Goal: Information Seeking & Learning: Learn about a topic

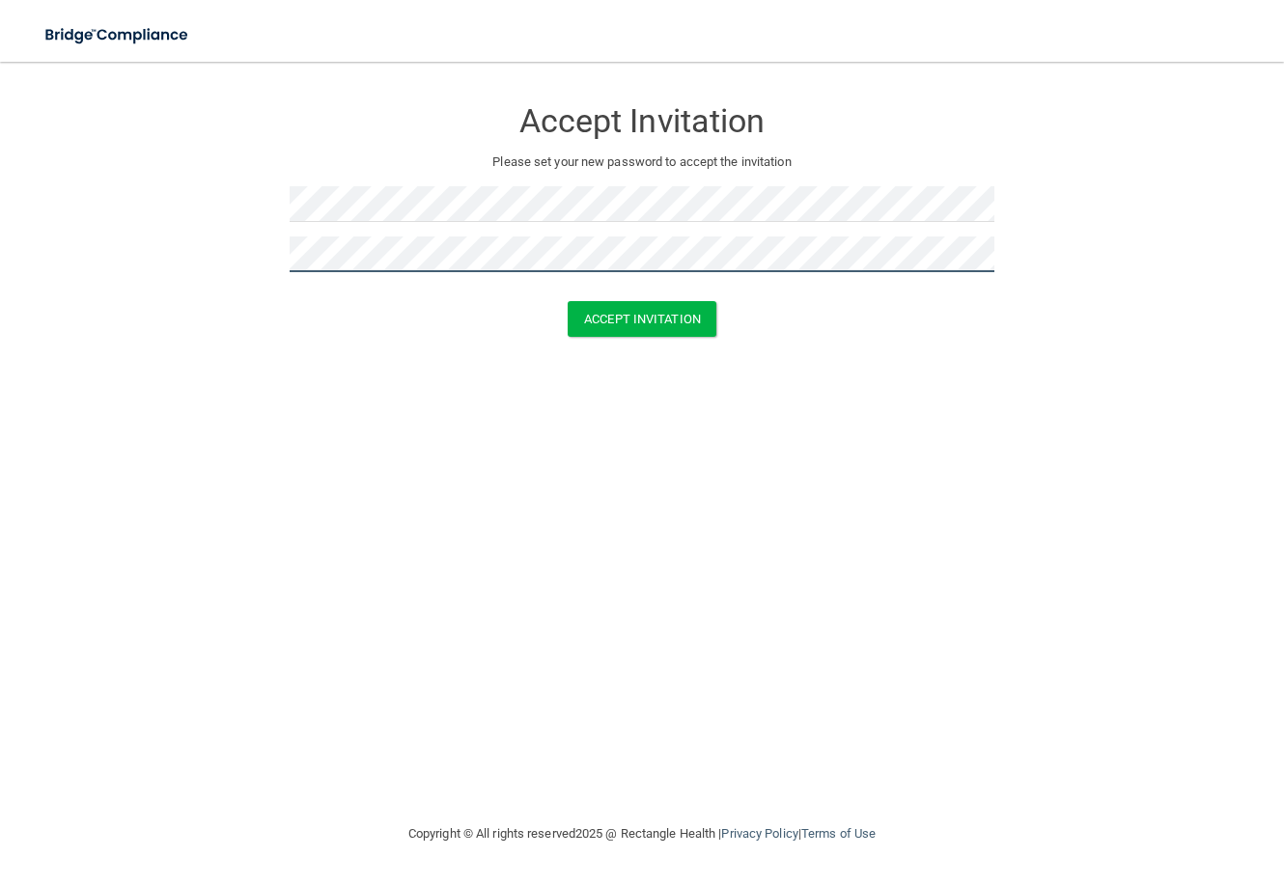
click at [568, 301] on button "Accept Invitation" at bounding box center [642, 319] width 149 height 36
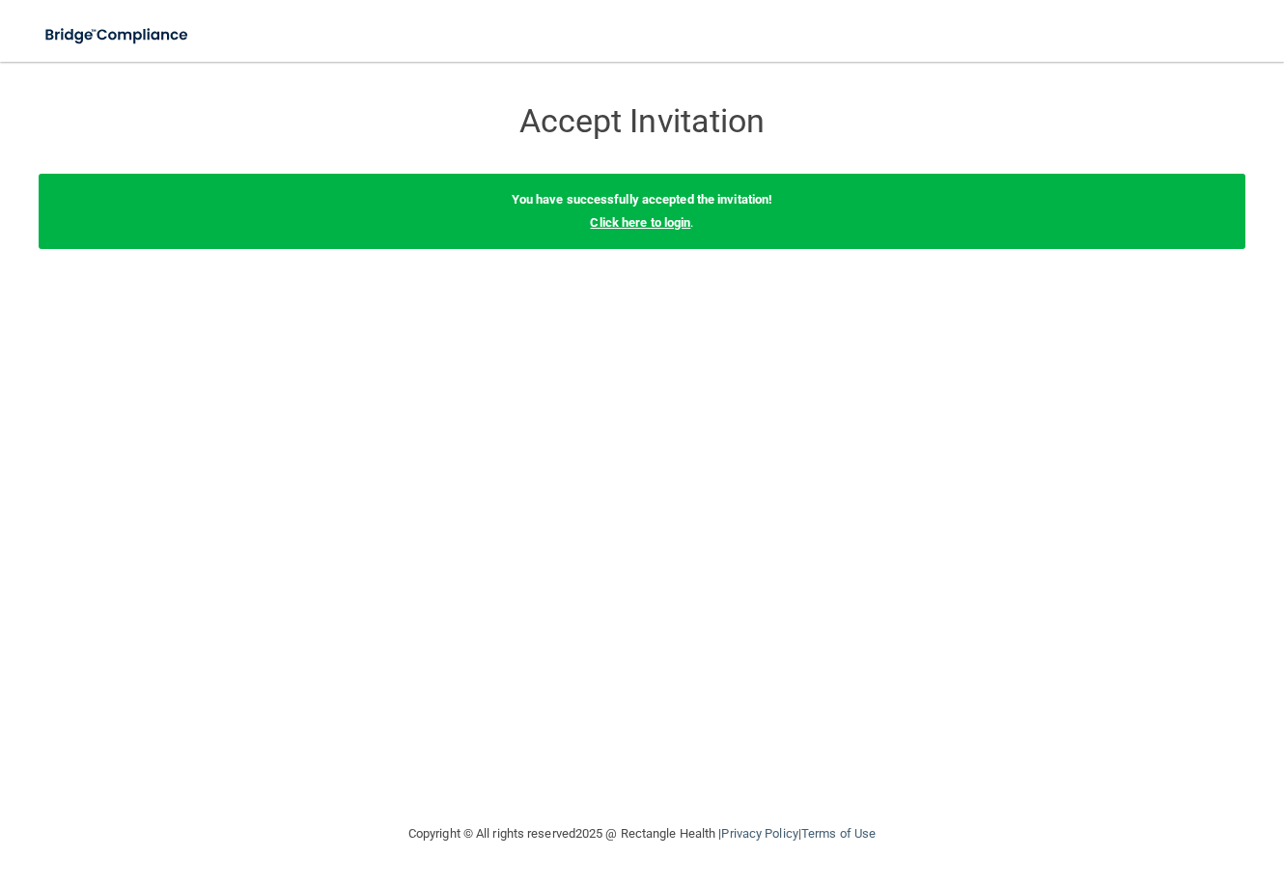
click at [626, 223] on link "Click here to login" at bounding box center [640, 222] width 100 height 14
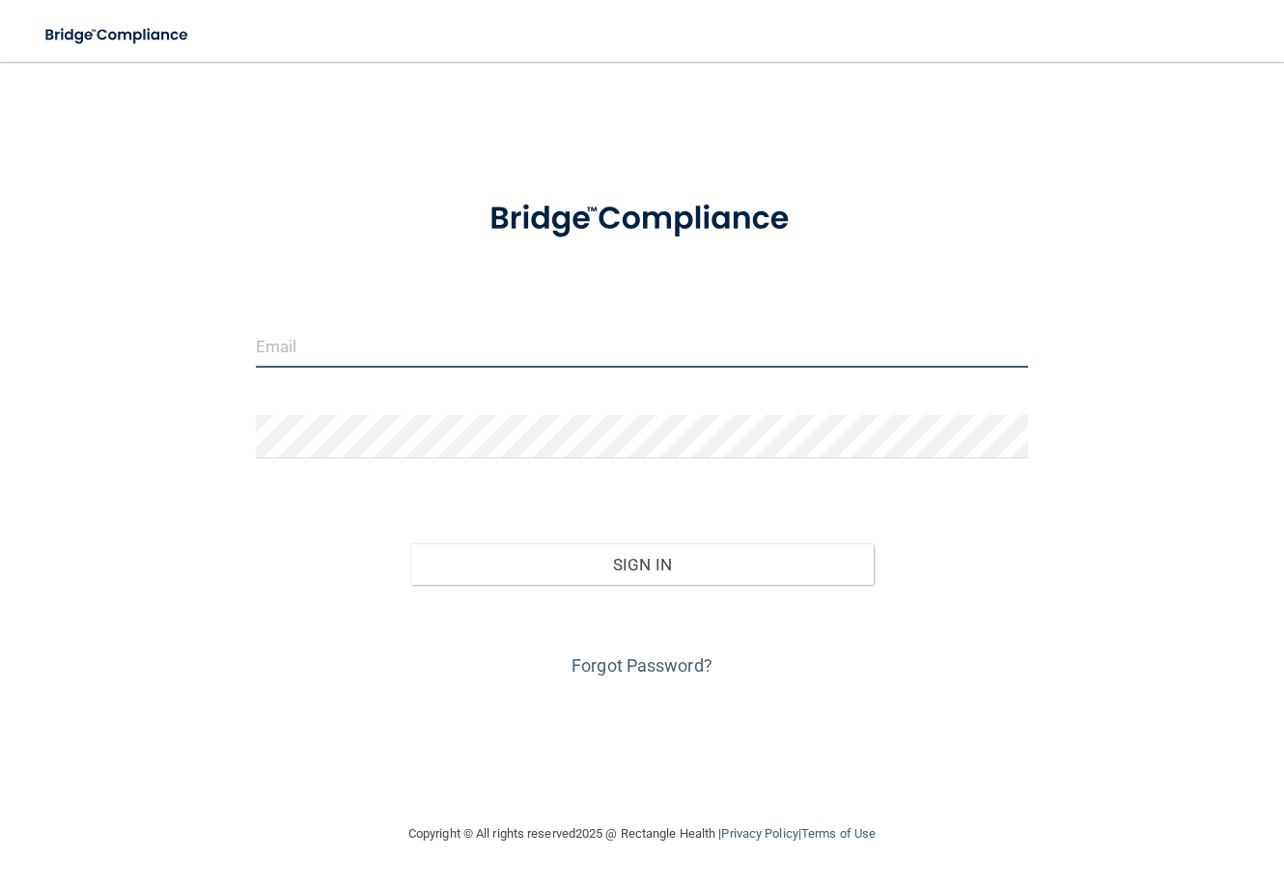
click at [283, 341] on input "email" at bounding box center [642, 345] width 772 height 43
type input "makaylagay1987@yahoo.com"
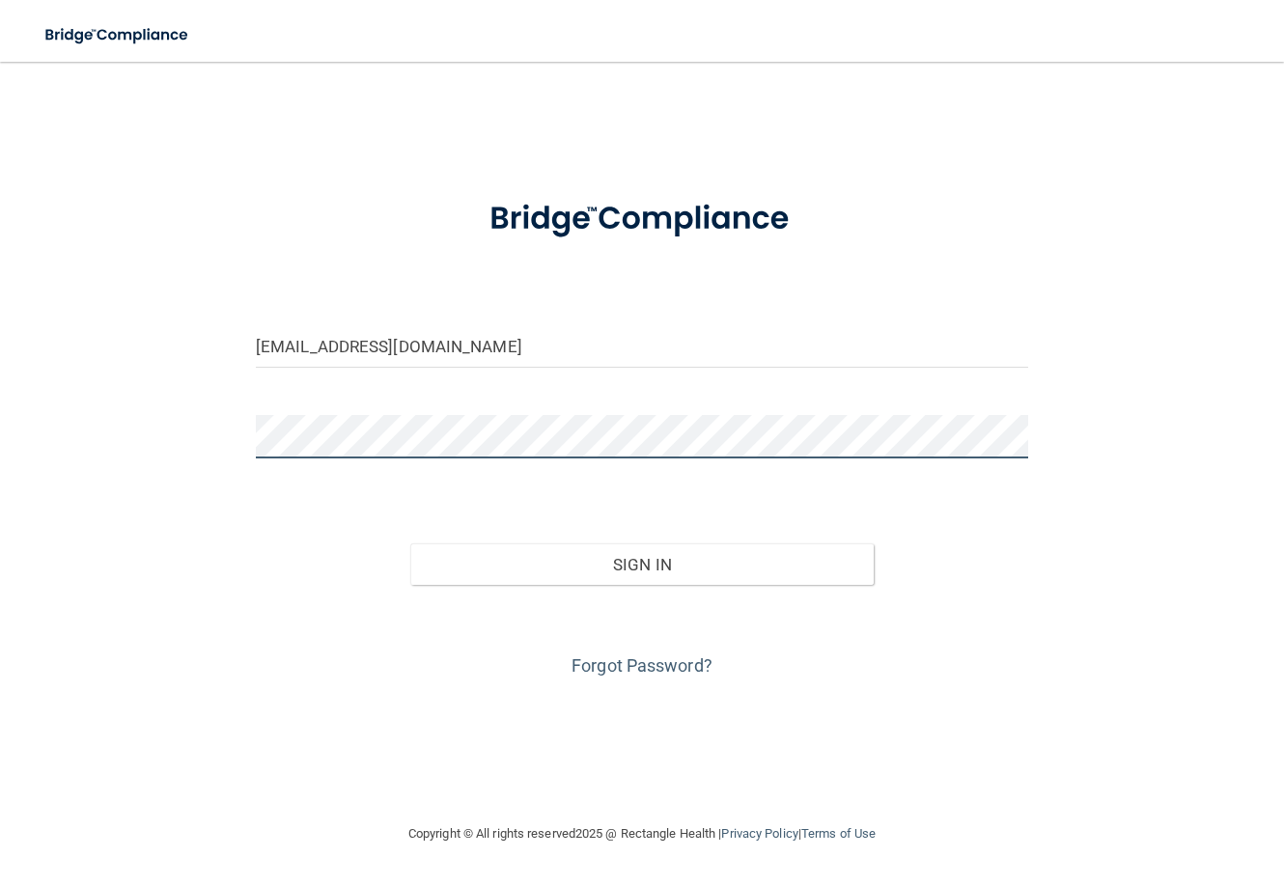
click at [410, 544] on button "Sign In" at bounding box center [641, 565] width 463 height 42
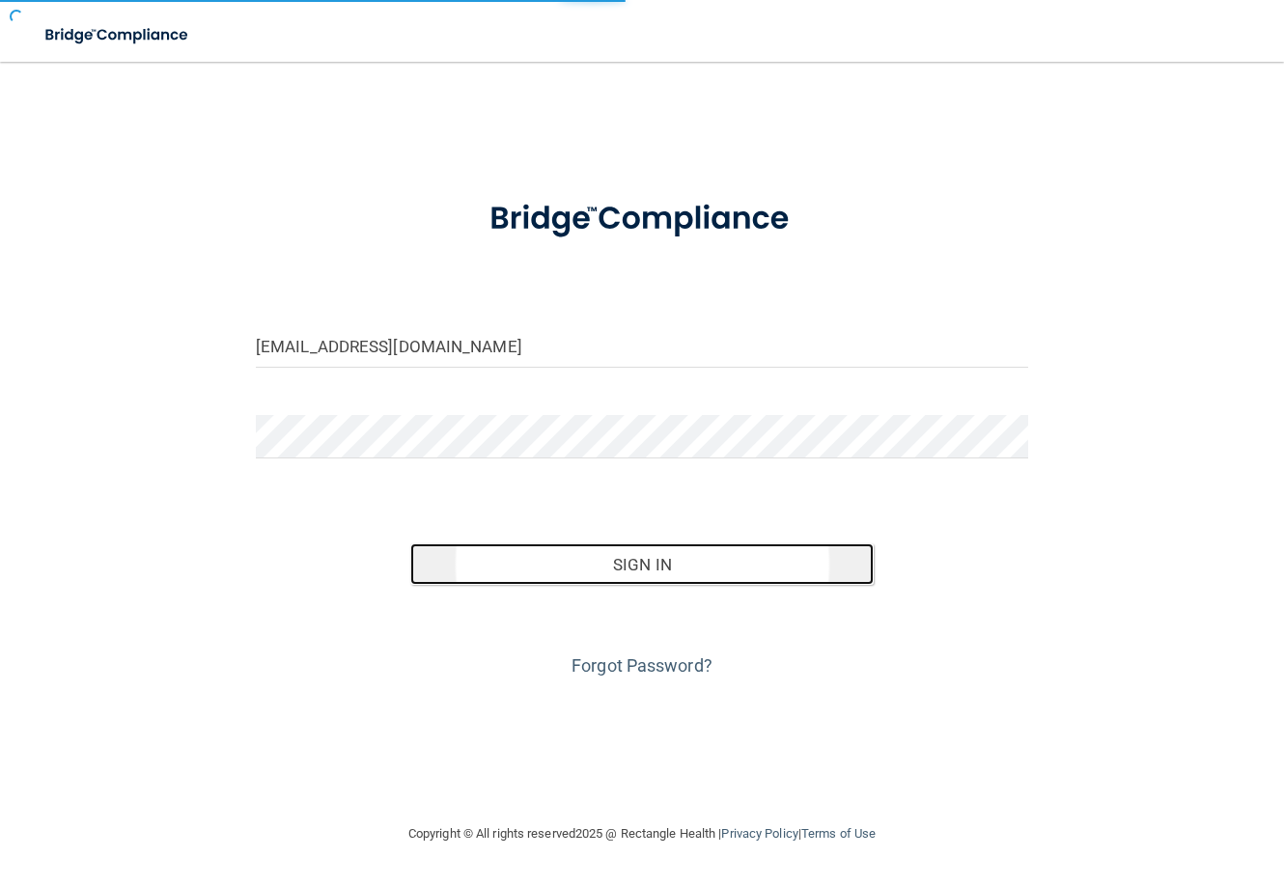
click at [623, 566] on button "Sign In" at bounding box center [641, 565] width 463 height 42
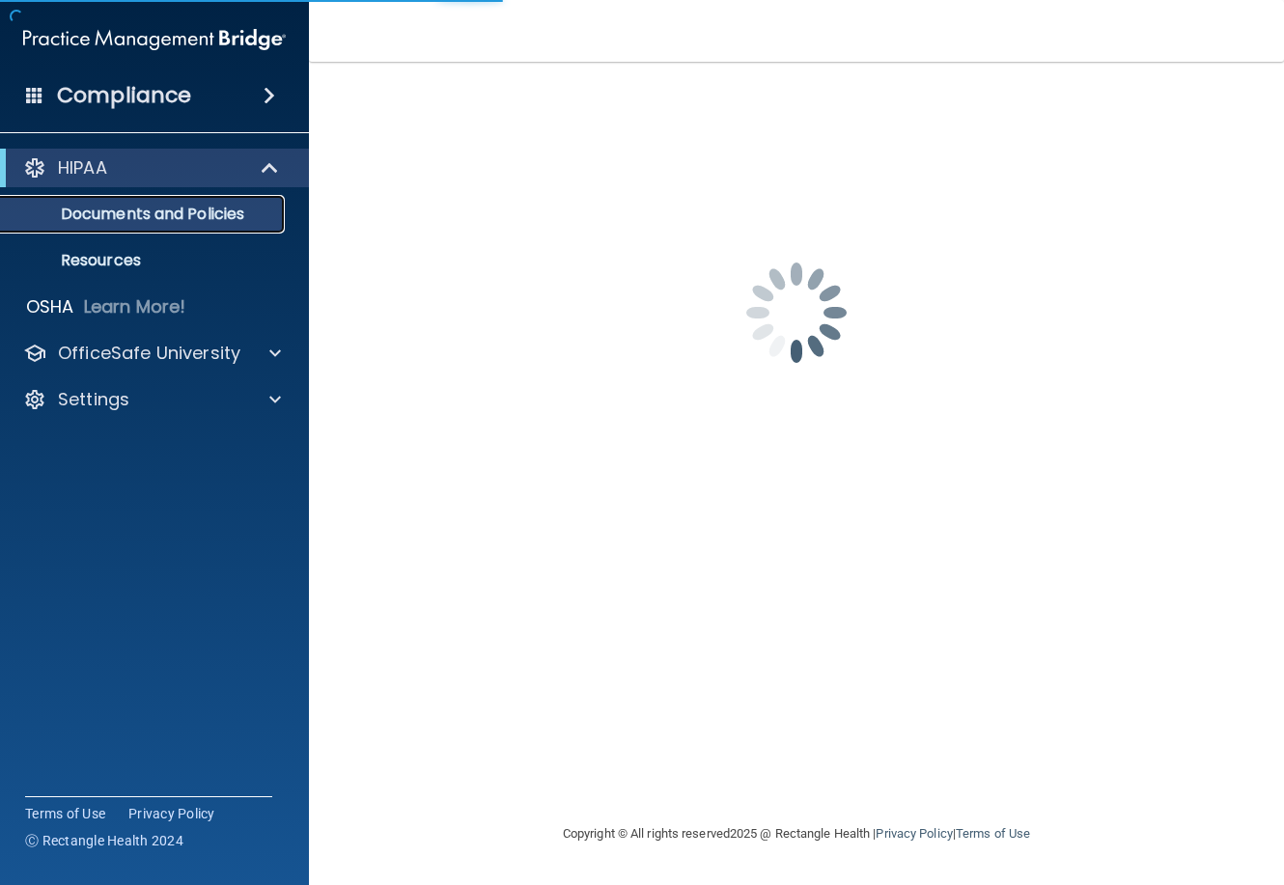
click at [178, 221] on p "Documents and Policies" at bounding box center [145, 214] width 264 height 19
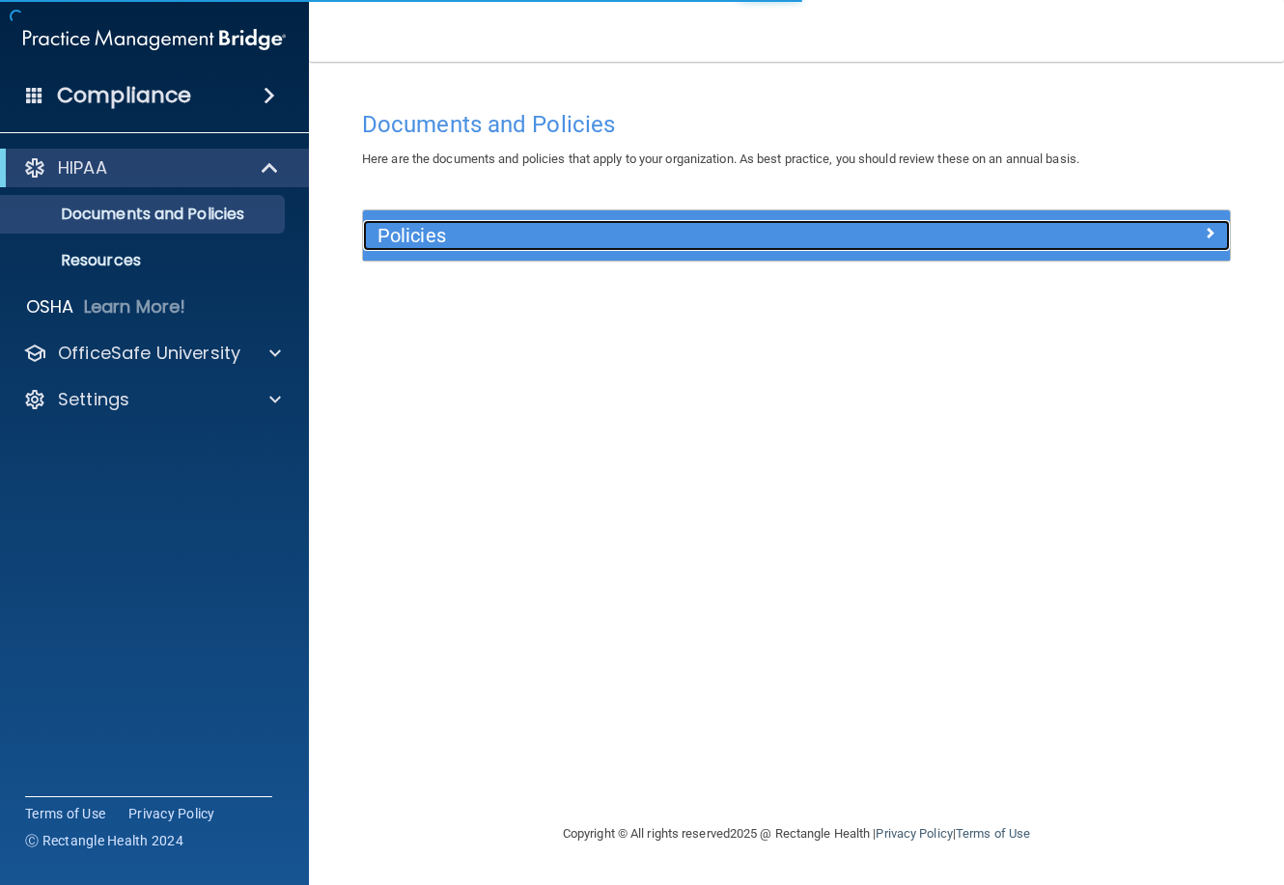
click at [413, 247] on div "Policies" at bounding box center [688, 235] width 651 height 31
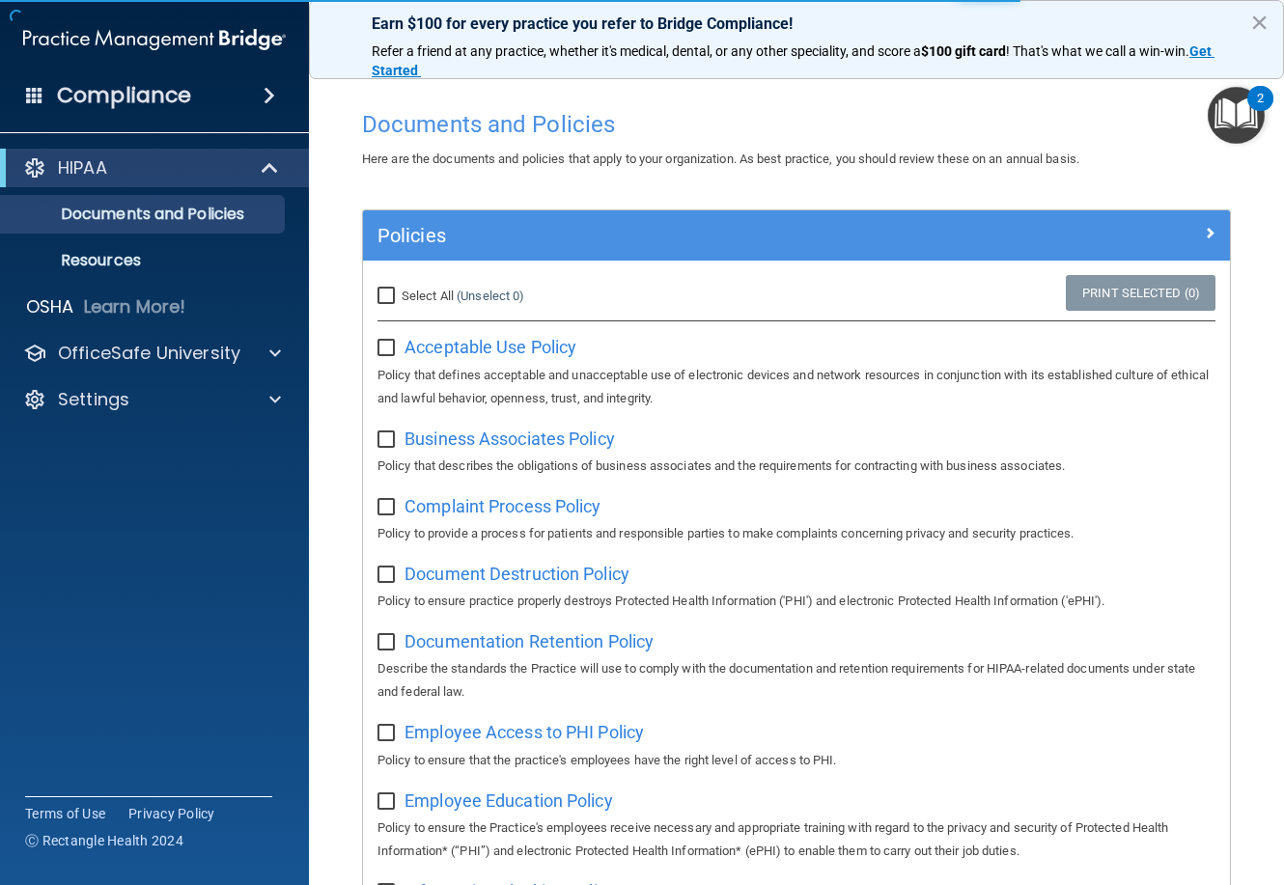
click at [392, 299] on input "Select All (Unselect 0) Unselect All" at bounding box center [389, 296] width 22 height 15
checkbox input "true"
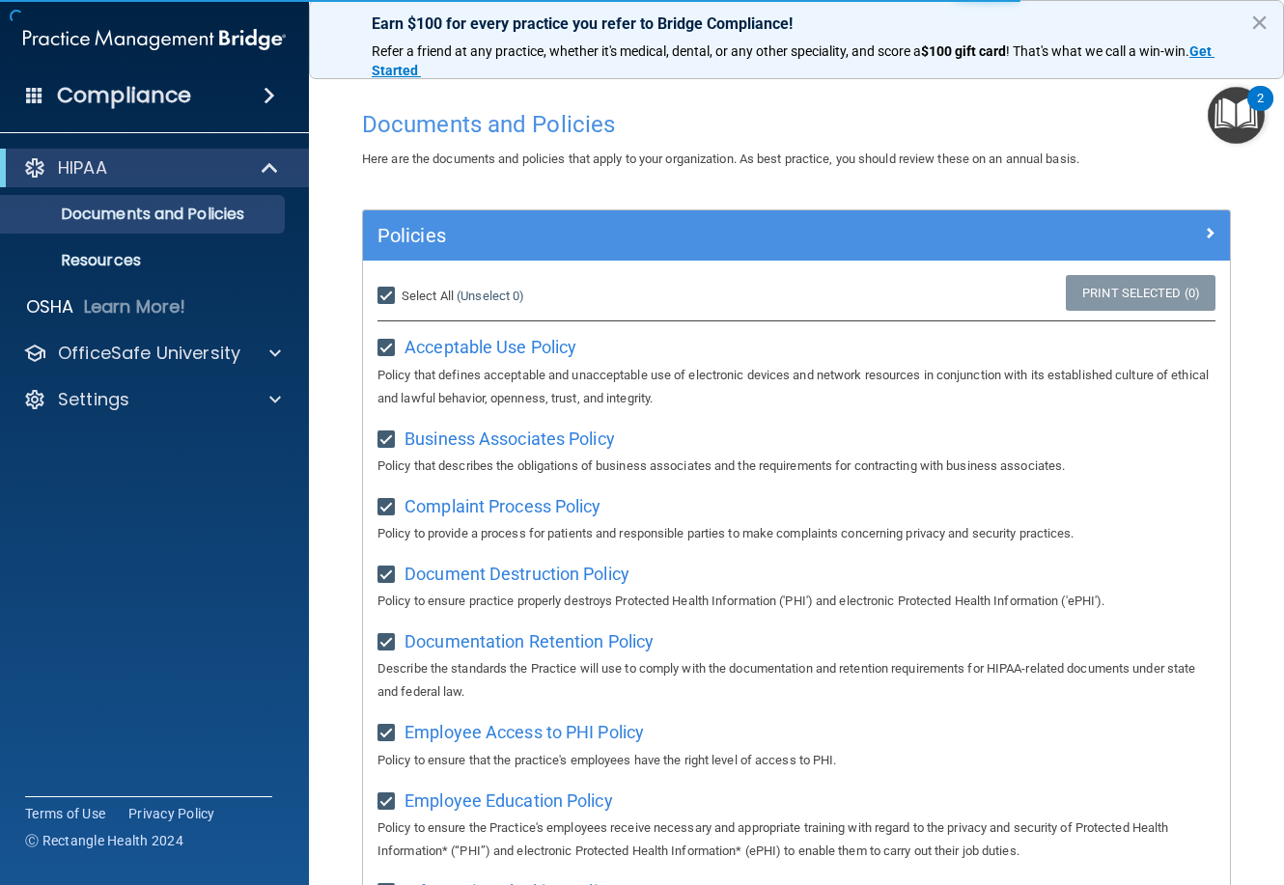
checkbox input "true"
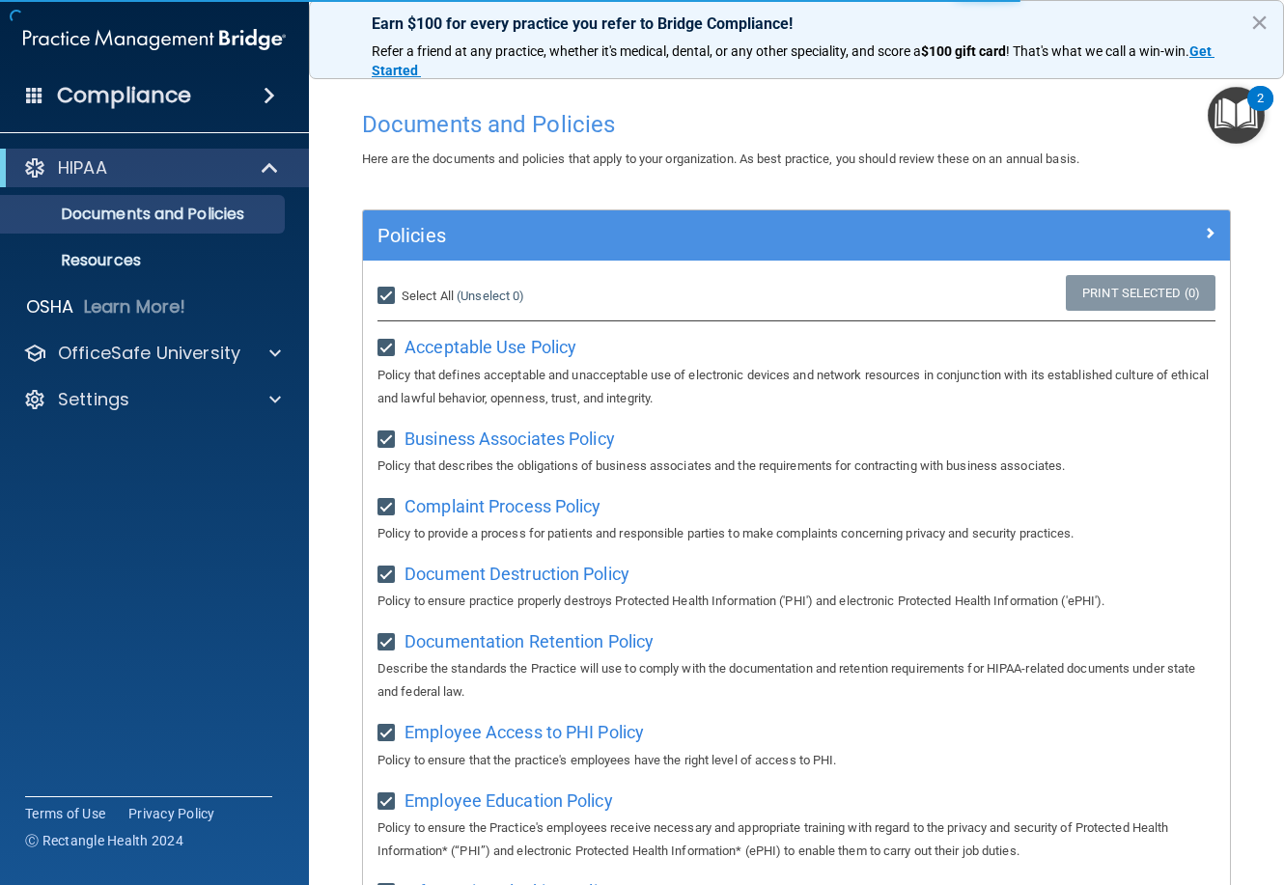
checkbox input "true"
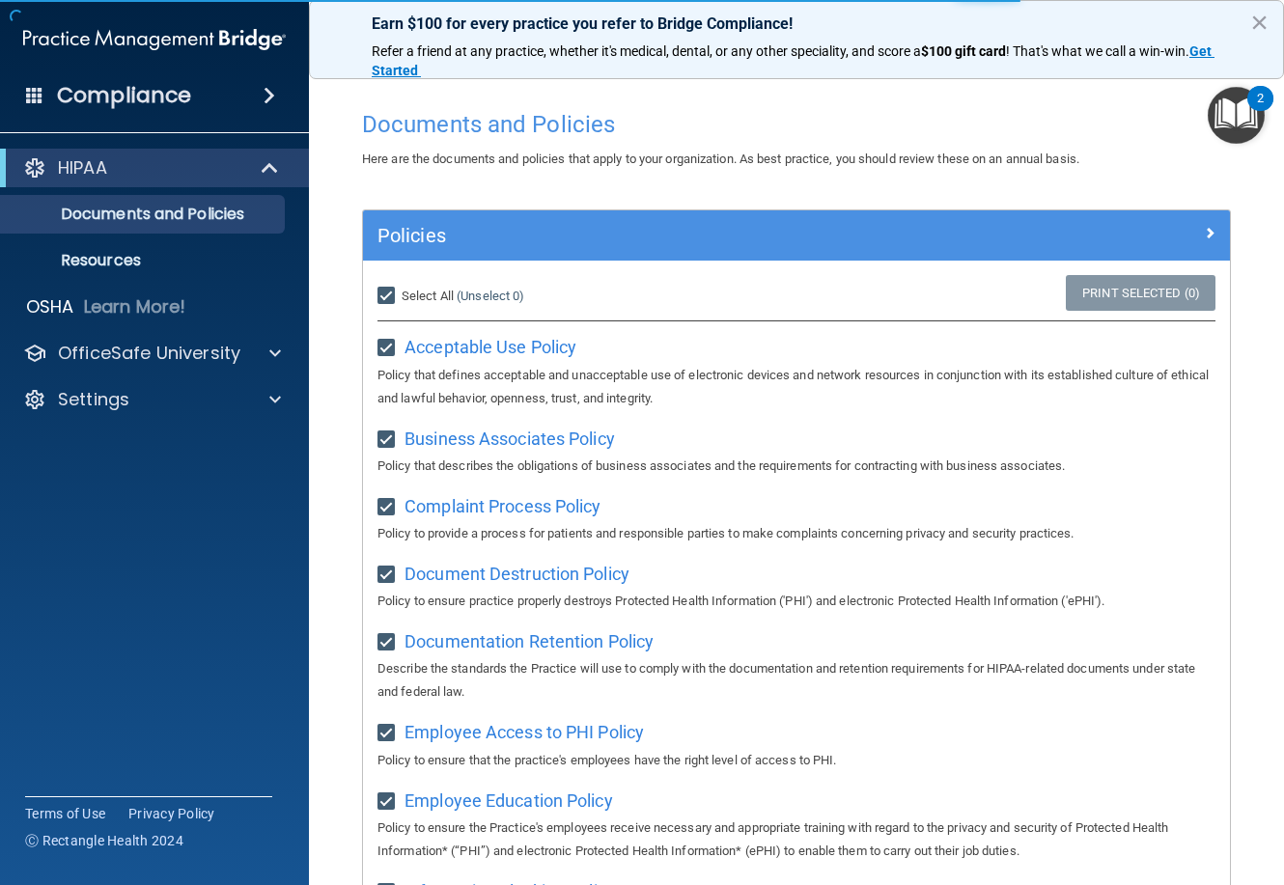
checkbox input "true"
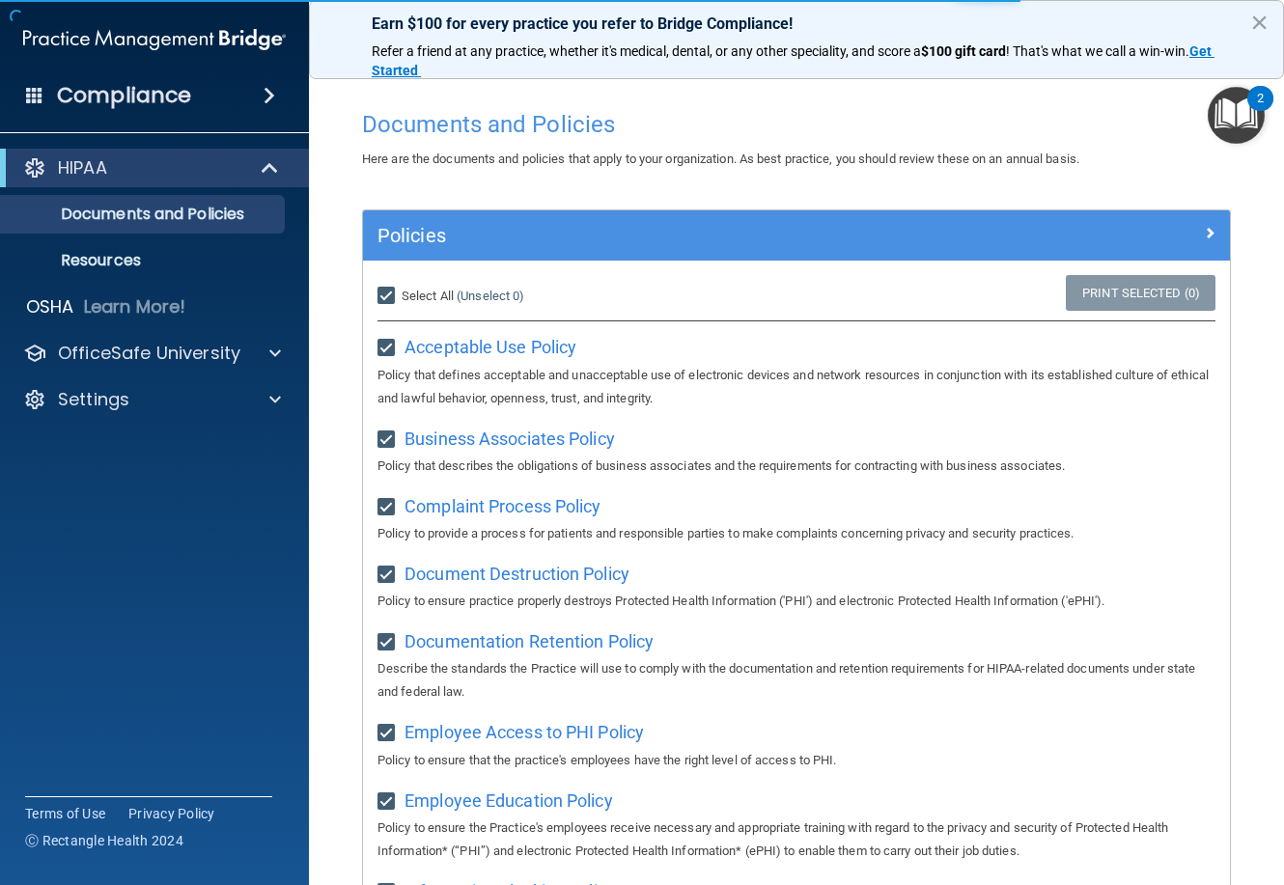
checkbox input "true"
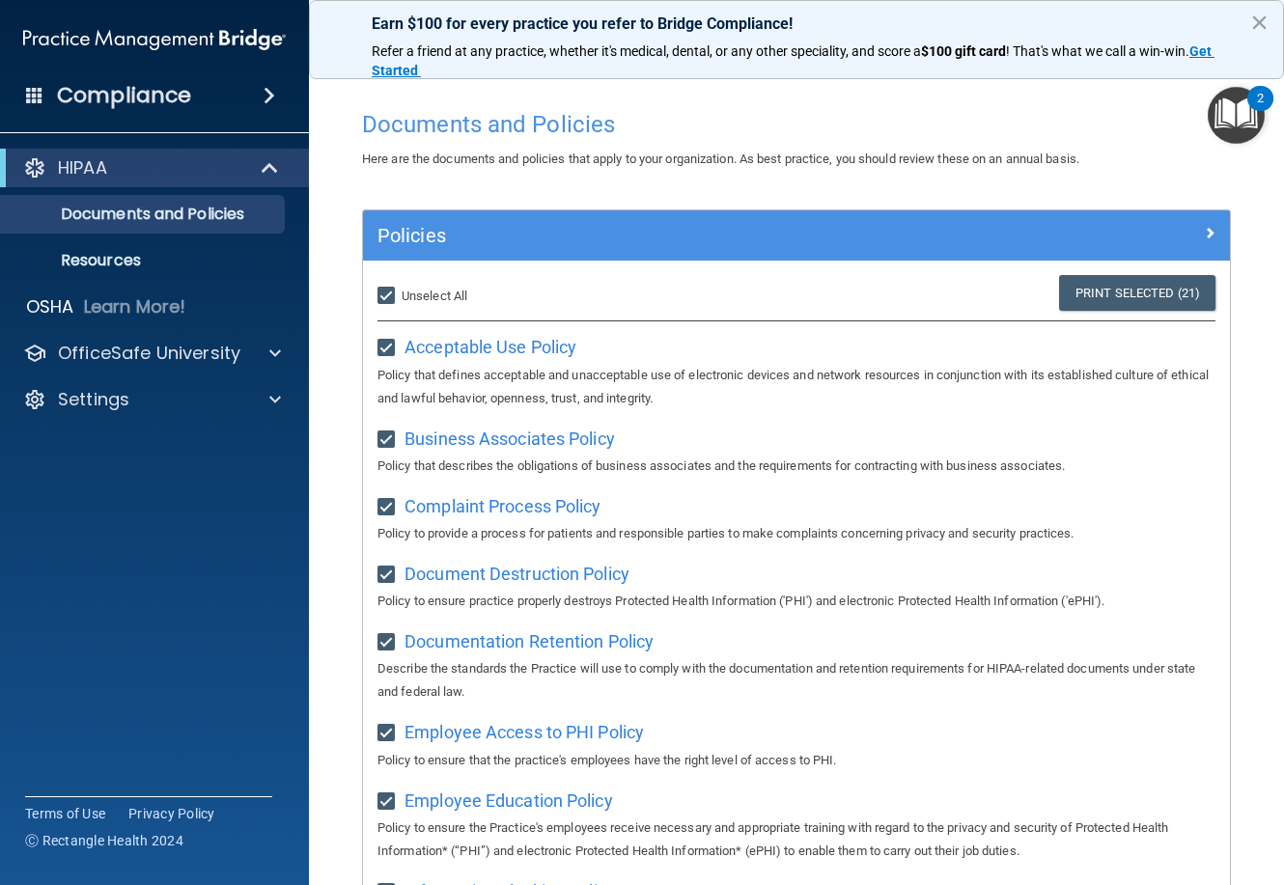
click at [377, 290] on div "Select All (Unselect 21) Unselect All" at bounding box center [507, 296] width 289 height 42
click at [386, 292] on input "Select All (Unselect 21) Unselect All" at bounding box center [389, 296] width 22 height 15
checkbox input "false"
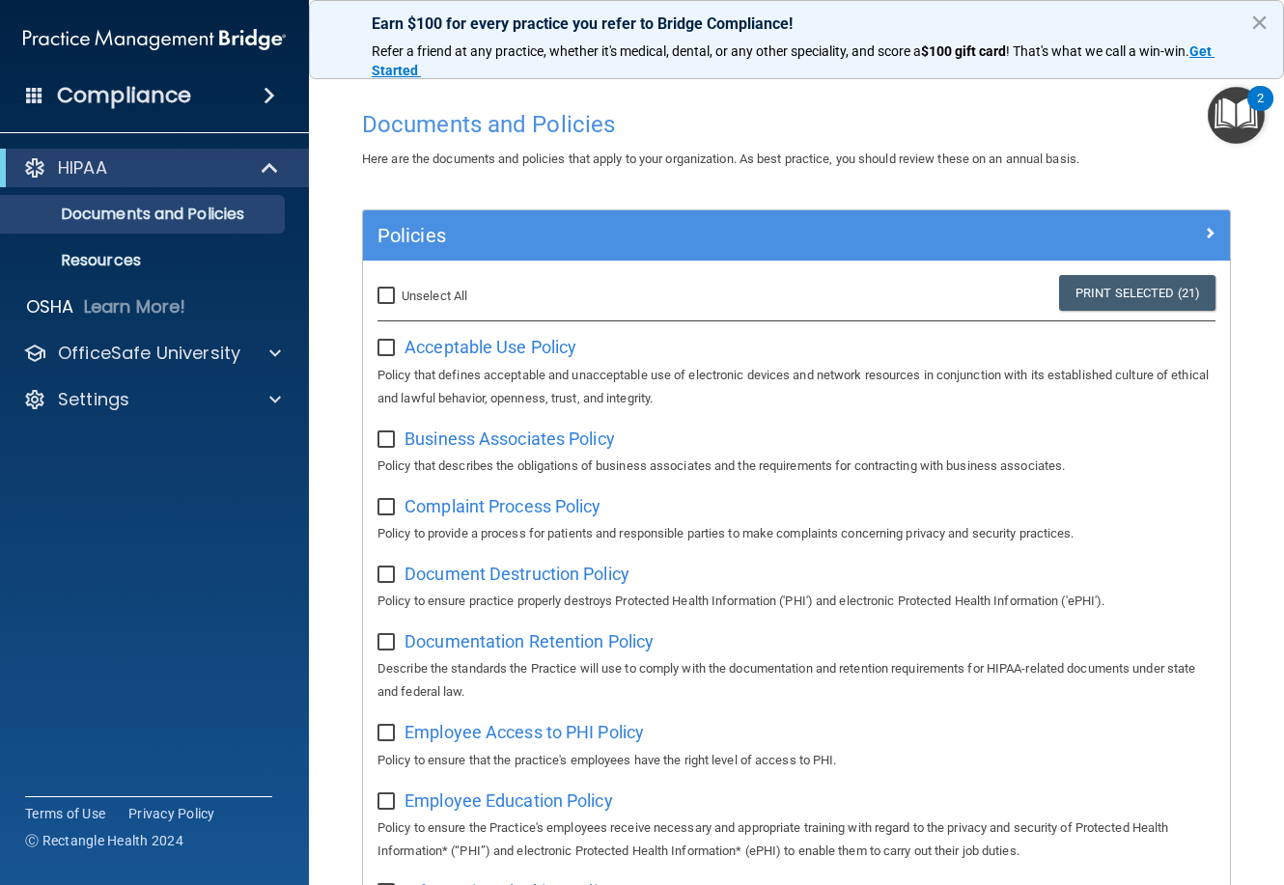
checkbox input "false"
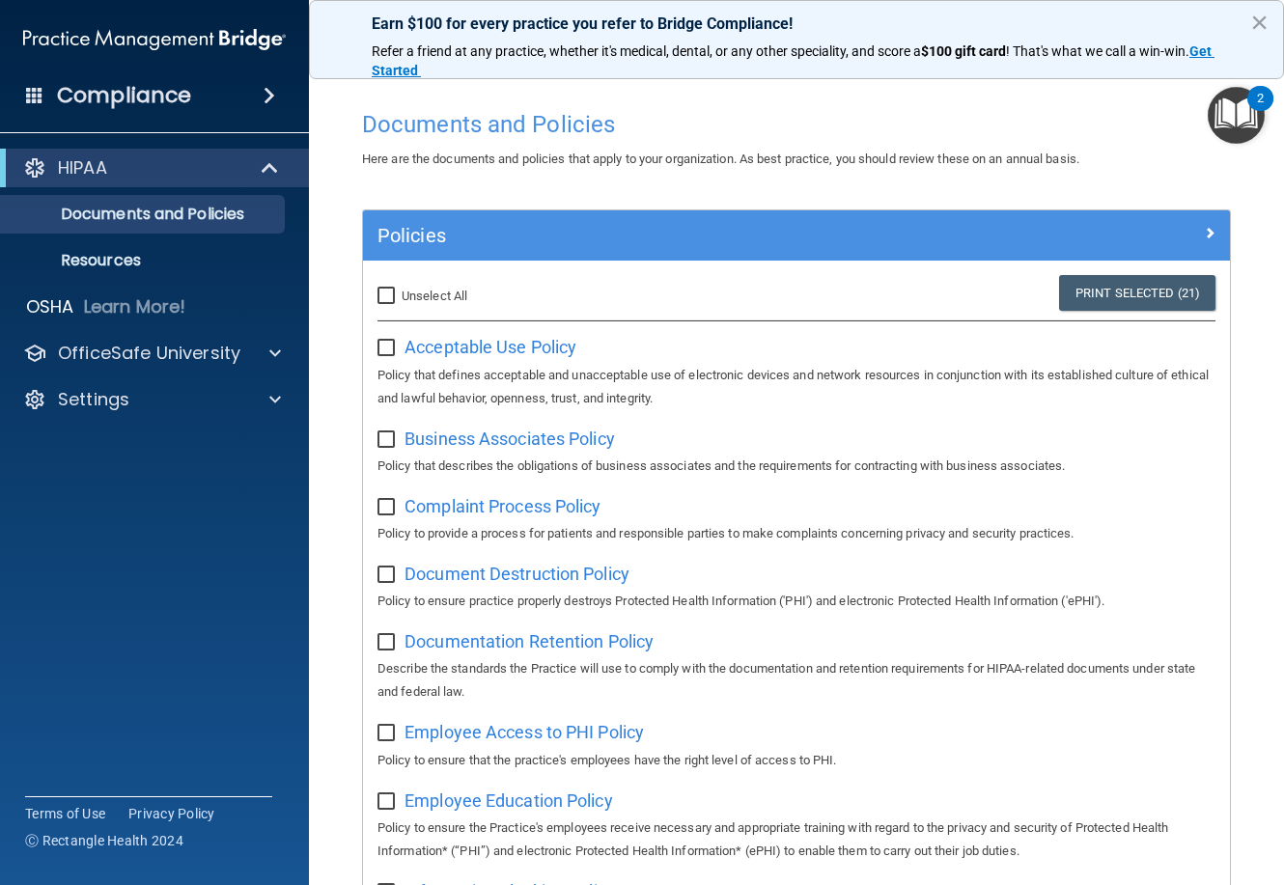
checkbox input "false"
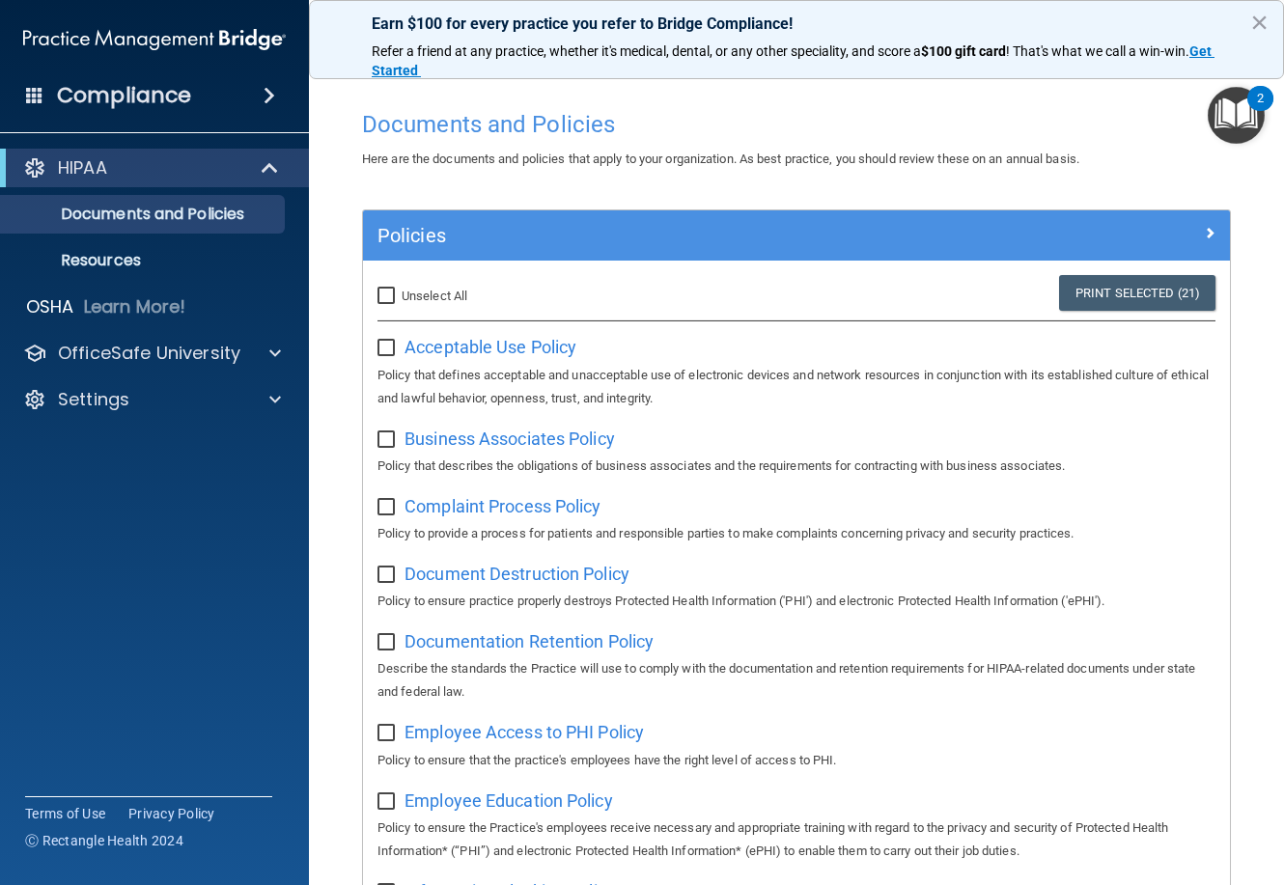
checkbox input "false"
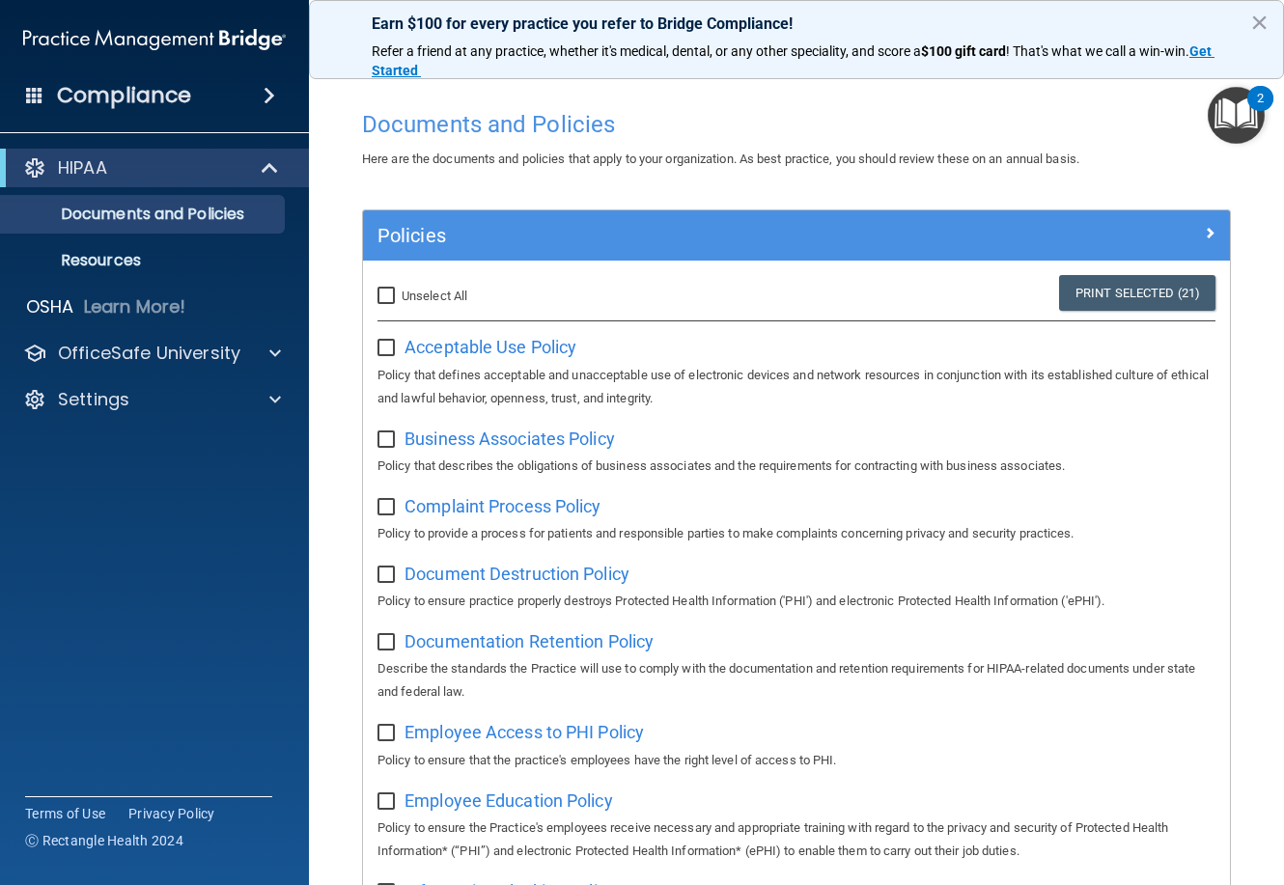
checkbox input "false"
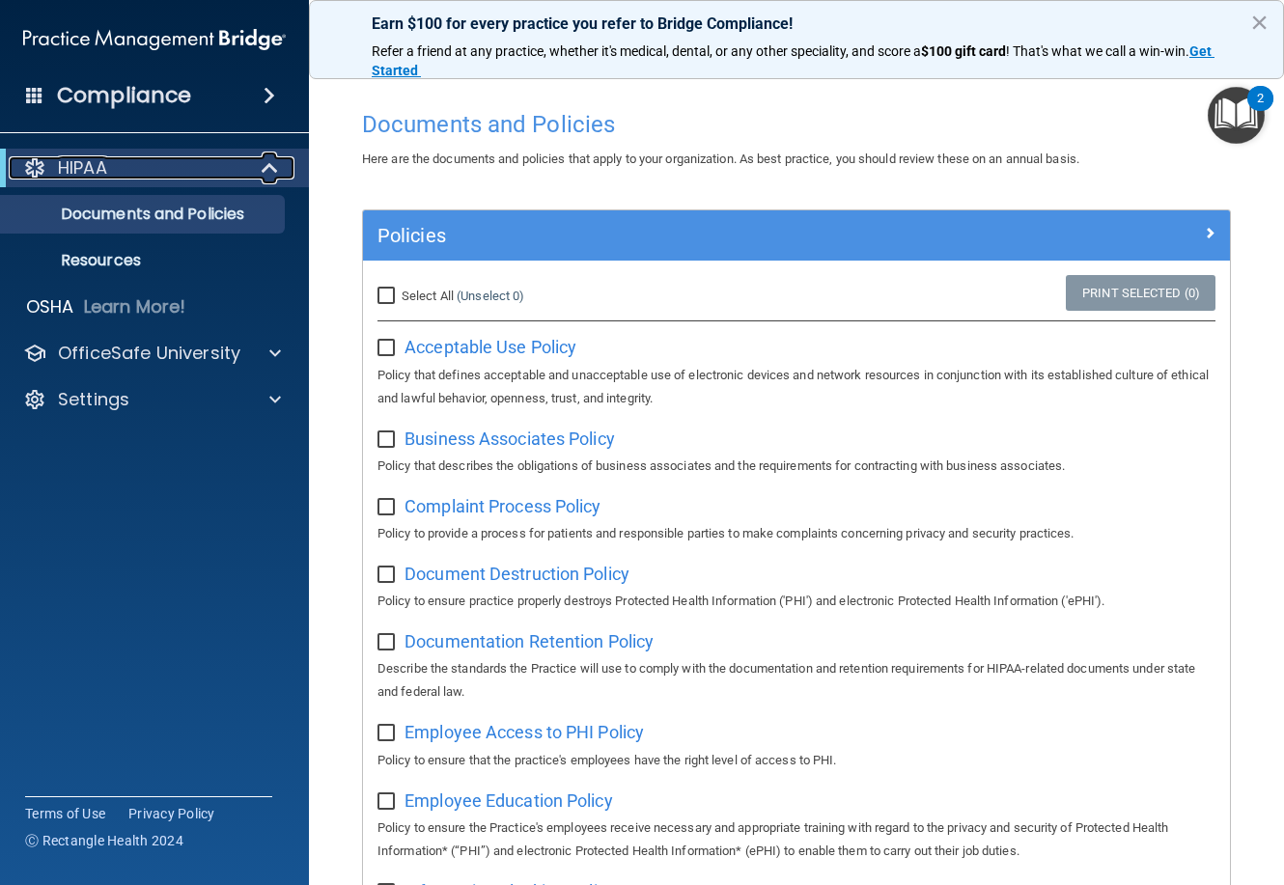
click at [181, 169] on div "HIPAA" at bounding box center [128, 167] width 238 height 23
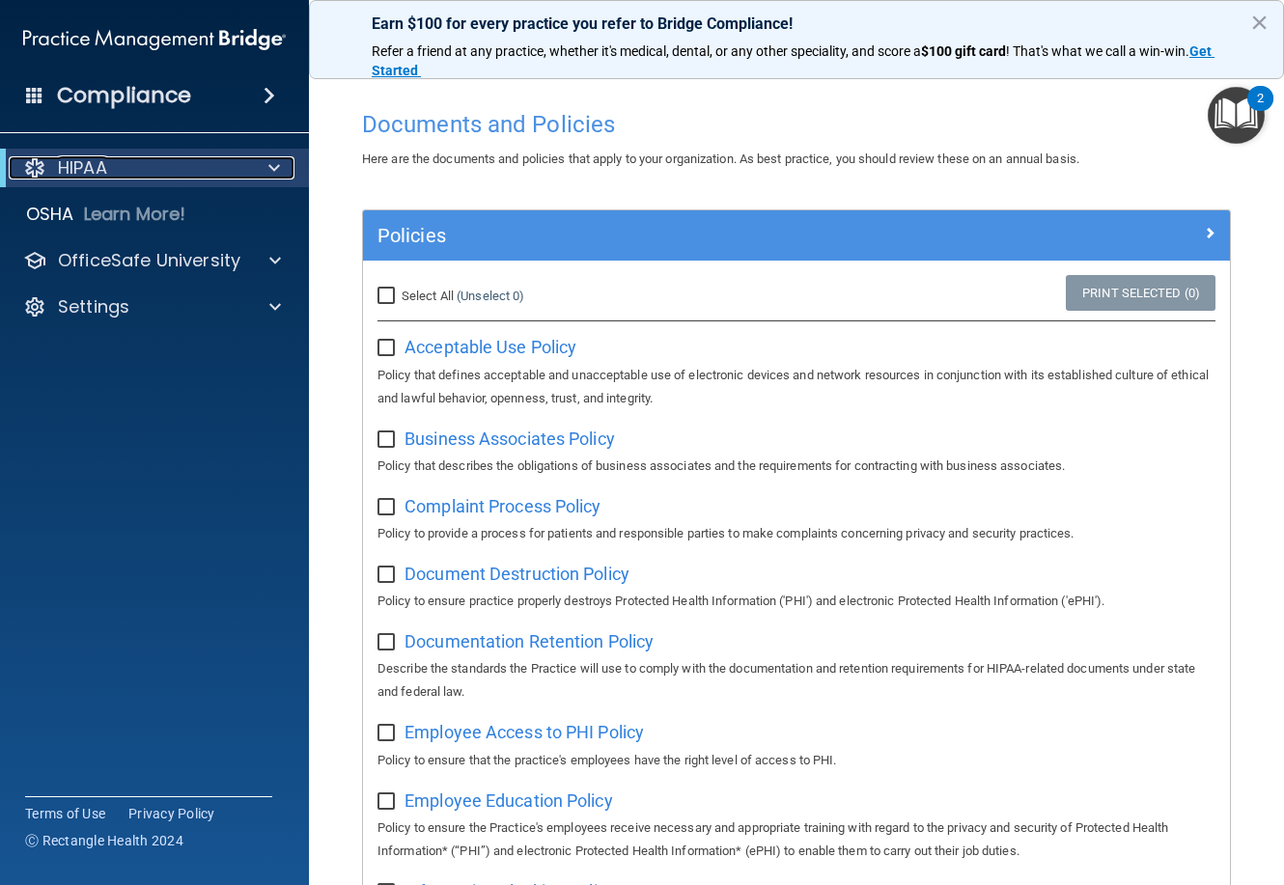
click at [182, 170] on div "HIPAA" at bounding box center [128, 167] width 238 height 23
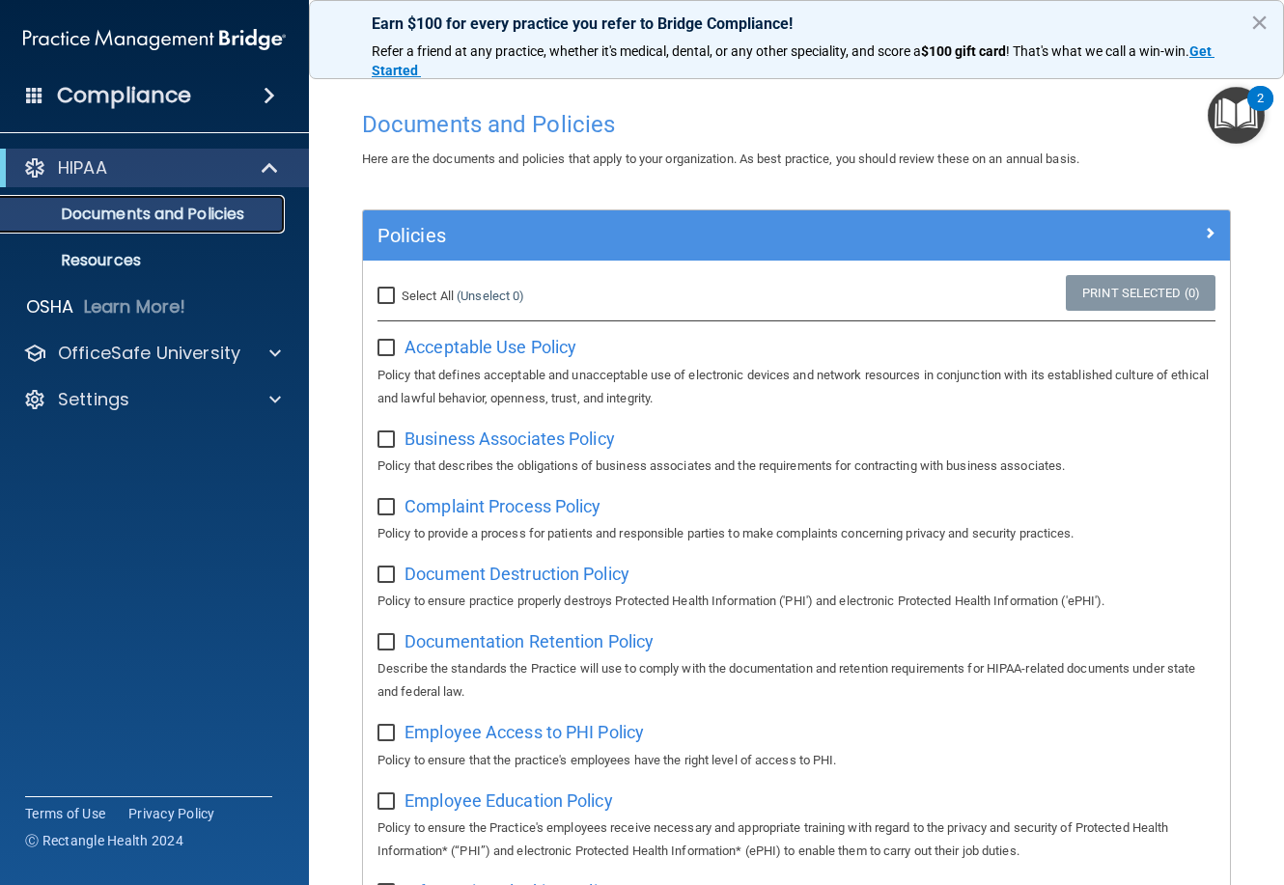
click at [174, 217] on p "Documents and Policies" at bounding box center [145, 214] width 264 height 19
click at [144, 263] on p "Resources" at bounding box center [145, 260] width 264 height 19
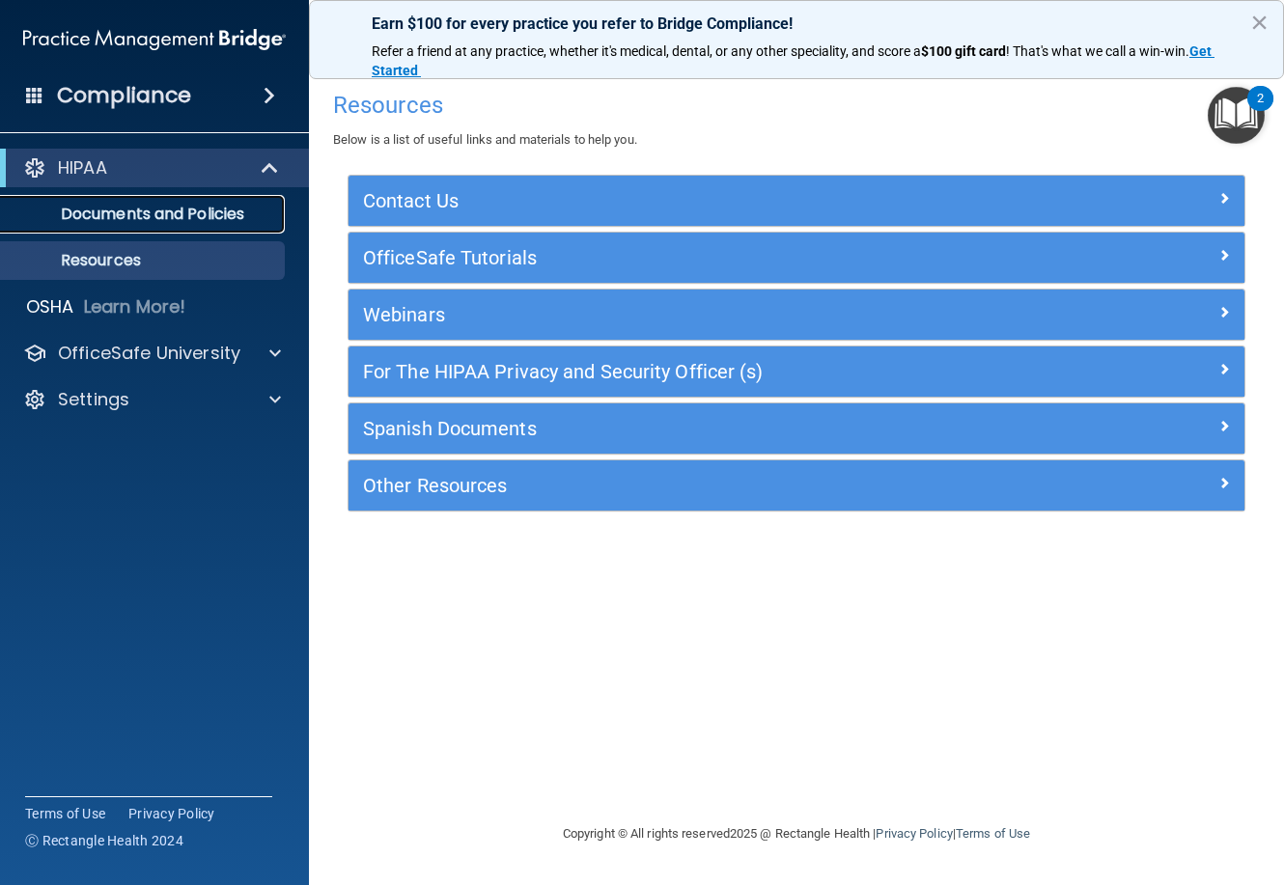
click at [143, 213] on p "Documents and Policies" at bounding box center [145, 214] width 264 height 19
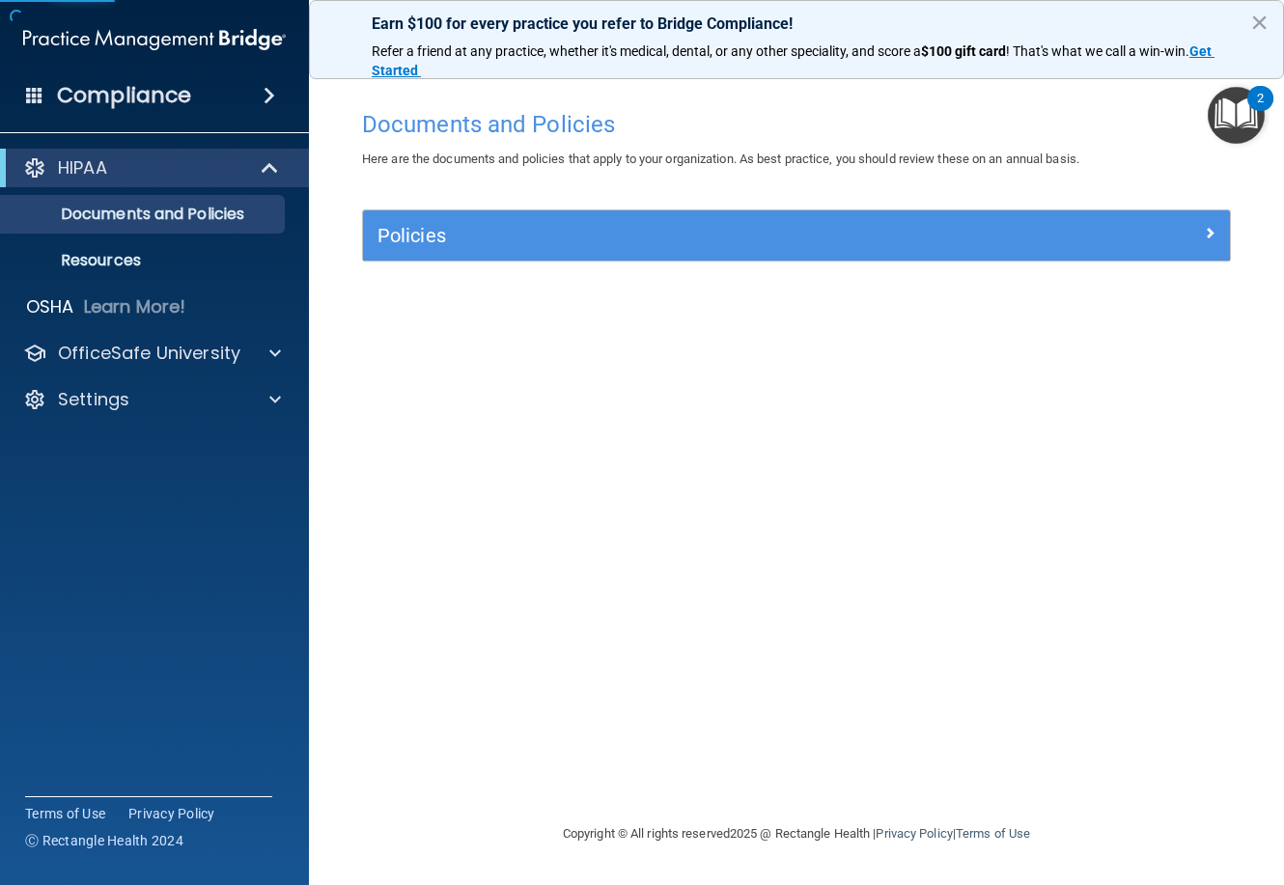
click at [206, 104] on div "Compliance" at bounding box center [154, 95] width 309 height 42
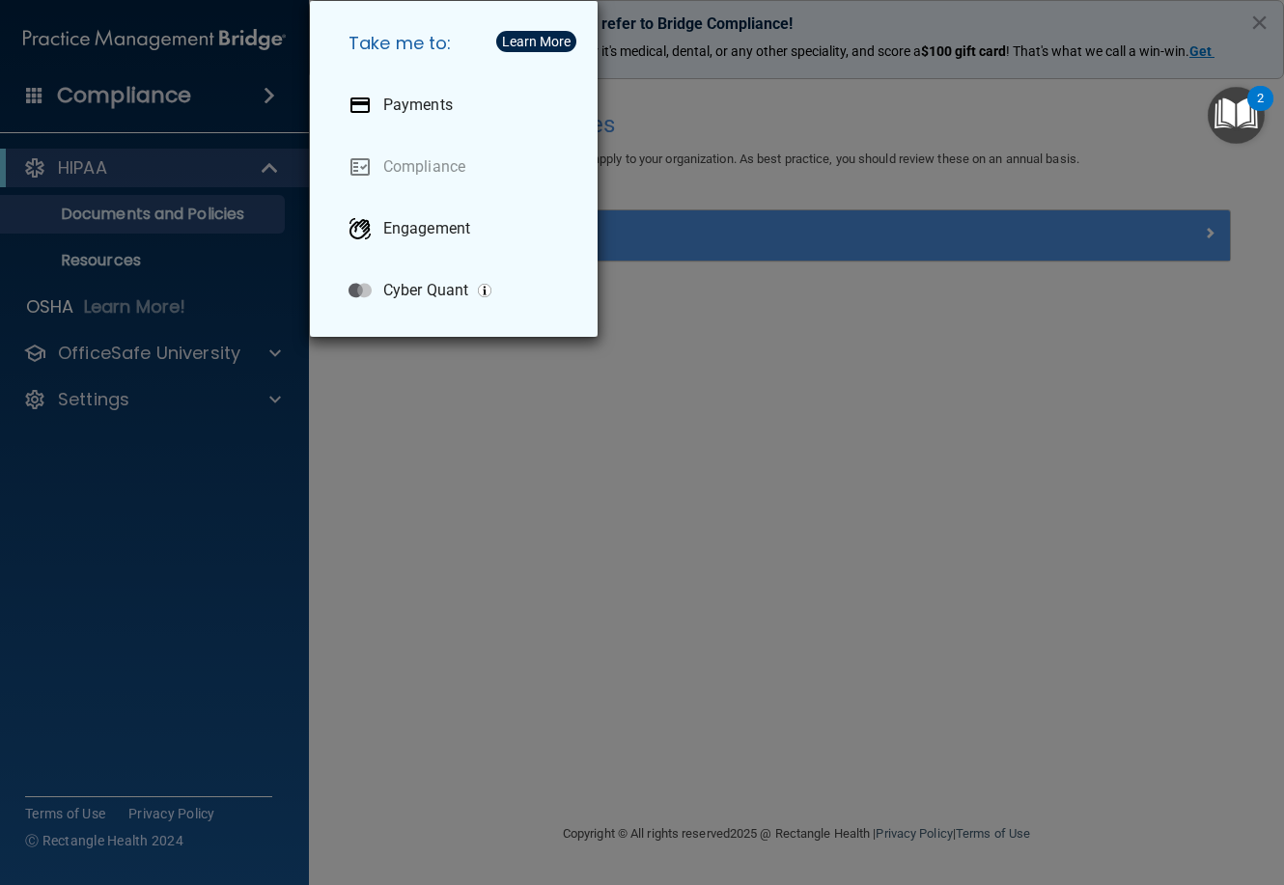
click at [180, 214] on div "Take me to: Payments Compliance Engagement Cyber Quant" at bounding box center [642, 442] width 1284 height 885
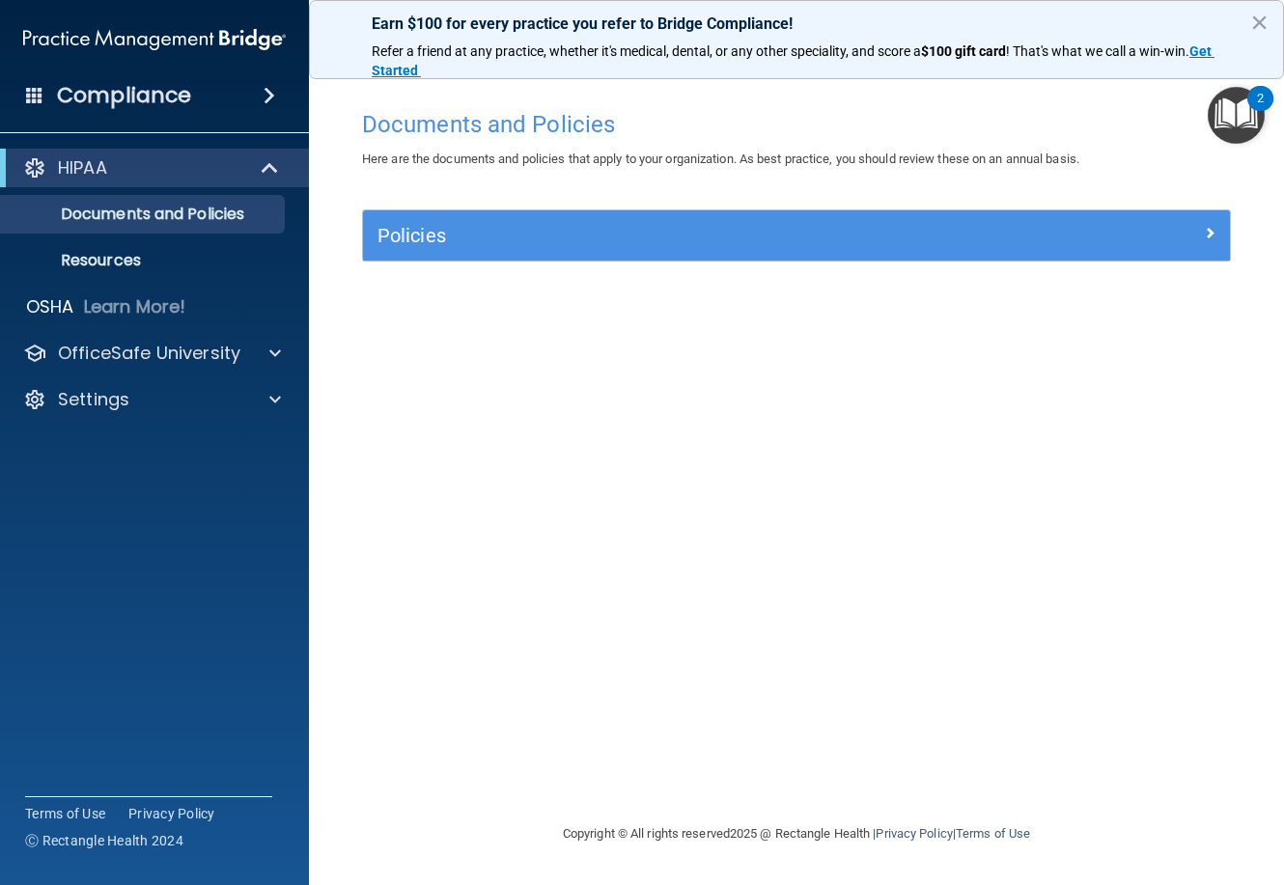
click at [1260, 25] on button "×" at bounding box center [1259, 22] width 18 height 31
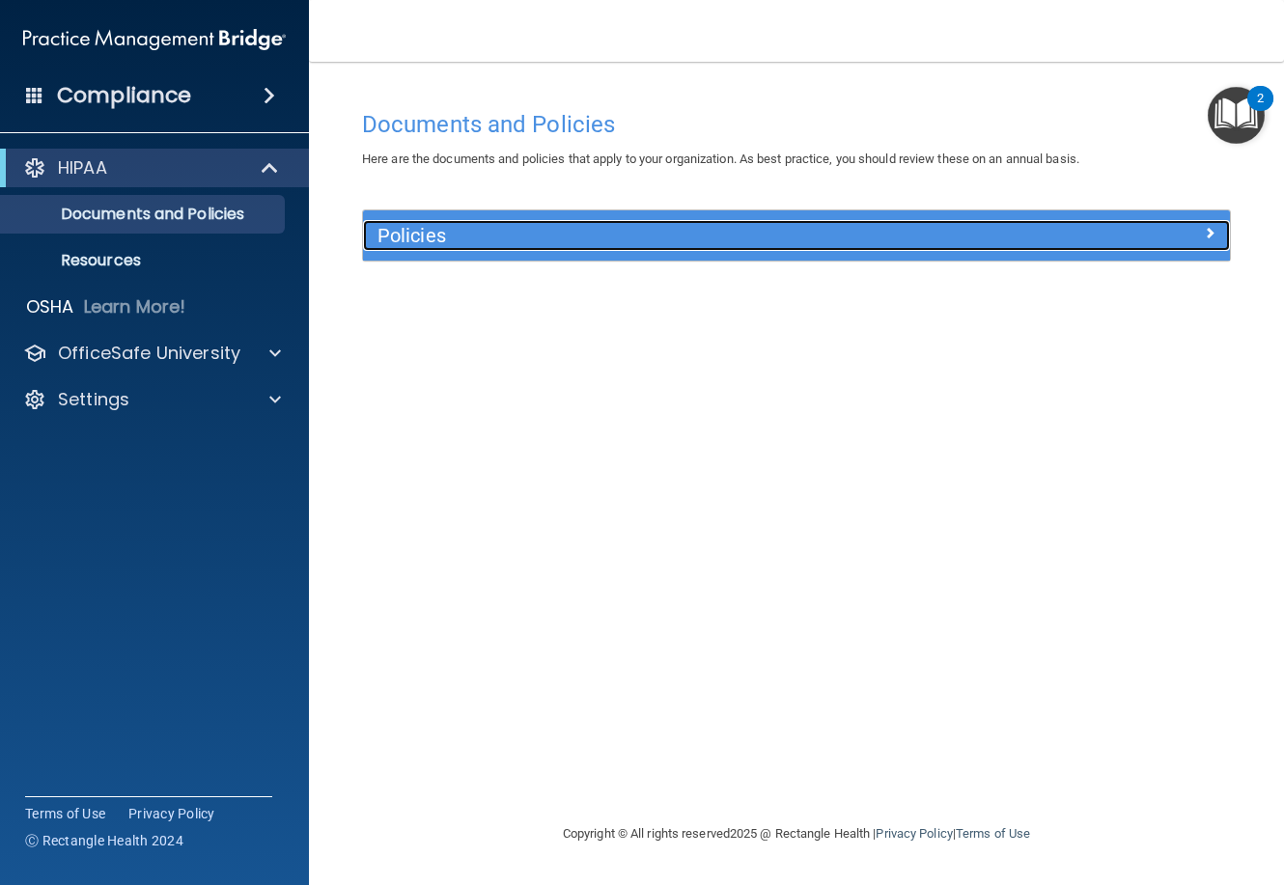
click at [696, 238] on h5 "Policies" at bounding box center [689, 235] width 622 height 21
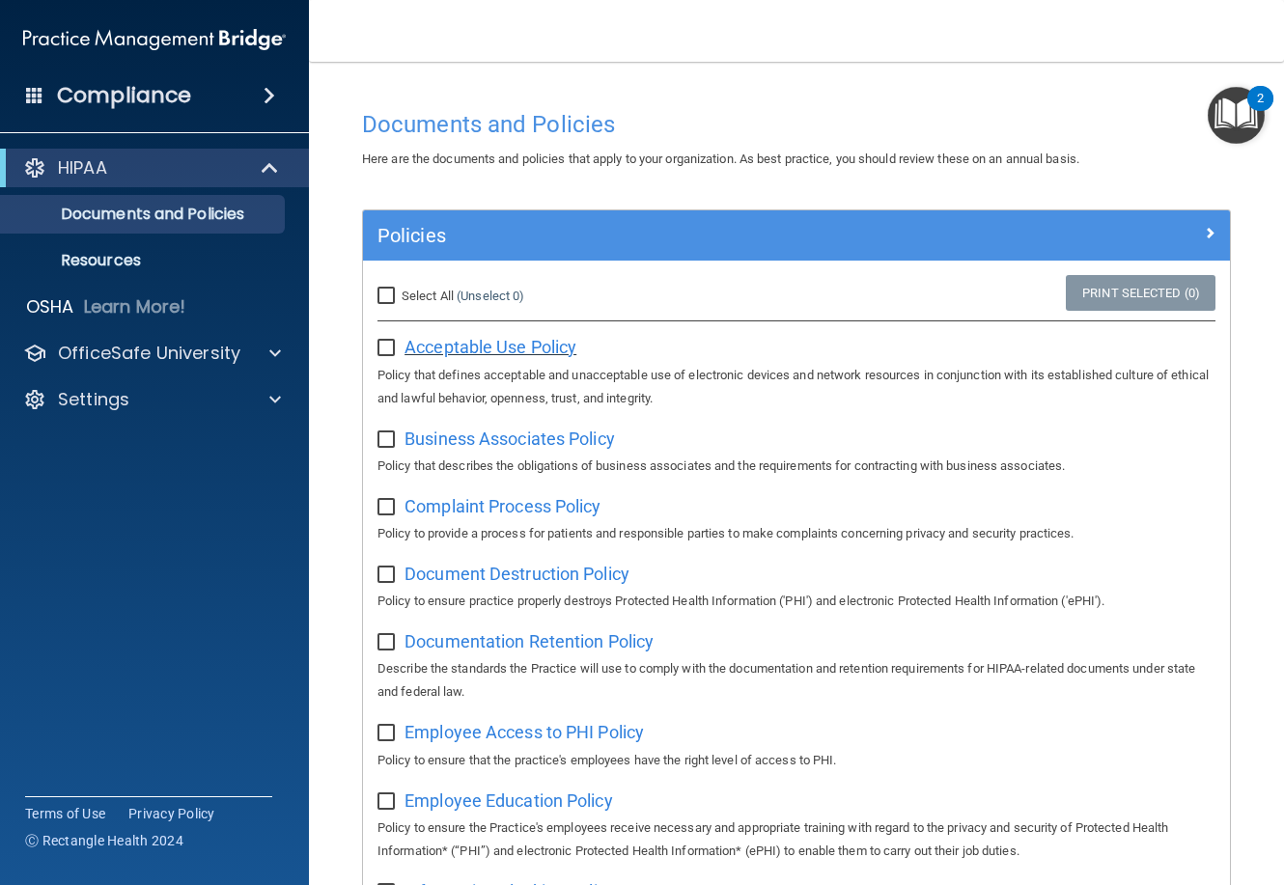
click at [525, 353] on span "Acceptable Use Policy" at bounding box center [491, 347] width 172 height 20
click at [170, 258] on p "Resources" at bounding box center [145, 260] width 264 height 19
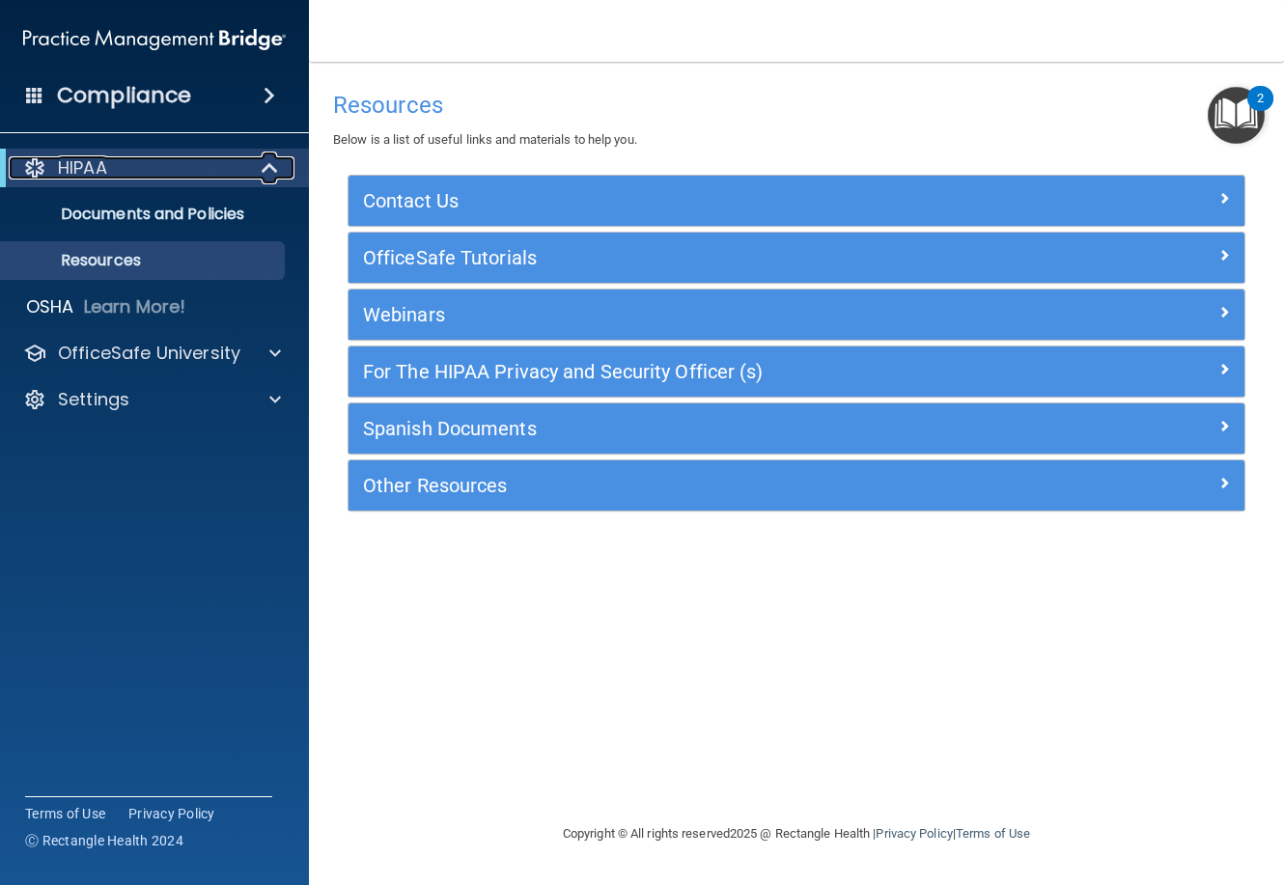
click at [160, 171] on div "HIPAA" at bounding box center [128, 167] width 238 height 23
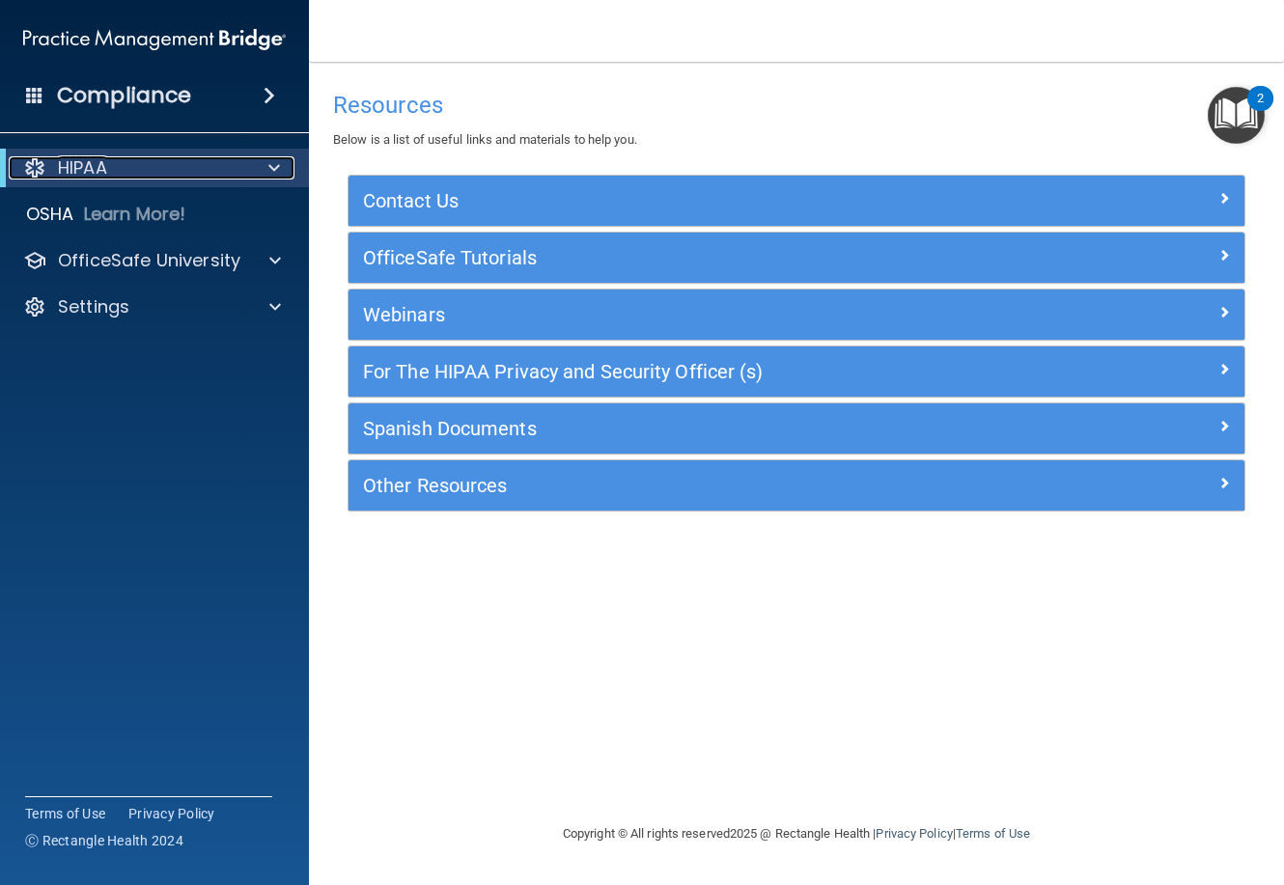
click at [160, 171] on div "HIPAA" at bounding box center [128, 167] width 238 height 23
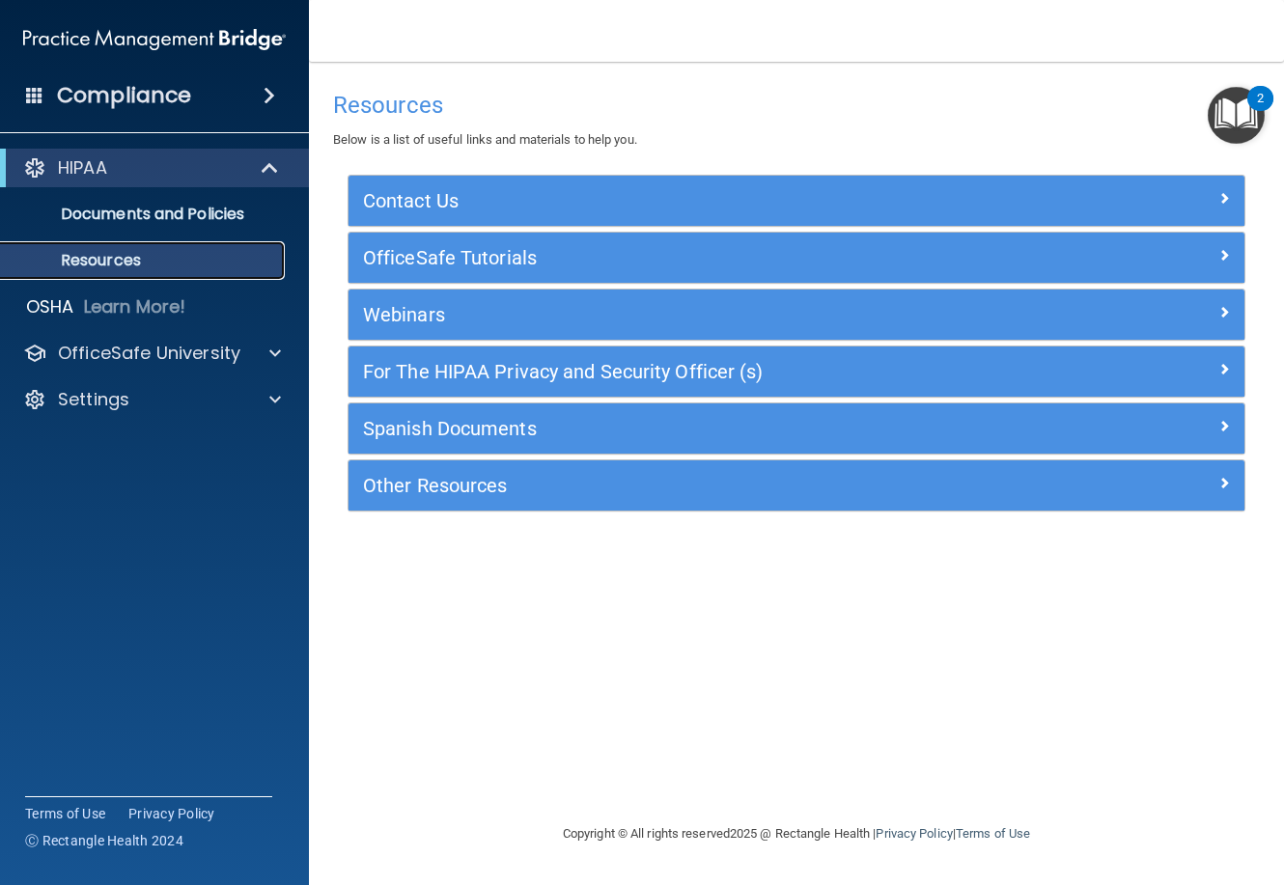
click at [165, 267] on p "Resources" at bounding box center [145, 260] width 264 height 19
click at [204, 363] on p "OfficeSafe University" at bounding box center [149, 353] width 182 height 23
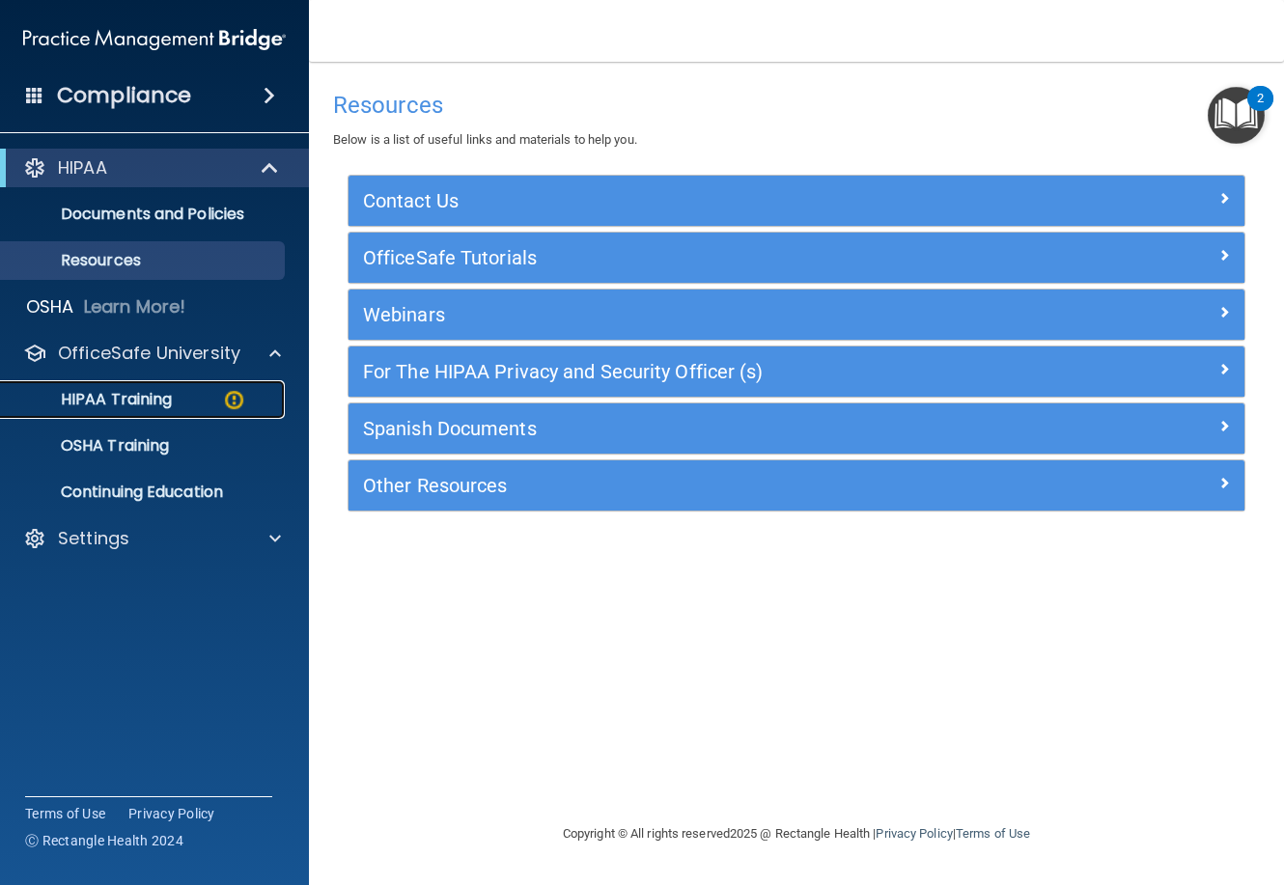
click at [158, 405] on p "HIPAA Training" at bounding box center [92, 399] width 159 height 19
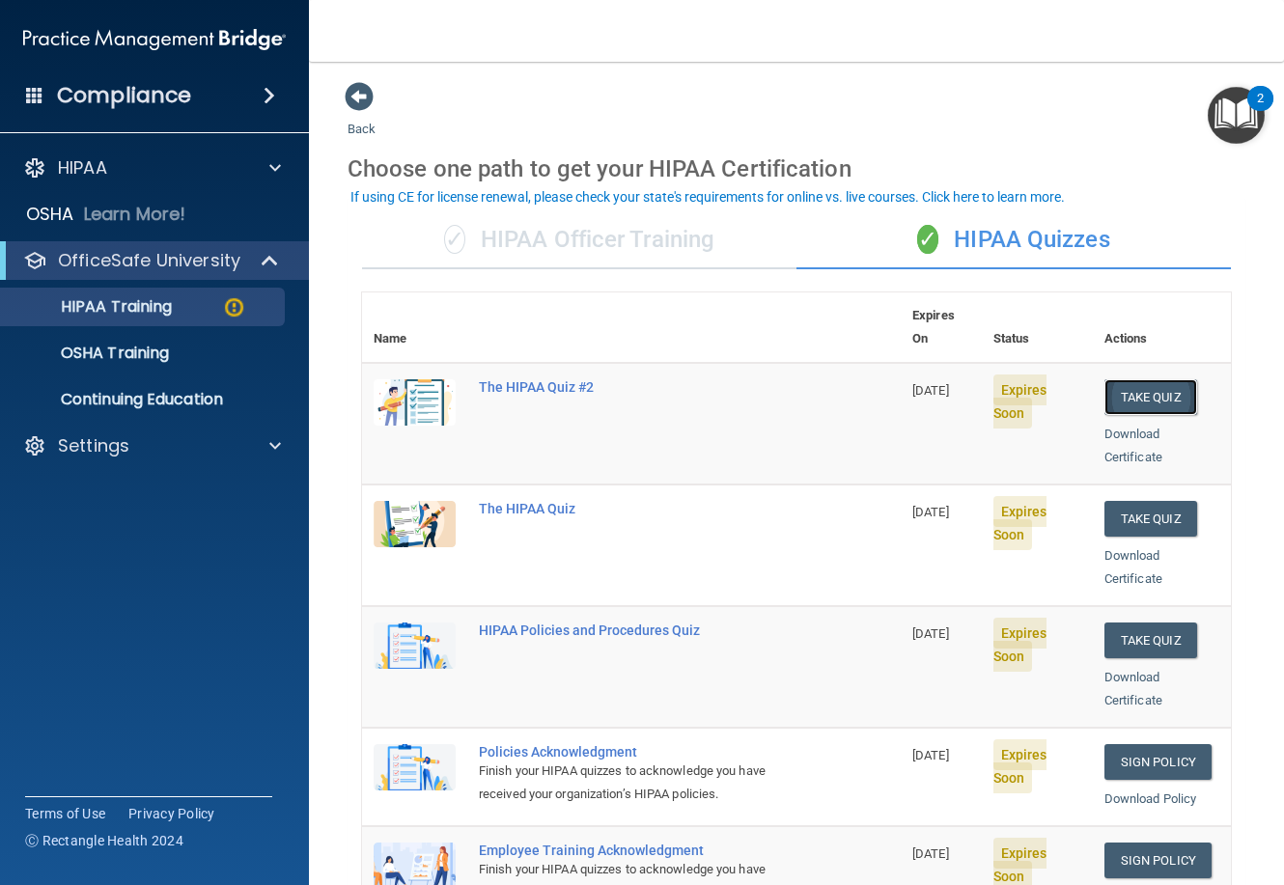
click at [1121, 379] on button "Take Quiz" at bounding box center [1151, 397] width 93 height 36
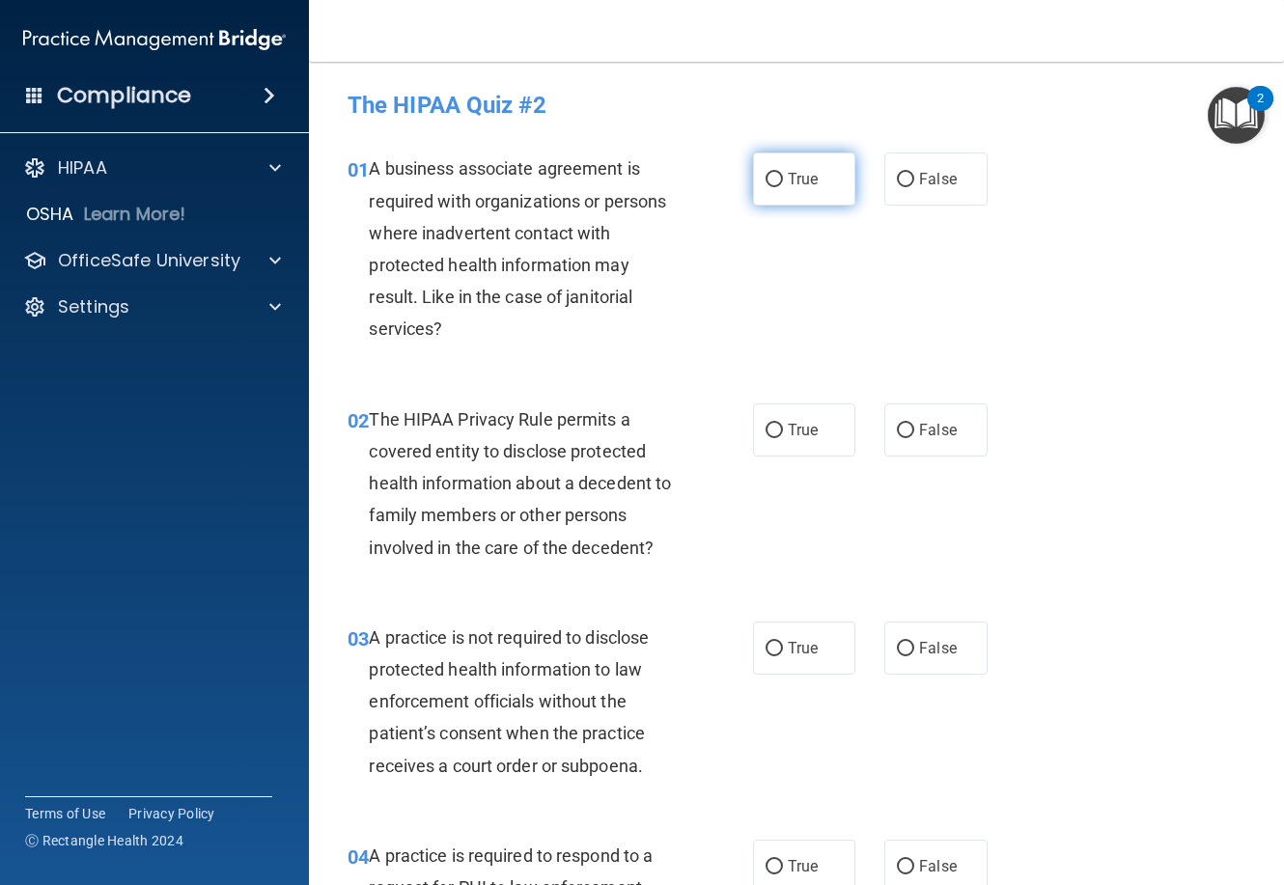
click at [766, 181] on input "True" at bounding box center [774, 180] width 17 height 14
radio input "true"
click at [771, 434] on input "True" at bounding box center [774, 431] width 17 height 14
radio input "true"
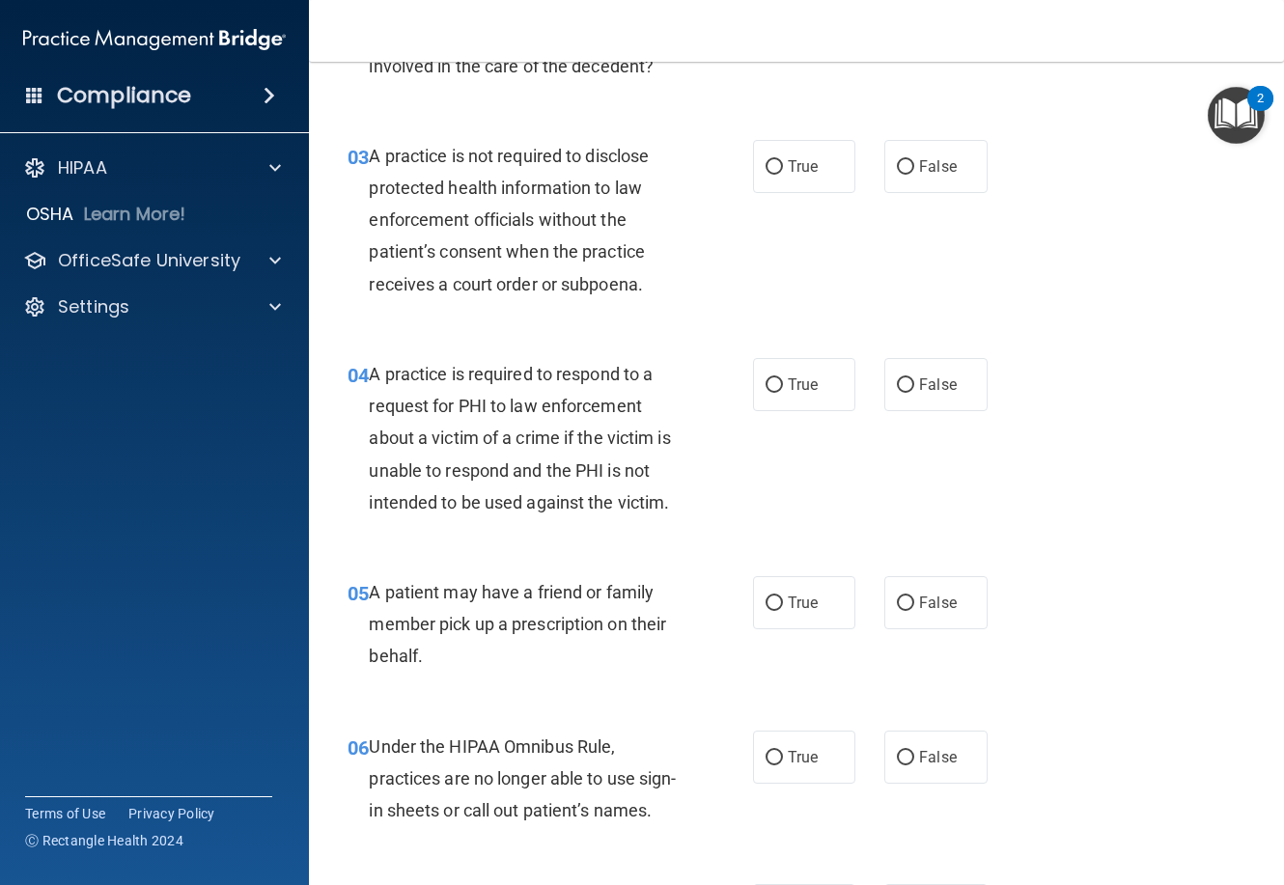
scroll to position [483, 0]
click at [912, 175] on label "False" at bounding box center [935, 165] width 102 height 53
click at [912, 174] on input "False" at bounding box center [905, 166] width 17 height 14
radio input "true"
click at [756, 389] on label "True" at bounding box center [804, 383] width 102 height 53
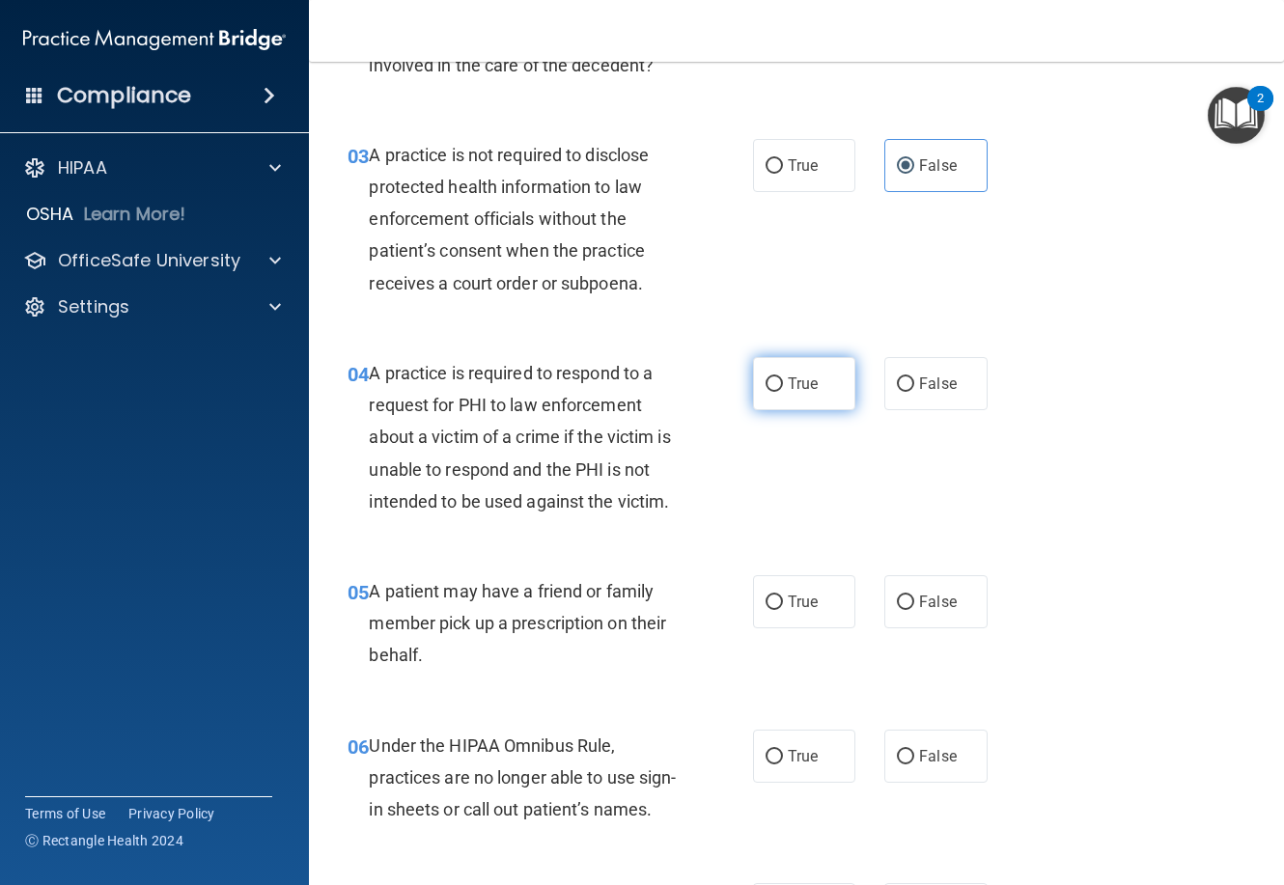
click at [766, 389] on input "True" at bounding box center [774, 385] width 17 height 14
radio input "true"
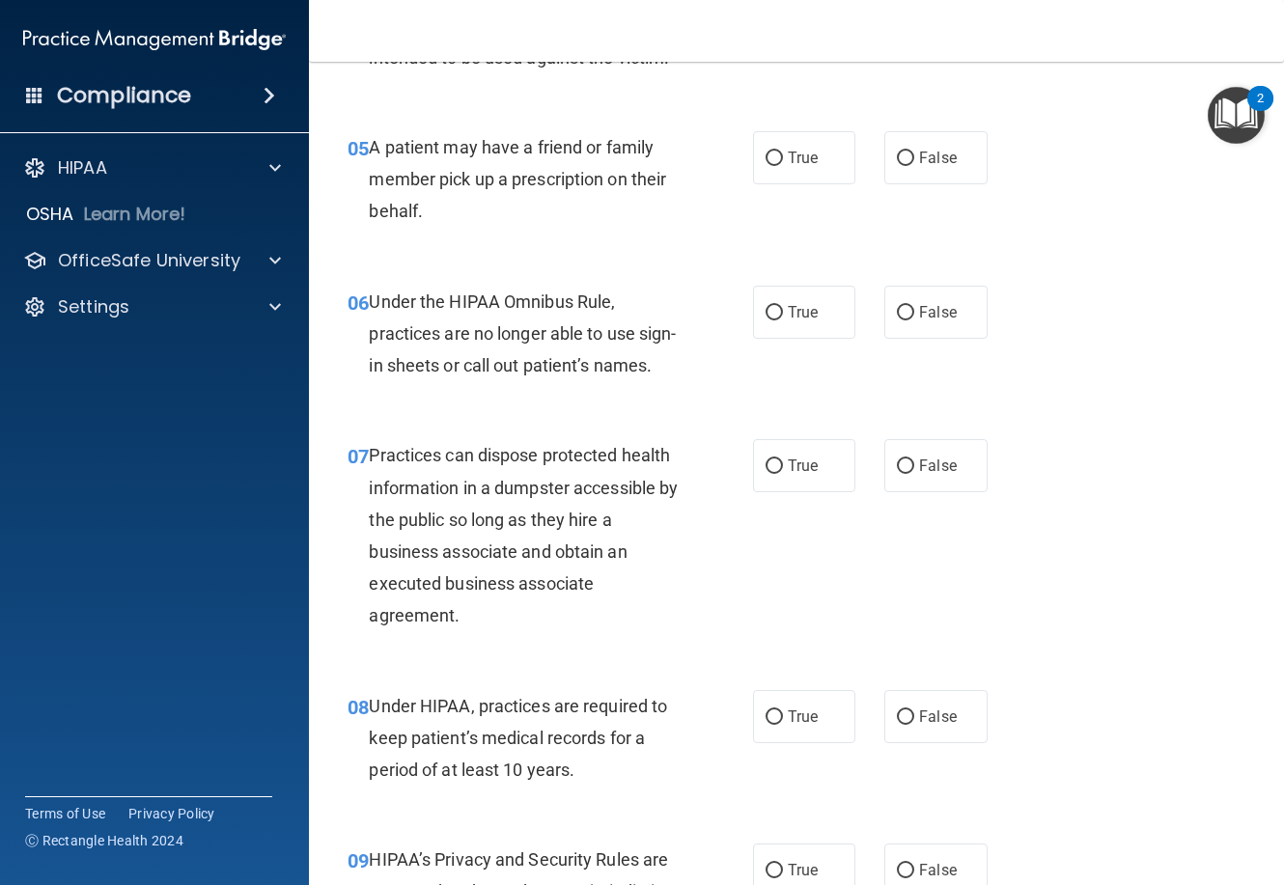
scroll to position [966, 0]
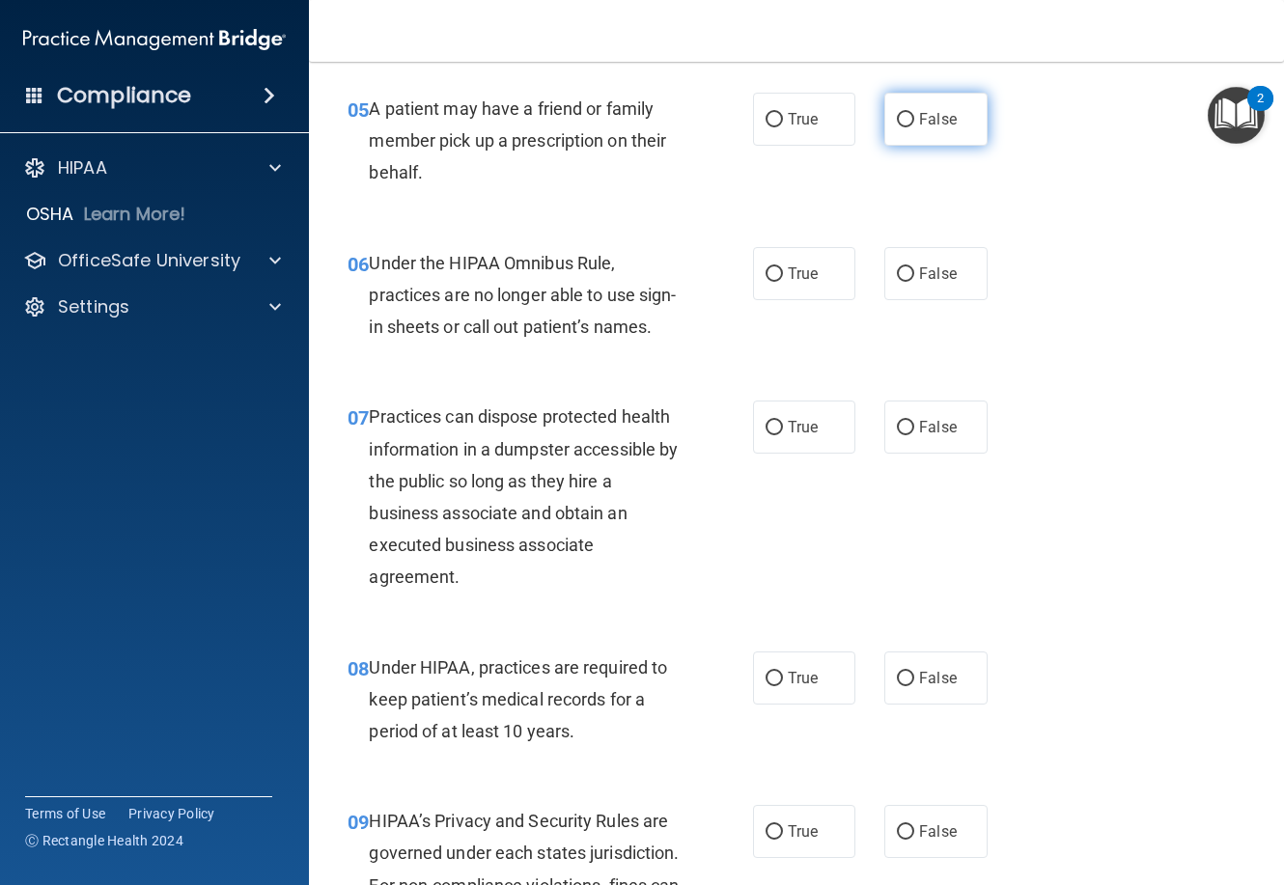
click at [904, 114] on input "False" at bounding box center [905, 120] width 17 height 14
radio input "true"
click at [801, 285] on label "True" at bounding box center [804, 273] width 102 height 53
click at [783, 282] on input "True" at bounding box center [774, 274] width 17 height 14
radio input "true"
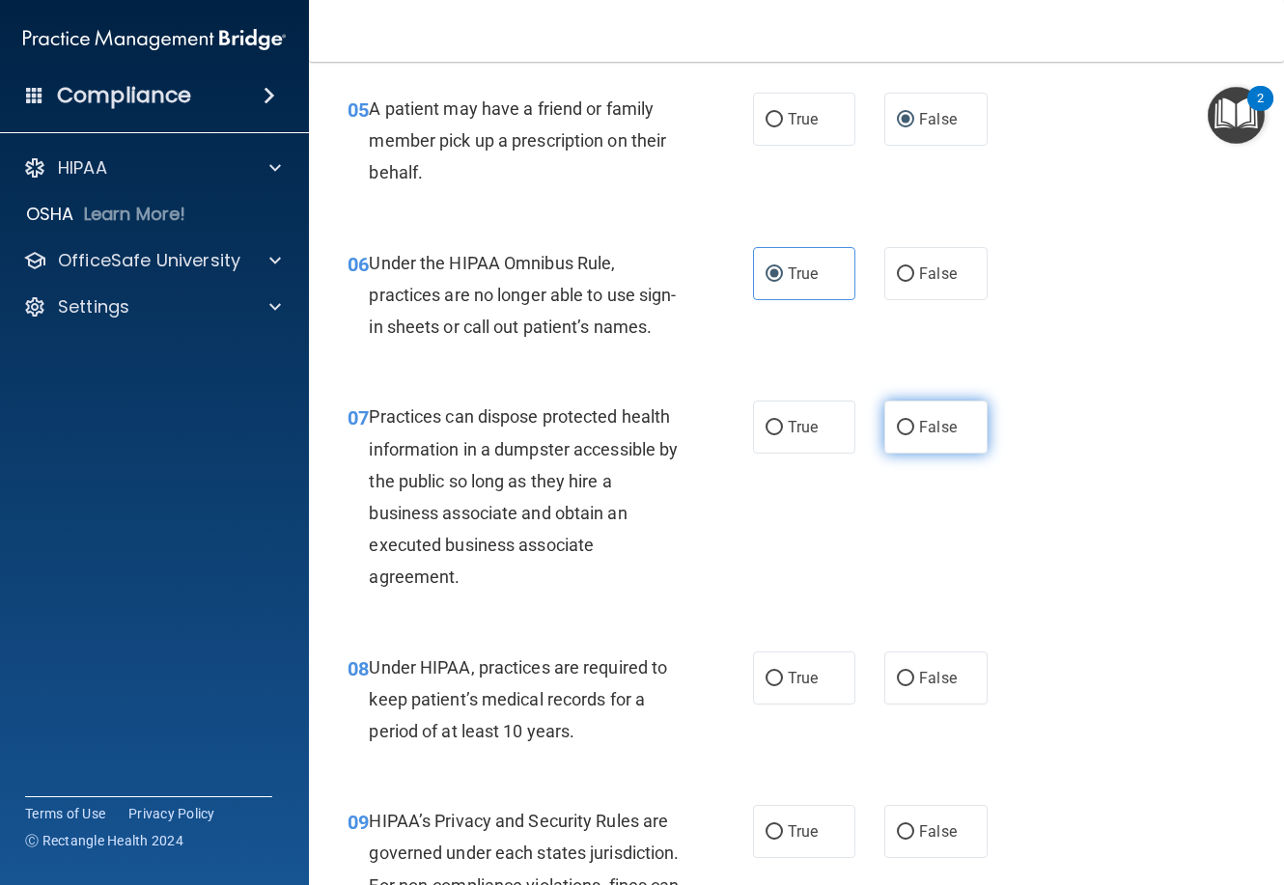
click at [921, 436] on span "False" at bounding box center [938, 427] width 38 height 18
click at [914, 435] on input "False" at bounding box center [905, 428] width 17 height 14
radio input "true"
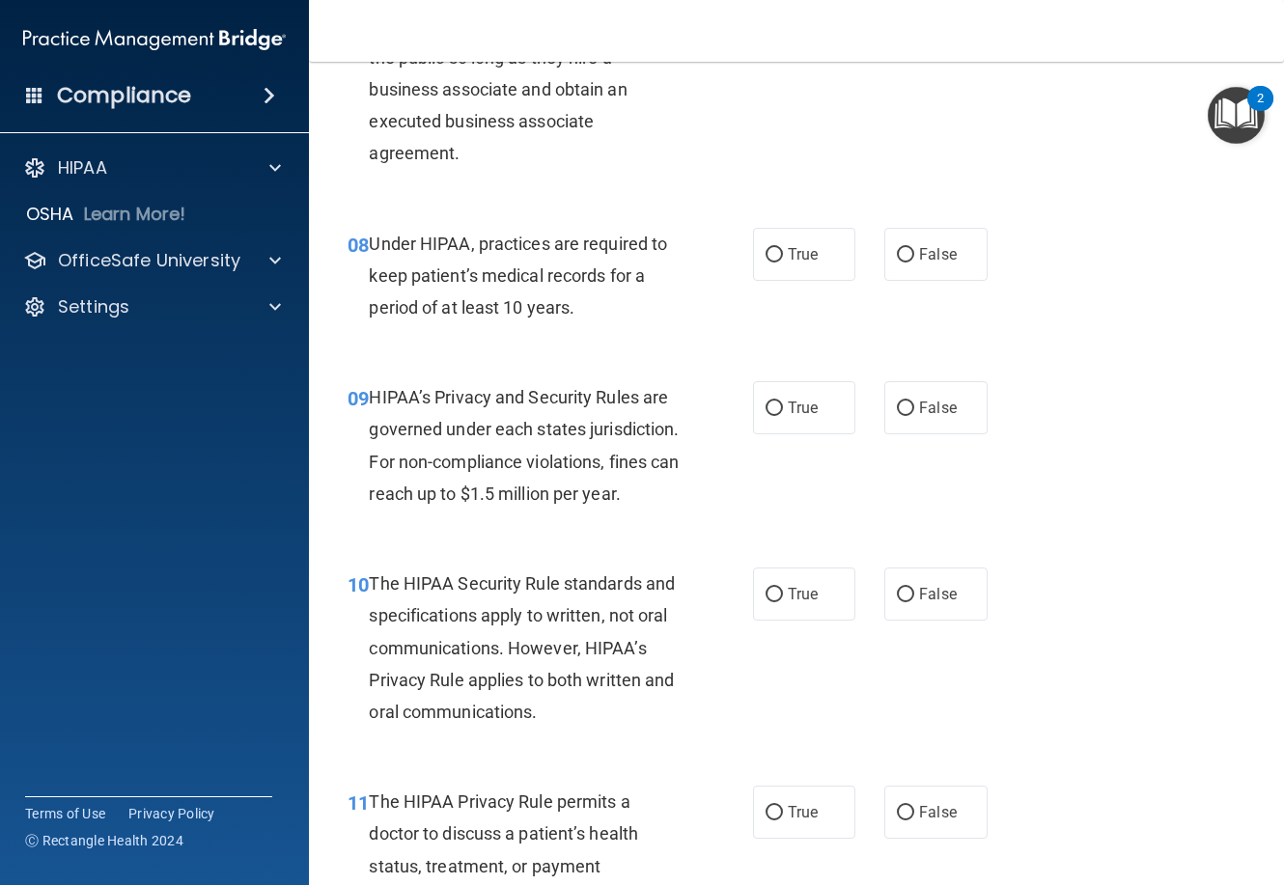
scroll to position [1545, 0]
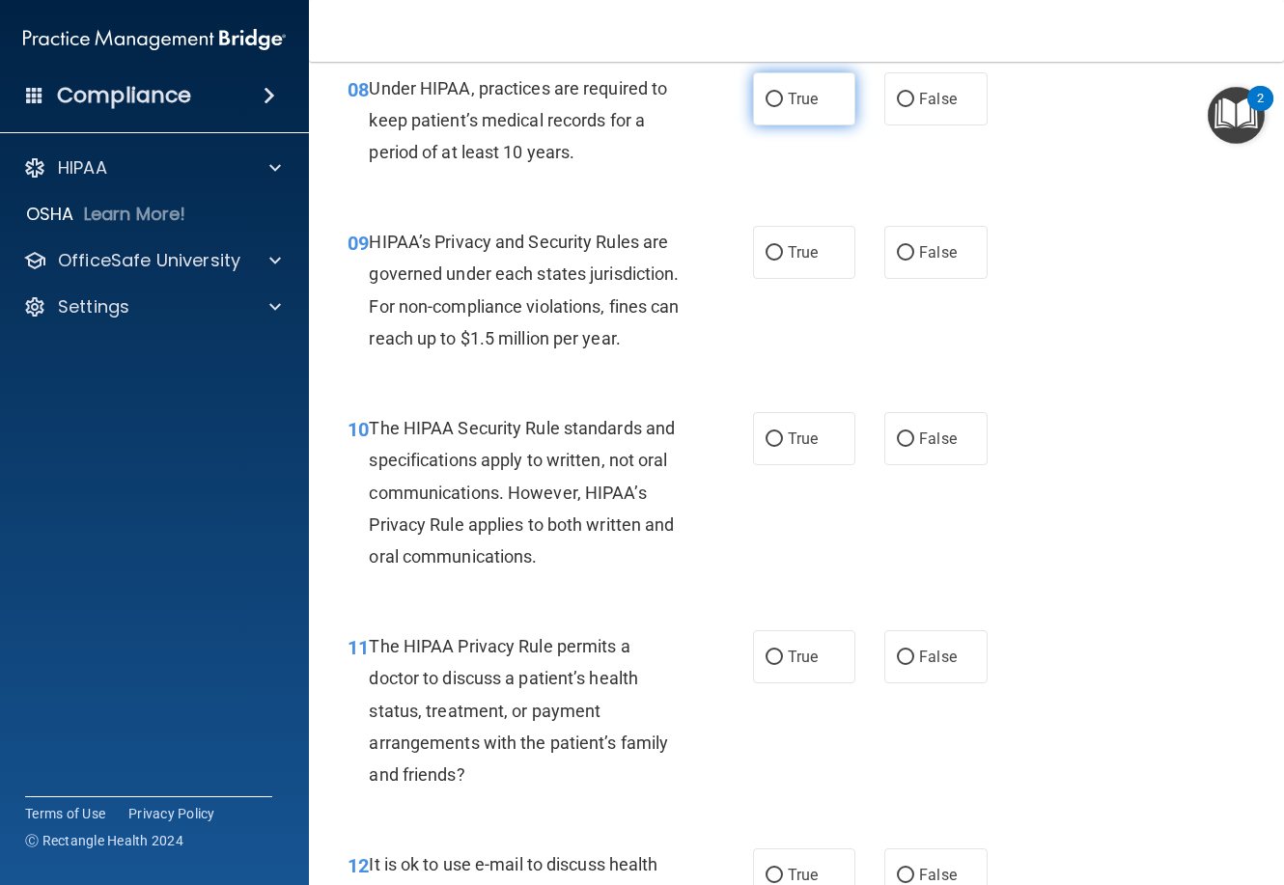
click at [812, 126] on label "True" at bounding box center [804, 98] width 102 height 53
click at [783, 107] on input "True" at bounding box center [774, 100] width 17 height 14
radio input "true"
click at [788, 262] on span "True" at bounding box center [803, 252] width 30 height 18
click at [783, 261] on input "True" at bounding box center [774, 253] width 17 height 14
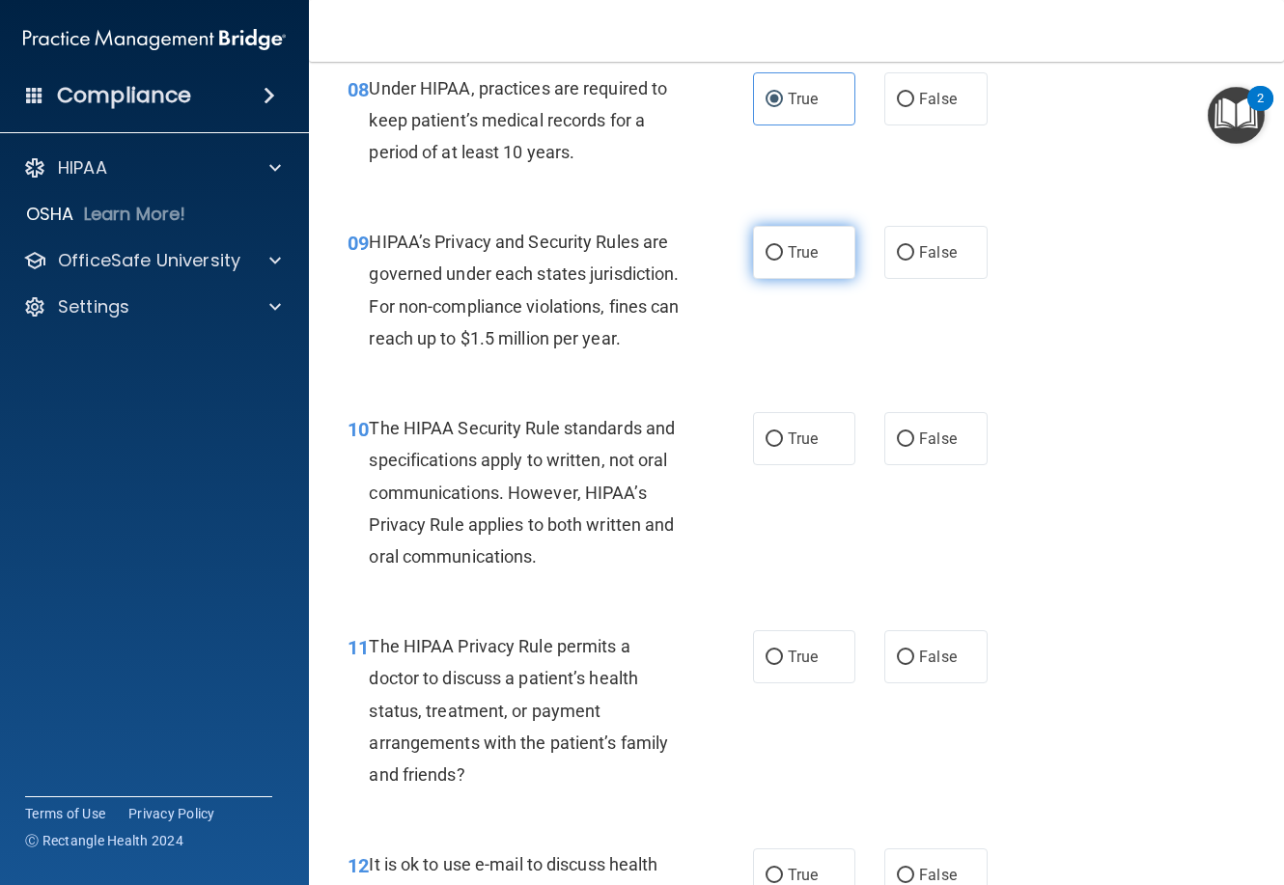
radio input "true"
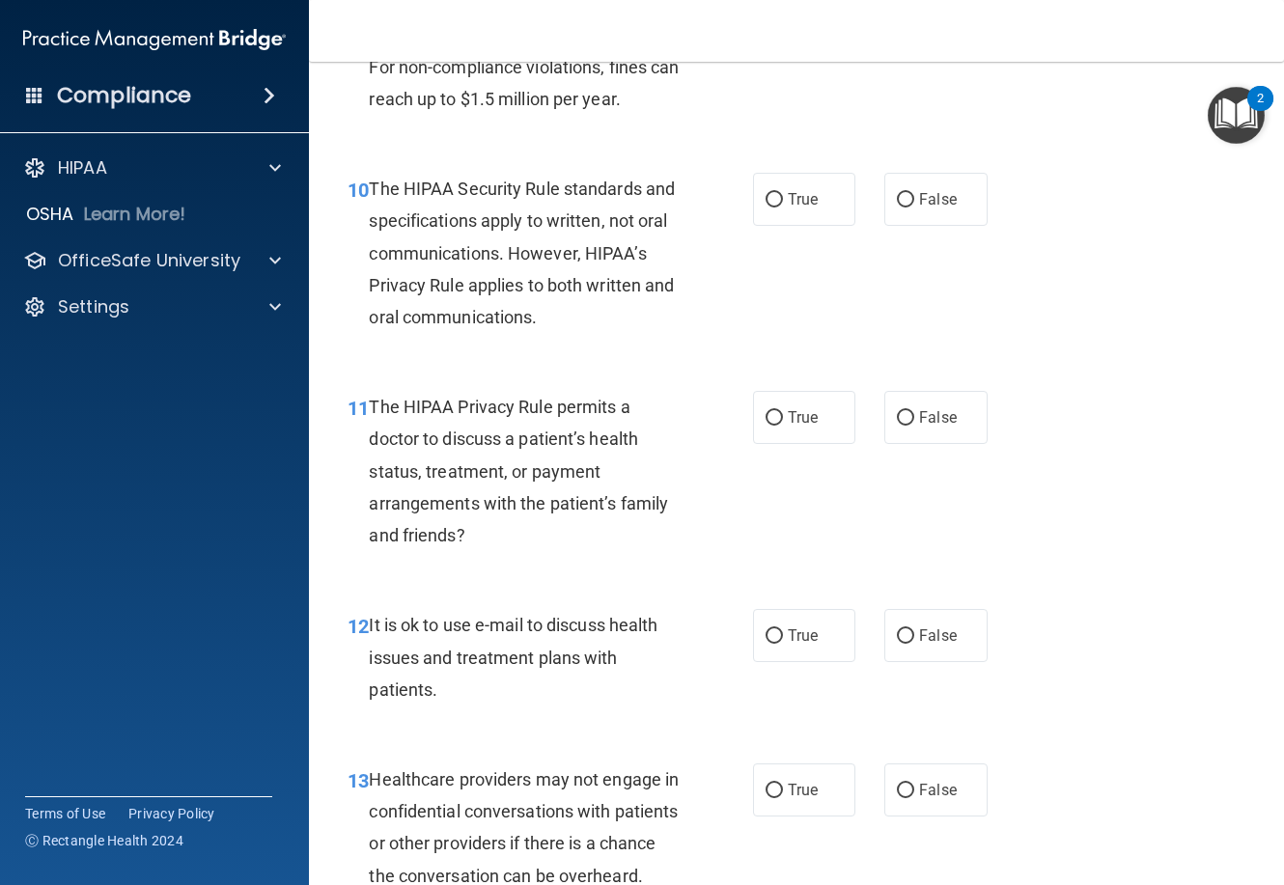
scroll to position [1835, 0]
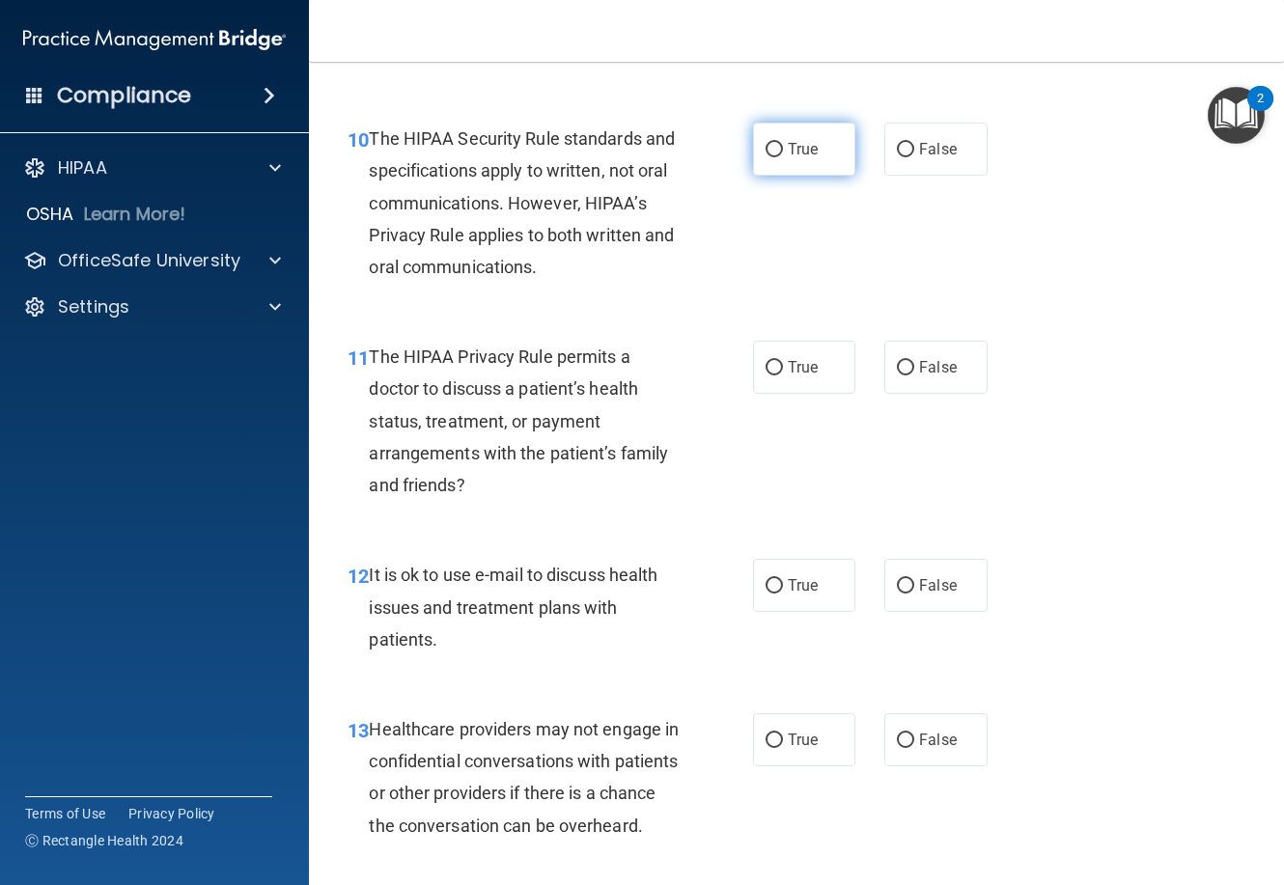
click at [814, 176] on label "True" at bounding box center [804, 149] width 102 height 53
click at [783, 157] on input "True" at bounding box center [774, 150] width 17 height 14
radio input "true"
click at [920, 377] on span "False" at bounding box center [938, 367] width 38 height 18
click at [914, 376] on input "False" at bounding box center [905, 368] width 17 height 14
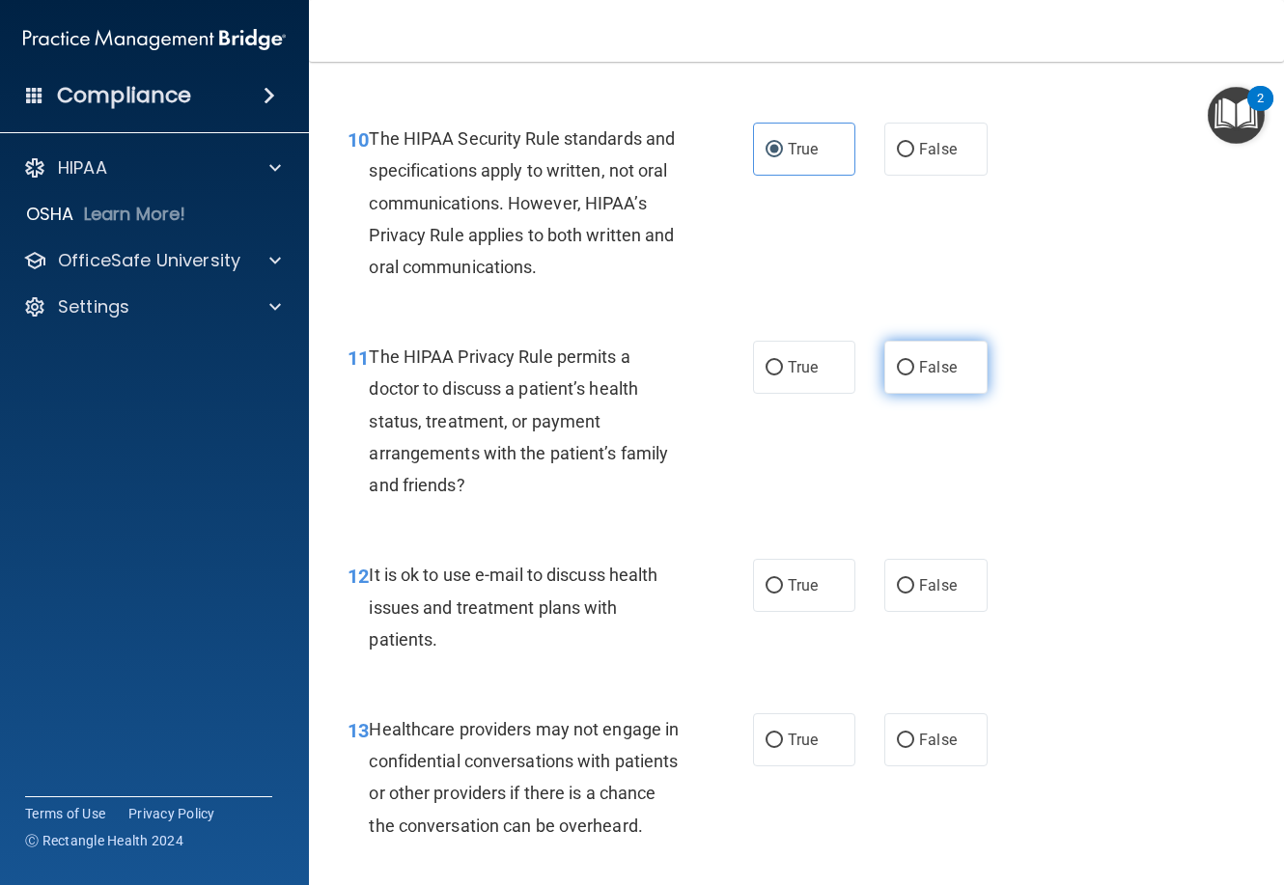
radio input "true"
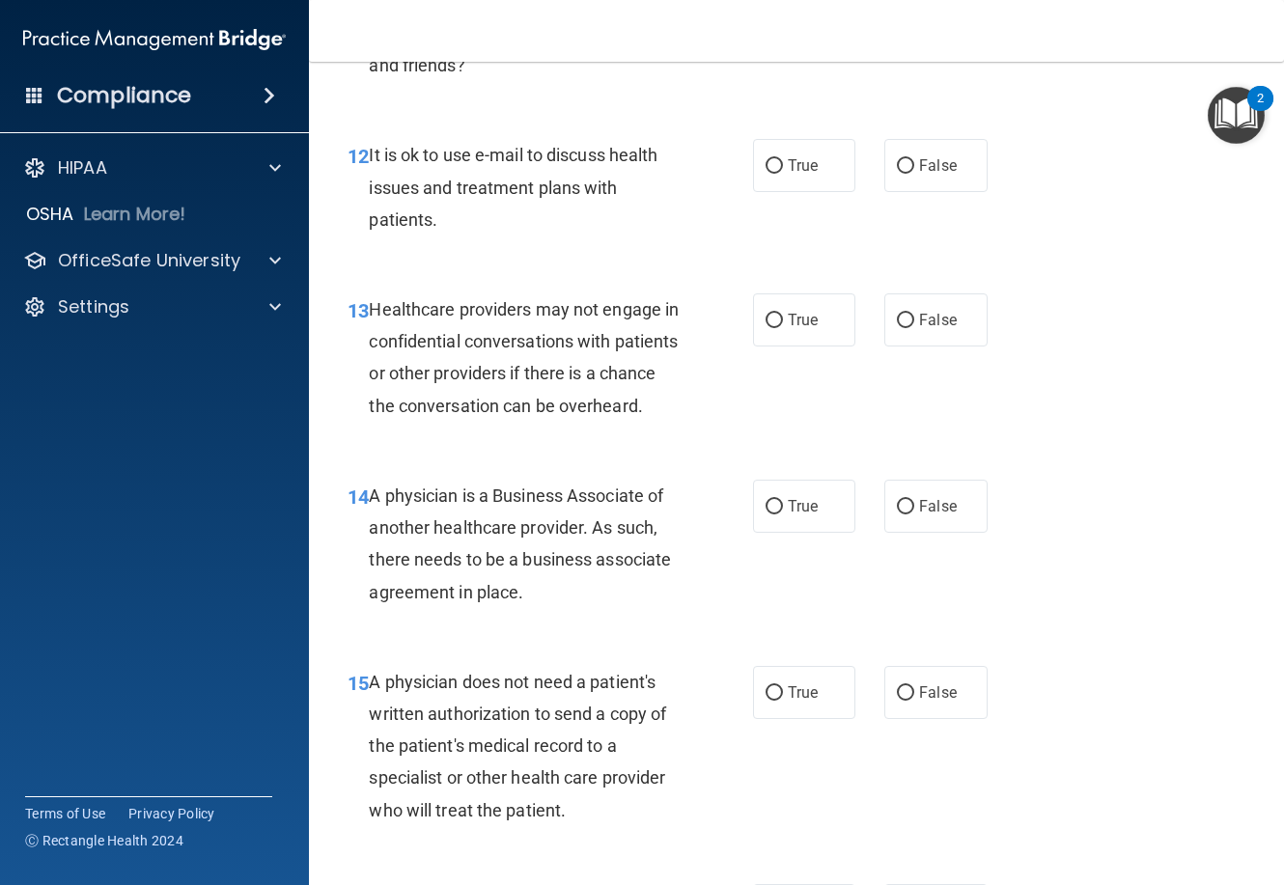
scroll to position [2317, 0]
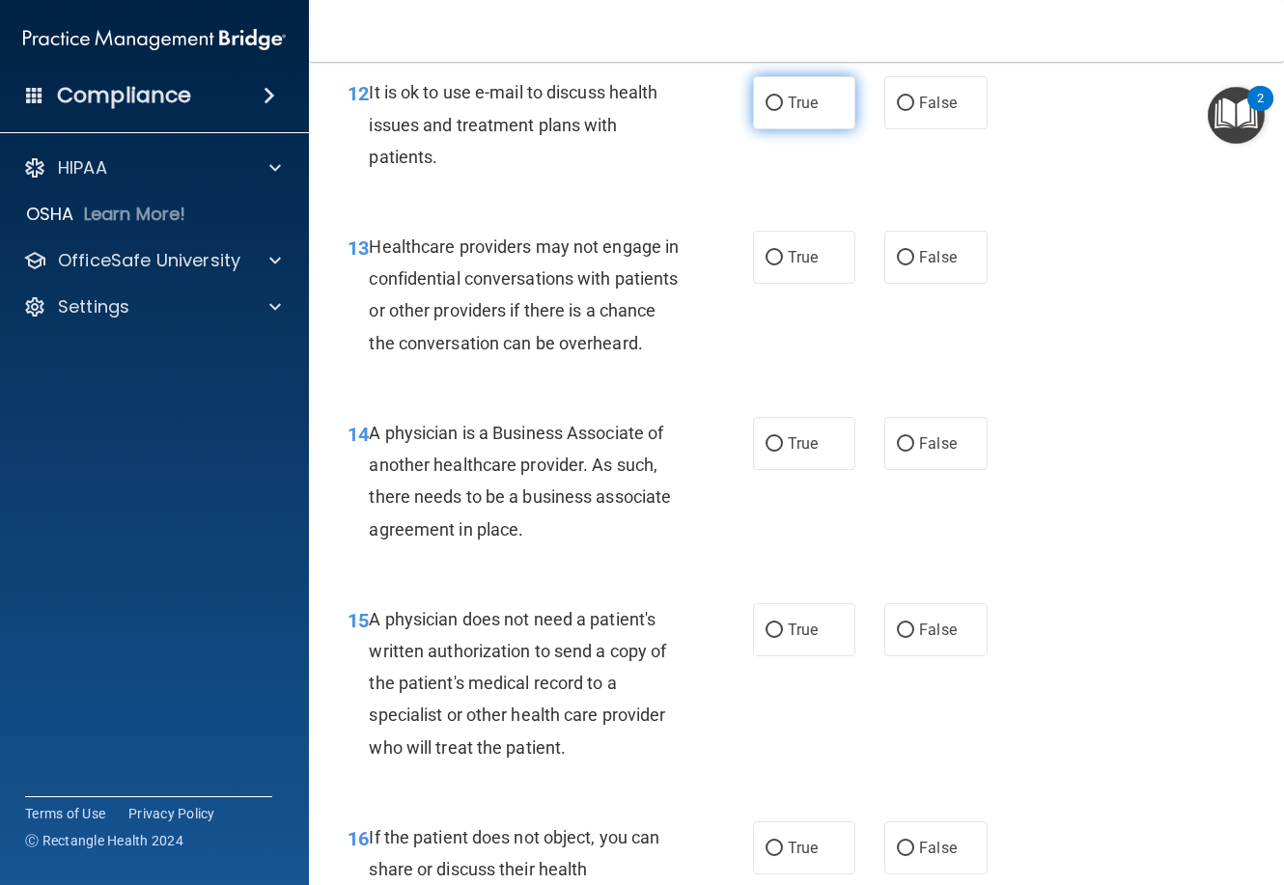
click at [798, 112] on span "True" at bounding box center [803, 103] width 30 height 18
click at [783, 111] on input "True" at bounding box center [774, 104] width 17 height 14
radio input "true"
click at [798, 284] on label "True" at bounding box center [804, 257] width 102 height 53
click at [783, 266] on input "True" at bounding box center [774, 258] width 17 height 14
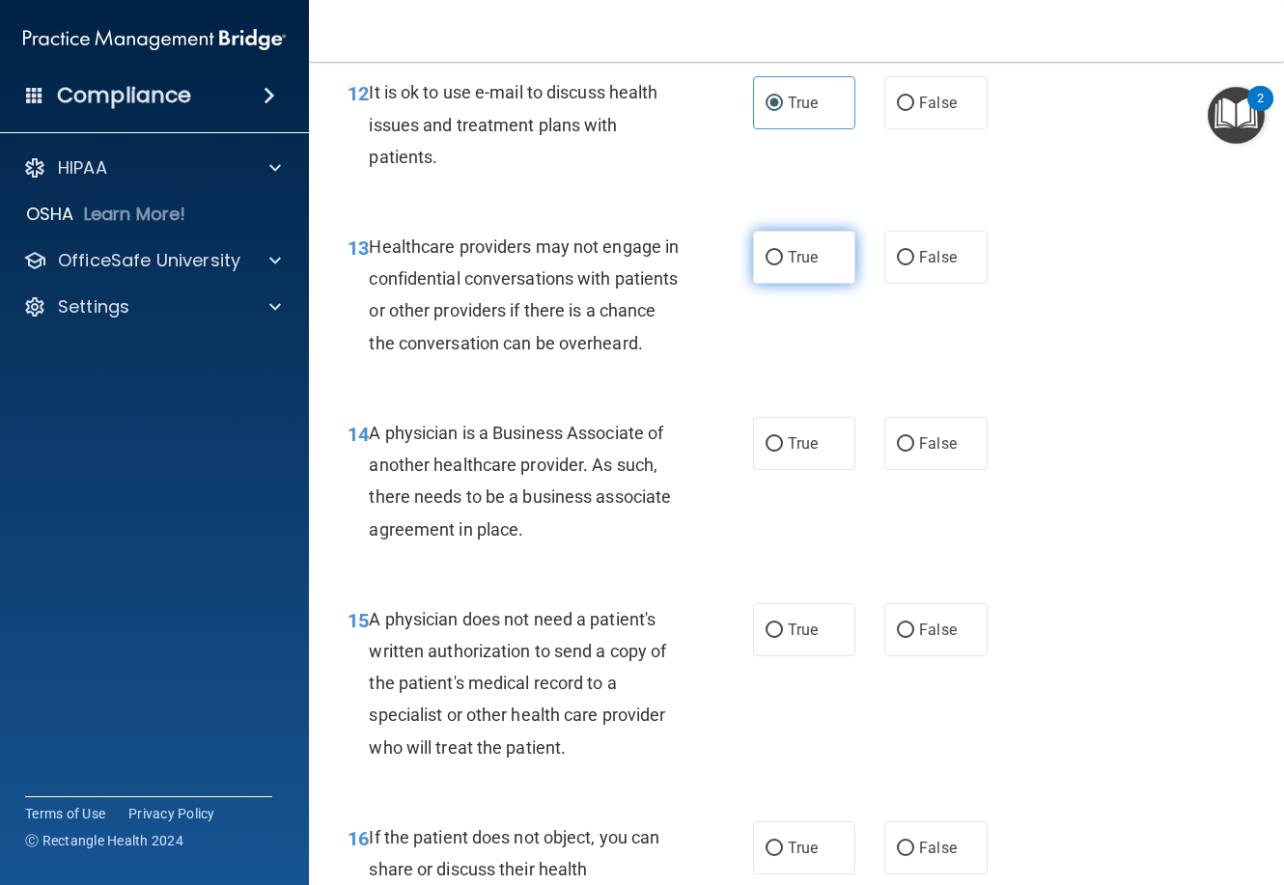
radio input "true"
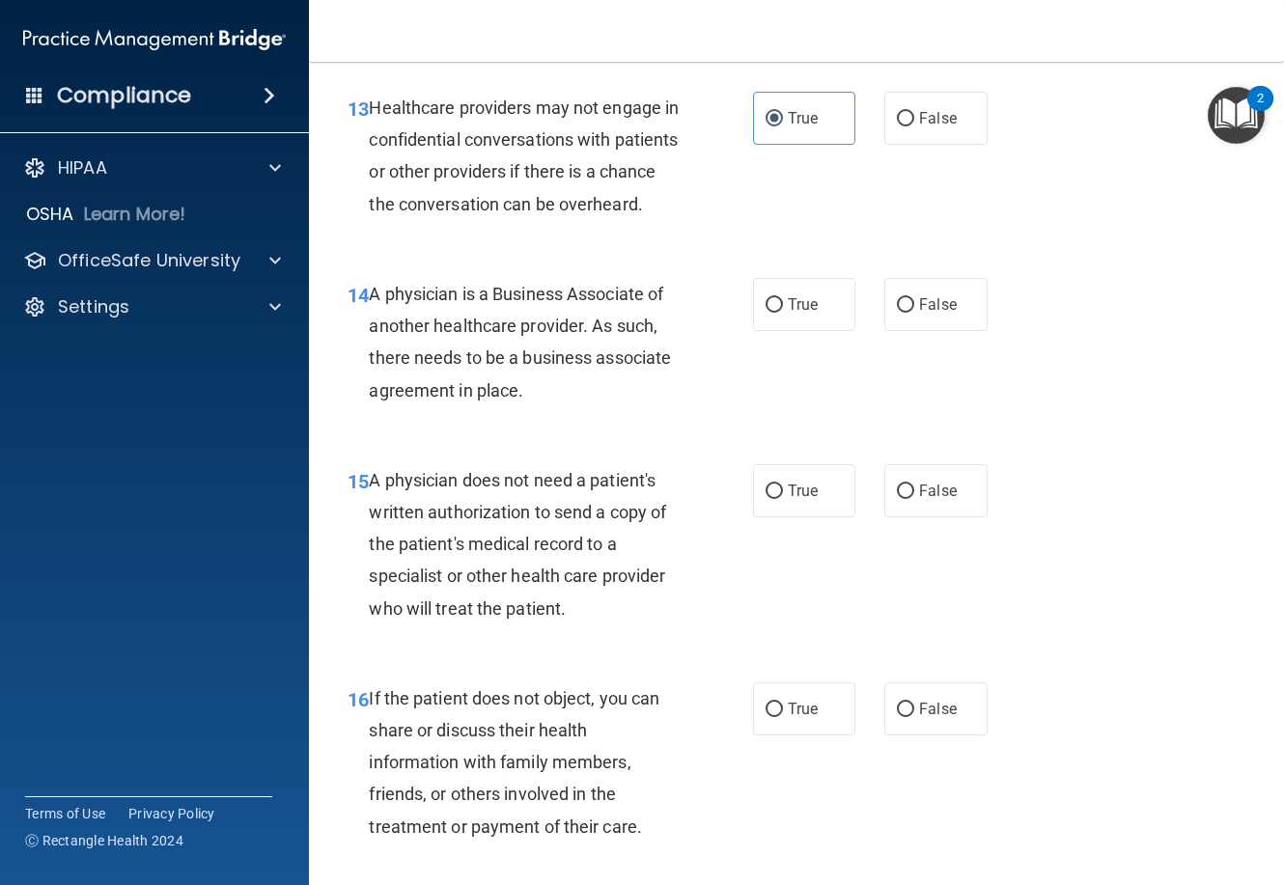
scroll to position [2511, 0]
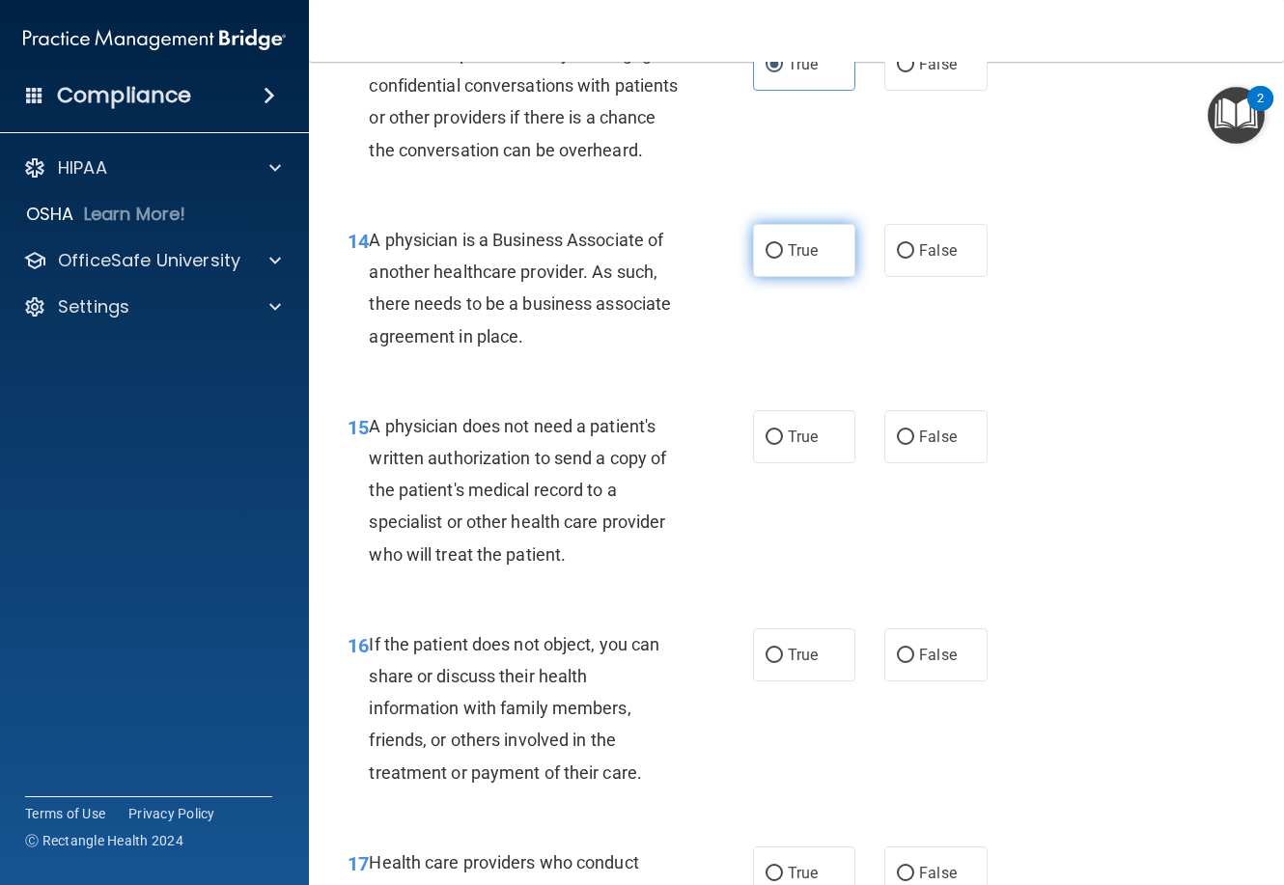
click at [781, 277] on label "True" at bounding box center [804, 250] width 102 height 53
click at [781, 259] on input "True" at bounding box center [774, 251] width 17 height 14
radio input "true"
click at [923, 463] on label "False" at bounding box center [935, 436] width 102 height 53
click at [914, 445] on input "False" at bounding box center [905, 438] width 17 height 14
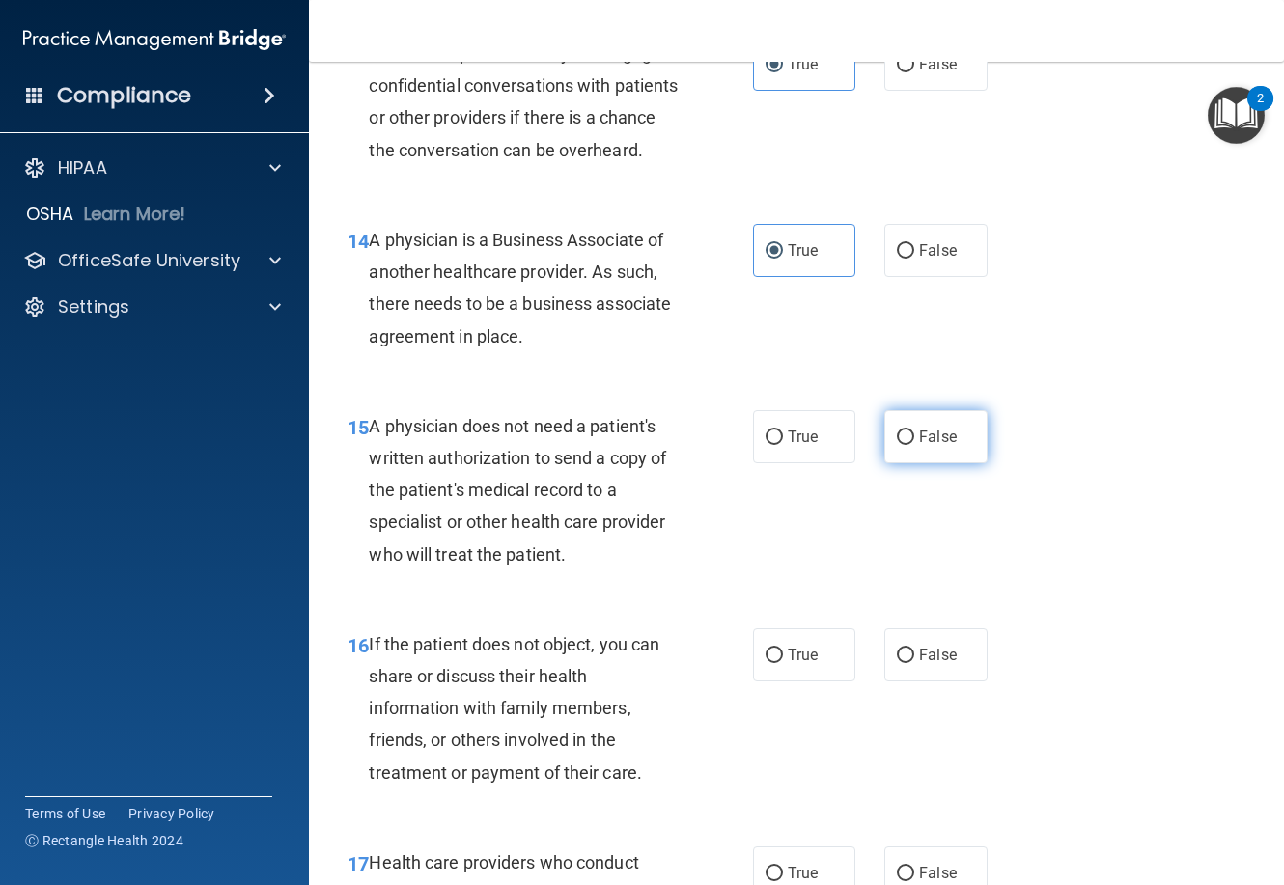
radio input "true"
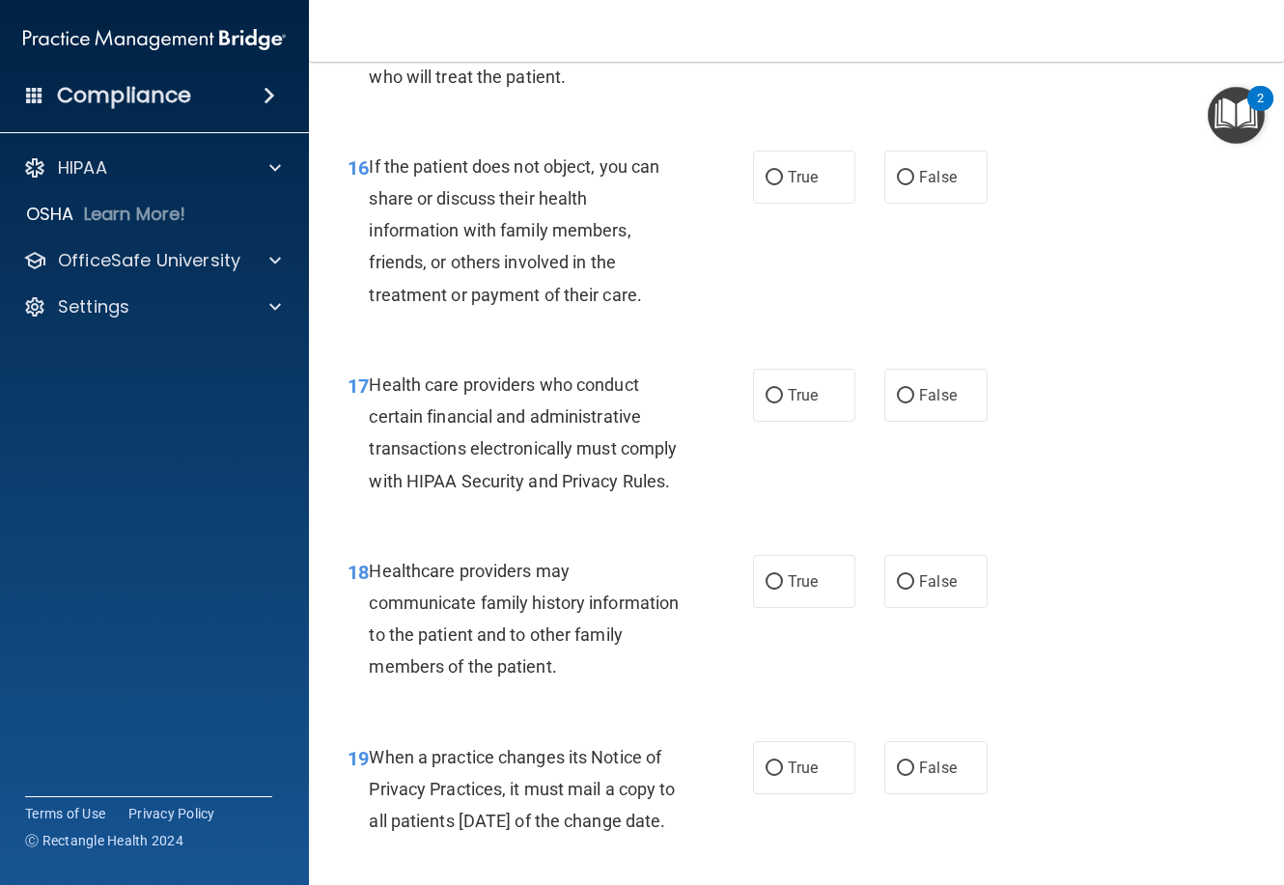
scroll to position [3090, 0]
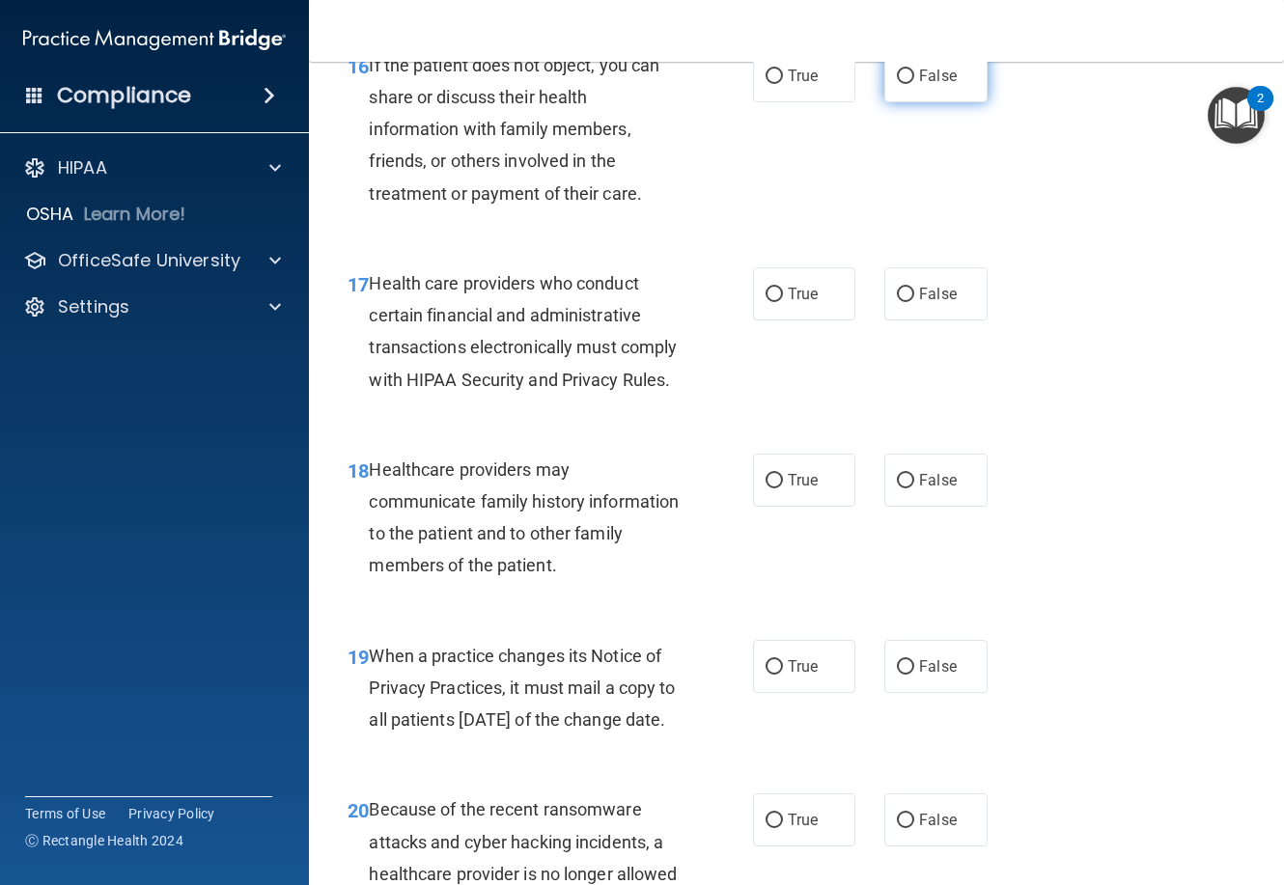
click at [919, 85] on span "False" at bounding box center [938, 76] width 38 height 18
click at [914, 84] on input "False" at bounding box center [905, 77] width 17 height 14
radio input "true"
click at [758, 321] on label "True" at bounding box center [804, 293] width 102 height 53
click at [766, 302] on input "True" at bounding box center [774, 295] width 17 height 14
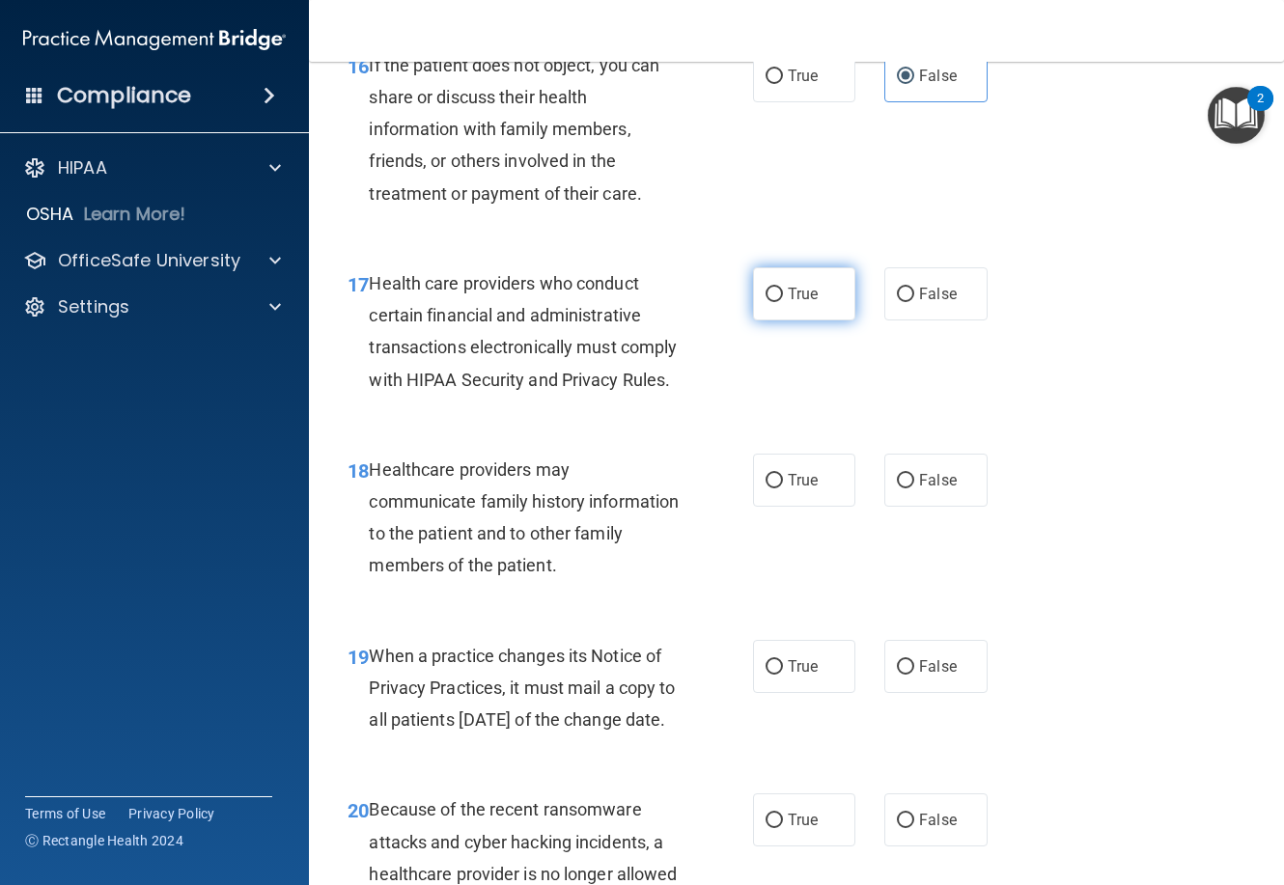
radio input "true"
click at [940, 490] on span "False" at bounding box center [938, 480] width 38 height 18
click at [914, 489] on input "False" at bounding box center [905, 481] width 17 height 14
radio input "true"
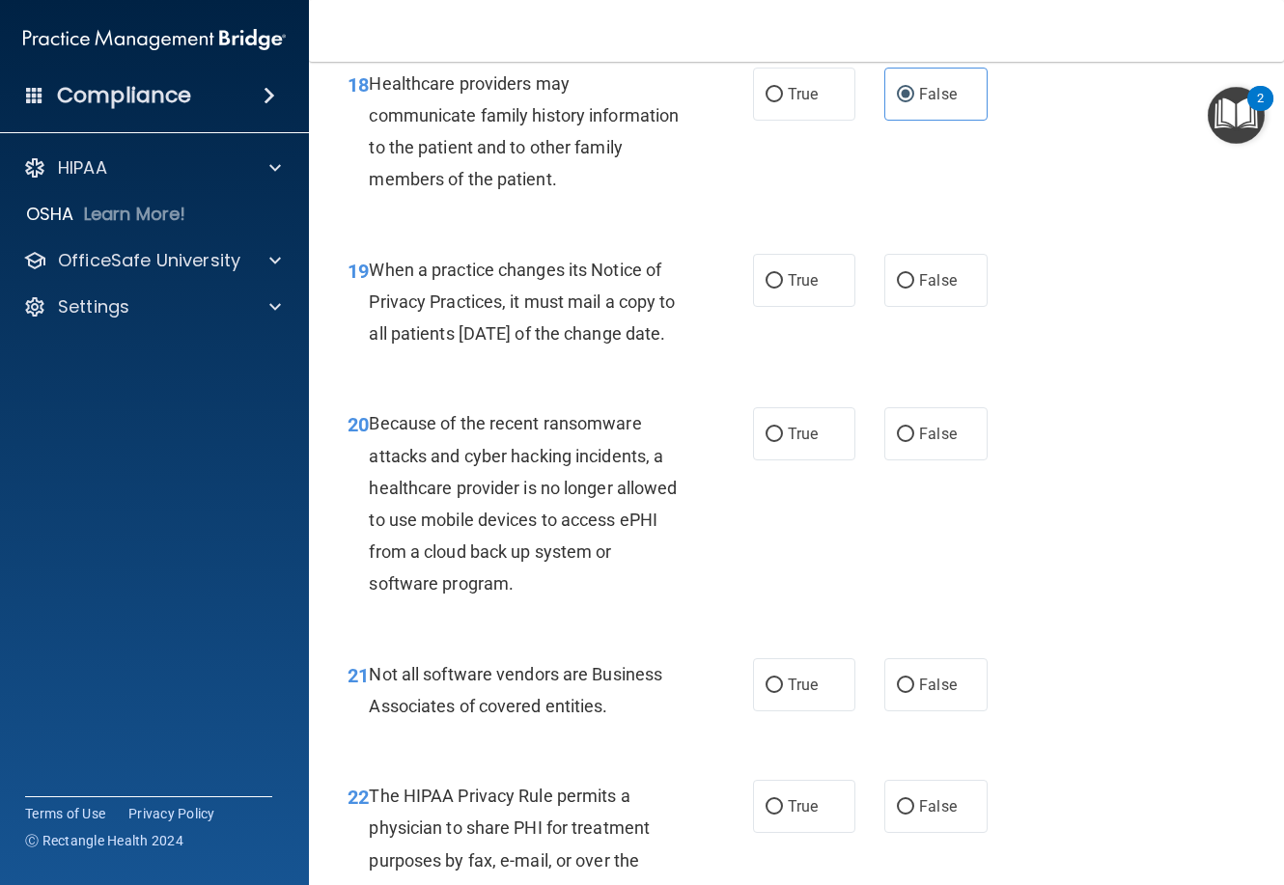
scroll to position [3573, 0]
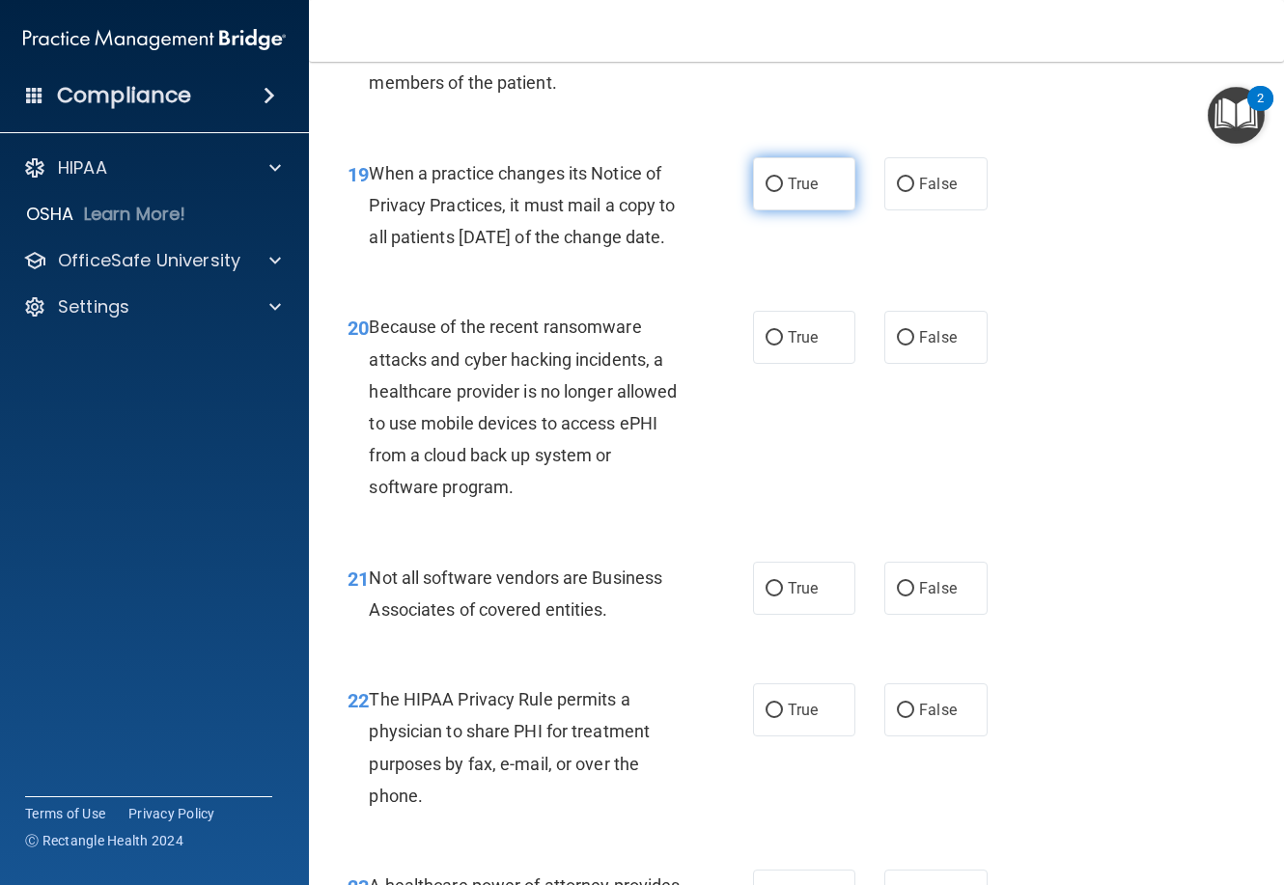
click at [815, 210] on label "True" at bounding box center [804, 183] width 102 height 53
click at [783, 192] on input "True" at bounding box center [774, 185] width 17 height 14
radio input "true"
click at [806, 347] on span "True" at bounding box center [803, 337] width 30 height 18
click at [783, 346] on input "True" at bounding box center [774, 338] width 17 height 14
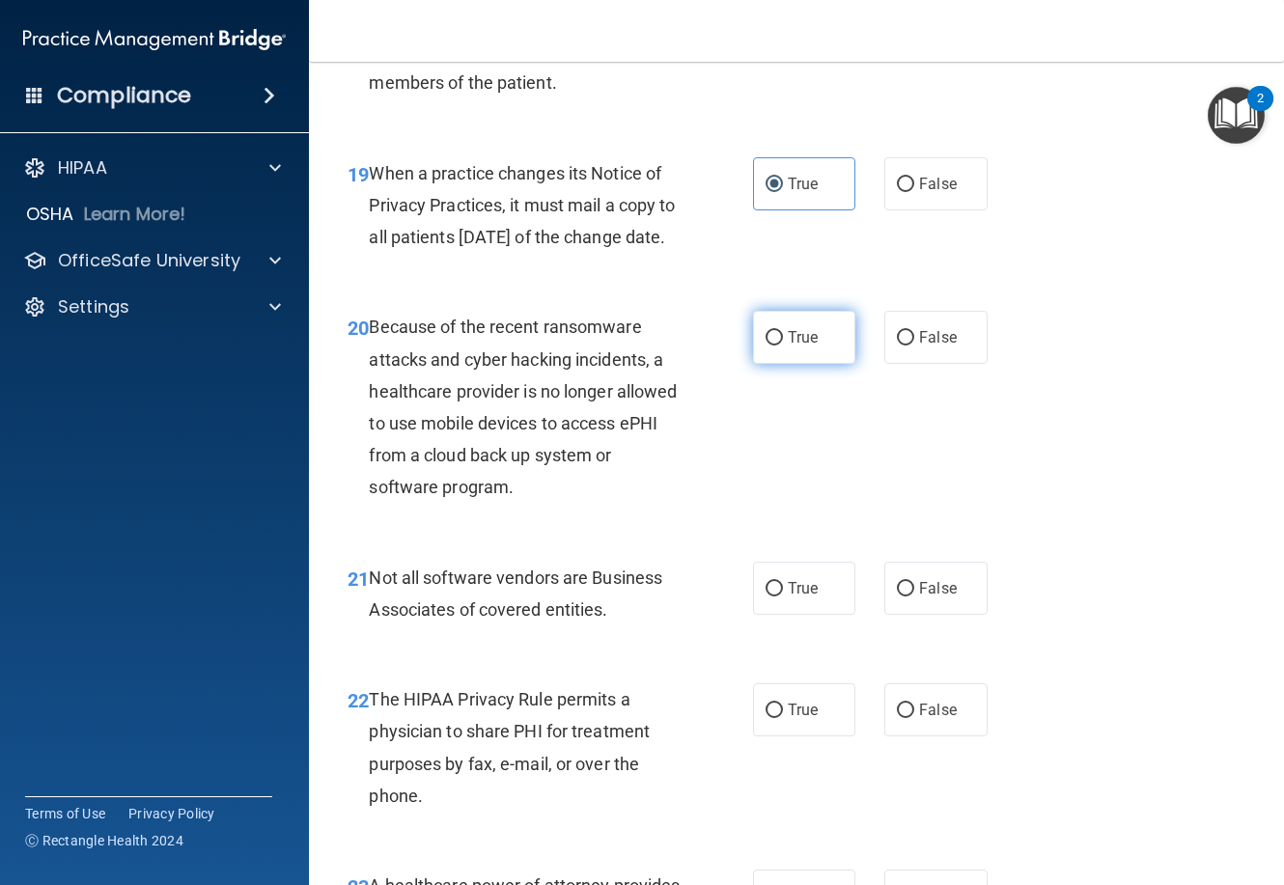
radio input "true"
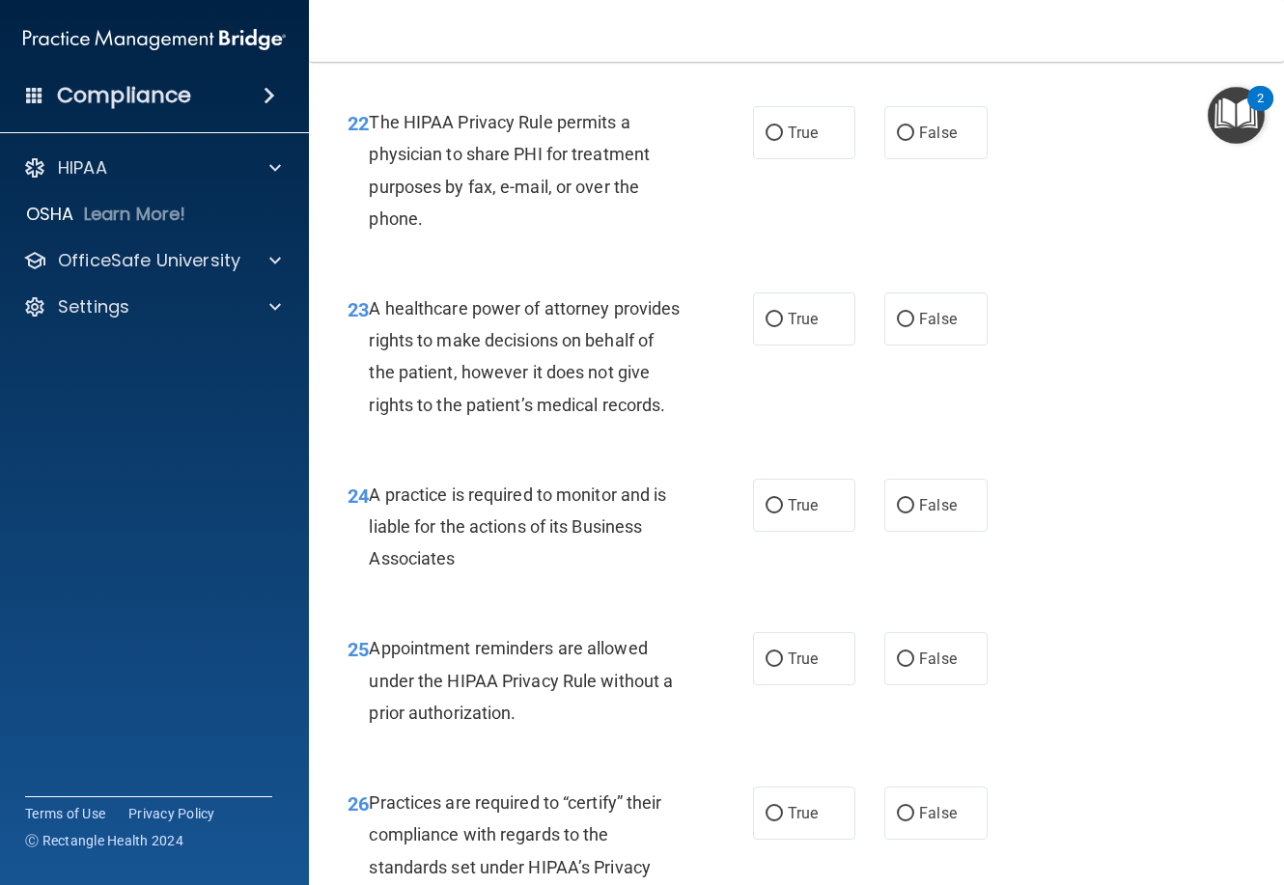
scroll to position [4152, 0]
click at [919, 18] on span "False" at bounding box center [938, 9] width 38 height 18
click at [912, 17] on input "False" at bounding box center [905, 10] width 17 height 14
radio input "true"
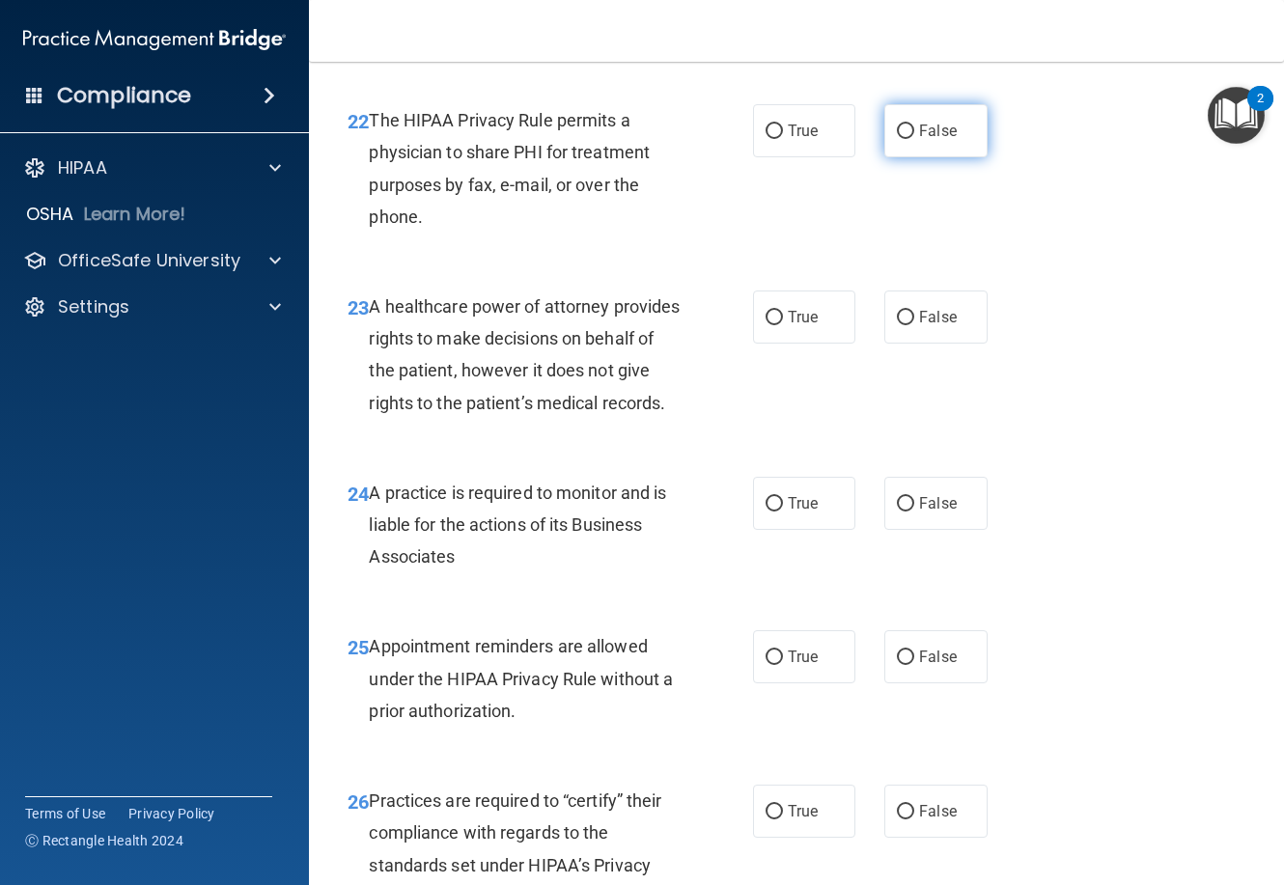
click at [910, 157] on label "False" at bounding box center [935, 130] width 102 height 53
click at [910, 139] on input "False" at bounding box center [905, 132] width 17 height 14
radio input "true"
click at [773, 325] on input "True" at bounding box center [774, 318] width 17 height 14
radio input "true"
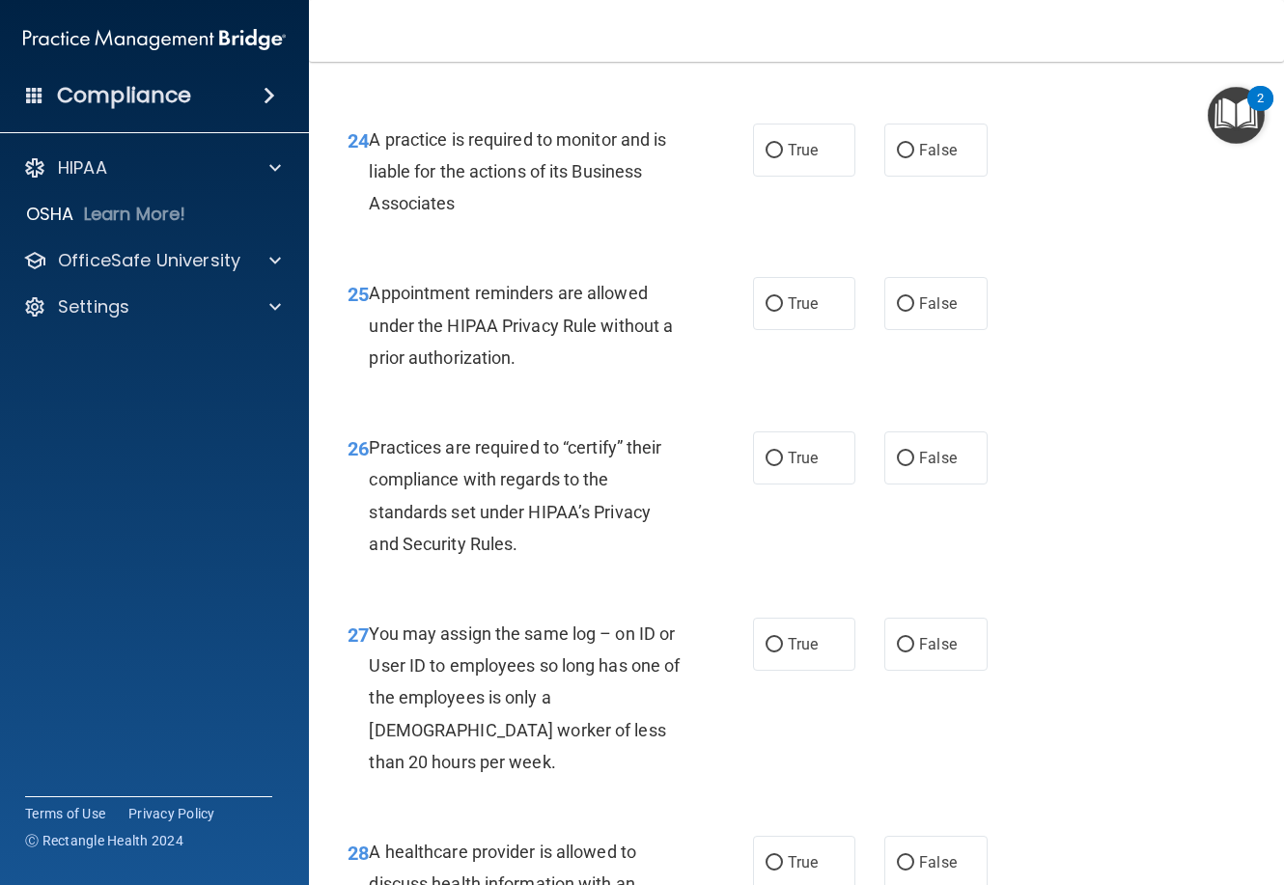
scroll to position [4538, 0]
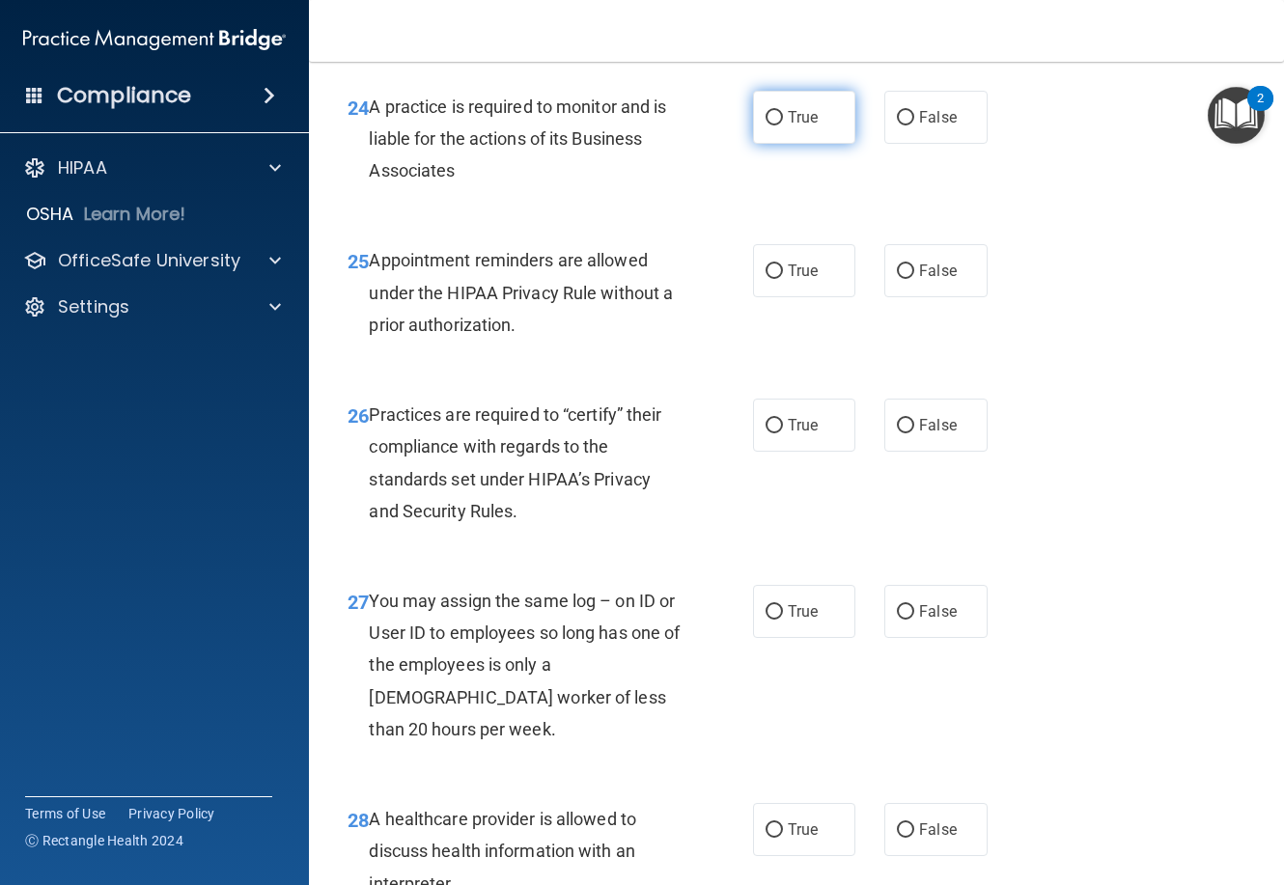
click at [771, 126] on input "True" at bounding box center [774, 118] width 17 height 14
radio input "true"
click at [837, 297] on label "True" at bounding box center [804, 270] width 102 height 53
click at [783, 279] on input "True" at bounding box center [774, 272] width 17 height 14
radio input "true"
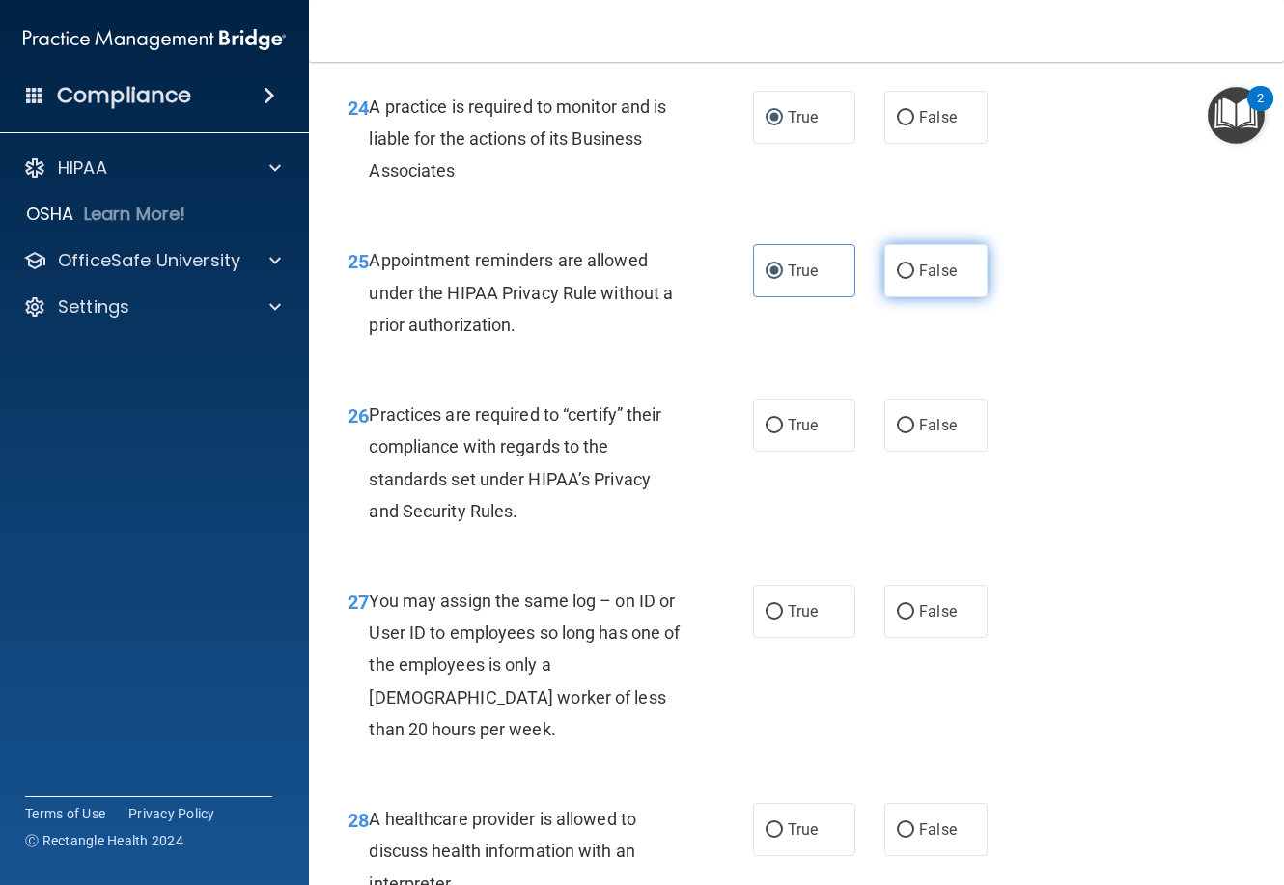
click at [913, 297] on label "False" at bounding box center [935, 270] width 102 height 53
click at [913, 279] on input "False" at bounding box center [905, 272] width 17 height 14
radio input "true"
radio input "false"
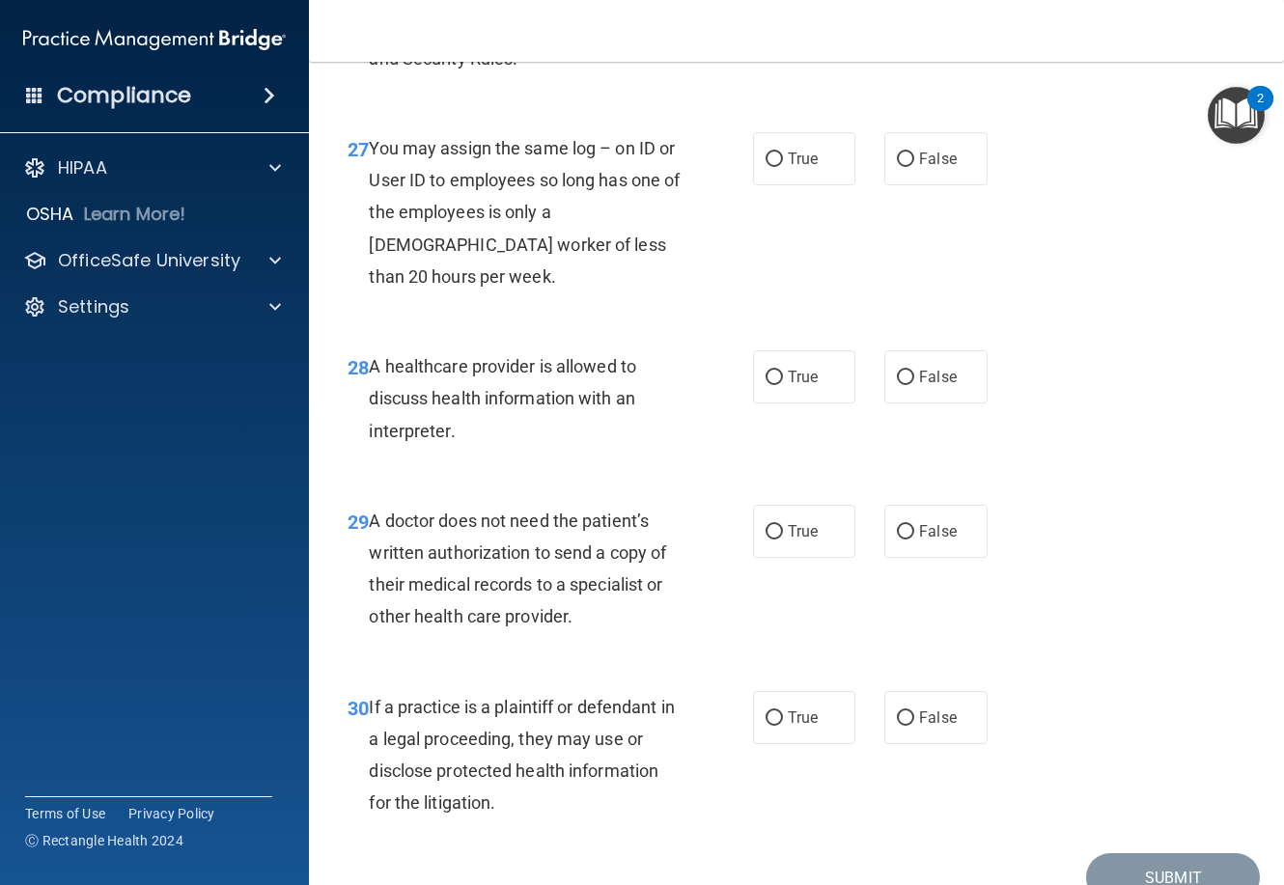
scroll to position [5021, 0]
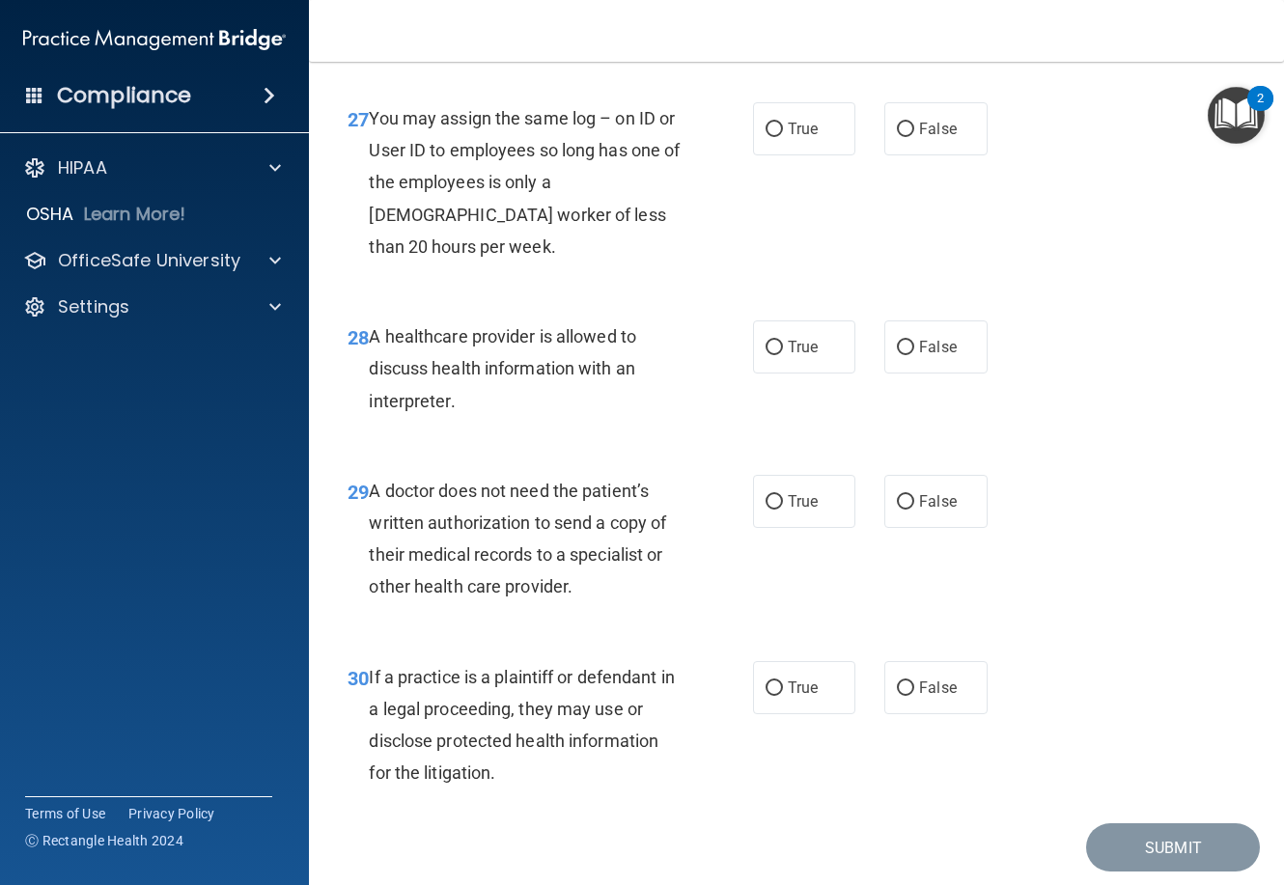
radio input "true"
click at [816, 155] on label "True" at bounding box center [804, 128] width 102 height 53
click at [783, 137] on input "True" at bounding box center [774, 130] width 17 height 14
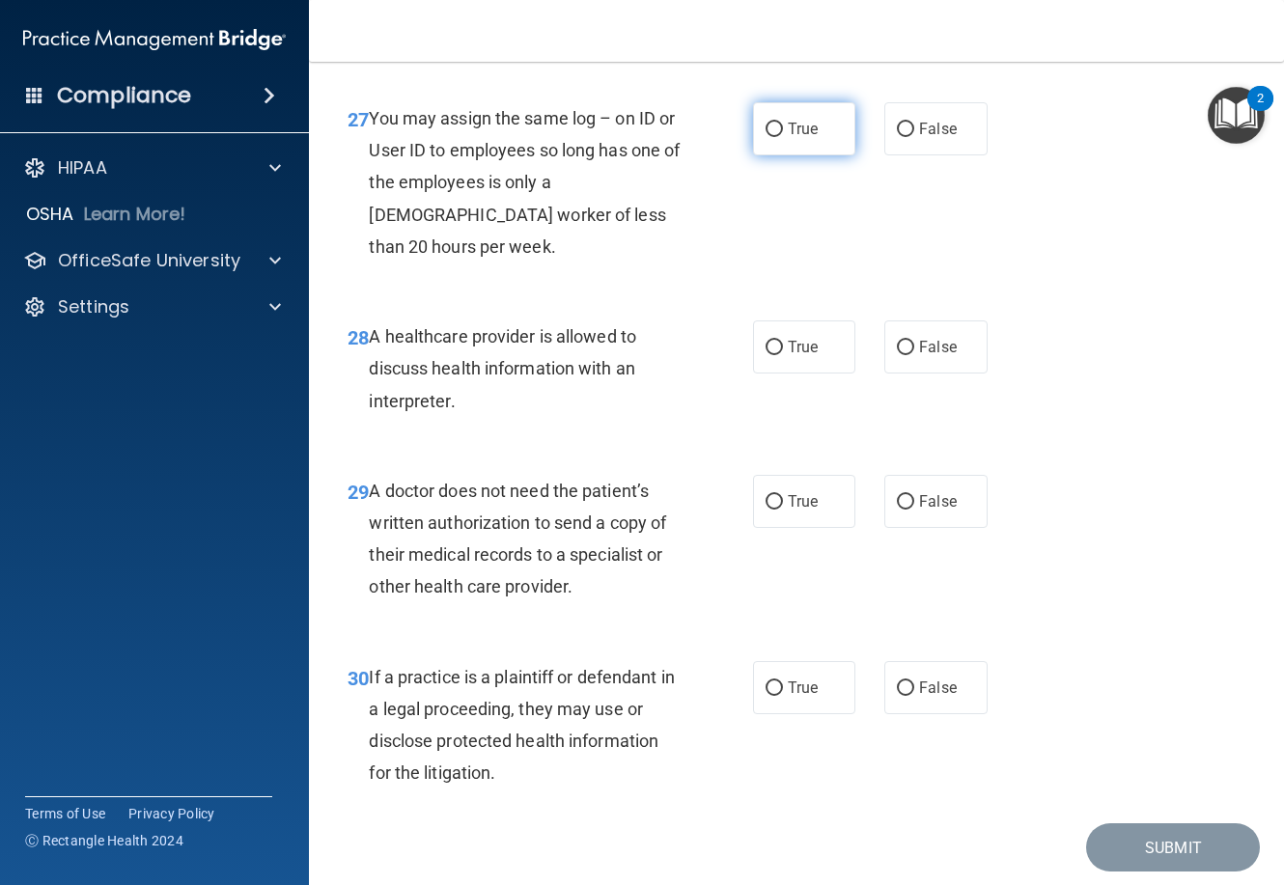
radio input "true"
click at [921, 374] on label "False" at bounding box center [935, 347] width 102 height 53
click at [914, 355] on input "False" at bounding box center [905, 348] width 17 height 14
radio input "true"
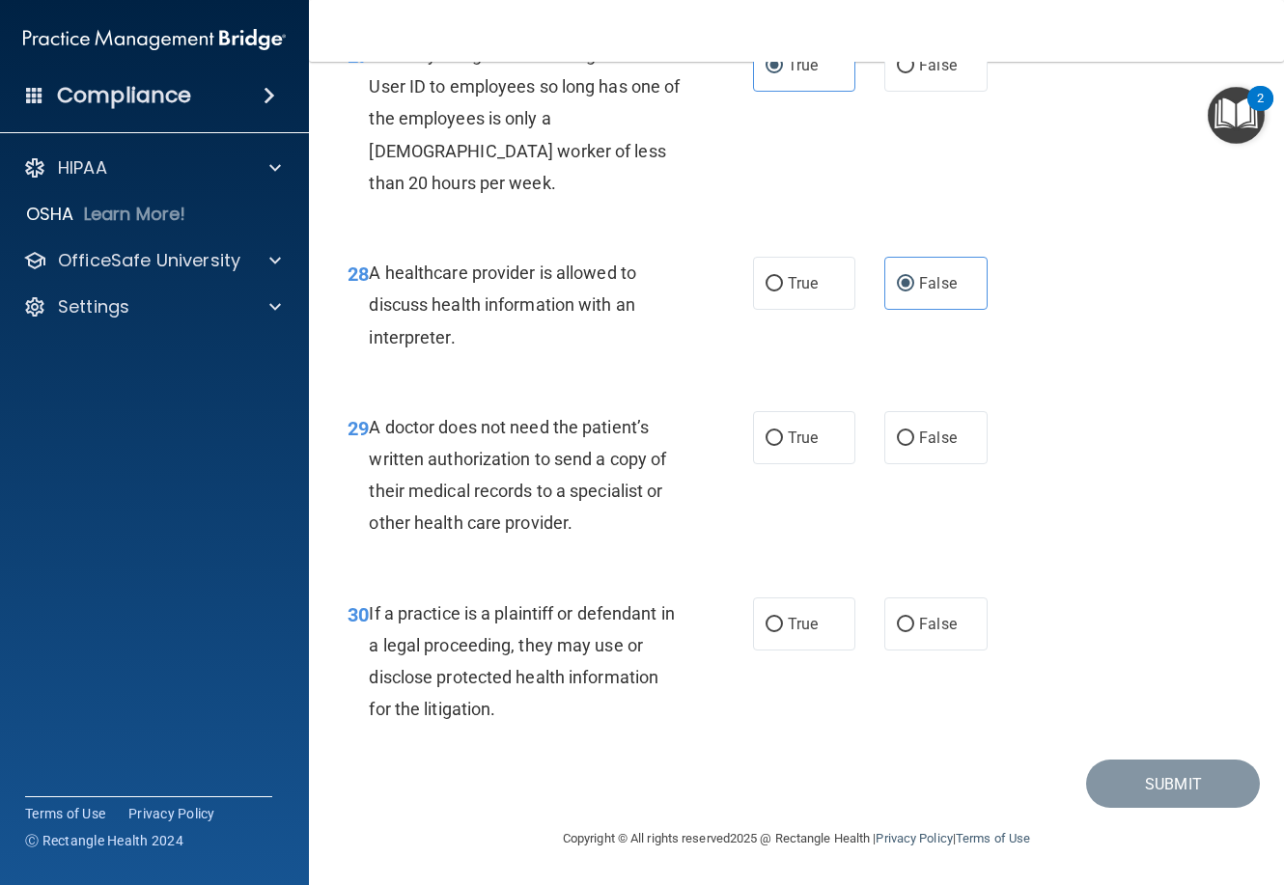
scroll to position [5277, 0]
click at [897, 445] on input "False" at bounding box center [905, 439] width 17 height 14
radio input "true"
click at [800, 629] on span "True" at bounding box center [803, 624] width 30 height 18
click at [783, 629] on input "True" at bounding box center [774, 625] width 17 height 14
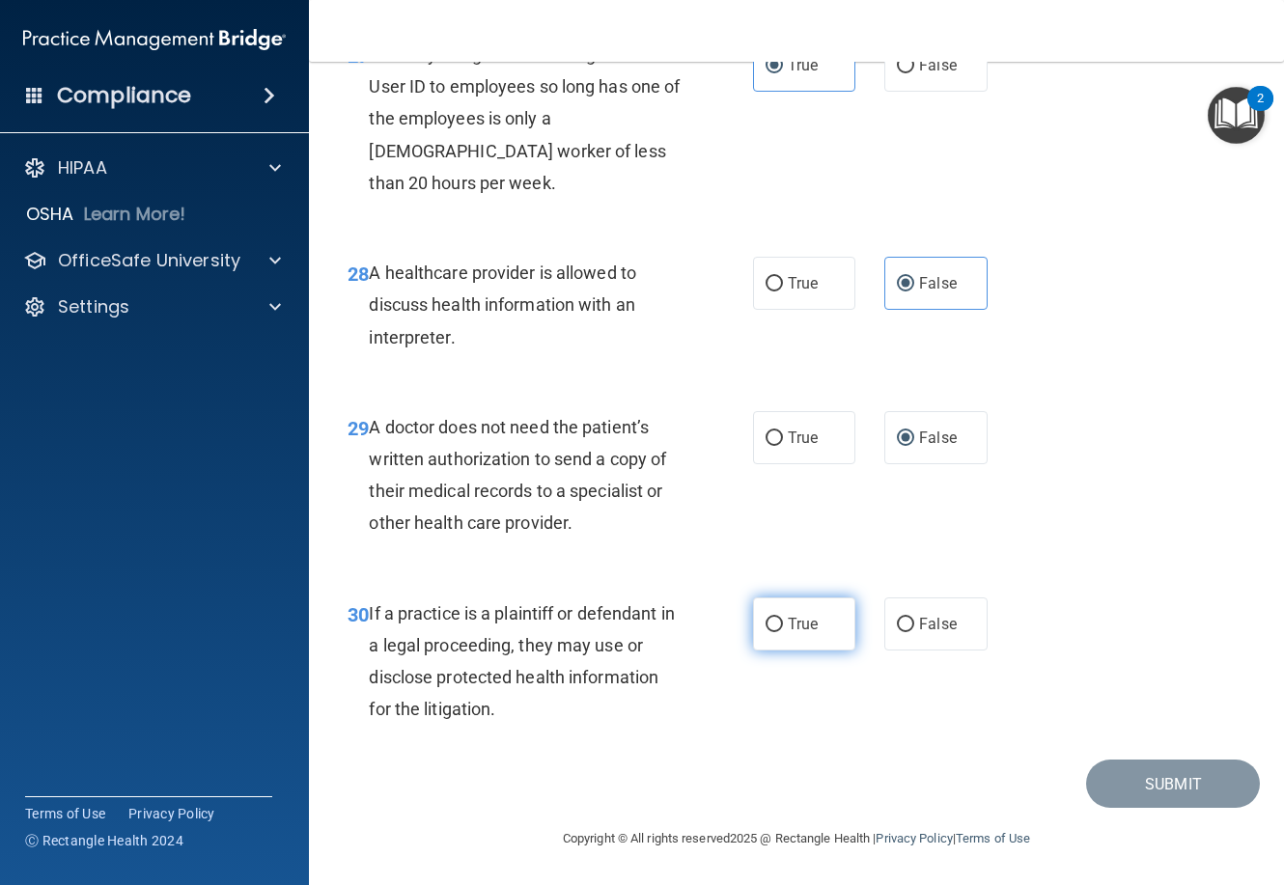
radio input "true"
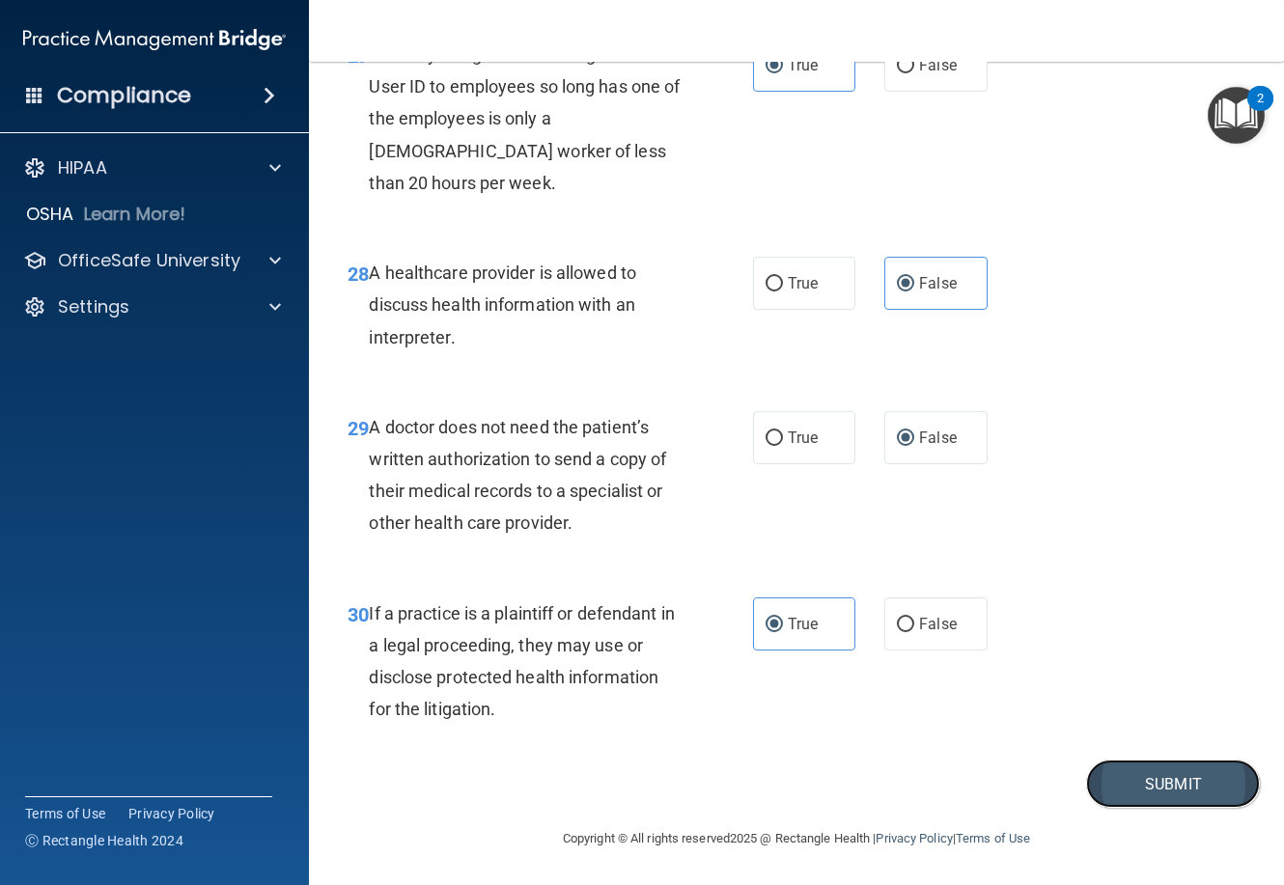
click at [1154, 781] on button "Submit" at bounding box center [1173, 784] width 174 height 49
click at [1159, 797] on button "Submit" at bounding box center [1173, 784] width 174 height 49
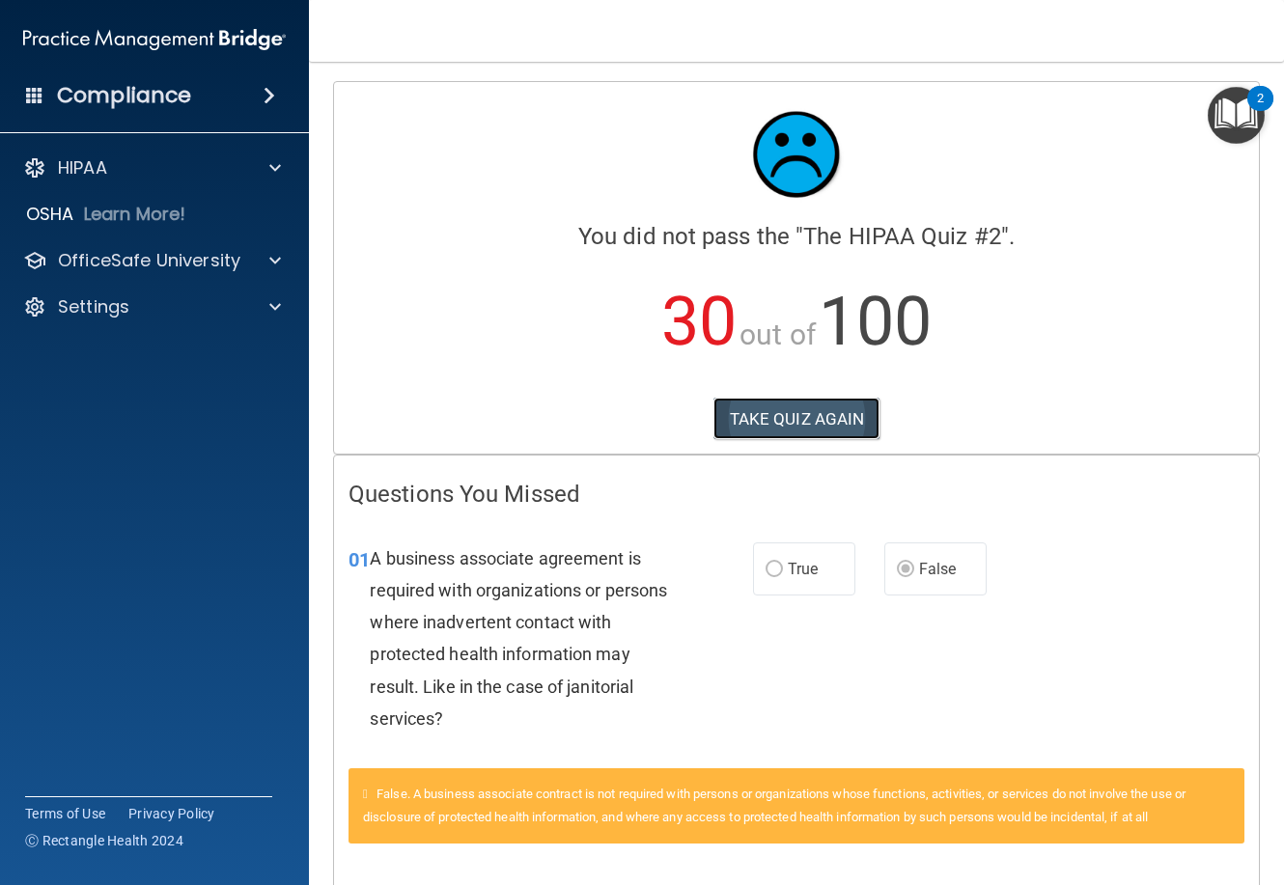
click at [807, 433] on button "TAKE QUIZ AGAIN" at bounding box center [797, 419] width 167 height 42
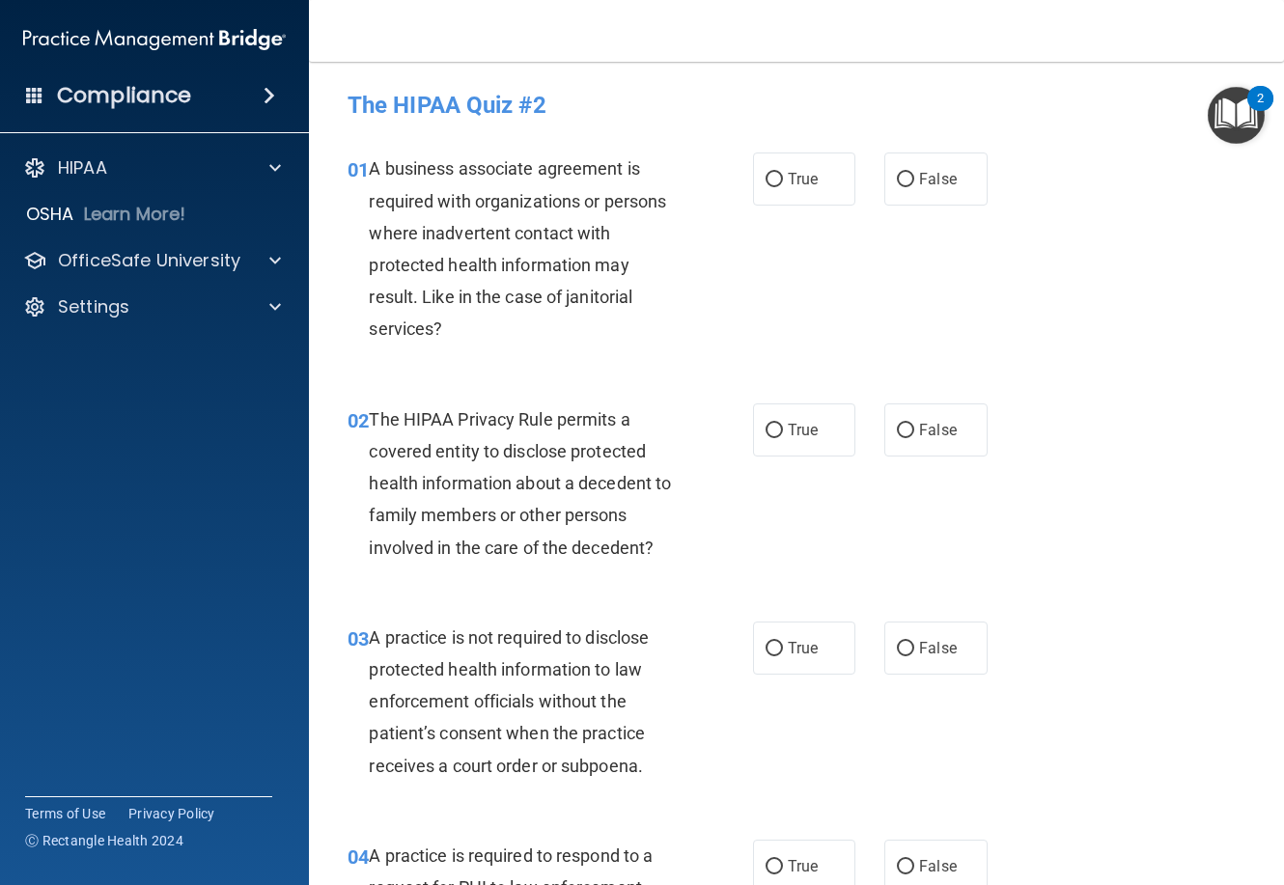
drag, startPoint x: 766, startPoint y: 177, endPoint x: 786, endPoint y: 299, distance: 124.3
click at [767, 181] on input "True" at bounding box center [774, 180] width 17 height 14
radio input "true"
click at [776, 436] on label "True" at bounding box center [804, 430] width 102 height 53
click at [776, 436] on input "True" at bounding box center [774, 431] width 17 height 14
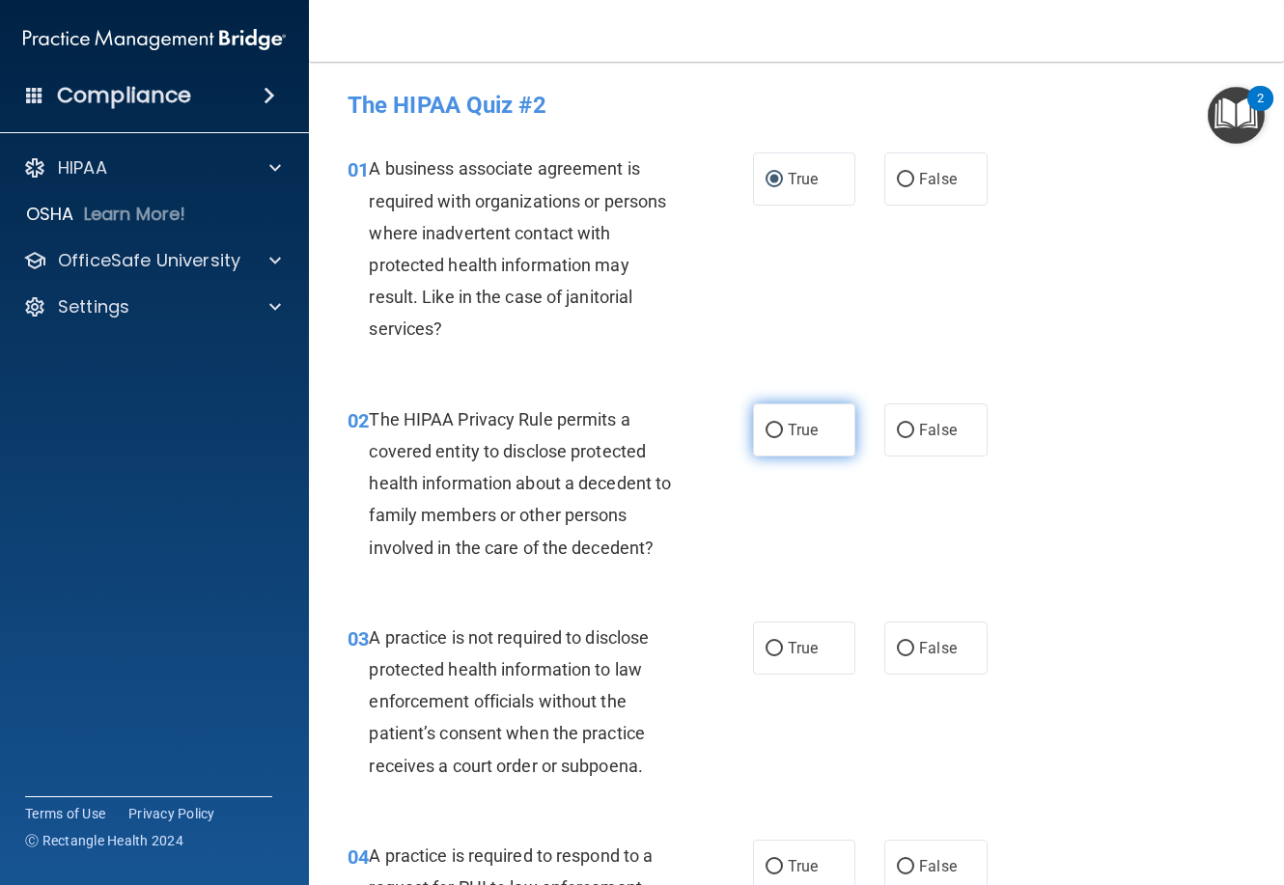
radio input "true"
click at [930, 661] on label "False" at bounding box center [935, 648] width 102 height 53
click at [907, 650] on label "False" at bounding box center [935, 648] width 102 height 53
click at [907, 650] on input "False" at bounding box center [905, 649] width 17 height 14
radio input "true"
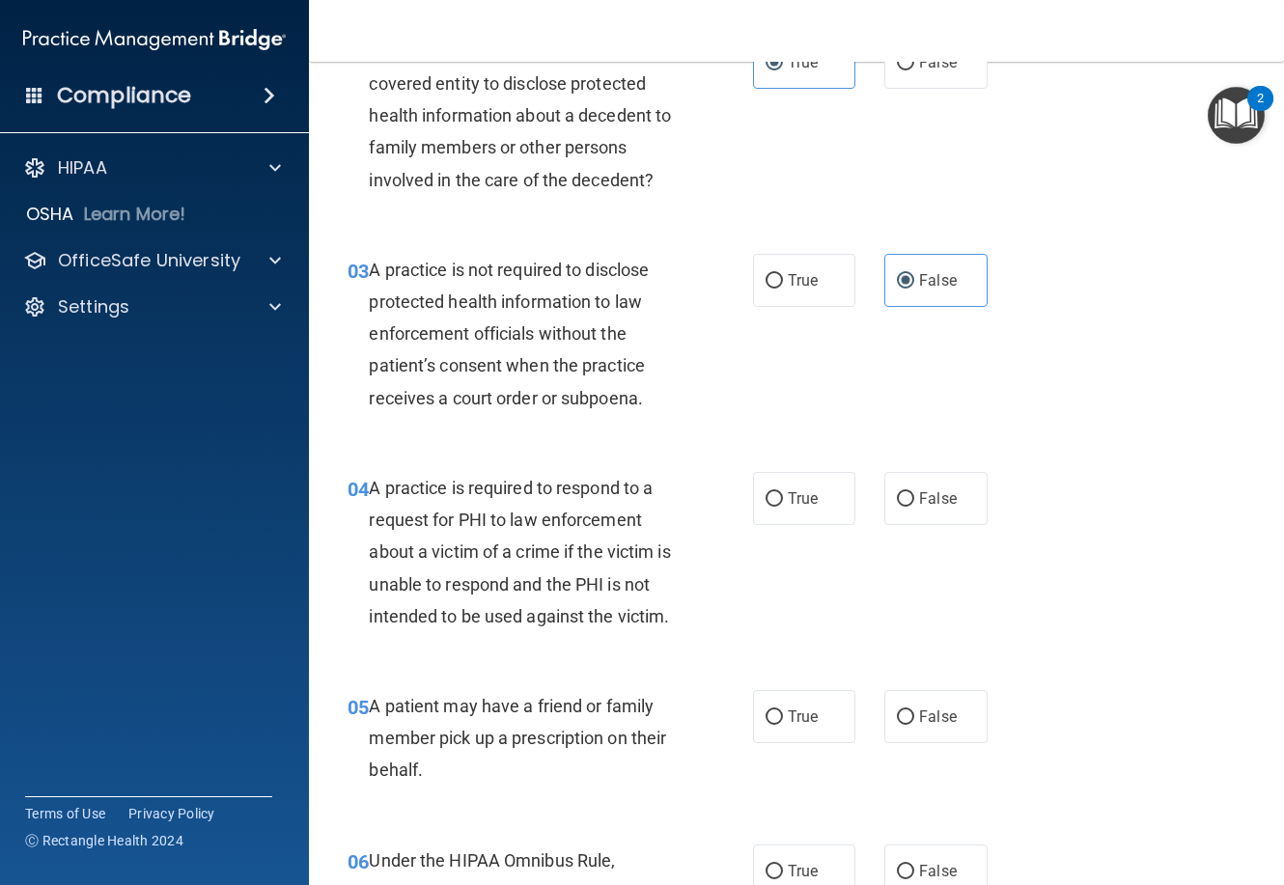
scroll to position [386, 0]
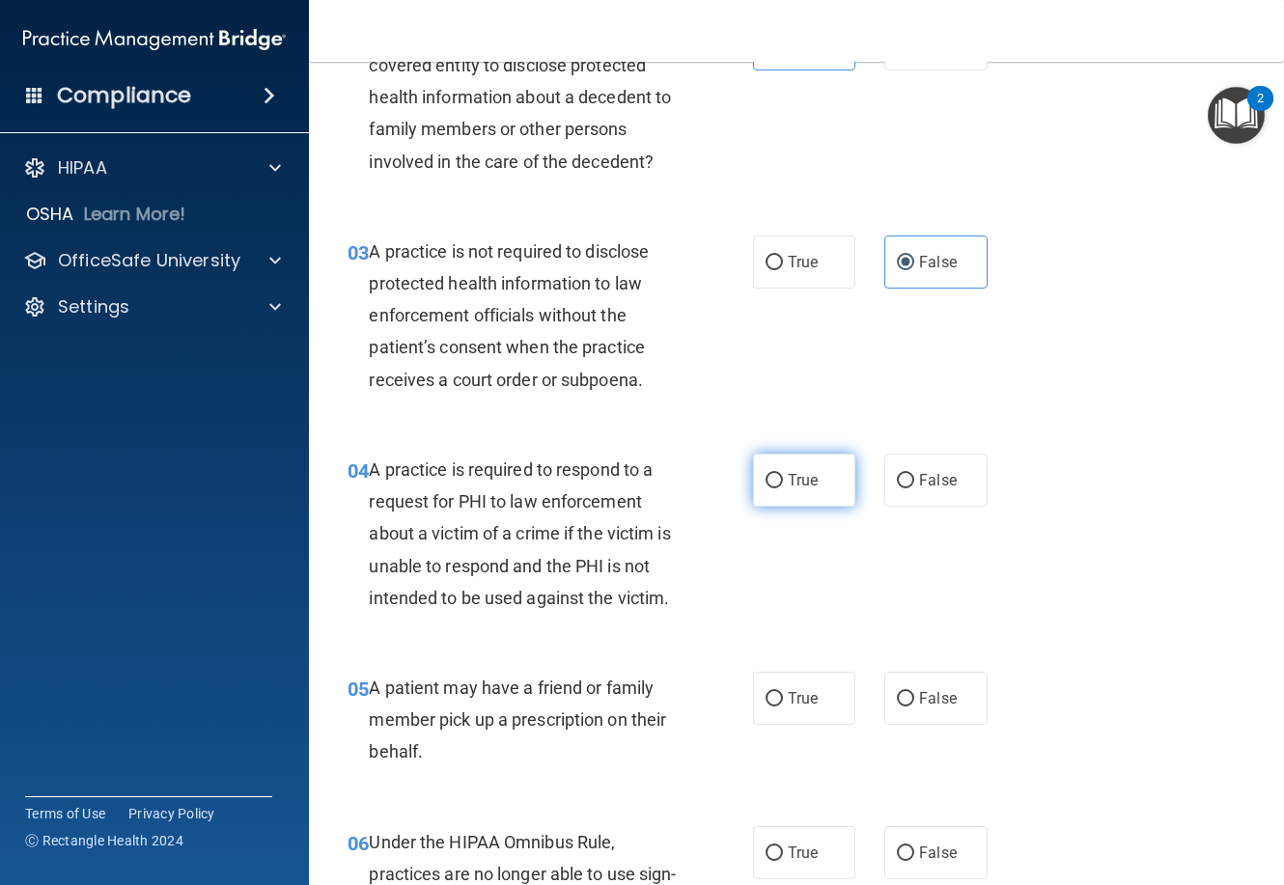
click at [753, 469] on label "True" at bounding box center [804, 480] width 102 height 53
click at [766, 474] on input "True" at bounding box center [774, 481] width 17 height 14
radio input "true"
click at [760, 707] on label "True" at bounding box center [804, 698] width 102 height 53
click at [766, 707] on input "True" at bounding box center [774, 699] width 17 height 14
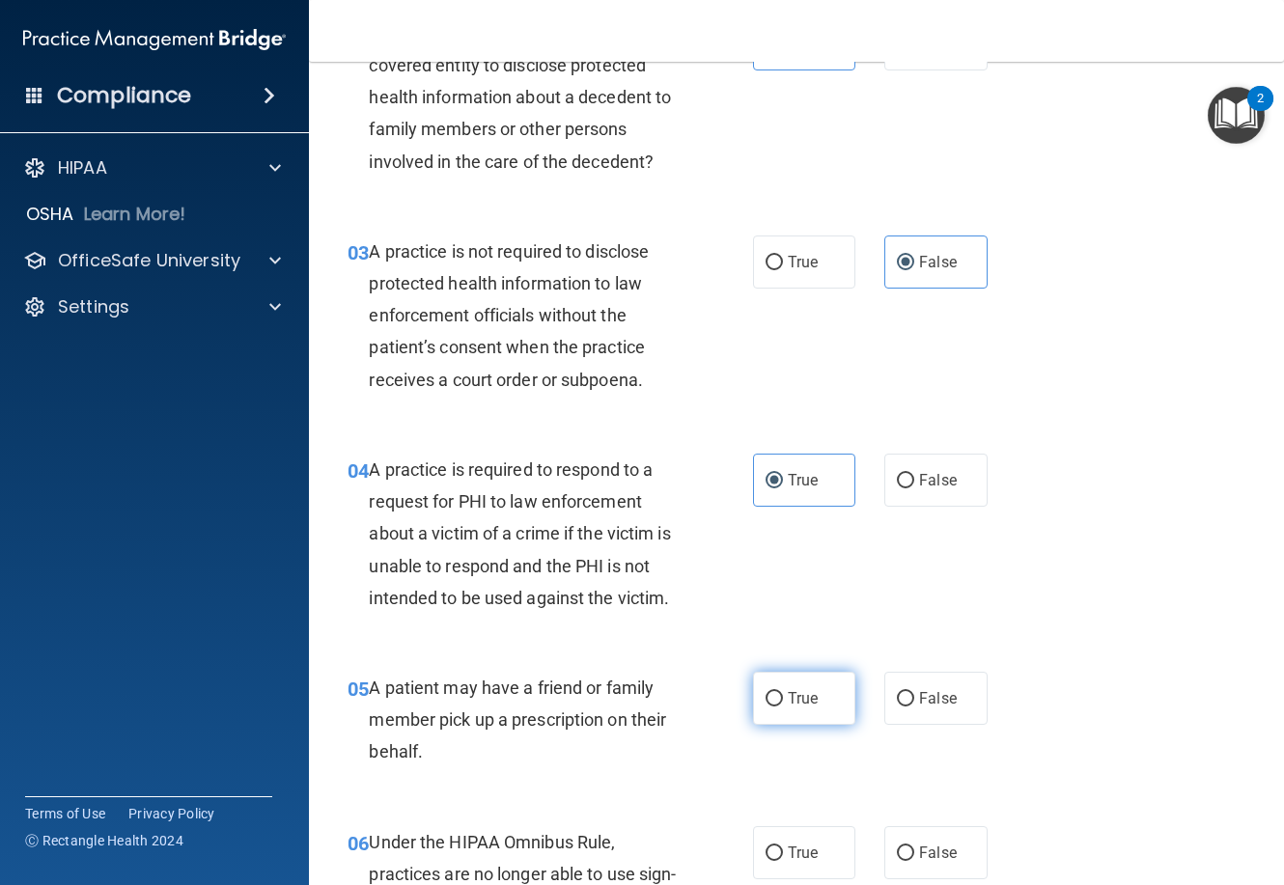
radio input "true"
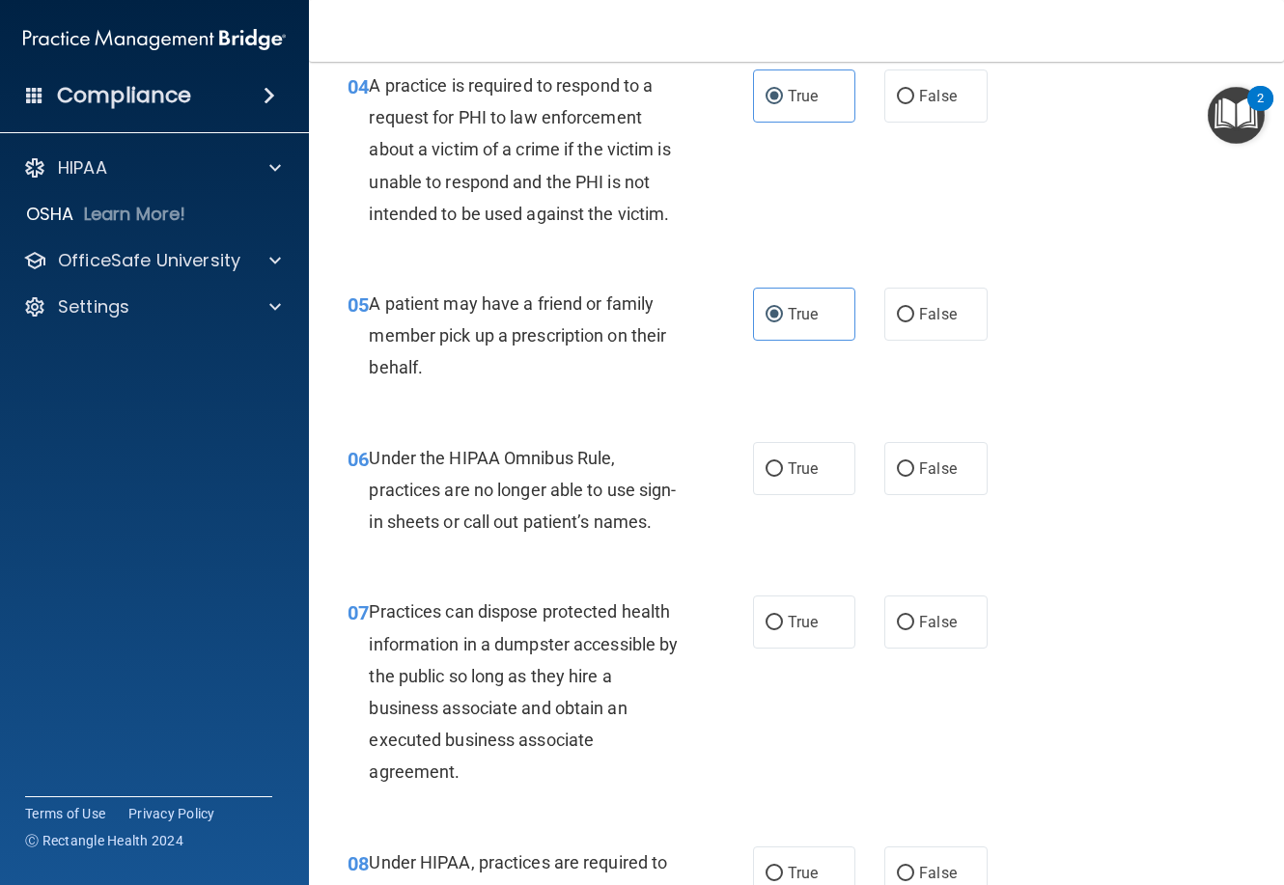
scroll to position [772, 0]
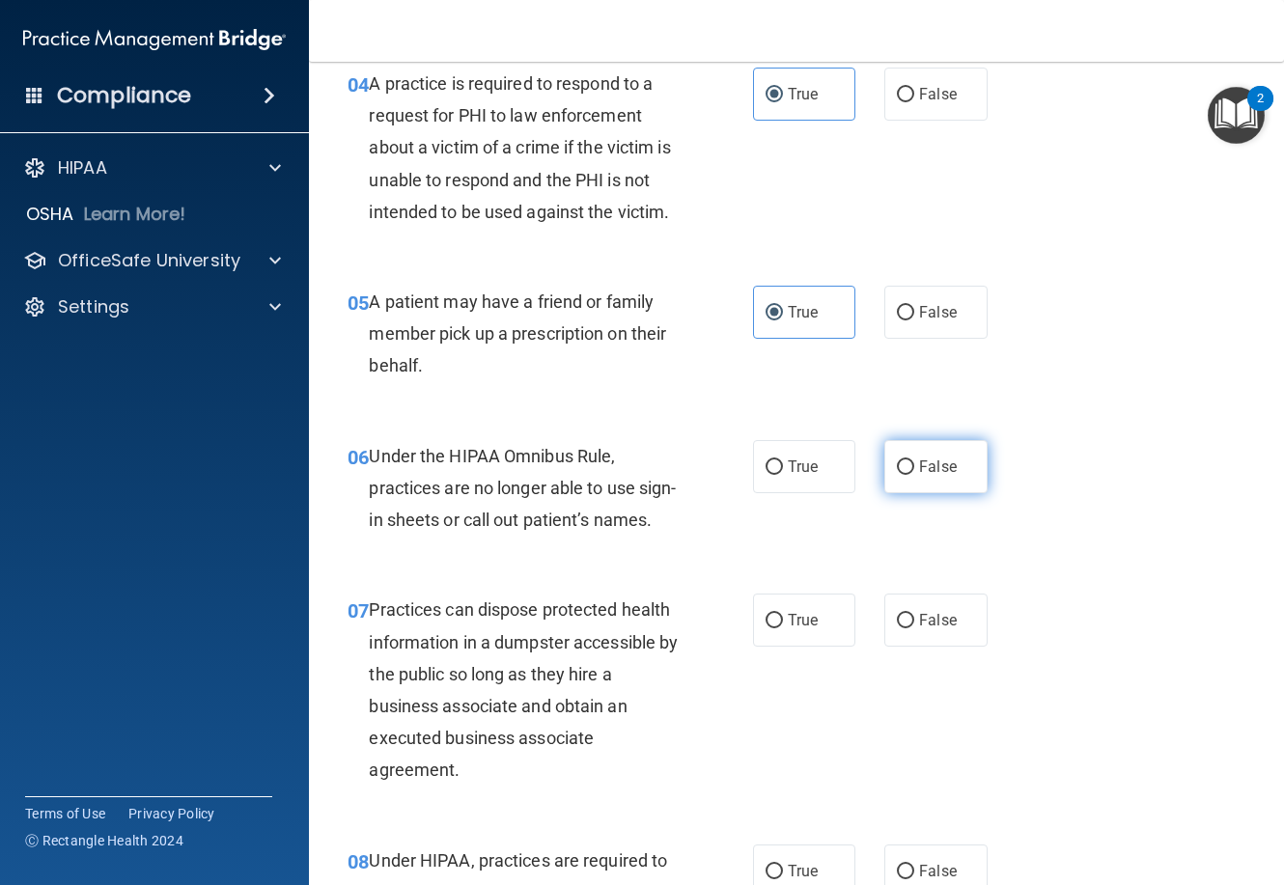
click at [887, 450] on label "False" at bounding box center [935, 466] width 102 height 53
click at [897, 461] on input "False" at bounding box center [905, 468] width 17 height 14
radio input "true"
click at [942, 630] on span "False" at bounding box center [938, 620] width 38 height 18
click at [914, 629] on input "False" at bounding box center [905, 621] width 17 height 14
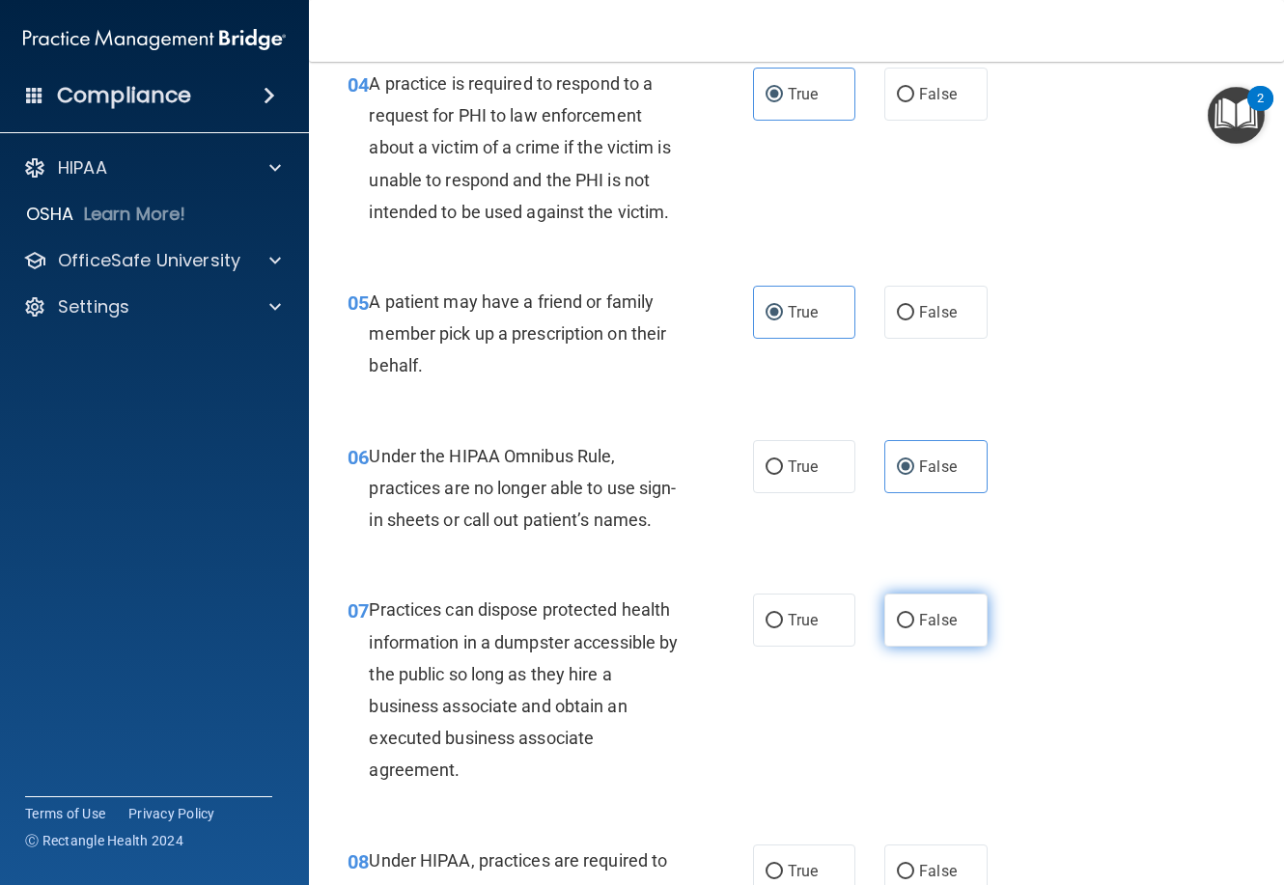
radio input "true"
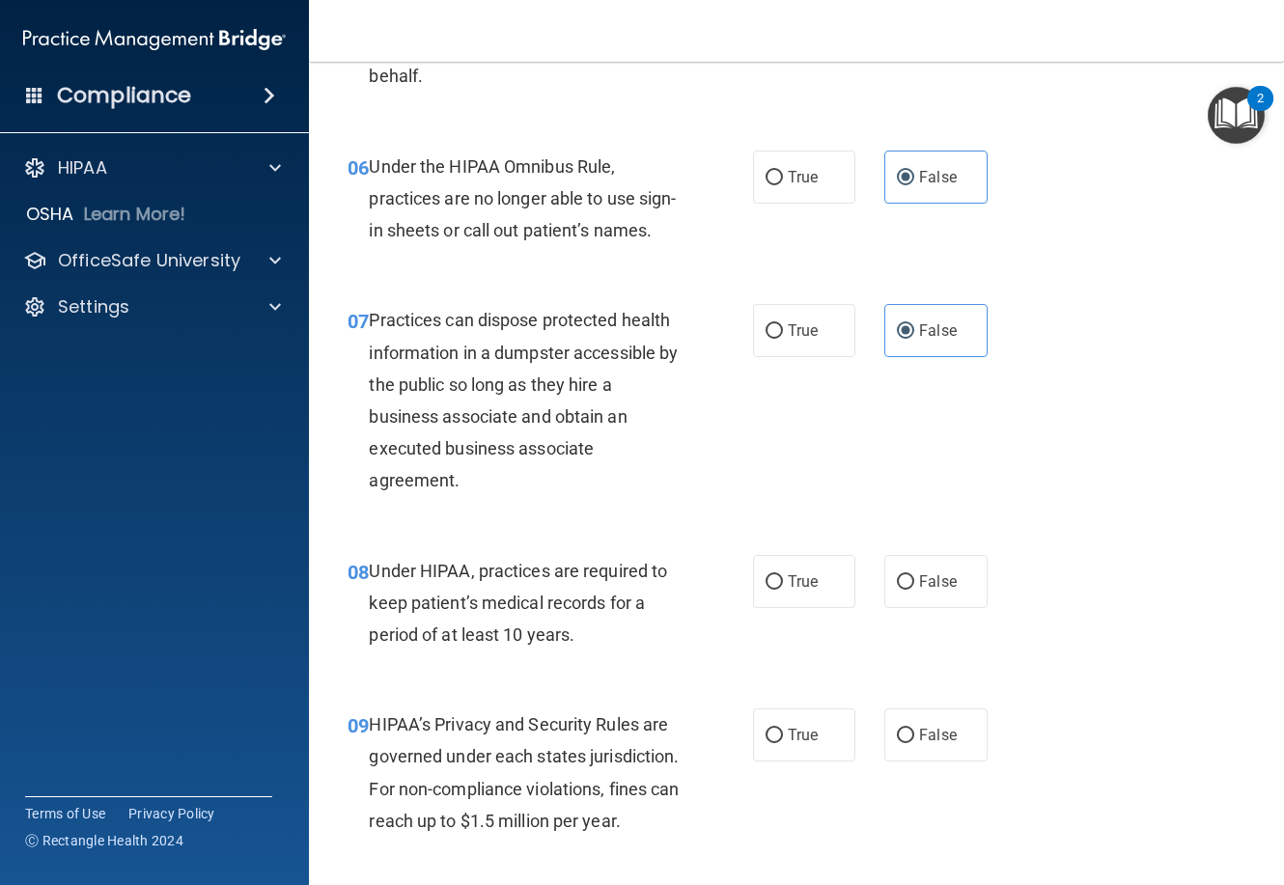
scroll to position [1159, 0]
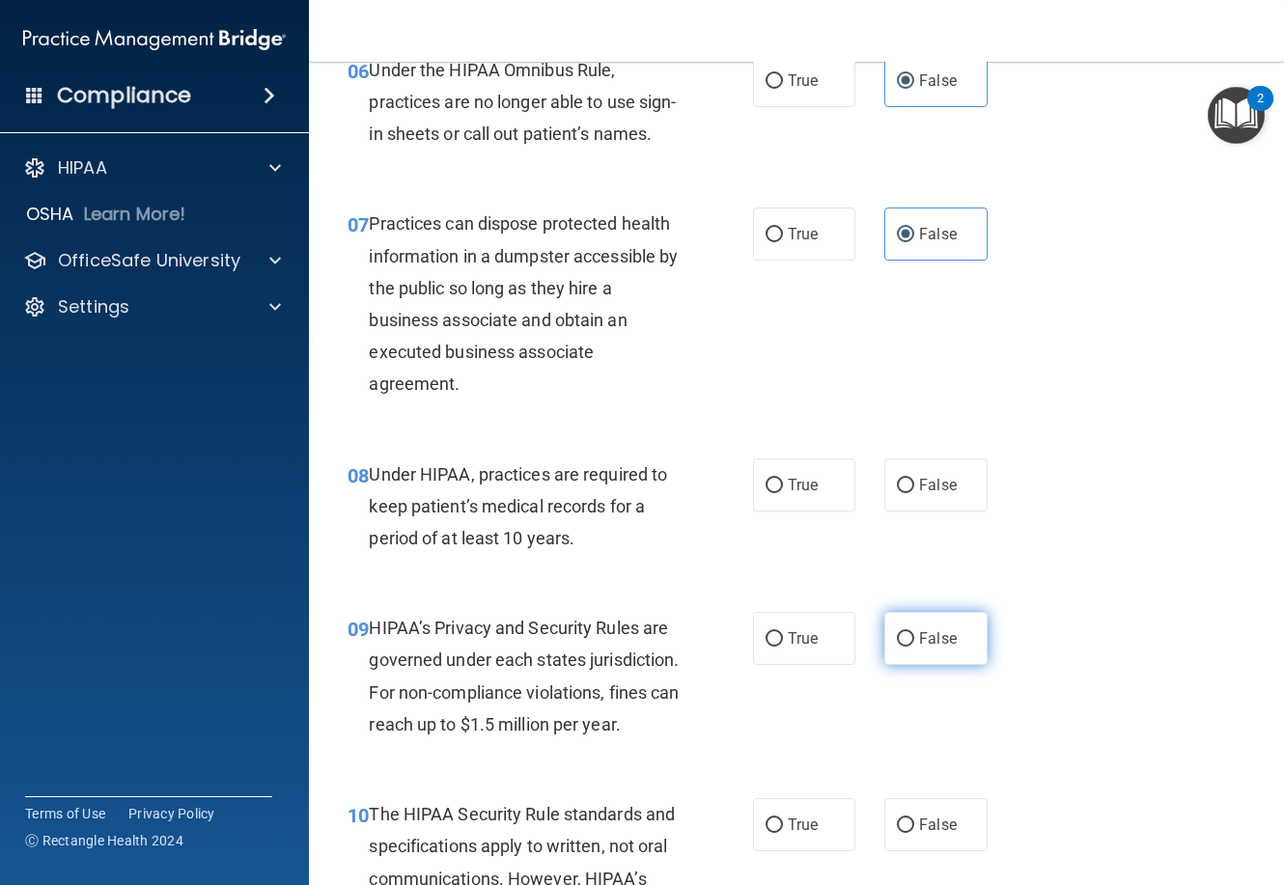
click at [906, 647] on input "False" at bounding box center [905, 639] width 17 height 14
radio input "true"
click at [902, 512] on label "False" at bounding box center [935, 485] width 102 height 53
click at [902, 493] on input "False" at bounding box center [905, 486] width 17 height 14
radio input "true"
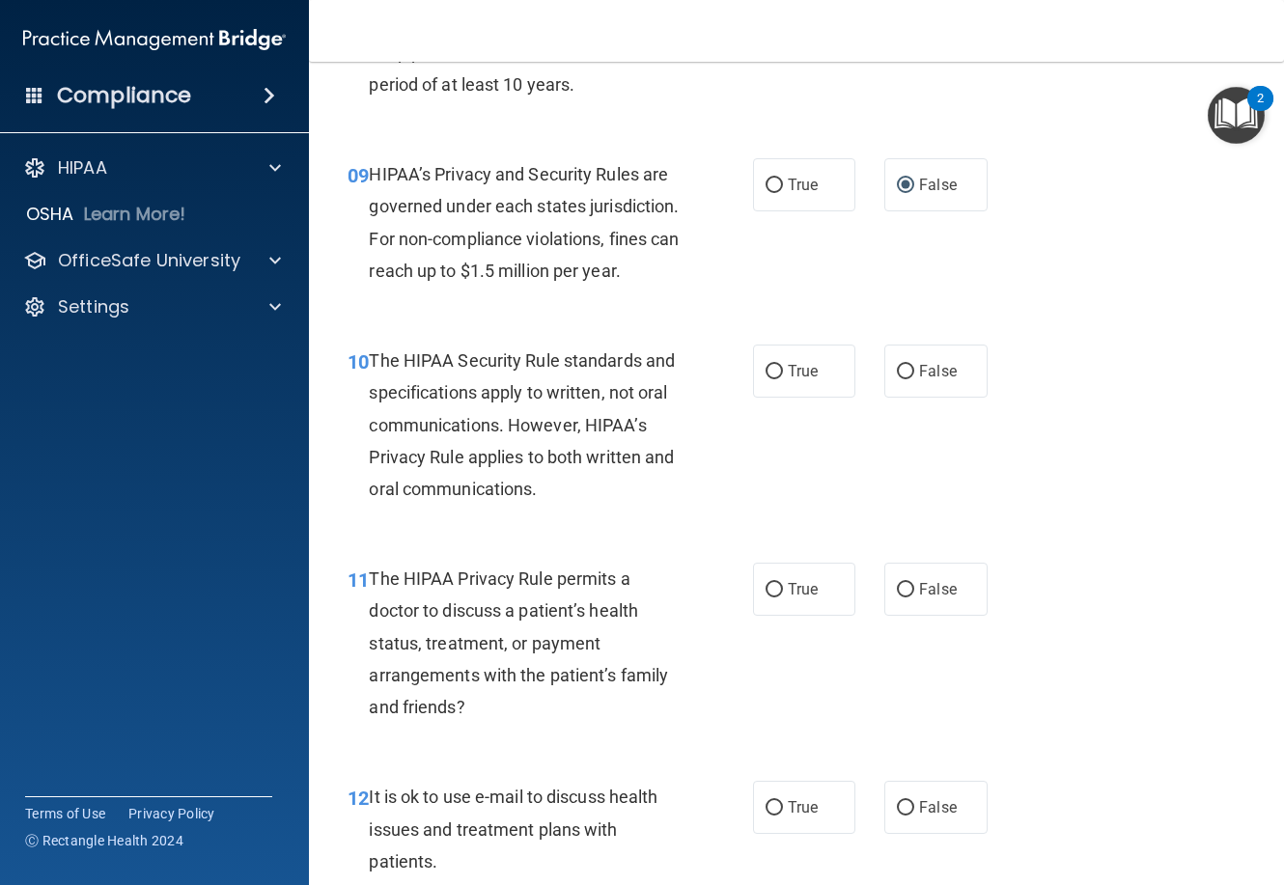
scroll to position [1641, 0]
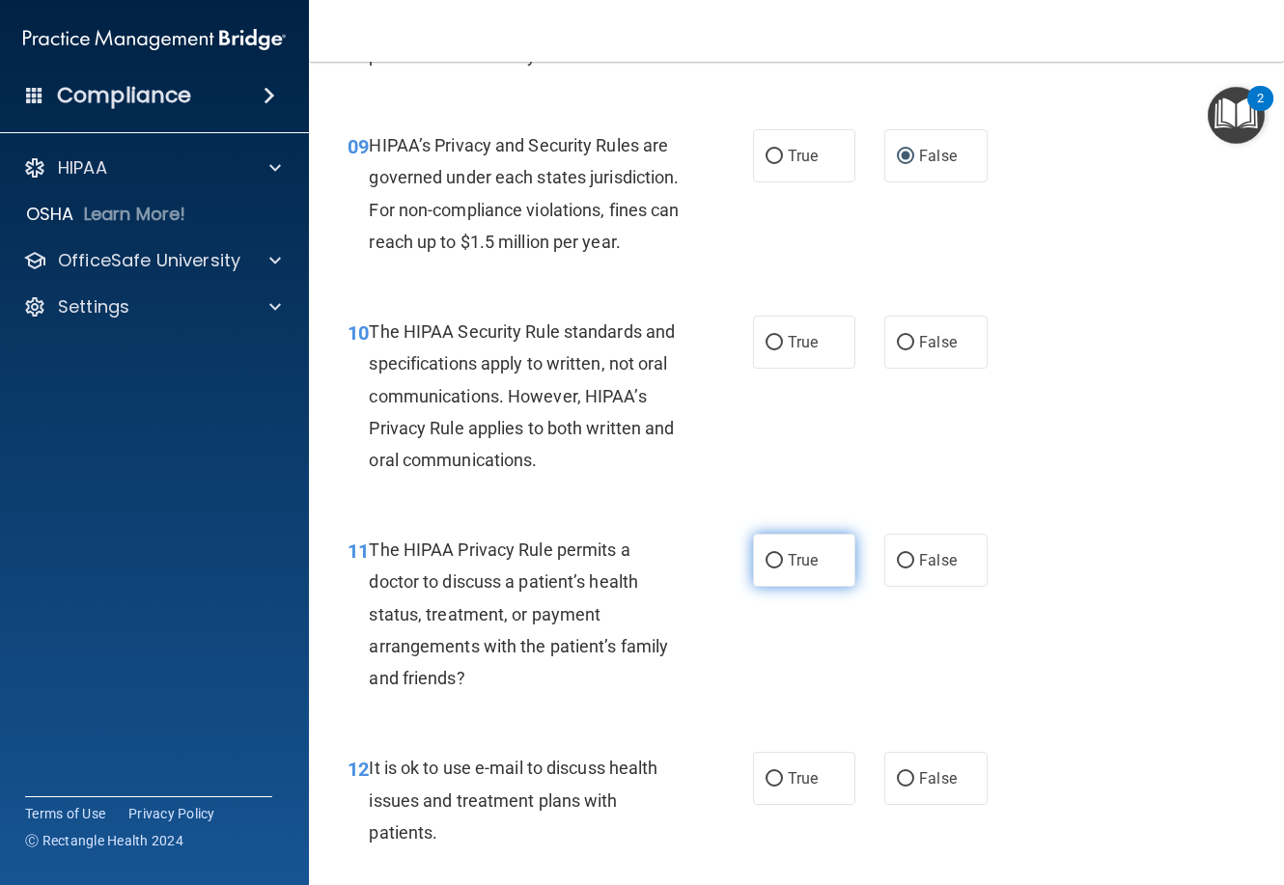
click at [789, 570] on span "True" at bounding box center [803, 560] width 30 height 18
click at [783, 569] on input "True" at bounding box center [774, 561] width 17 height 14
radio input "true"
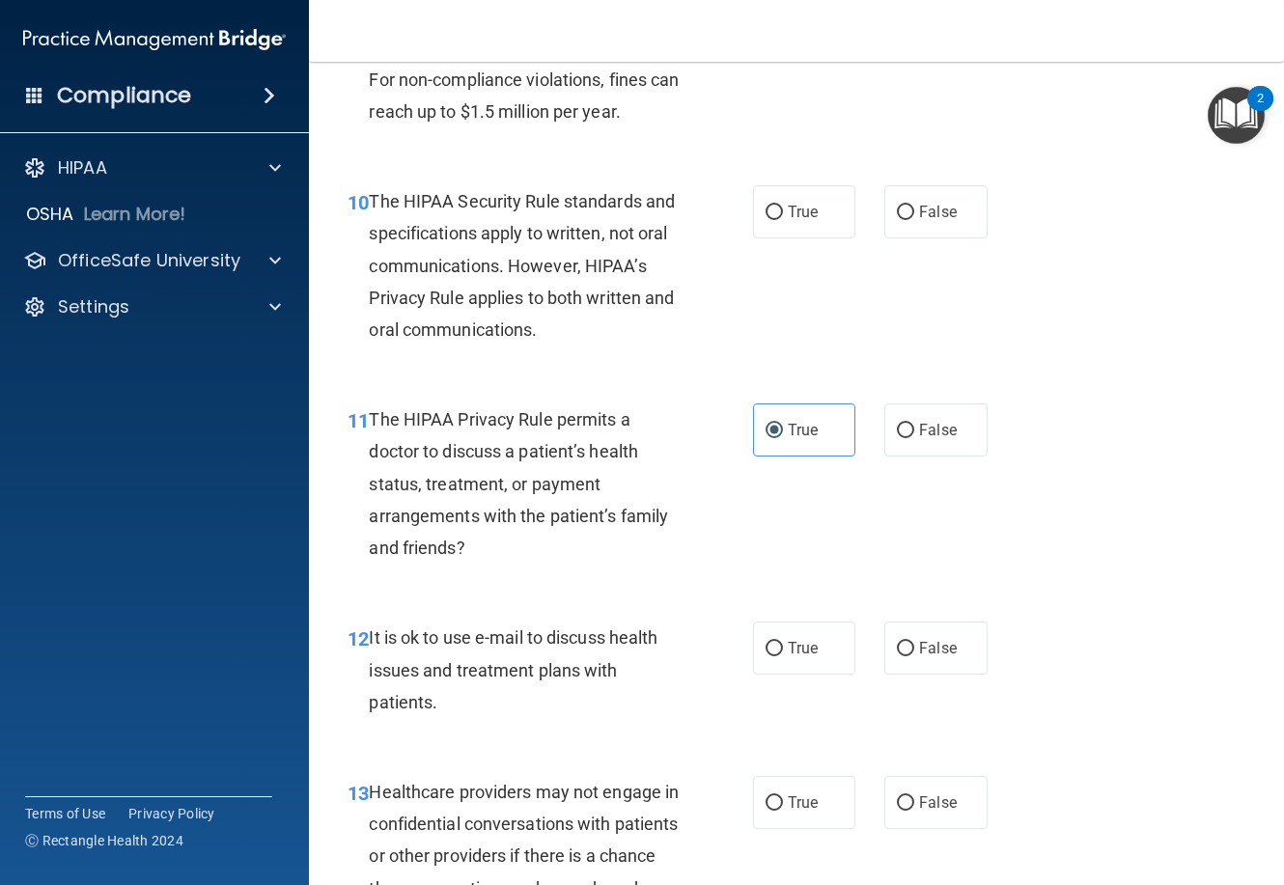
scroll to position [1738, 0]
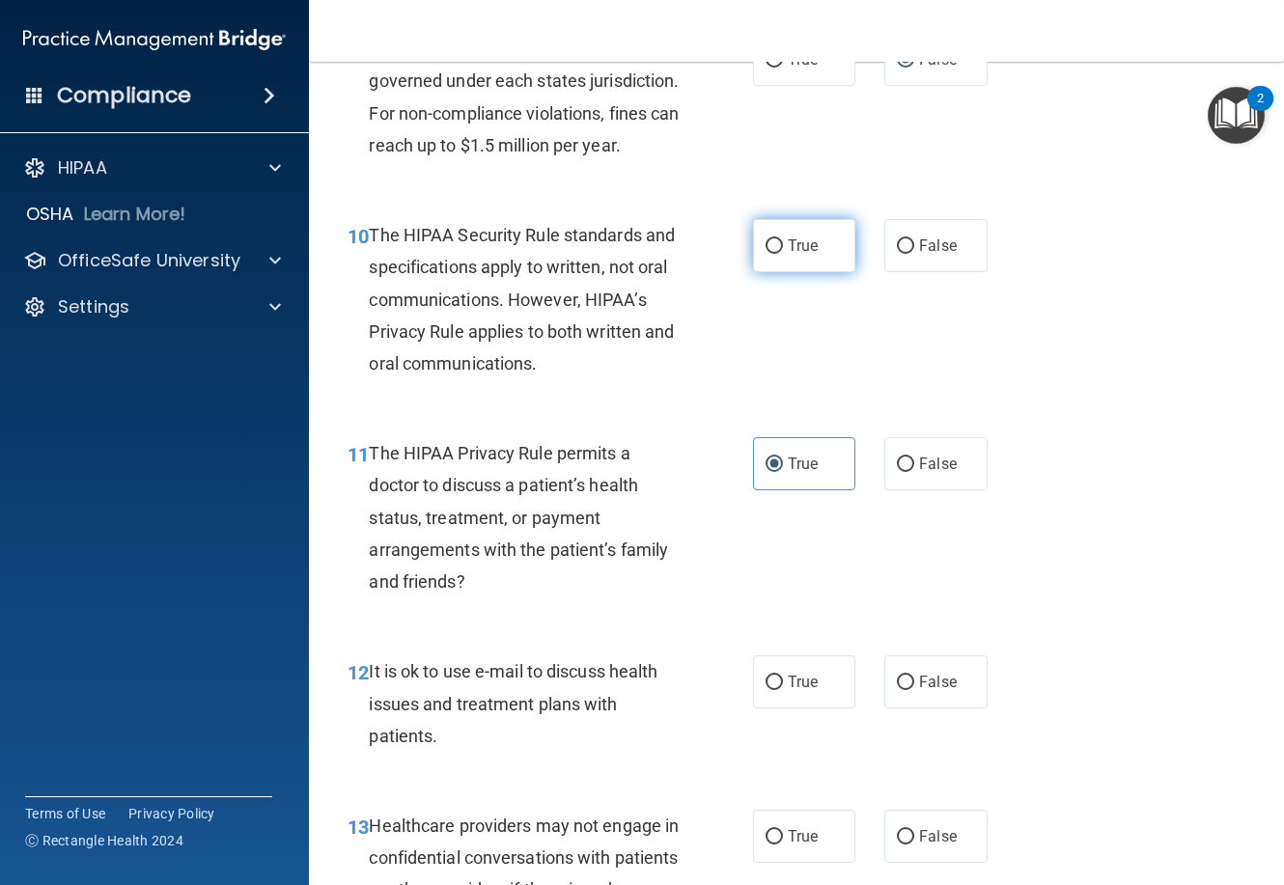
click at [788, 255] on span "True" at bounding box center [803, 246] width 30 height 18
click at [782, 254] on input "True" at bounding box center [774, 246] width 17 height 14
radio input "true"
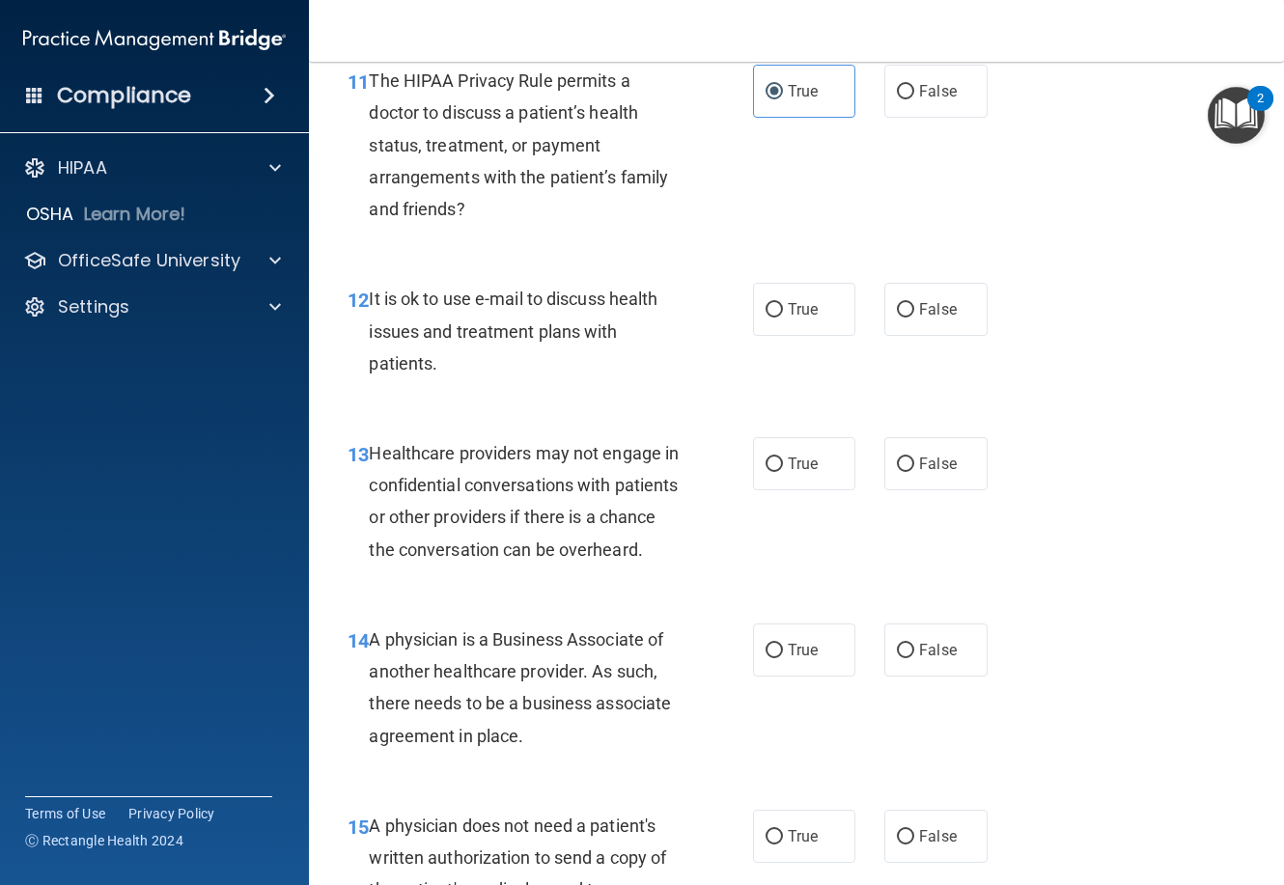
scroll to position [2221, 0]
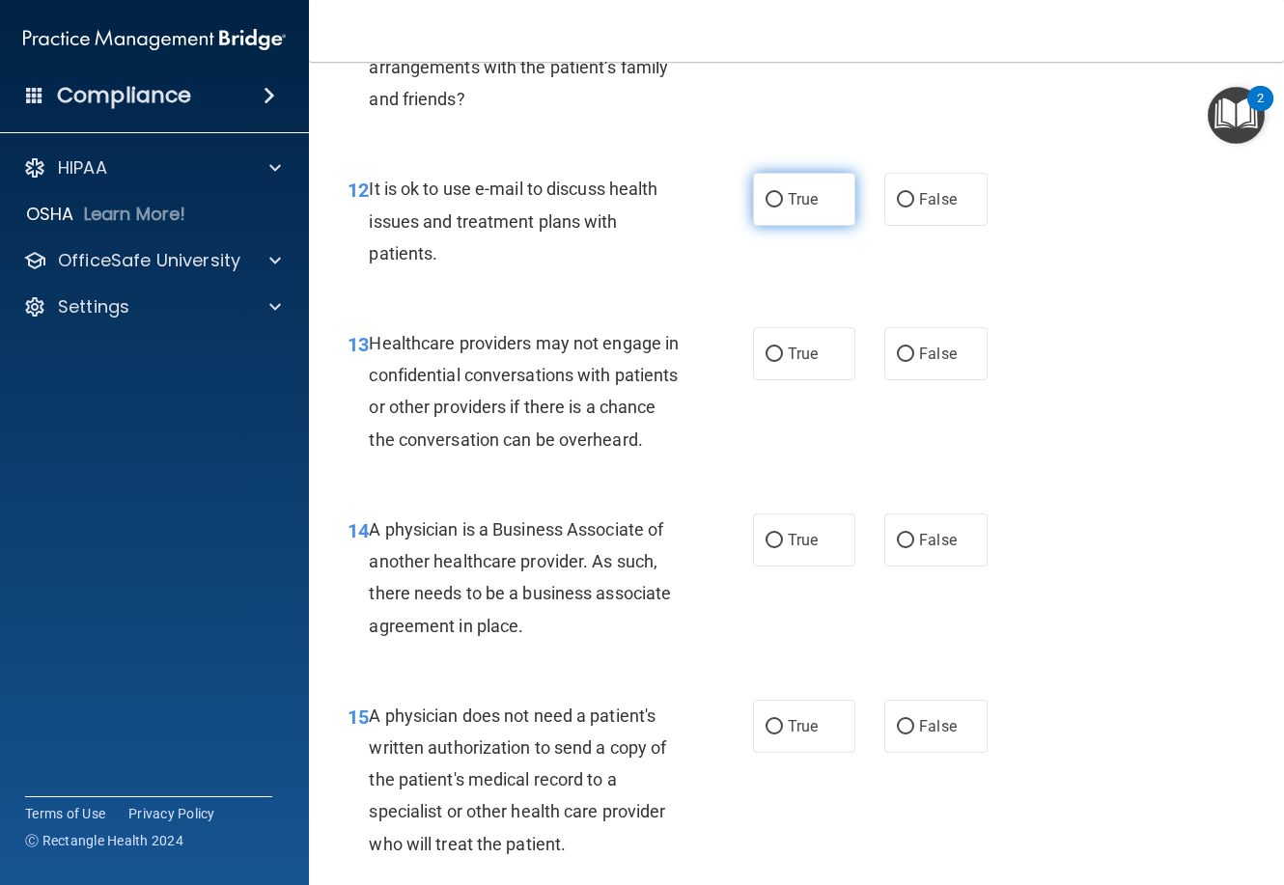
click at [766, 208] on input "True" at bounding box center [774, 200] width 17 height 14
radio input "true"
click at [927, 363] on span "False" at bounding box center [938, 354] width 38 height 18
click at [914, 362] on input "False" at bounding box center [905, 355] width 17 height 14
radio input "true"
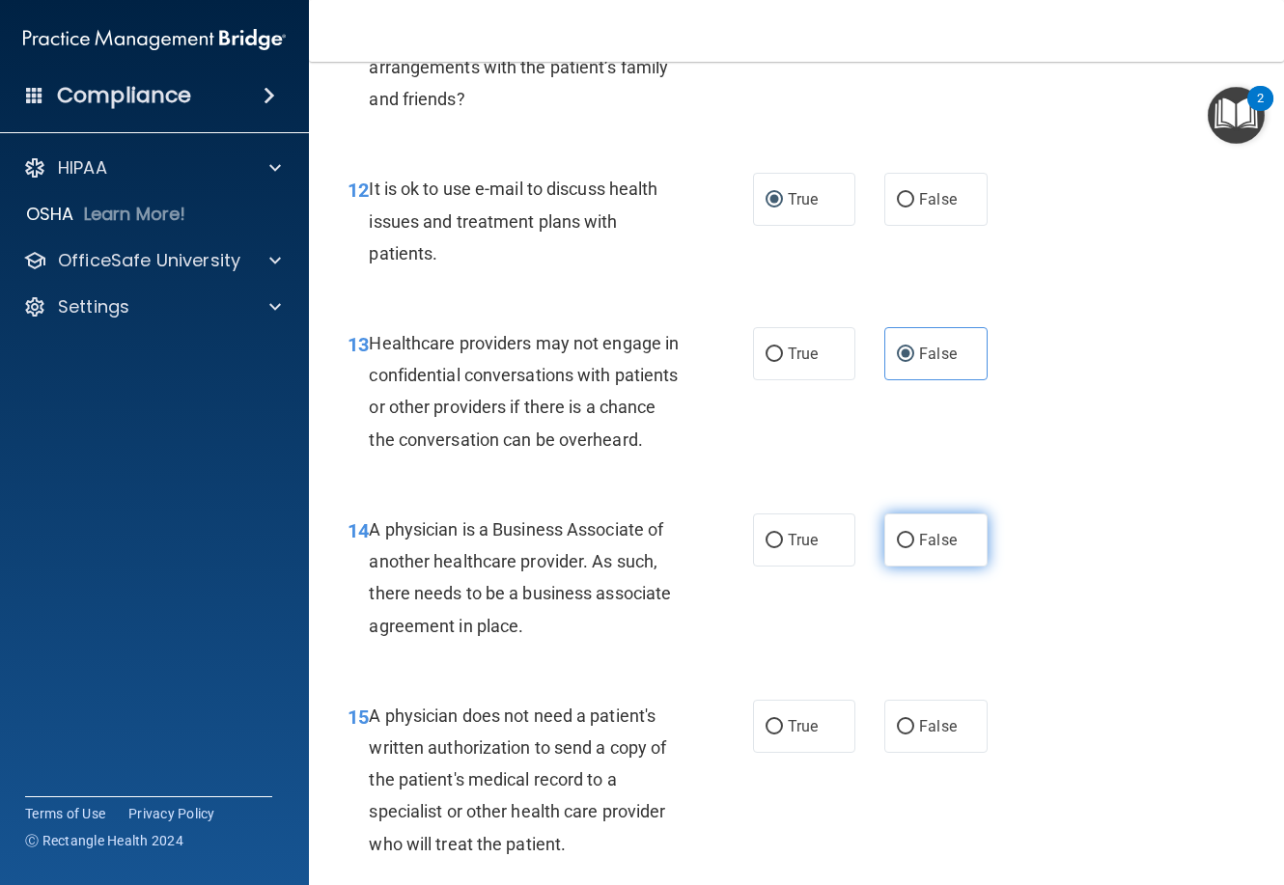
click at [926, 549] on span "False" at bounding box center [938, 540] width 38 height 18
click at [914, 548] on input "False" at bounding box center [905, 541] width 17 height 14
radio input "true"
click at [773, 753] on label "True" at bounding box center [804, 726] width 102 height 53
click at [773, 735] on input "True" at bounding box center [774, 727] width 17 height 14
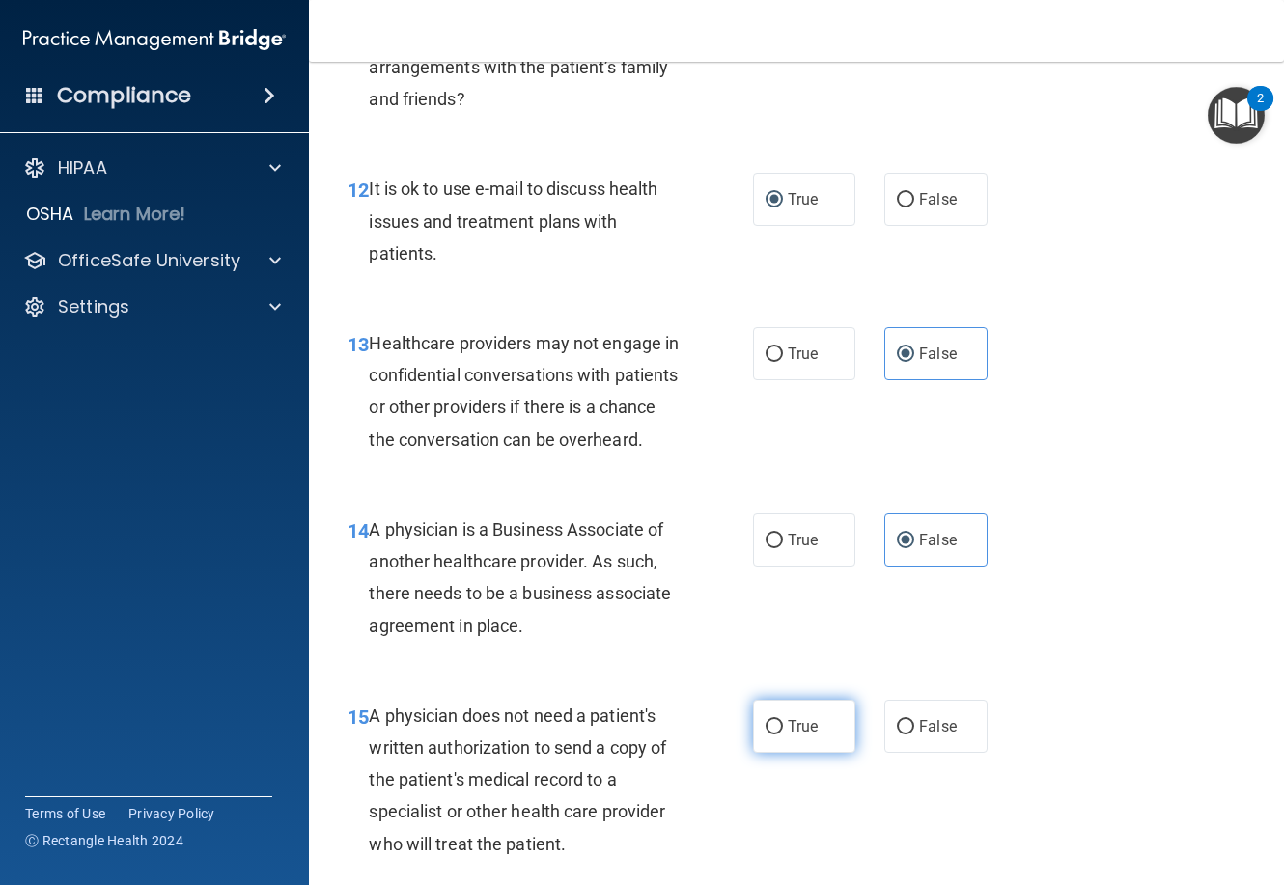
radio input "true"
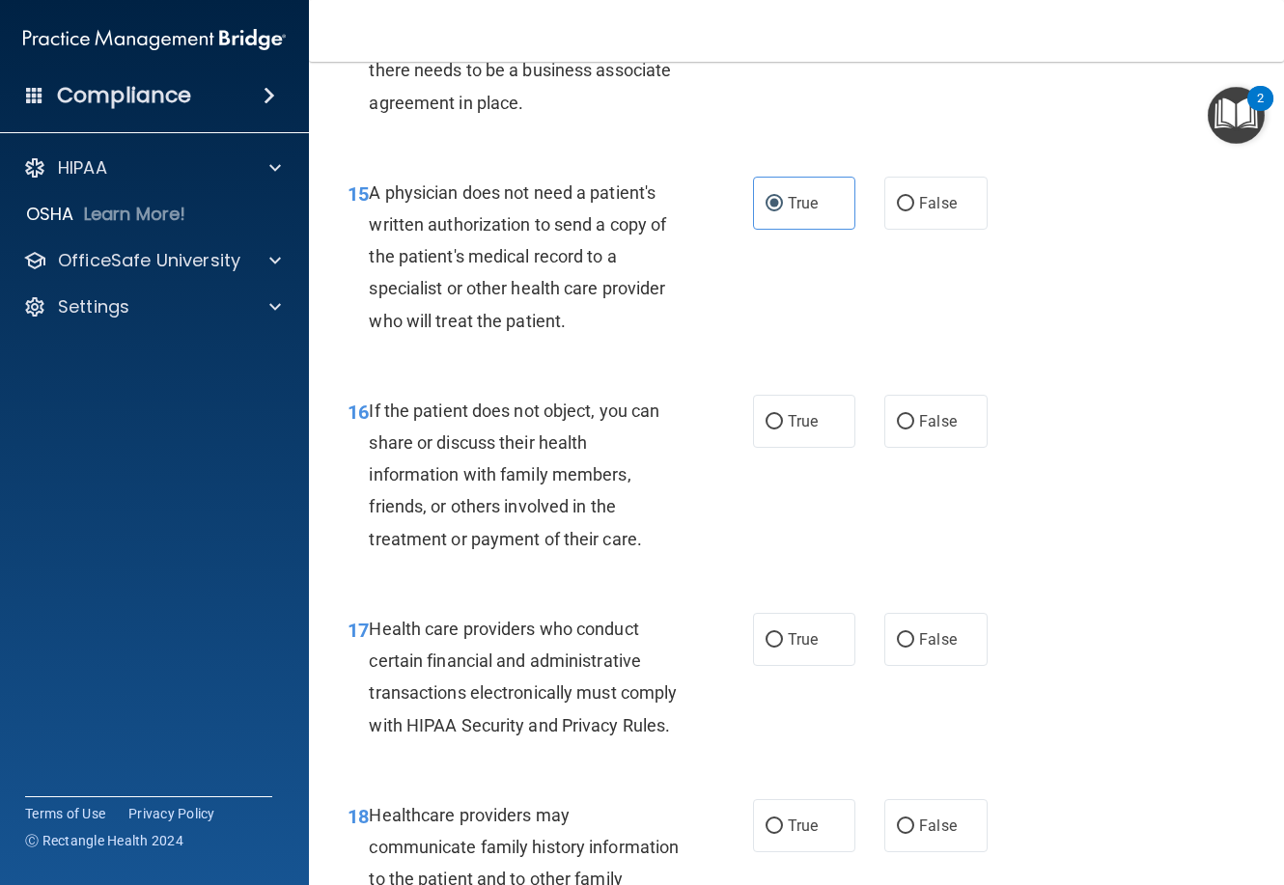
scroll to position [2800, 0]
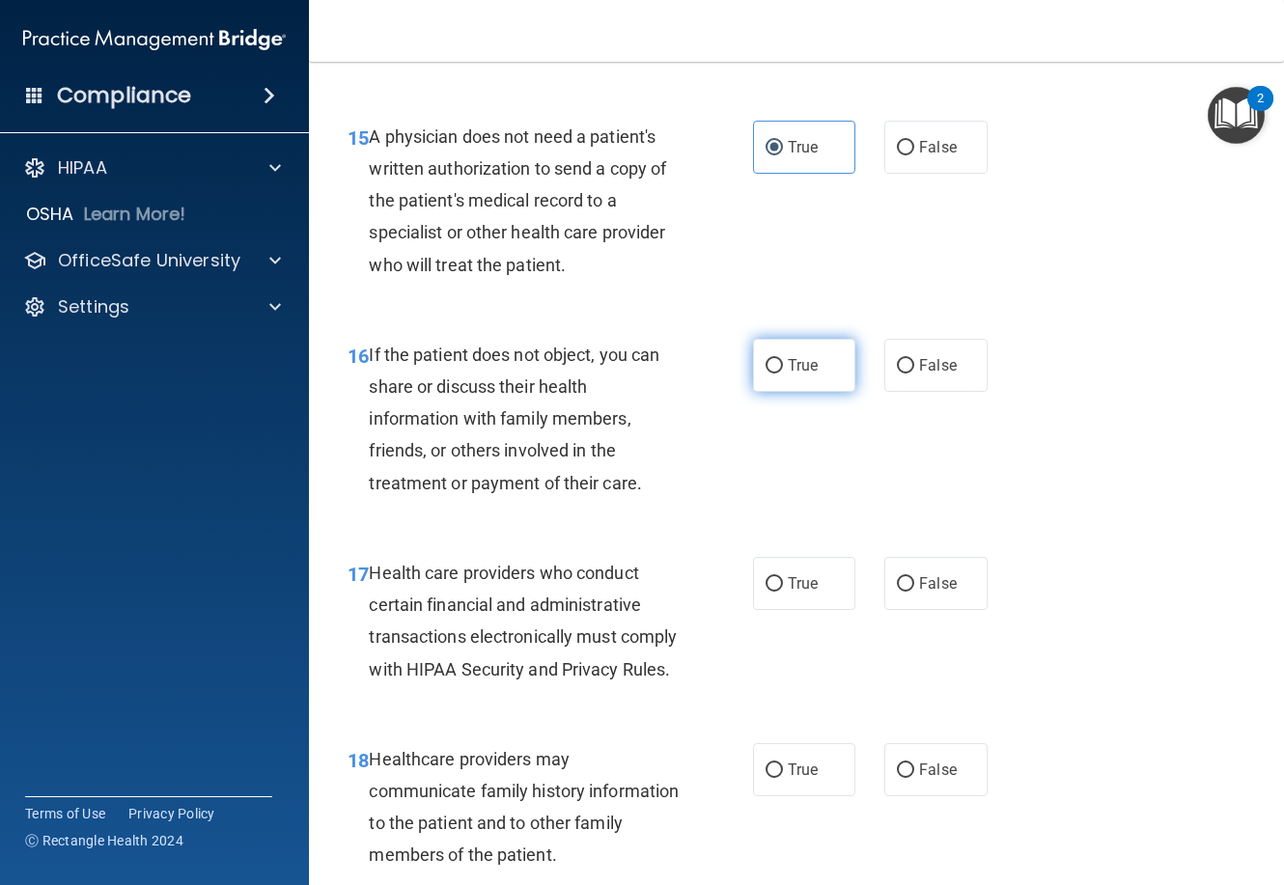
click at [772, 374] on input "True" at bounding box center [774, 366] width 17 height 14
radio input "true"
click at [803, 593] on span "True" at bounding box center [803, 584] width 30 height 18
click at [783, 592] on input "True" at bounding box center [774, 584] width 17 height 14
radio input "true"
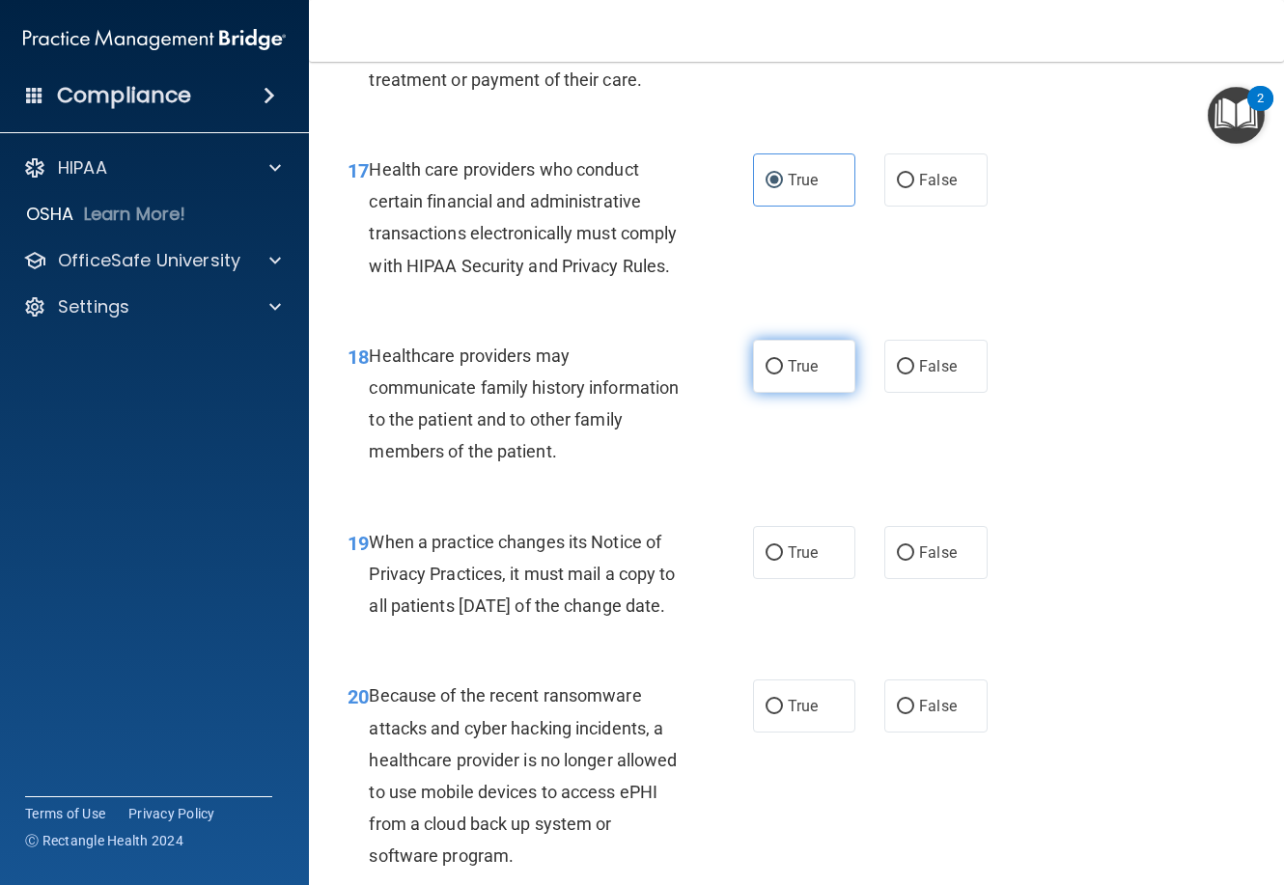
scroll to position [3283, 0]
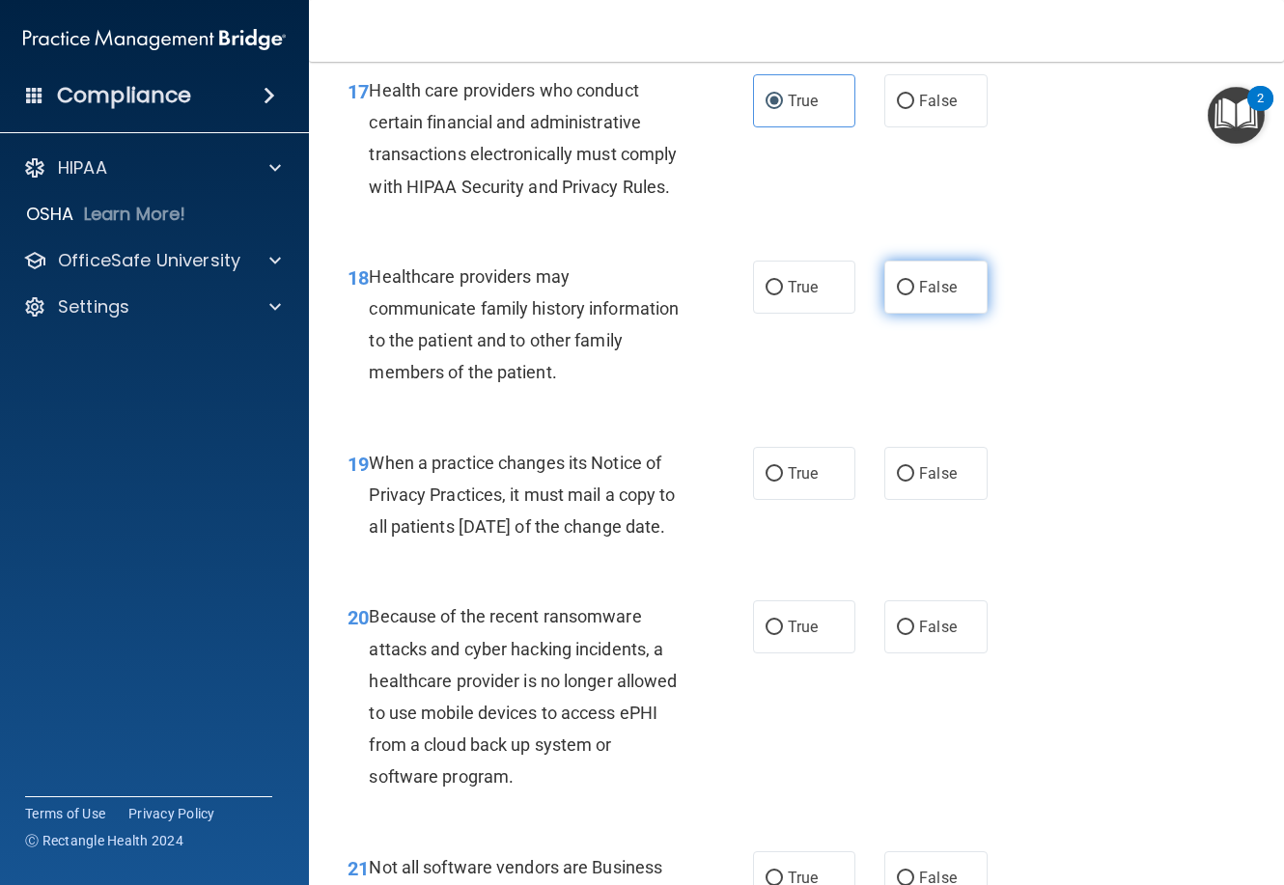
click at [923, 296] on span "False" at bounding box center [938, 287] width 38 height 18
click at [914, 295] on input "False" at bounding box center [905, 288] width 17 height 14
radio input "true"
click at [941, 500] on label "False" at bounding box center [935, 473] width 102 height 53
click at [914, 482] on input "False" at bounding box center [905, 474] width 17 height 14
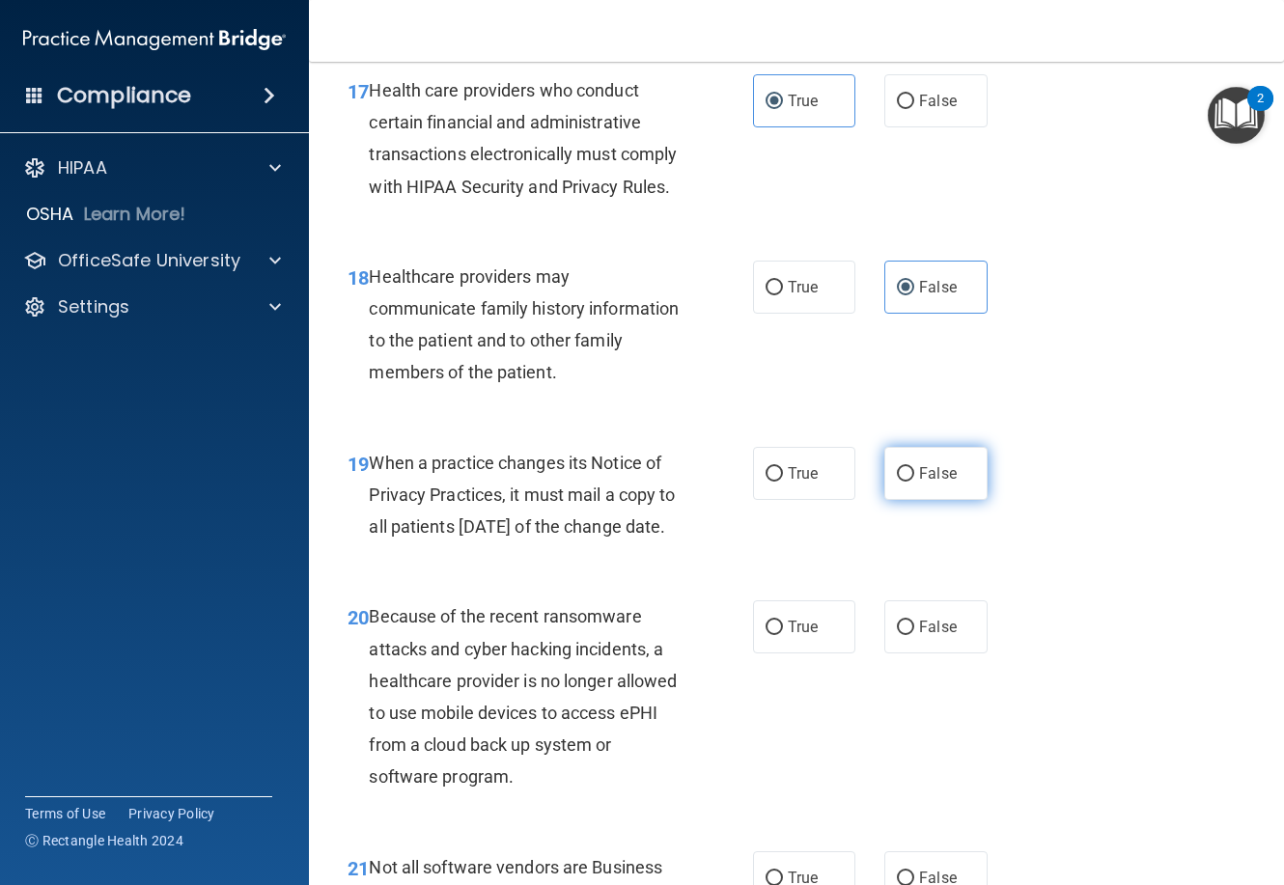
radio input "true"
click at [919, 636] on span "False" at bounding box center [938, 627] width 38 height 18
click at [914, 635] on input "False" at bounding box center [905, 628] width 17 height 14
radio input "true"
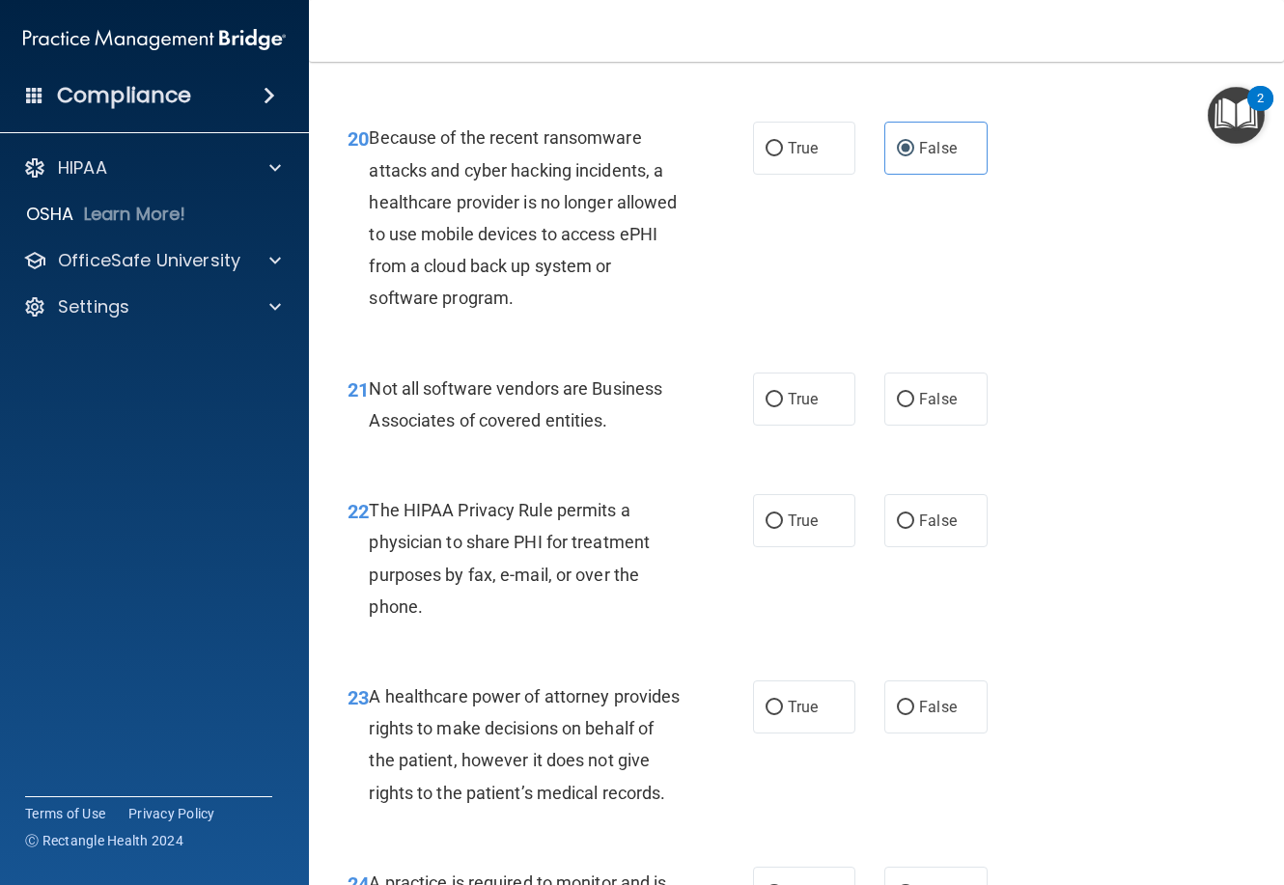
scroll to position [3766, 0]
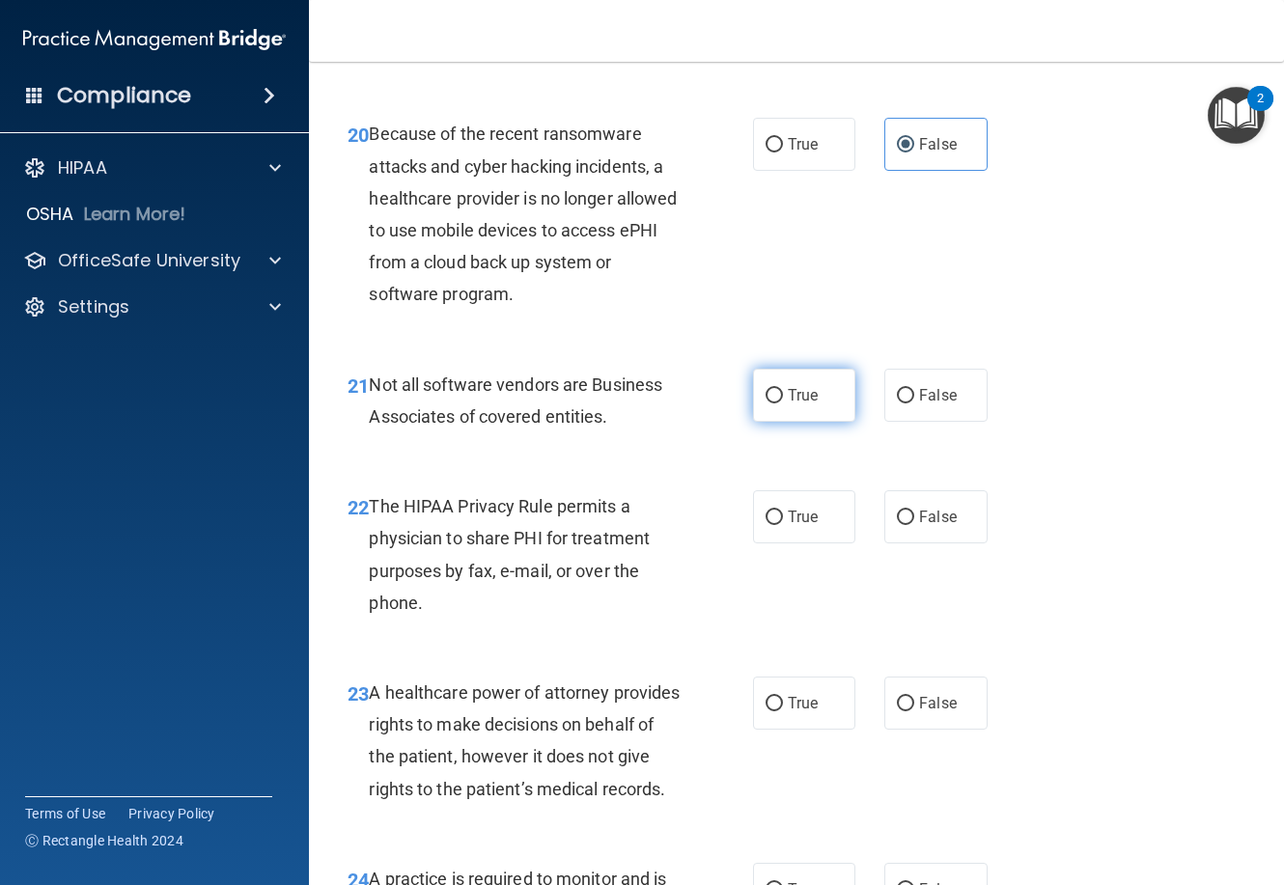
click at [779, 422] on label "True" at bounding box center [804, 395] width 102 height 53
click at [779, 404] on input "True" at bounding box center [774, 396] width 17 height 14
radio input "true"
click at [796, 526] on span "True" at bounding box center [803, 517] width 30 height 18
click at [783, 525] on input "True" at bounding box center [774, 518] width 17 height 14
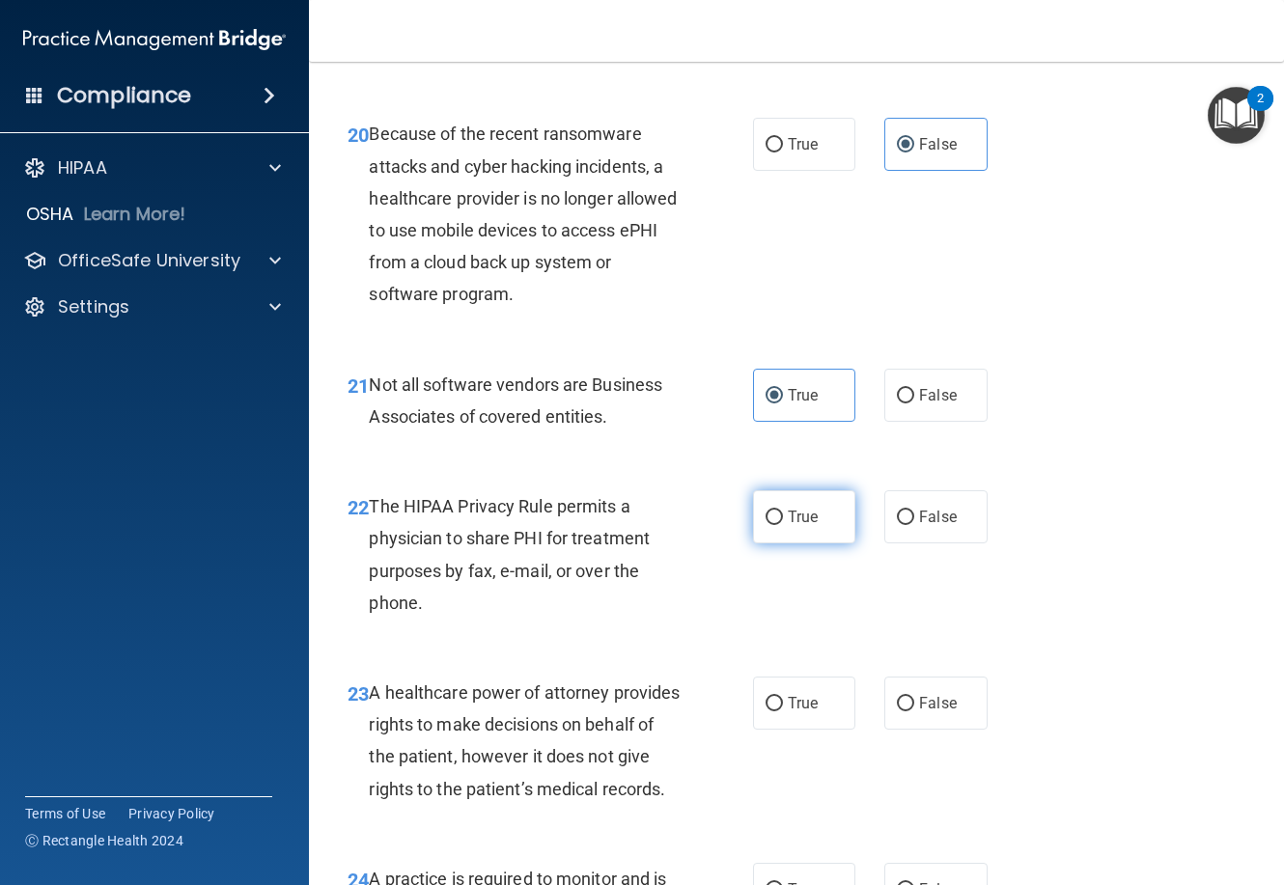
radio input "true"
click at [938, 730] on label "False" at bounding box center [935, 703] width 102 height 53
click at [914, 712] on input "False" at bounding box center [905, 704] width 17 height 14
radio input "true"
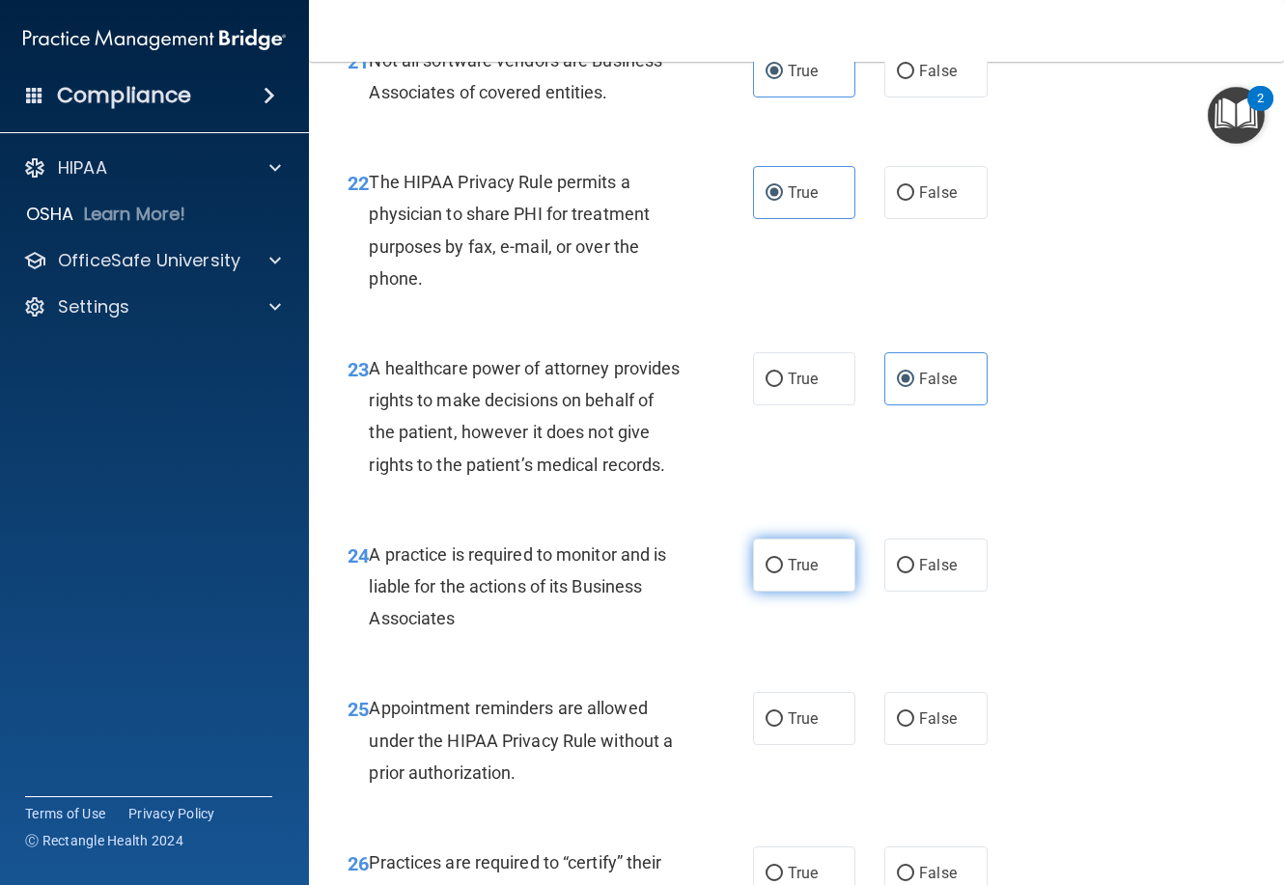
scroll to position [4249, 0]
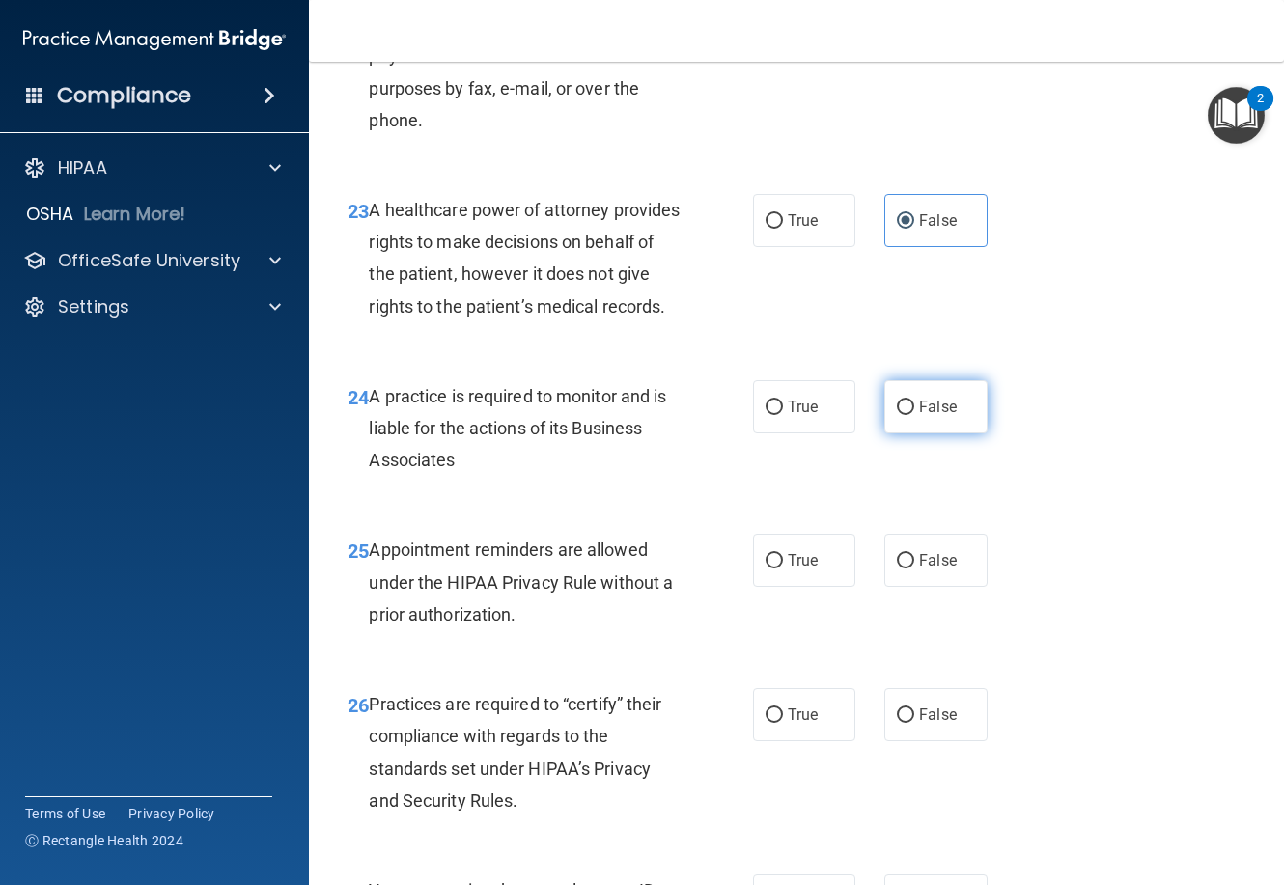
click at [897, 415] on input "False" at bounding box center [905, 408] width 17 height 14
radio input "true"
click at [780, 587] on label "True" at bounding box center [804, 560] width 102 height 53
click at [780, 569] on input "True" at bounding box center [774, 561] width 17 height 14
radio input "true"
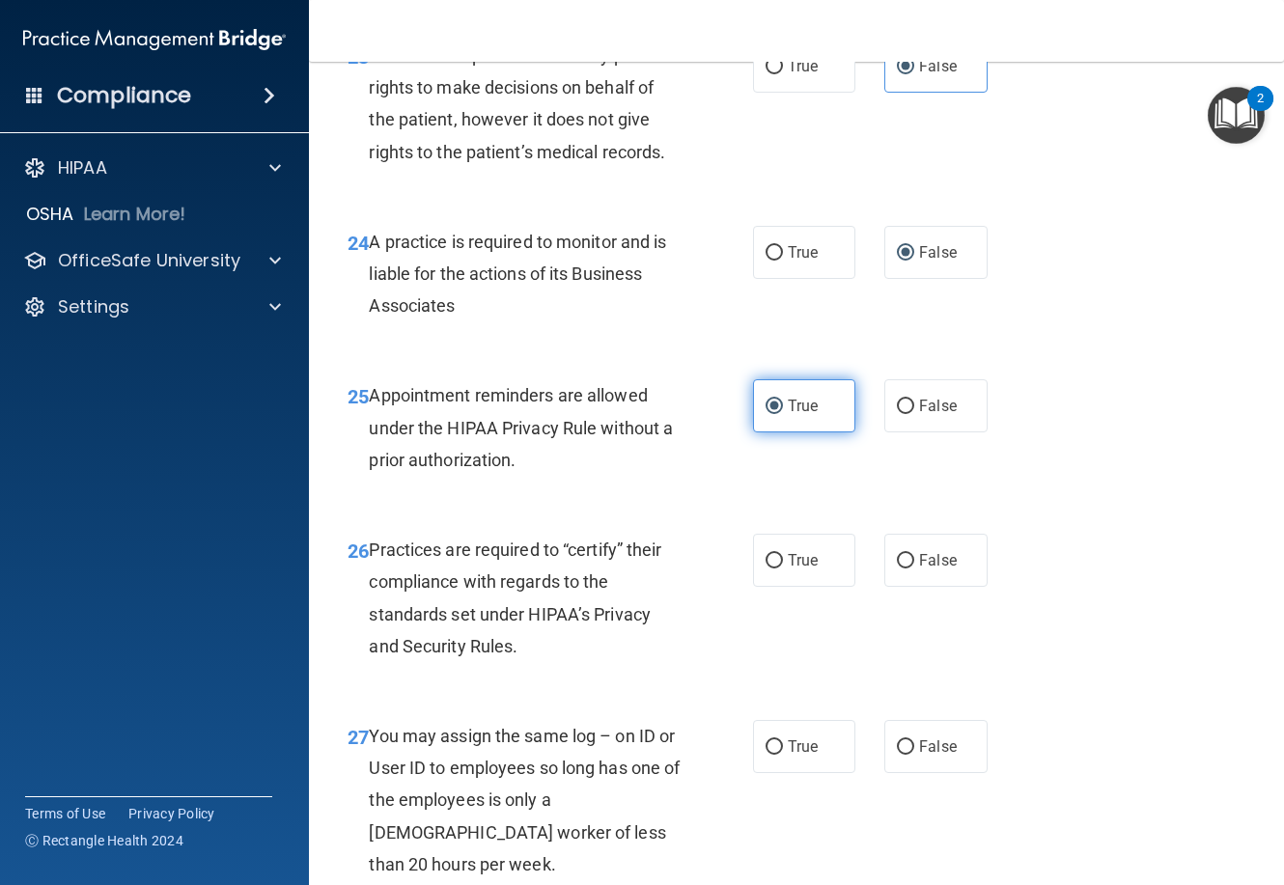
scroll to position [4538, 0]
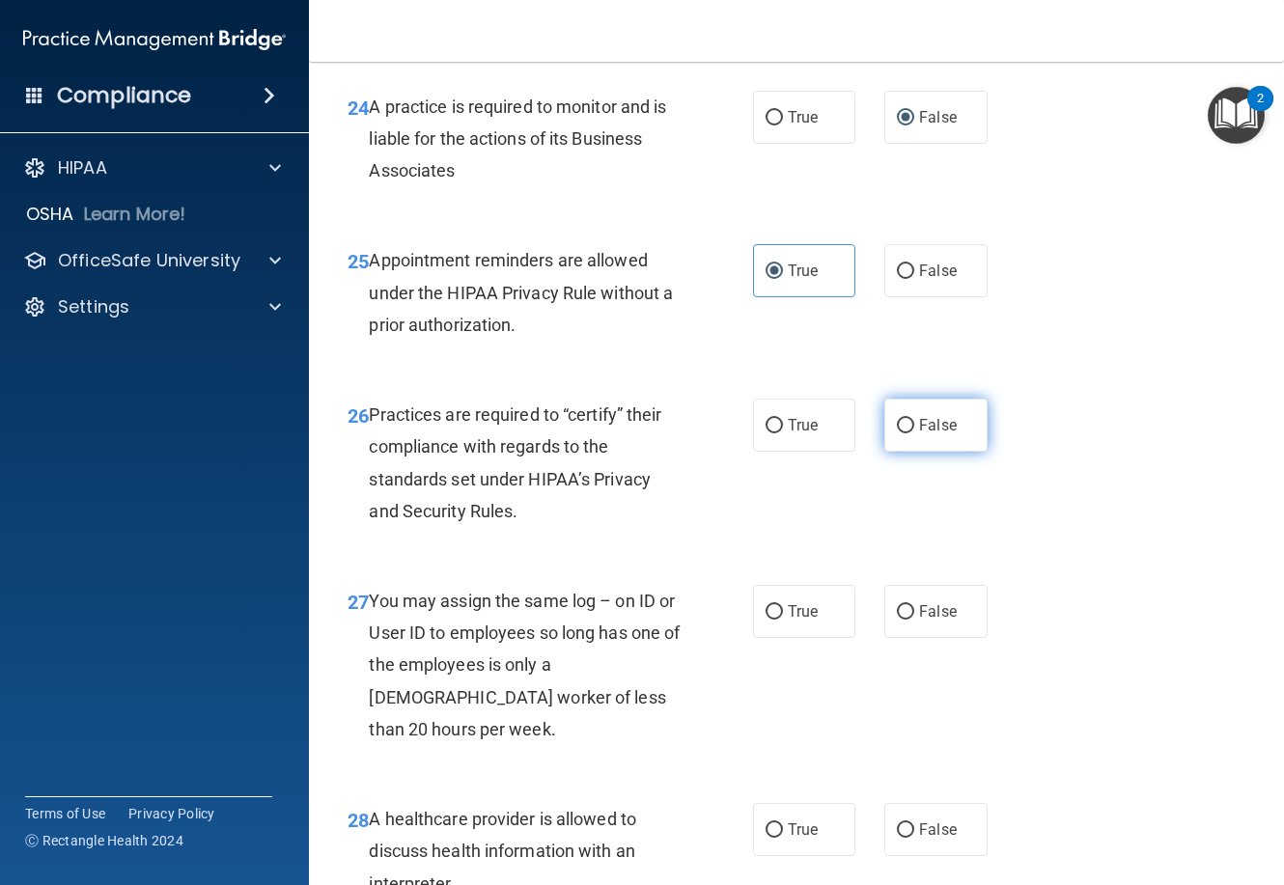
click at [919, 435] on span "False" at bounding box center [938, 425] width 38 height 18
click at [911, 434] on input "False" at bounding box center [905, 426] width 17 height 14
radio input "true"
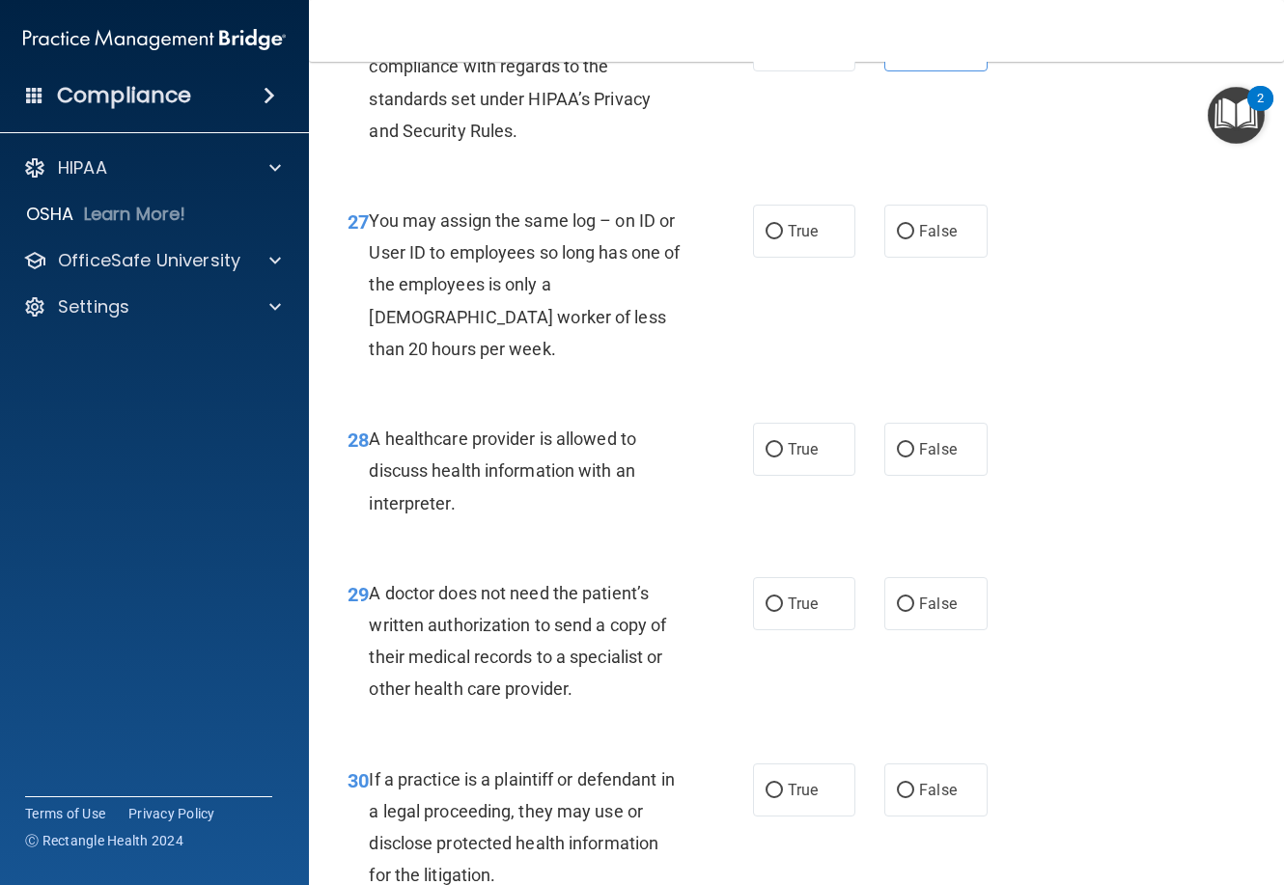
scroll to position [4924, 0]
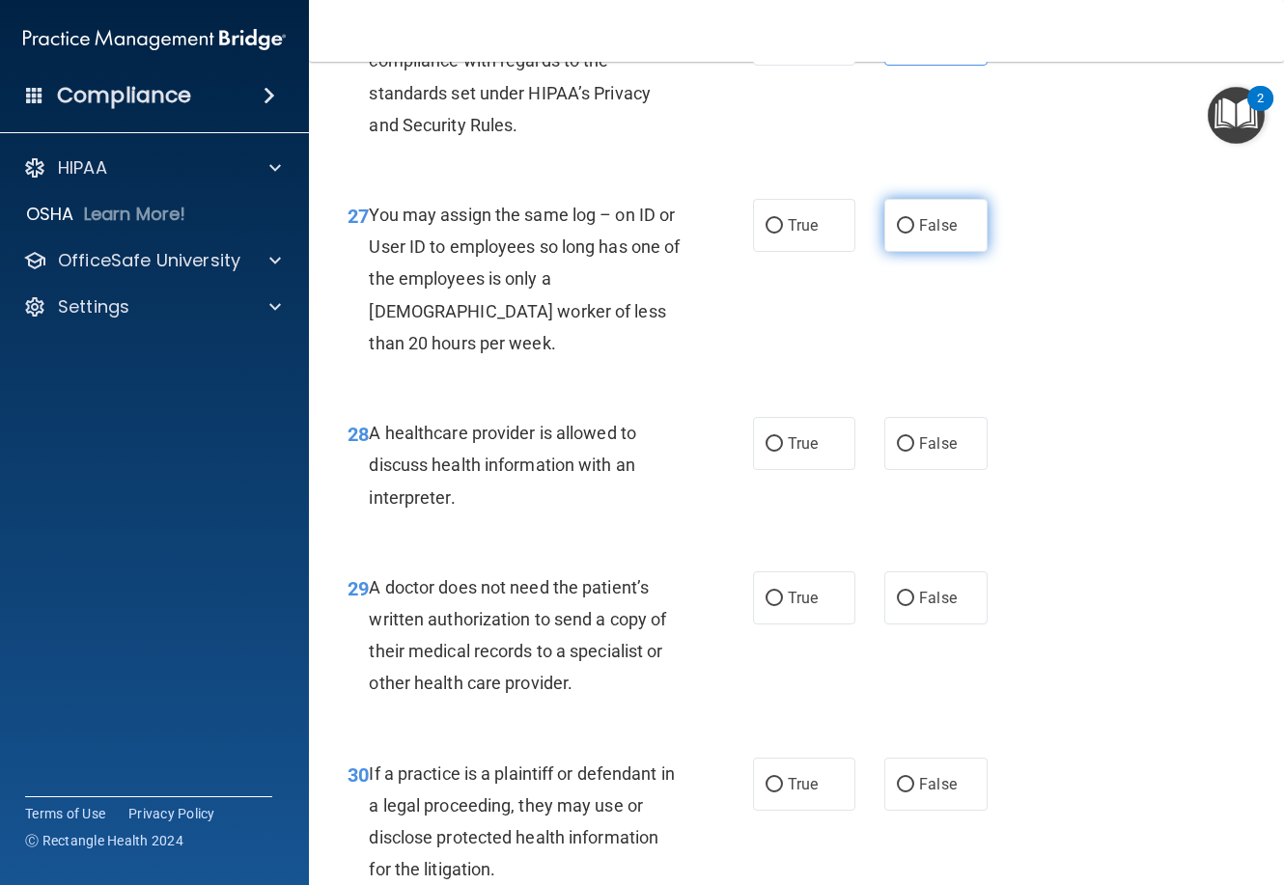
click at [899, 252] on label "False" at bounding box center [935, 225] width 102 height 53
click at [899, 234] on input "False" at bounding box center [905, 226] width 17 height 14
radio input "true"
click at [779, 470] on label "True" at bounding box center [804, 443] width 102 height 53
click at [779, 452] on input "True" at bounding box center [774, 444] width 17 height 14
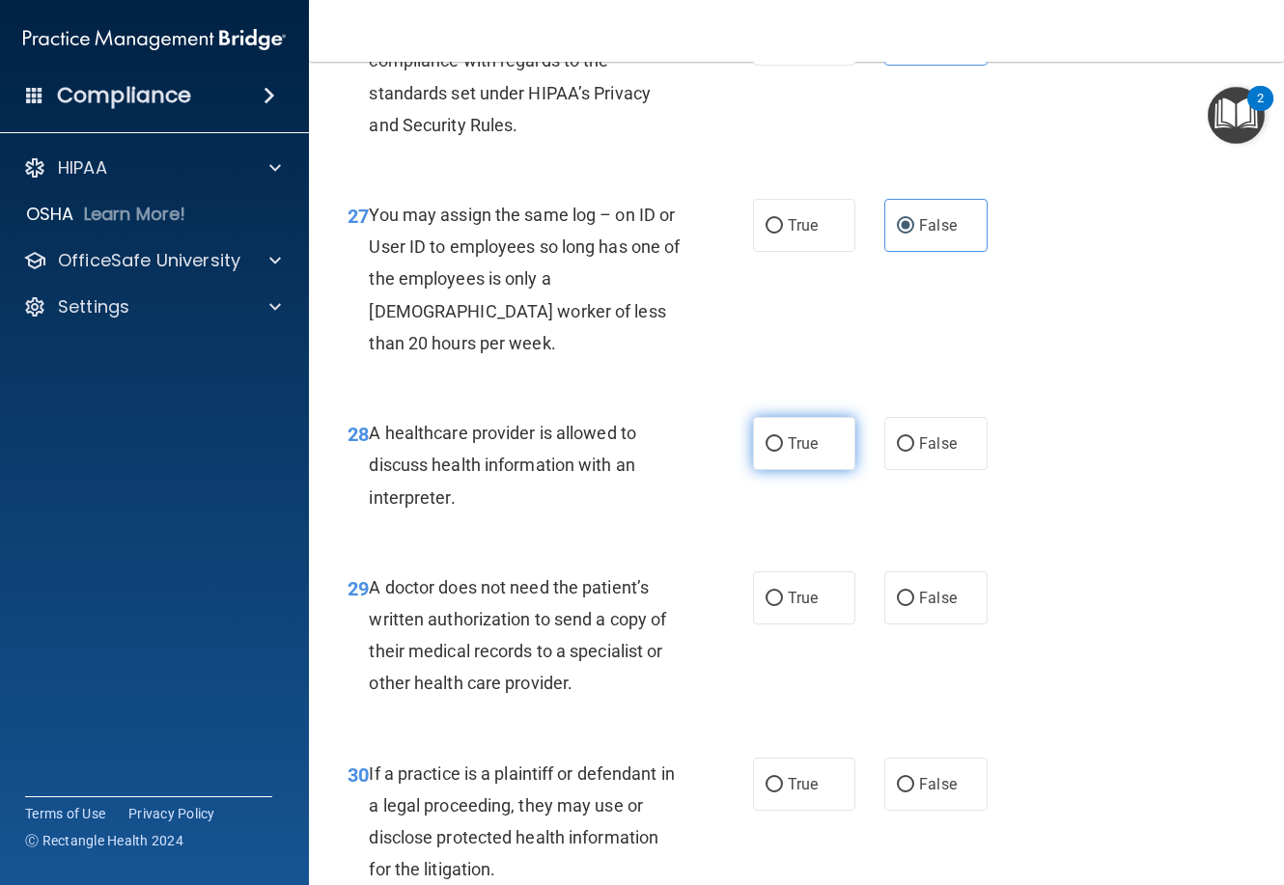
radio input "true"
click at [777, 625] on label "True" at bounding box center [804, 598] width 102 height 53
click at [777, 606] on input "True" at bounding box center [774, 599] width 17 height 14
radio input "true"
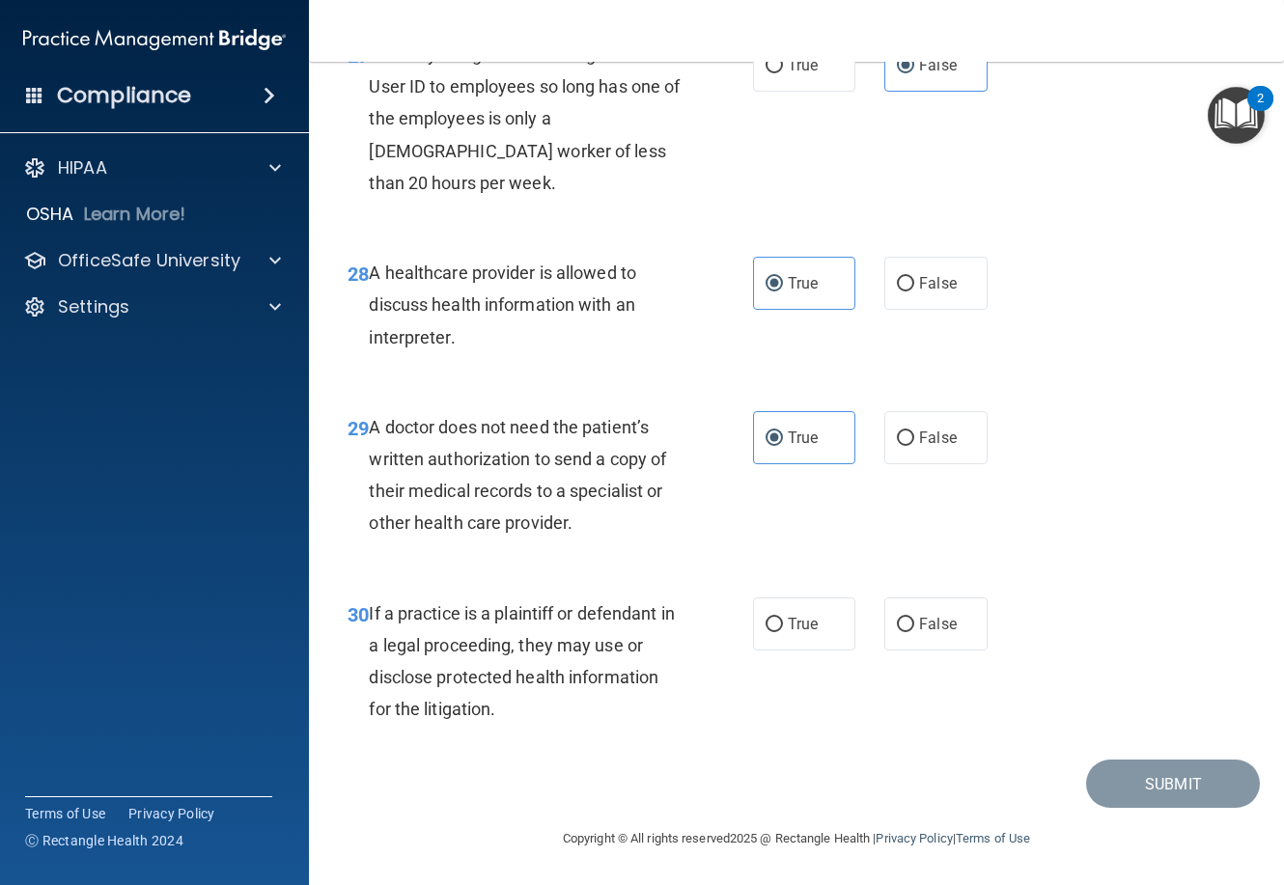
scroll to position [5214, 0]
click at [807, 633] on span "True" at bounding box center [803, 624] width 30 height 18
click at [783, 632] on input "True" at bounding box center [774, 625] width 17 height 14
radio input "true"
click at [1142, 809] on button "Submit" at bounding box center [1173, 784] width 174 height 49
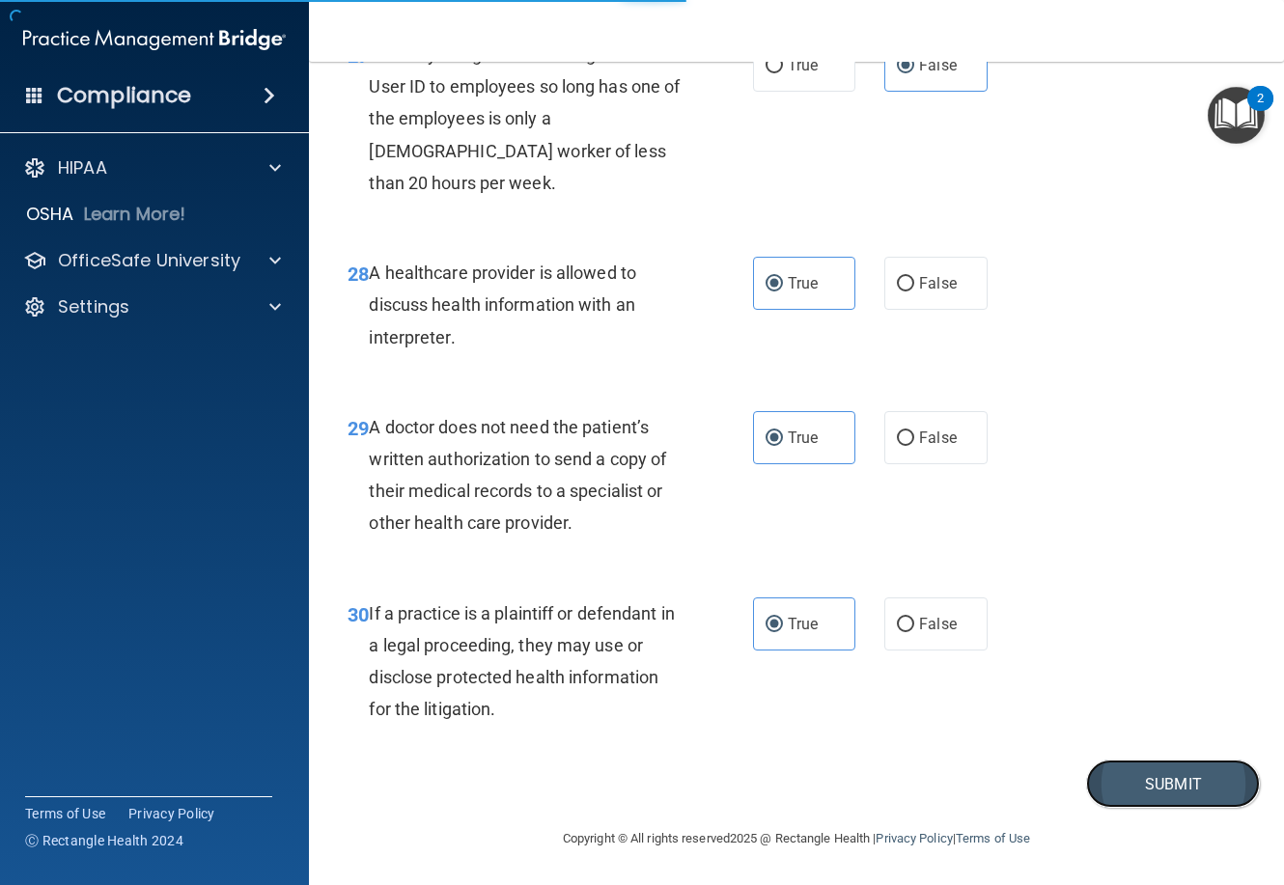
click at [1157, 809] on button "Submit" at bounding box center [1173, 784] width 174 height 49
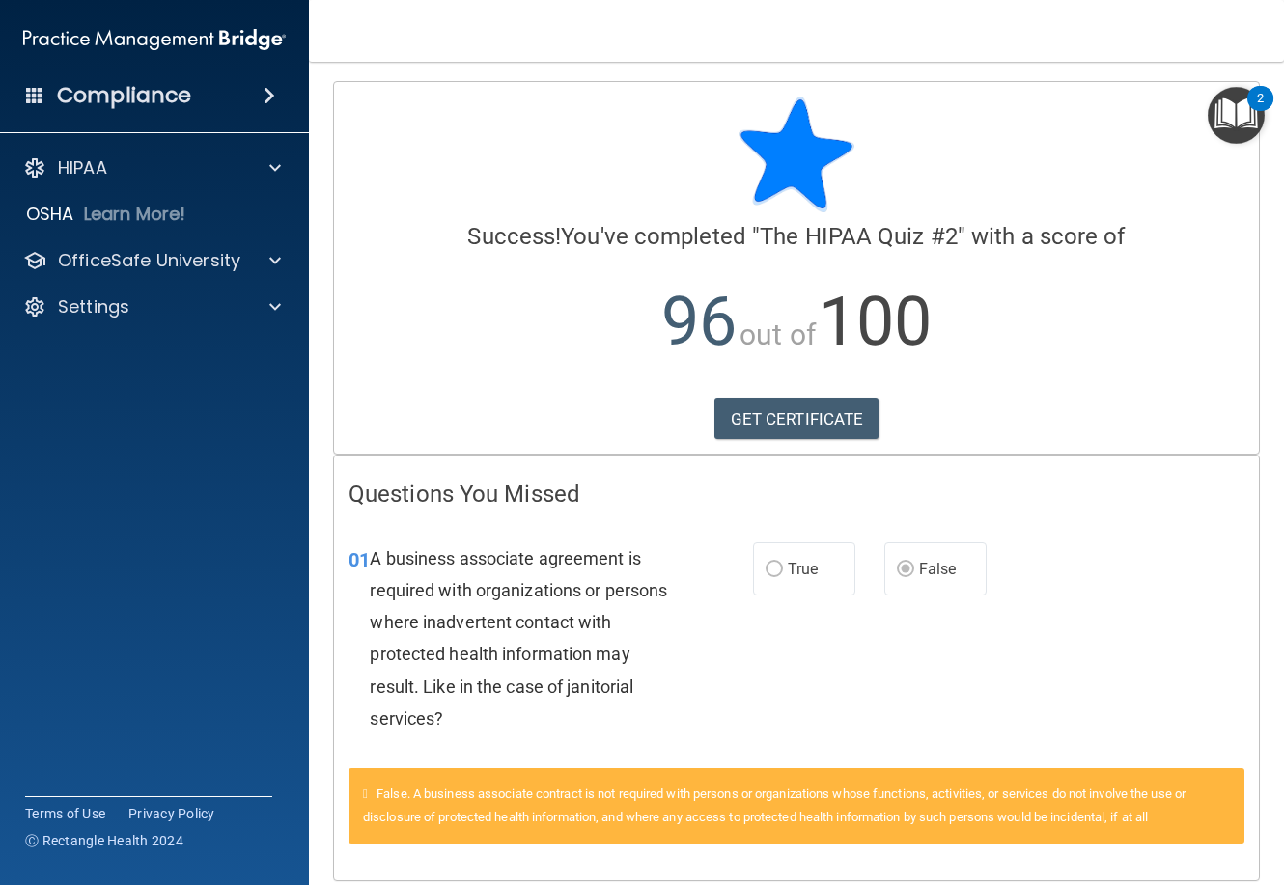
click at [807, 575] on span "True" at bounding box center [803, 569] width 30 height 18
click at [806, 420] on link "GET CERTIFICATE" at bounding box center [797, 419] width 165 height 42
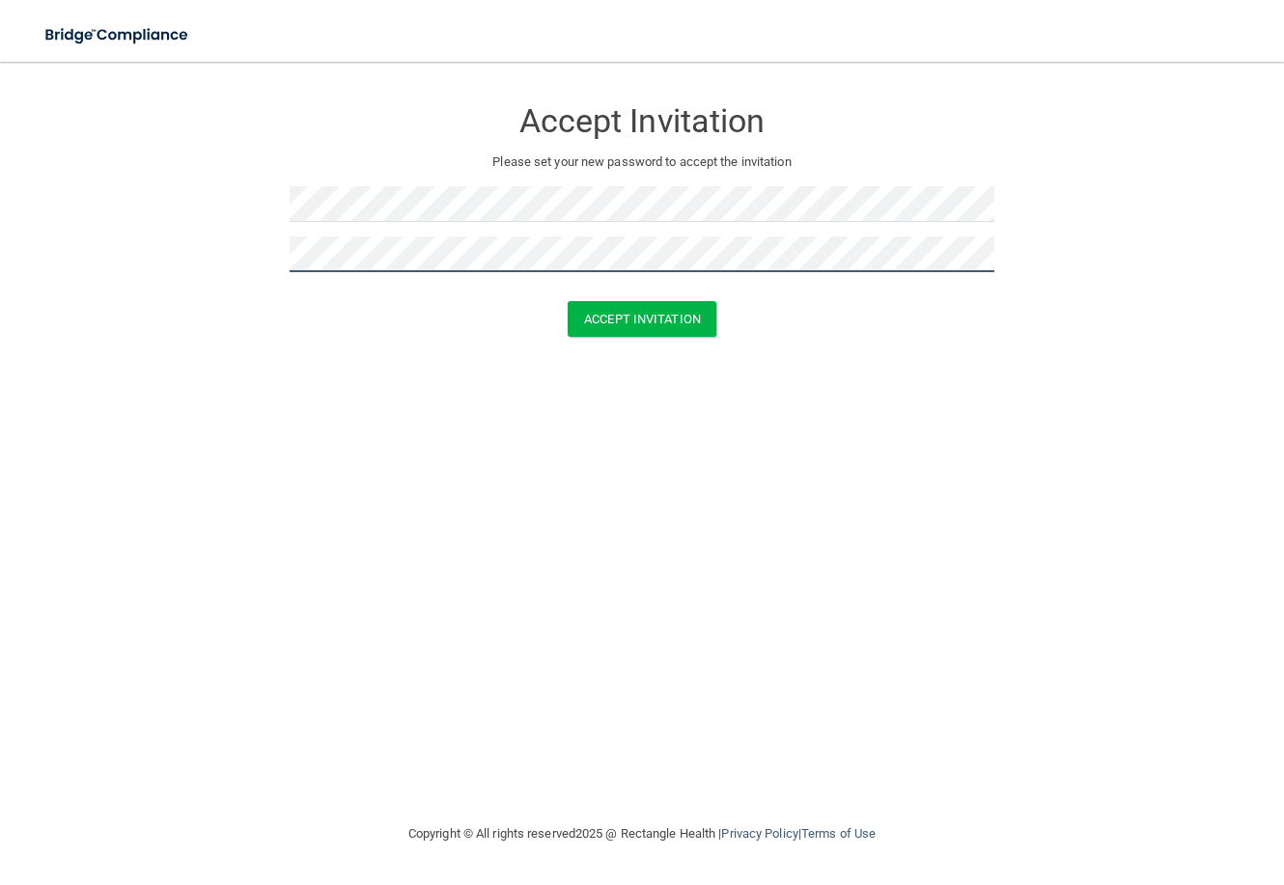
click at [568, 301] on button "Accept Invitation" at bounding box center [642, 319] width 149 height 36
click at [32, 247] on main "Accept Invitation Please set your new password to accept the invitation Token i…" at bounding box center [642, 474] width 1284 height 824
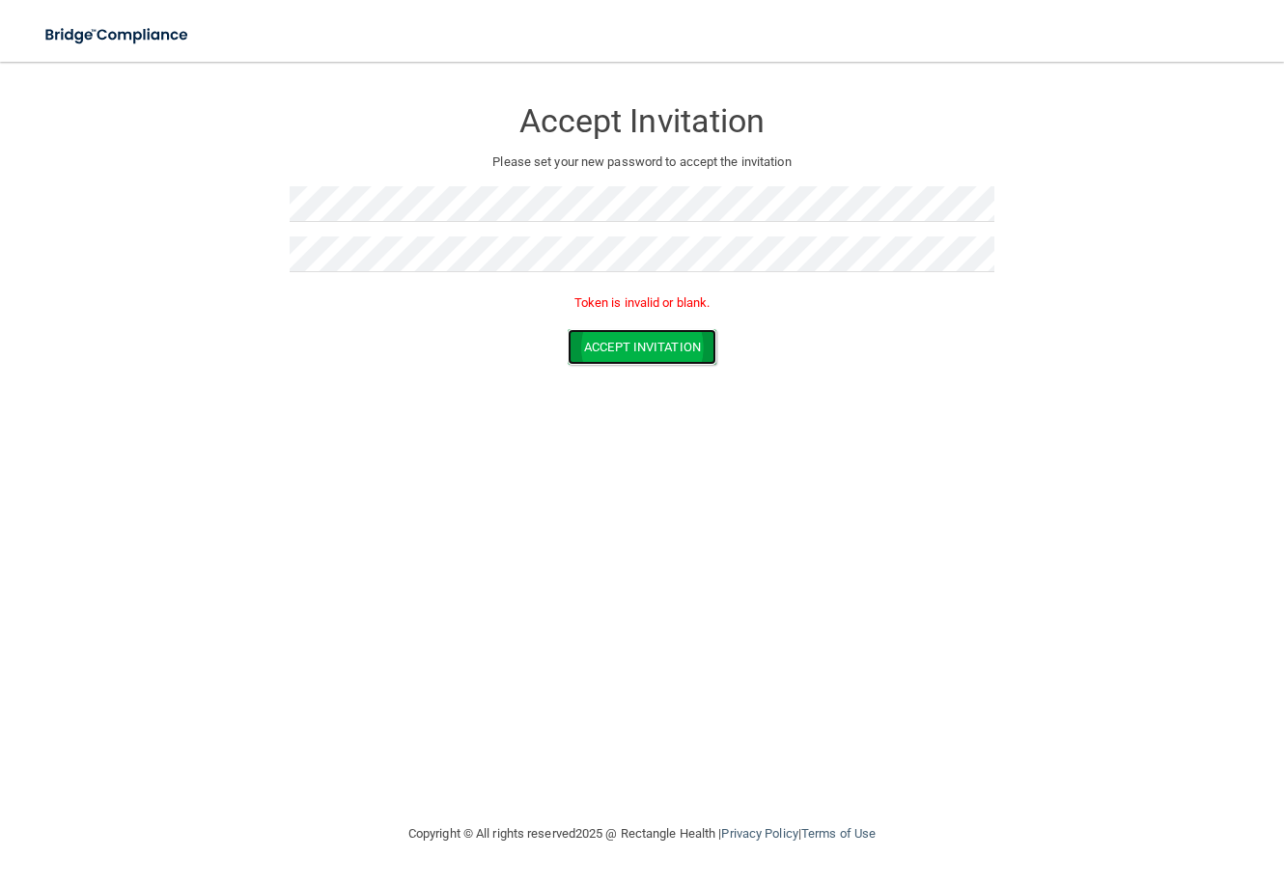
click at [615, 352] on button "Accept Invitation" at bounding box center [642, 347] width 149 height 36
click at [211, 190] on form "Accept Invitation Please set your new password to accept the invitation Token i…" at bounding box center [642, 234] width 1207 height 307
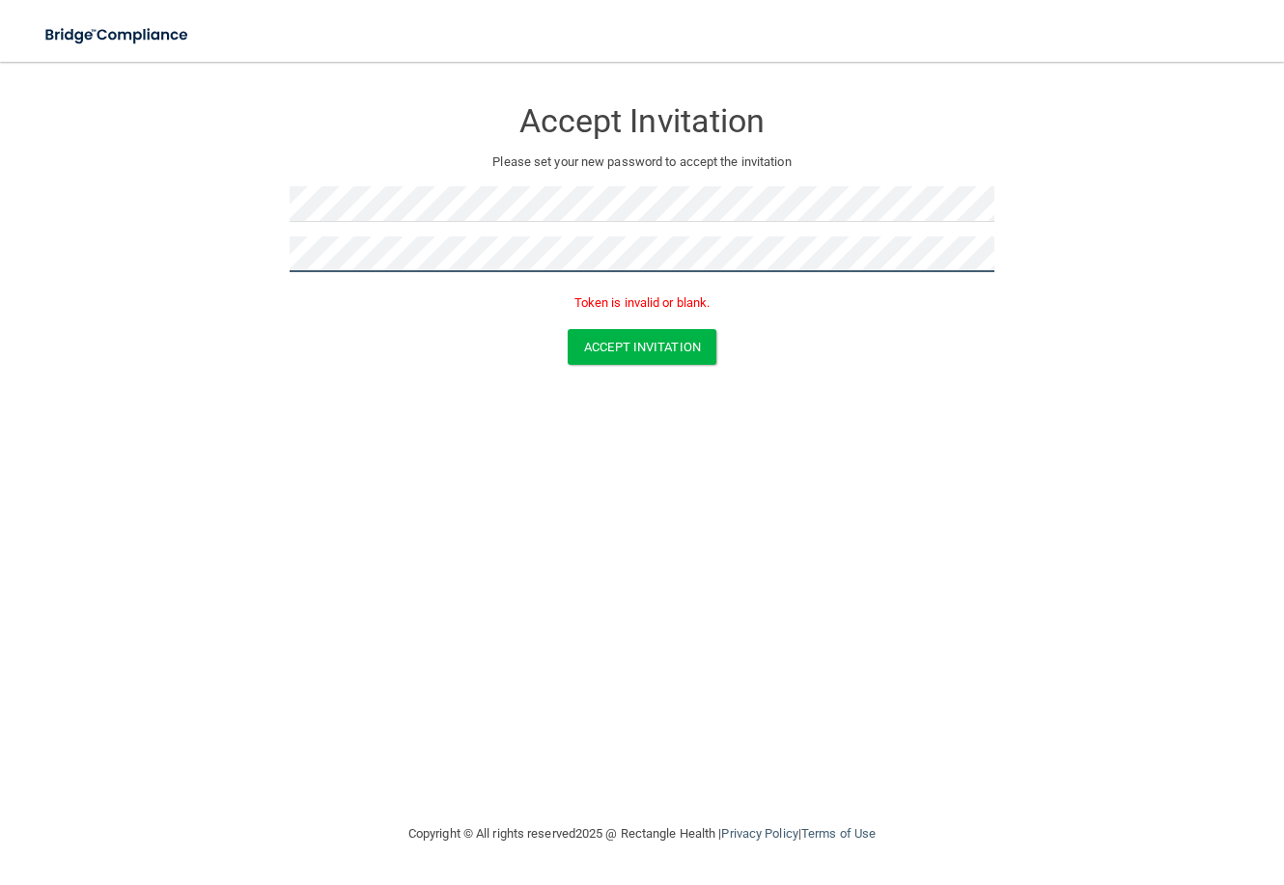
click at [203, 249] on form "Accept Invitation Please set your new password to accept the invitation Token i…" at bounding box center [642, 234] width 1207 height 307
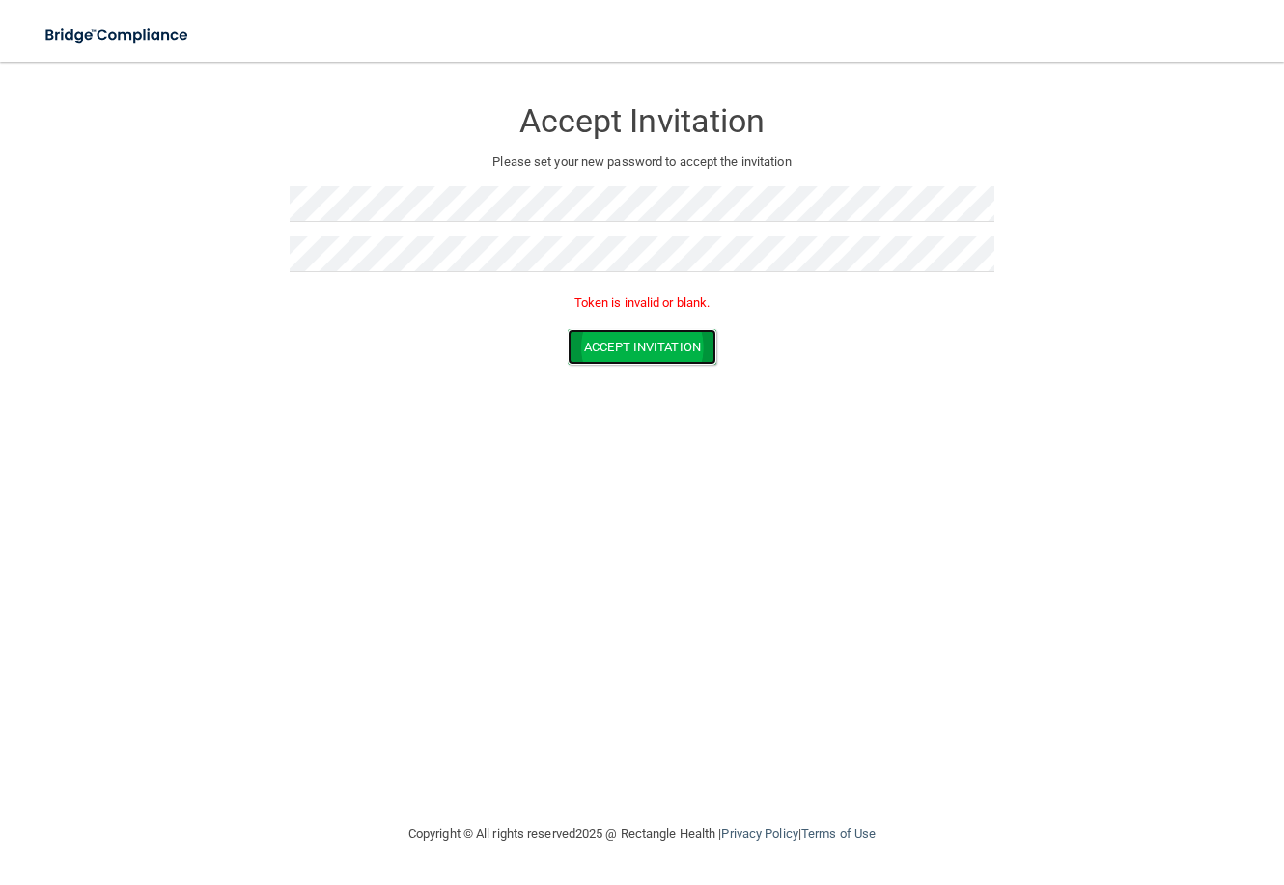
click at [628, 347] on button "Accept Invitation" at bounding box center [642, 347] width 149 height 36
click at [611, 342] on button "Accept Invitation" at bounding box center [642, 347] width 149 height 36
click at [656, 319] on button "Accept Invitation" at bounding box center [642, 319] width 149 height 36
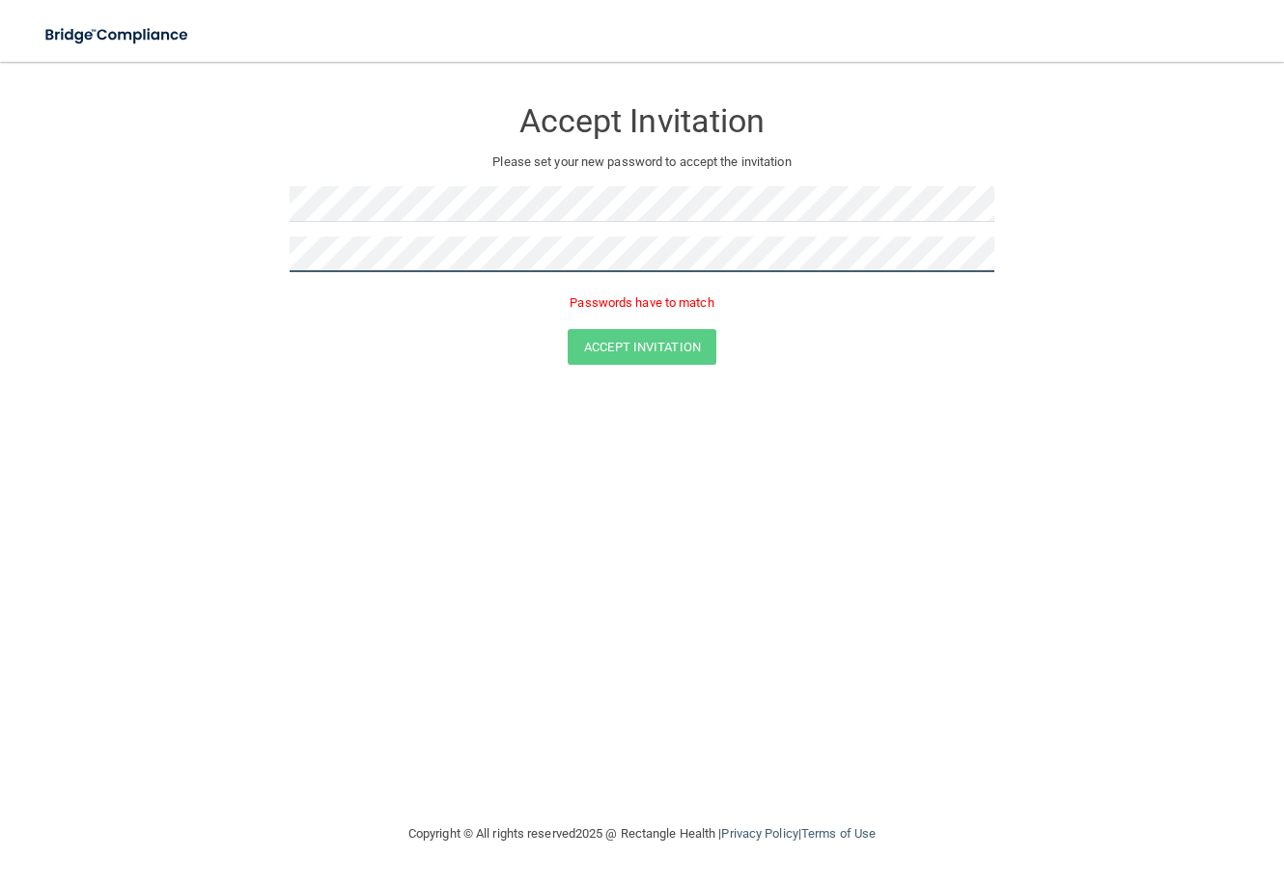
click at [252, 269] on form "Accept Invitation Please set your new password to accept the invitation Passwor…" at bounding box center [642, 234] width 1207 height 307
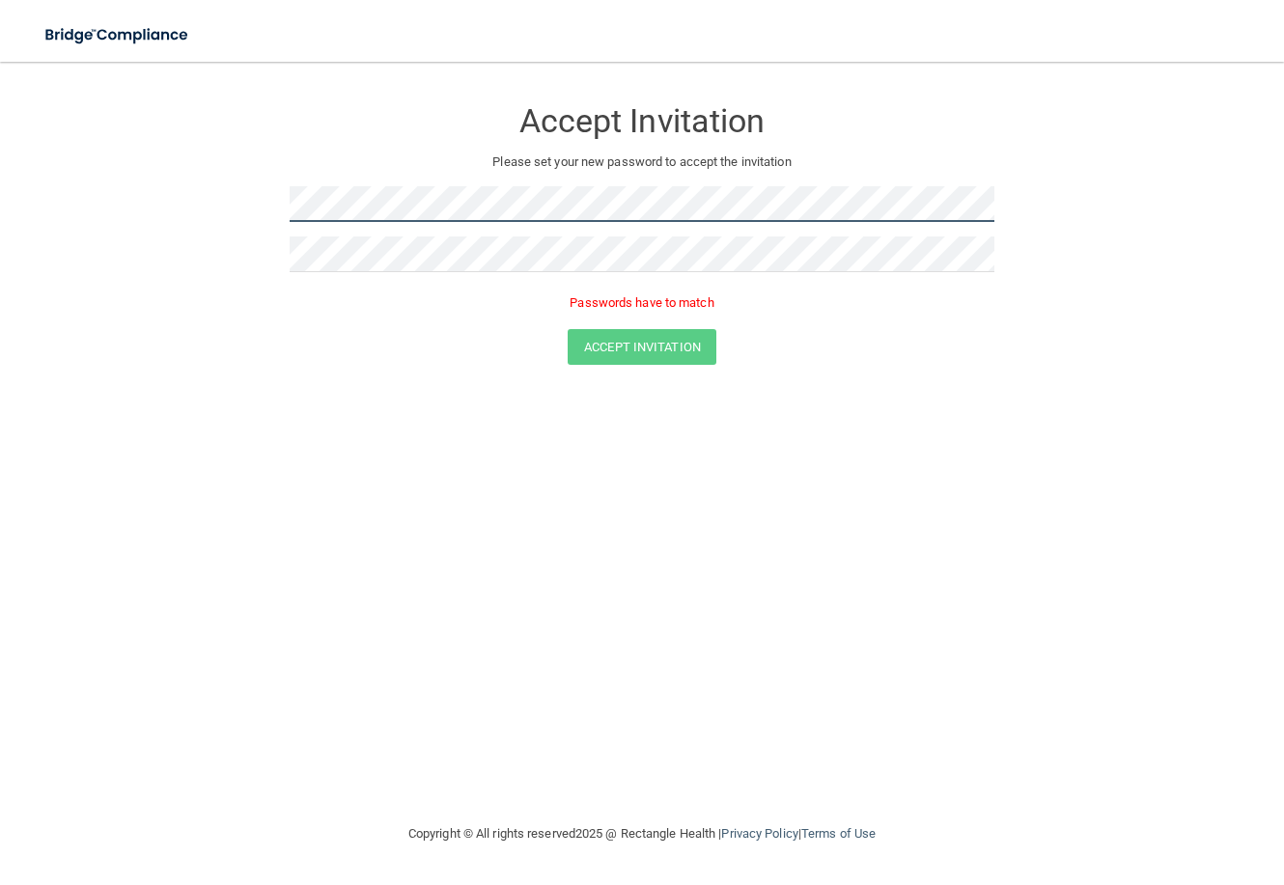
click at [178, 184] on form "Accept Invitation Please set your new password to accept the invitation Passwor…" at bounding box center [642, 234] width 1207 height 307
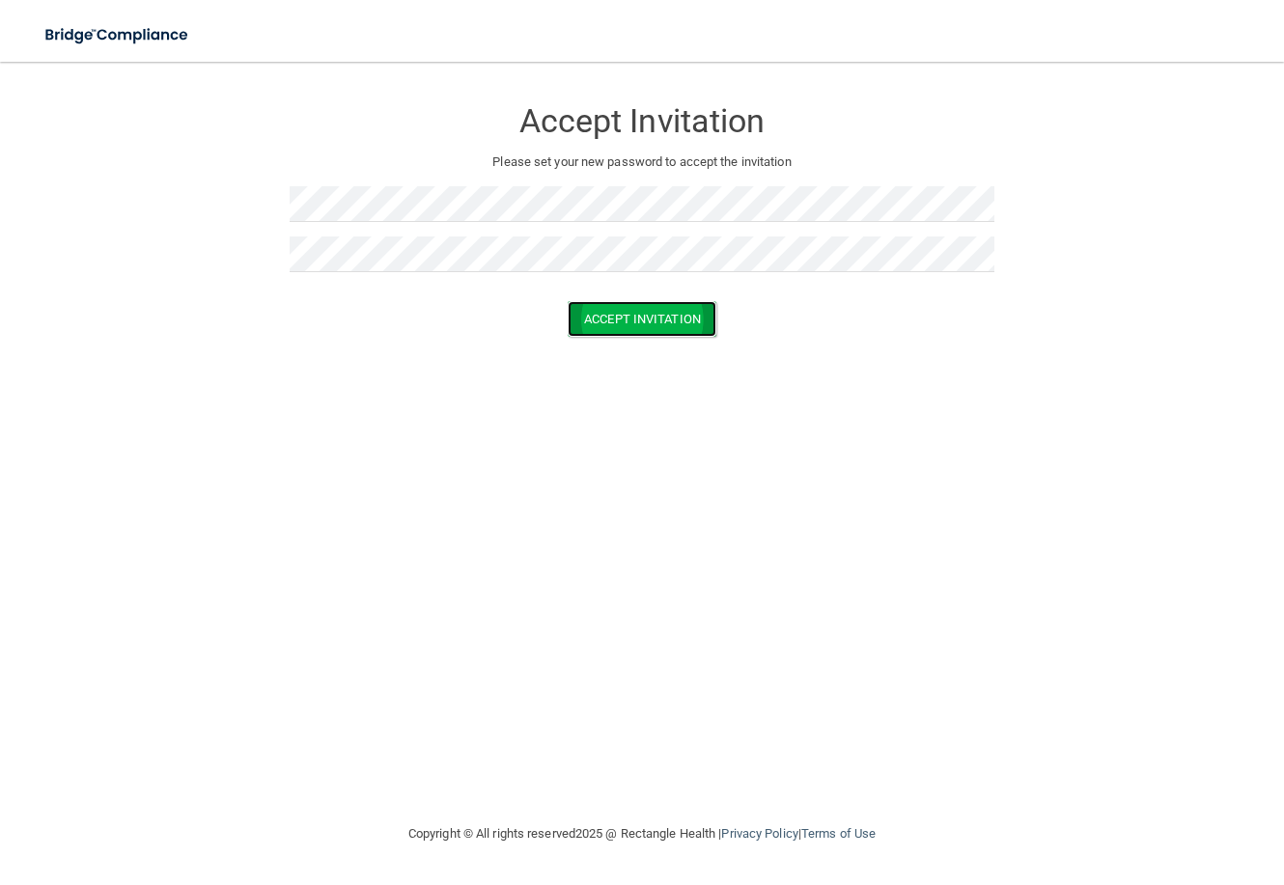
click at [603, 316] on button "Accept Invitation" at bounding box center [642, 319] width 149 height 36
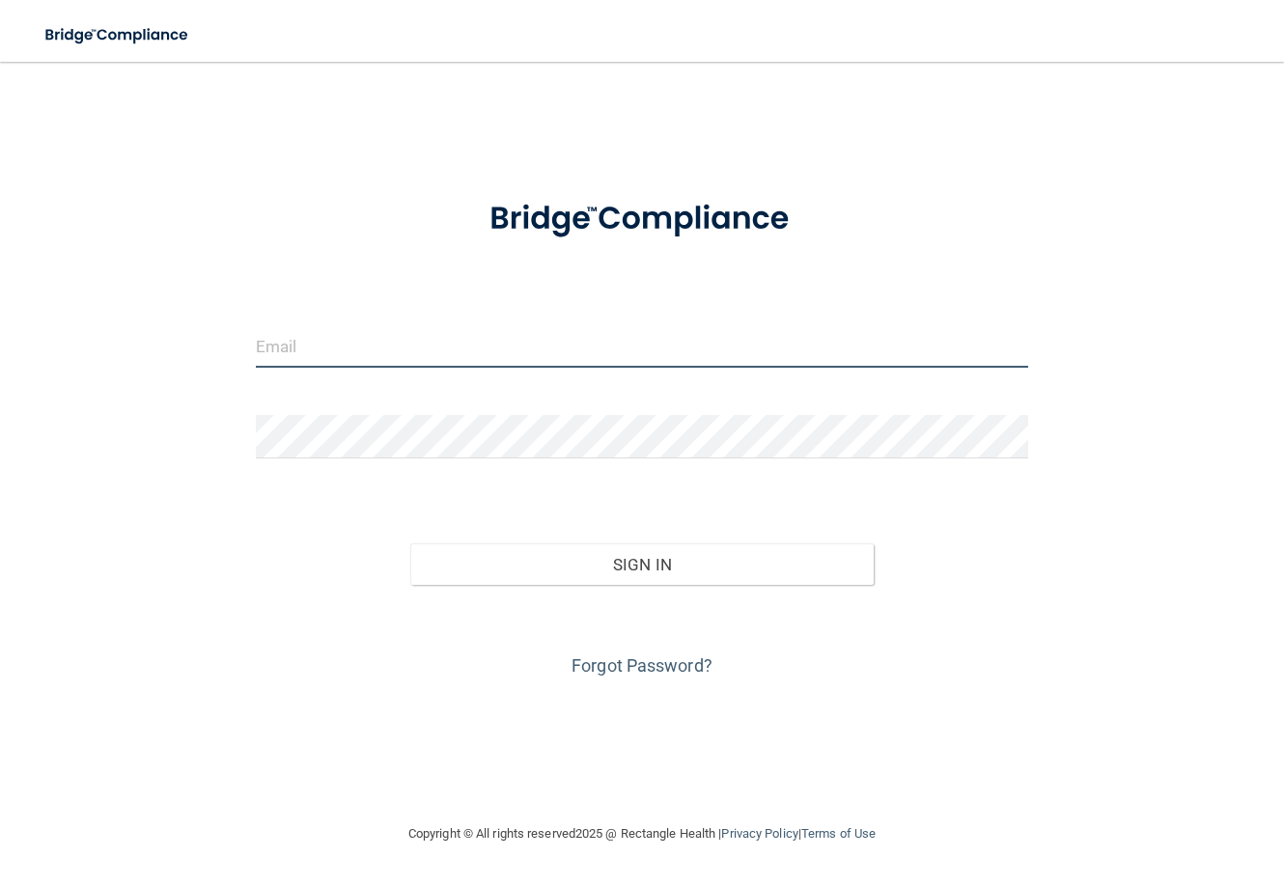
click at [333, 358] on input "email" at bounding box center [642, 345] width 772 height 43
type input "[EMAIL_ADDRESS][DOMAIN_NAME]"
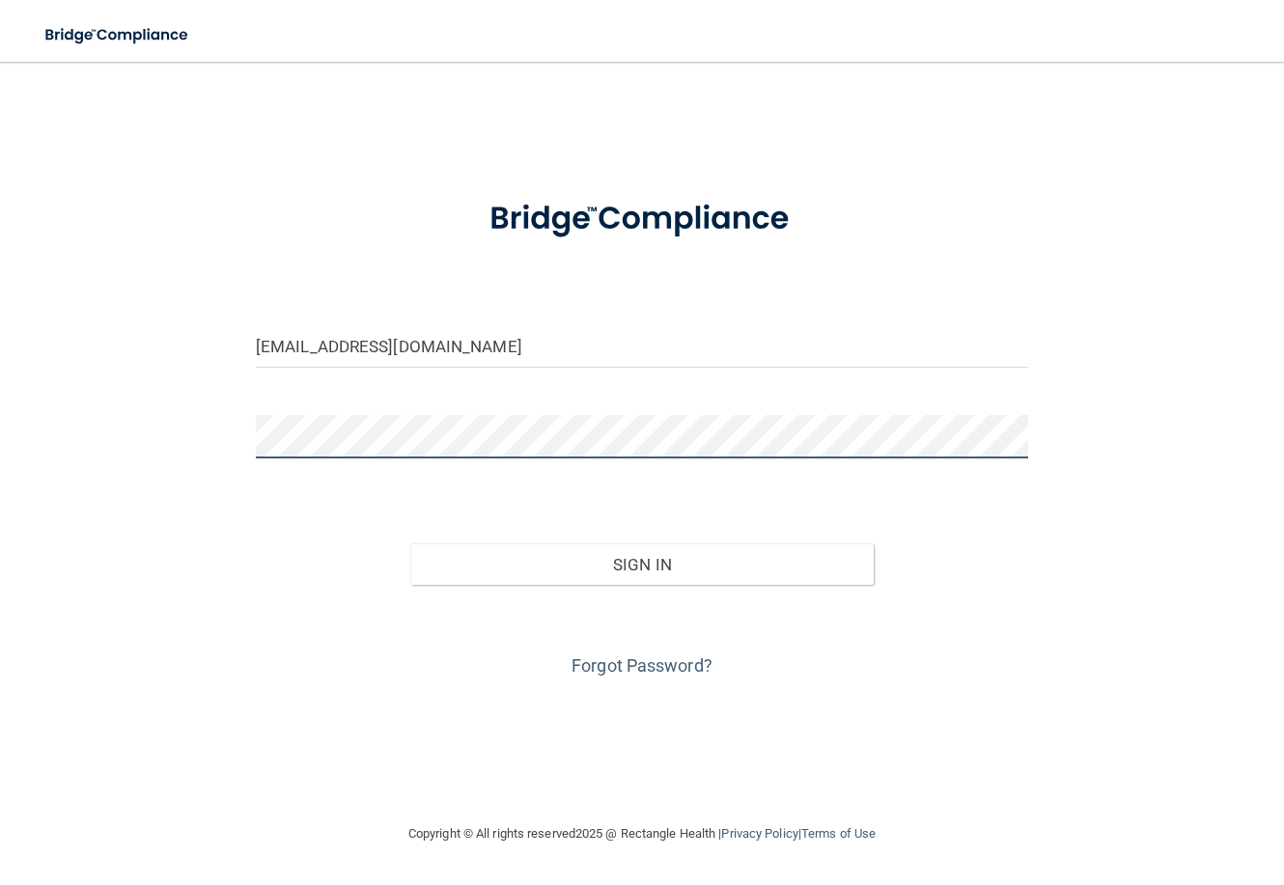
click at [410, 544] on button "Sign In" at bounding box center [641, 565] width 463 height 42
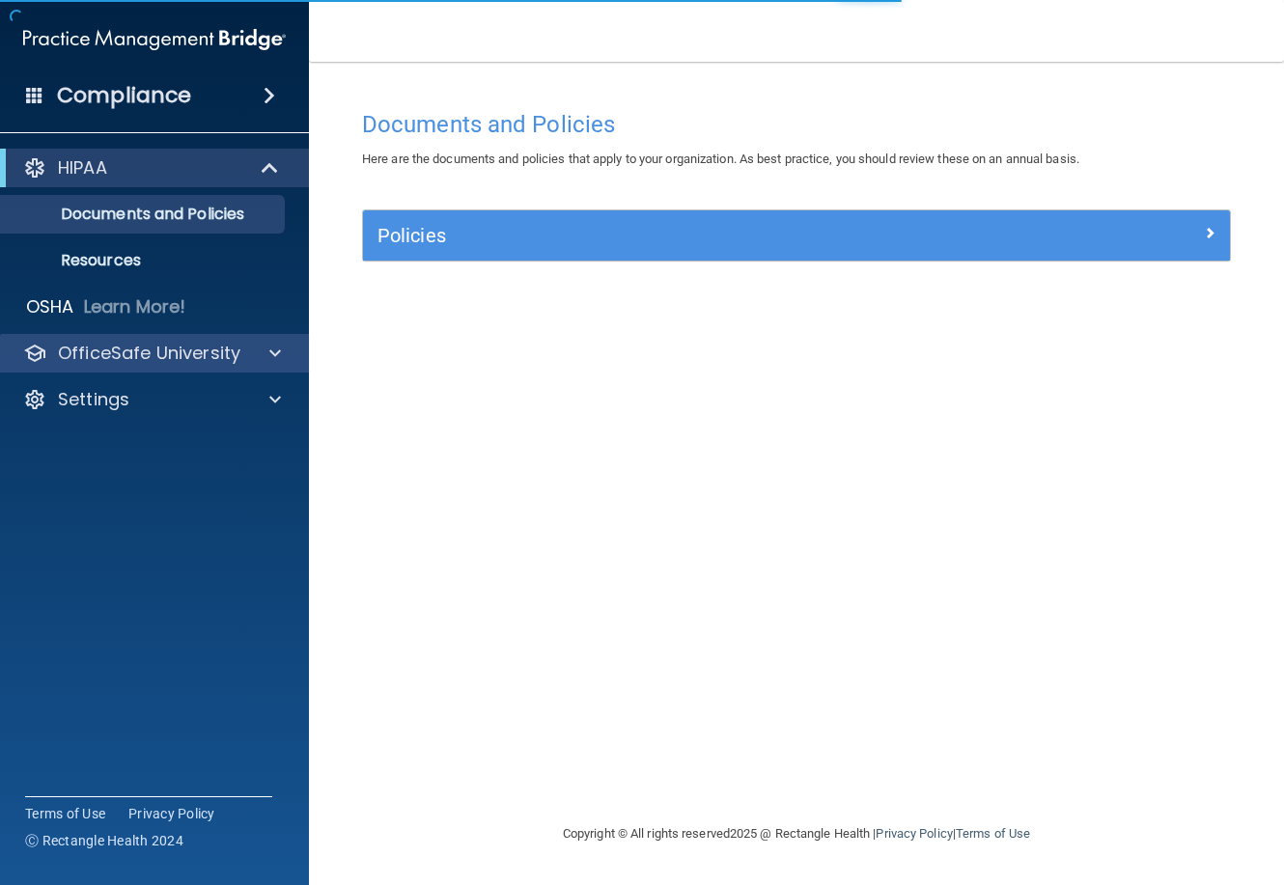
click at [98, 366] on div "OfficeSafe University" at bounding box center [155, 353] width 310 height 39
click at [272, 353] on span at bounding box center [275, 353] width 12 height 23
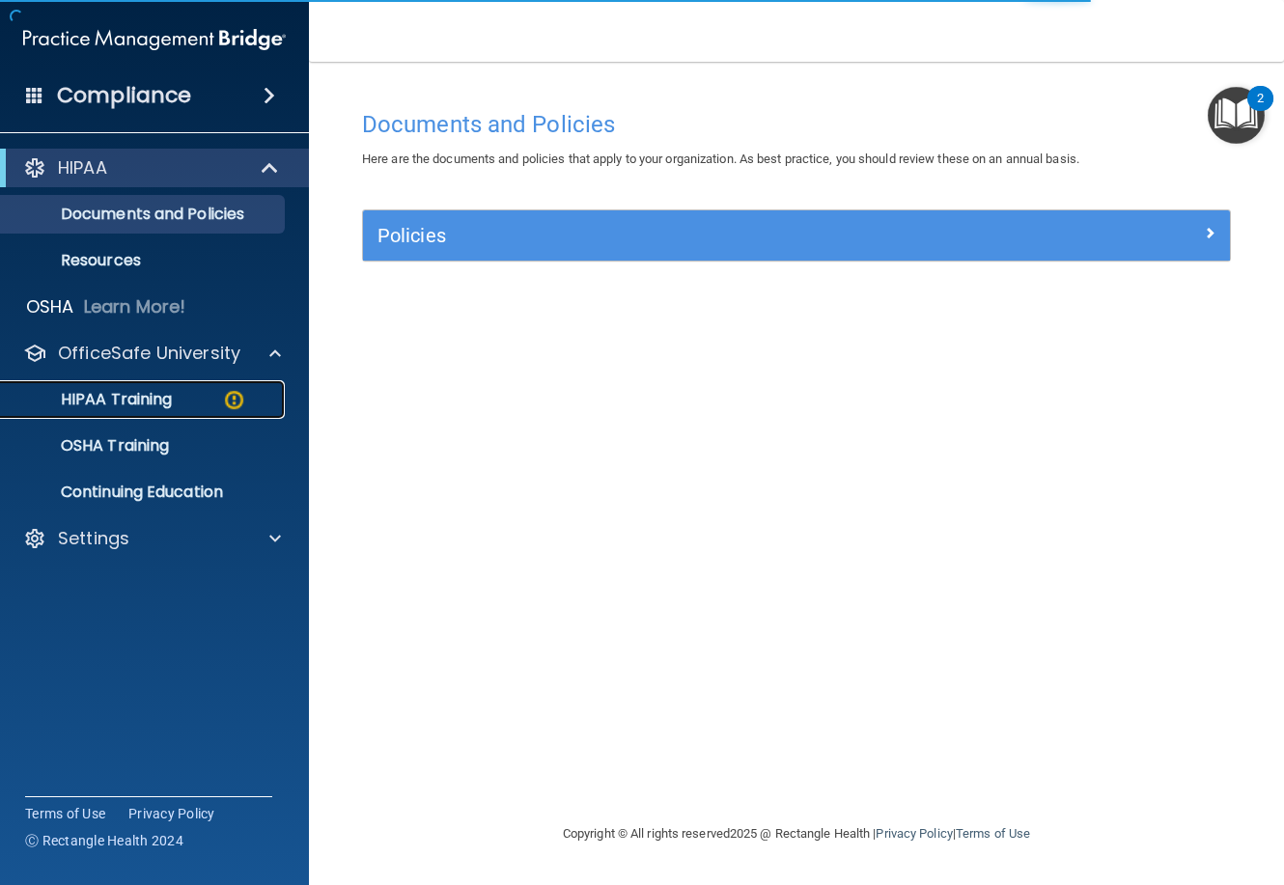
click at [190, 400] on div "HIPAA Training" at bounding box center [145, 399] width 264 height 19
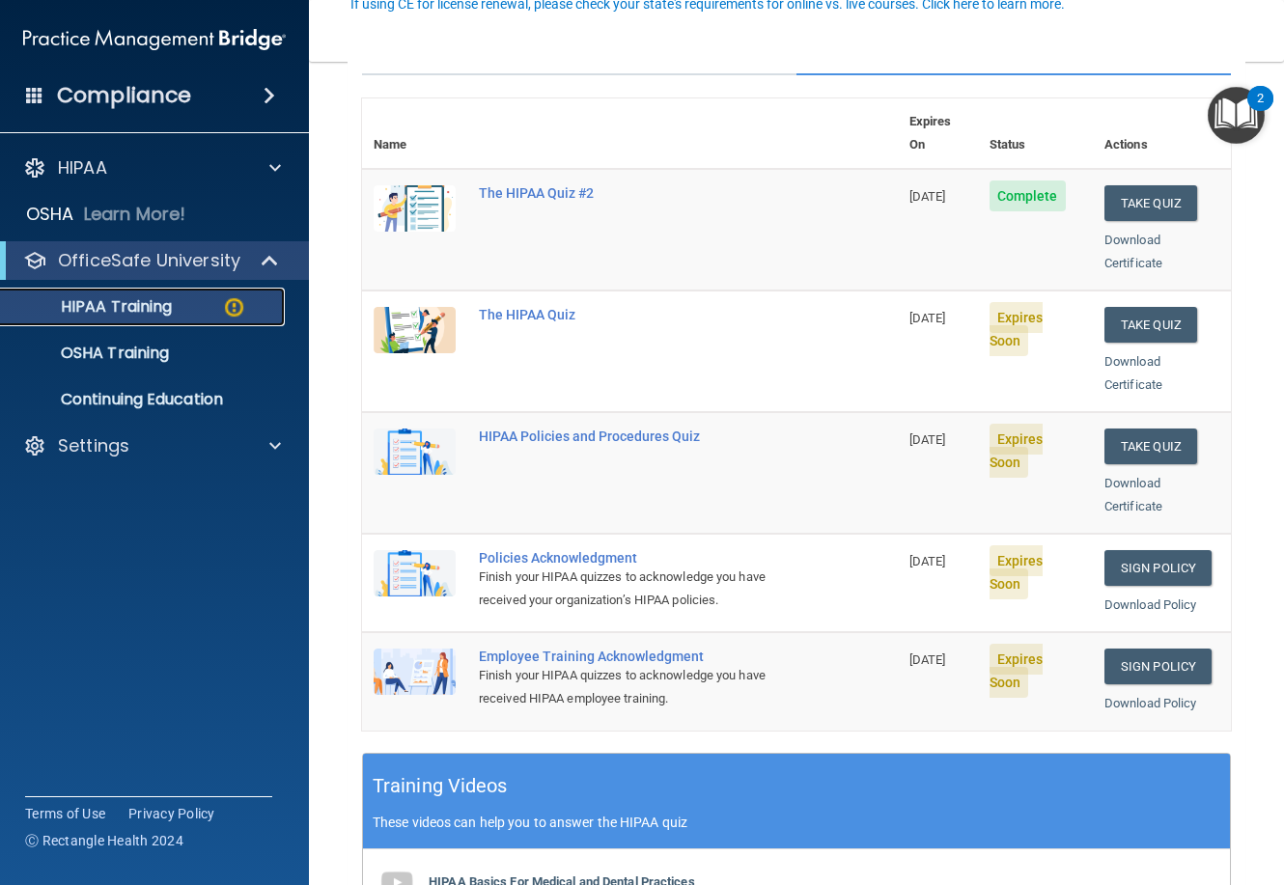
scroll to position [193, 0]
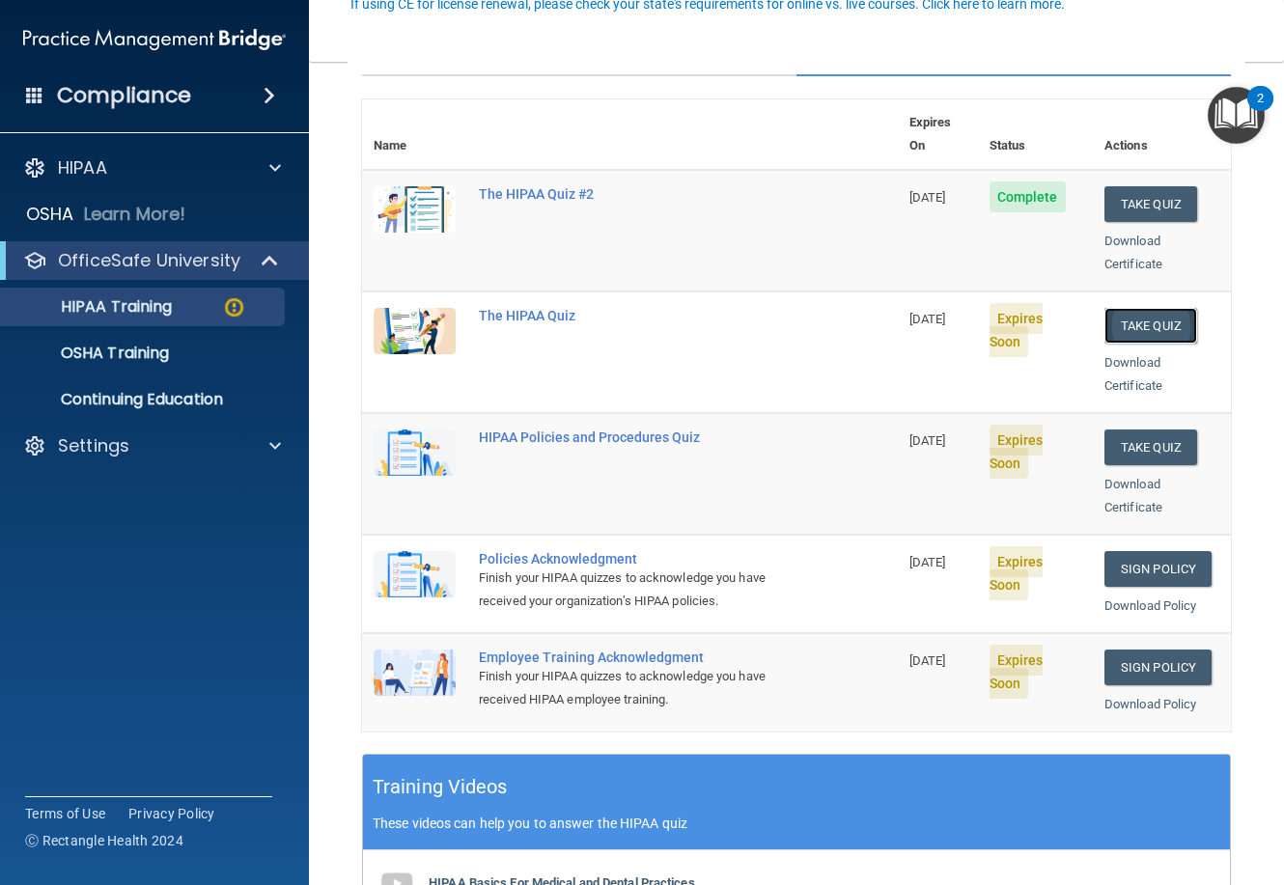
click at [1153, 308] on button "Take Quiz" at bounding box center [1151, 326] width 93 height 36
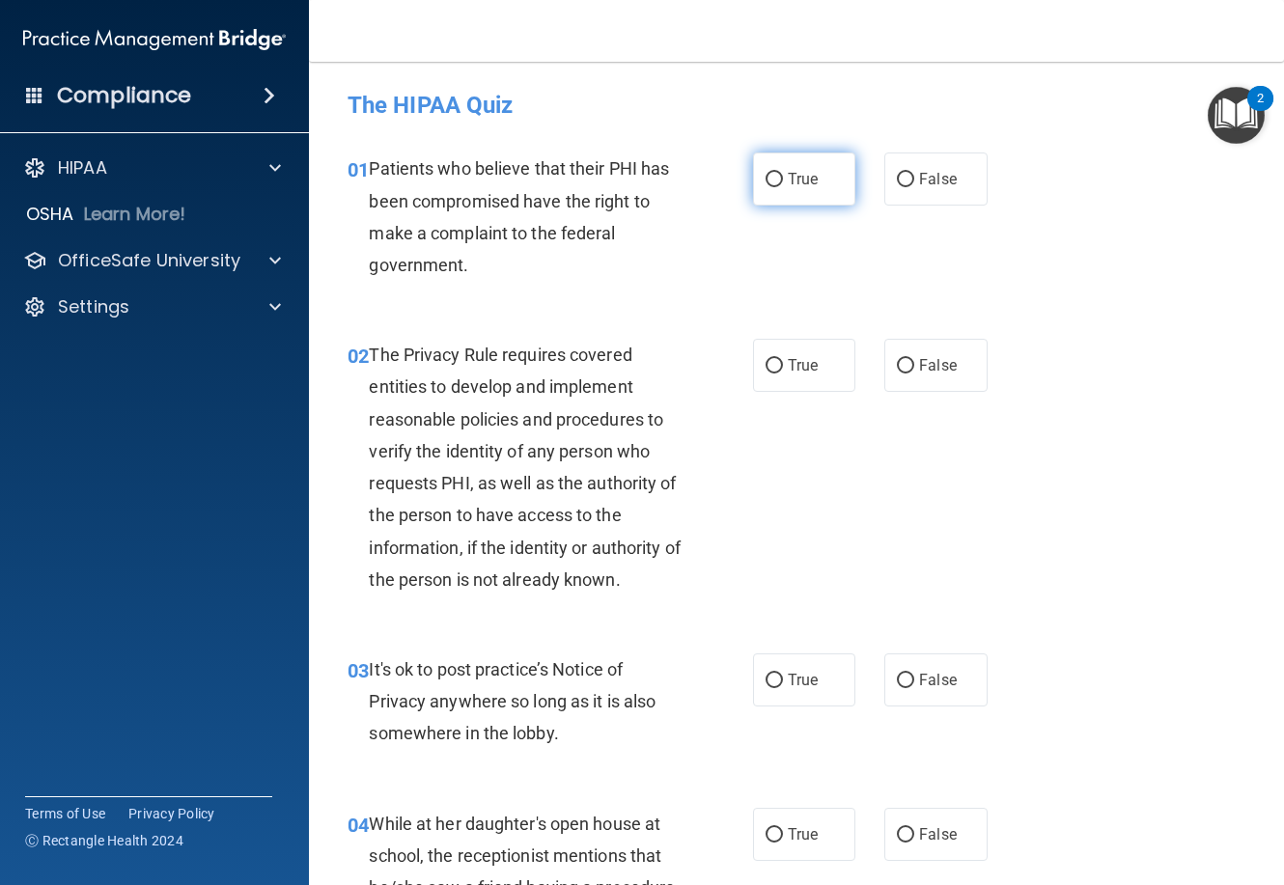
click at [796, 175] on span "True" at bounding box center [803, 179] width 30 height 18
click at [783, 175] on input "True" at bounding box center [774, 180] width 17 height 14
radio input "true"
click at [775, 354] on label "True" at bounding box center [804, 365] width 102 height 53
click at [775, 359] on input "True" at bounding box center [774, 366] width 17 height 14
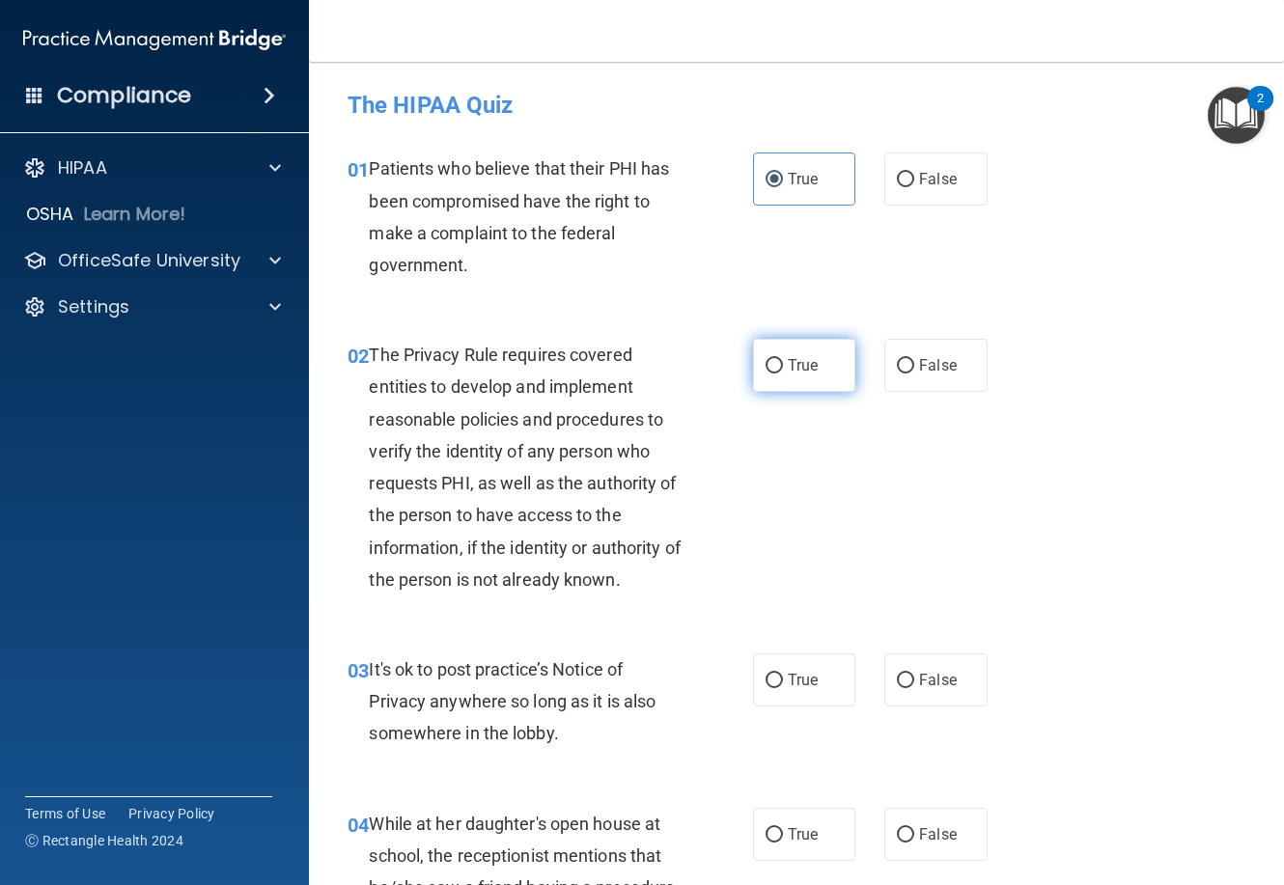
radio input "true"
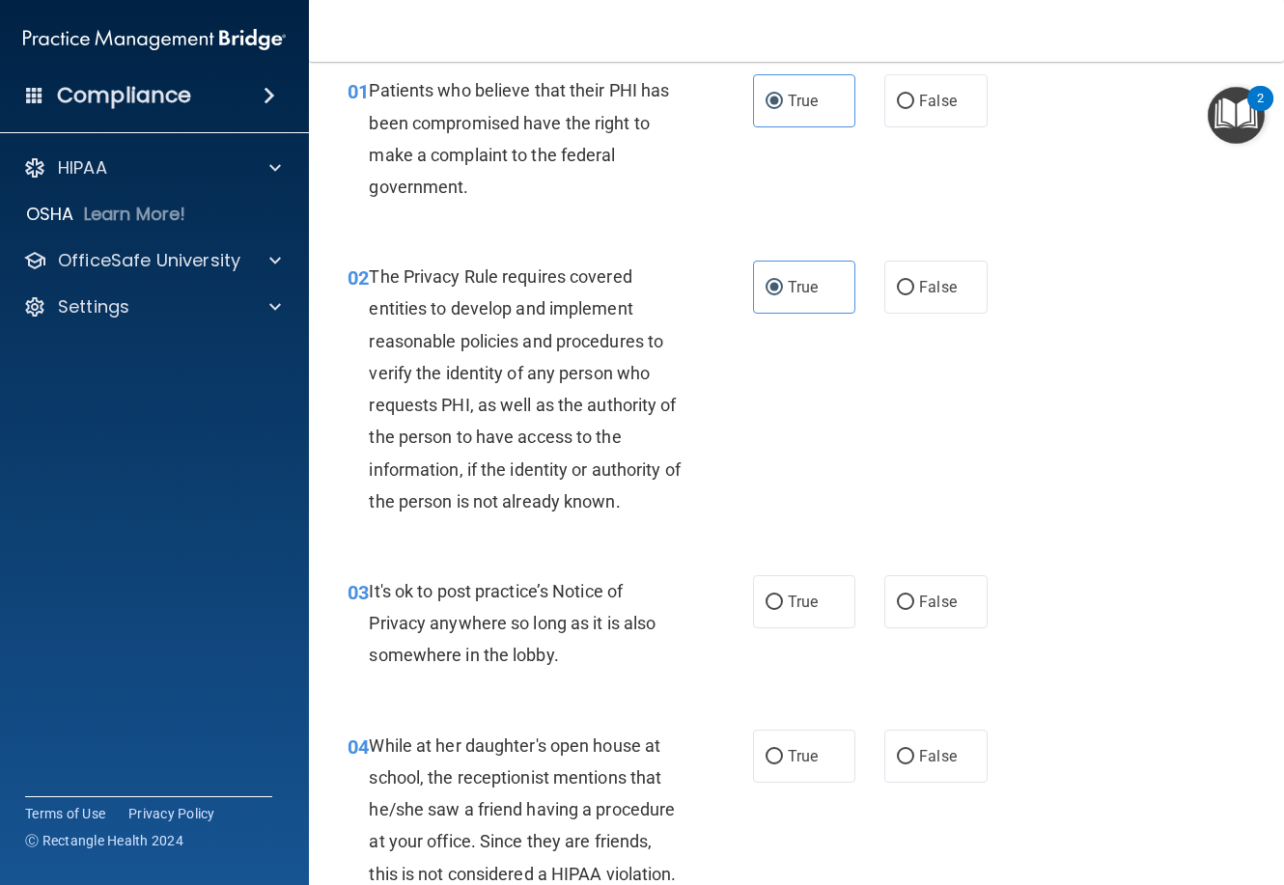
scroll to position [193, 0]
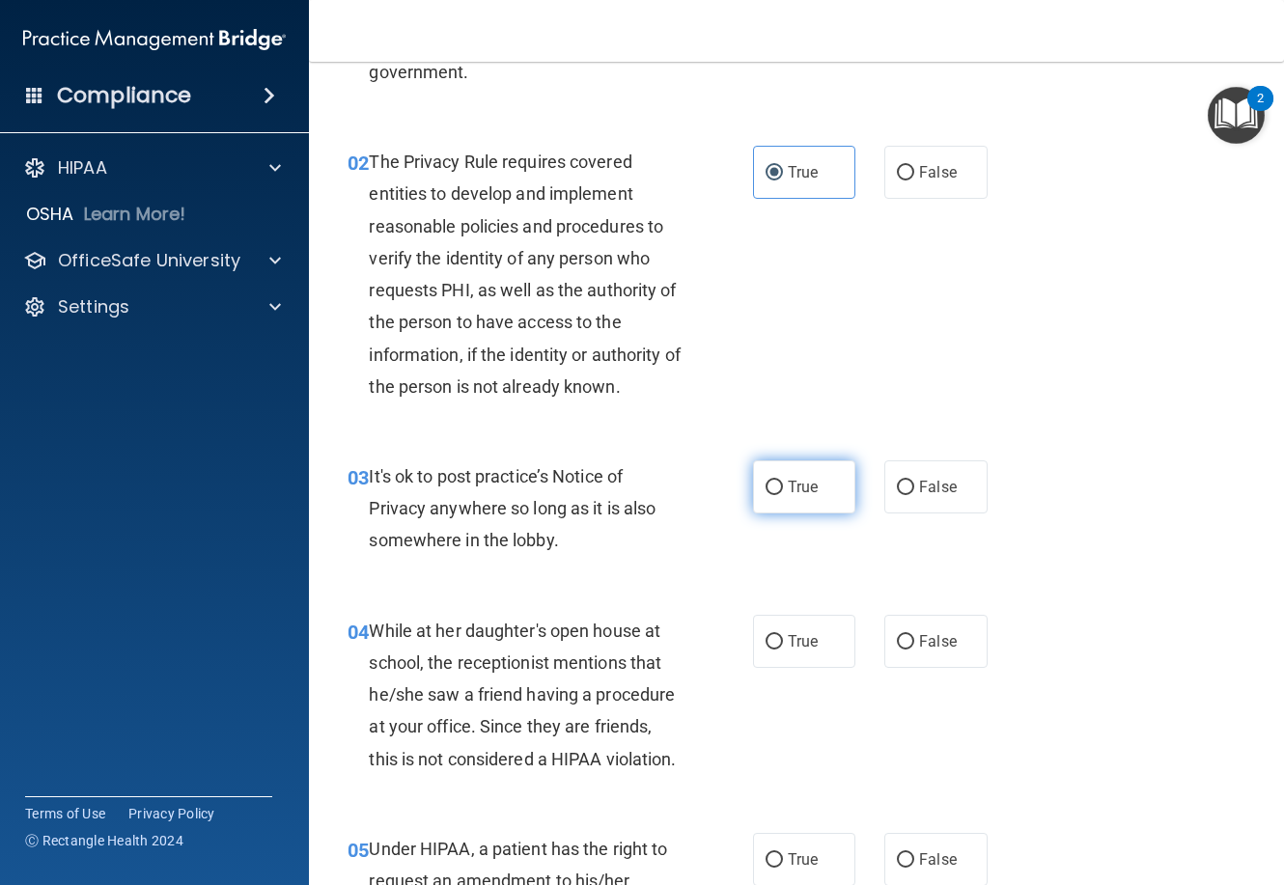
click at [777, 501] on label "True" at bounding box center [804, 487] width 102 height 53
click at [777, 495] on input "True" at bounding box center [774, 488] width 17 height 14
radio input "true"
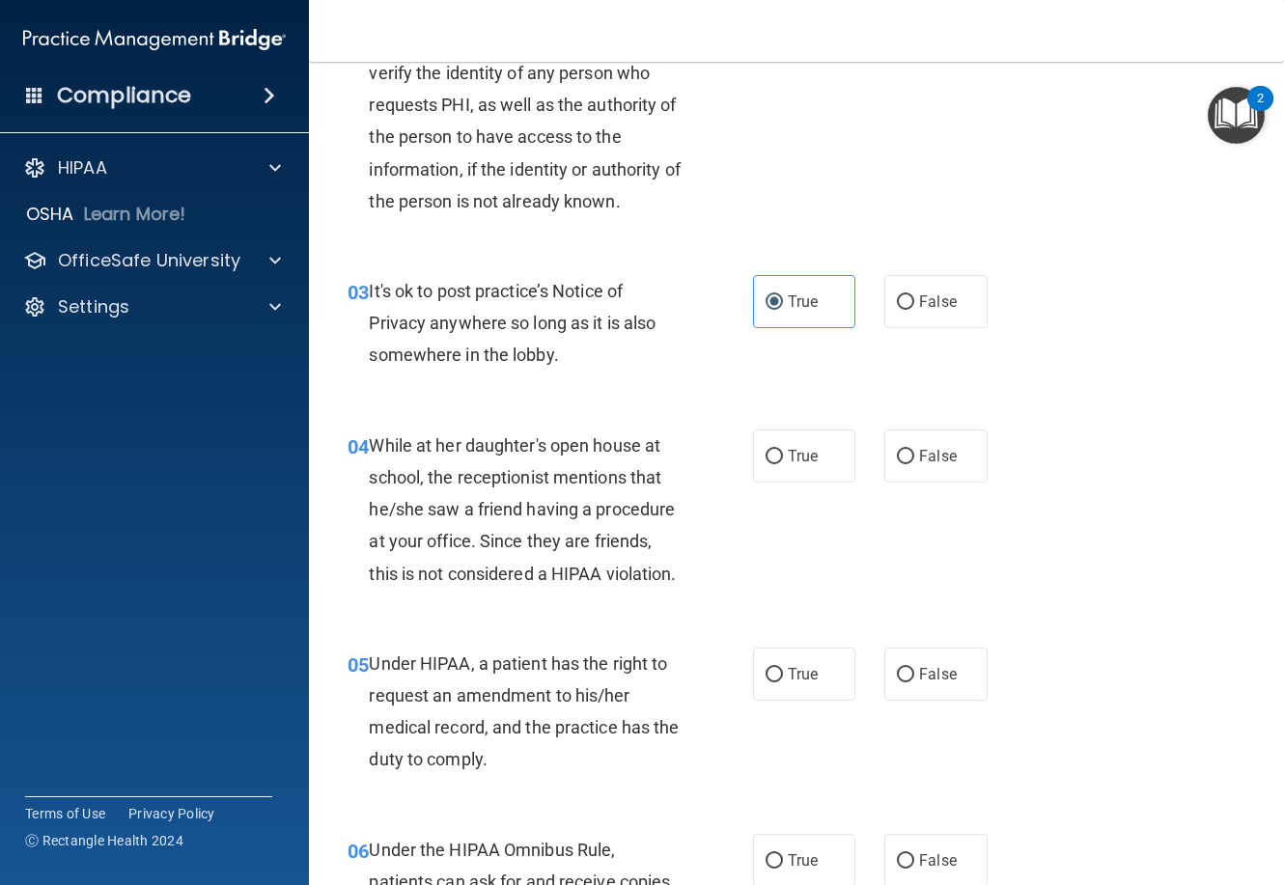
scroll to position [386, 0]
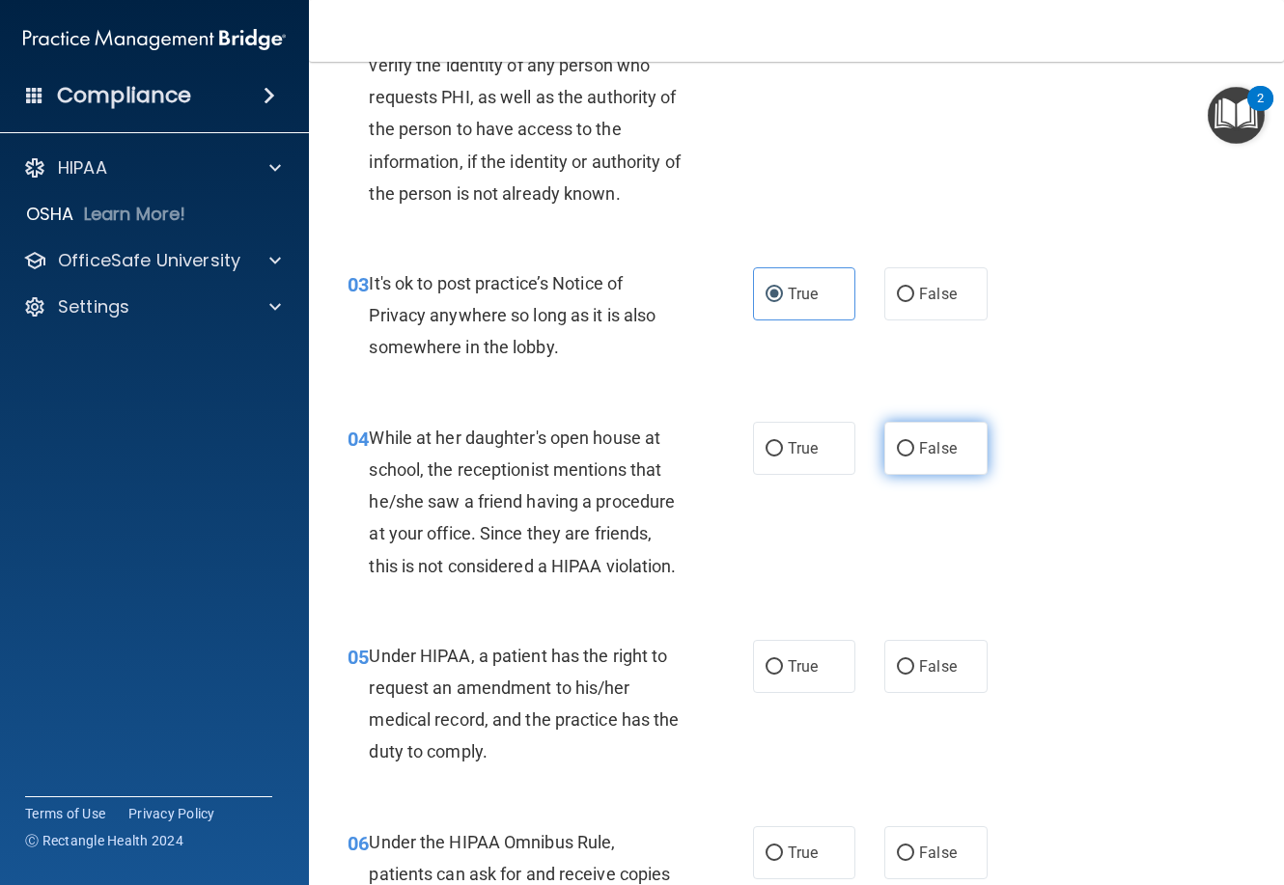
click at [905, 461] on label "False" at bounding box center [935, 448] width 102 height 53
click at [905, 457] on input "False" at bounding box center [905, 449] width 17 height 14
radio input "true"
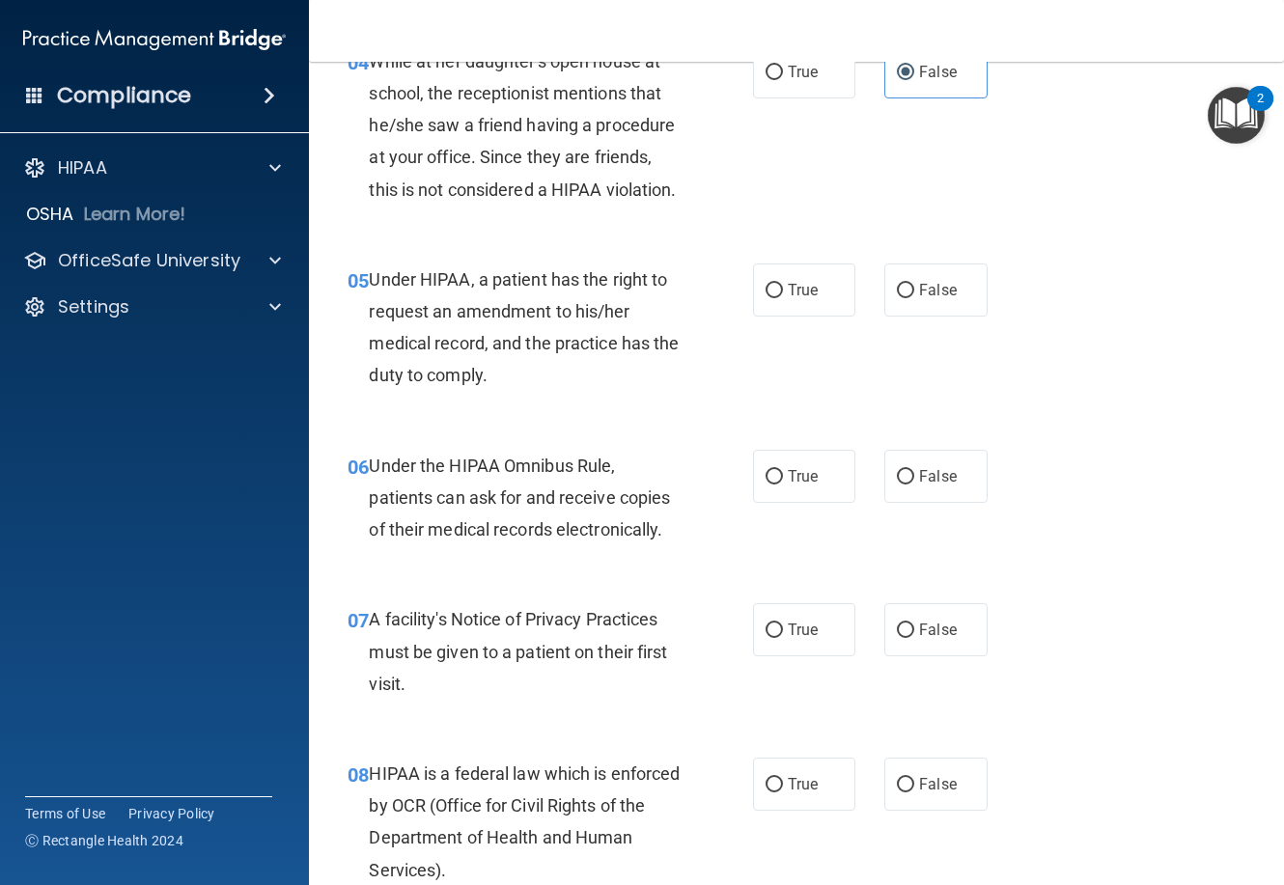
scroll to position [772, 0]
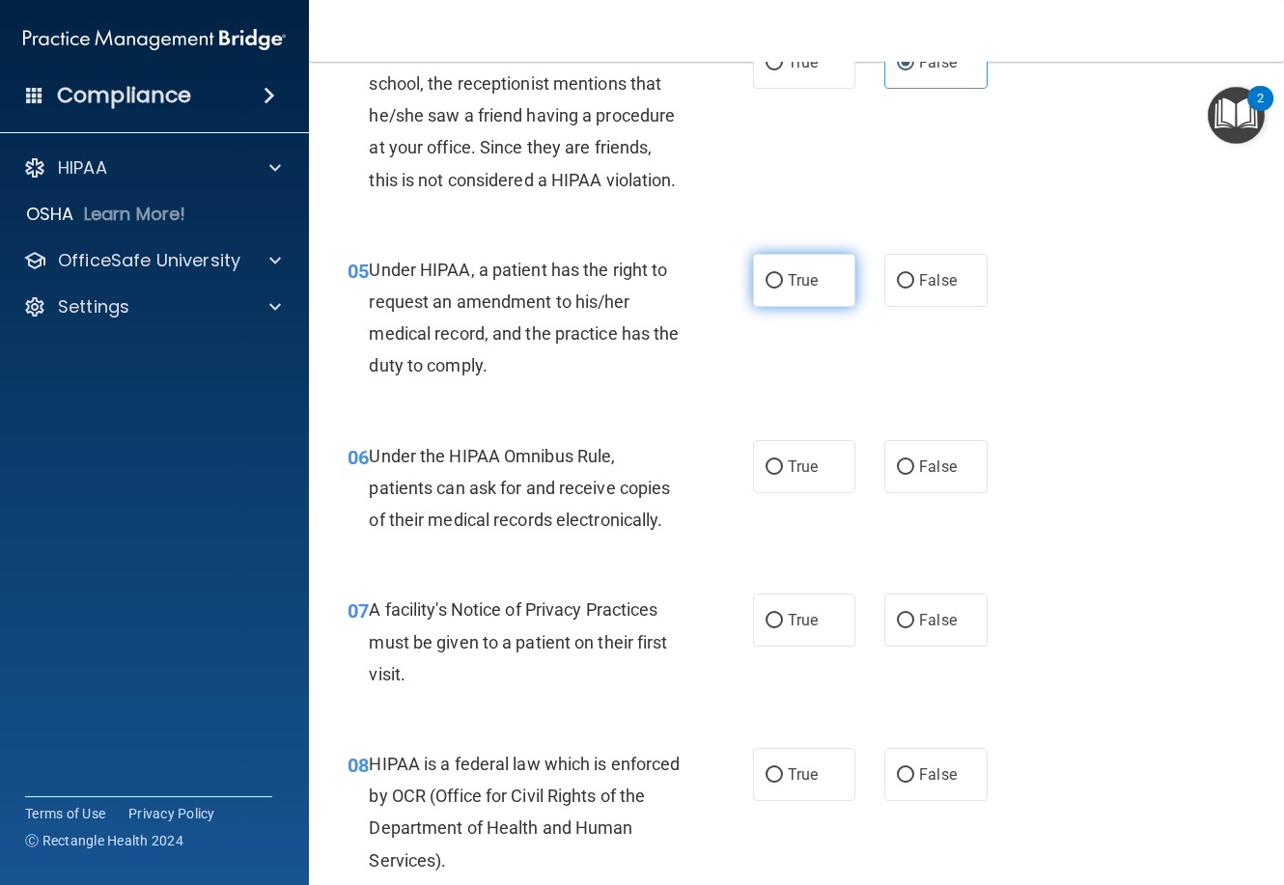
click at [757, 307] on label "True" at bounding box center [804, 280] width 102 height 53
click at [766, 289] on input "True" at bounding box center [774, 281] width 17 height 14
radio input "true"
click at [772, 475] on input "True" at bounding box center [774, 468] width 17 height 14
radio input "true"
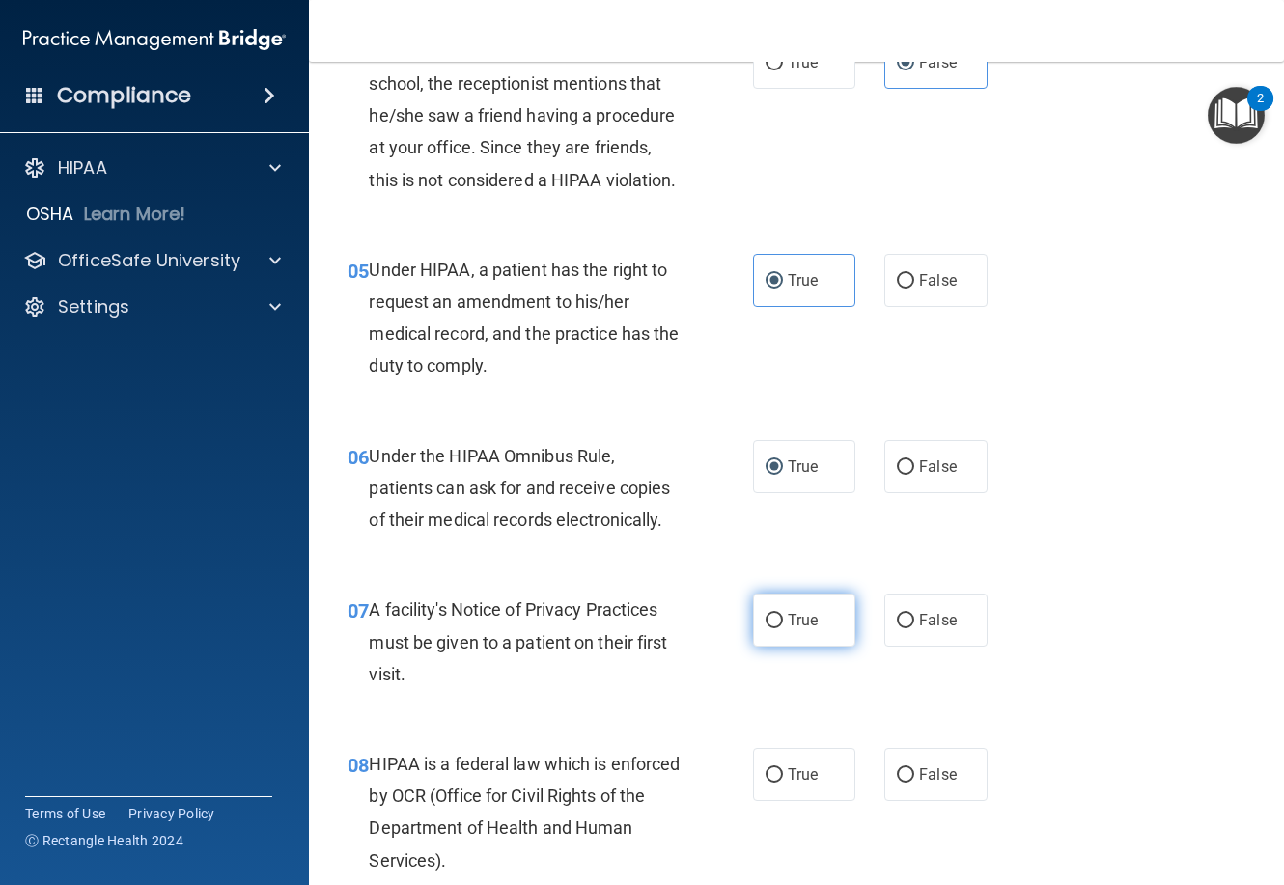
click at [756, 647] on label "True" at bounding box center [804, 620] width 102 height 53
click at [766, 629] on input "True" at bounding box center [774, 621] width 17 height 14
radio input "true"
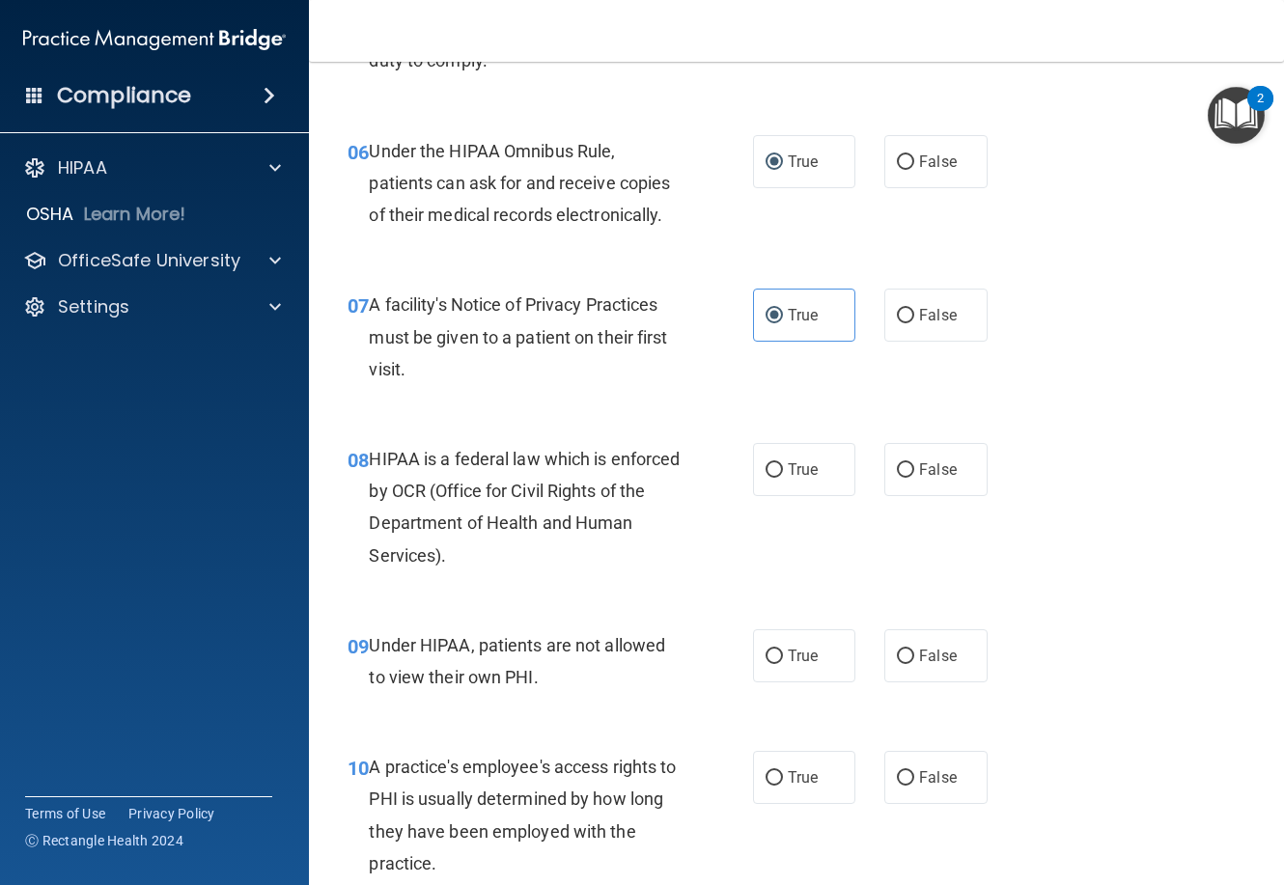
scroll to position [1159, 0]
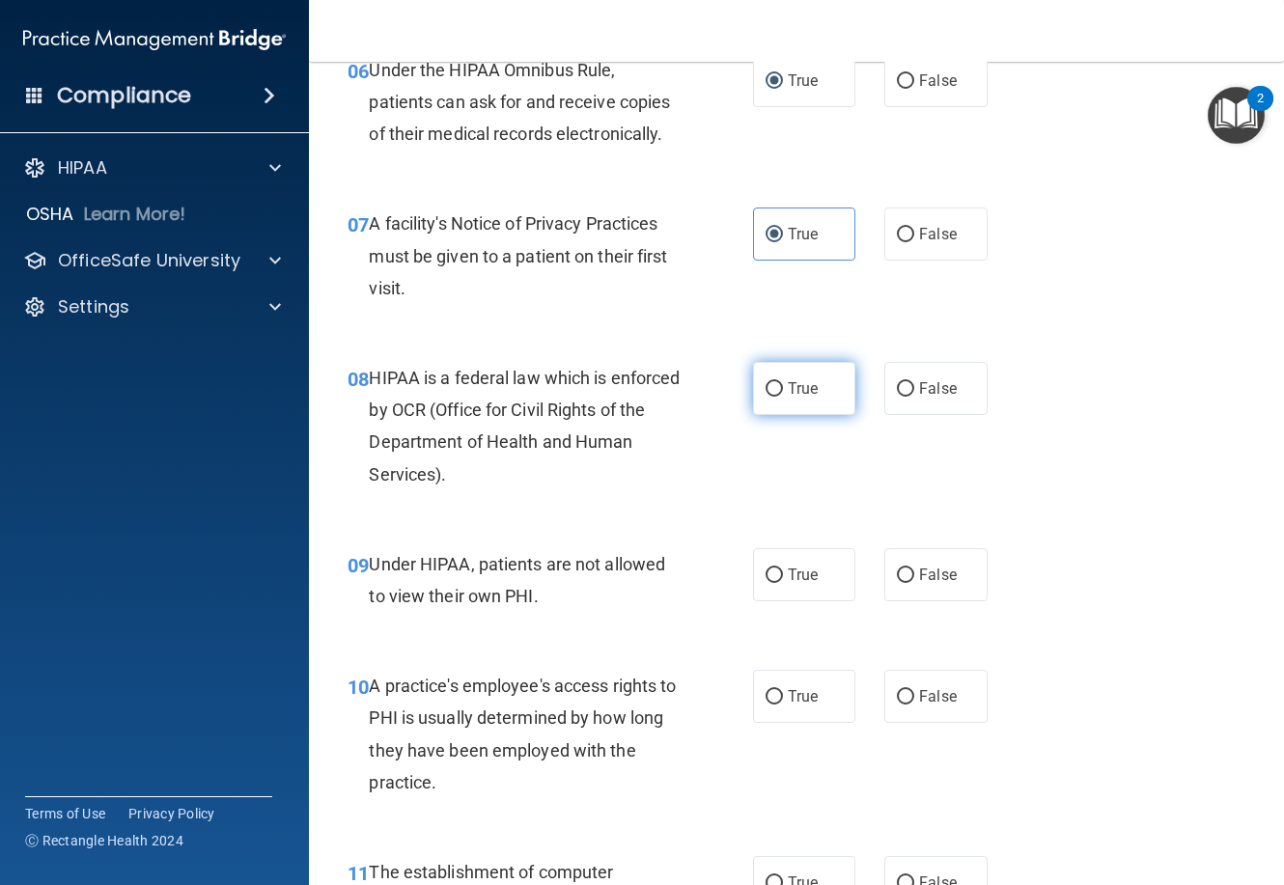
click at [793, 415] on label "True" at bounding box center [804, 388] width 102 height 53
click at [783, 397] on input "True" at bounding box center [774, 389] width 17 height 14
radio input "true"
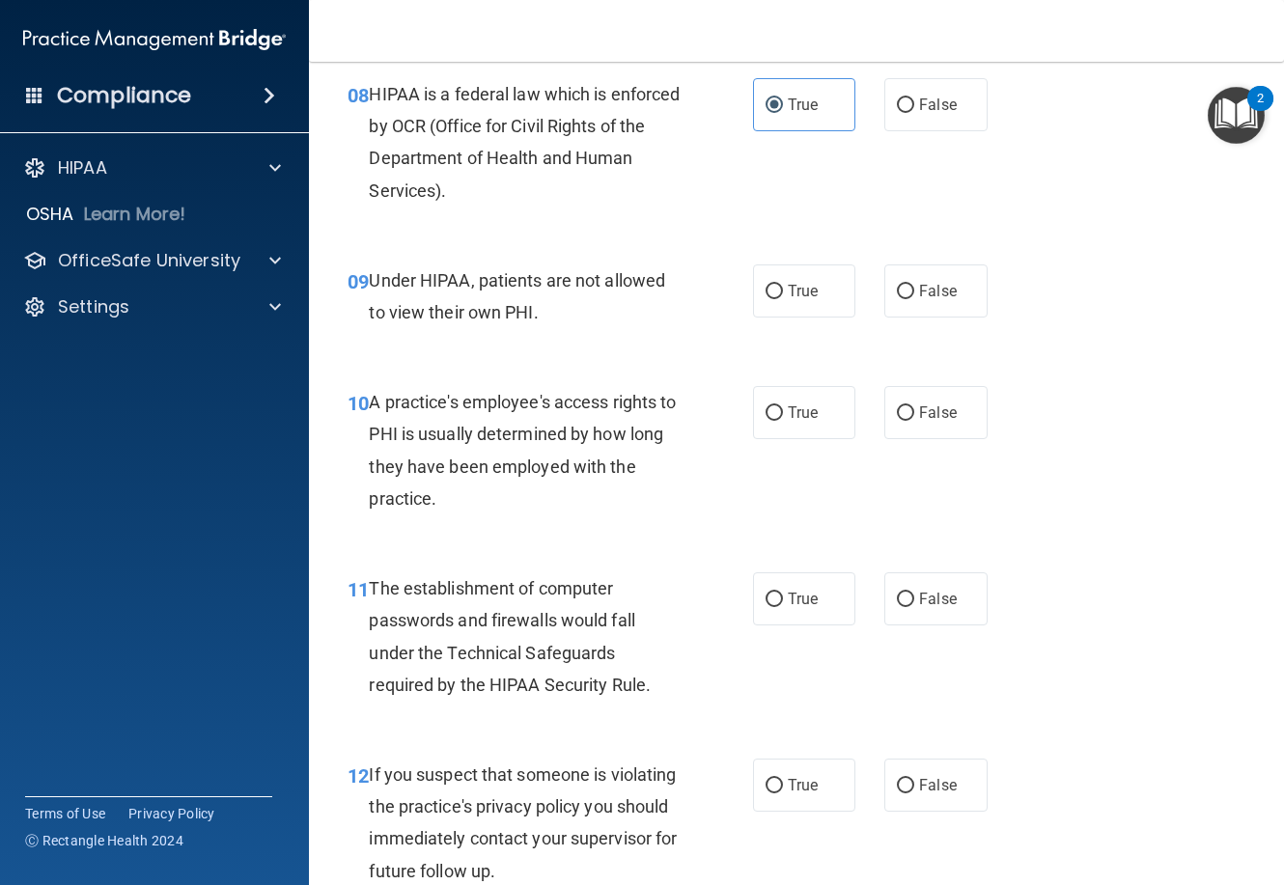
scroll to position [1448, 0]
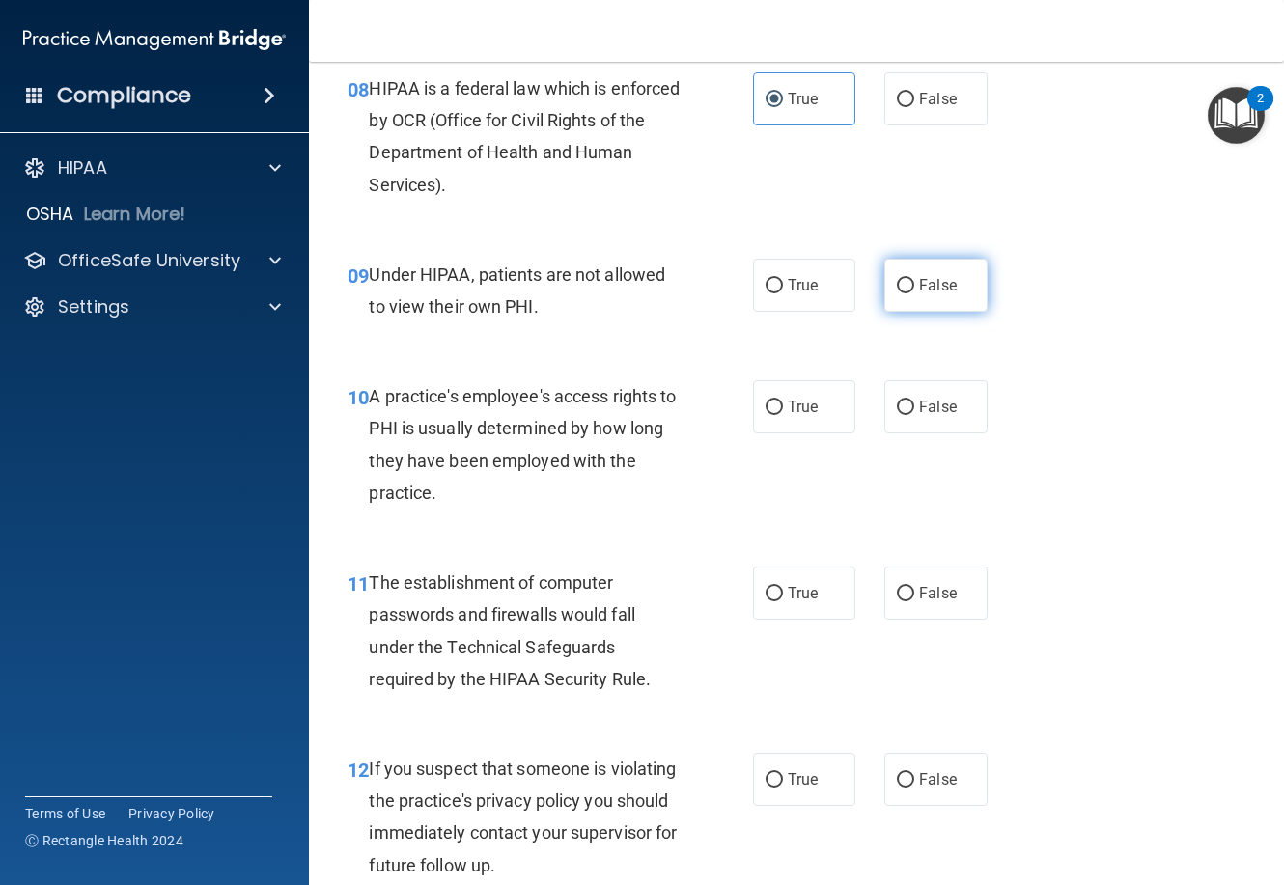
click at [903, 309] on label "False" at bounding box center [935, 285] width 102 height 53
click at [903, 294] on input "False" at bounding box center [905, 286] width 17 height 14
radio input "true"
click at [895, 429] on label "False" at bounding box center [935, 406] width 102 height 53
click at [897, 415] on input "False" at bounding box center [905, 408] width 17 height 14
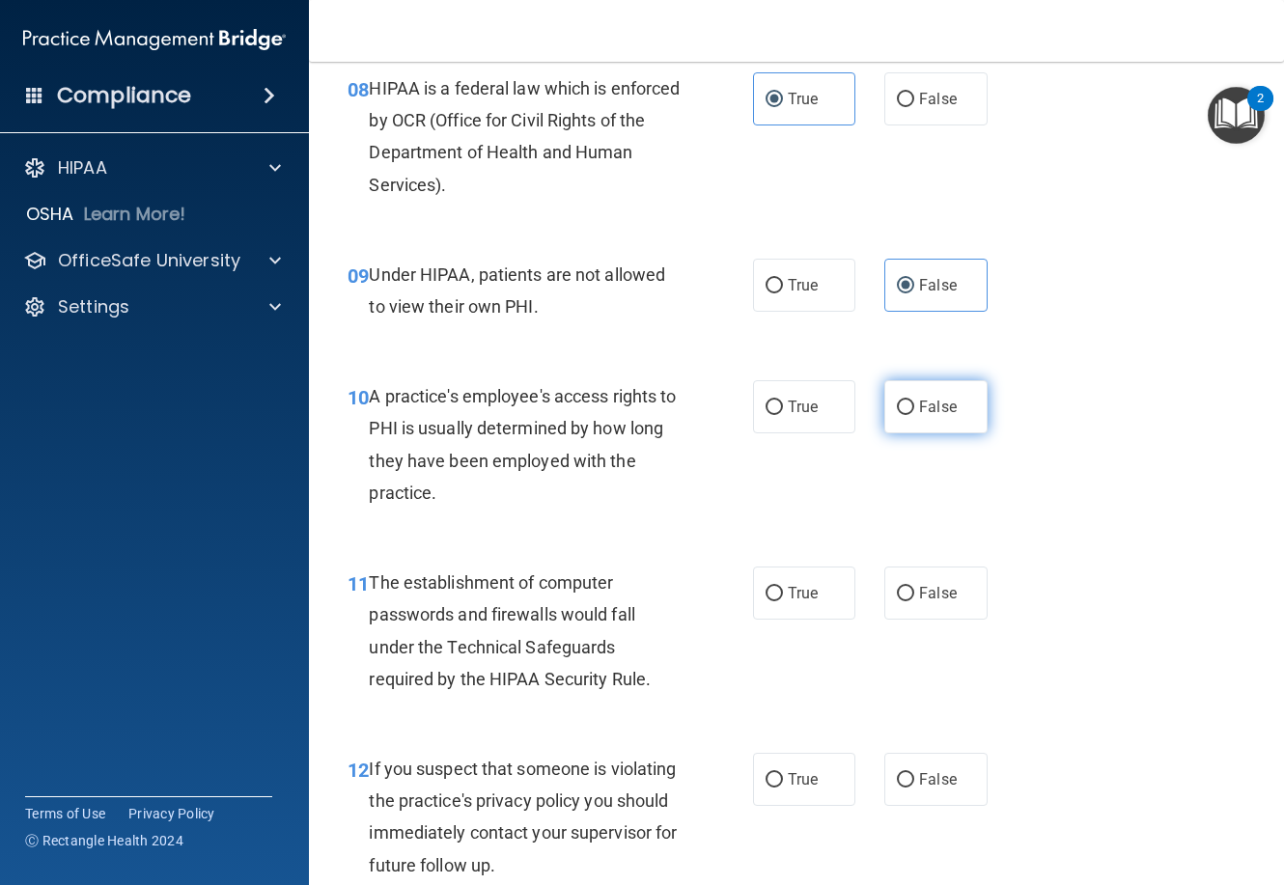
radio input "true"
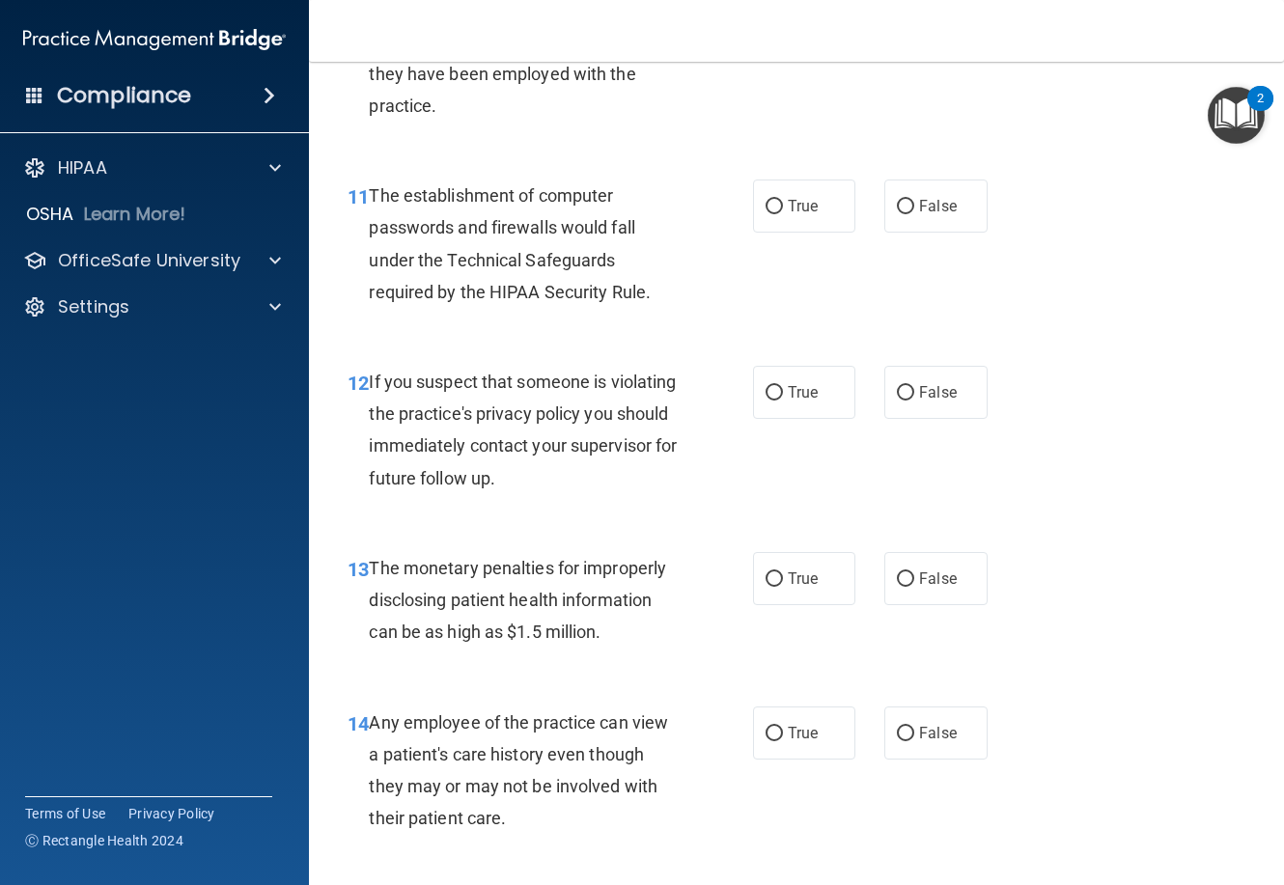
scroll to position [1835, 0]
click at [788, 216] on span "True" at bounding box center [803, 207] width 30 height 18
click at [782, 215] on input "True" at bounding box center [774, 208] width 17 height 14
radio input "true"
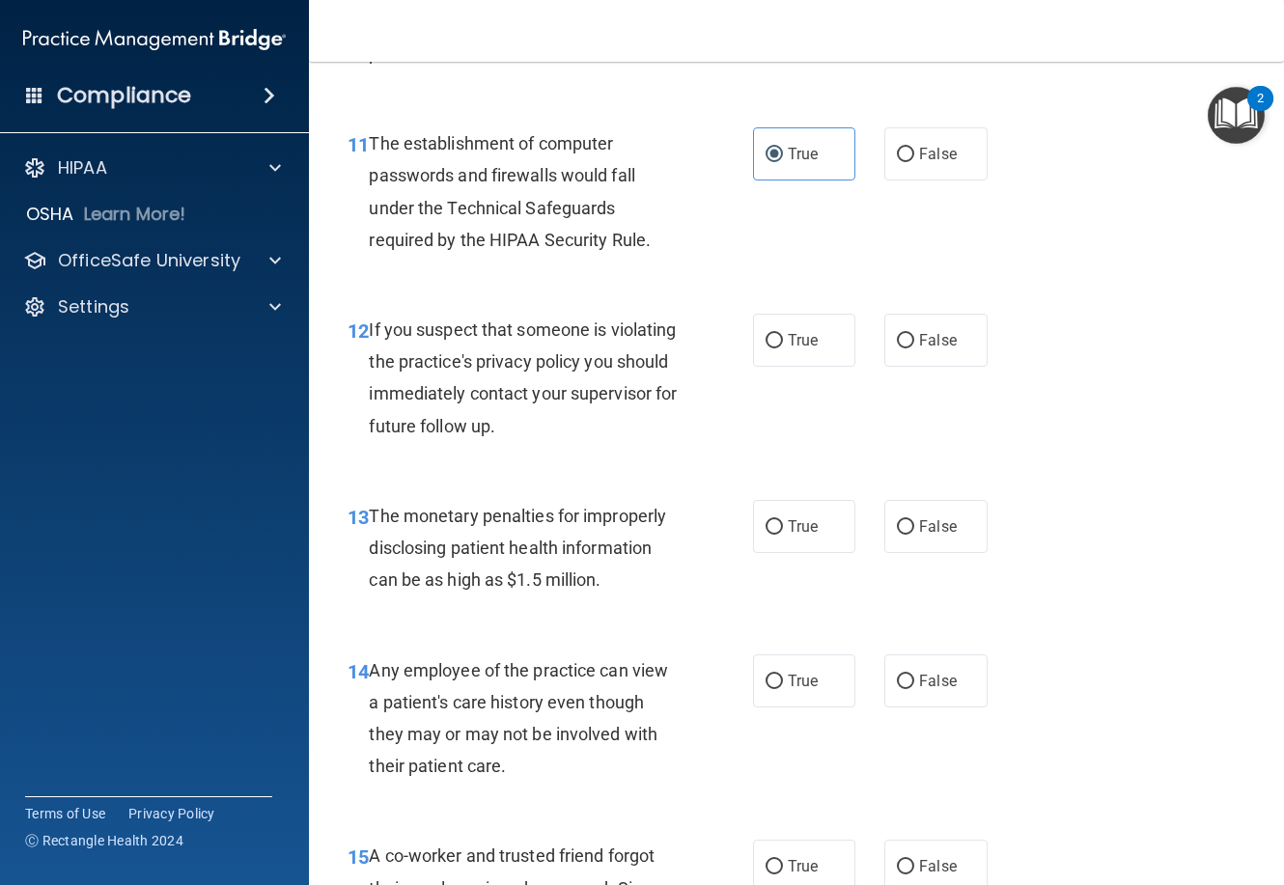
scroll to position [1931, 0]
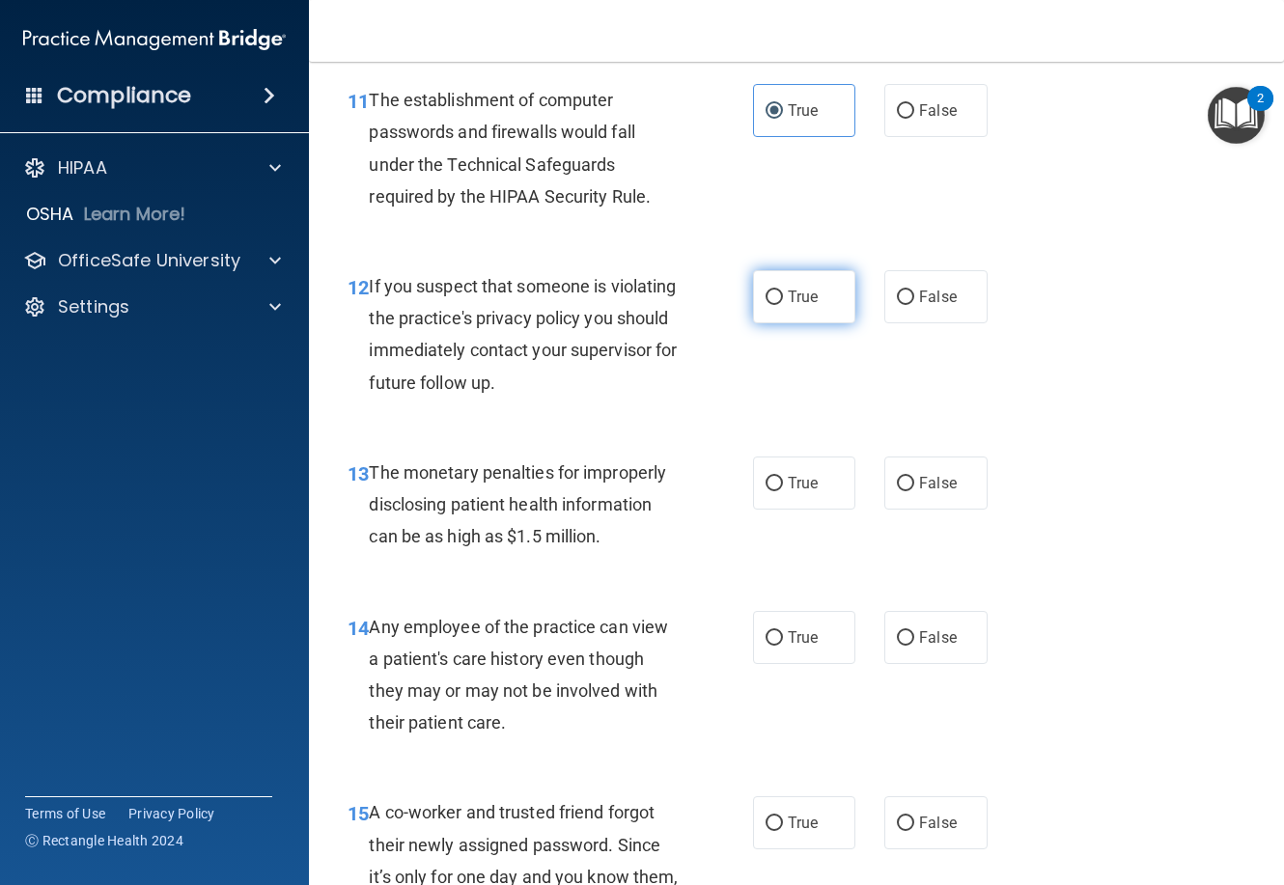
click at [780, 323] on label "True" at bounding box center [804, 296] width 102 height 53
click at [780, 305] on input "True" at bounding box center [774, 298] width 17 height 14
radio input "true"
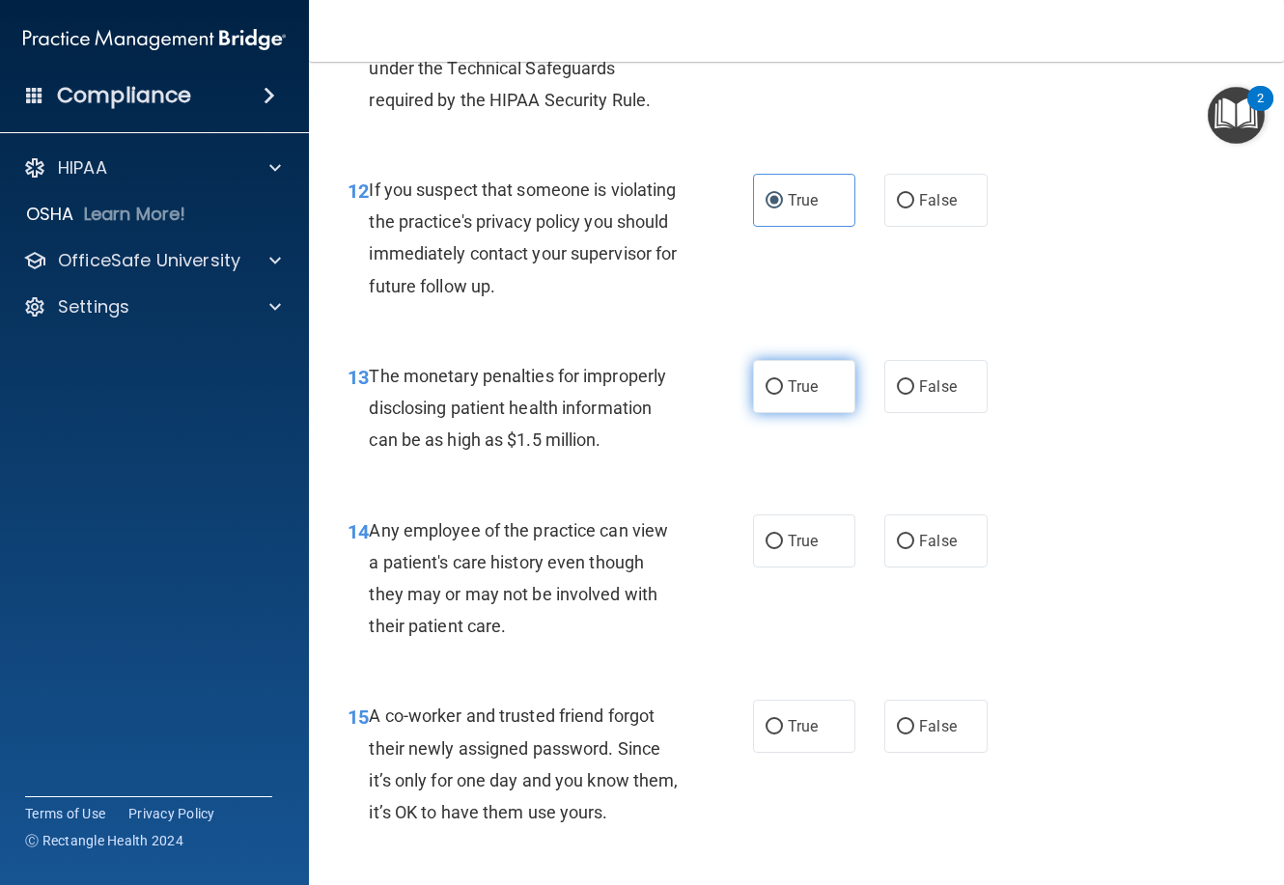
click at [753, 413] on label "True" at bounding box center [804, 386] width 102 height 53
click at [766, 395] on input "True" at bounding box center [774, 387] width 17 height 14
radio input "true"
click at [919, 550] on span "False" at bounding box center [938, 541] width 38 height 18
click at [914, 549] on input "False" at bounding box center [905, 542] width 17 height 14
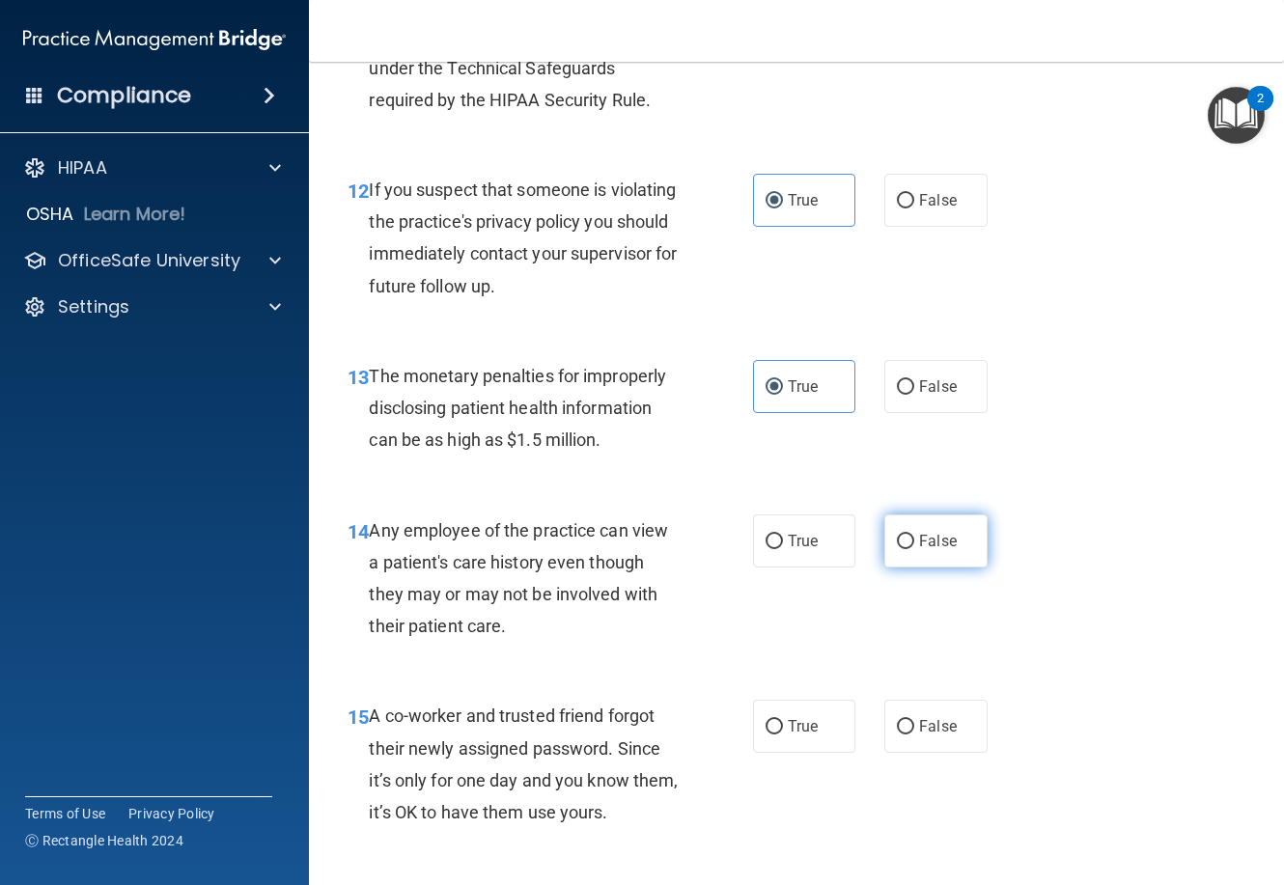
radio input "true"
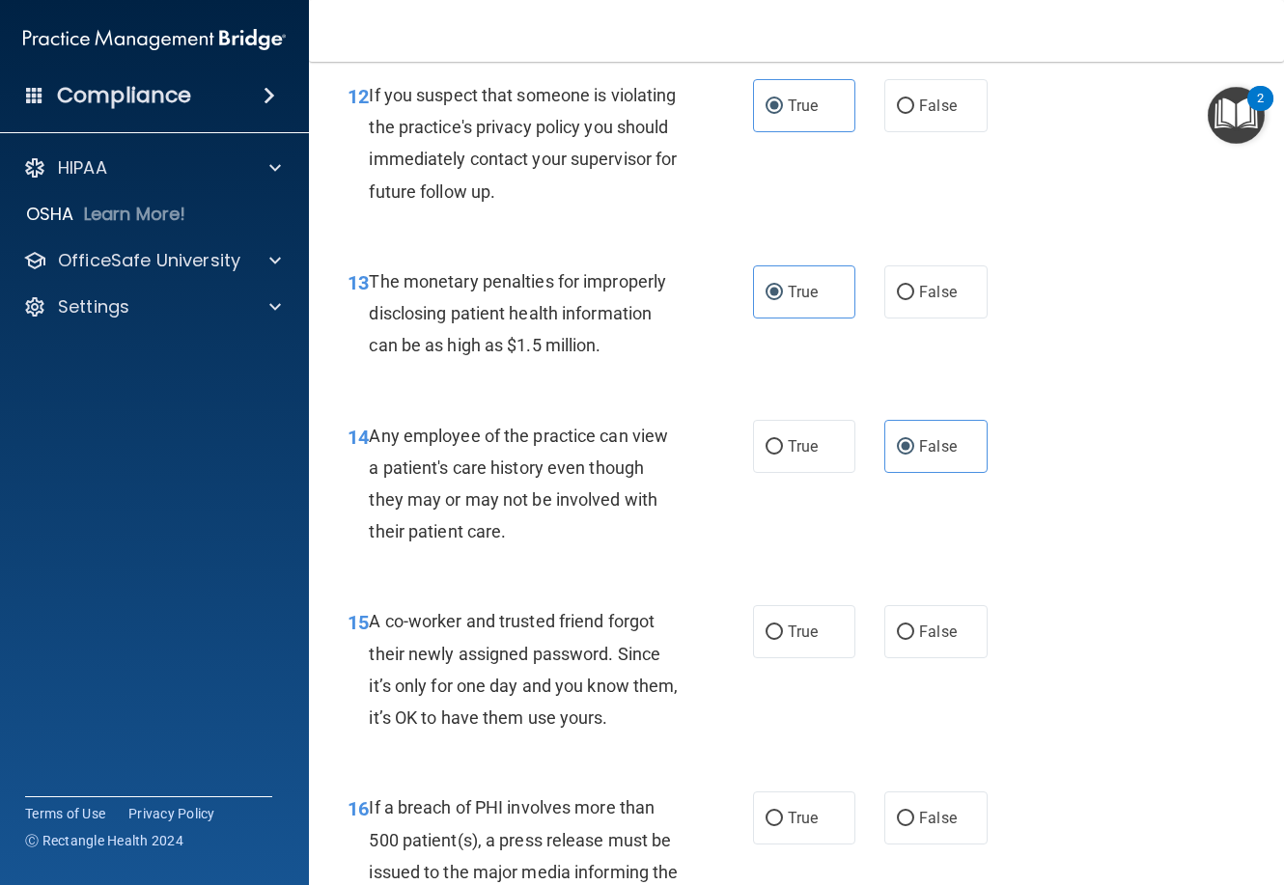
scroll to position [2414, 0]
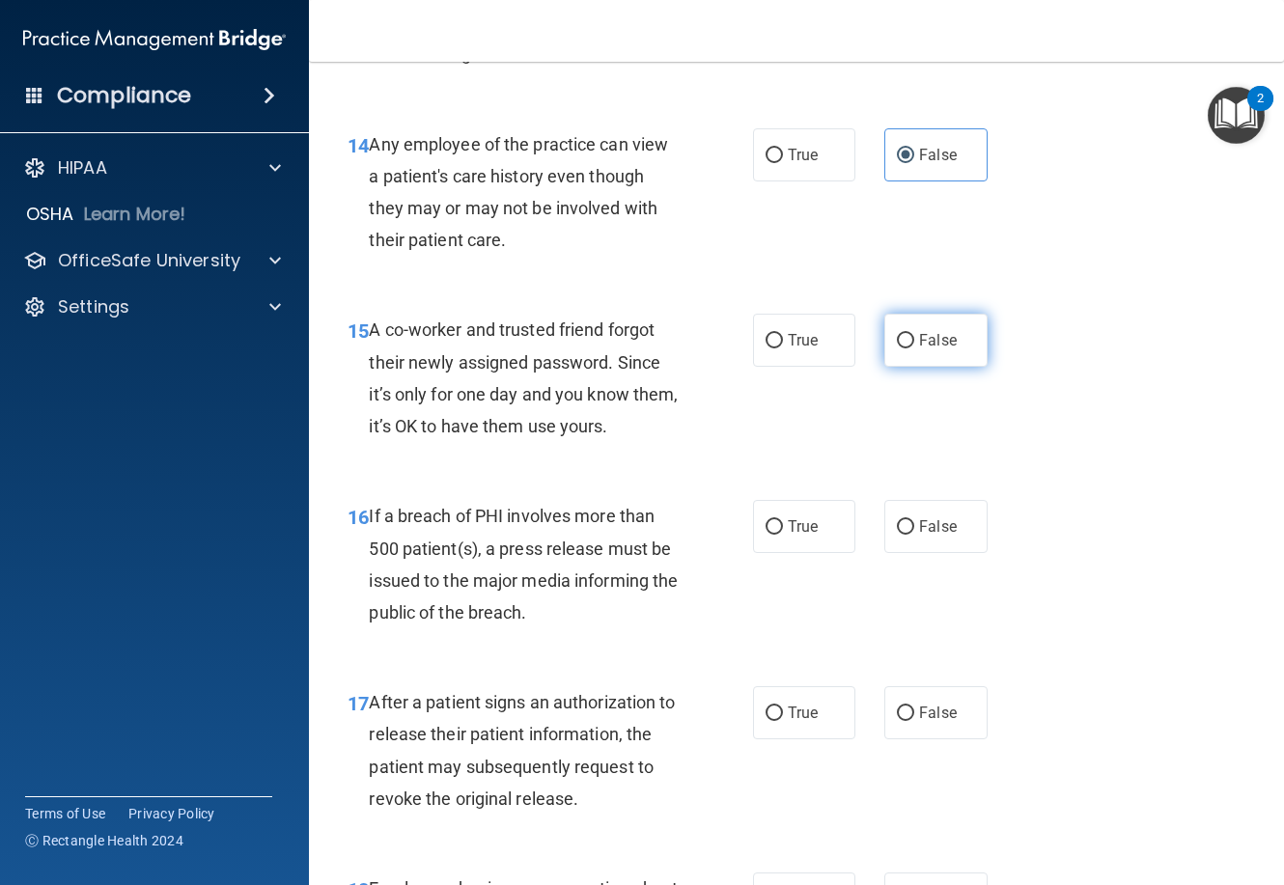
click at [902, 349] on input "False" at bounding box center [905, 341] width 17 height 14
radio input "true"
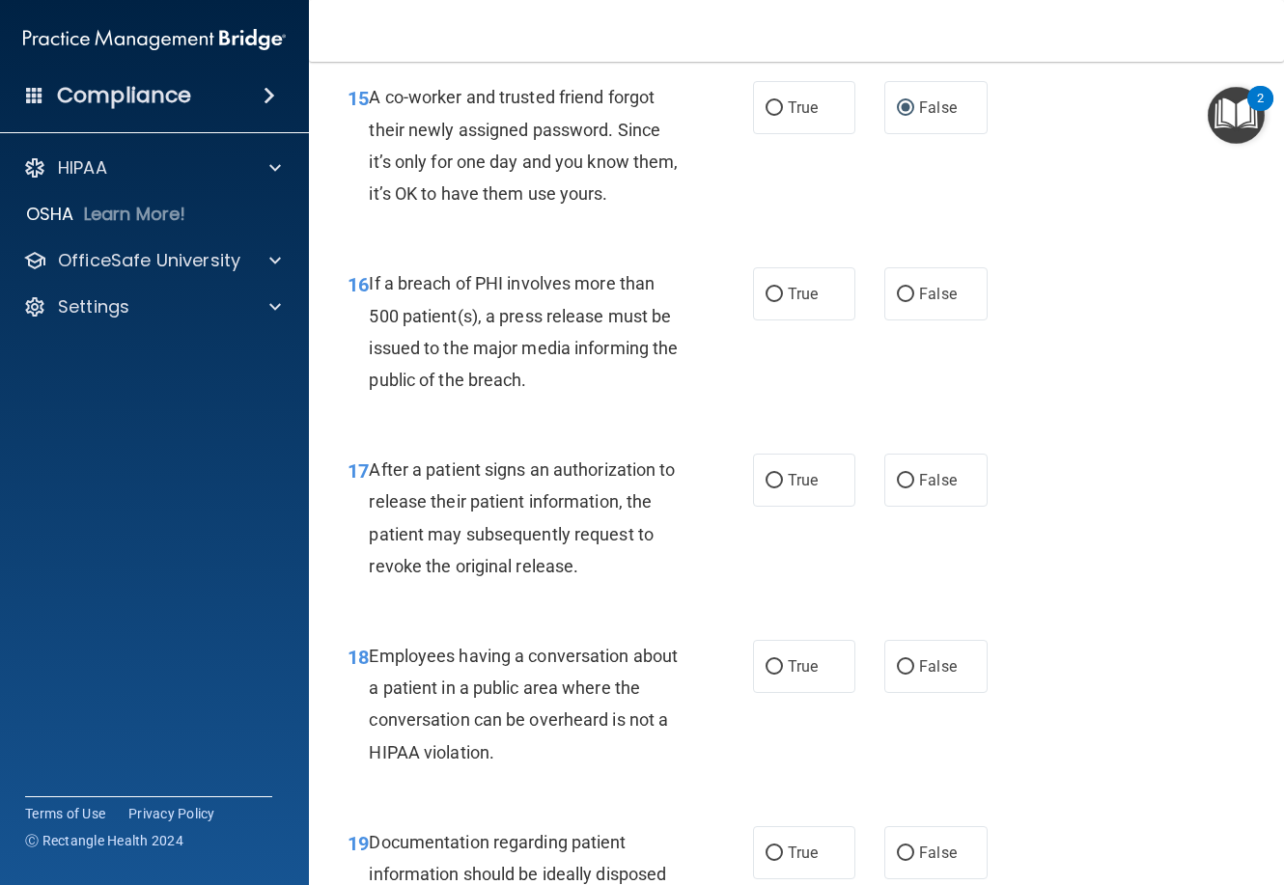
scroll to position [2704, 0]
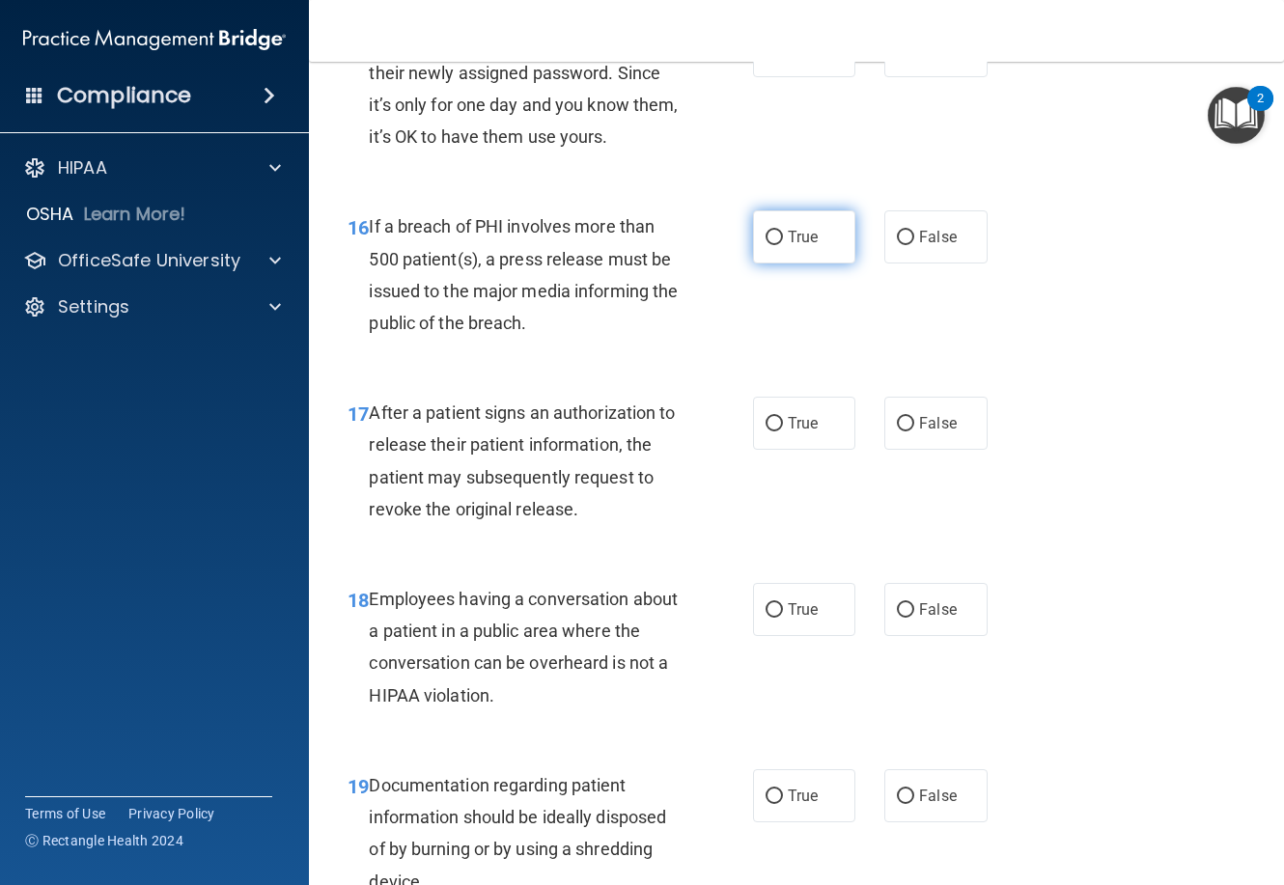
click at [764, 264] on label "True" at bounding box center [804, 236] width 102 height 53
click at [766, 245] on input "True" at bounding box center [774, 238] width 17 height 14
radio input "true"
click at [790, 433] on span "True" at bounding box center [803, 423] width 30 height 18
click at [783, 432] on input "True" at bounding box center [774, 424] width 17 height 14
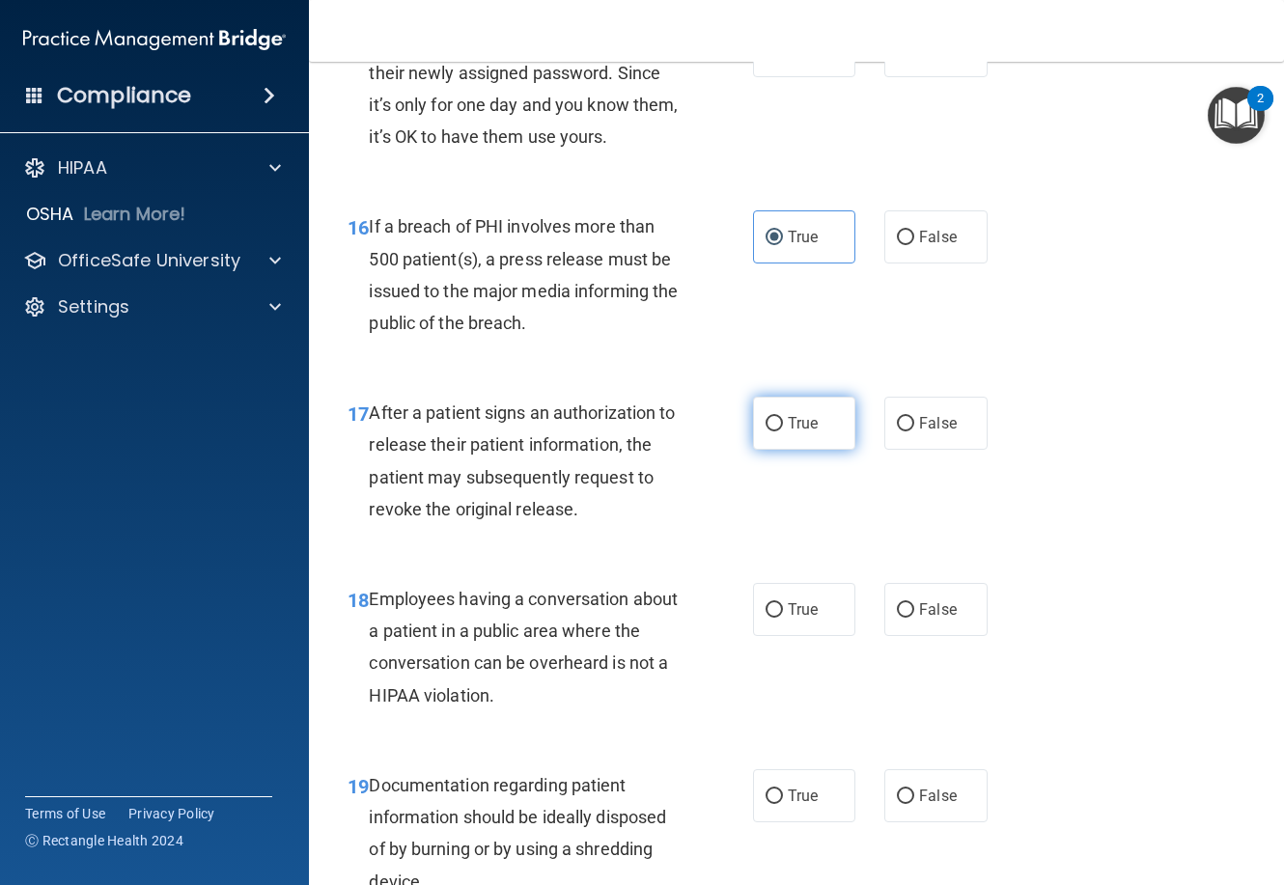
radio input "true"
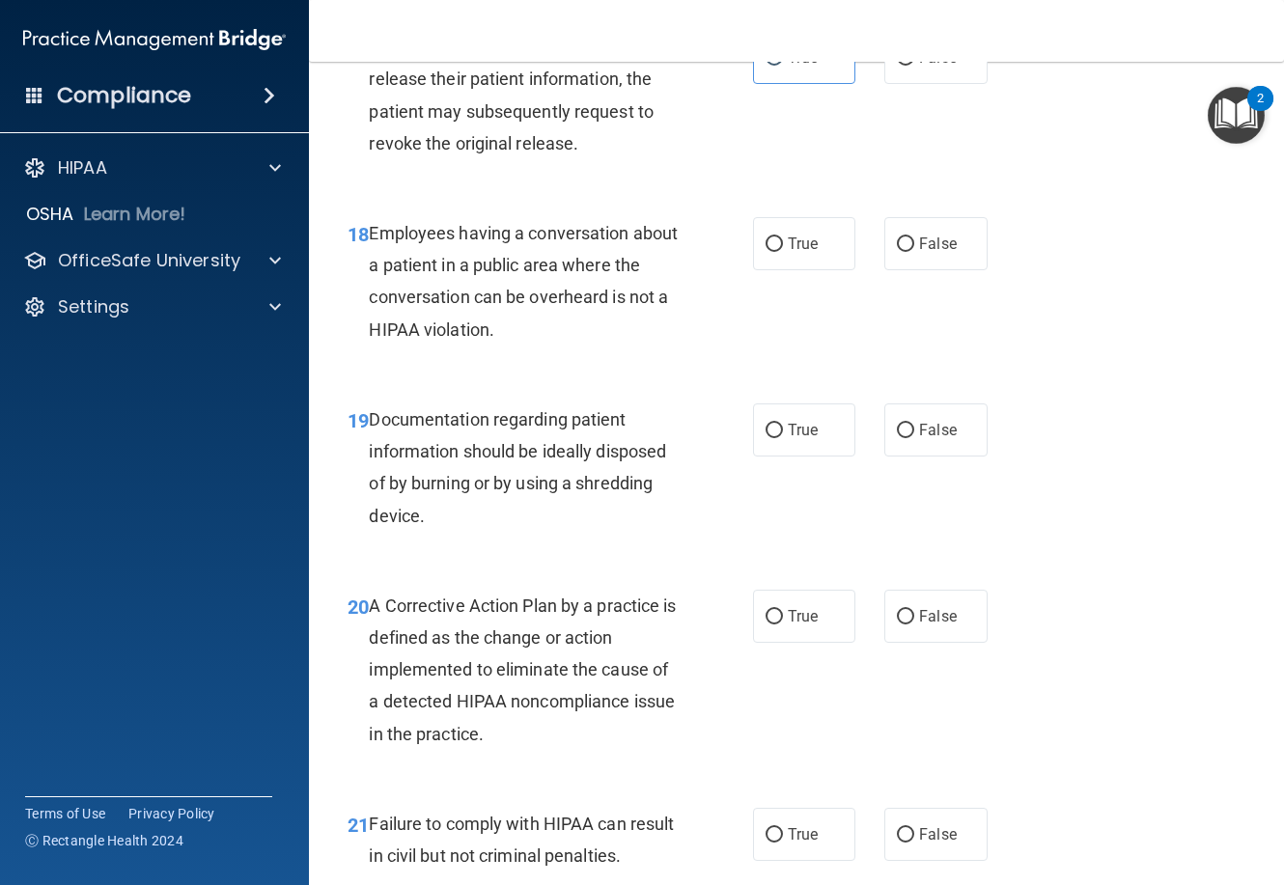
scroll to position [3186, 0]
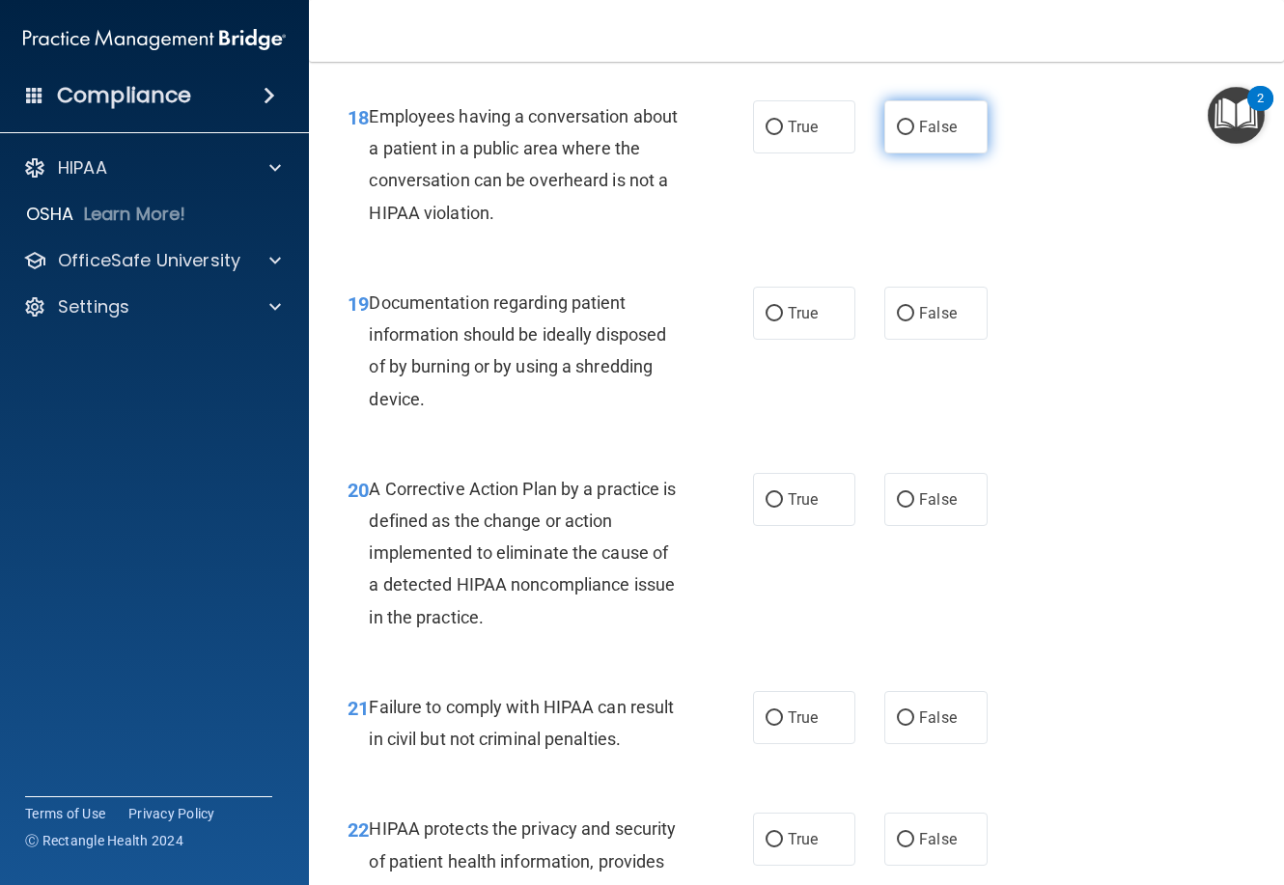
click at [903, 135] on input "False" at bounding box center [905, 128] width 17 height 14
radio input "true"
click at [785, 340] on label "True" at bounding box center [804, 313] width 102 height 53
click at [783, 322] on input "True" at bounding box center [774, 314] width 17 height 14
radio input "true"
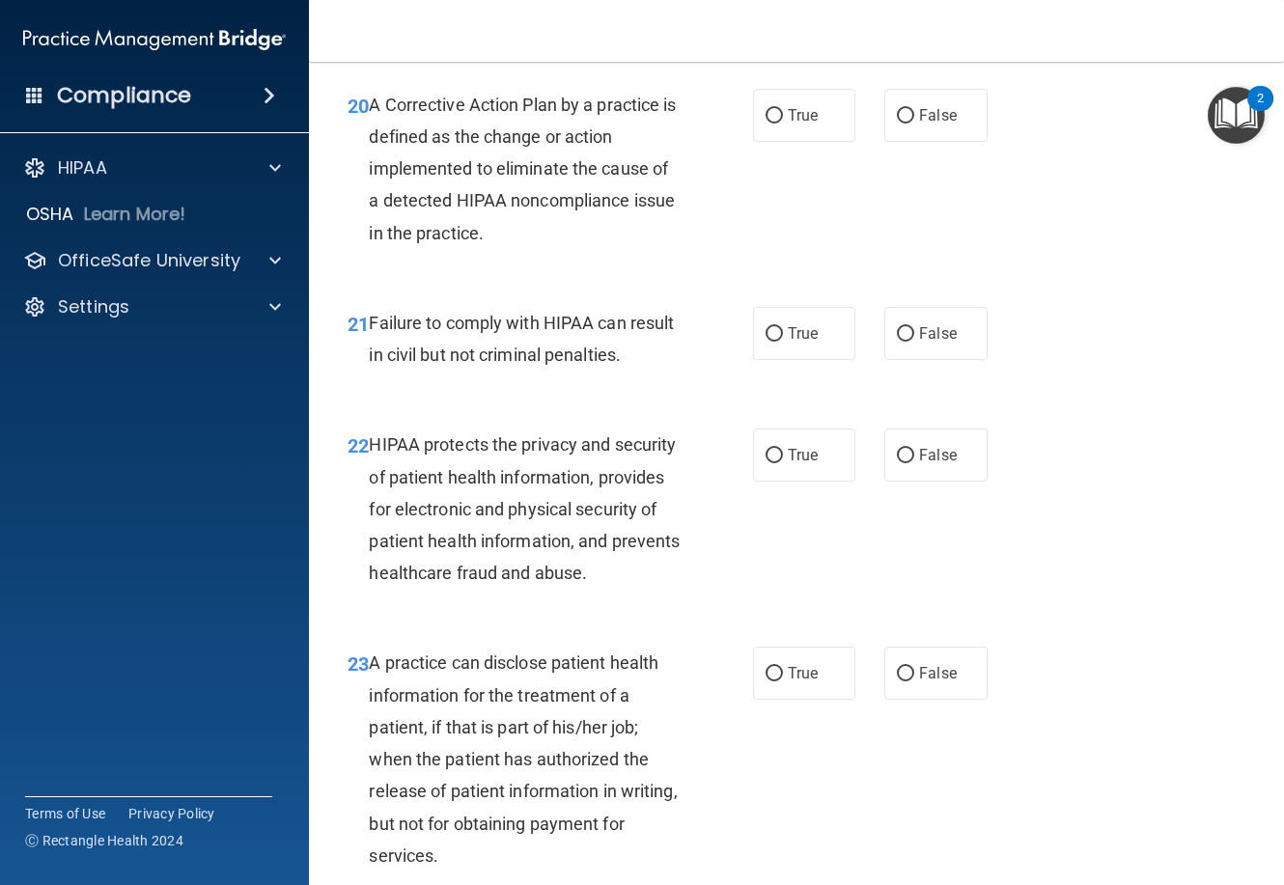
scroll to position [3573, 0]
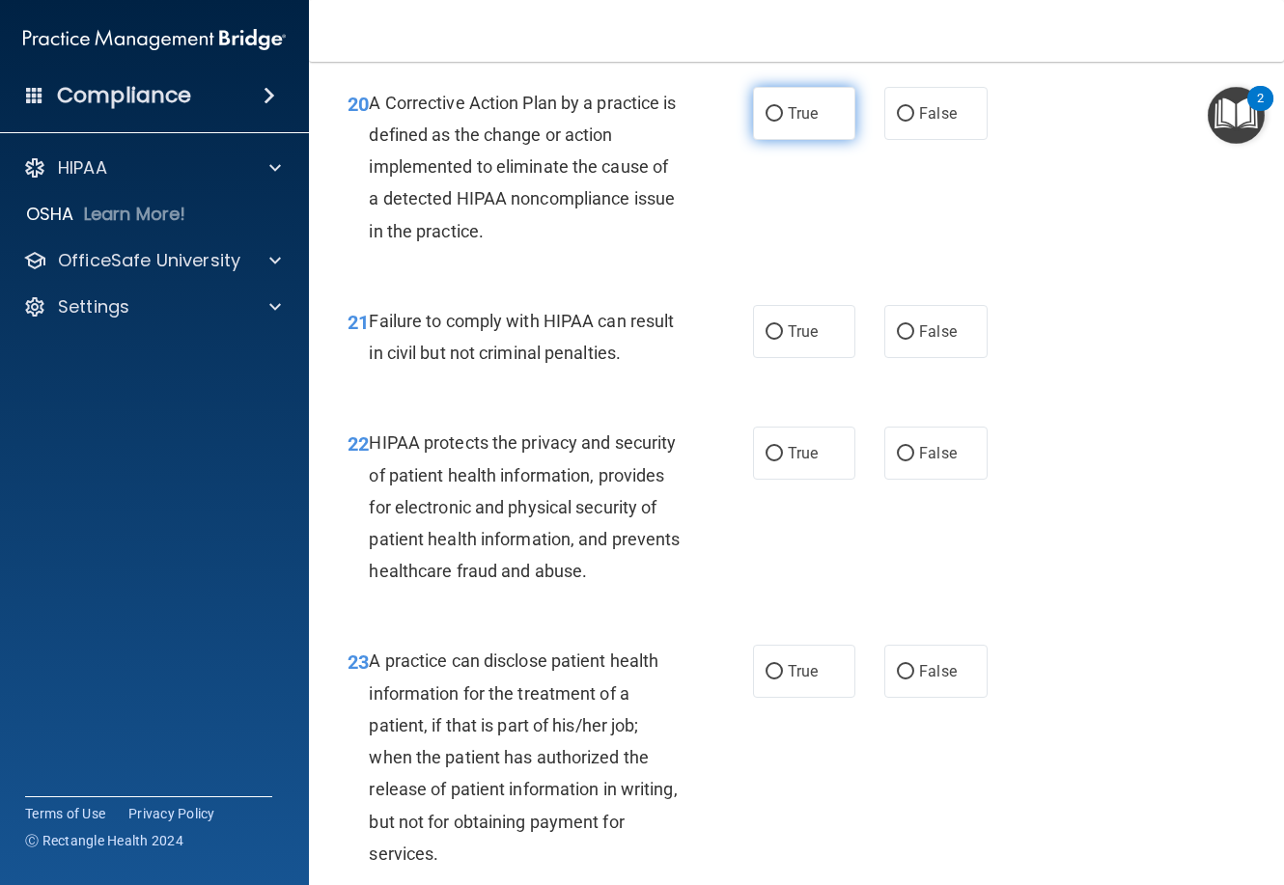
click at [775, 122] on input "True" at bounding box center [774, 114] width 17 height 14
radio input "true"
click at [792, 358] on label "True" at bounding box center [804, 331] width 102 height 53
click at [783, 340] on input "True" at bounding box center [774, 332] width 17 height 14
radio input "true"
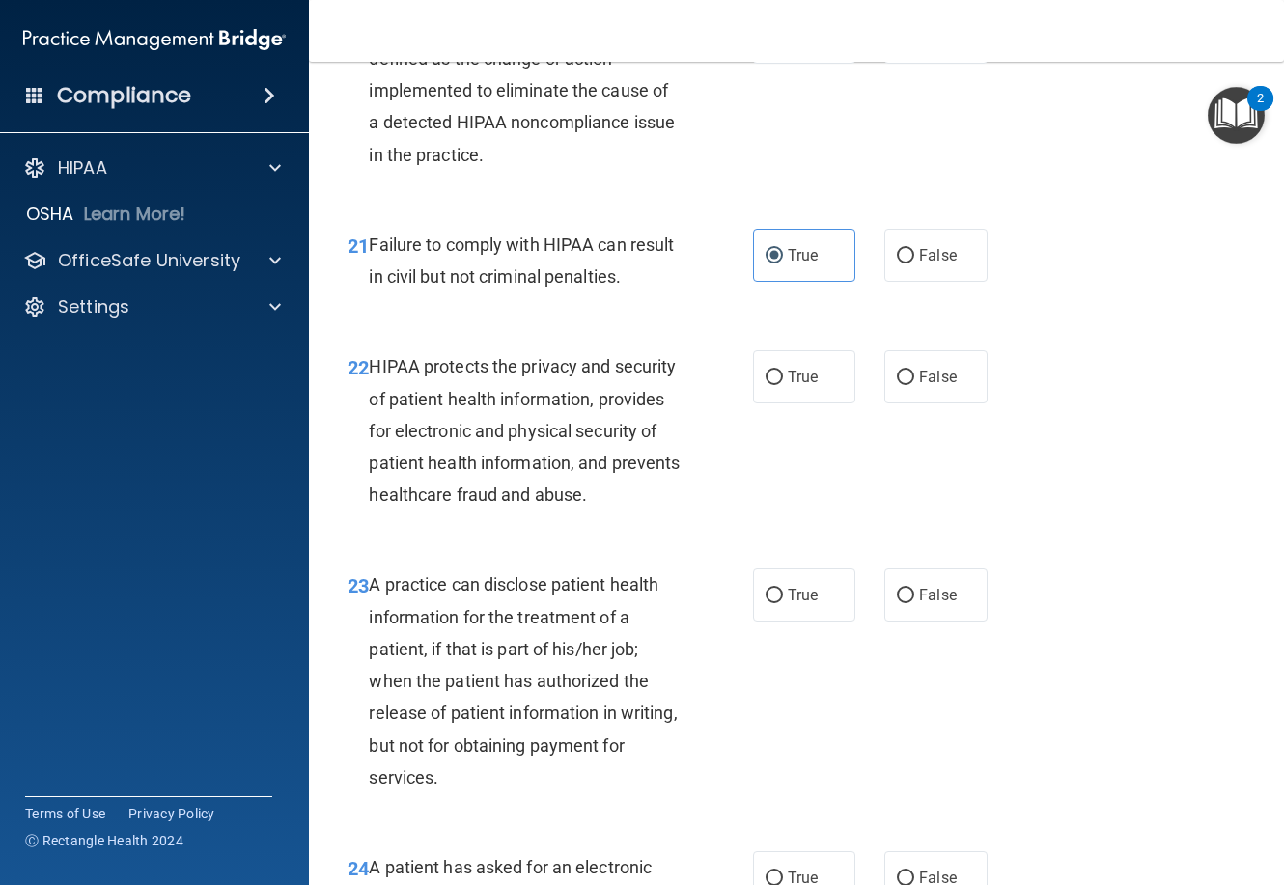
scroll to position [3766, 0]
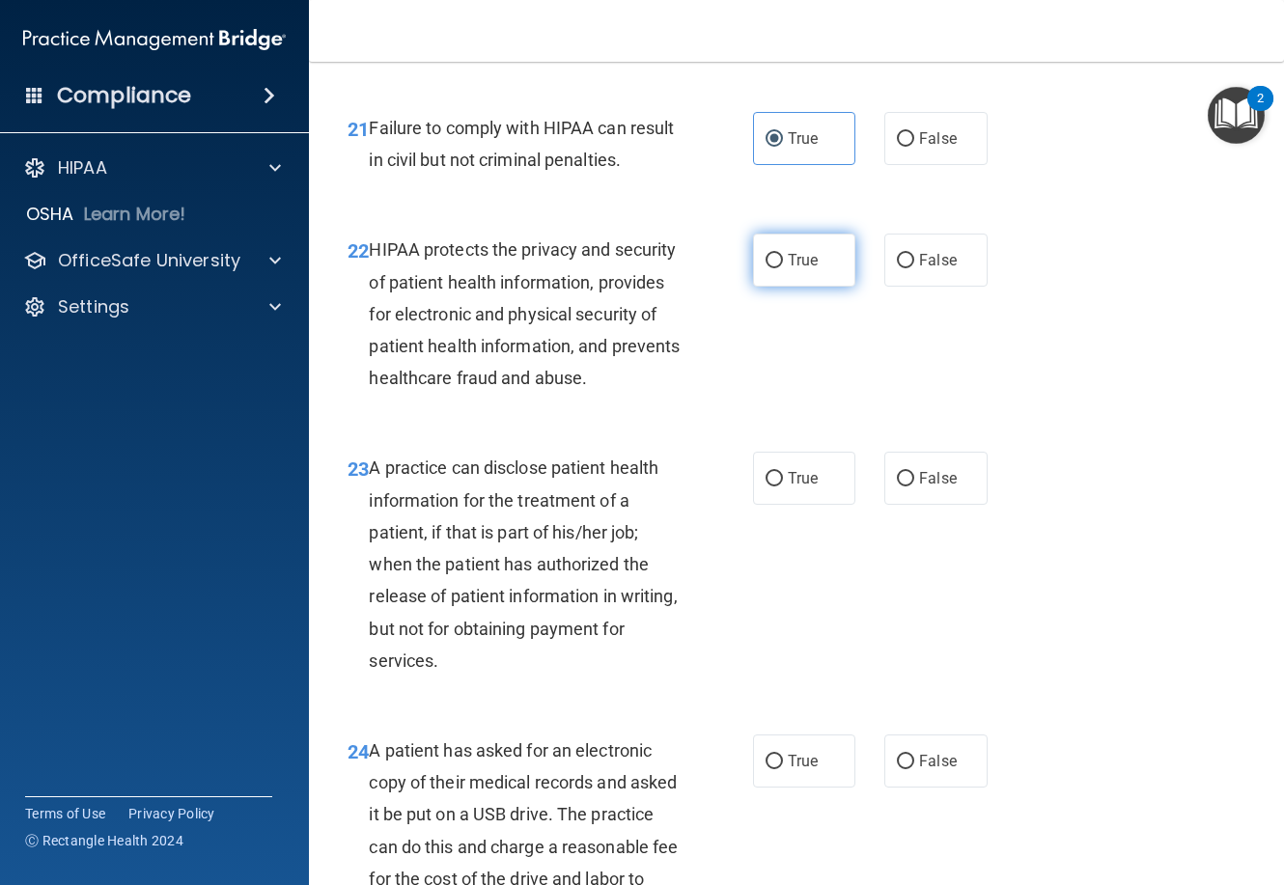
click at [799, 287] on label "True" at bounding box center [804, 260] width 102 height 53
click at [783, 268] on input "True" at bounding box center [774, 261] width 17 height 14
radio input "true"
click at [788, 488] on span "True" at bounding box center [803, 478] width 30 height 18
click at [783, 487] on input "True" at bounding box center [774, 479] width 17 height 14
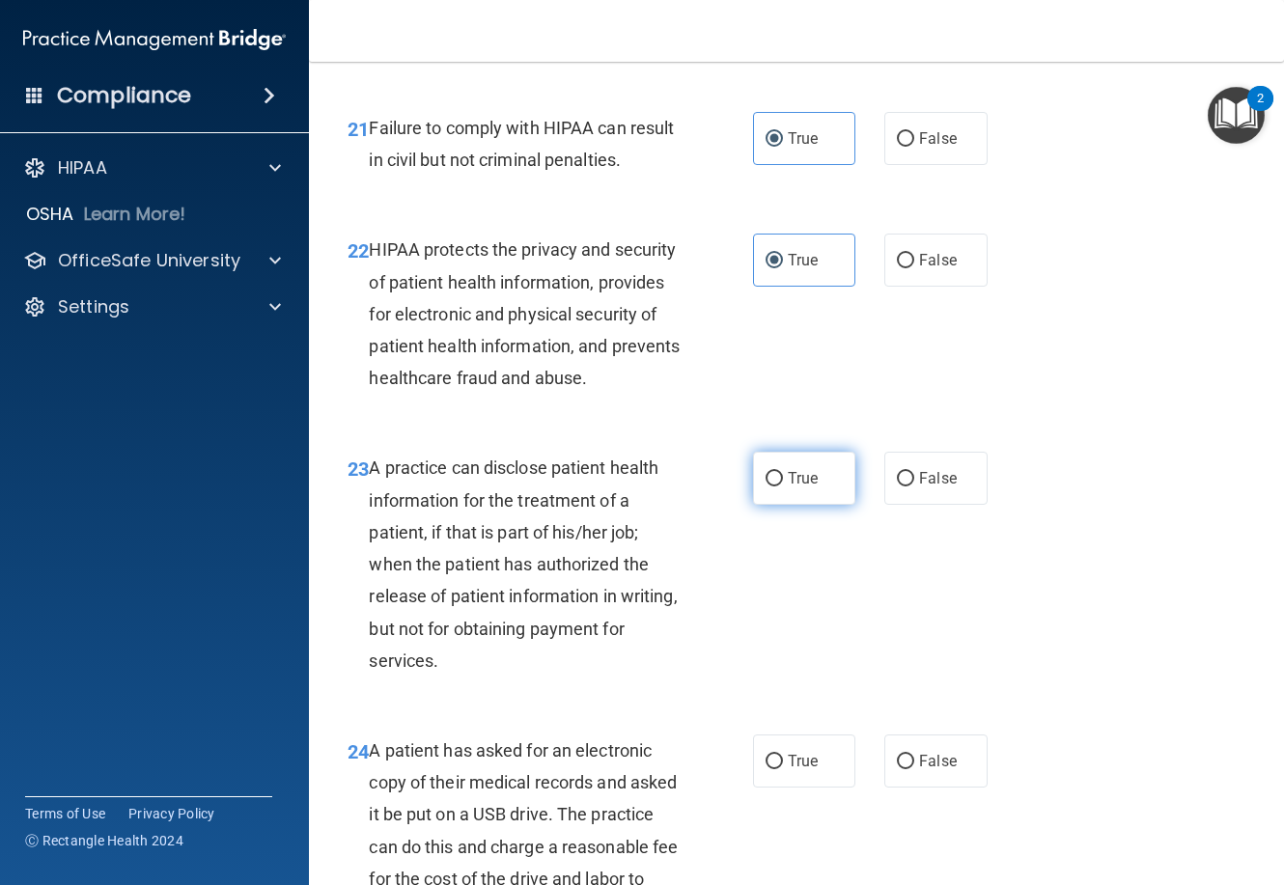
radio input "true"
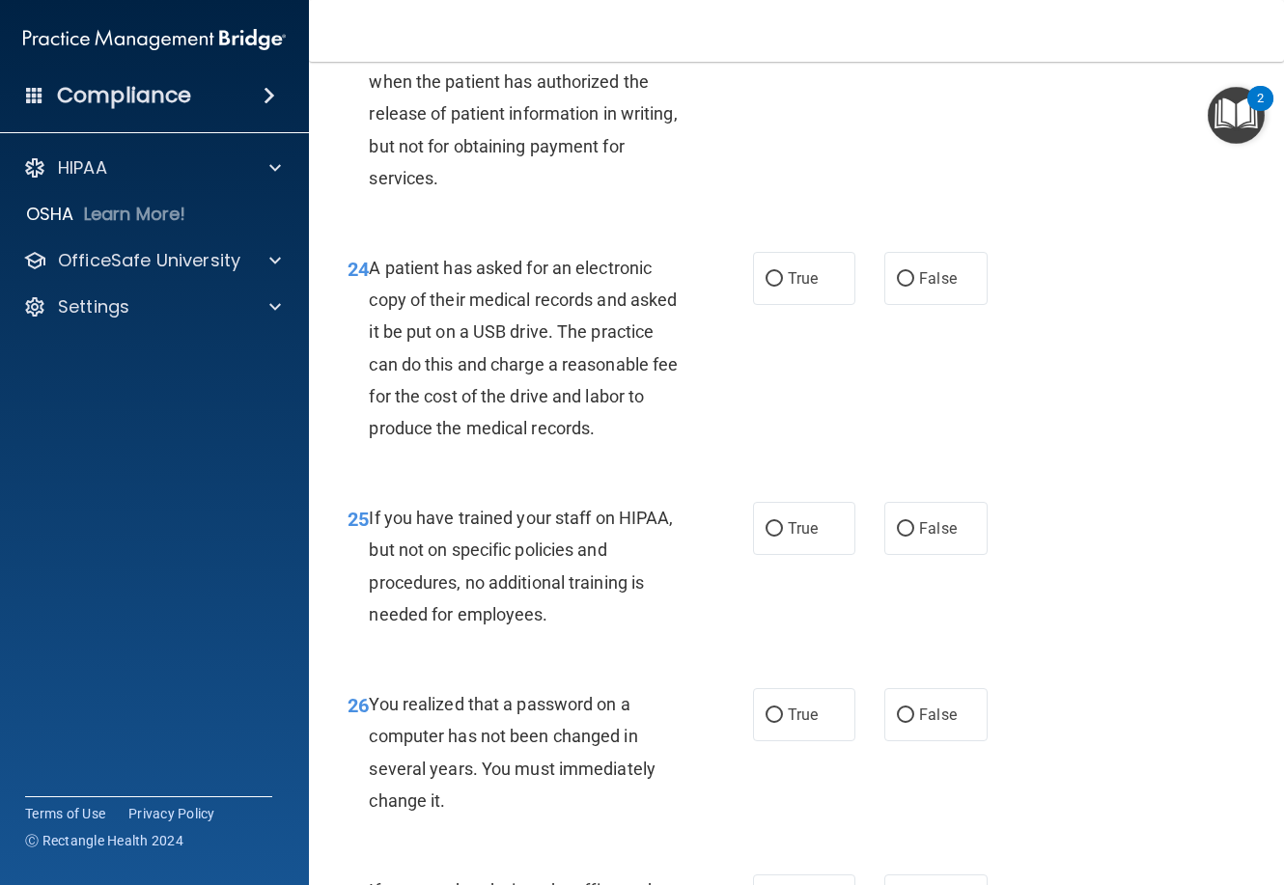
scroll to position [4442, 0]
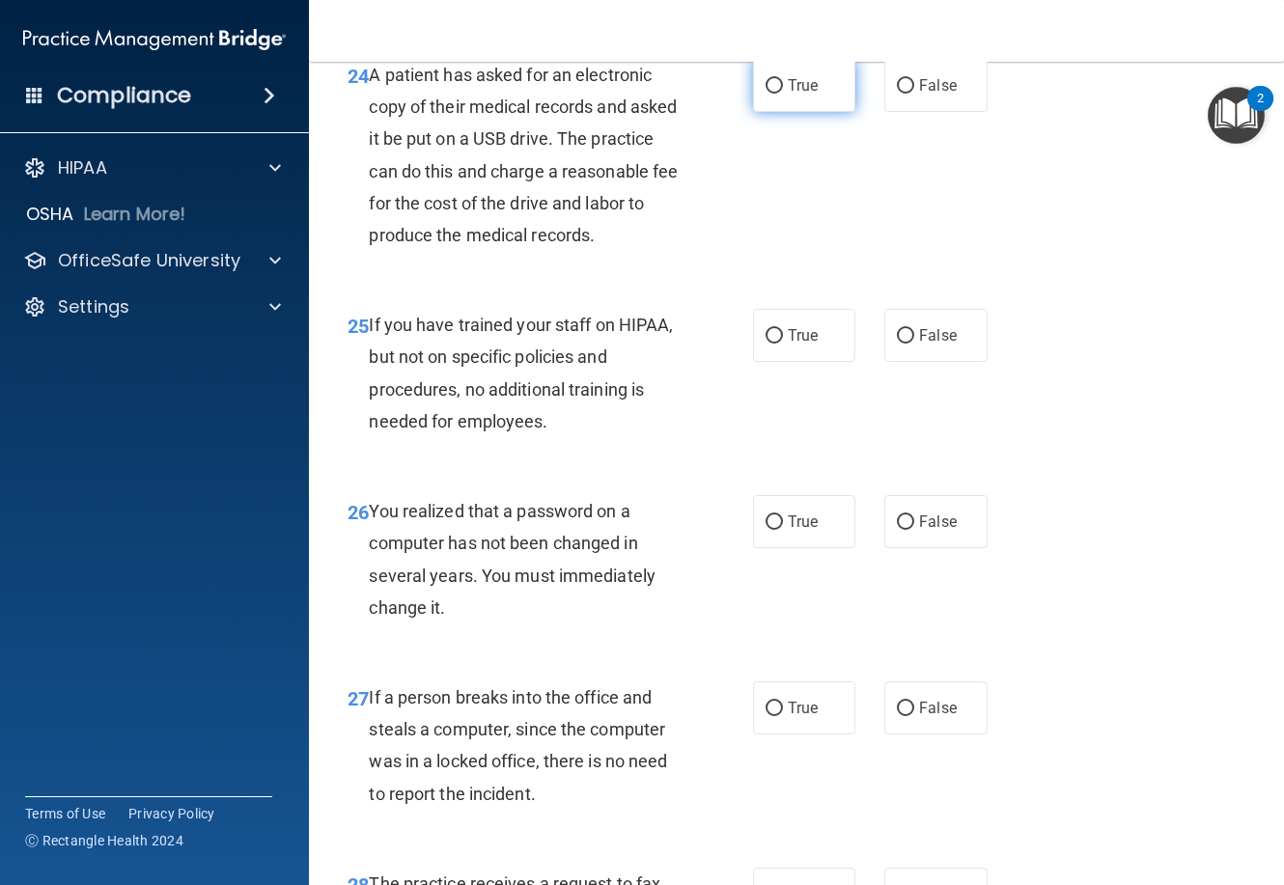
click at [798, 95] on span "True" at bounding box center [803, 85] width 30 height 18
click at [783, 94] on input "True" at bounding box center [774, 86] width 17 height 14
radio input "true"
click at [964, 362] on label "False" at bounding box center [935, 335] width 102 height 53
click at [914, 344] on input "False" at bounding box center [905, 336] width 17 height 14
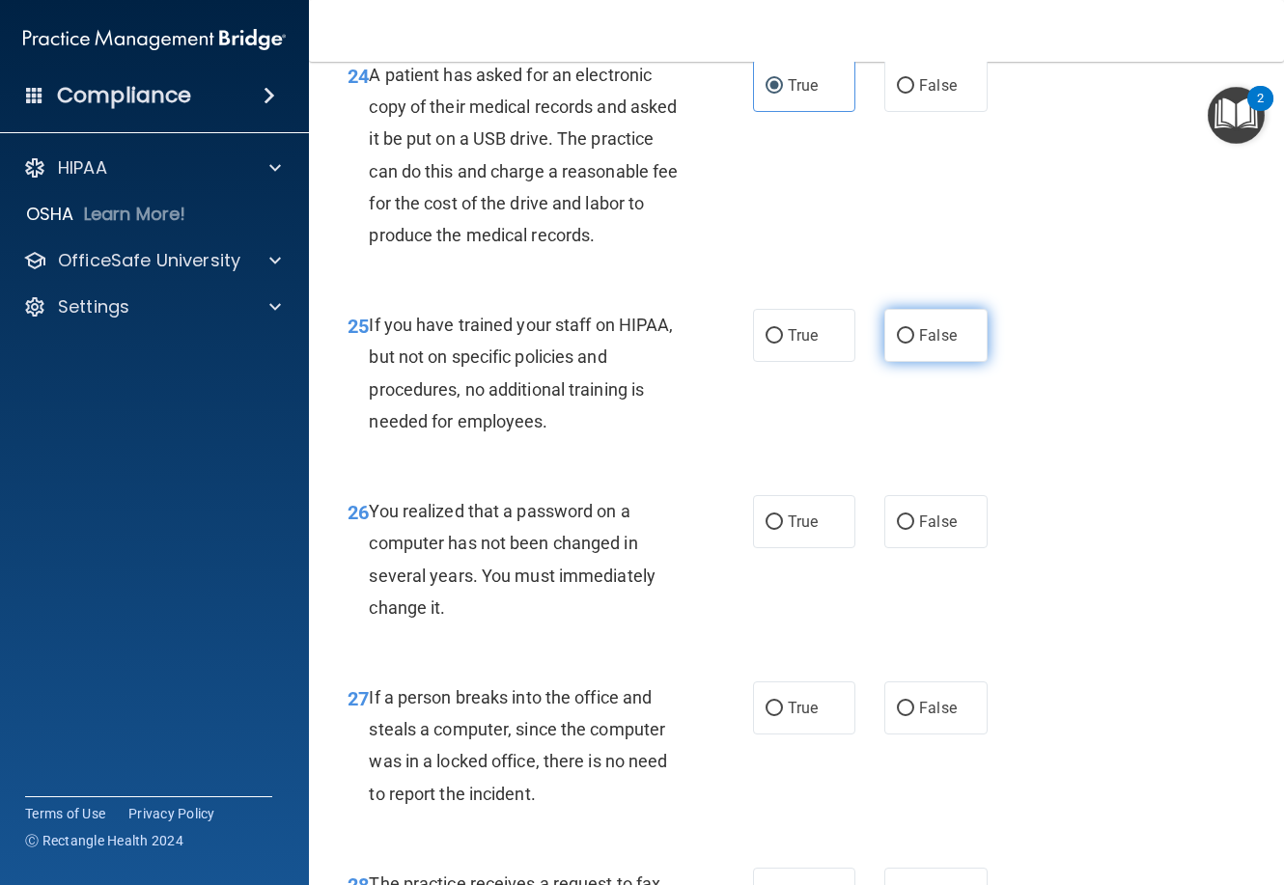
radio input "true"
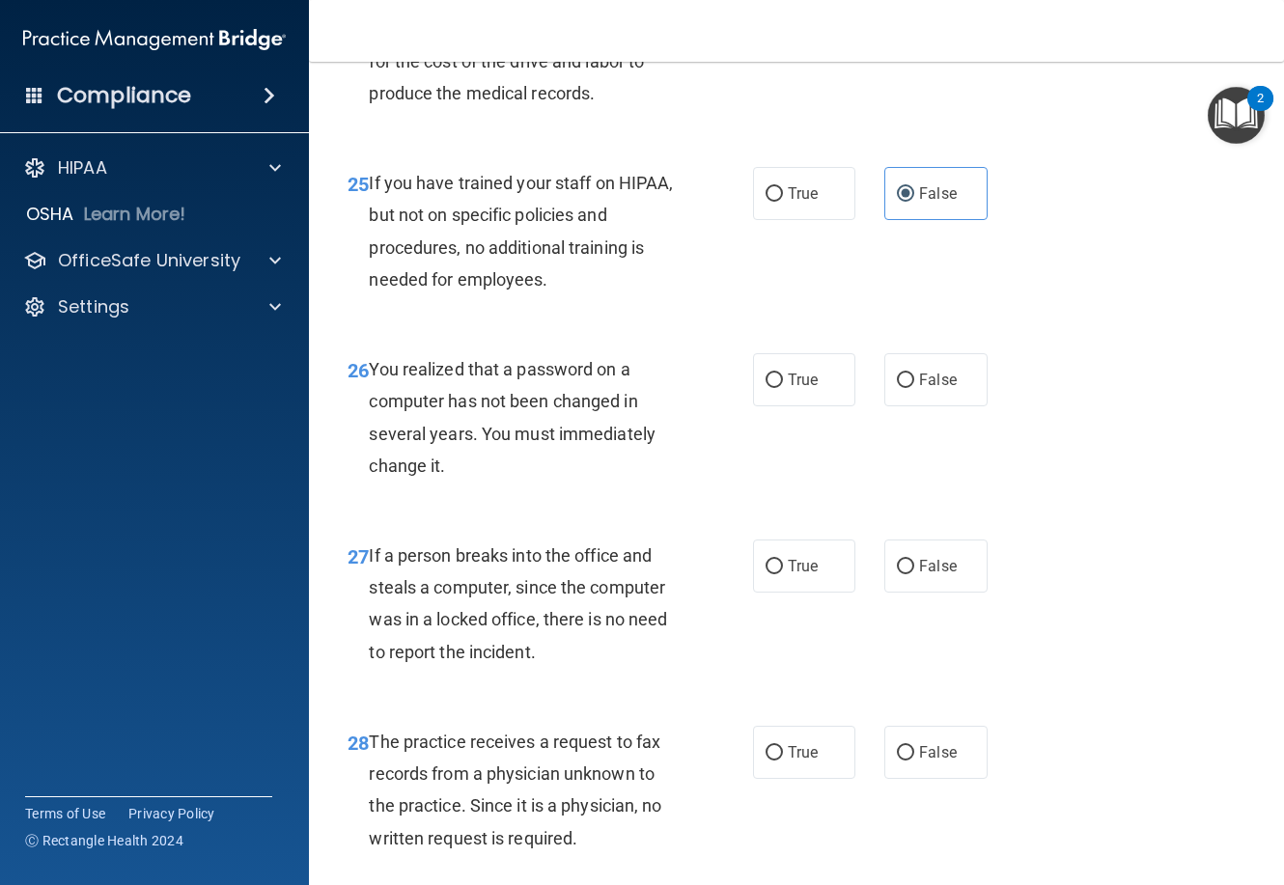
scroll to position [4731, 0]
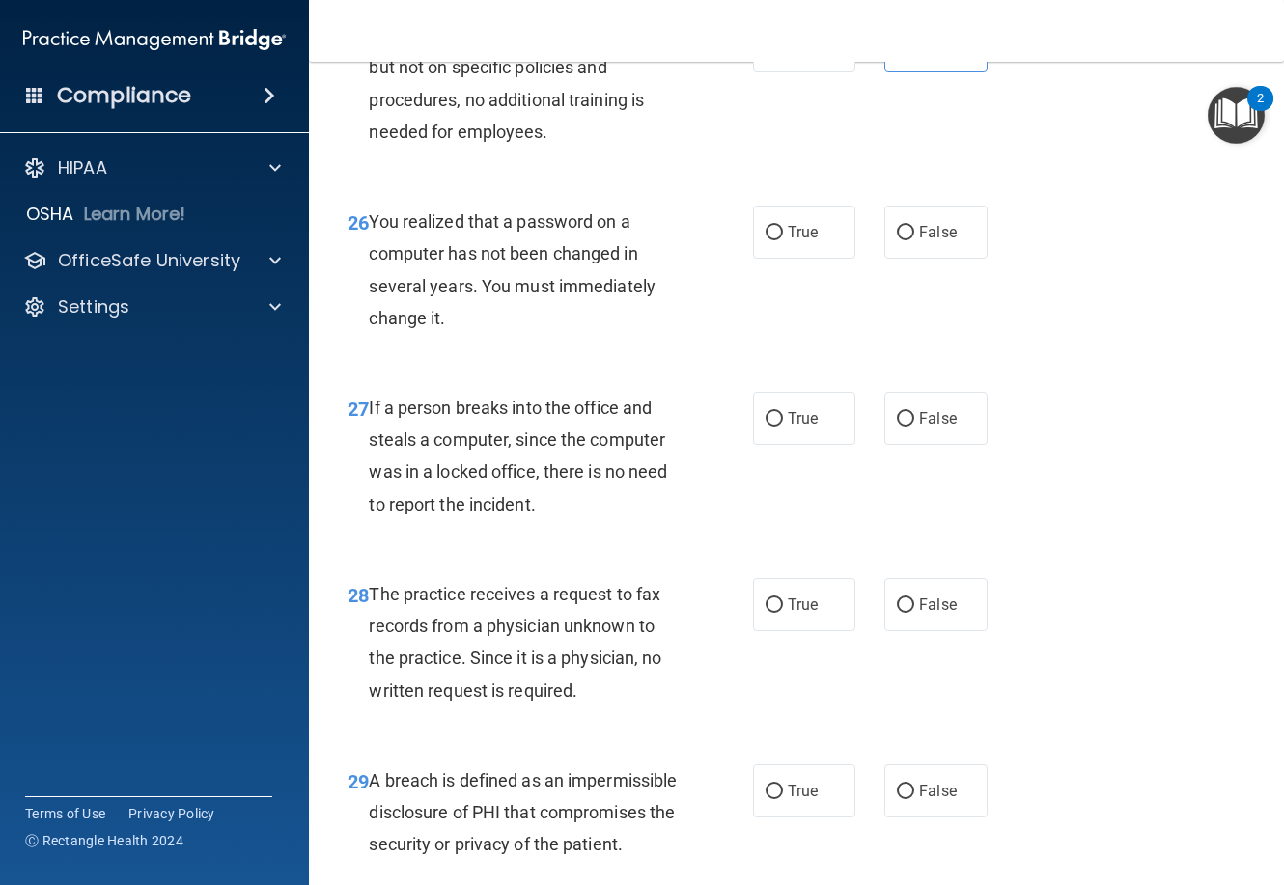
click at [729, 337] on div "26 You realized that a password on a computer has not been changed in several y…" at bounding box center [550, 275] width 463 height 138
click at [782, 259] on label "True" at bounding box center [804, 232] width 102 height 53
click at [782, 240] on input "True" at bounding box center [774, 233] width 17 height 14
radio input "true"
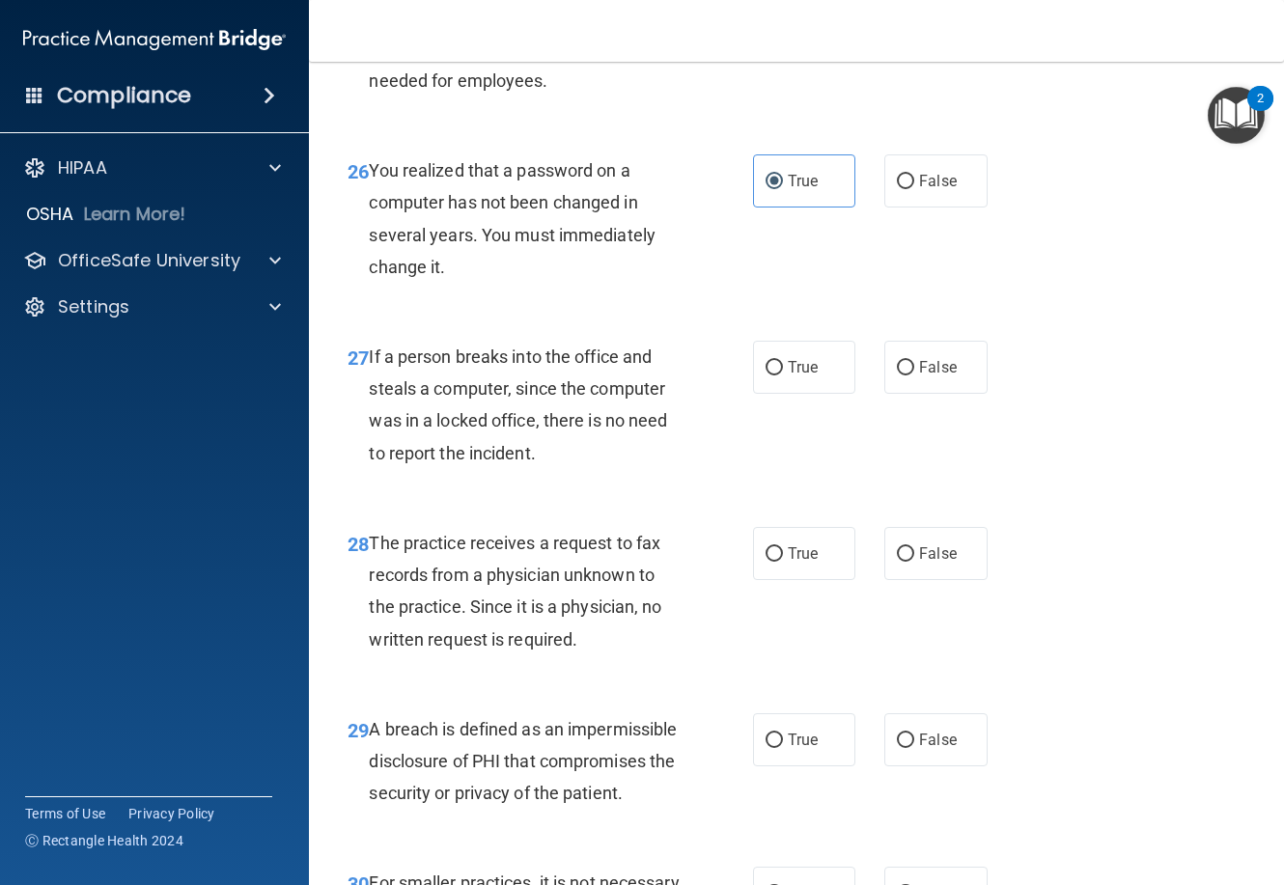
scroll to position [5021, 0]
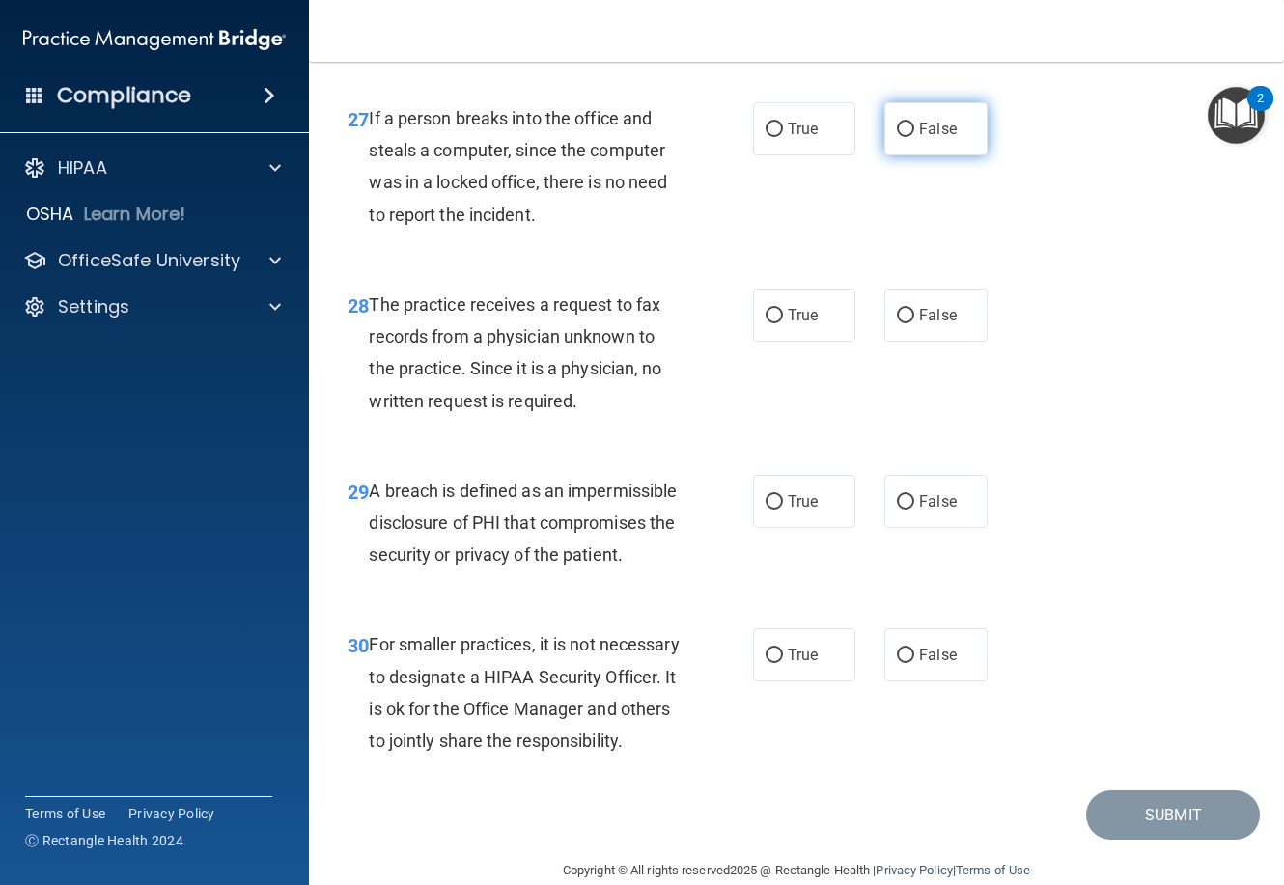
click at [910, 155] on label "False" at bounding box center [935, 128] width 102 height 53
click at [910, 137] on input "False" at bounding box center [905, 130] width 17 height 14
radio input "true"
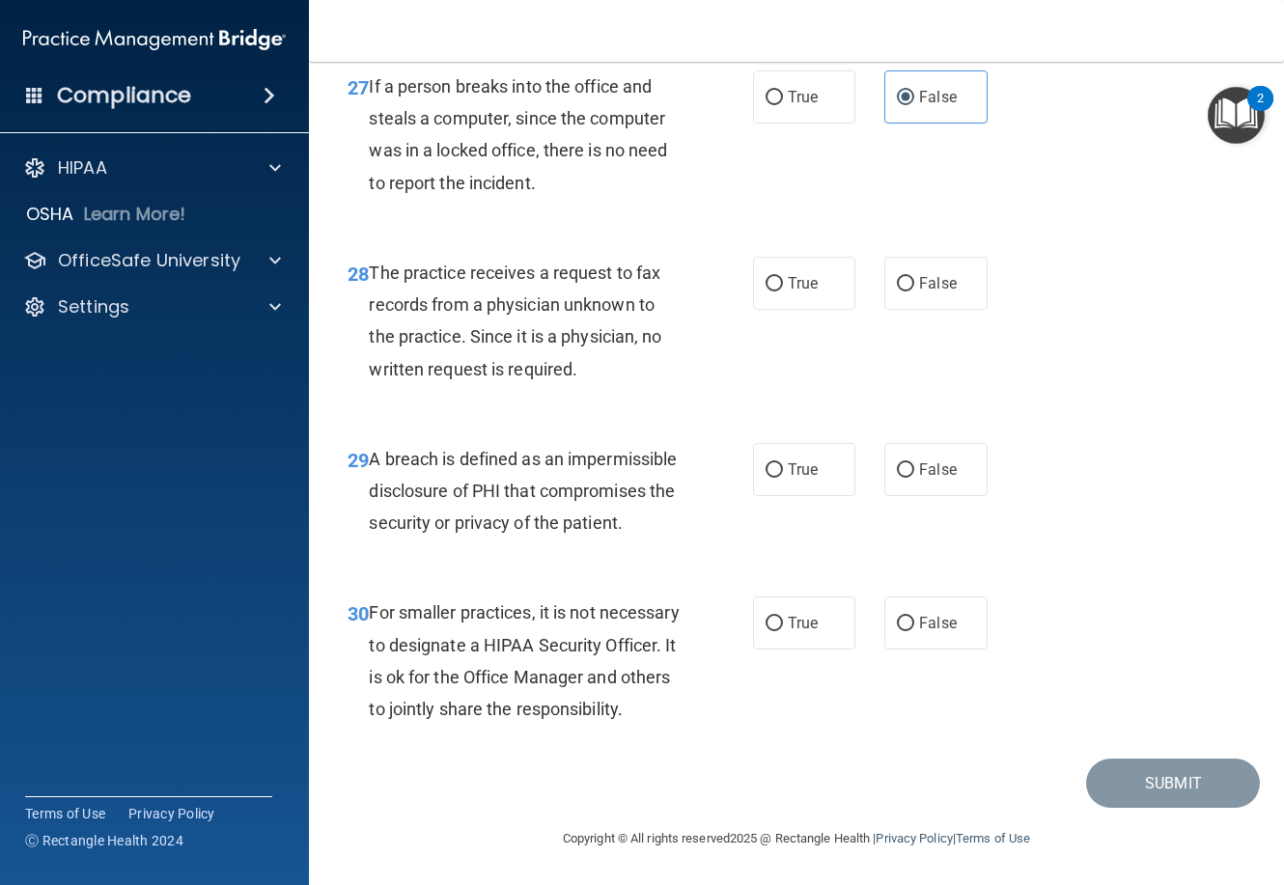
scroll to position [5213, 0]
click at [897, 257] on label "False" at bounding box center [935, 283] width 102 height 53
click at [897, 277] on input "False" at bounding box center [905, 284] width 17 height 14
radio input "true"
click at [799, 443] on label "True" at bounding box center [804, 469] width 102 height 53
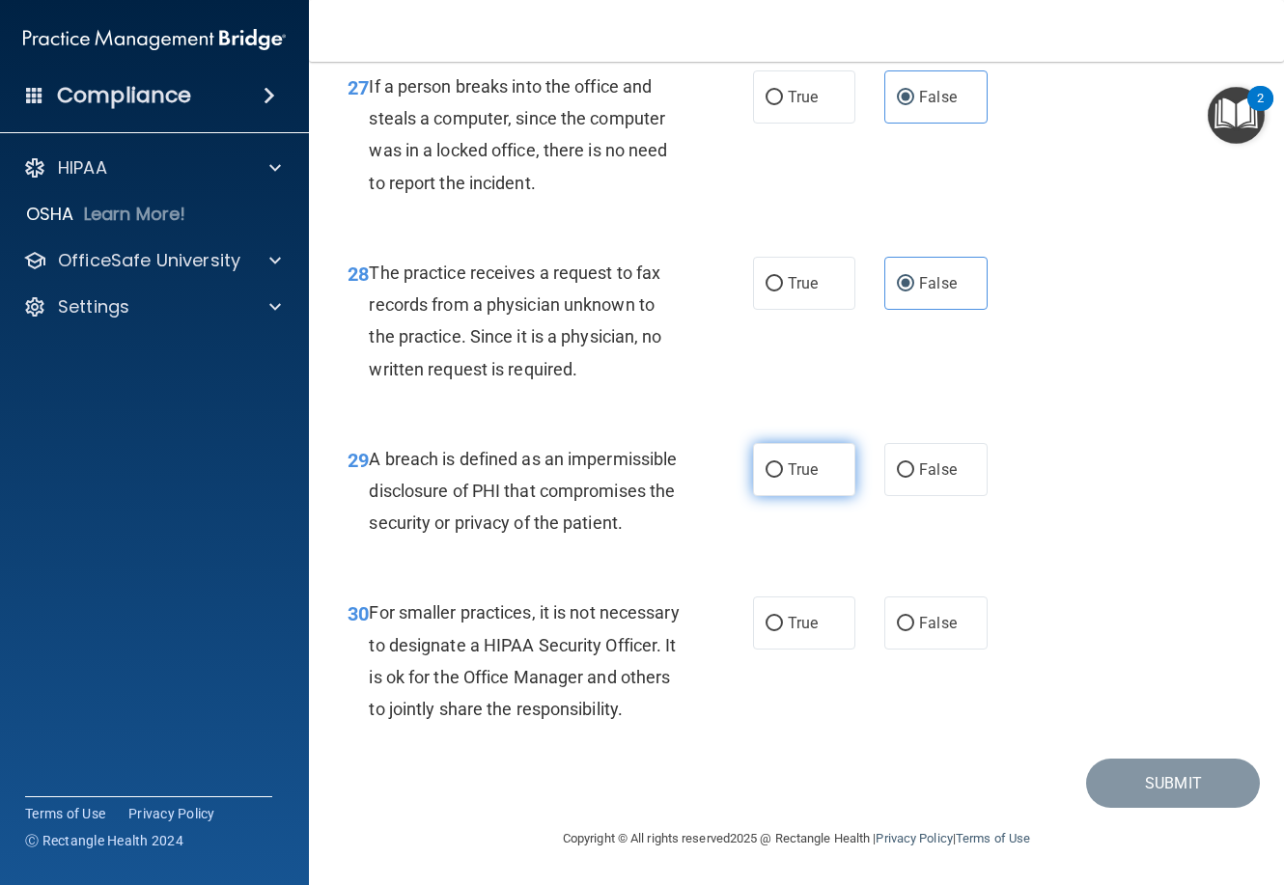
click at [783, 463] on input "True" at bounding box center [774, 470] width 17 height 14
radio input "true"
click at [918, 597] on label "False" at bounding box center [935, 623] width 102 height 53
click at [914, 617] on input "False" at bounding box center [905, 624] width 17 height 14
radio input "true"
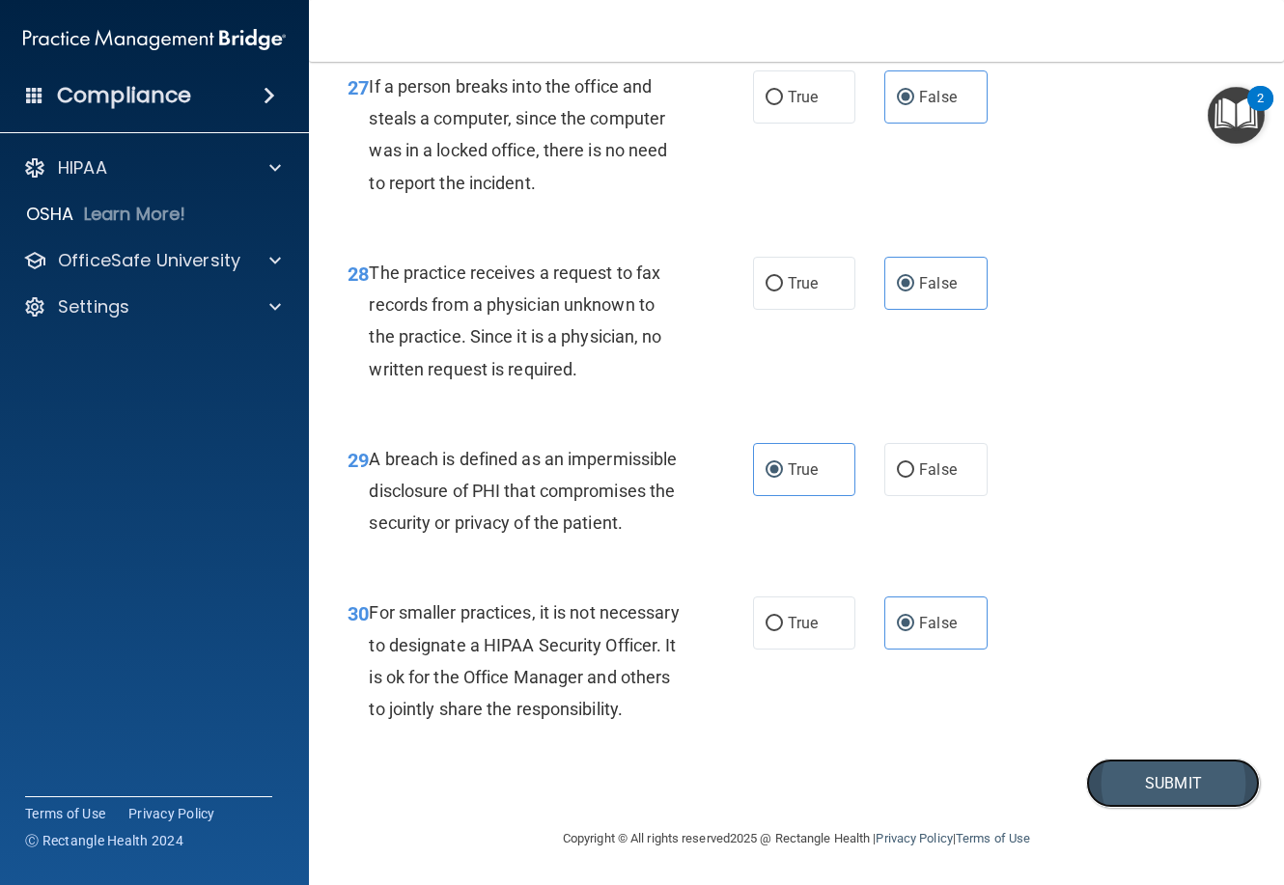
click at [1129, 783] on button "Submit" at bounding box center [1173, 783] width 174 height 49
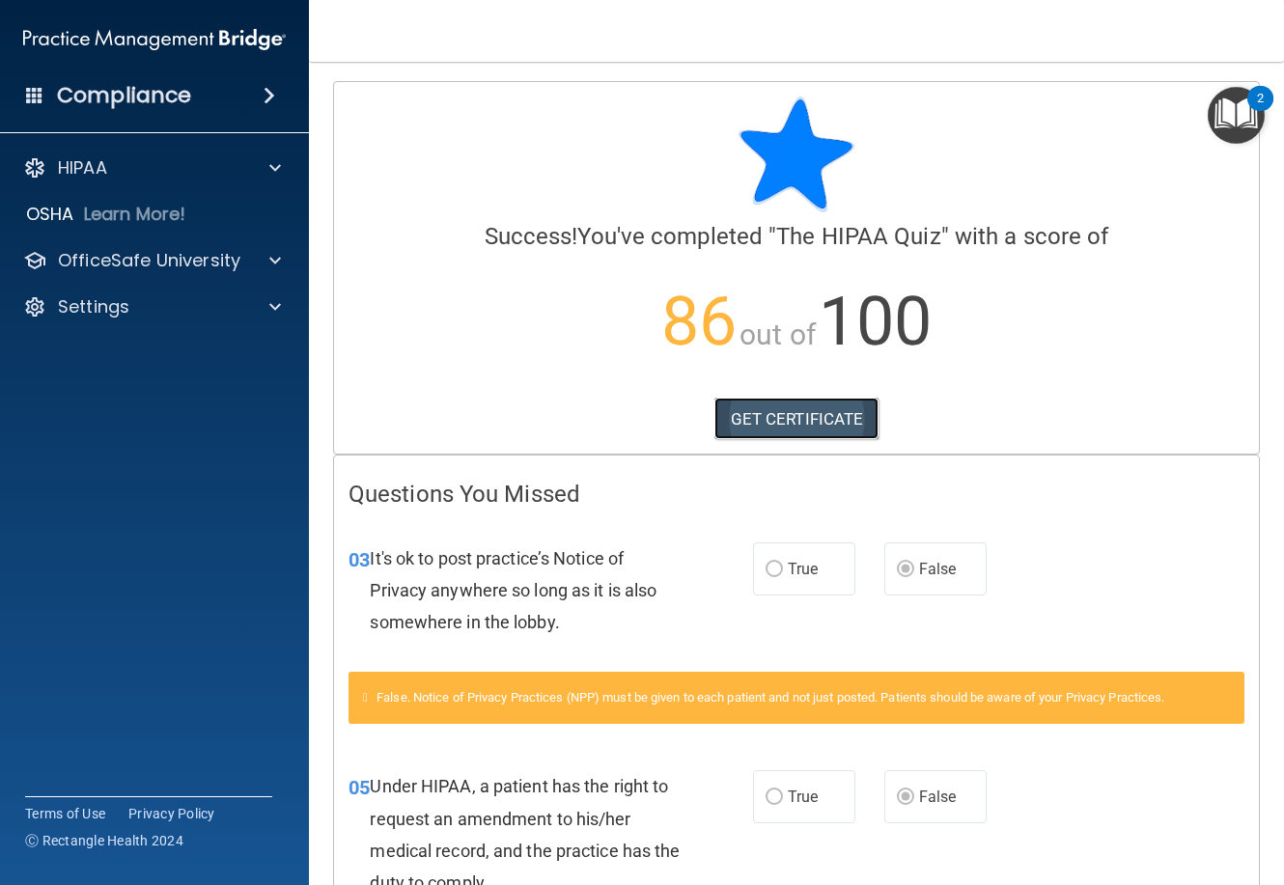
click at [797, 416] on link "GET CERTIFICATE" at bounding box center [797, 419] width 165 height 42
click at [158, 254] on p "OfficeSafe University" at bounding box center [149, 260] width 182 height 23
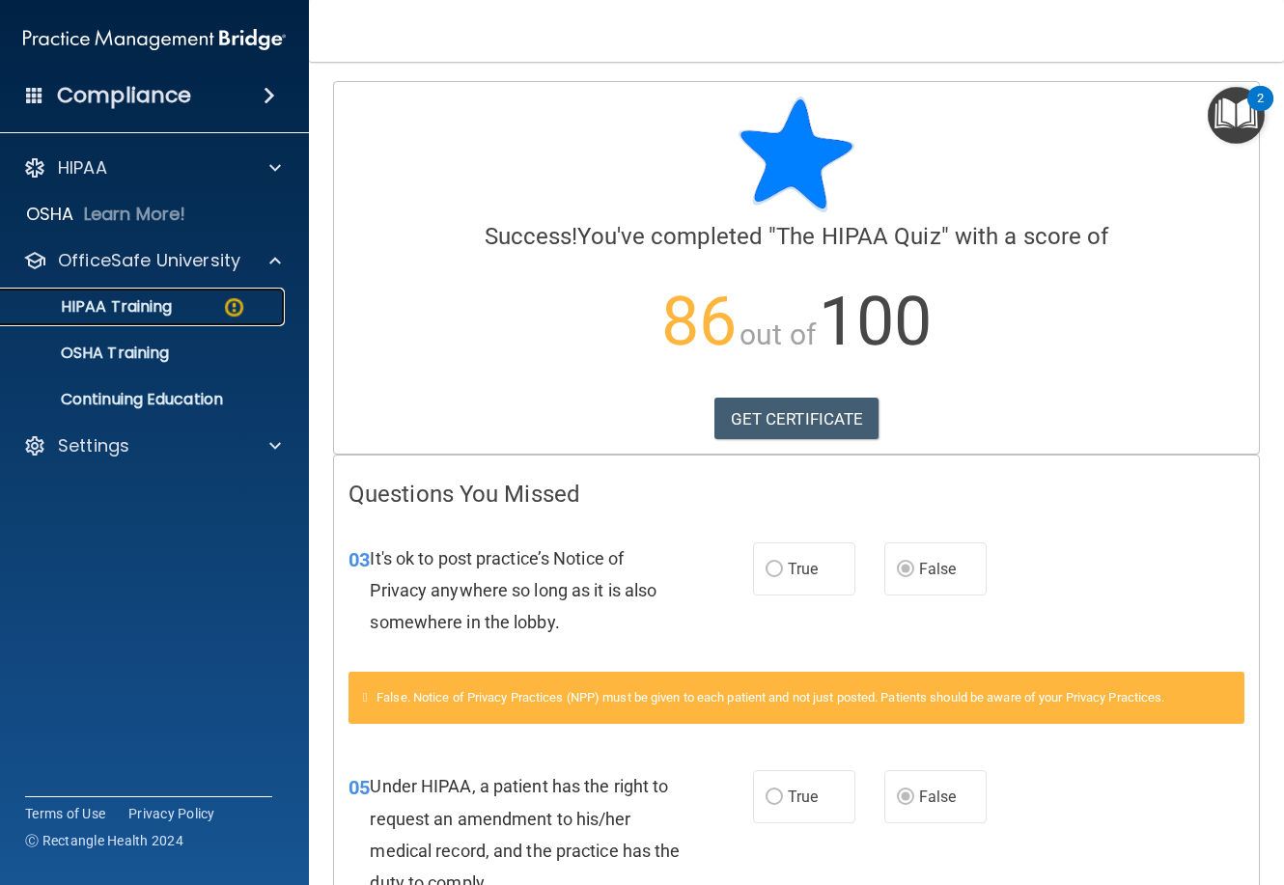
click at [196, 305] on div "HIPAA Training" at bounding box center [145, 306] width 264 height 19
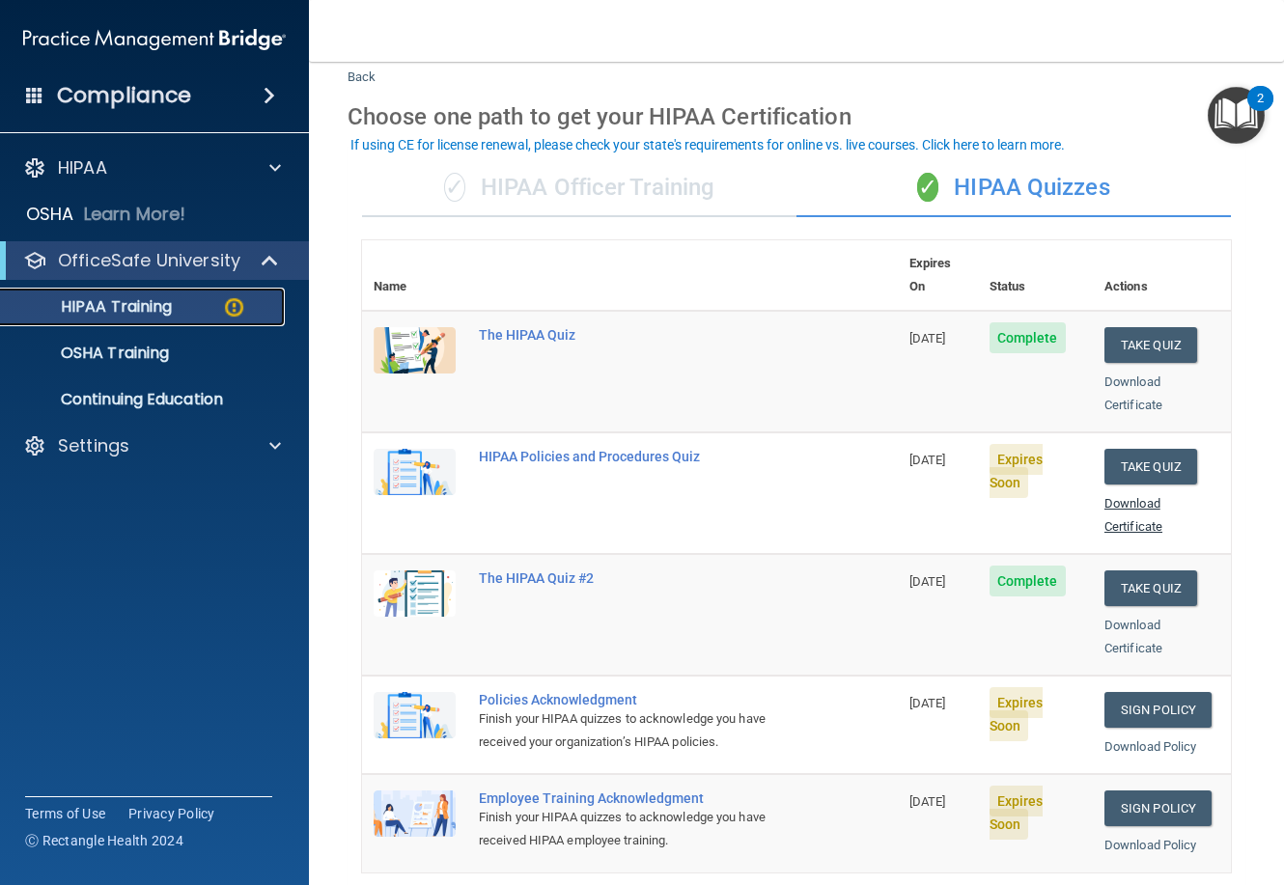
scroll to position [97, 0]
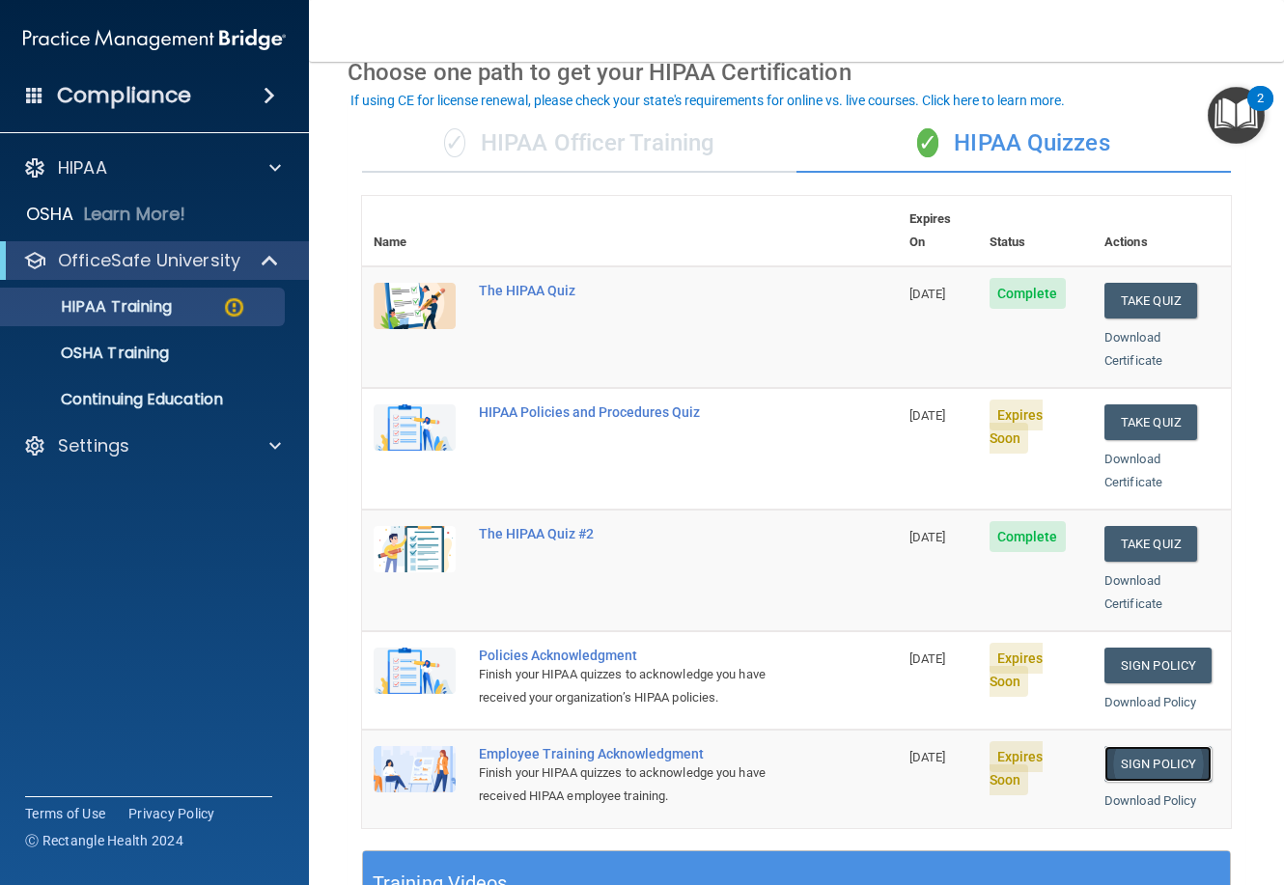
click at [1136, 746] on link "Sign Policy" at bounding box center [1158, 764] width 107 height 36
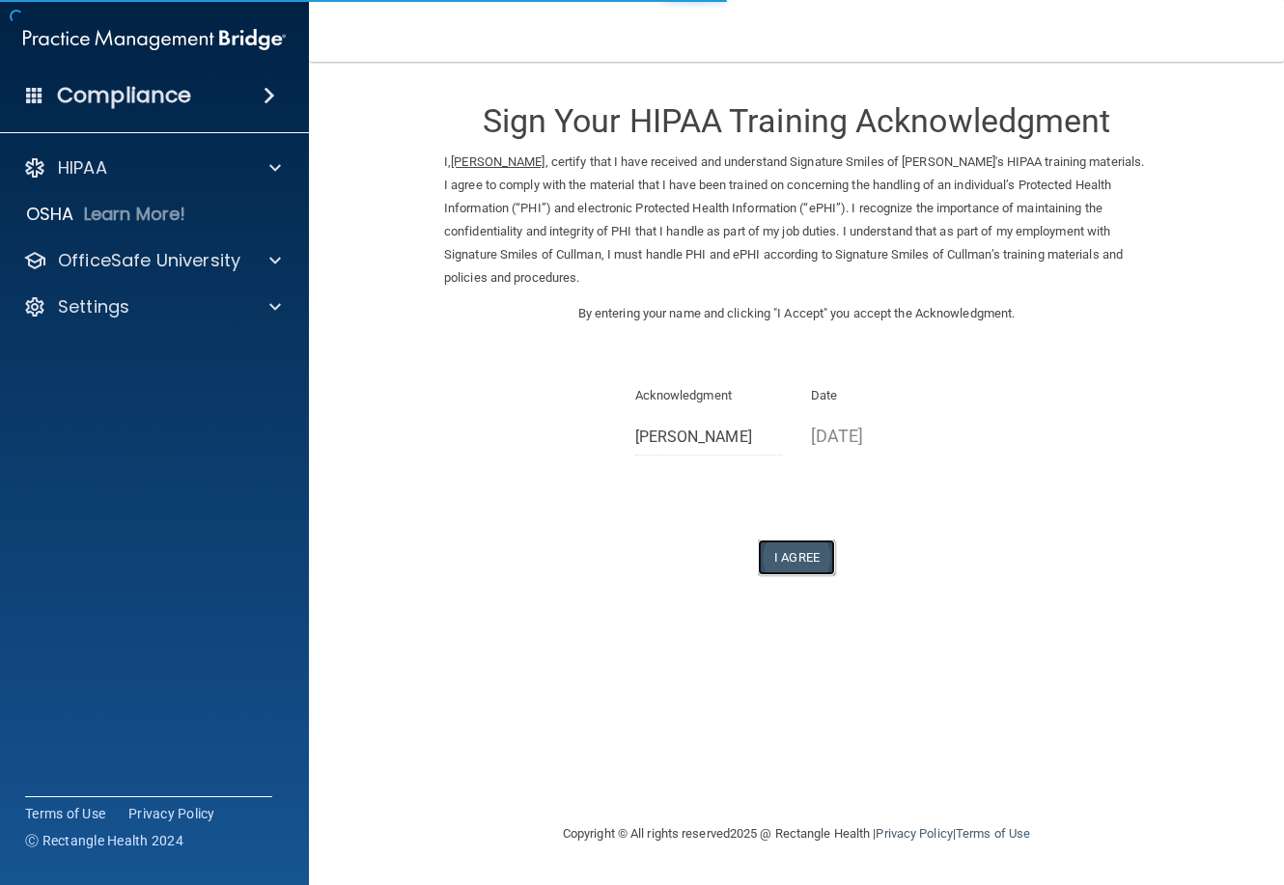
click at [804, 563] on button "I Agree" at bounding box center [796, 558] width 77 height 36
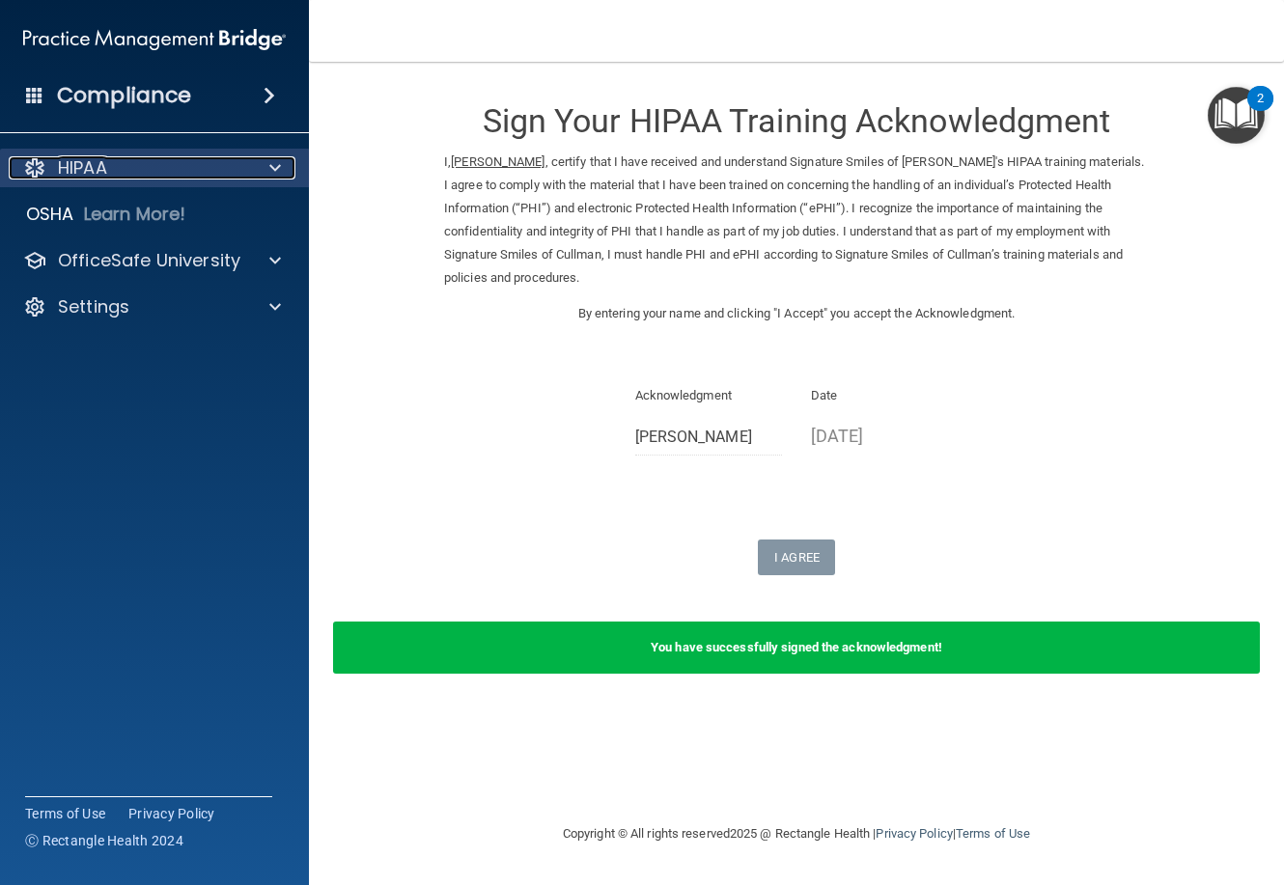
click at [223, 175] on div "HIPAA" at bounding box center [128, 167] width 239 height 23
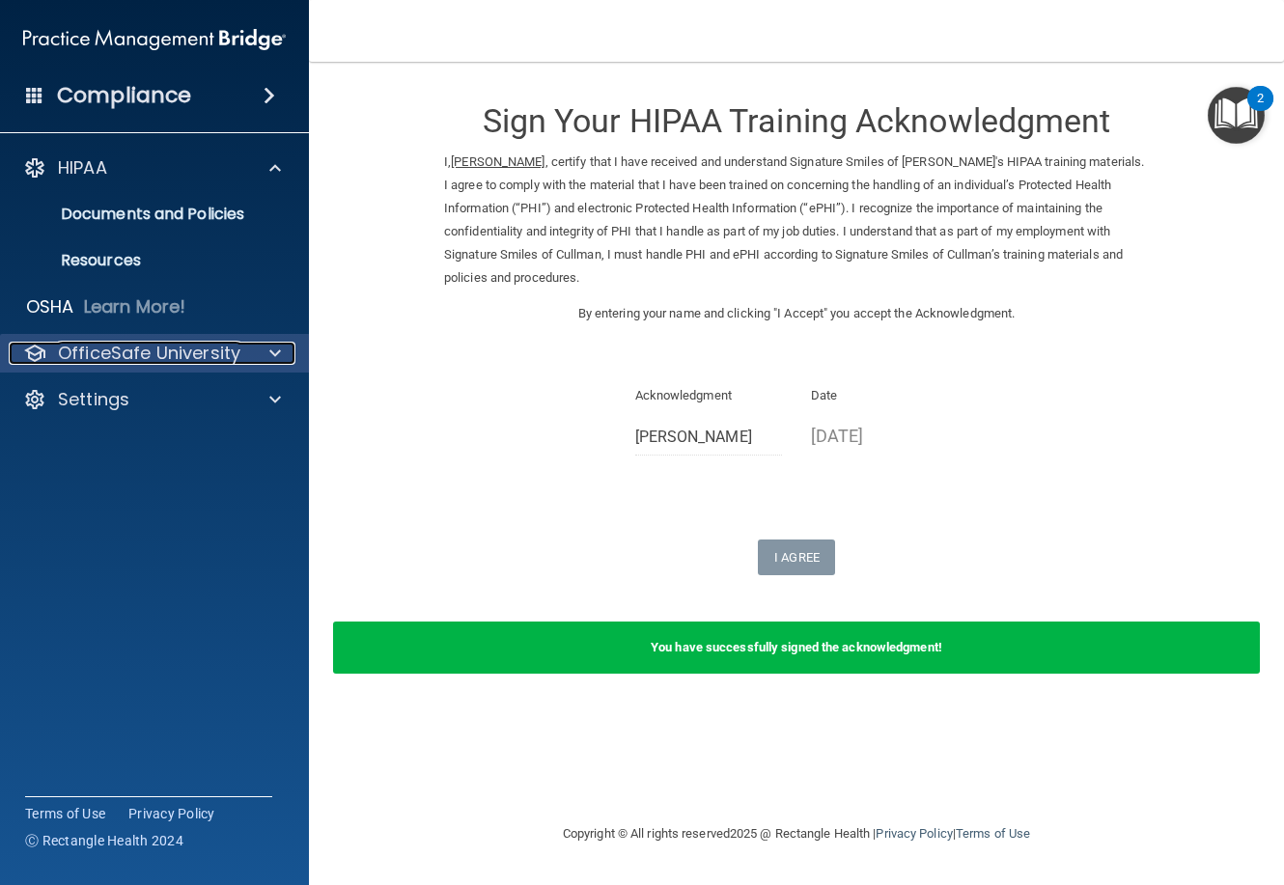
click at [186, 346] on p "OfficeSafe University" at bounding box center [149, 353] width 182 height 23
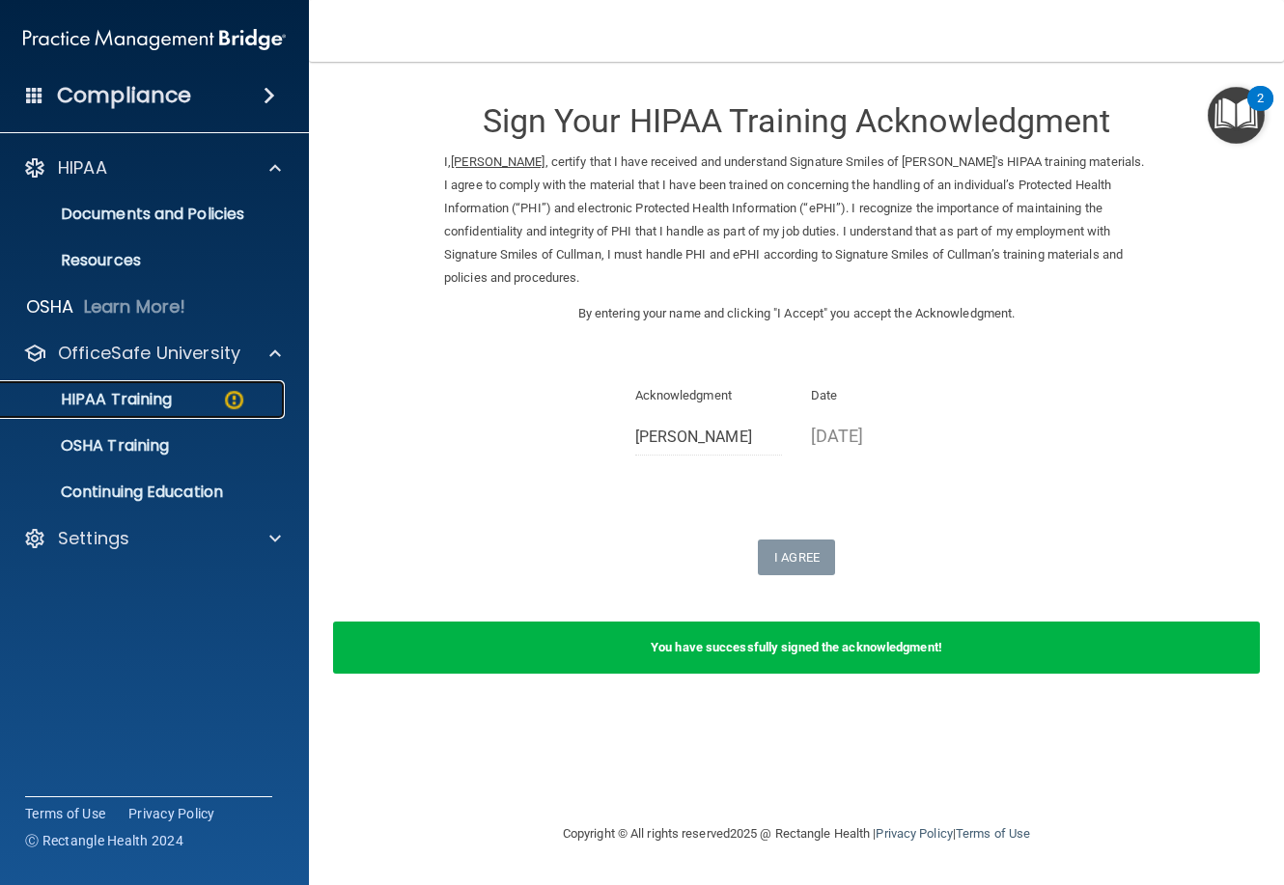
click at [217, 400] on div "HIPAA Training" at bounding box center [145, 399] width 264 height 19
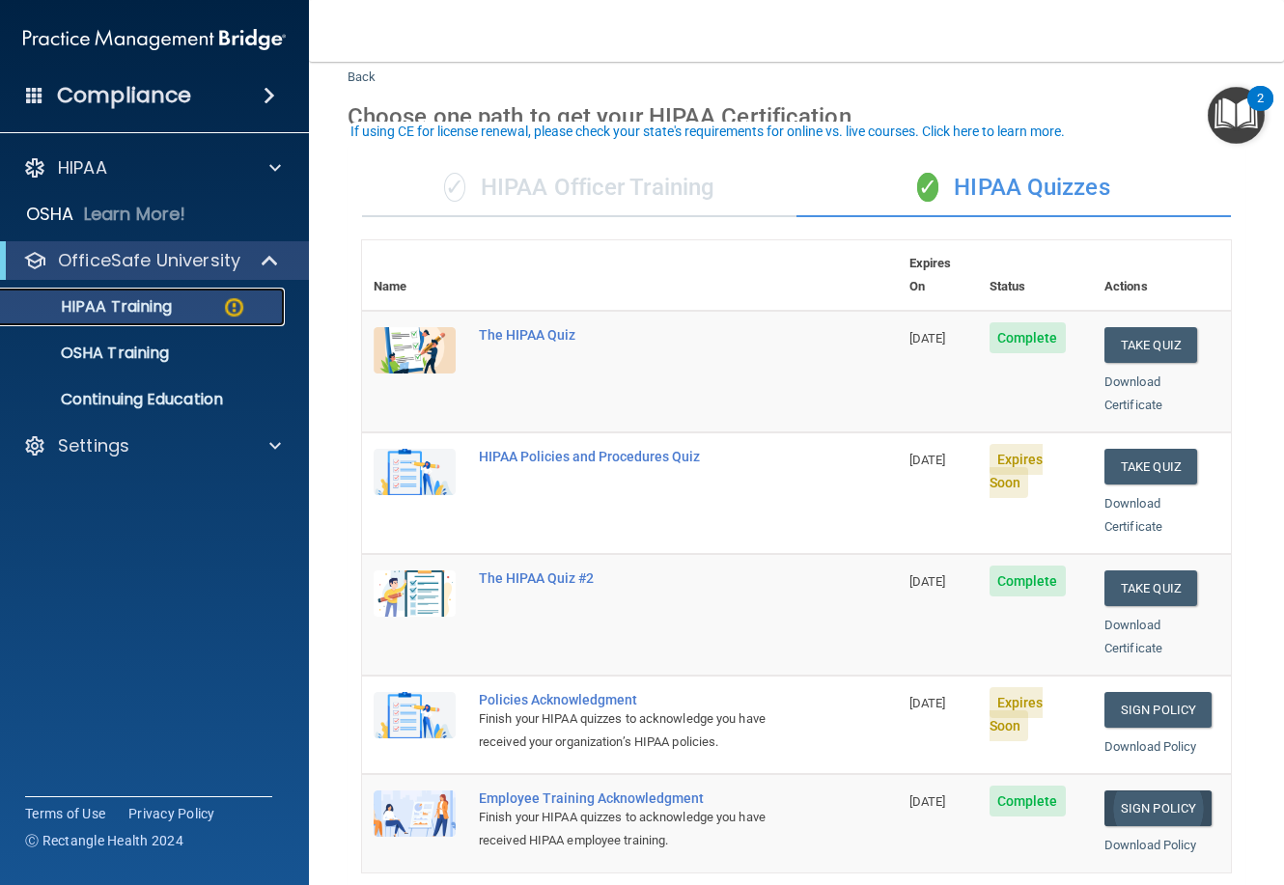
scroll to position [97, 0]
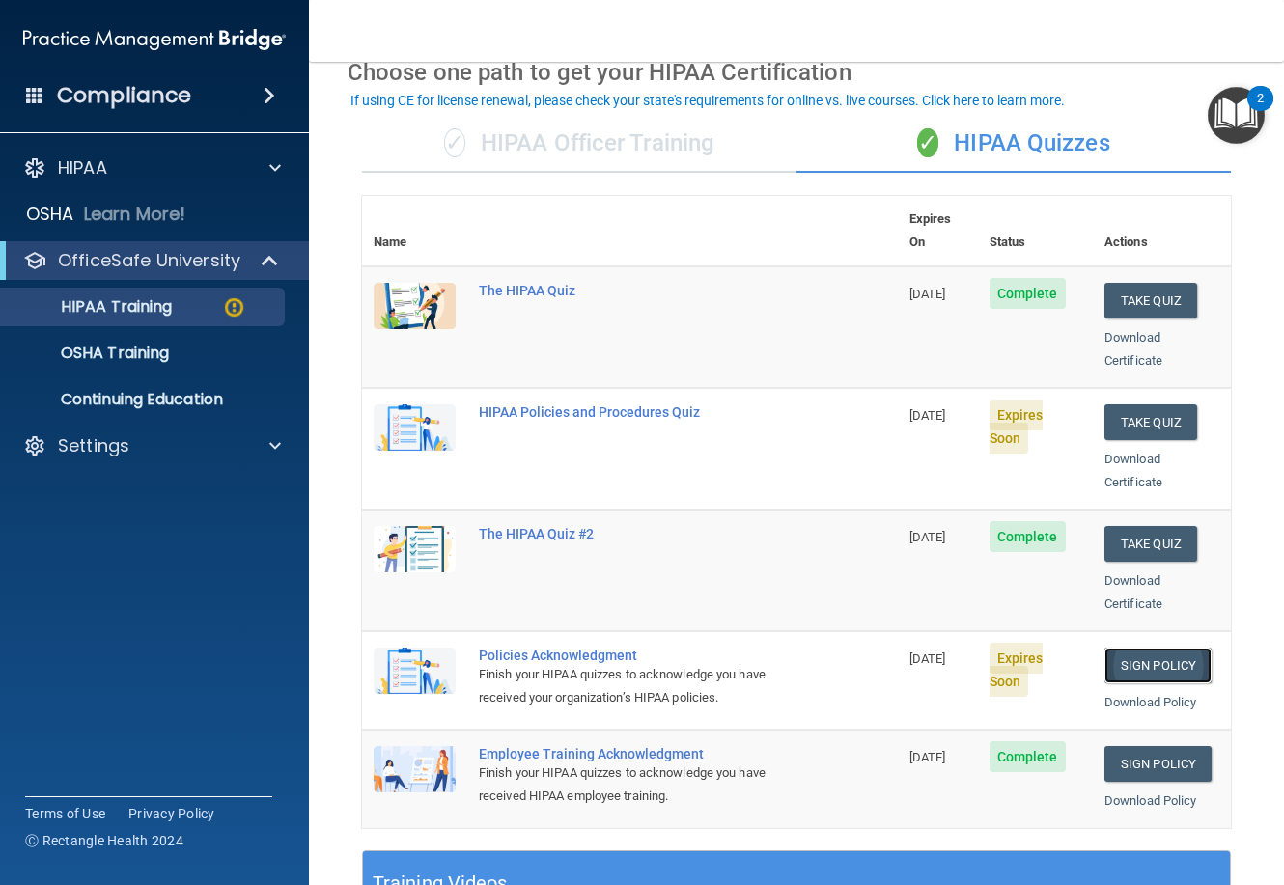
click at [1148, 648] on link "Sign Policy" at bounding box center [1158, 666] width 107 height 36
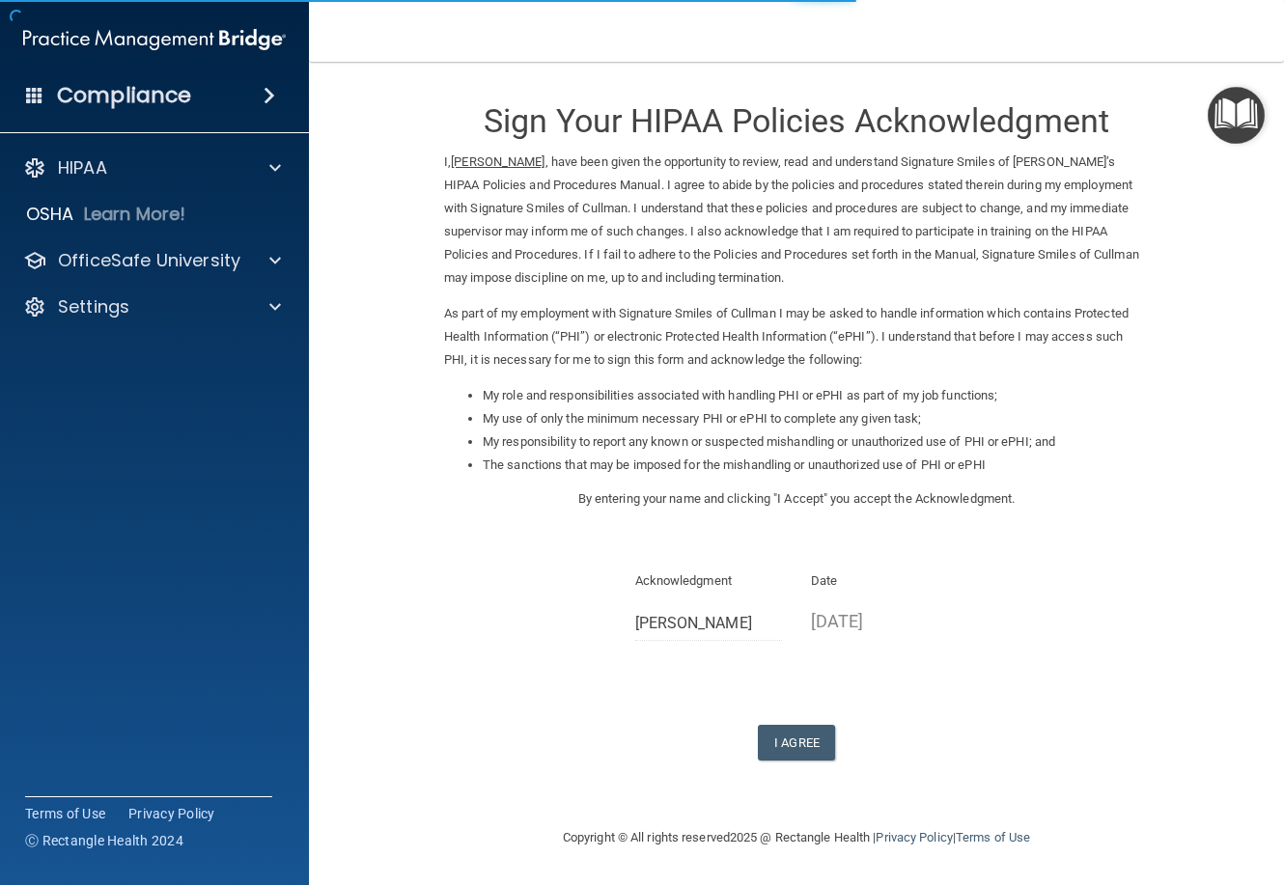
click at [773, 694] on div "Sign Your HIPAA Policies Acknowledgment I, [PERSON_NAME] , have been given the …" at bounding box center [796, 421] width 705 height 680
click at [787, 734] on button "I Agree" at bounding box center [796, 743] width 77 height 36
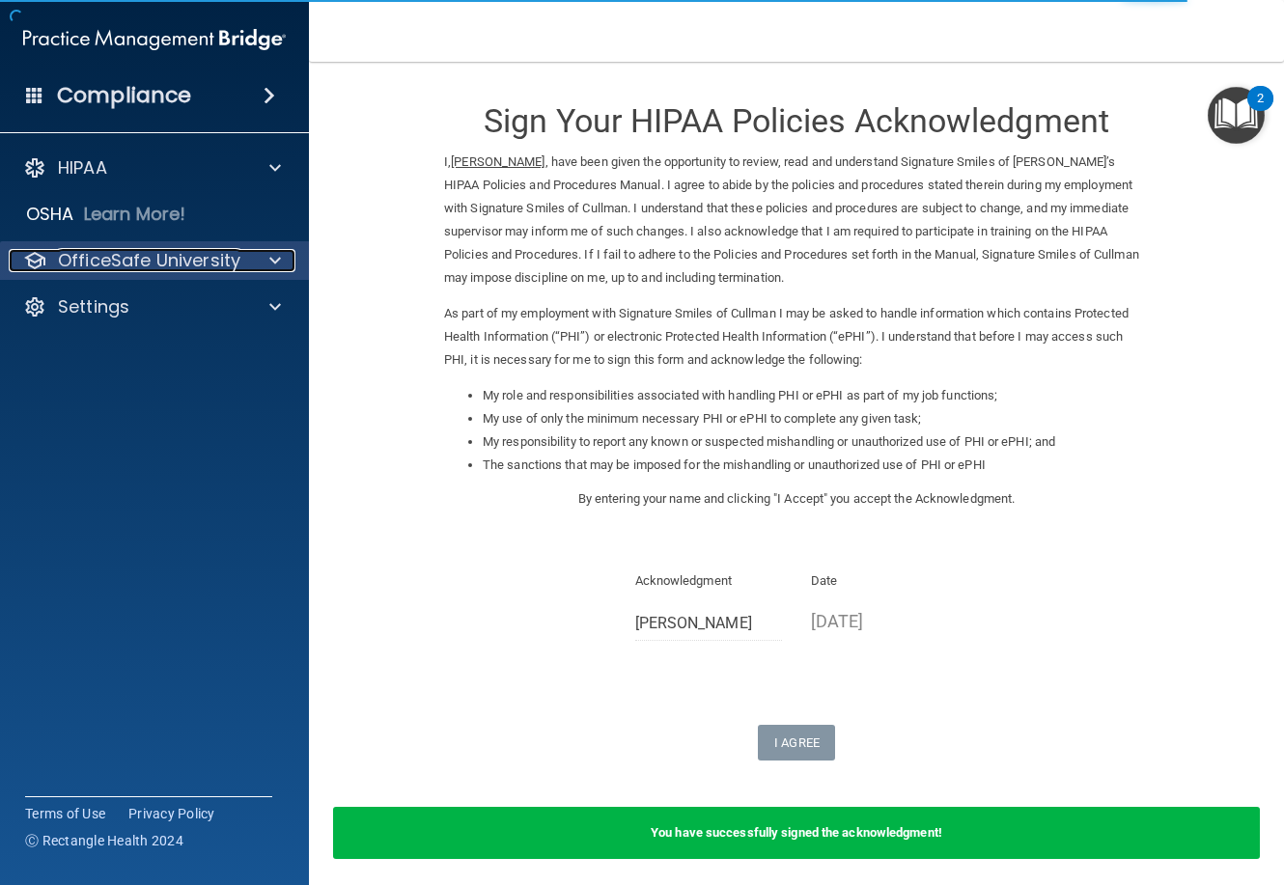
click at [131, 262] on p "OfficeSafe University" at bounding box center [149, 260] width 182 height 23
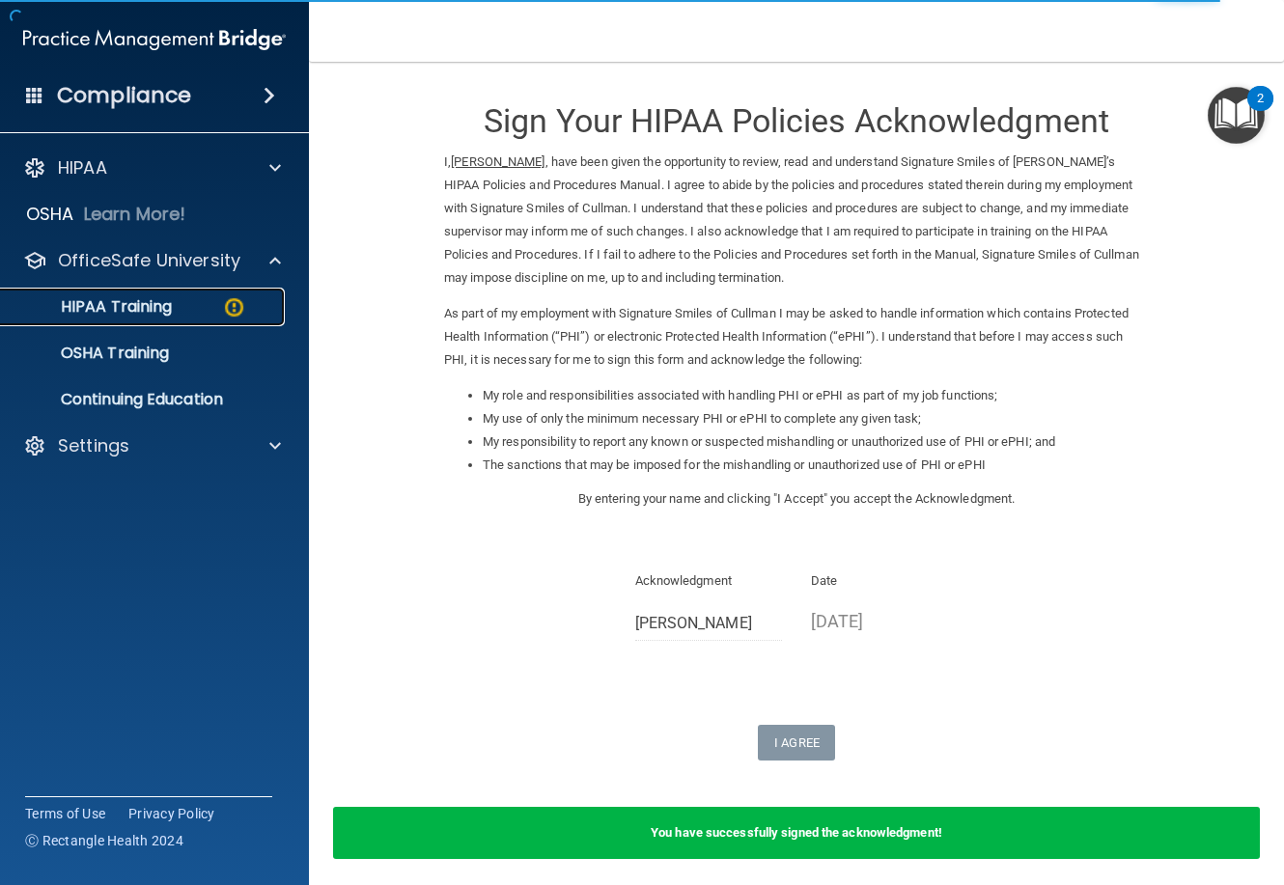
click at [208, 306] on div "HIPAA Training" at bounding box center [145, 306] width 264 height 19
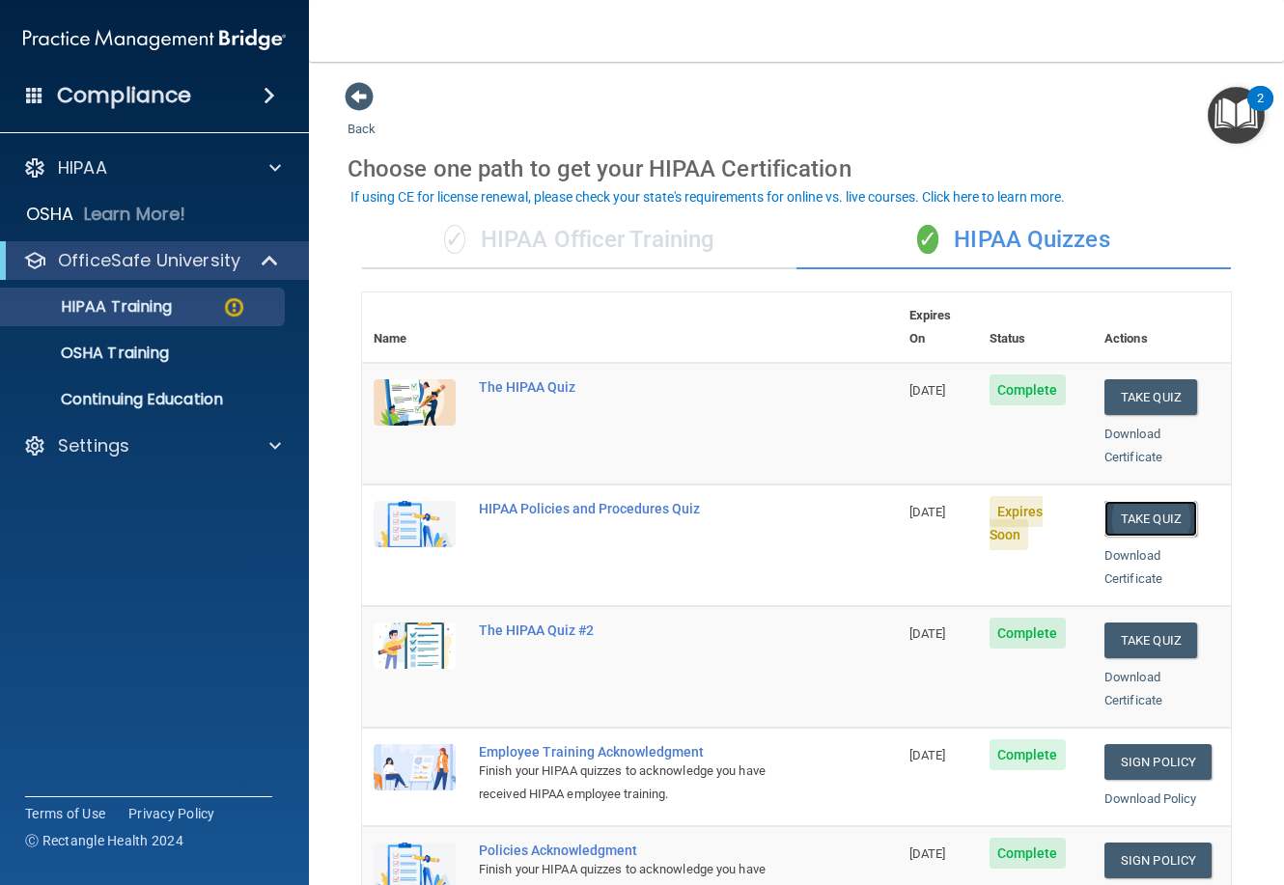
click at [1129, 501] on button "Take Quiz" at bounding box center [1151, 519] width 93 height 36
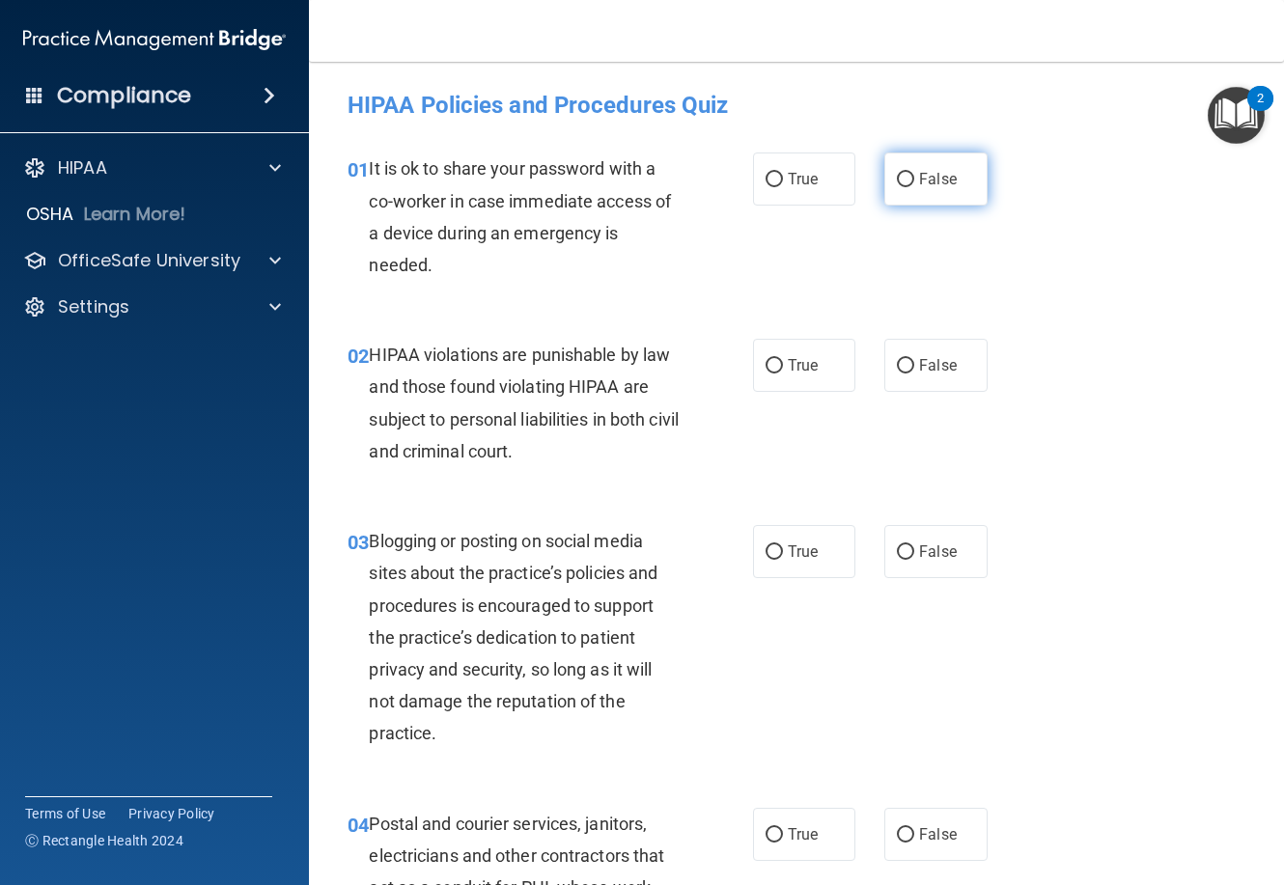
click at [905, 177] on input "False" at bounding box center [905, 180] width 17 height 14
radio input "true"
click at [777, 372] on label "True" at bounding box center [804, 365] width 102 height 53
click at [777, 372] on input "True" at bounding box center [774, 366] width 17 height 14
radio input "true"
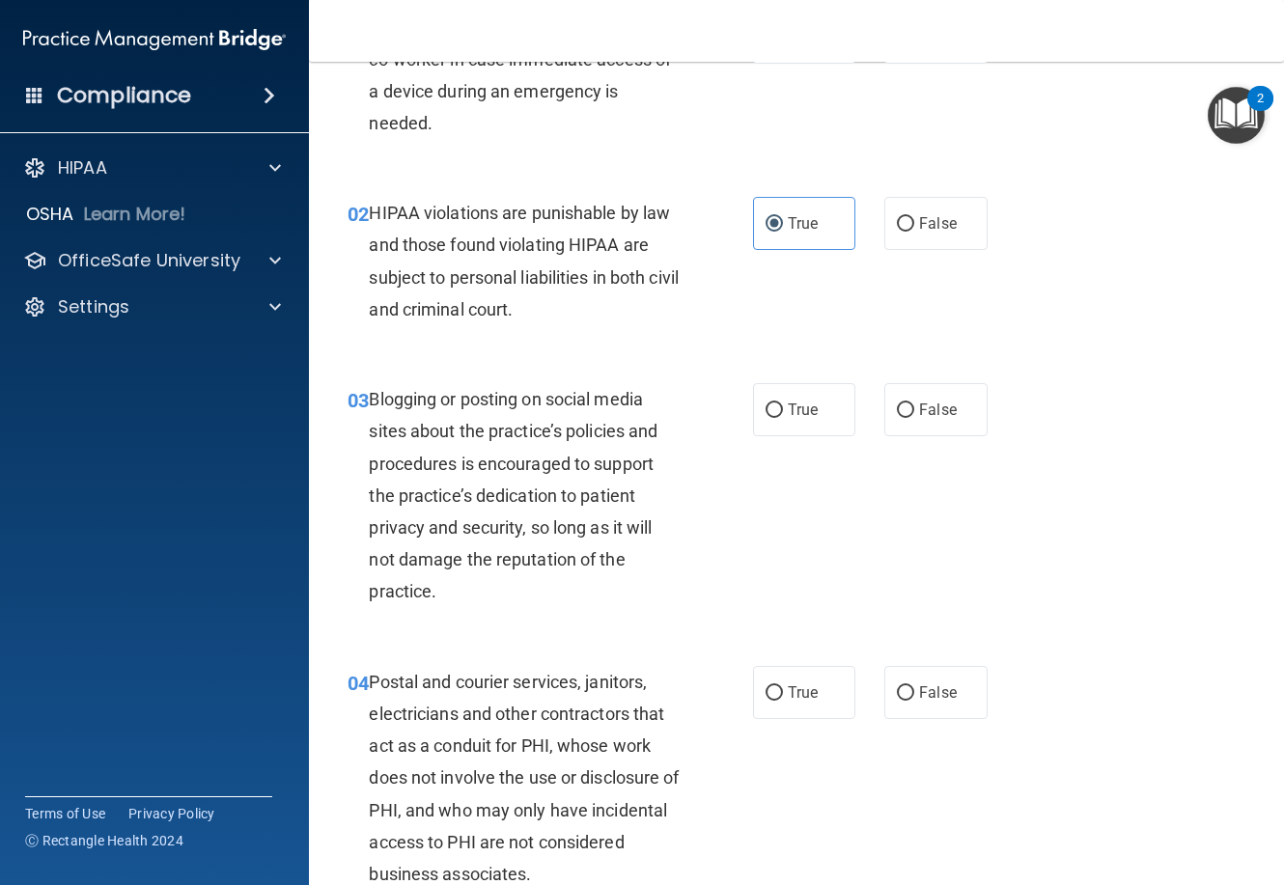
scroll to position [193, 0]
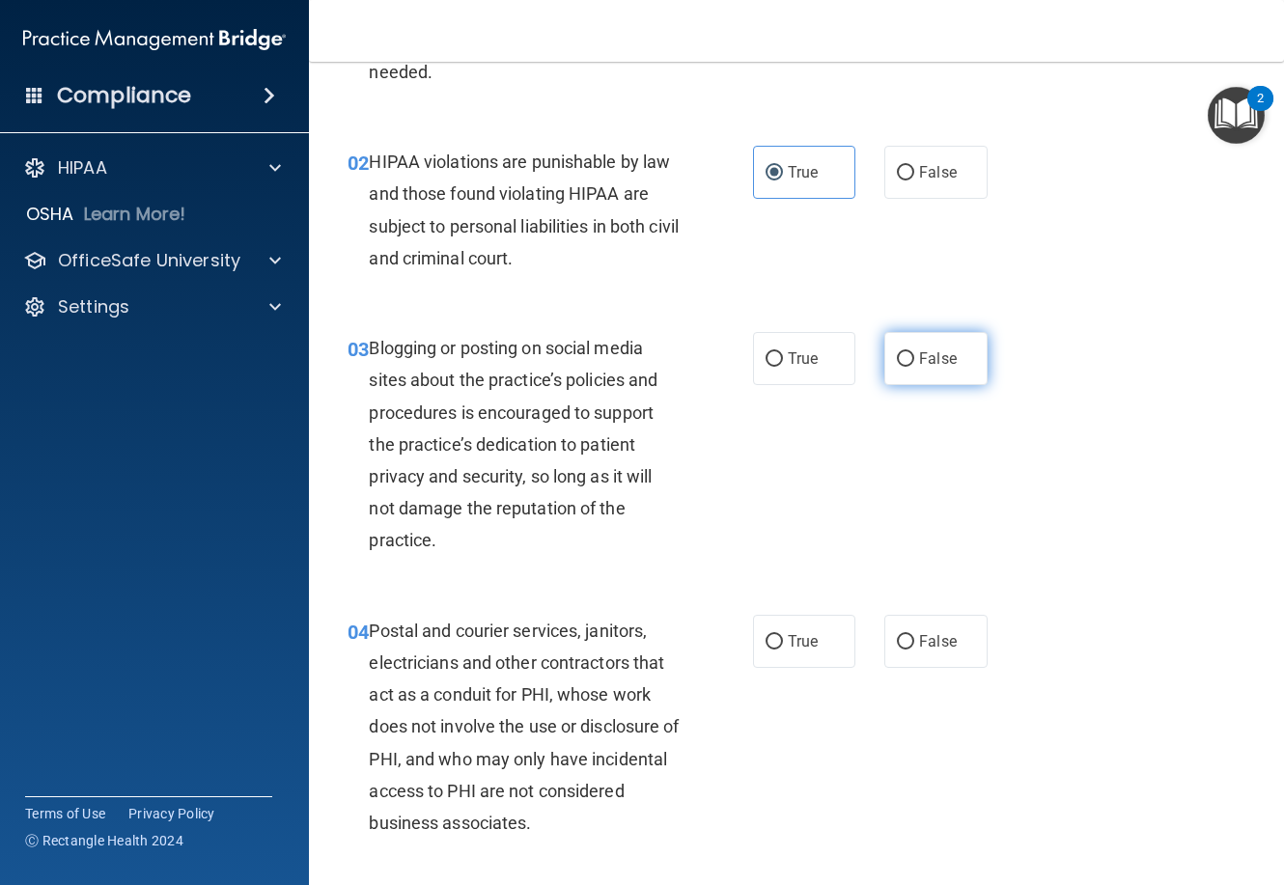
click at [919, 356] on span "False" at bounding box center [938, 359] width 38 height 18
click at [914, 356] on input "False" at bounding box center [905, 359] width 17 height 14
radio input "true"
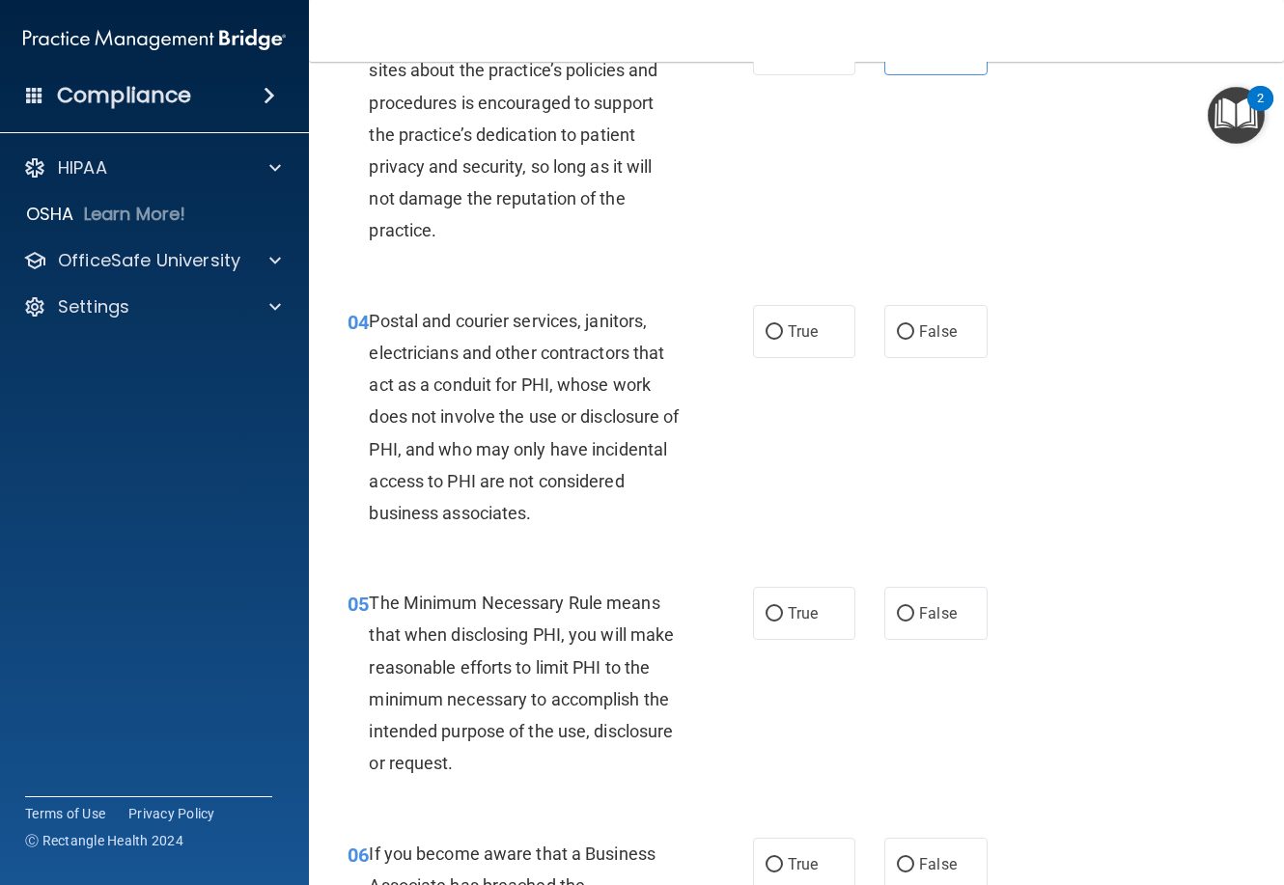
scroll to position [579, 0]
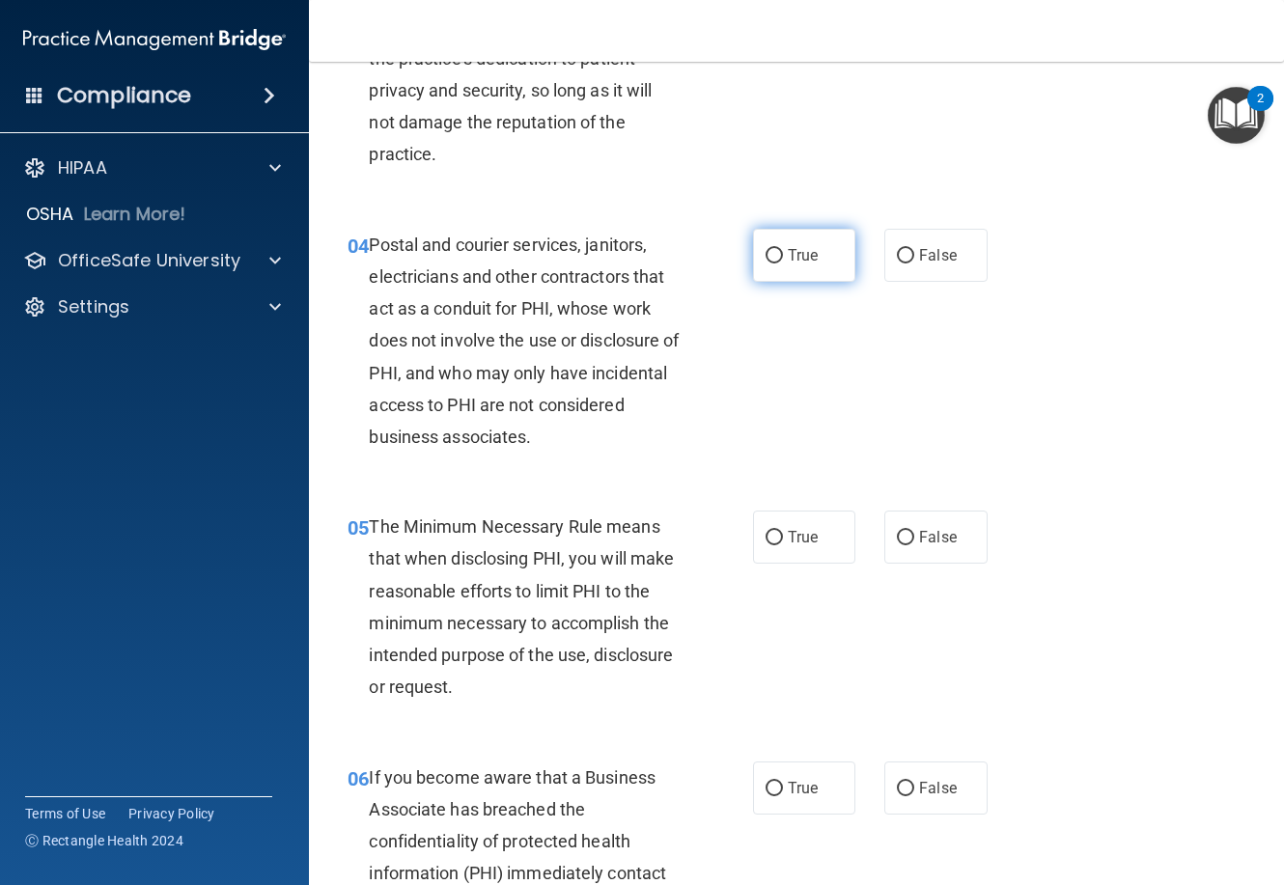
click at [827, 259] on label "True" at bounding box center [804, 255] width 102 height 53
click at [783, 259] on input "True" at bounding box center [774, 256] width 17 height 14
radio input "true"
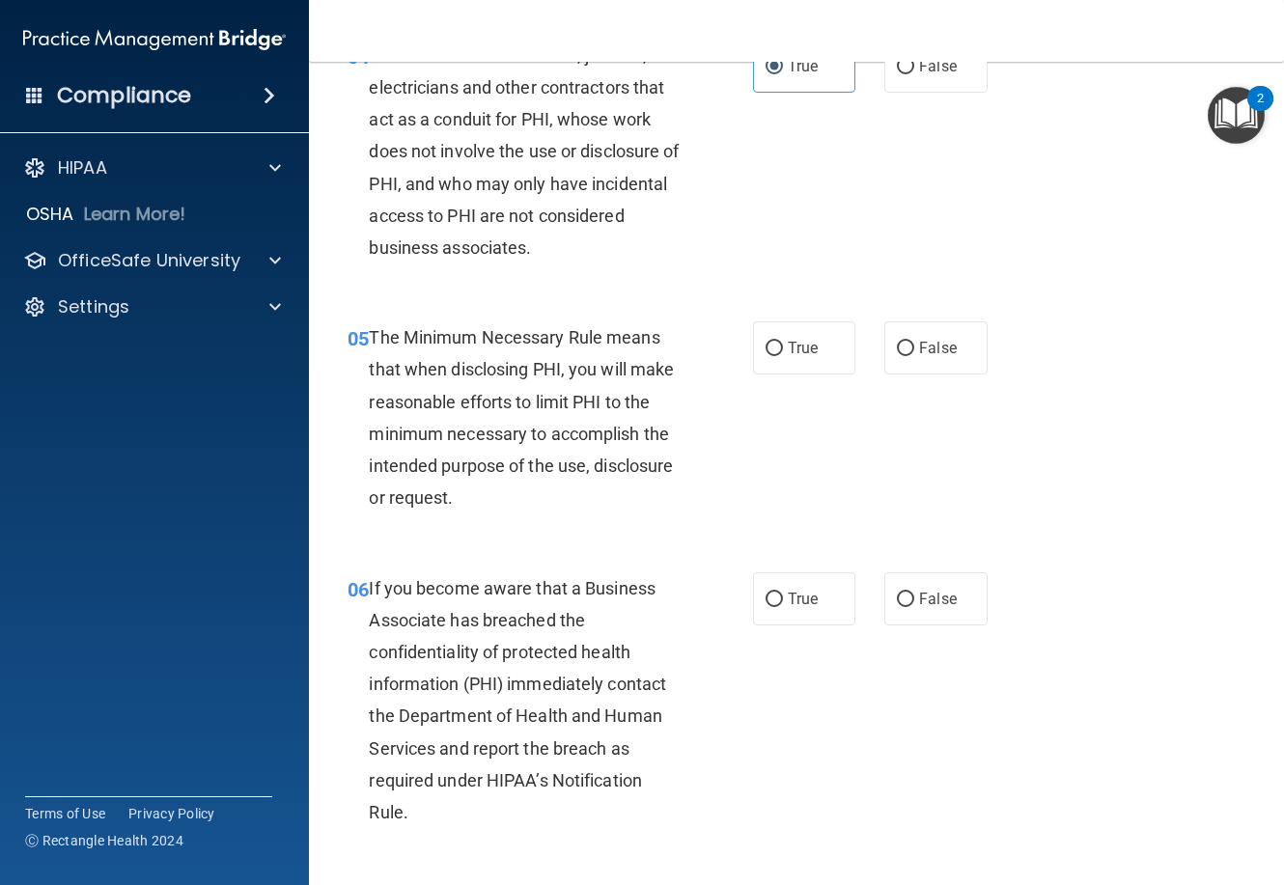
scroll to position [772, 0]
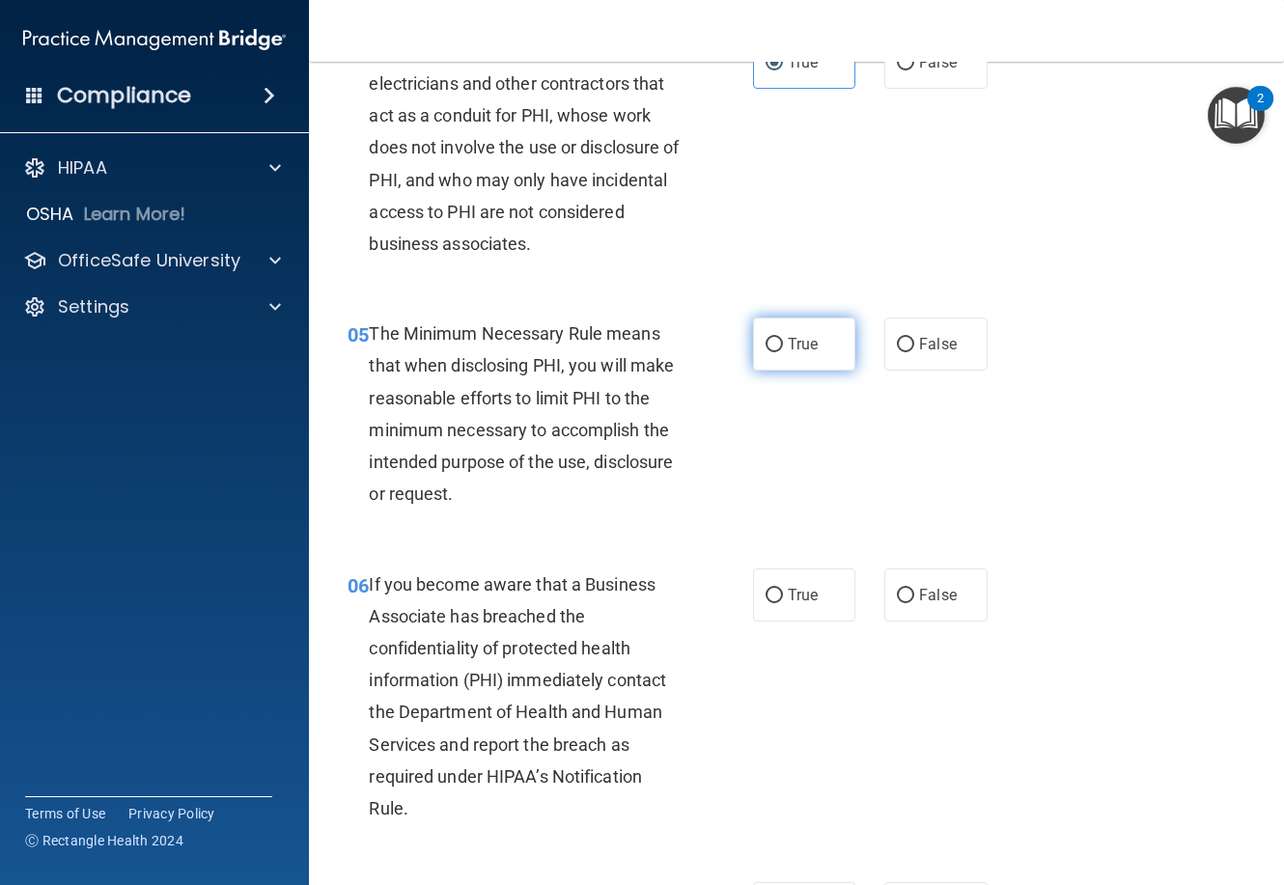
click at [816, 348] on label "True" at bounding box center [804, 344] width 102 height 53
click at [783, 348] on input "True" at bounding box center [774, 345] width 17 height 14
radio input "true"
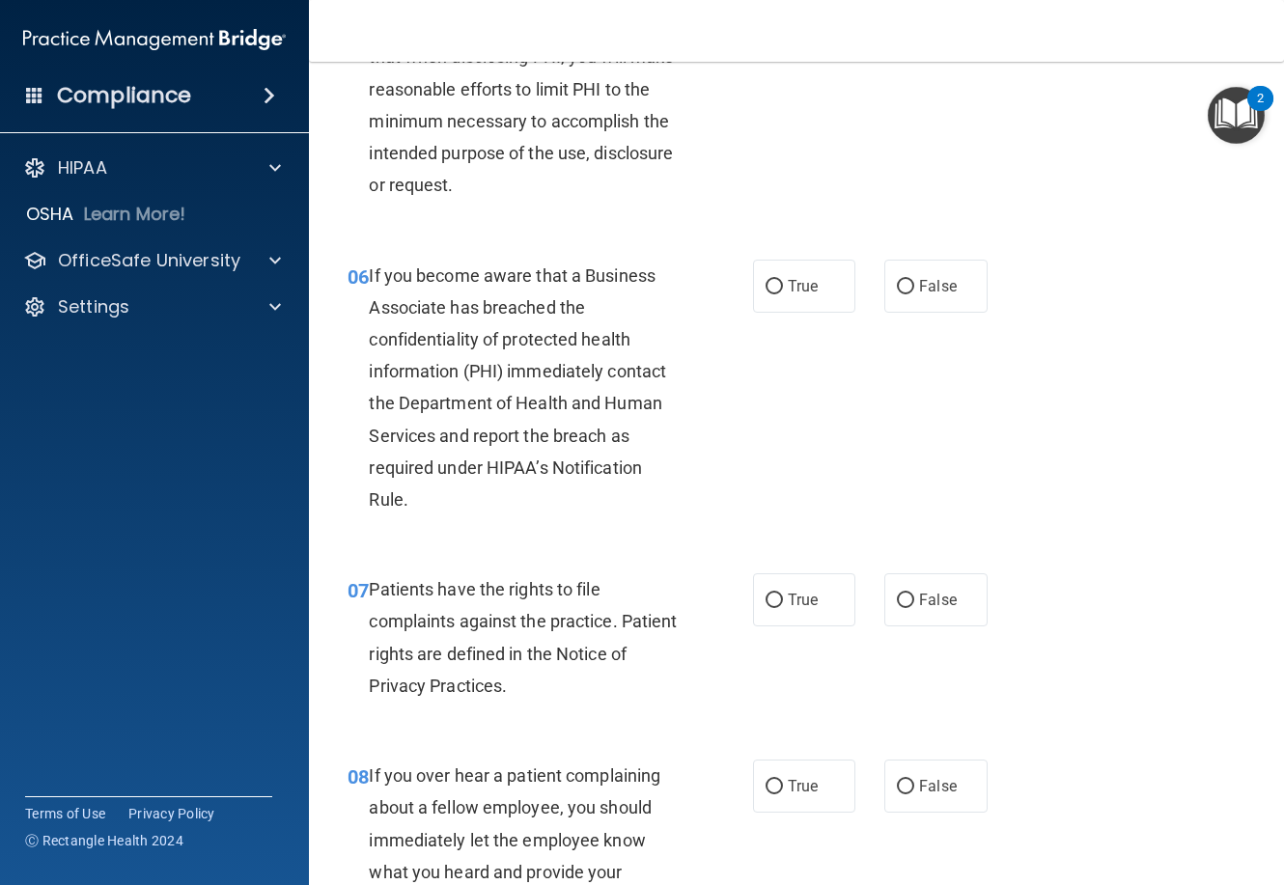
scroll to position [1159, 0]
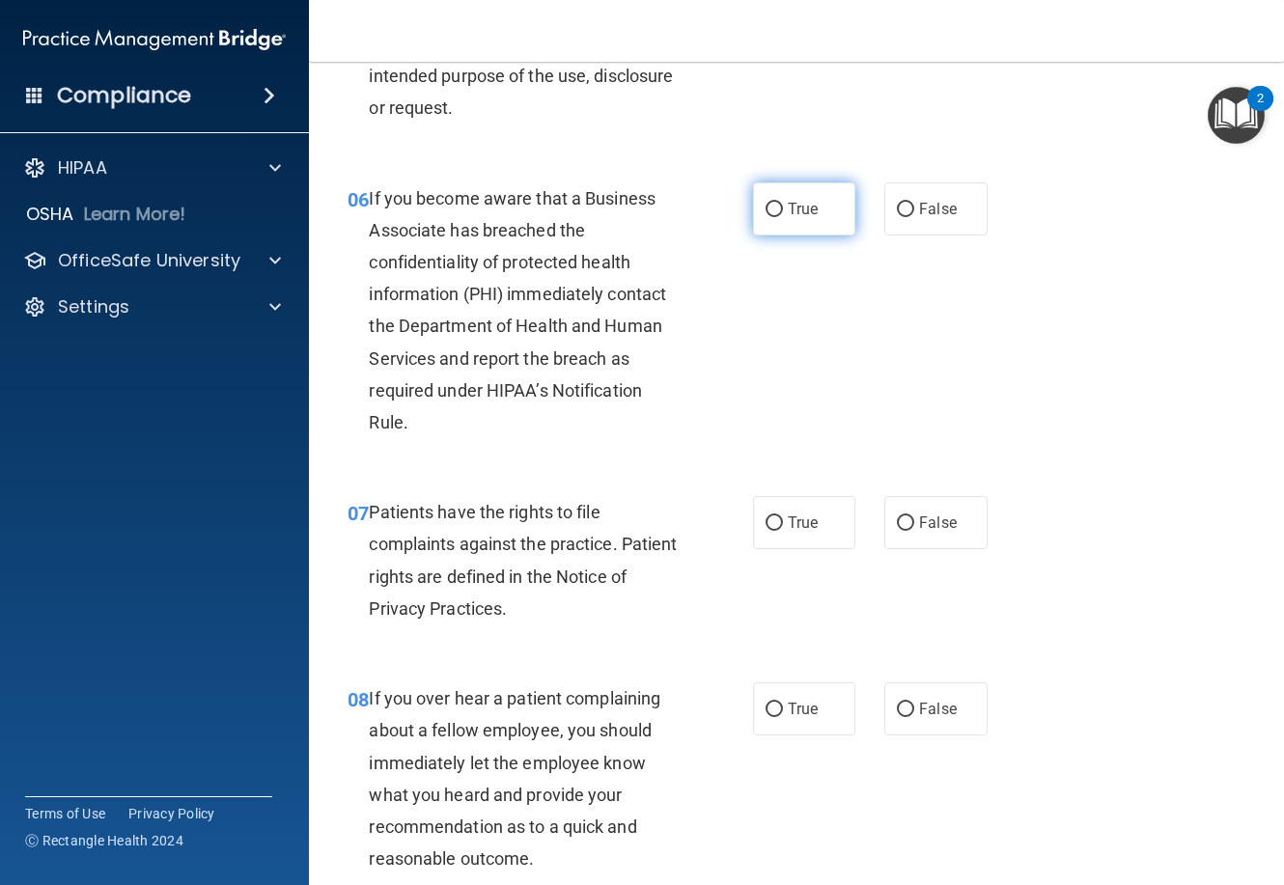
click at [811, 217] on label "True" at bounding box center [804, 208] width 102 height 53
click at [783, 217] on input "True" at bounding box center [774, 210] width 17 height 14
radio input "true"
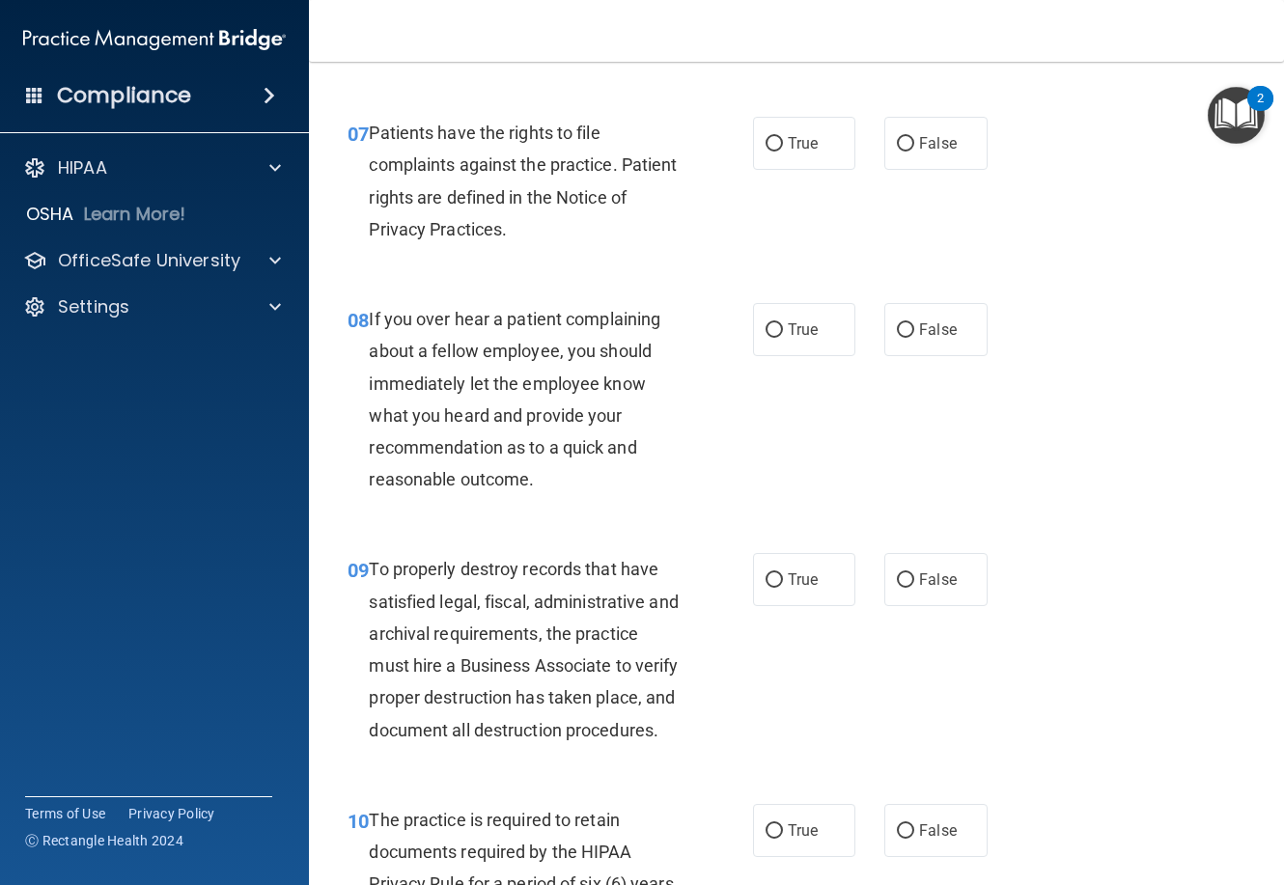
scroll to position [1545, 0]
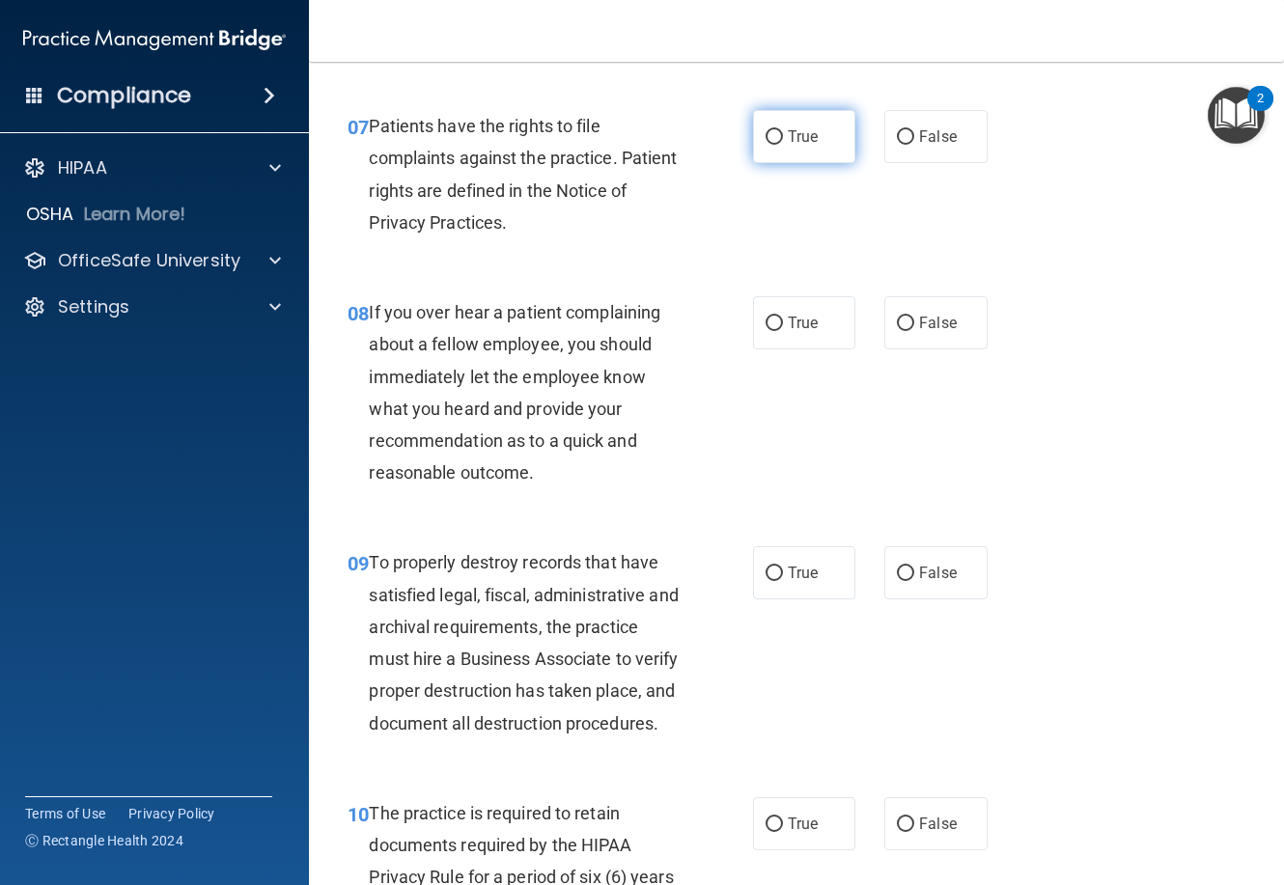
click at [810, 126] on label "True" at bounding box center [804, 136] width 102 height 53
click at [783, 130] on input "True" at bounding box center [774, 137] width 17 height 14
radio input "true"
click at [766, 325] on input "True" at bounding box center [774, 324] width 17 height 14
radio input "true"
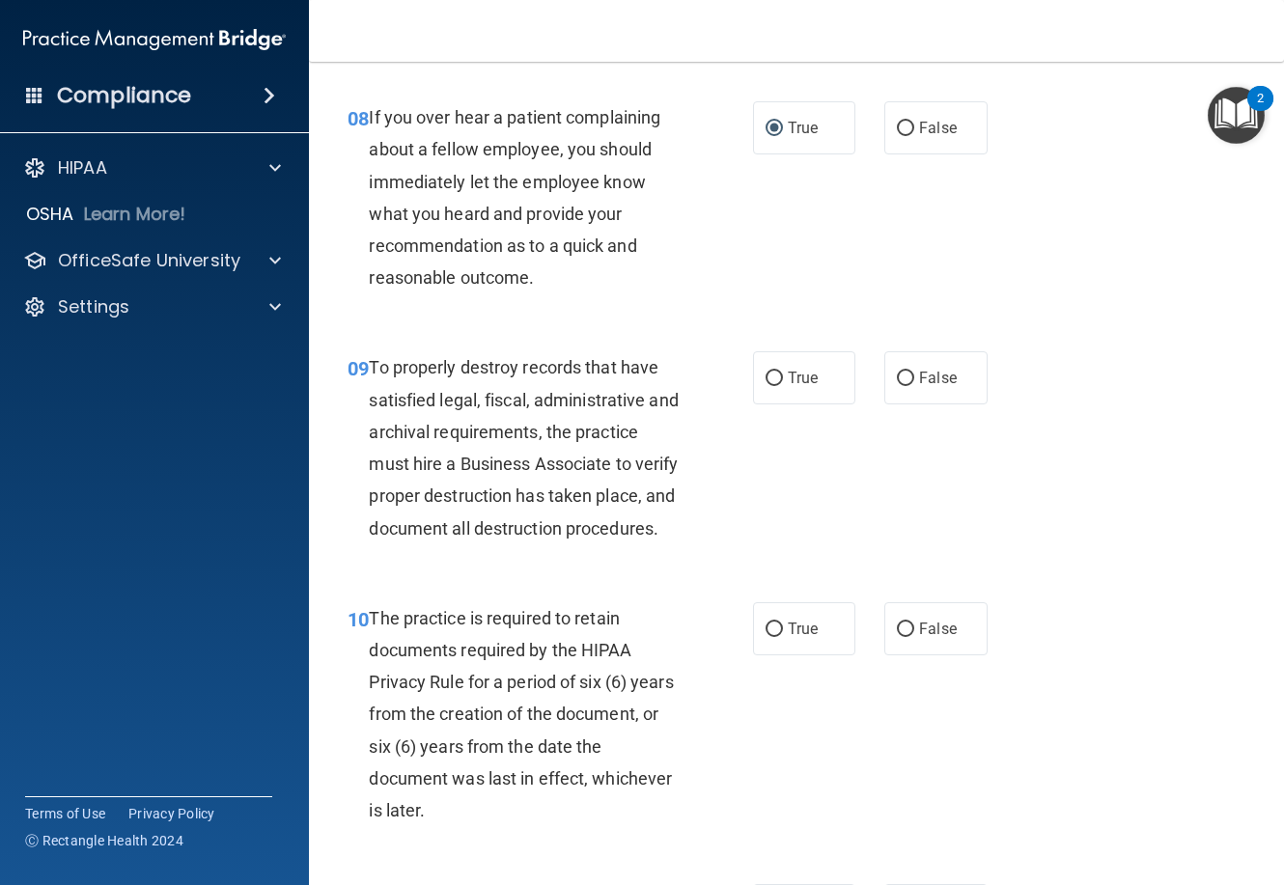
scroll to position [1835, 0]
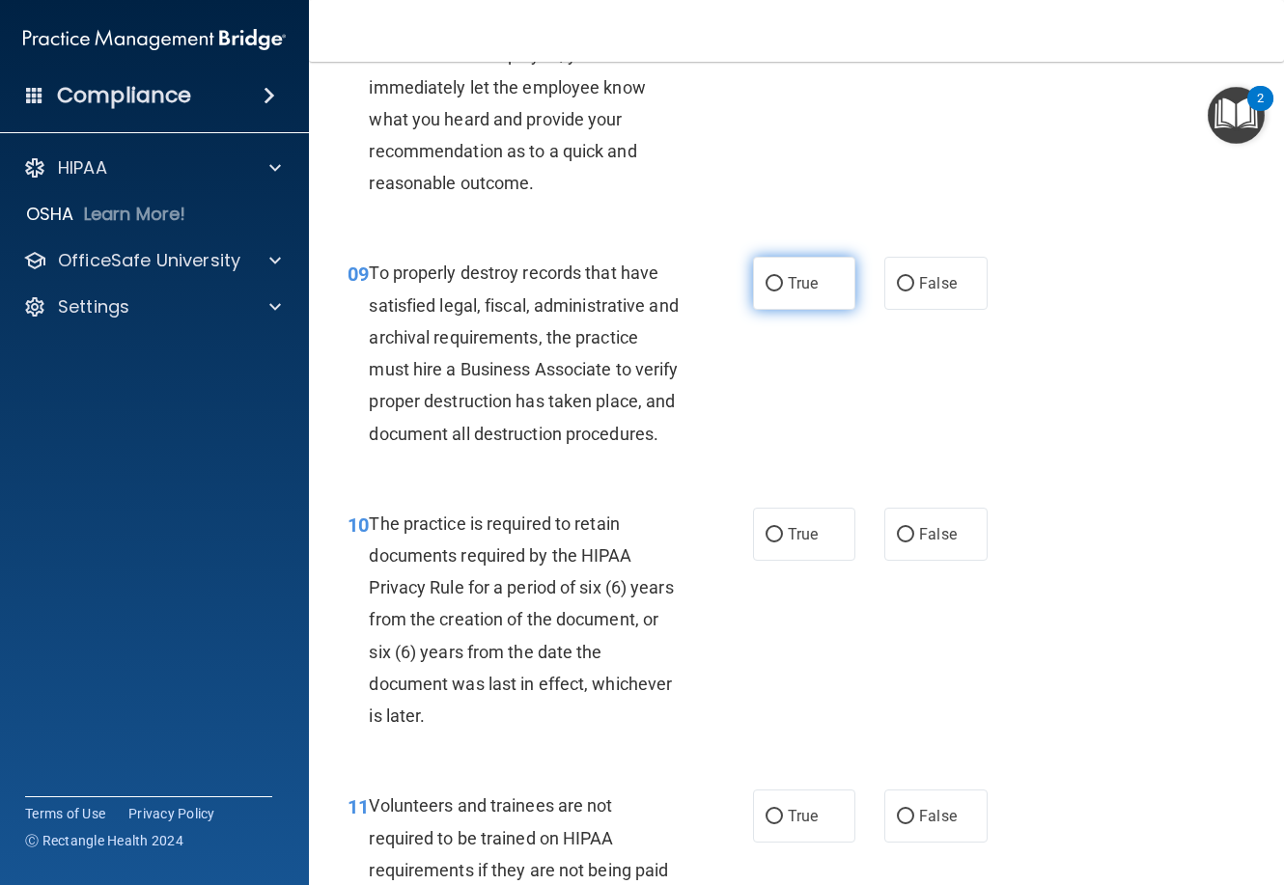
click at [776, 282] on label "True" at bounding box center [804, 283] width 102 height 53
click at [776, 282] on input "True" at bounding box center [774, 284] width 17 height 14
radio input "true"
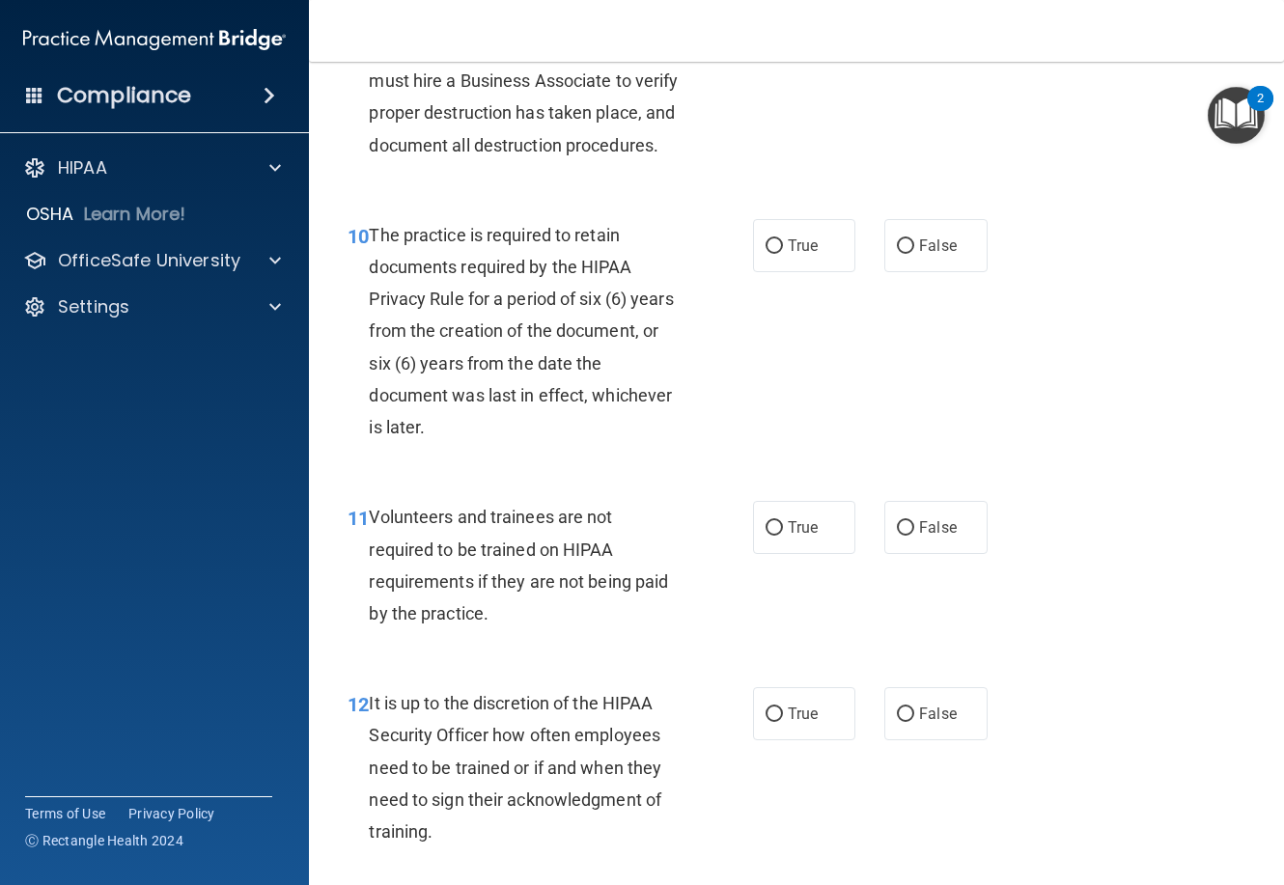
scroll to position [2124, 0]
click at [788, 254] on span "True" at bounding box center [803, 245] width 30 height 18
click at [783, 253] on input "True" at bounding box center [774, 245] width 17 height 14
radio input "true"
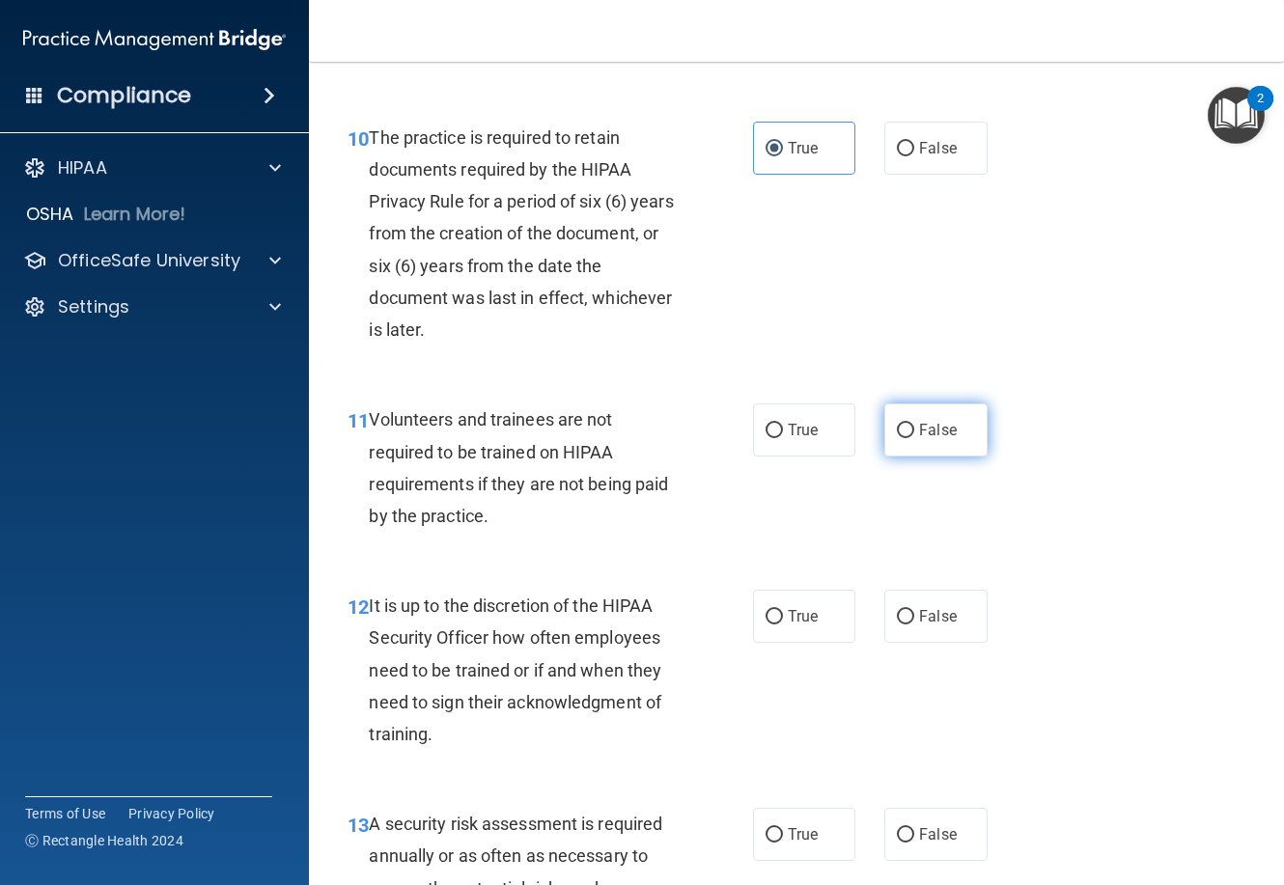
click at [937, 439] on span "False" at bounding box center [938, 430] width 38 height 18
click at [914, 438] on input "False" at bounding box center [905, 431] width 17 height 14
radio input "true"
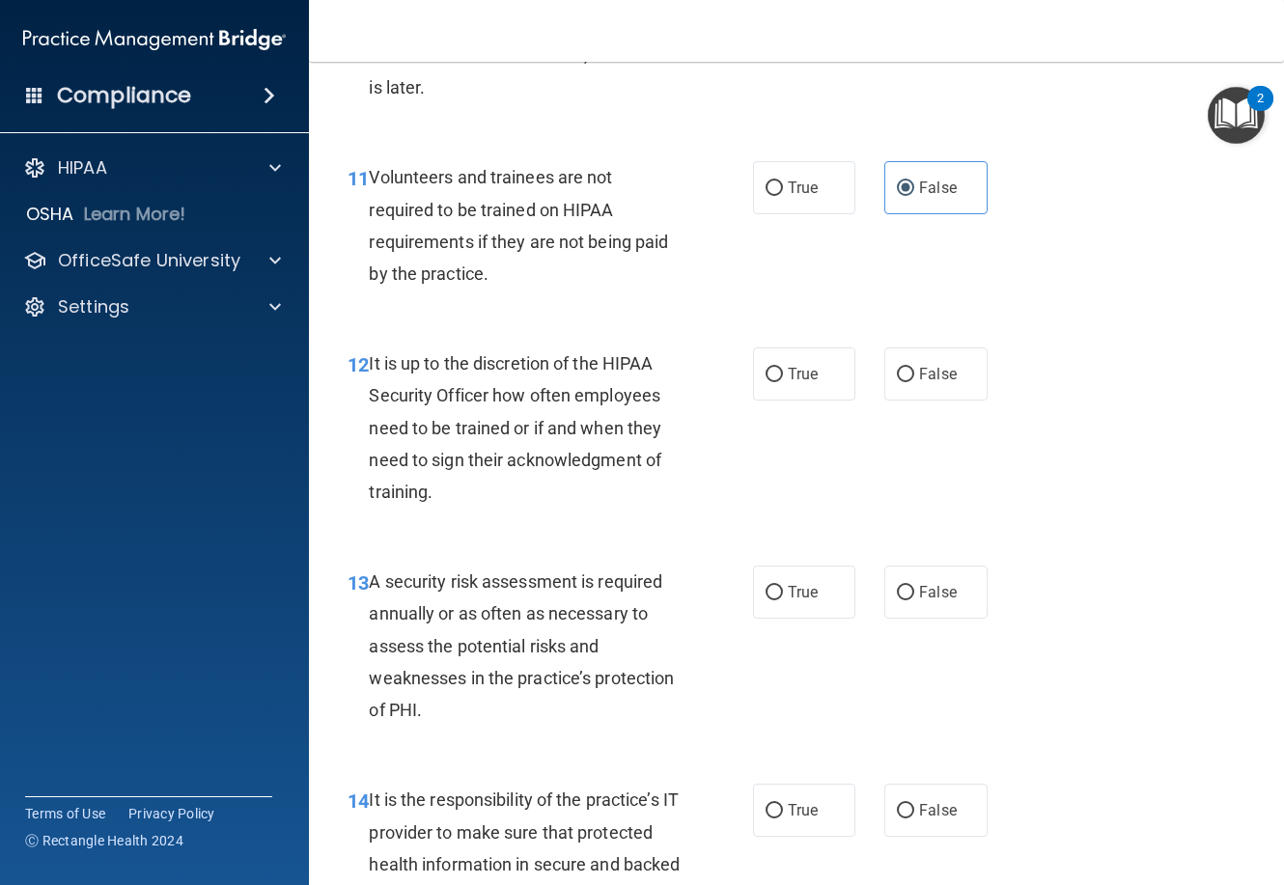
scroll to position [2511, 0]
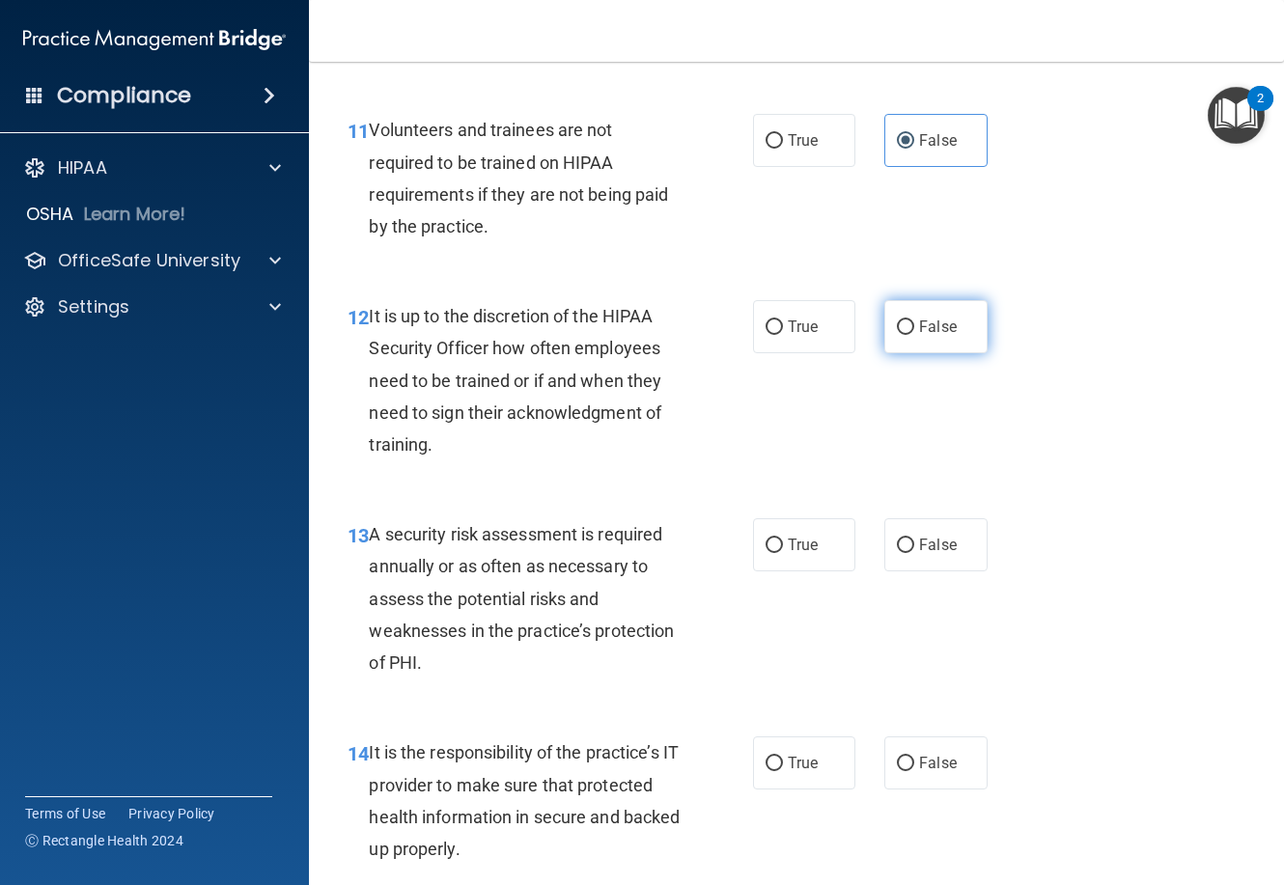
click at [919, 336] on span "False" at bounding box center [938, 327] width 38 height 18
click at [914, 335] on input "False" at bounding box center [905, 328] width 17 height 14
radio input "true"
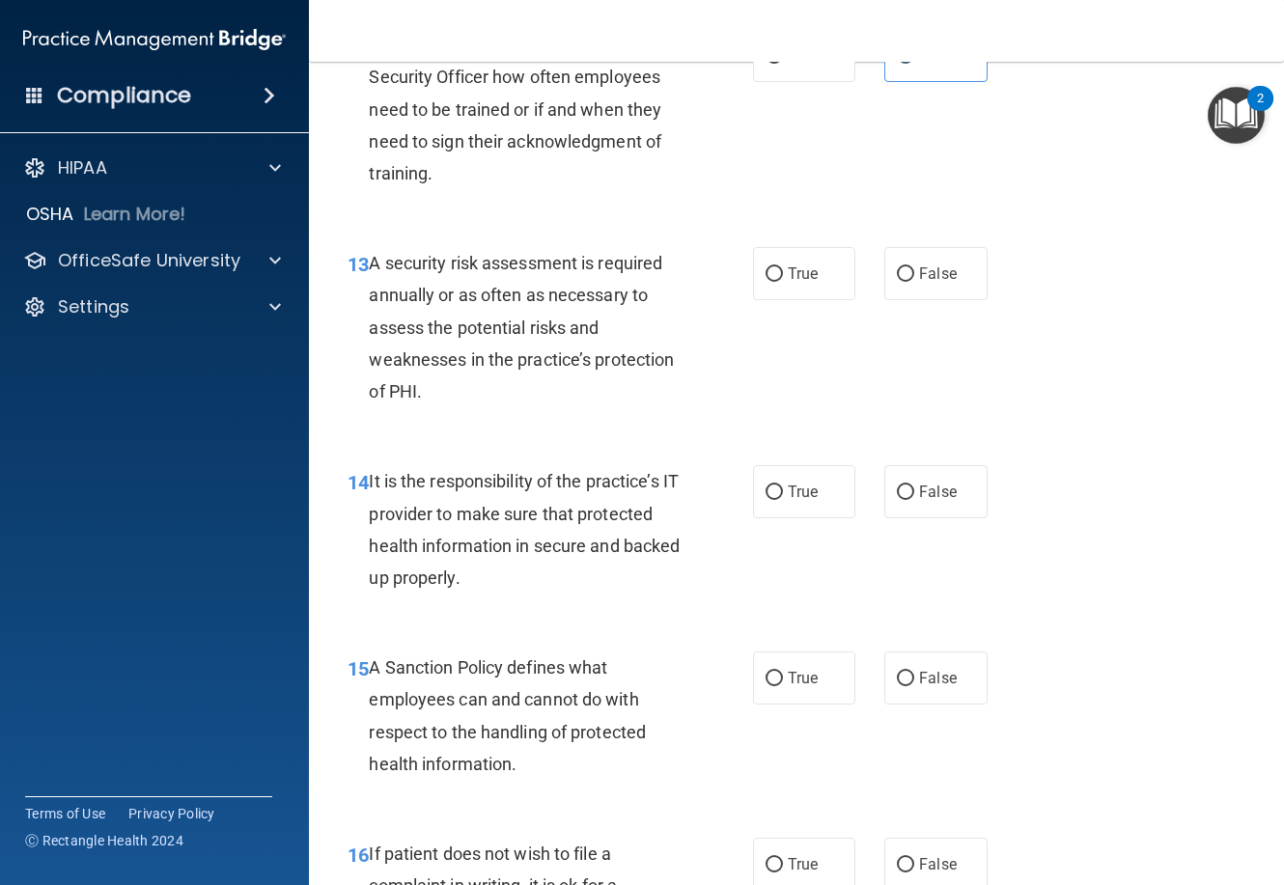
scroll to position [2897, 0]
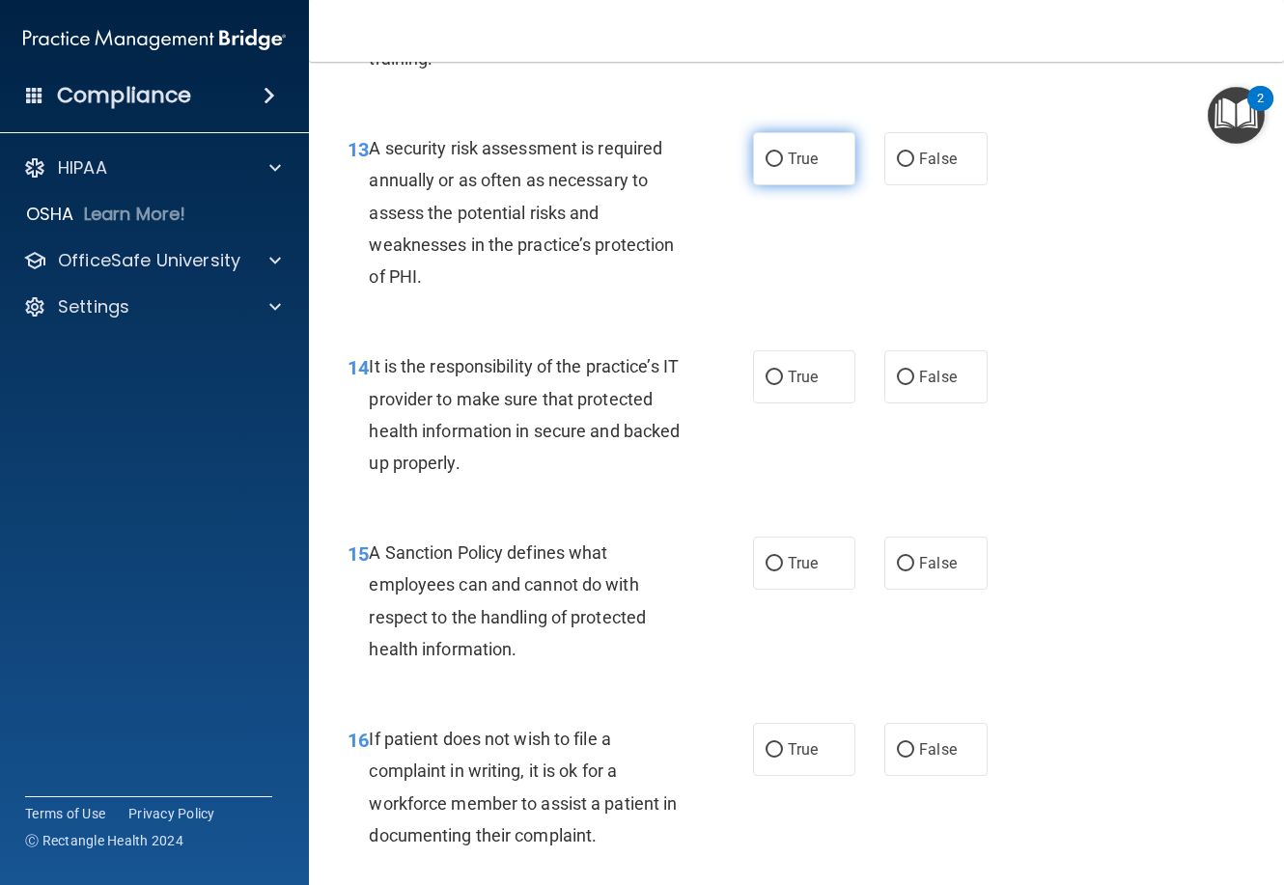
click at [775, 167] on input "True" at bounding box center [774, 160] width 17 height 14
radio input "true"
click at [773, 385] on input "True" at bounding box center [774, 378] width 17 height 14
radio input "true"
click at [780, 590] on label "True" at bounding box center [804, 563] width 102 height 53
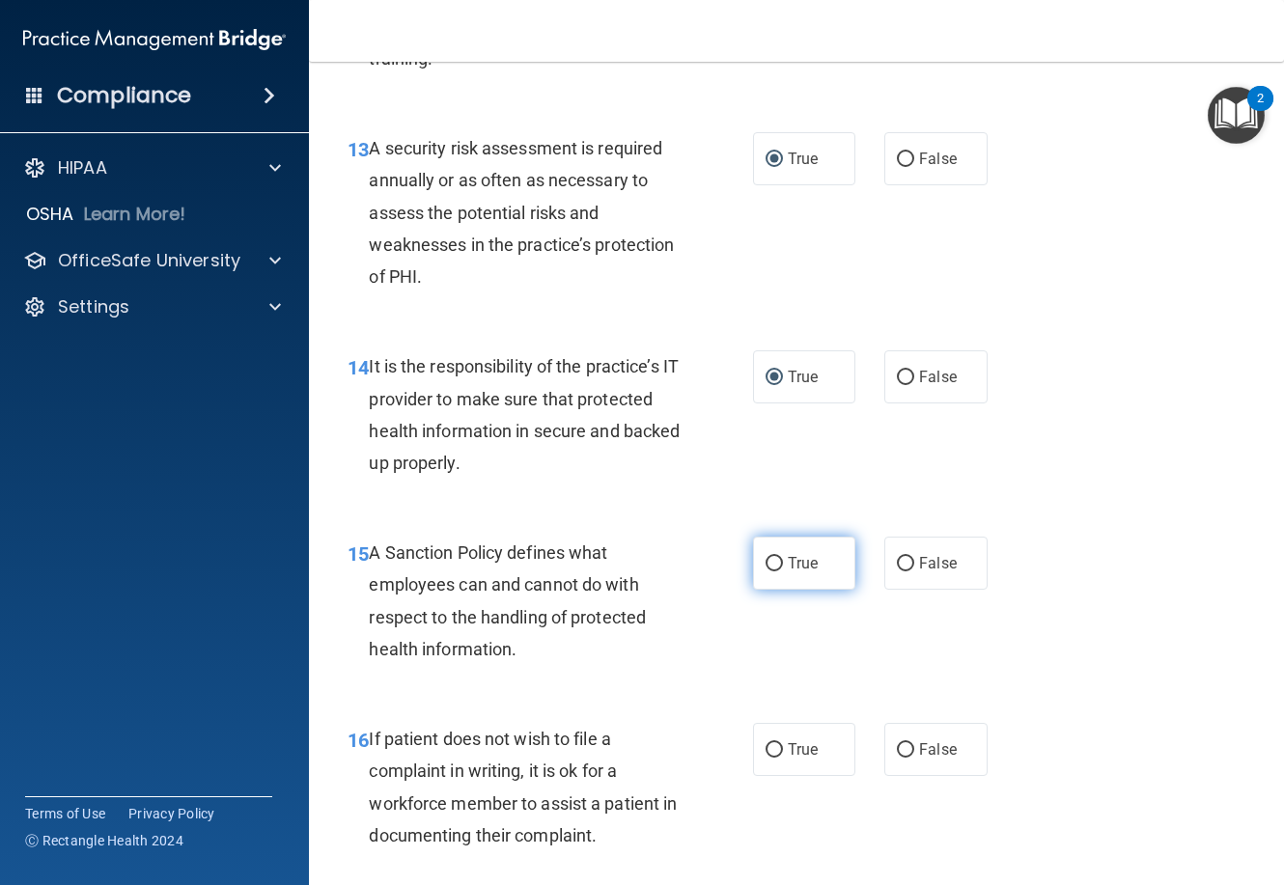
click at [780, 572] on input "True" at bounding box center [774, 564] width 17 height 14
radio input "true"
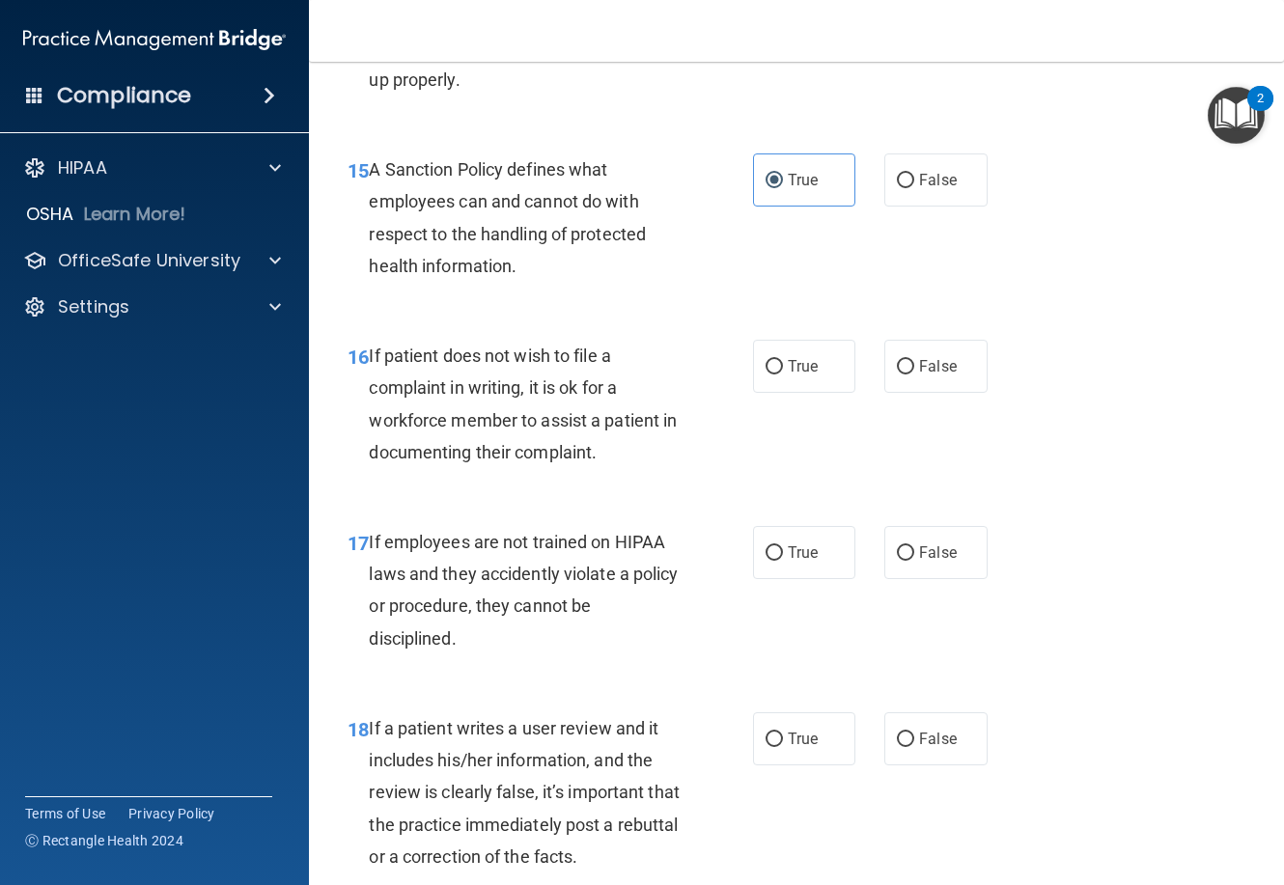
scroll to position [3283, 0]
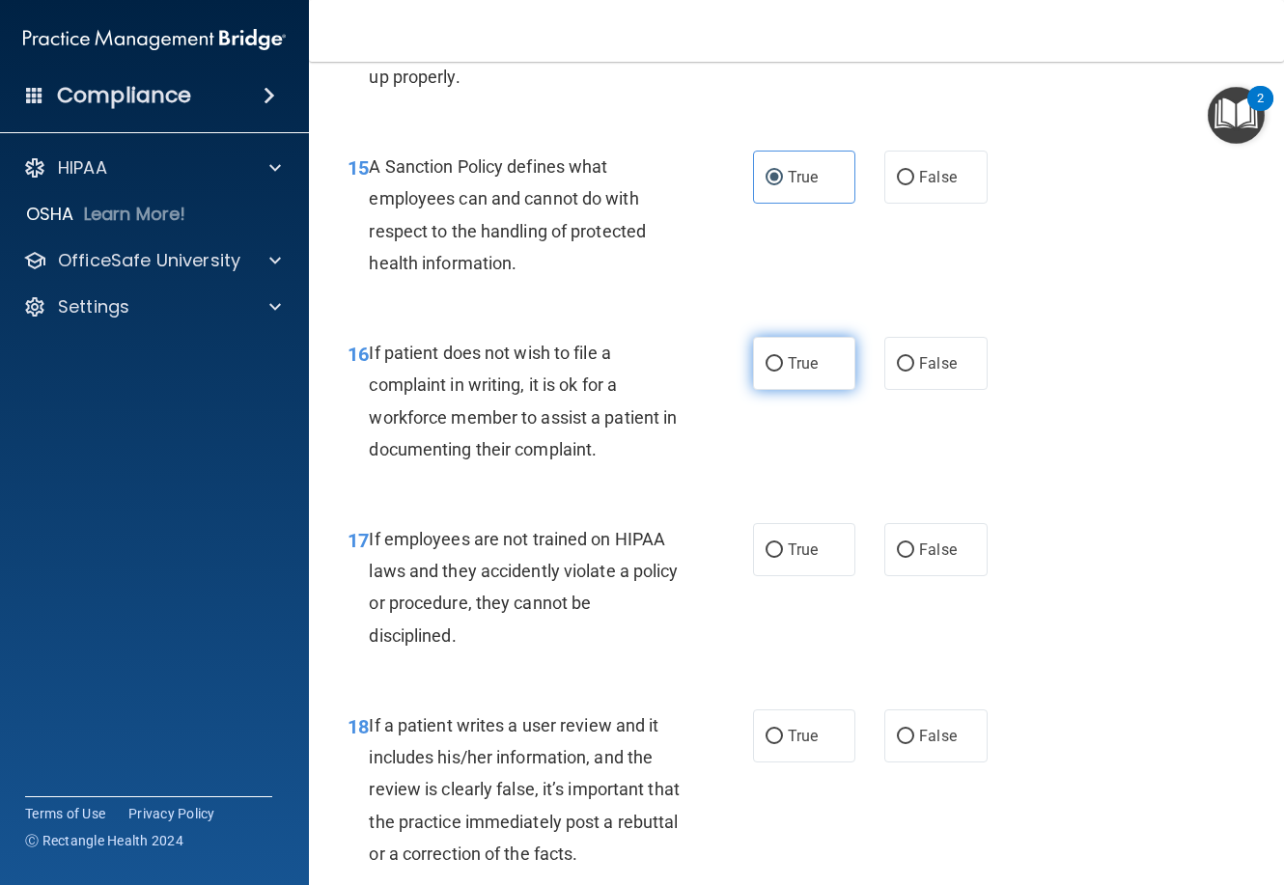
click at [788, 373] on span "True" at bounding box center [803, 363] width 30 height 18
click at [783, 372] on input "True" at bounding box center [774, 364] width 17 height 14
radio input "true"
click at [942, 559] on span "False" at bounding box center [938, 550] width 38 height 18
click at [914, 558] on input "False" at bounding box center [905, 551] width 17 height 14
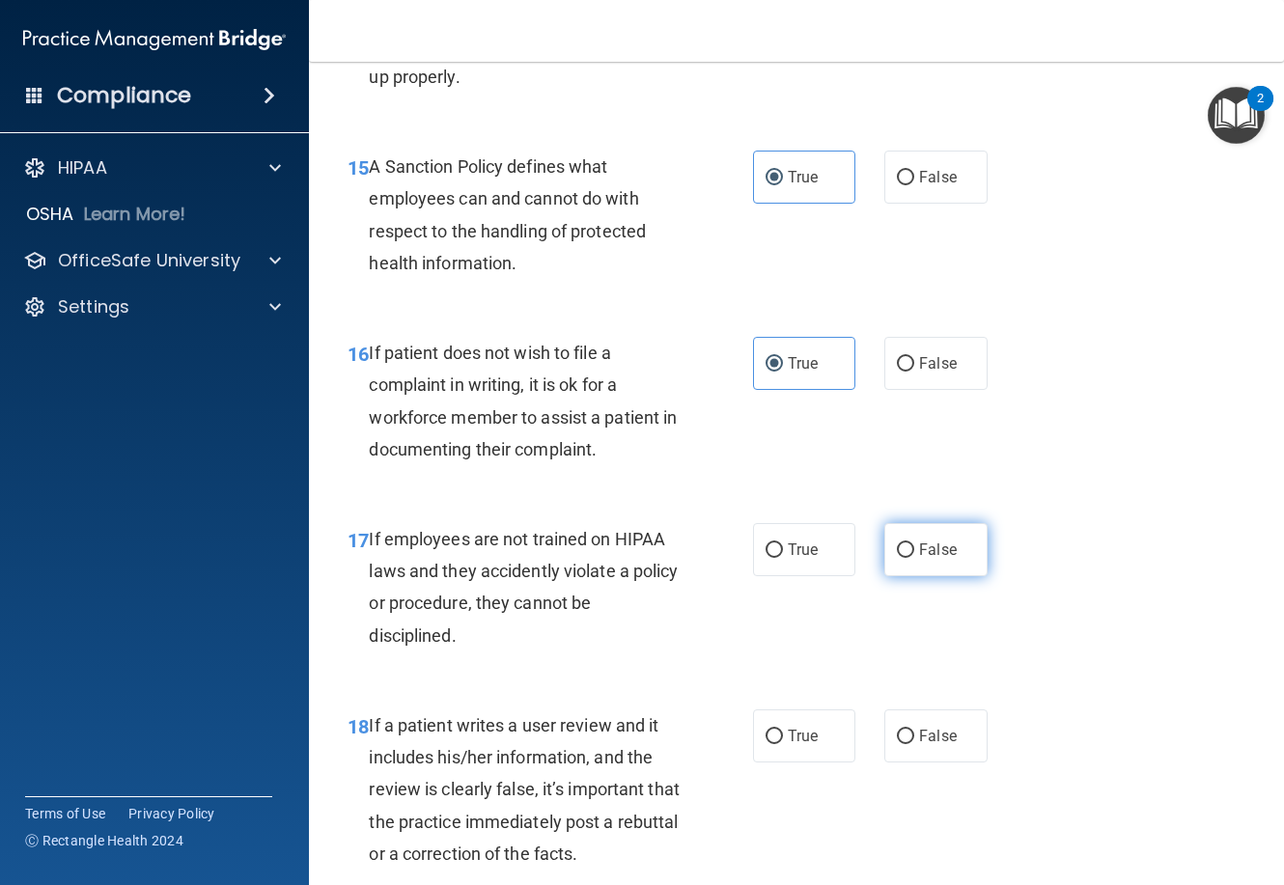
radio input "true"
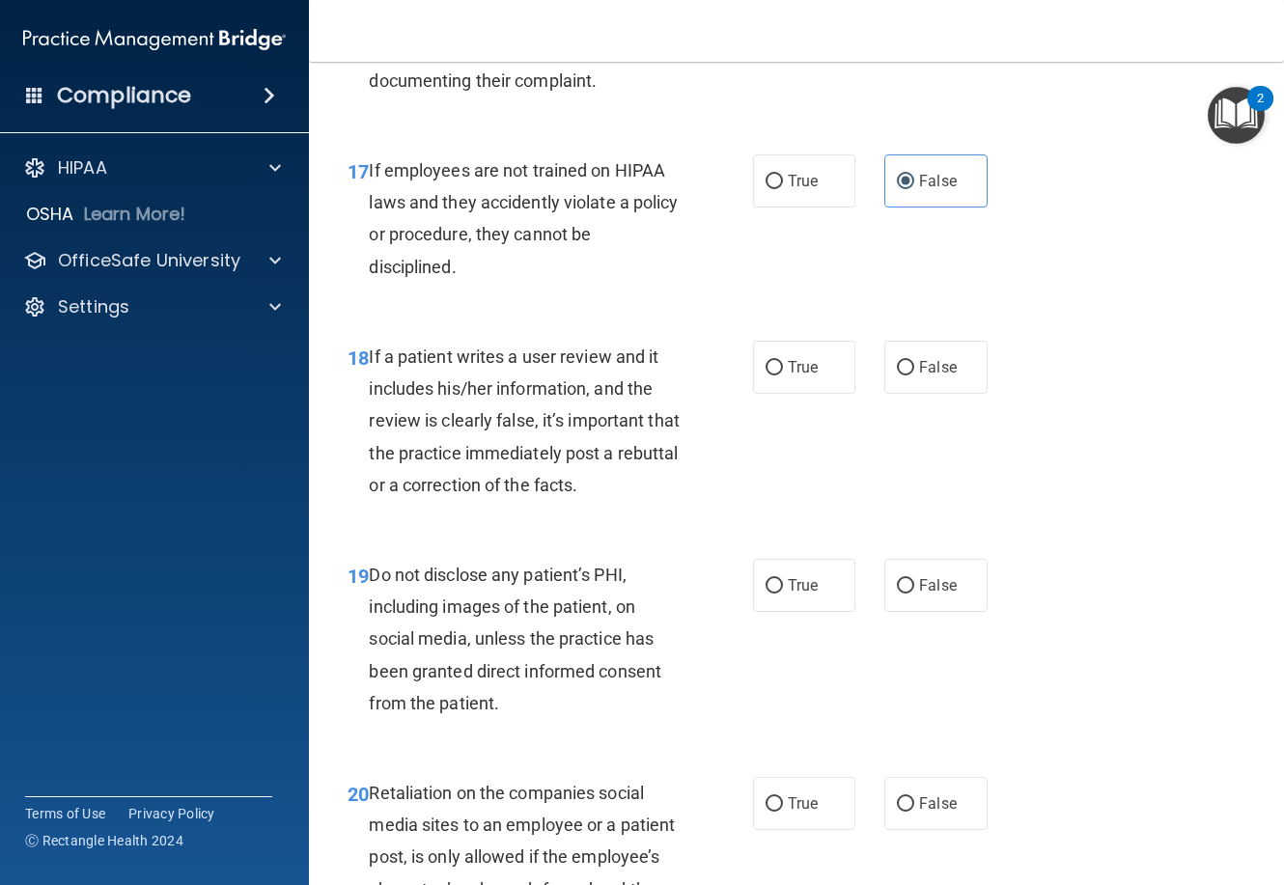
scroll to position [3669, 0]
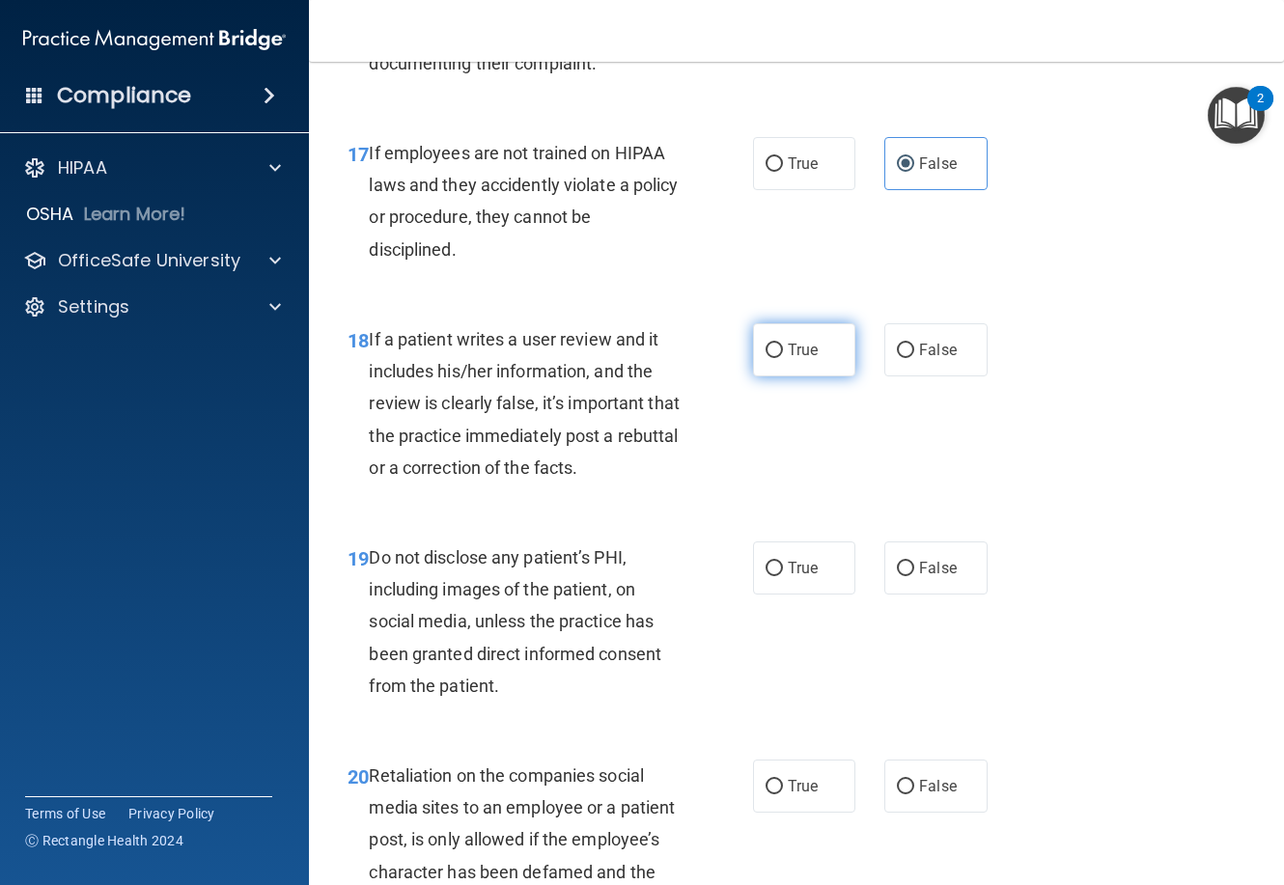
click at [794, 359] on span "True" at bounding box center [803, 350] width 30 height 18
click at [783, 358] on input "True" at bounding box center [774, 351] width 17 height 14
radio input "true"
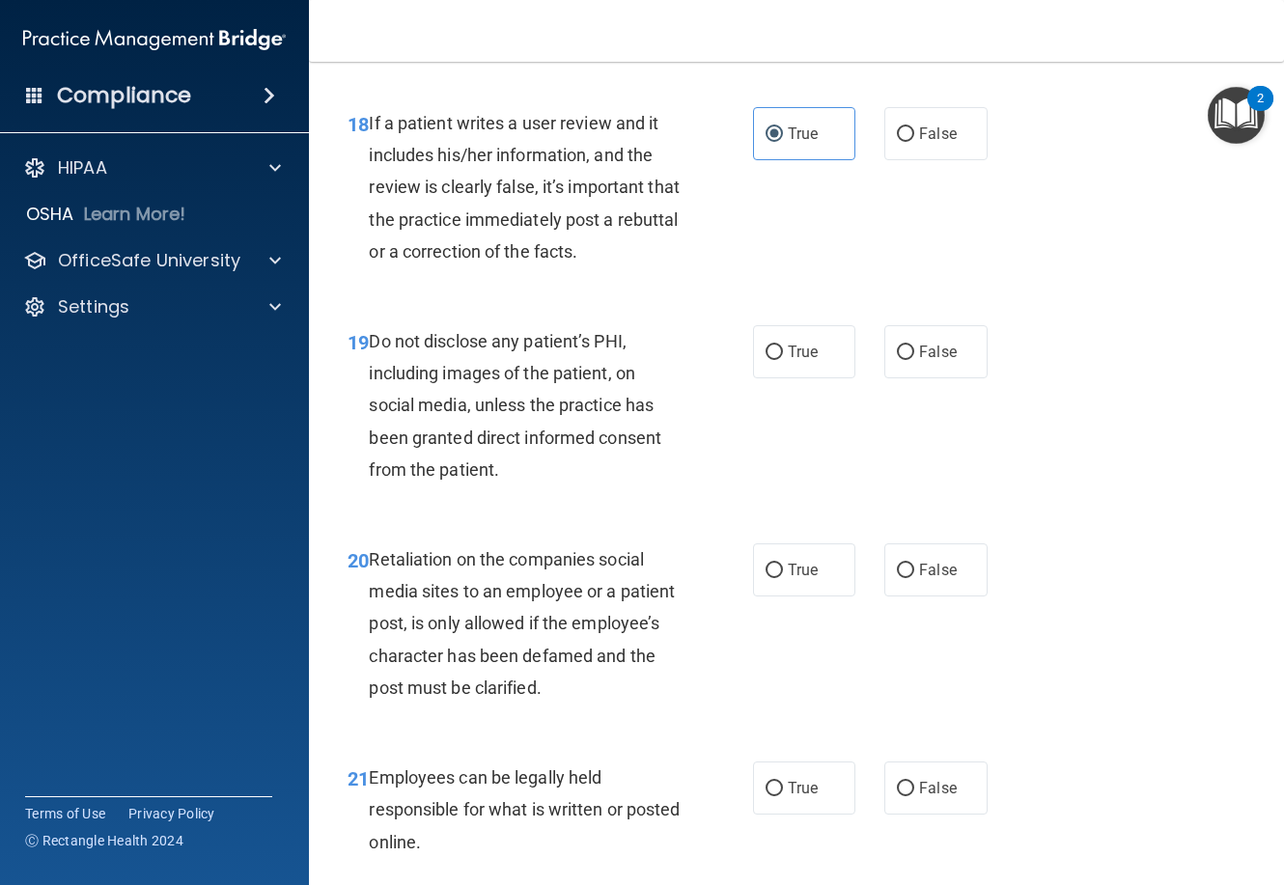
scroll to position [3959, 0]
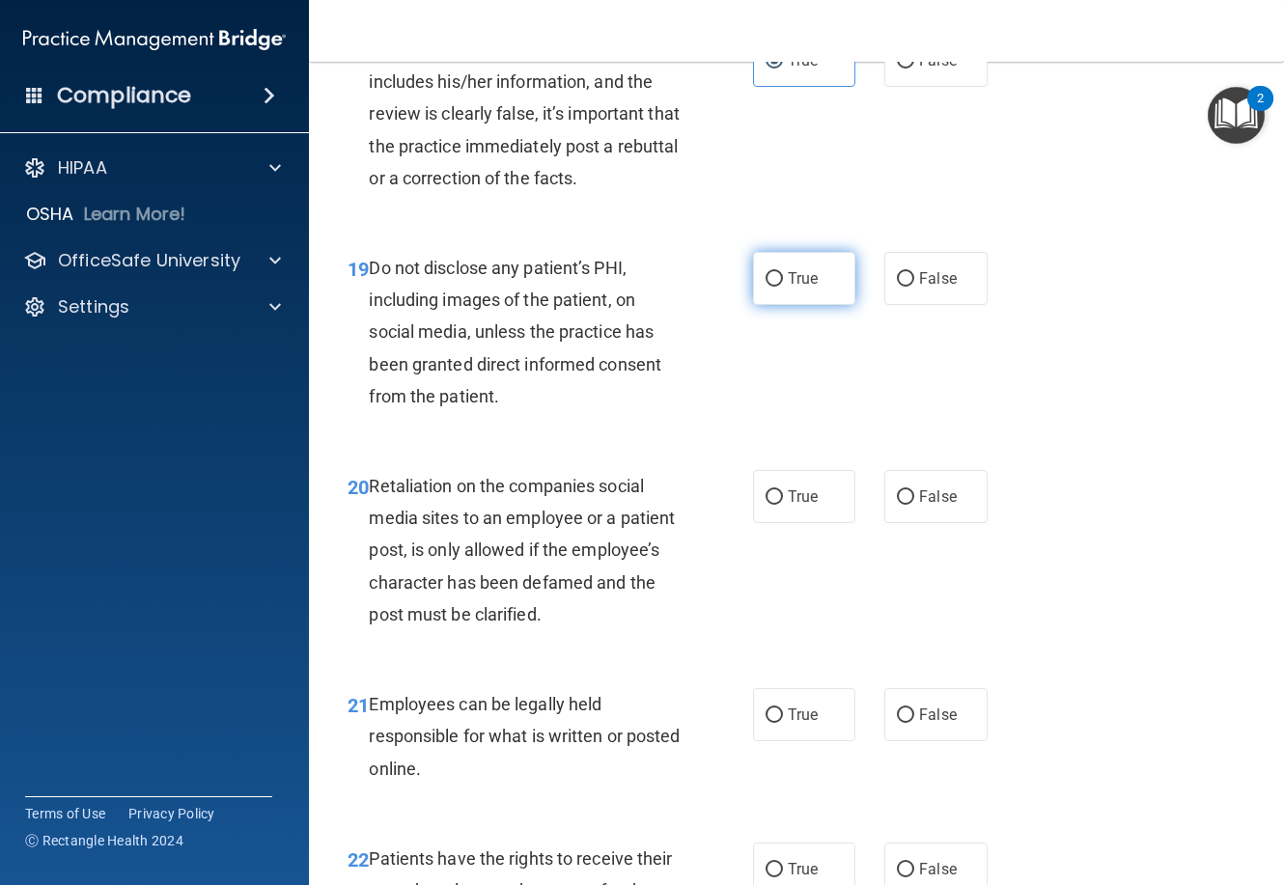
click at [795, 288] on span "True" at bounding box center [803, 278] width 30 height 18
click at [783, 287] on input "True" at bounding box center [774, 279] width 17 height 14
radio input "true"
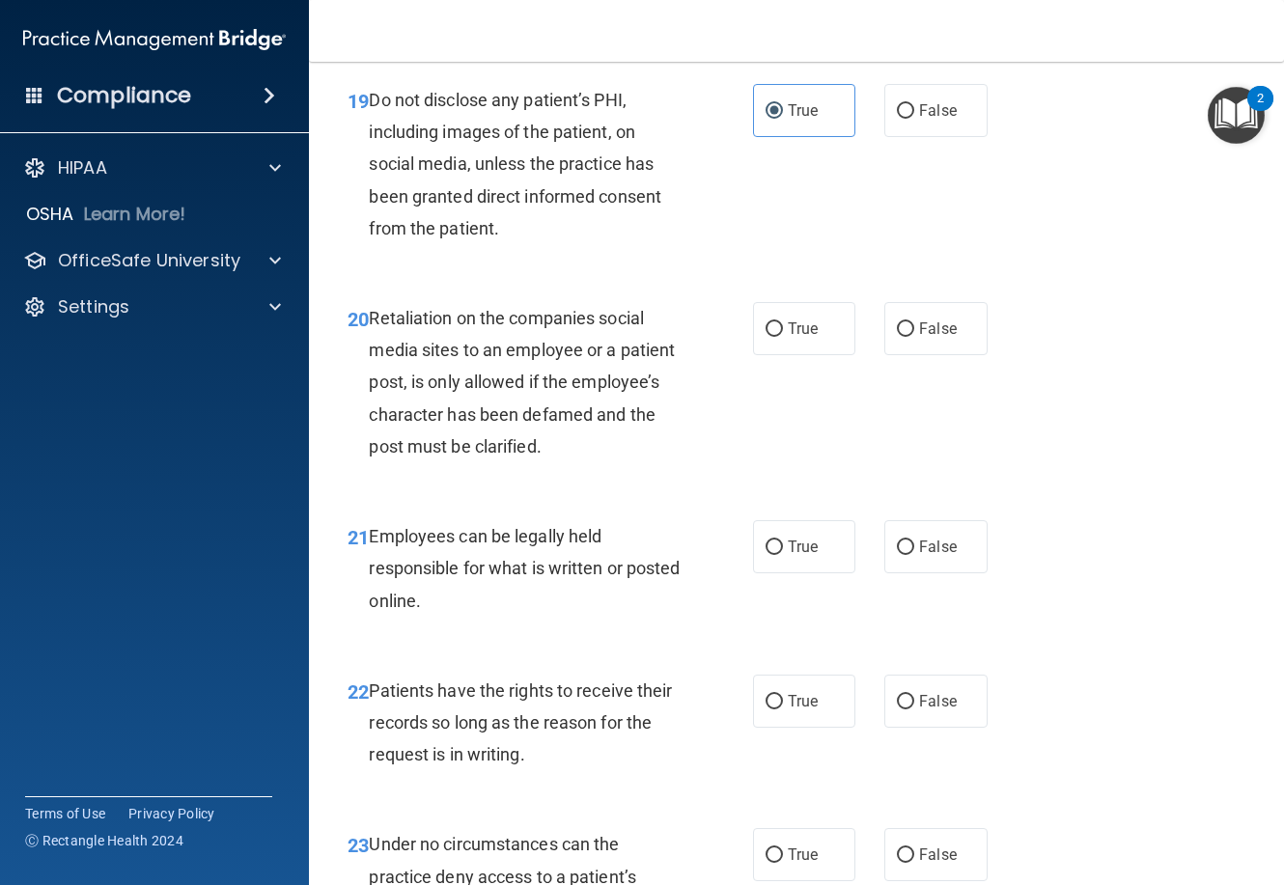
scroll to position [4152, 0]
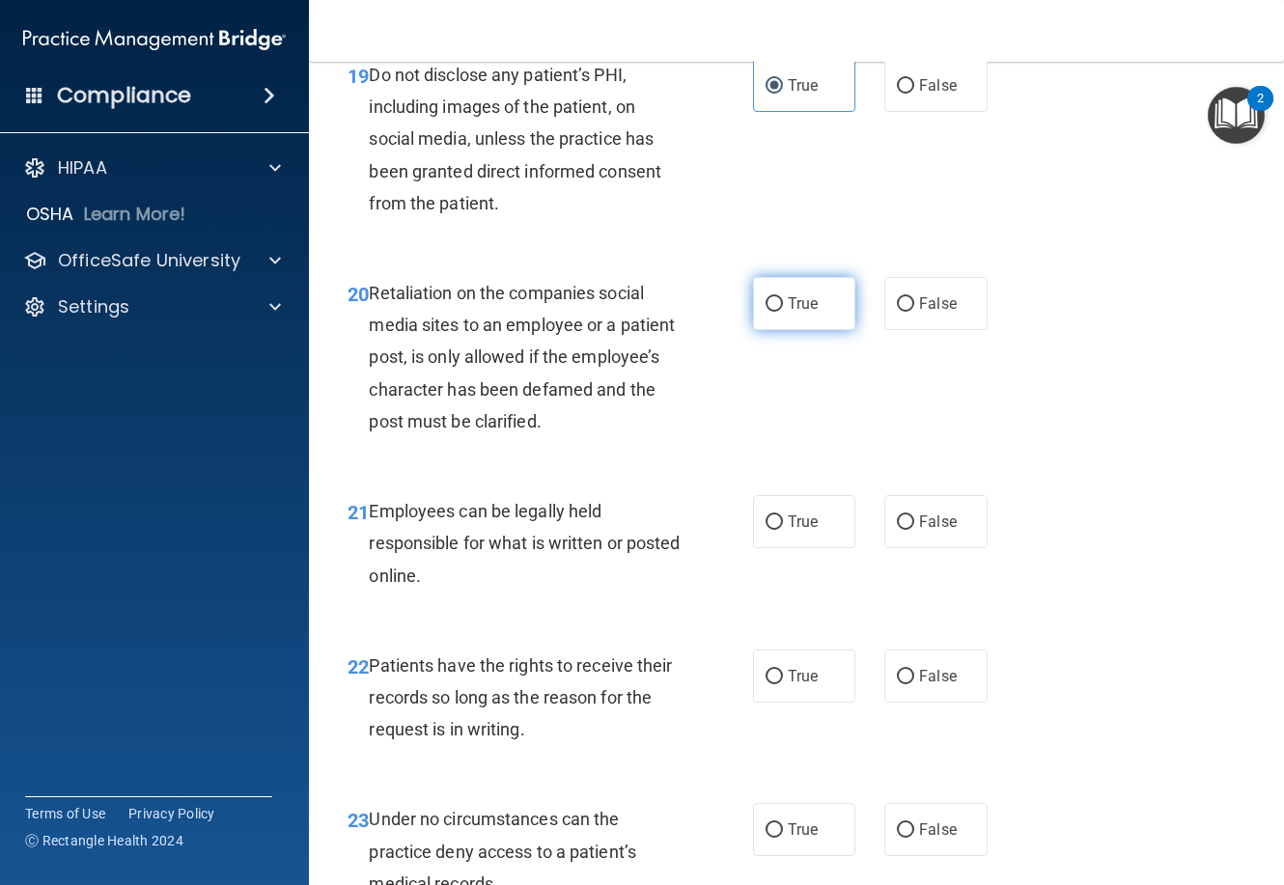
click at [829, 330] on label "True" at bounding box center [804, 303] width 102 height 53
click at [783, 312] on input "True" at bounding box center [774, 304] width 17 height 14
radio input "true"
click at [902, 312] on input "False" at bounding box center [905, 304] width 17 height 14
radio input "true"
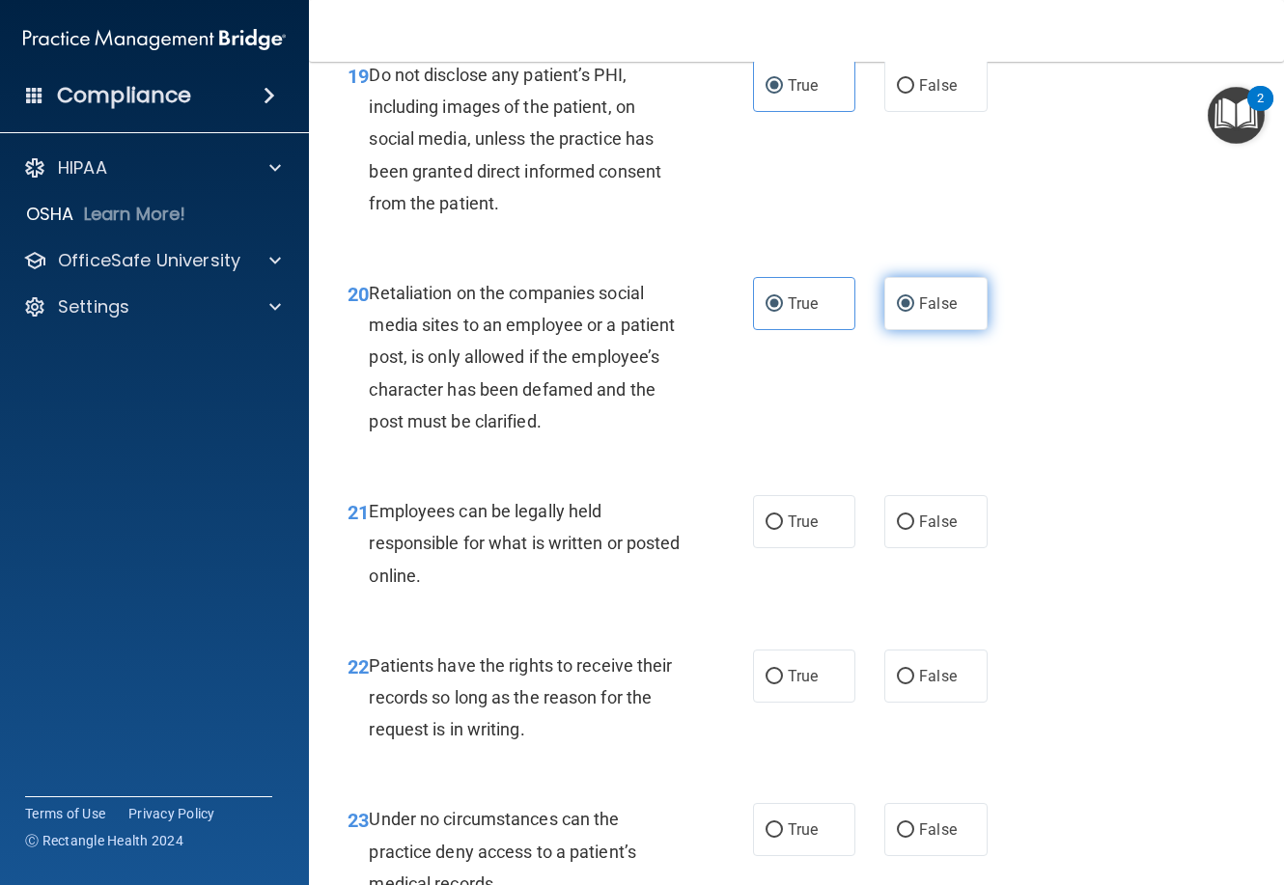
radio input "false"
click at [780, 548] on label "True" at bounding box center [804, 521] width 102 height 53
click at [780, 530] on input "True" at bounding box center [774, 523] width 17 height 14
radio input "true"
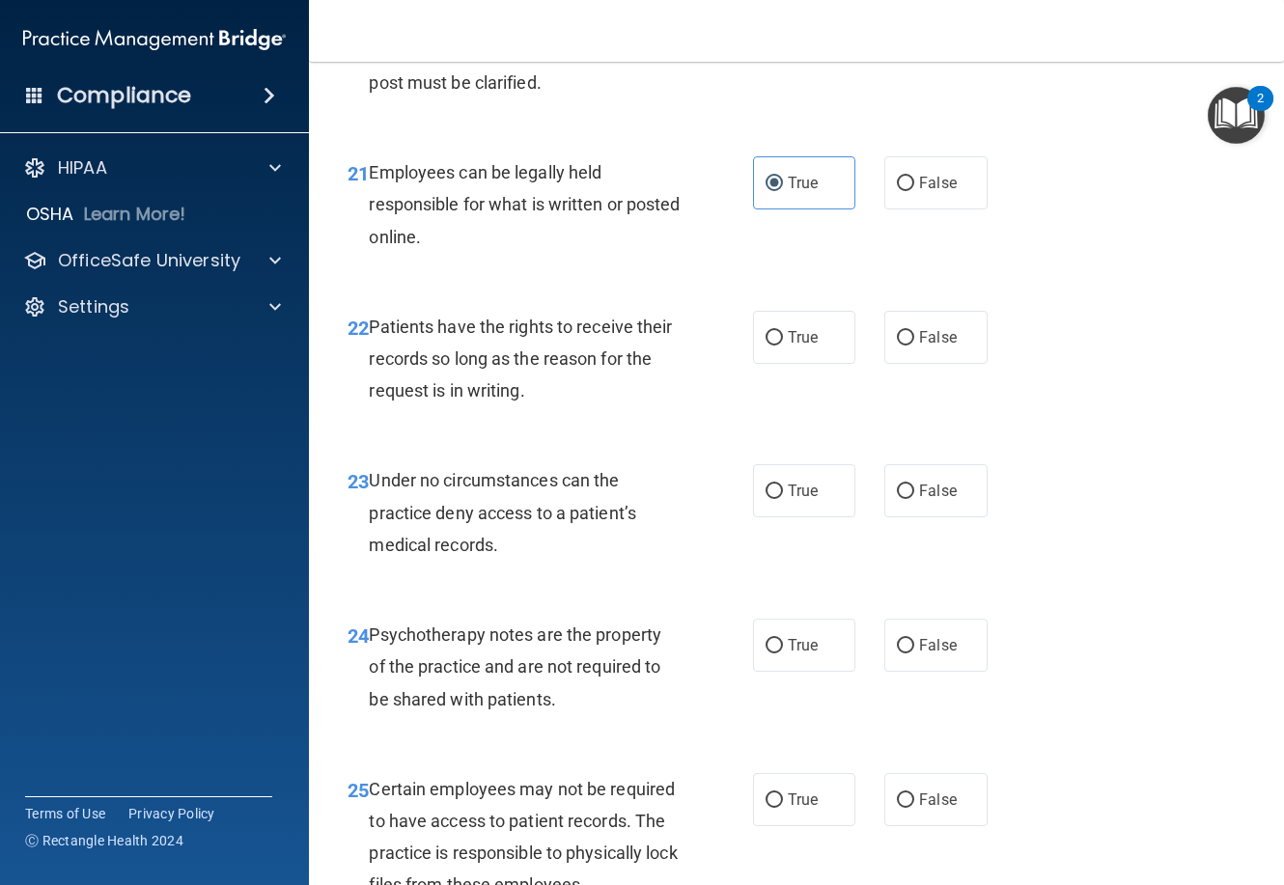
scroll to position [4538, 0]
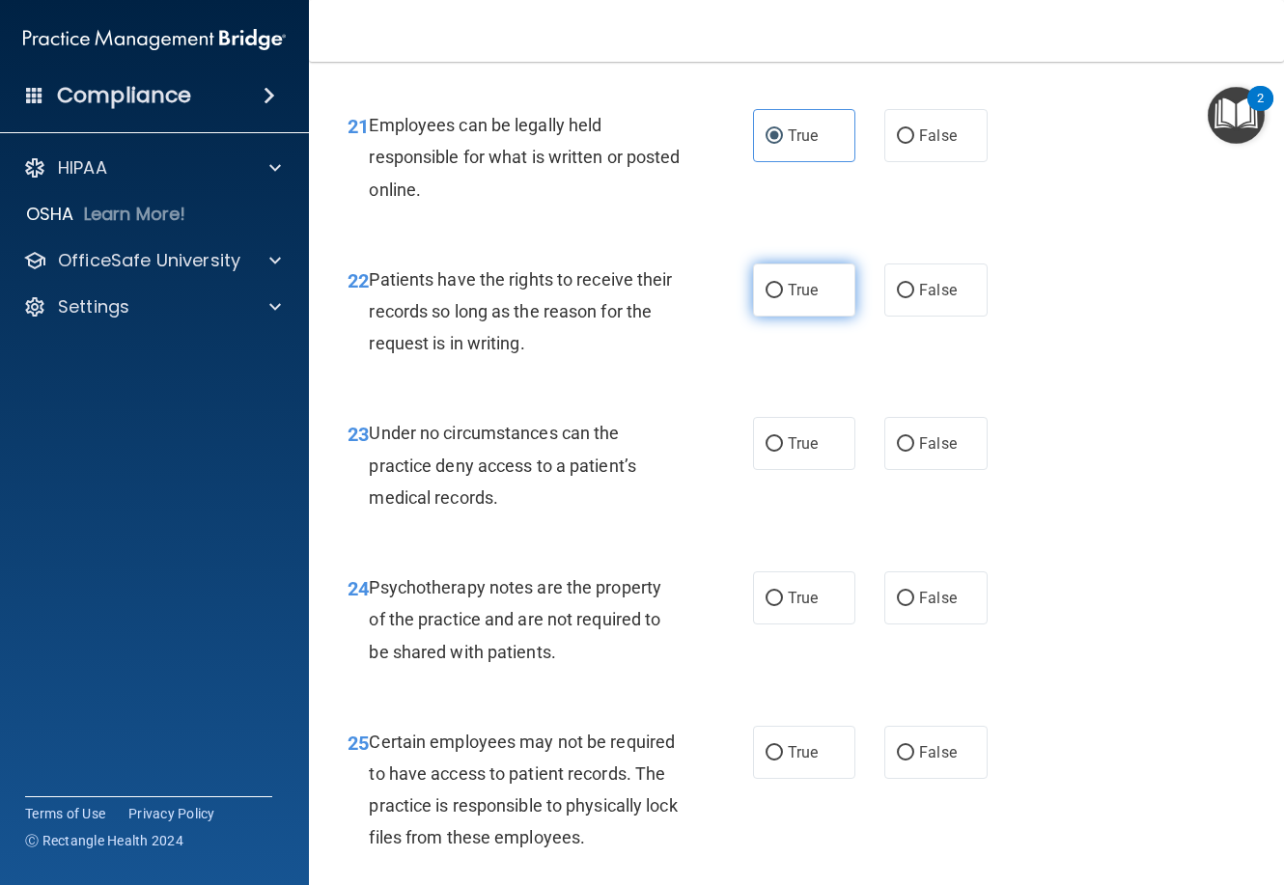
click at [760, 317] on label "True" at bounding box center [804, 290] width 102 height 53
click at [766, 298] on input "True" at bounding box center [774, 291] width 17 height 14
radio input "true"
click at [770, 452] on input "True" at bounding box center [774, 444] width 17 height 14
radio input "true"
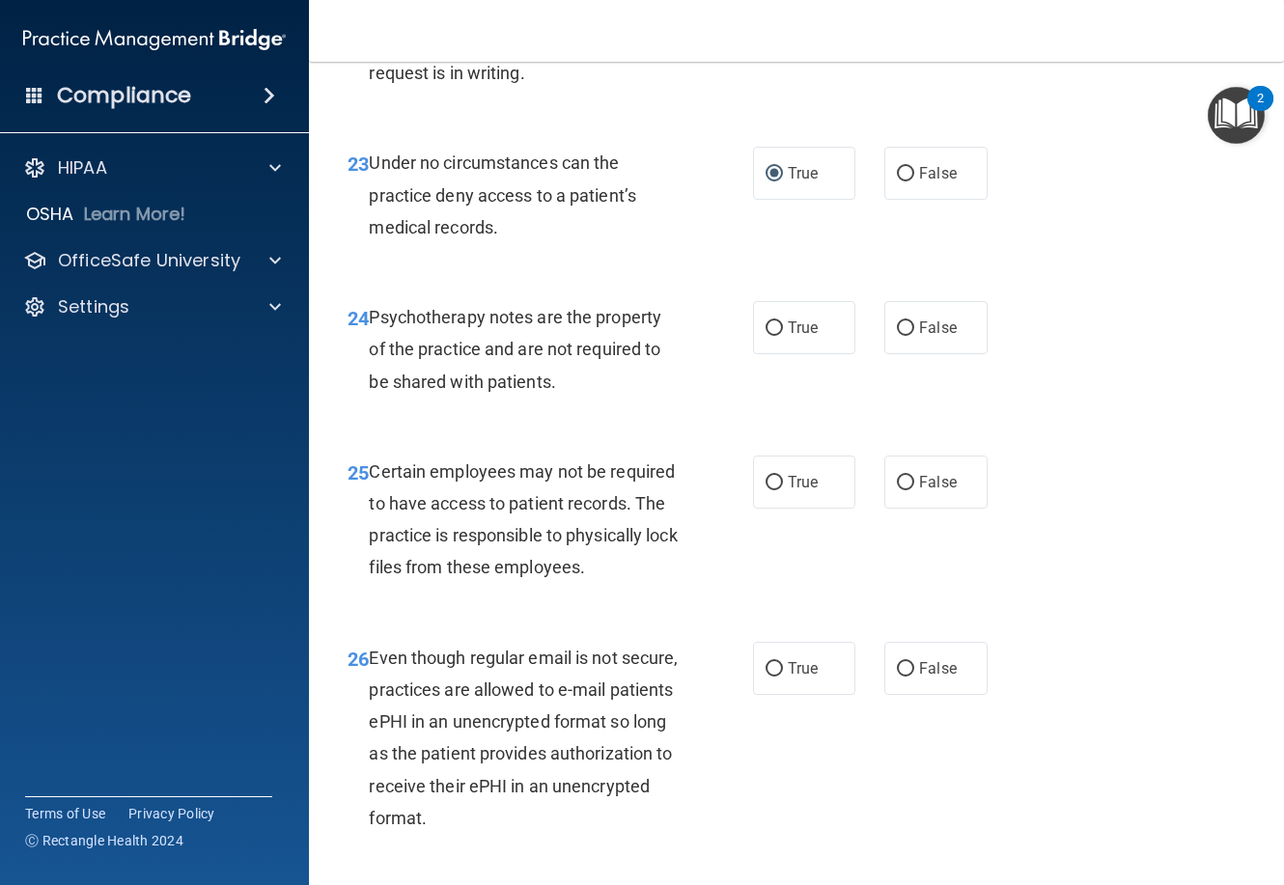
scroll to position [4828, 0]
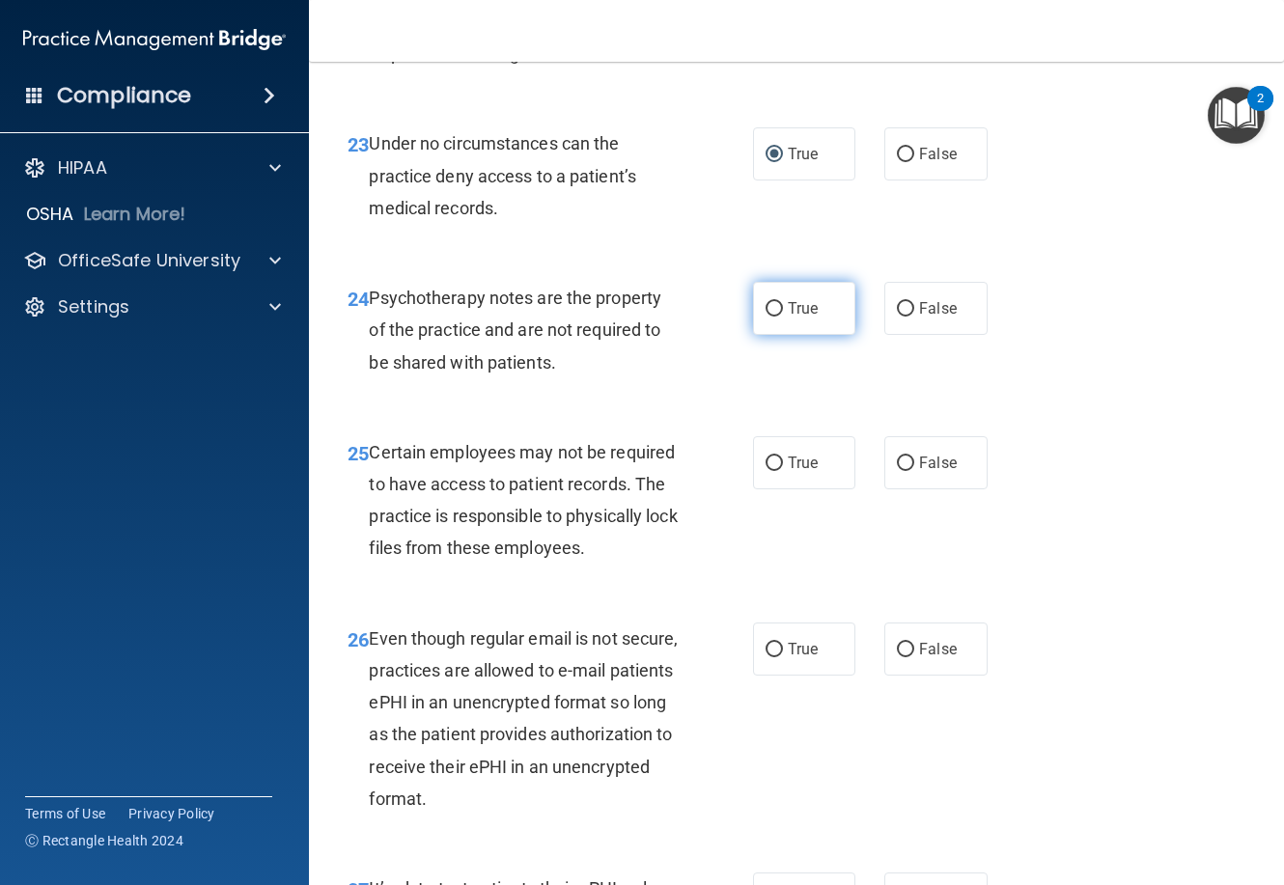
click at [771, 335] on label "True" at bounding box center [804, 308] width 102 height 53
click at [771, 317] on input "True" at bounding box center [774, 309] width 17 height 14
radio input "true"
click at [808, 490] on label "True" at bounding box center [804, 462] width 102 height 53
click at [783, 471] on input "True" at bounding box center [774, 464] width 17 height 14
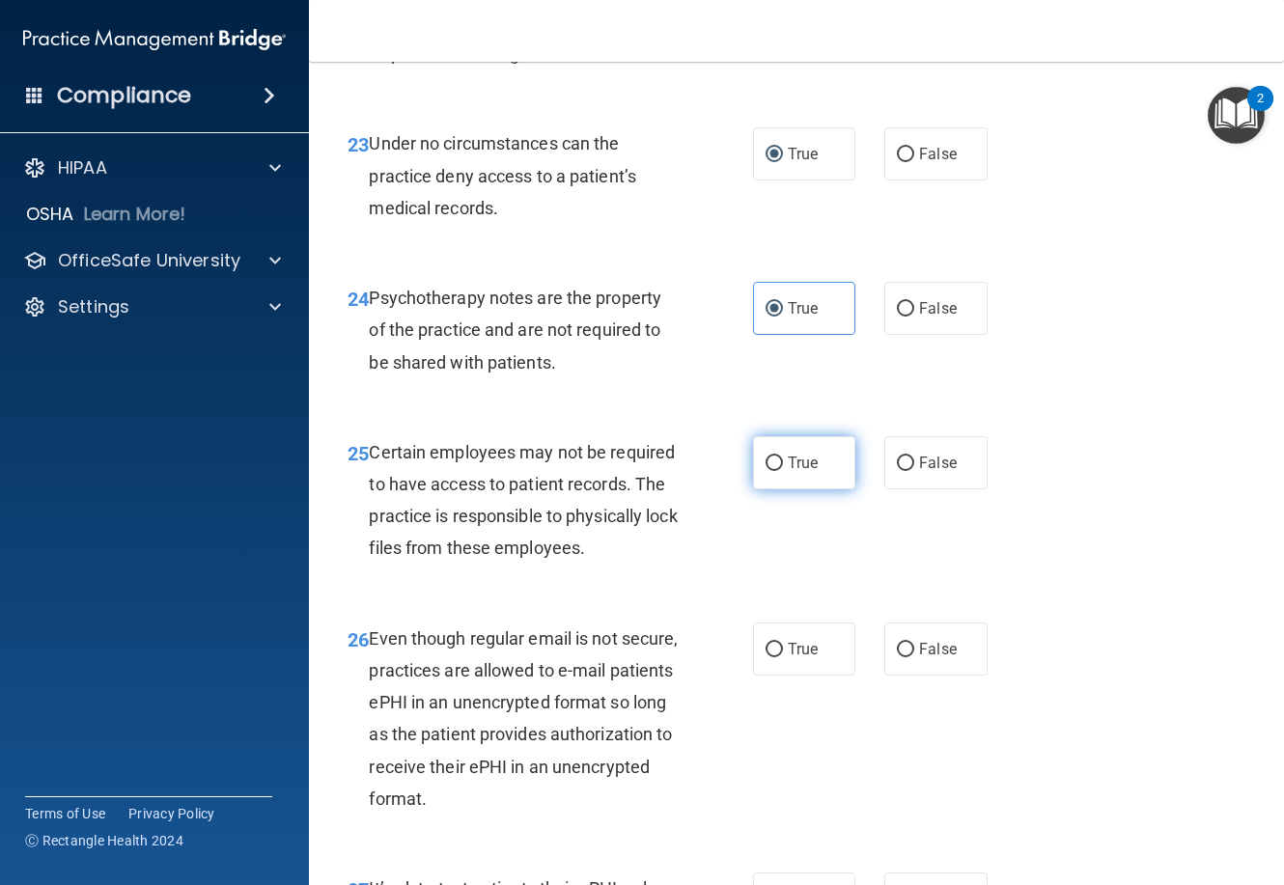
radio input "true"
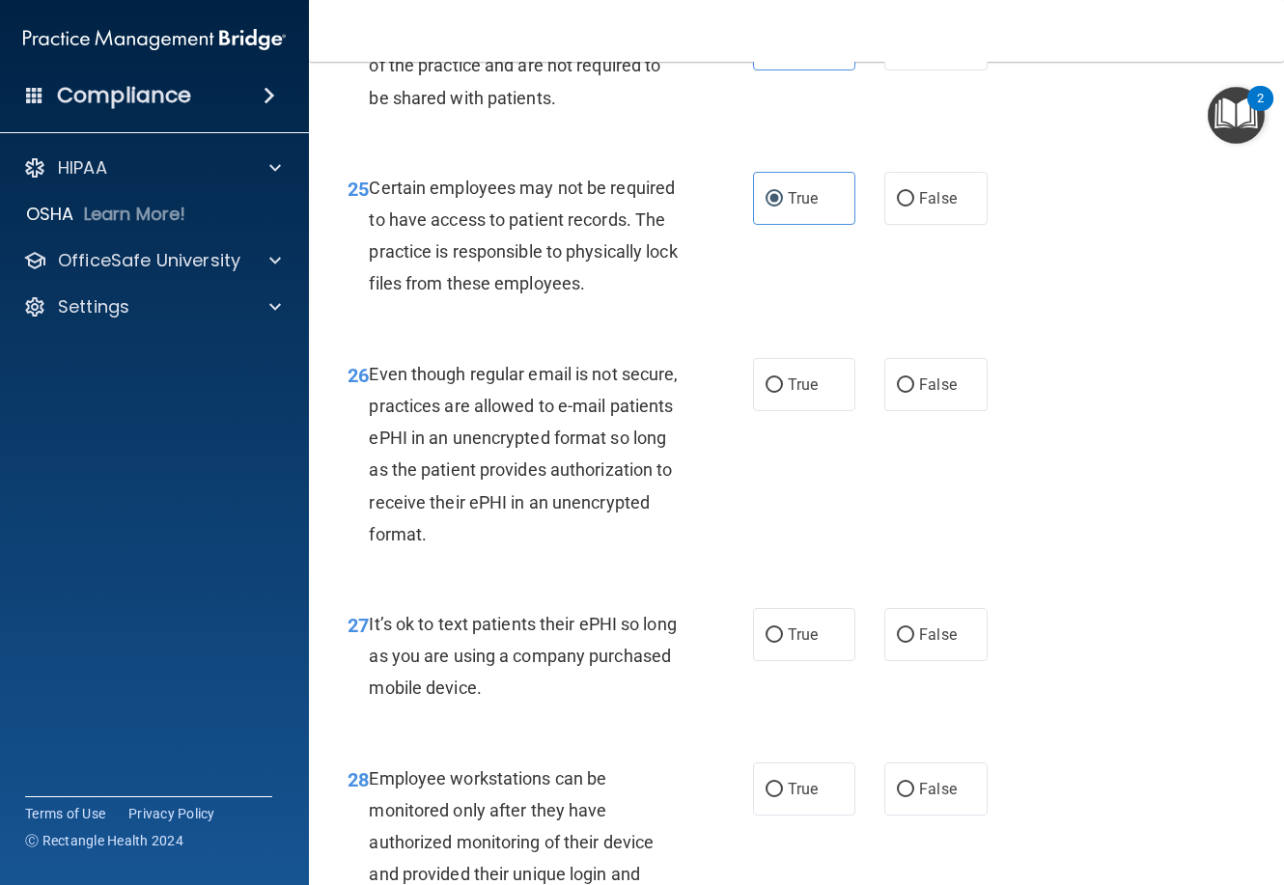
scroll to position [5118, 0]
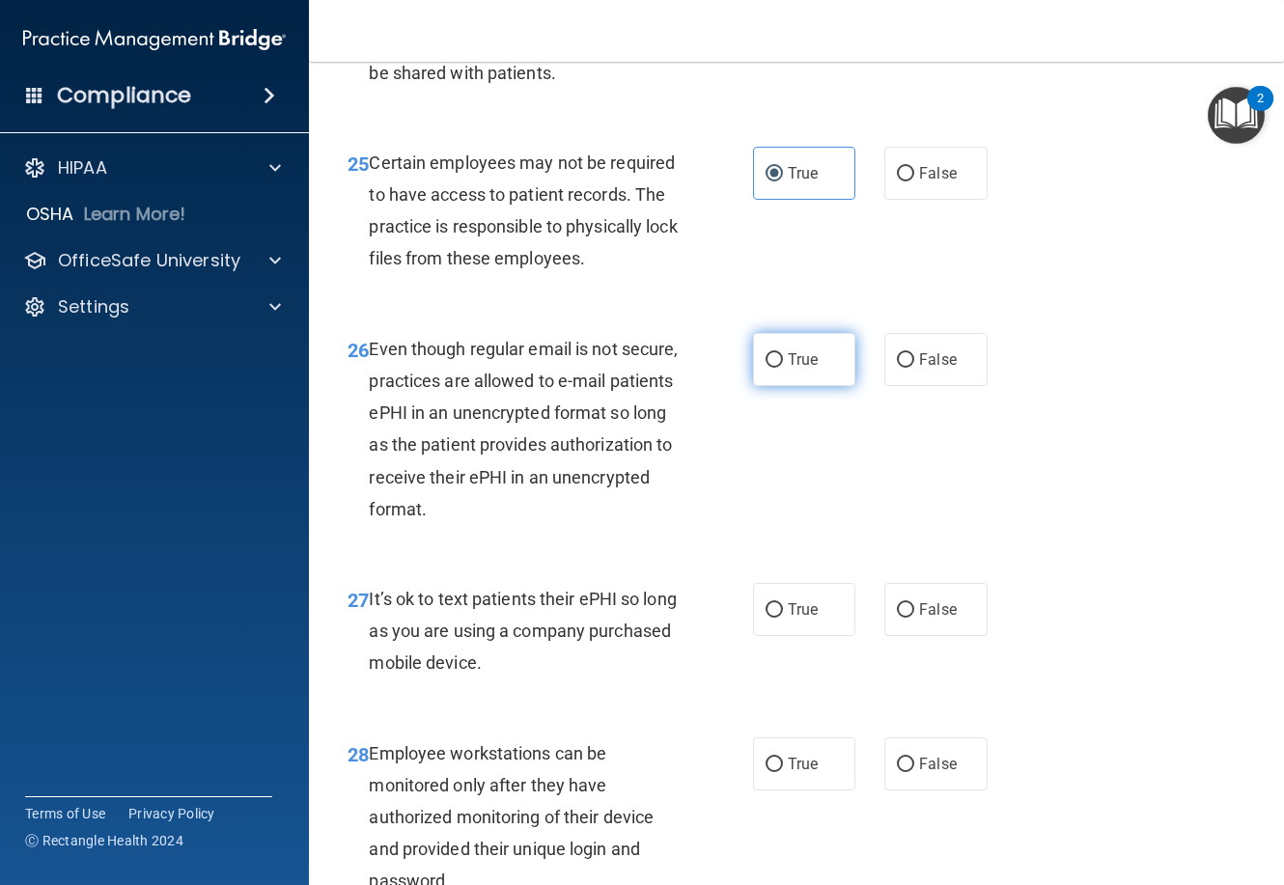
click at [790, 369] on span "True" at bounding box center [803, 360] width 30 height 18
click at [783, 368] on input "True" at bounding box center [774, 360] width 17 height 14
radio input "true"
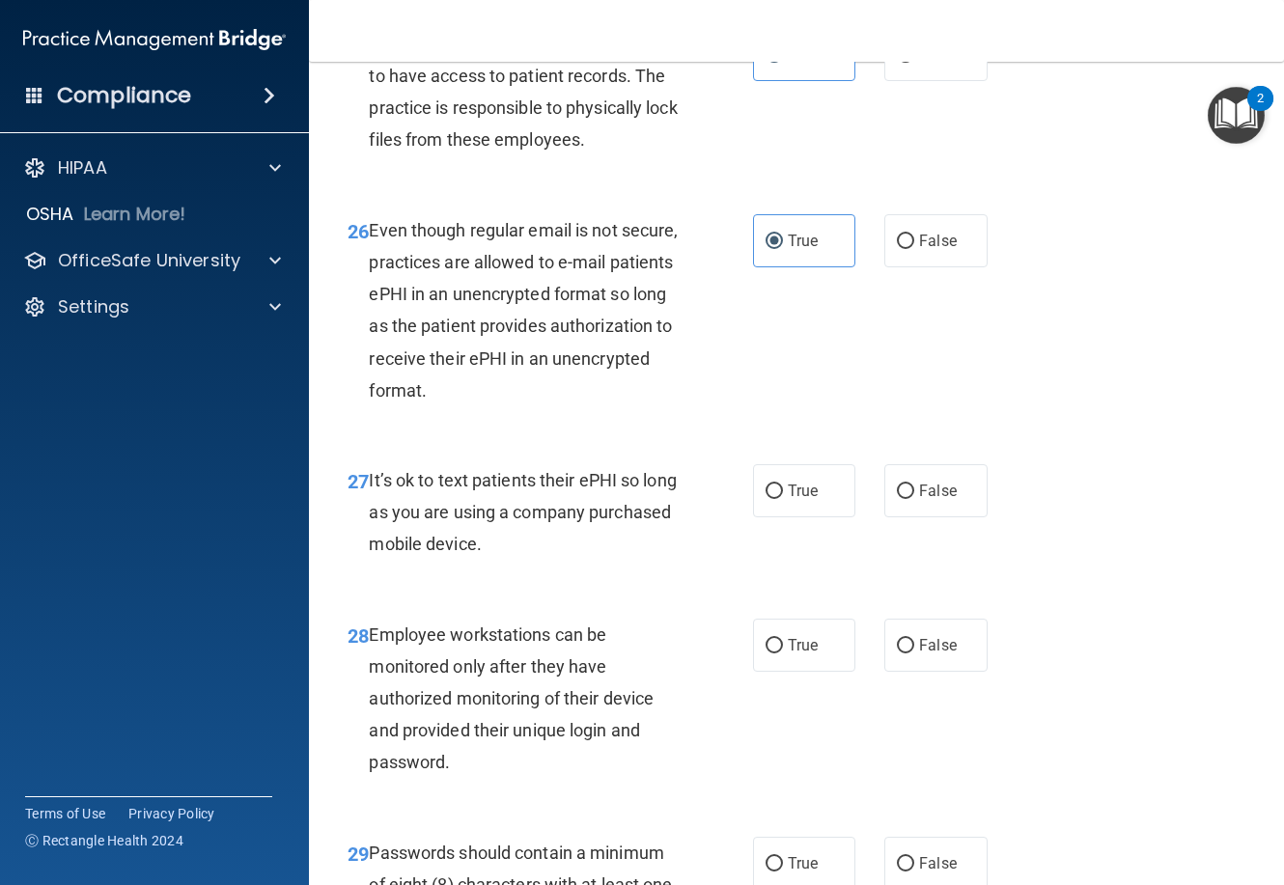
scroll to position [5407, 0]
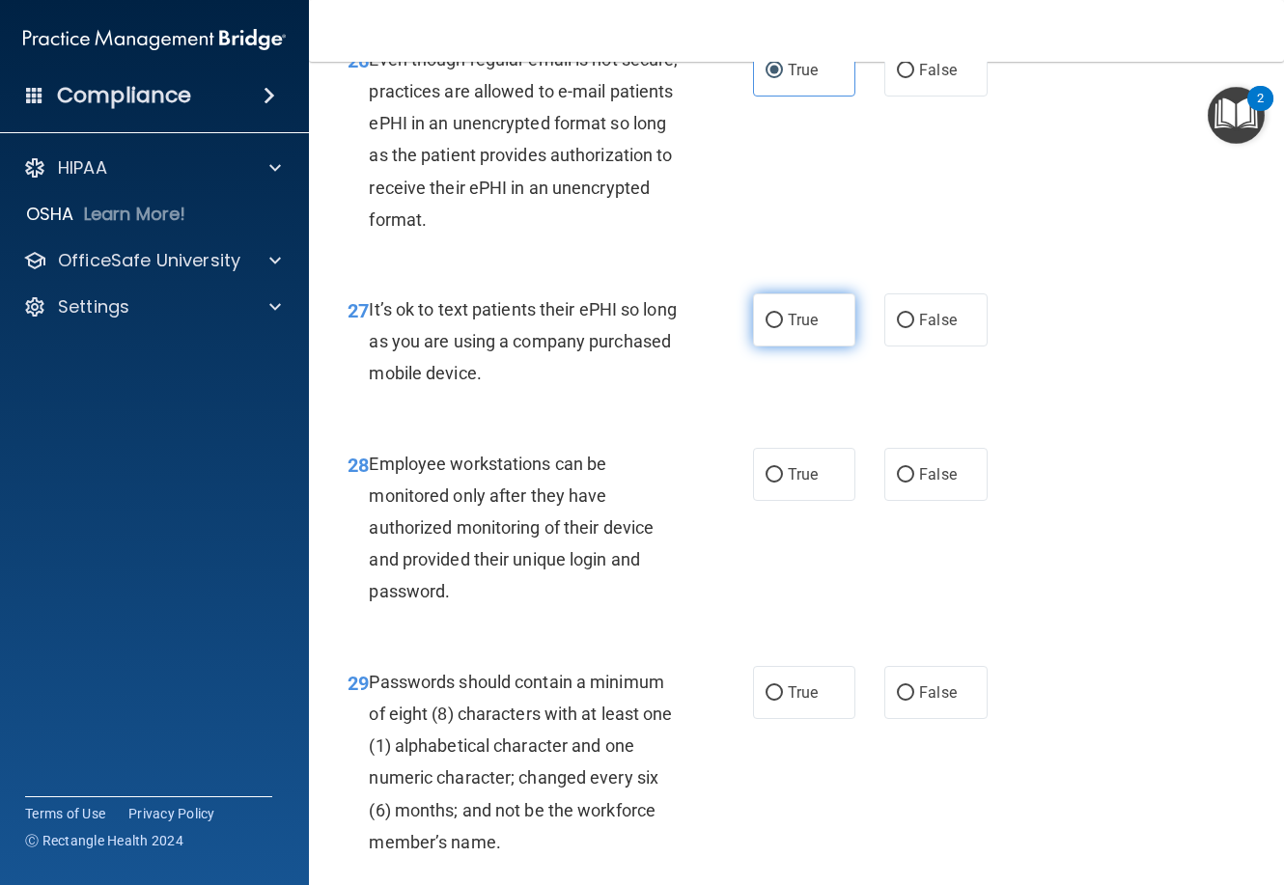
click at [791, 347] on label "True" at bounding box center [804, 320] width 102 height 53
click at [783, 328] on input "True" at bounding box center [774, 321] width 17 height 14
radio input "true"
click at [794, 484] on span "True" at bounding box center [803, 474] width 30 height 18
click at [783, 483] on input "True" at bounding box center [774, 475] width 17 height 14
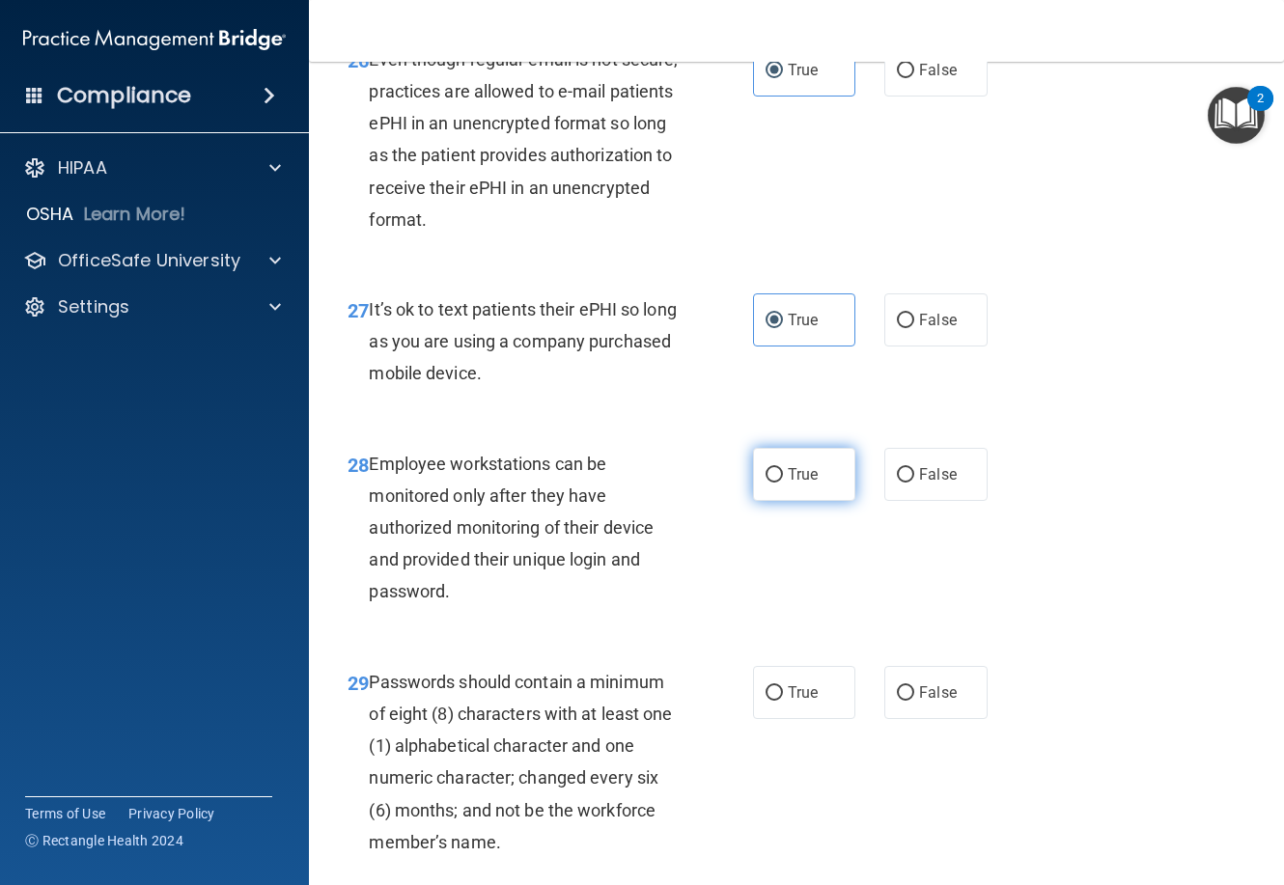
radio input "true"
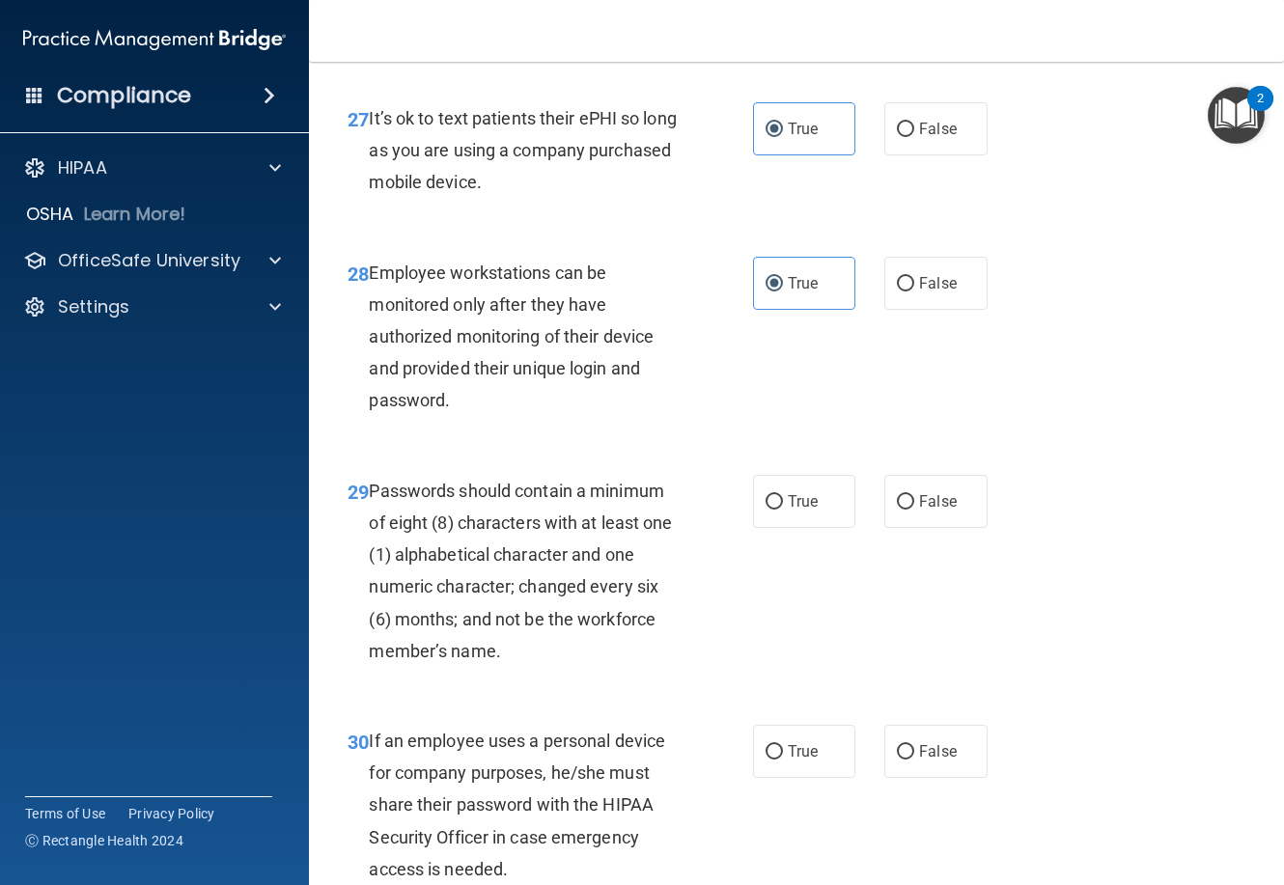
scroll to position [5600, 0]
click at [790, 509] on span "True" at bounding box center [803, 500] width 30 height 18
click at [783, 508] on input "True" at bounding box center [774, 500] width 17 height 14
radio input "true"
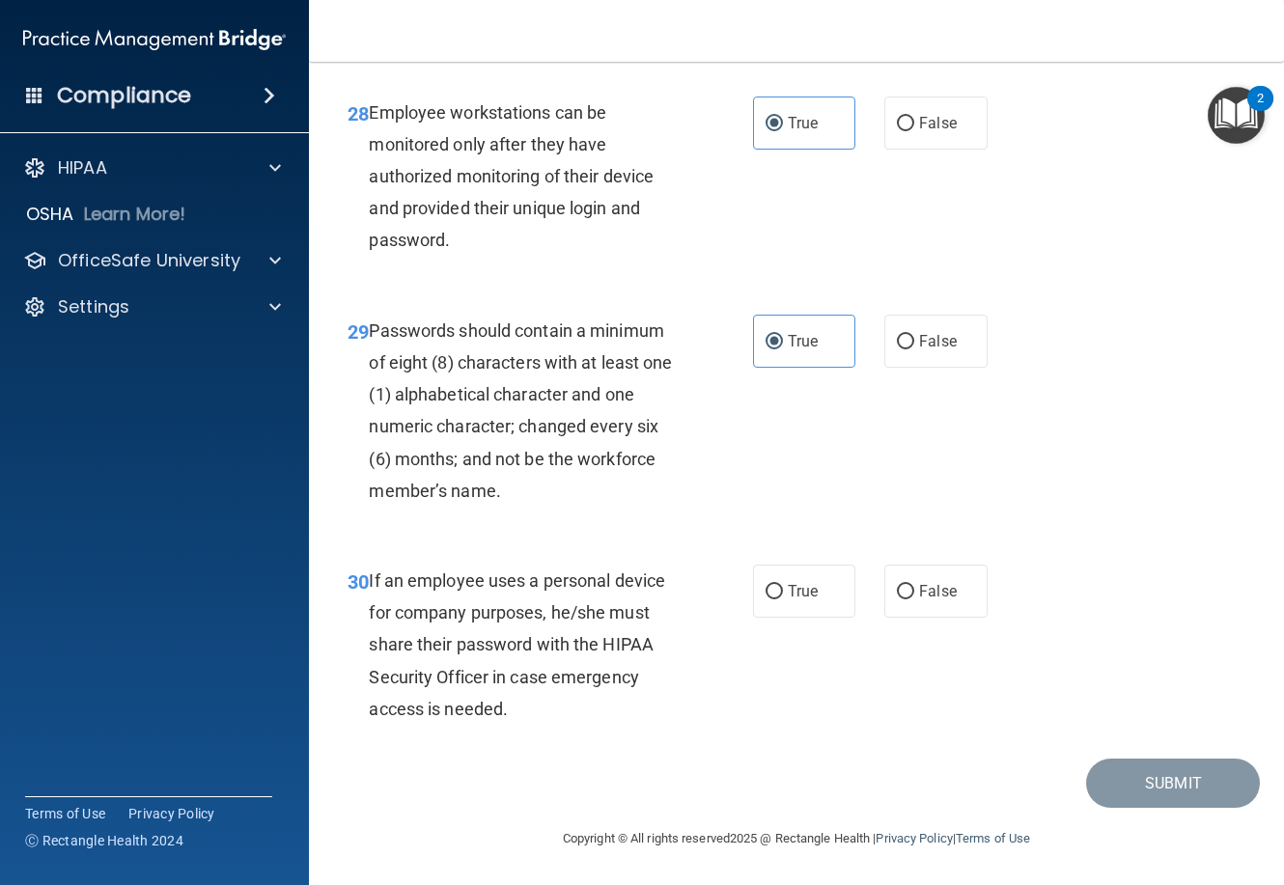
scroll to position [5793, 0]
click at [901, 600] on input "False" at bounding box center [905, 592] width 17 height 14
radio input "true"
click at [1112, 808] on button "Submit" at bounding box center [1173, 783] width 174 height 49
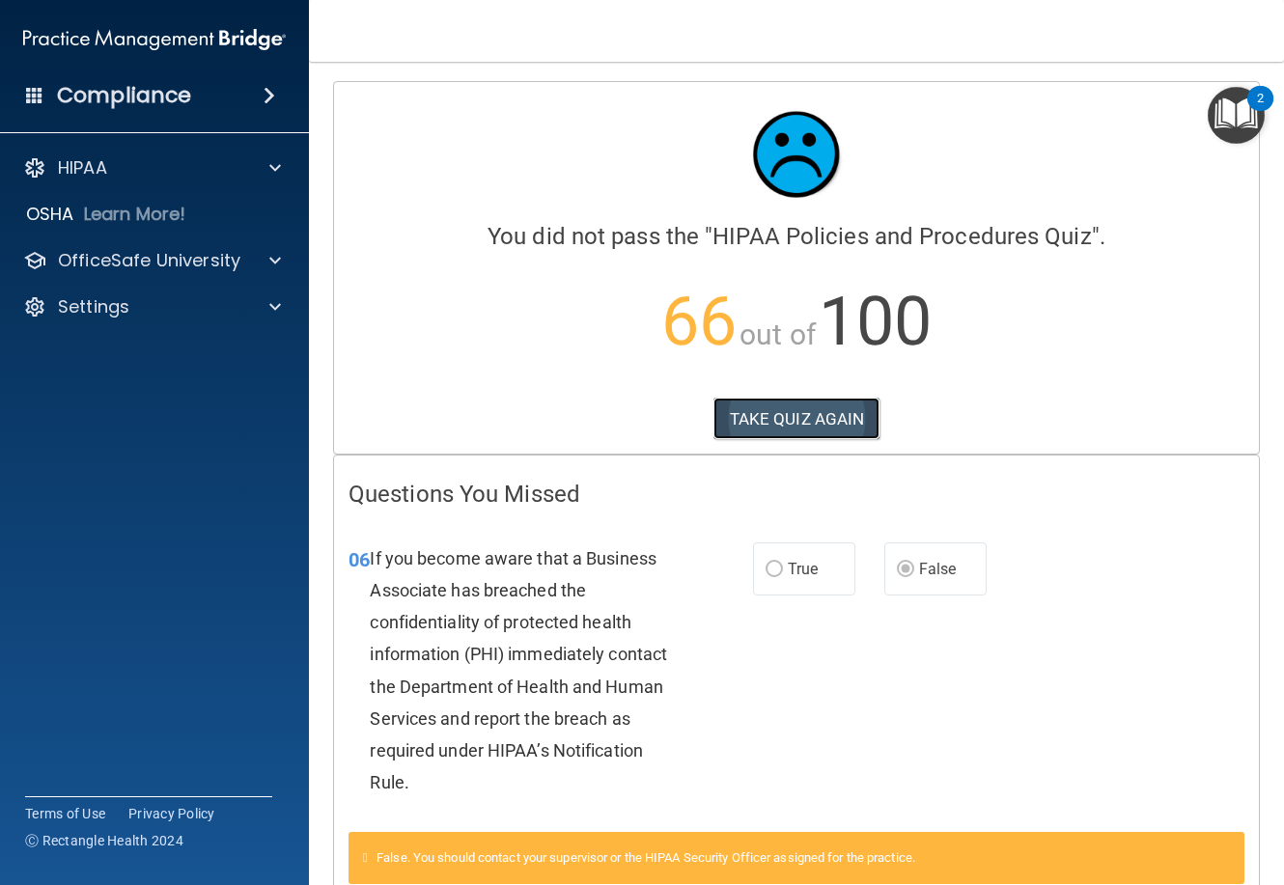
click at [770, 422] on button "TAKE QUIZ AGAIN" at bounding box center [797, 419] width 167 height 42
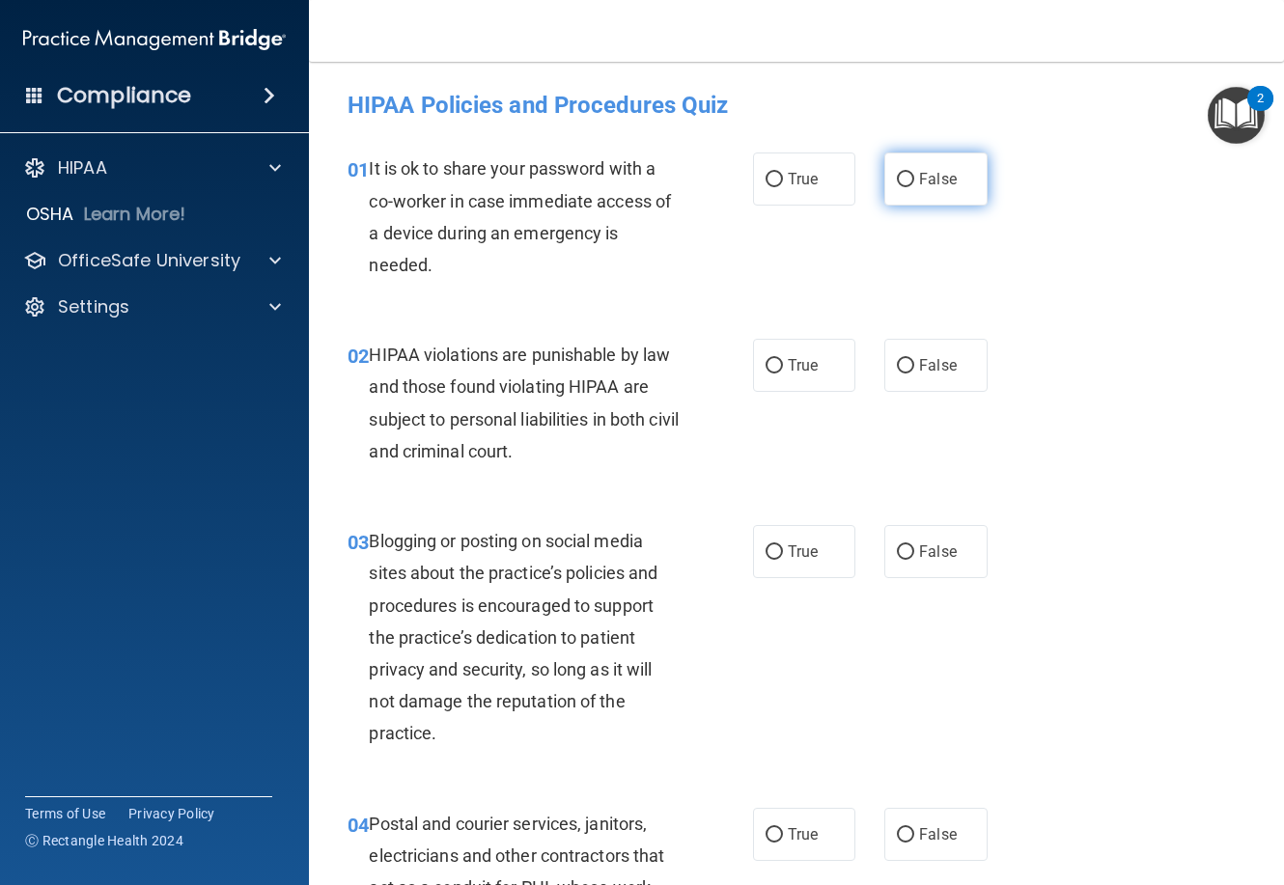
click at [921, 185] on span "False" at bounding box center [938, 179] width 38 height 18
click at [914, 185] on input "False" at bounding box center [905, 180] width 17 height 14
radio input "true"
click at [790, 365] on span "True" at bounding box center [803, 365] width 30 height 18
click at [783, 365] on input "True" at bounding box center [774, 366] width 17 height 14
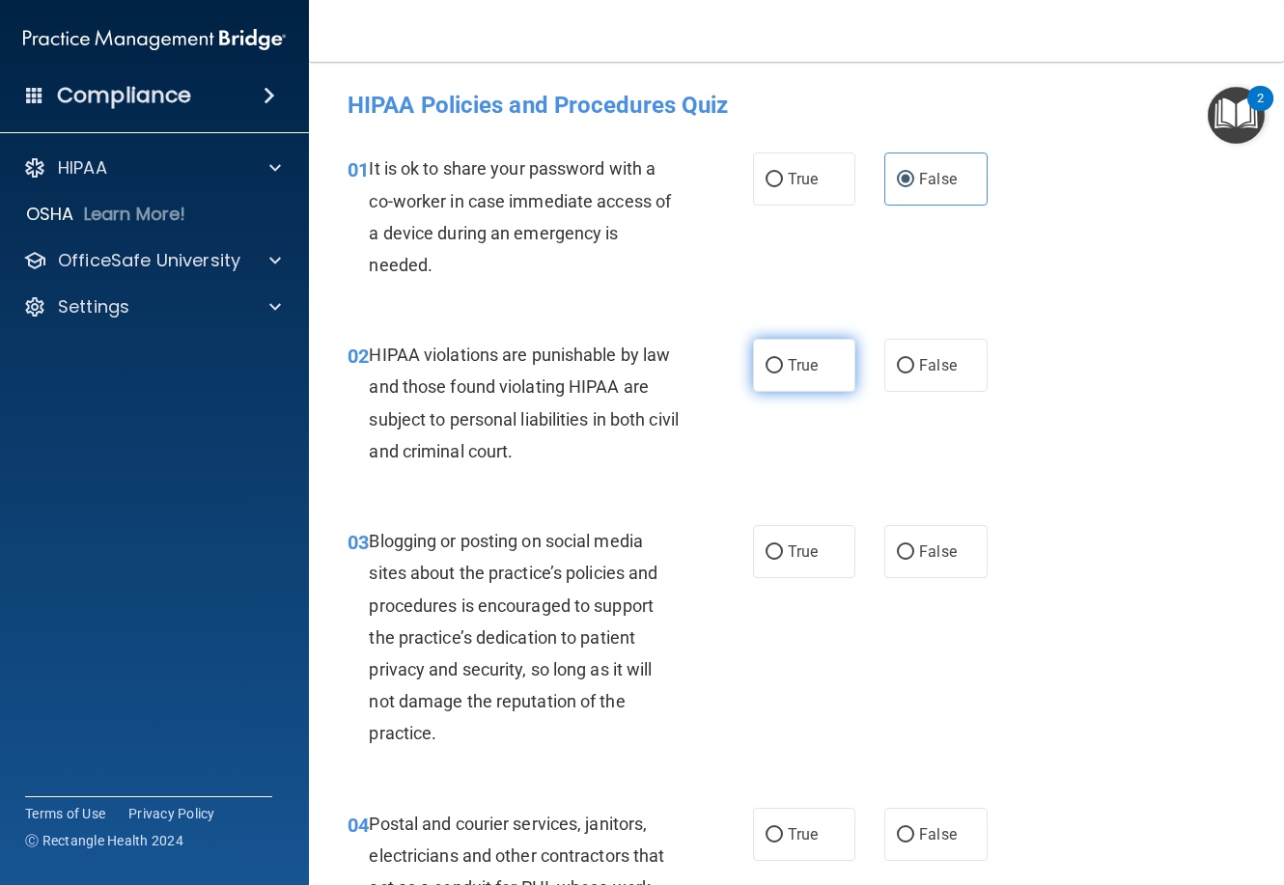
radio input "true"
click at [899, 555] on input "False" at bounding box center [905, 553] width 17 height 14
radio input "true"
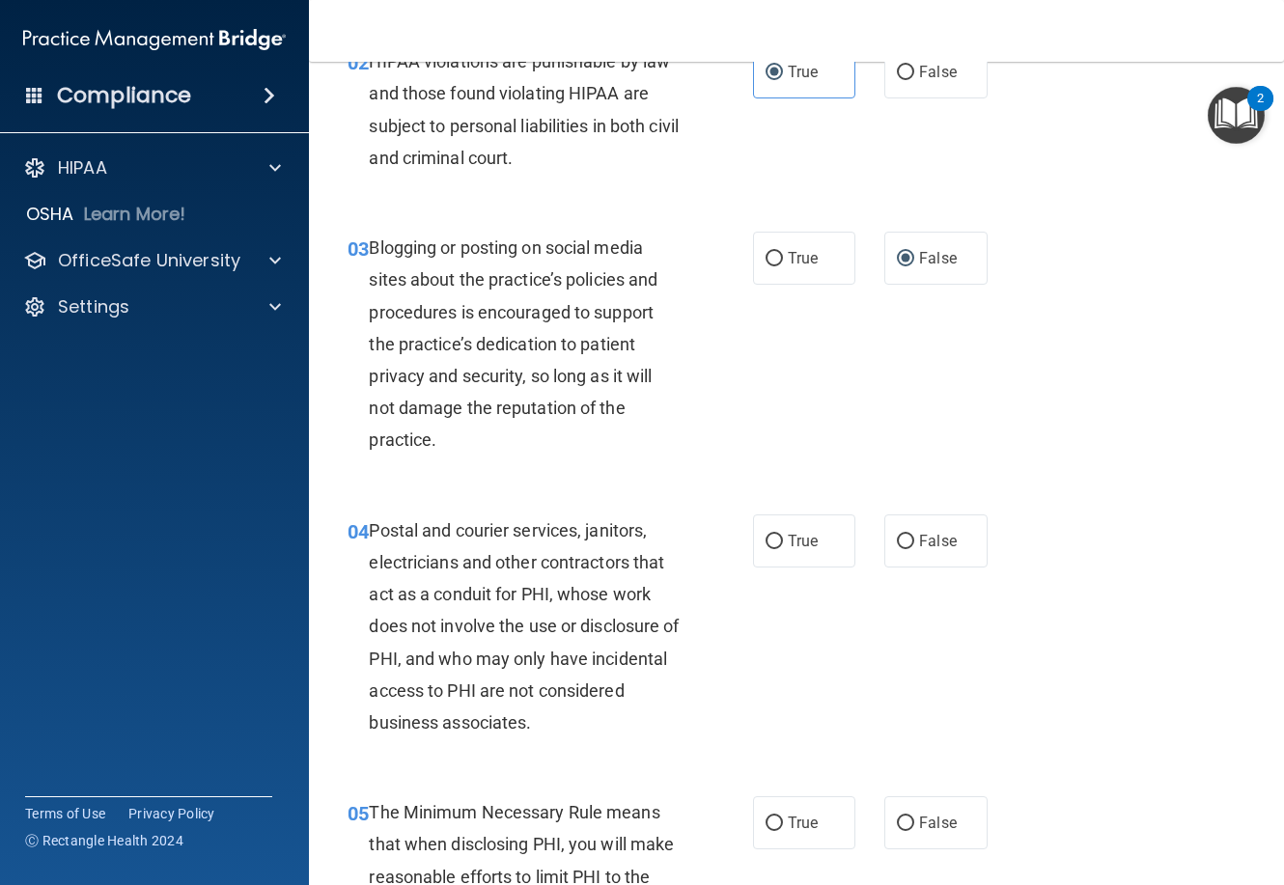
scroll to position [386, 0]
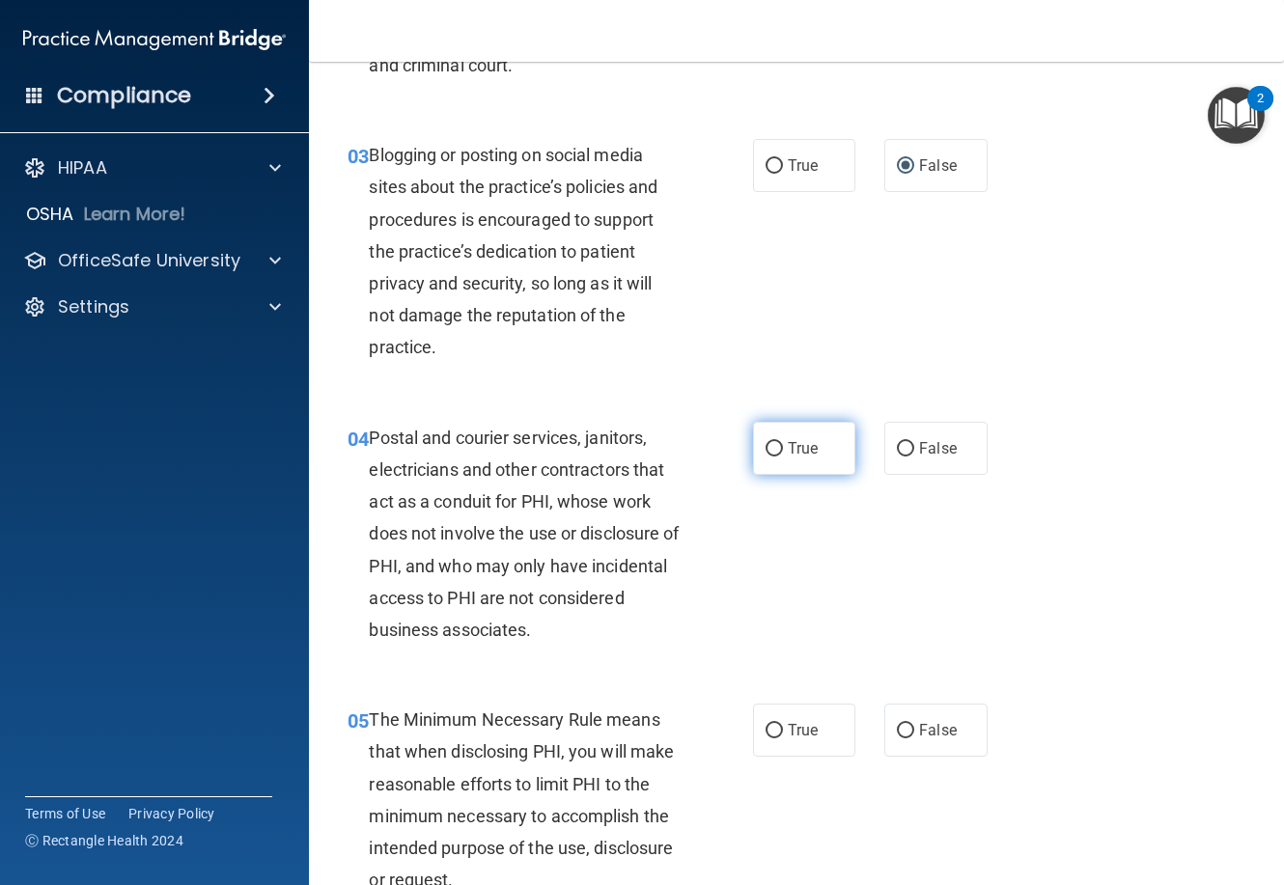
click at [773, 451] on input "True" at bounding box center [774, 449] width 17 height 14
radio input "true"
click at [799, 739] on span "True" at bounding box center [803, 730] width 30 height 18
click at [783, 739] on input "True" at bounding box center [774, 731] width 17 height 14
radio input "true"
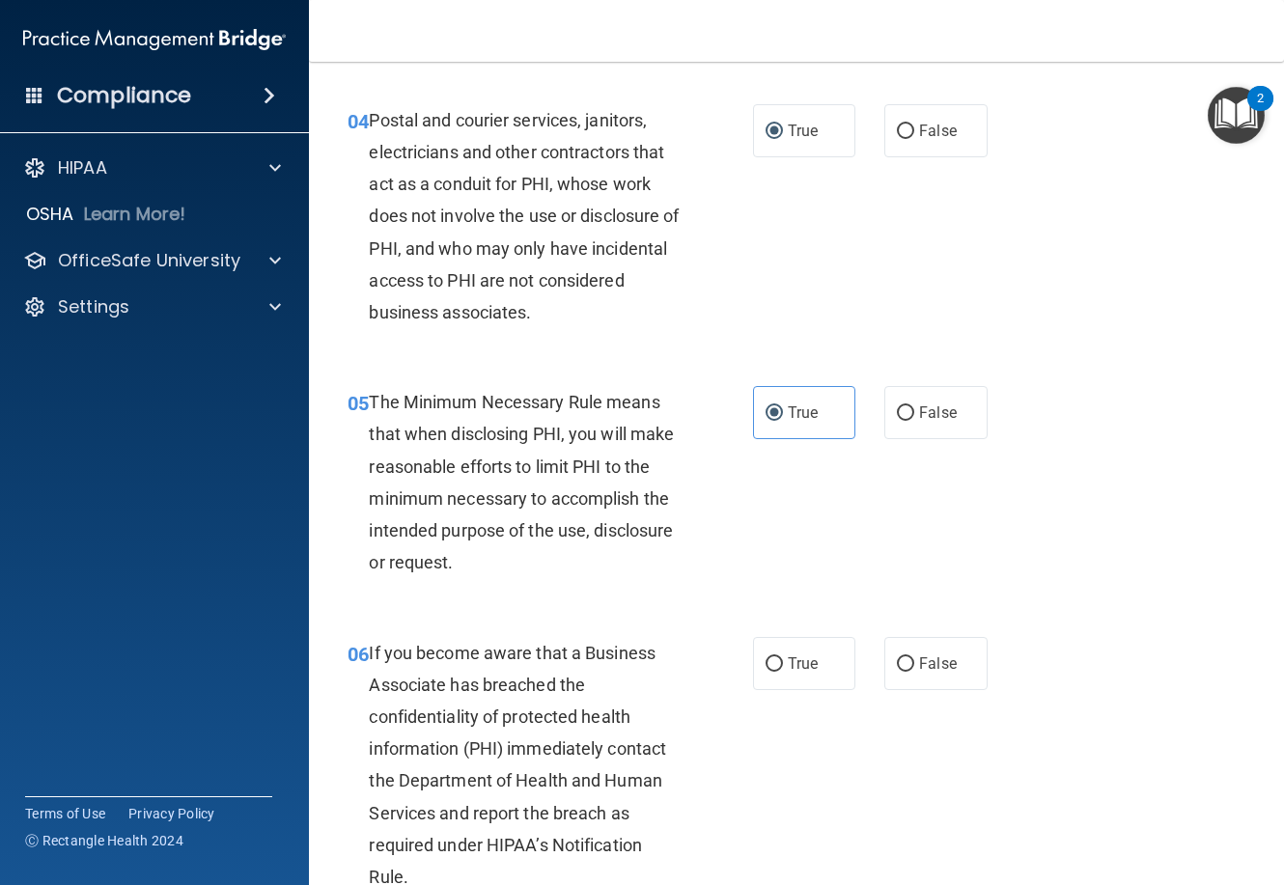
scroll to position [772, 0]
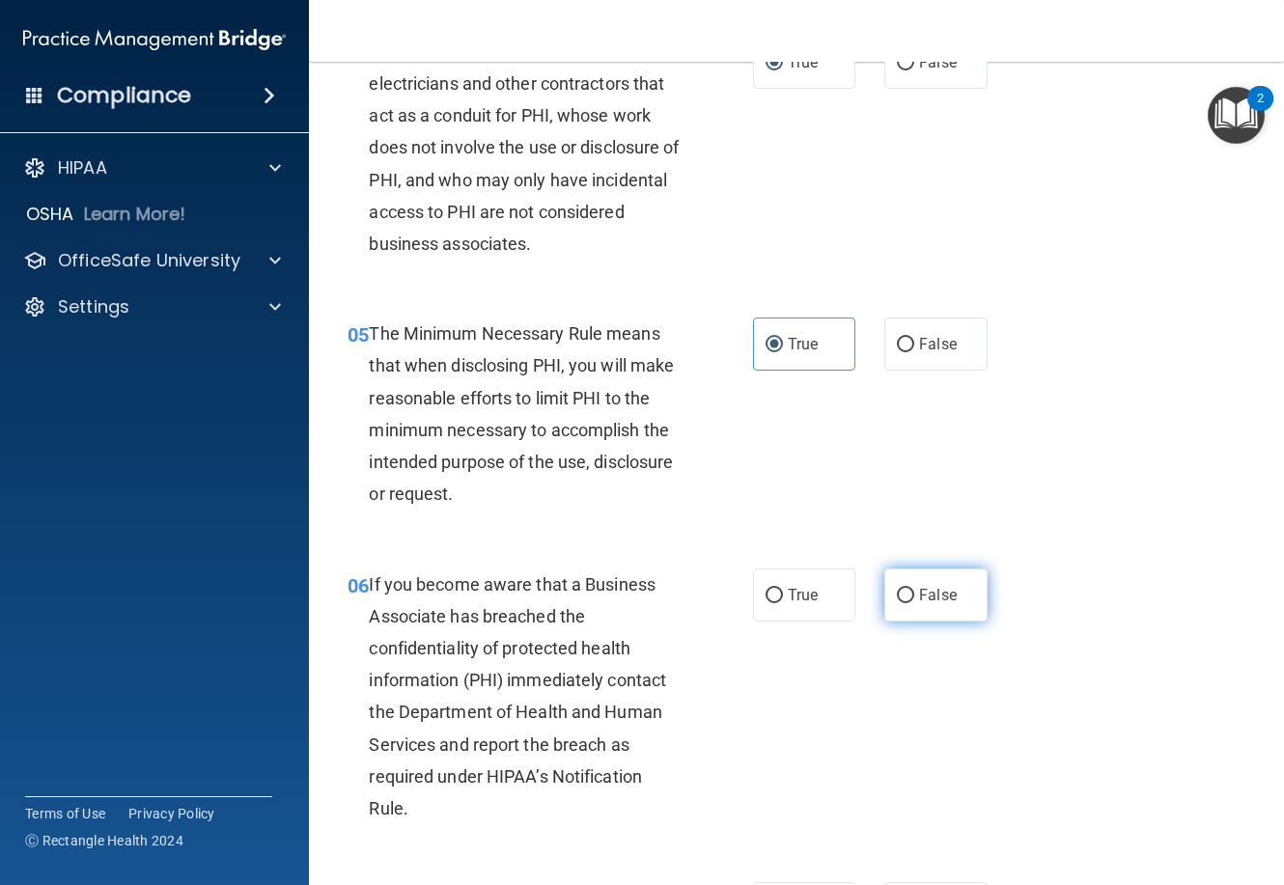
click at [913, 607] on label "False" at bounding box center [935, 595] width 102 height 53
click at [913, 603] on input "False" at bounding box center [905, 596] width 17 height 14
radio input "true"
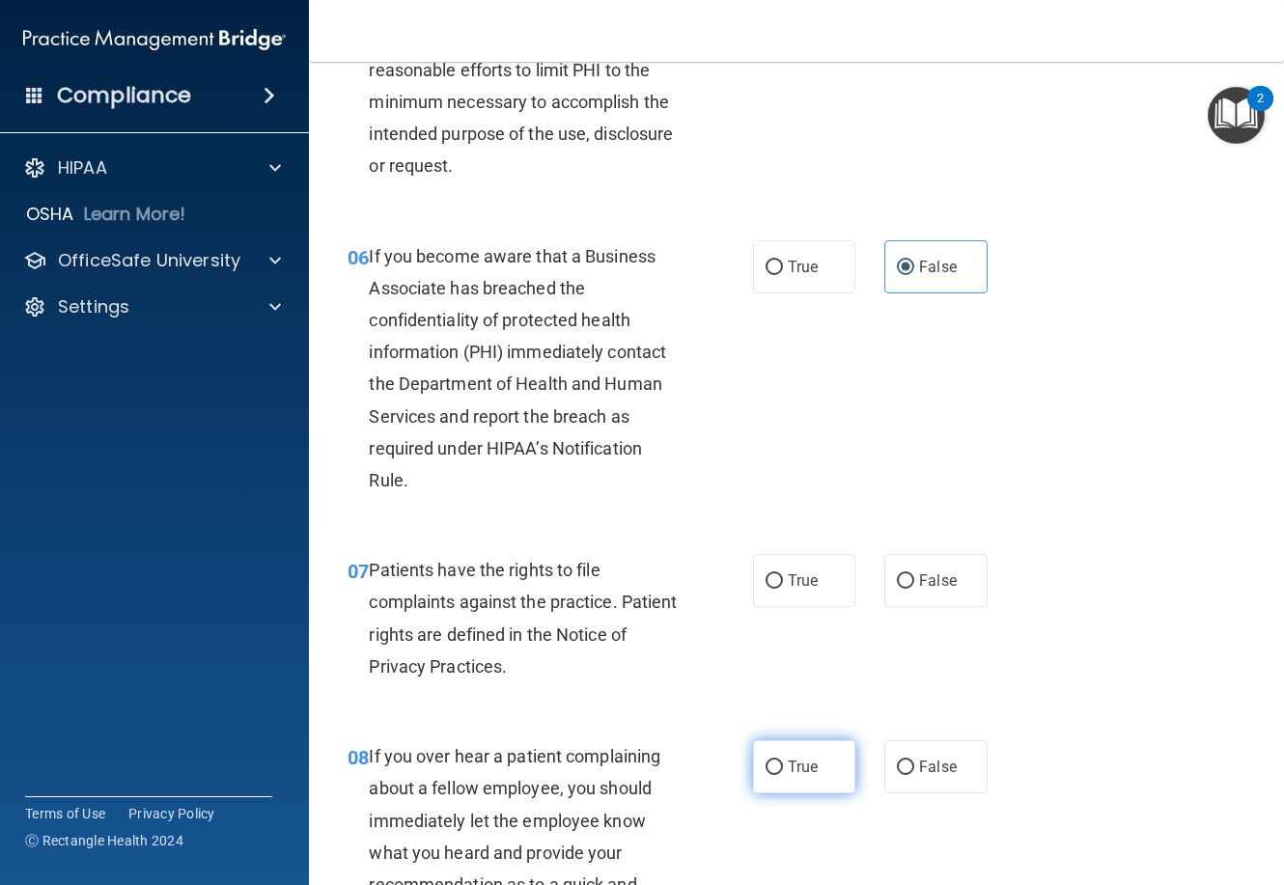
scroll to position [1159, 0]
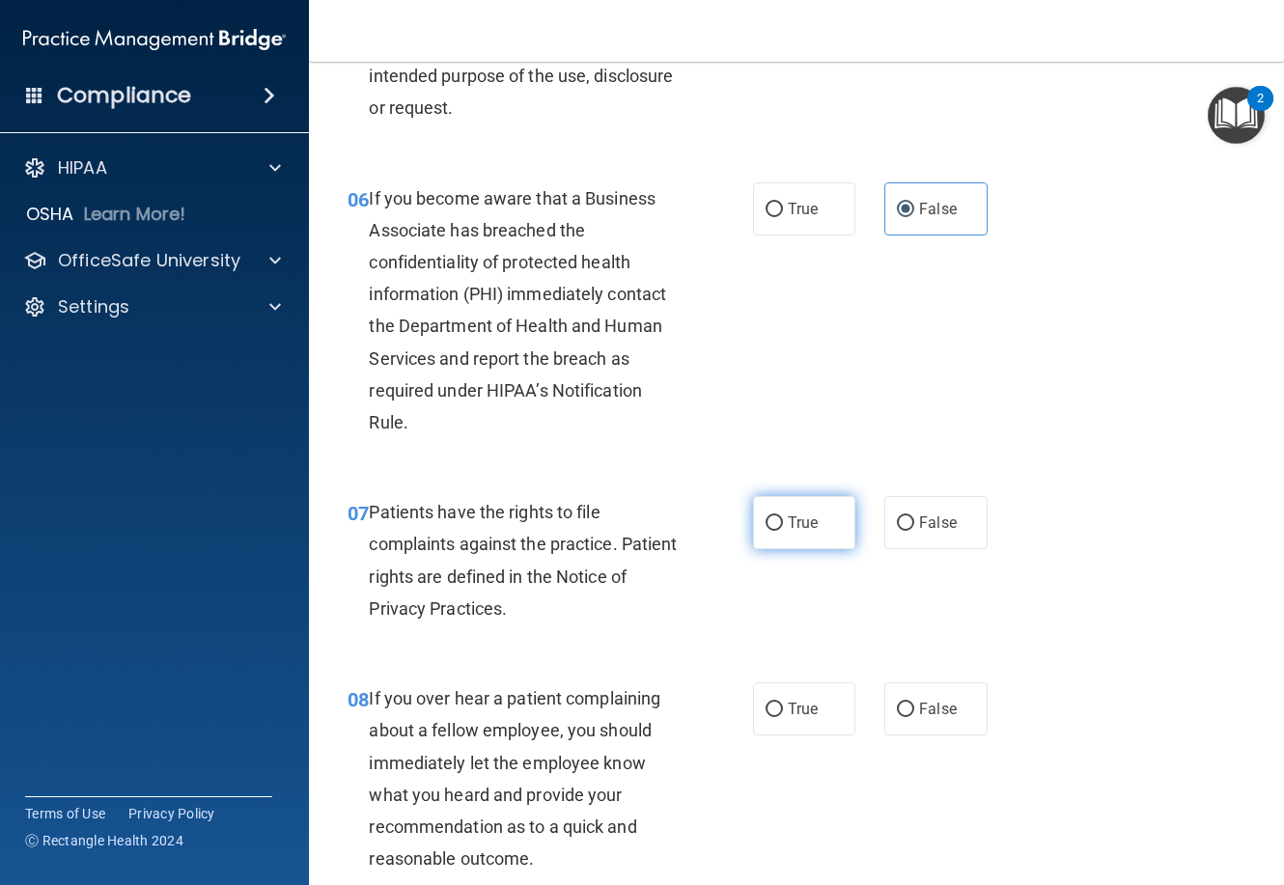
click at [799, 528] on span "True" at bounding box center [803, 523] width 30 height 18
click at [783, 528] on input "True" at bounding box center [774, 524] width 17 height 14
radio input "true"
click at [897, 711] on input "False" at bounding box center [905, 710] width 17 height 14
radio input "true"
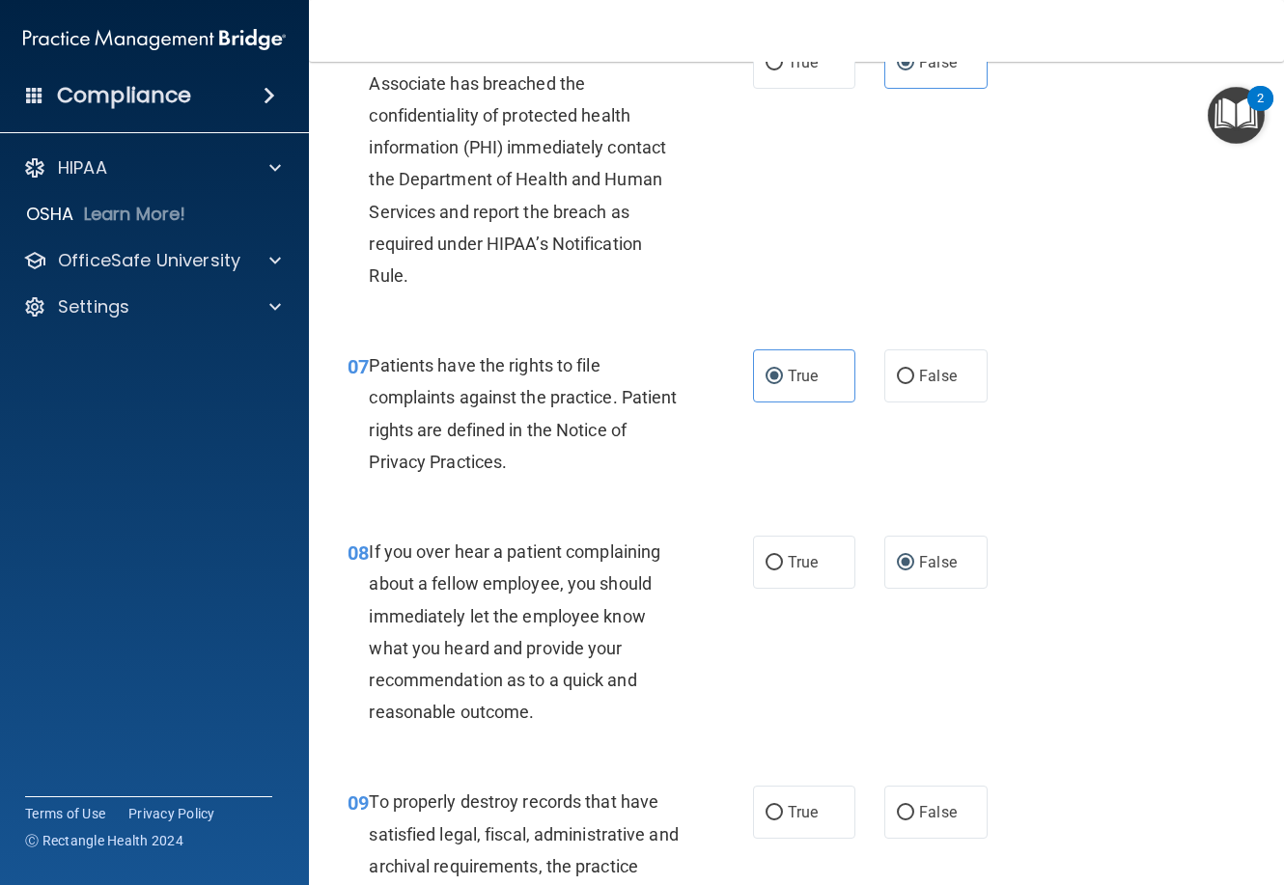
scroll to position [1352, 0]
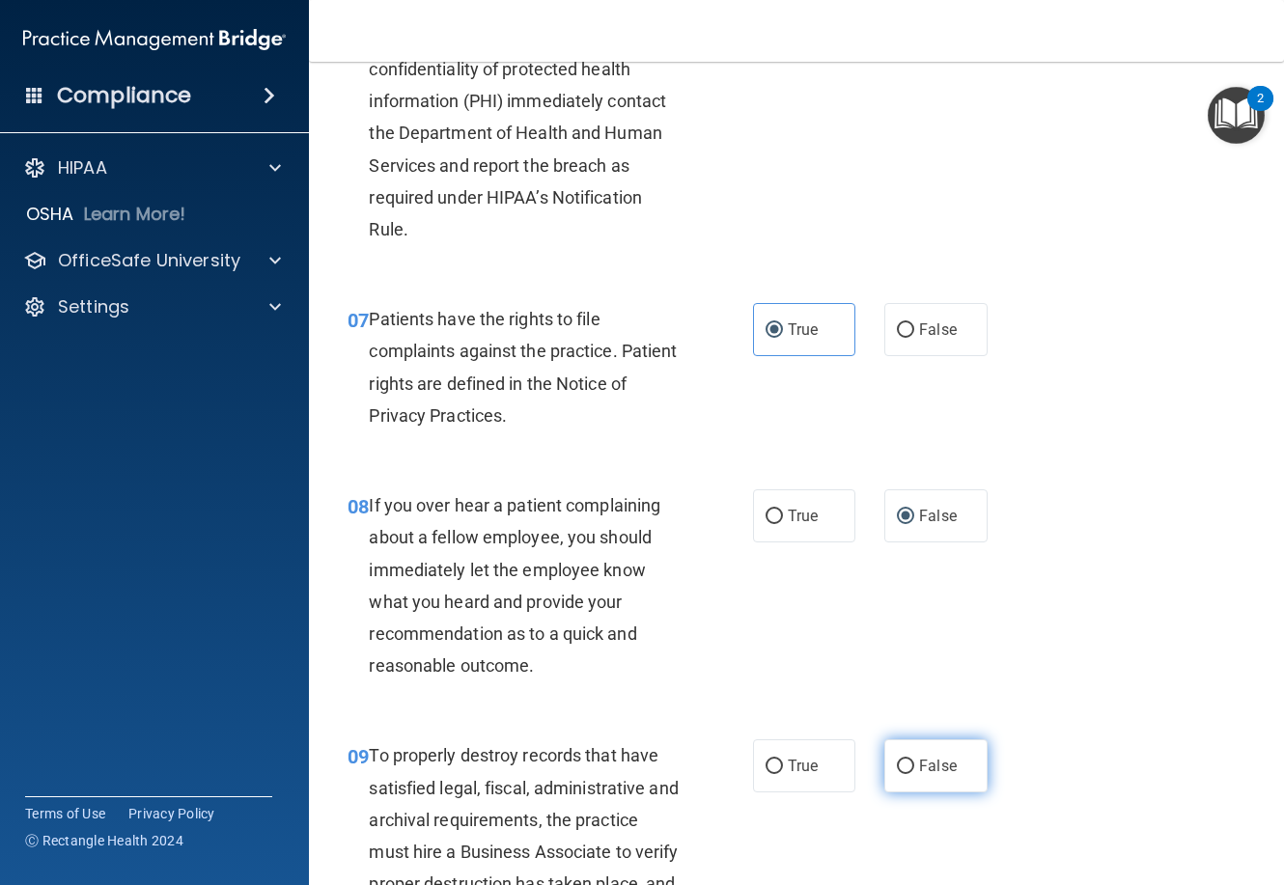
click at [919, 769] on span "False" at bounding box center [938, 766] width 38 height 18
click at [914, 769] on input "False" at bounding box center [905, 767] width 17 height 14
radio input "true"
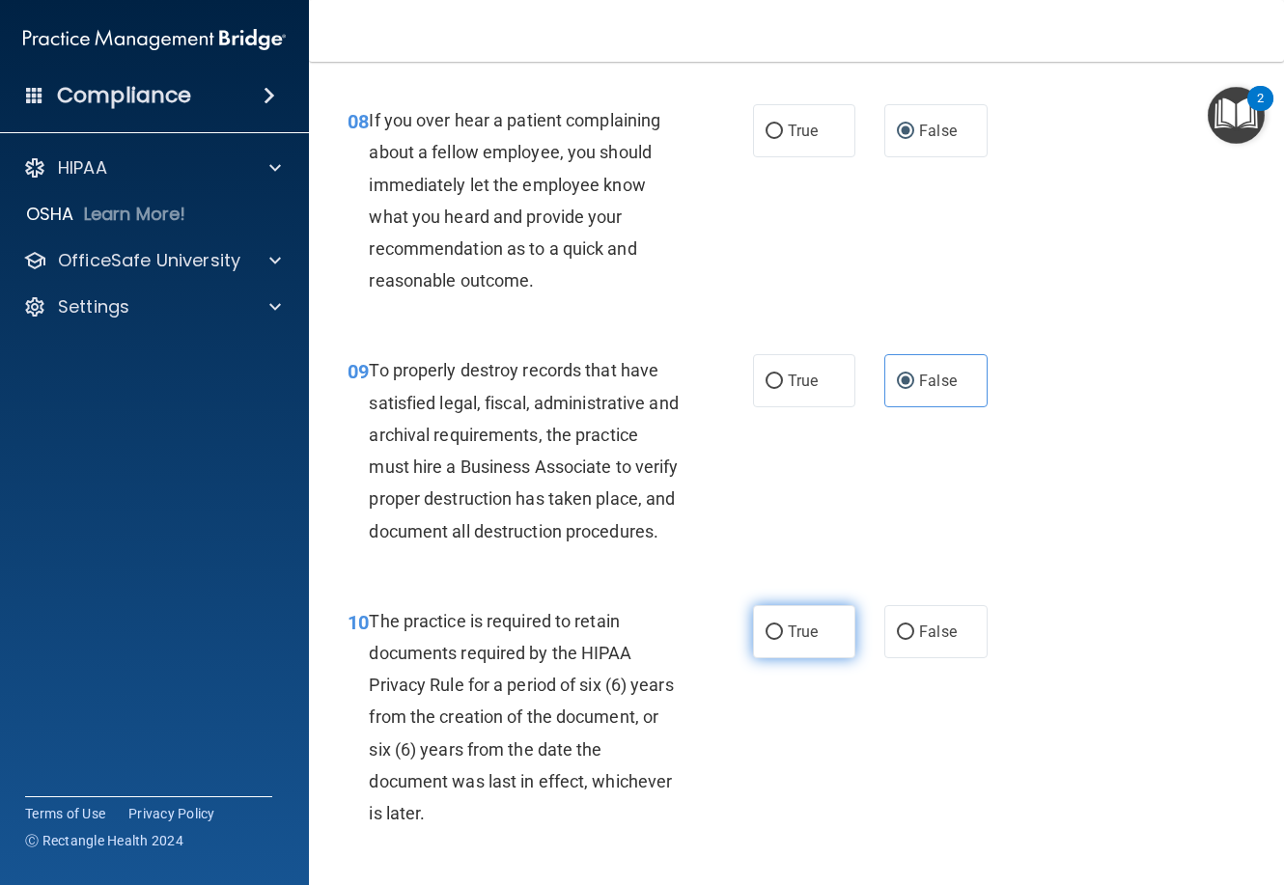
scroll to position [1738, 0]
click at [796, 640] on span "True" at bounding box center [803, 631] width 30 height 18
click at [783, 639] on input "True" at bounding box center [774, 632] width 17 height 14
radio input "true"
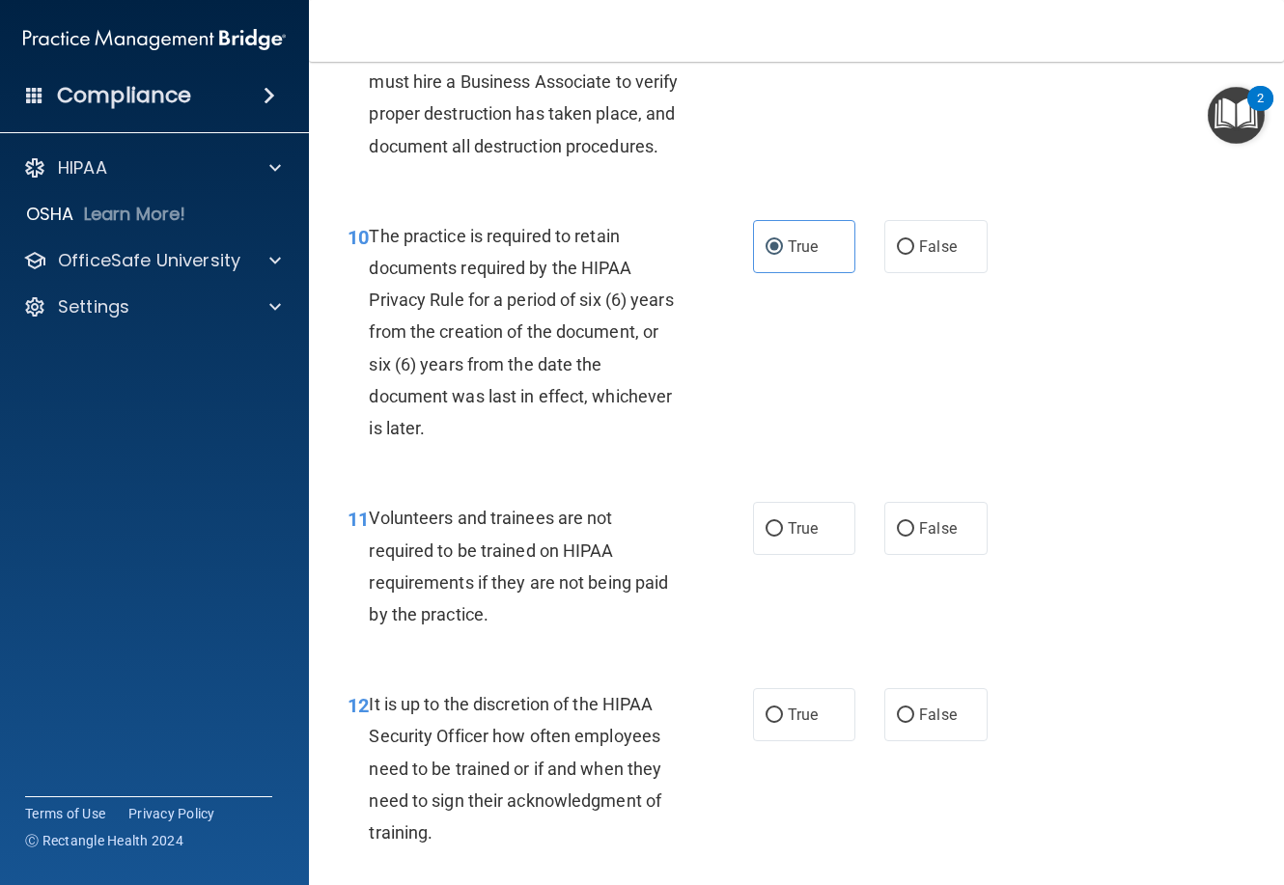
scroll to position [2124, 0]
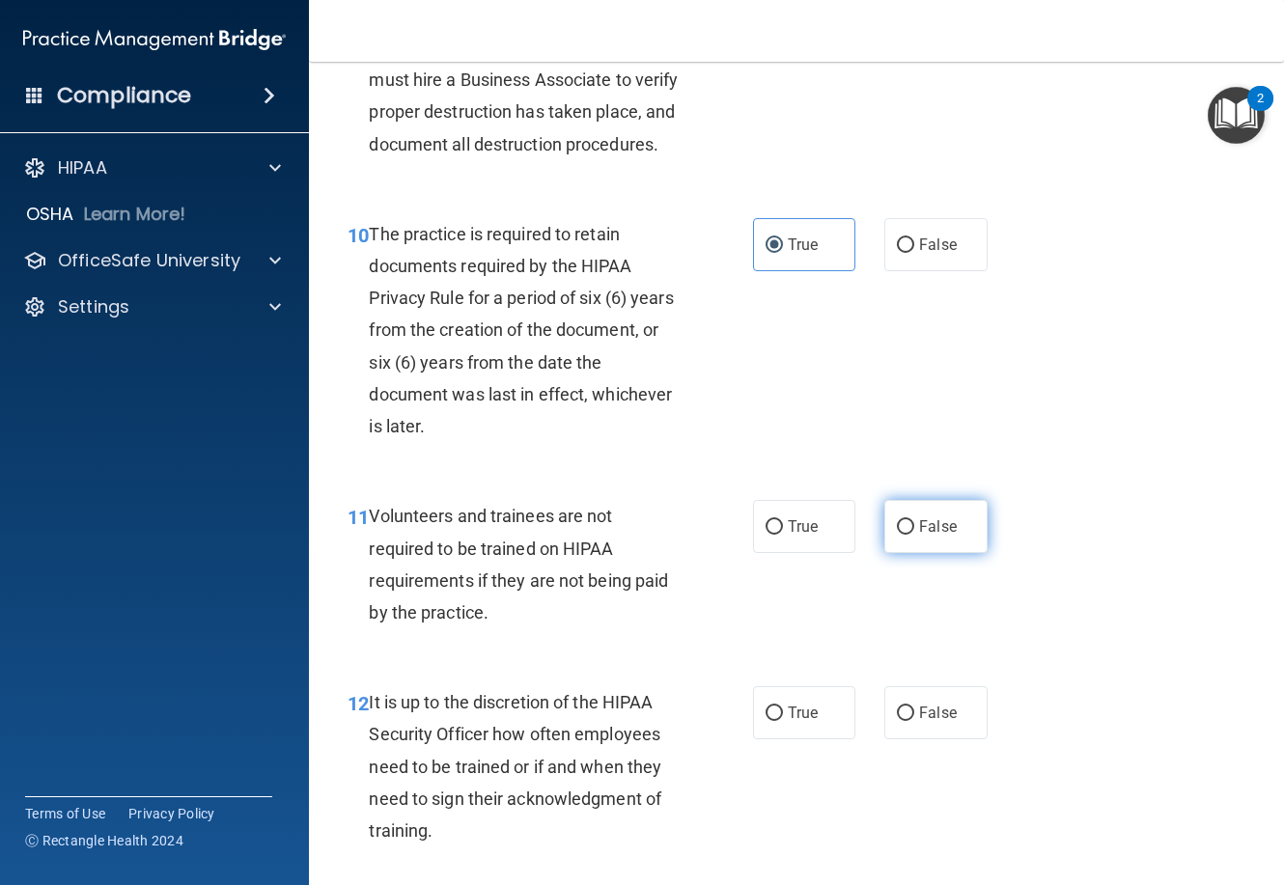
click at [906, 535] on input "False" at bounding box center [905, 527] width 17 height 14
radio input "true"
click at [905, 721] on input "False" at bounding box center [905, 714] width 17 height 14
radio input "true"
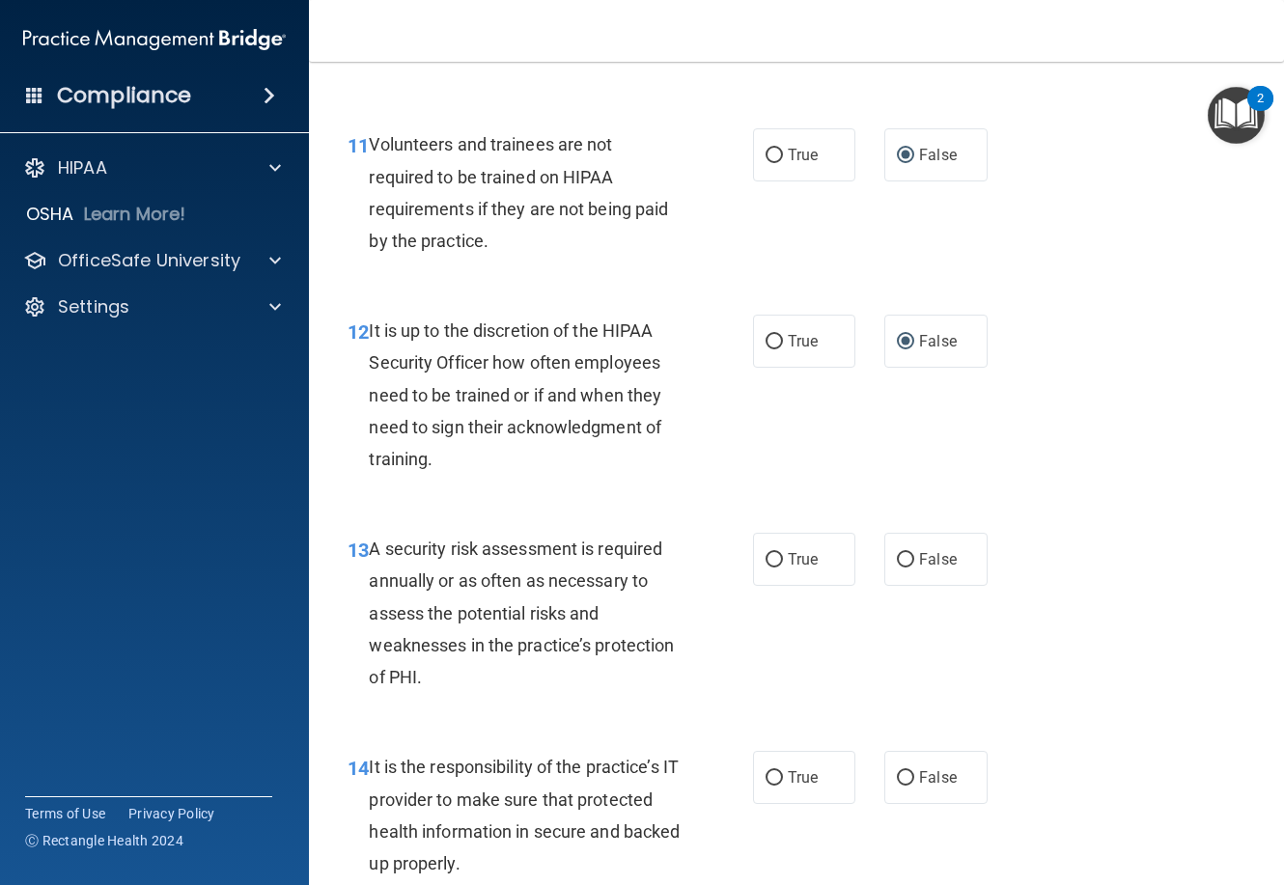
scroll to position [2511, 0]
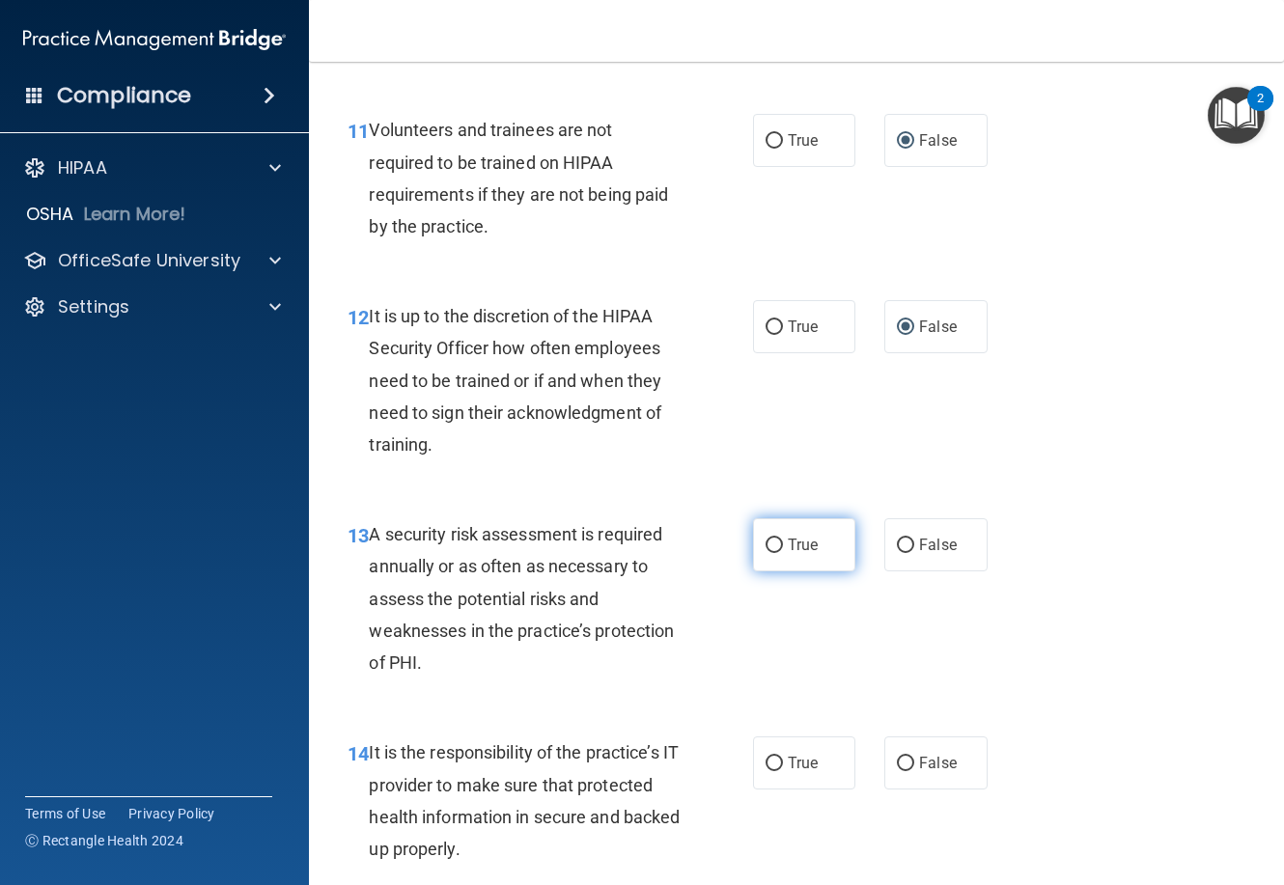
click at [784, 572] on label "True" at bounding box center [804, 545] width 102 height 53
click at [783, 553] on input "True" at bounding box center [774, 546] width 17 height 14
radio input "true"
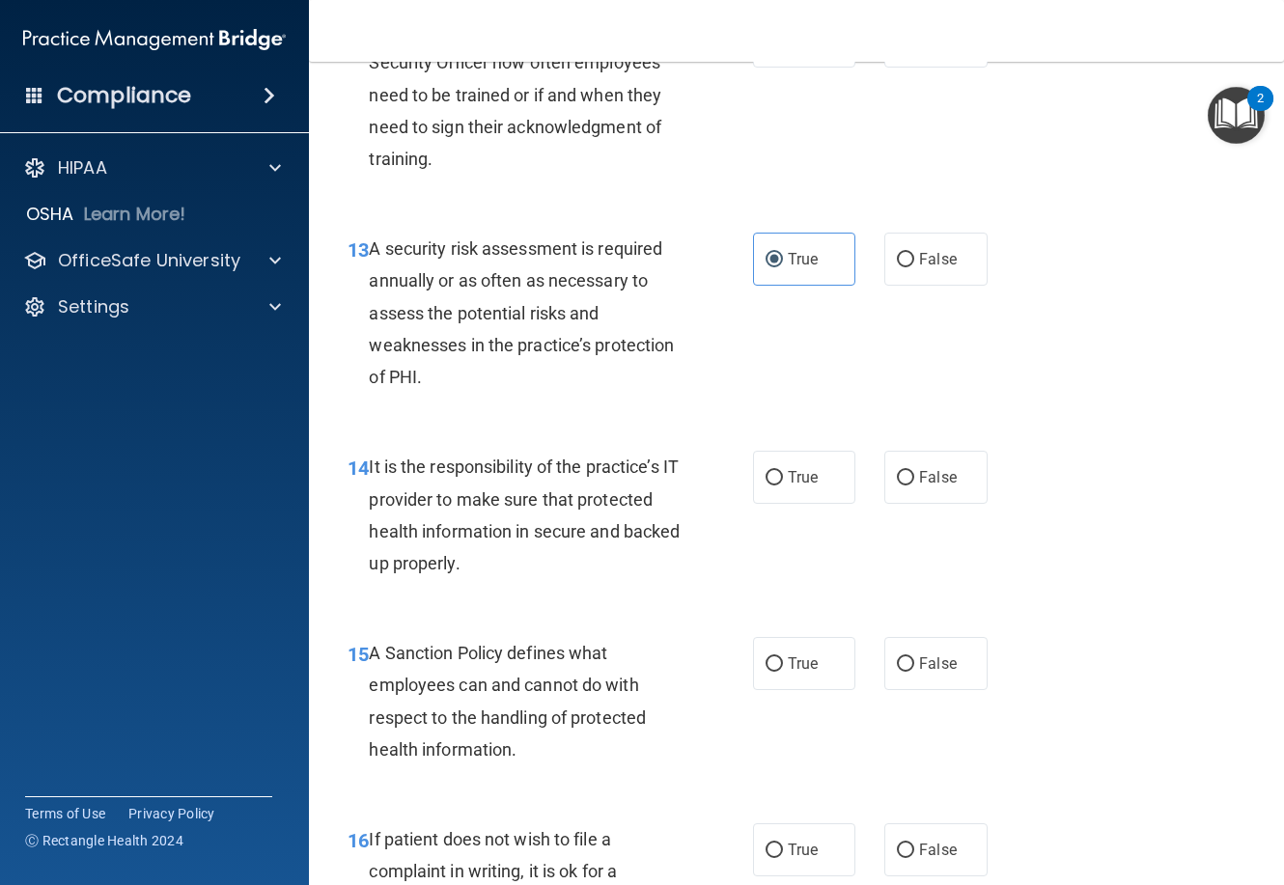
scroll to position [2800, 0]
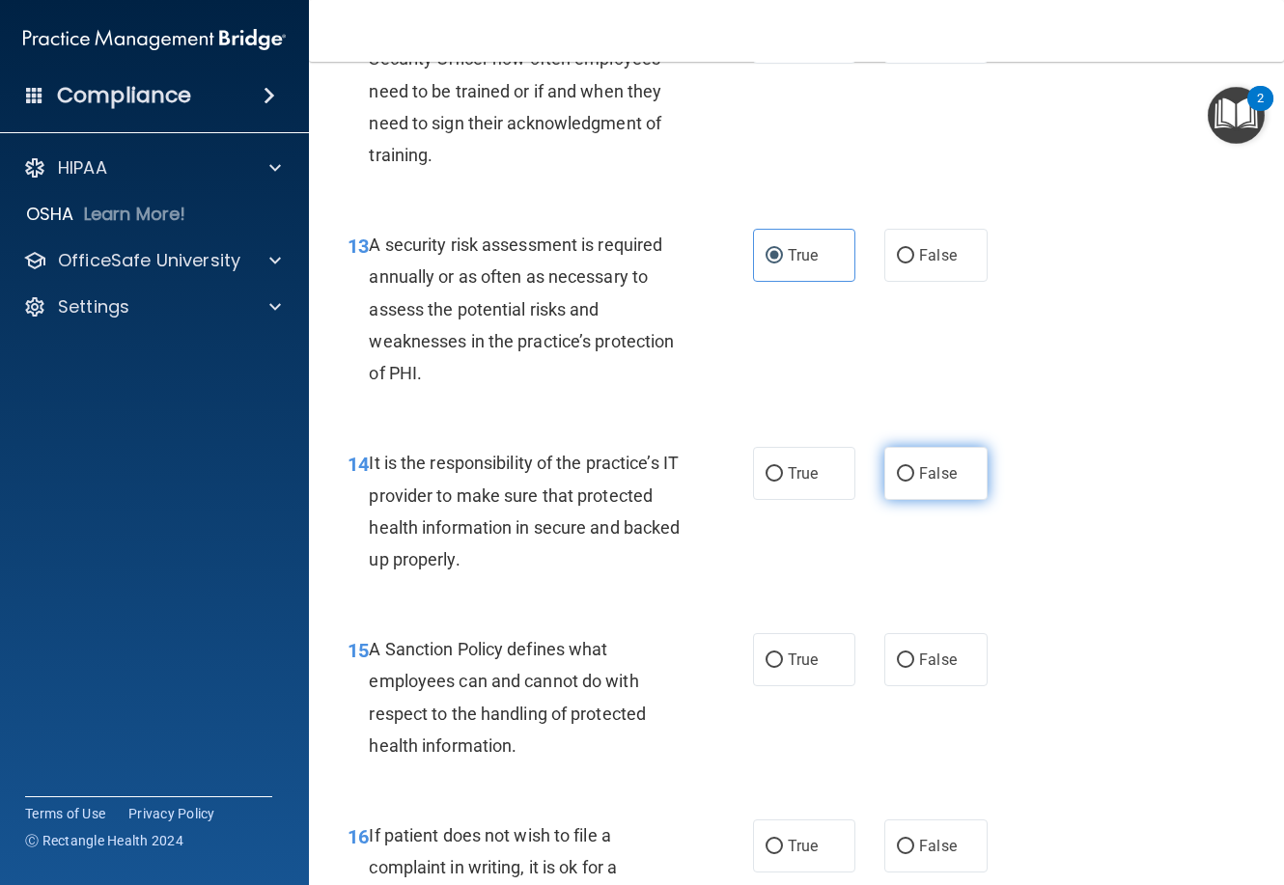
click at [888, 500] on label "False" at bounding box center [935, 473] width 102 height 53
click at [929, 669] on span "False" at bounding box center [938, 660] width 38 height 18
click at [914, 668] on input "False" at bounding box center [905, 661] width 17 height 14
radio input "true"
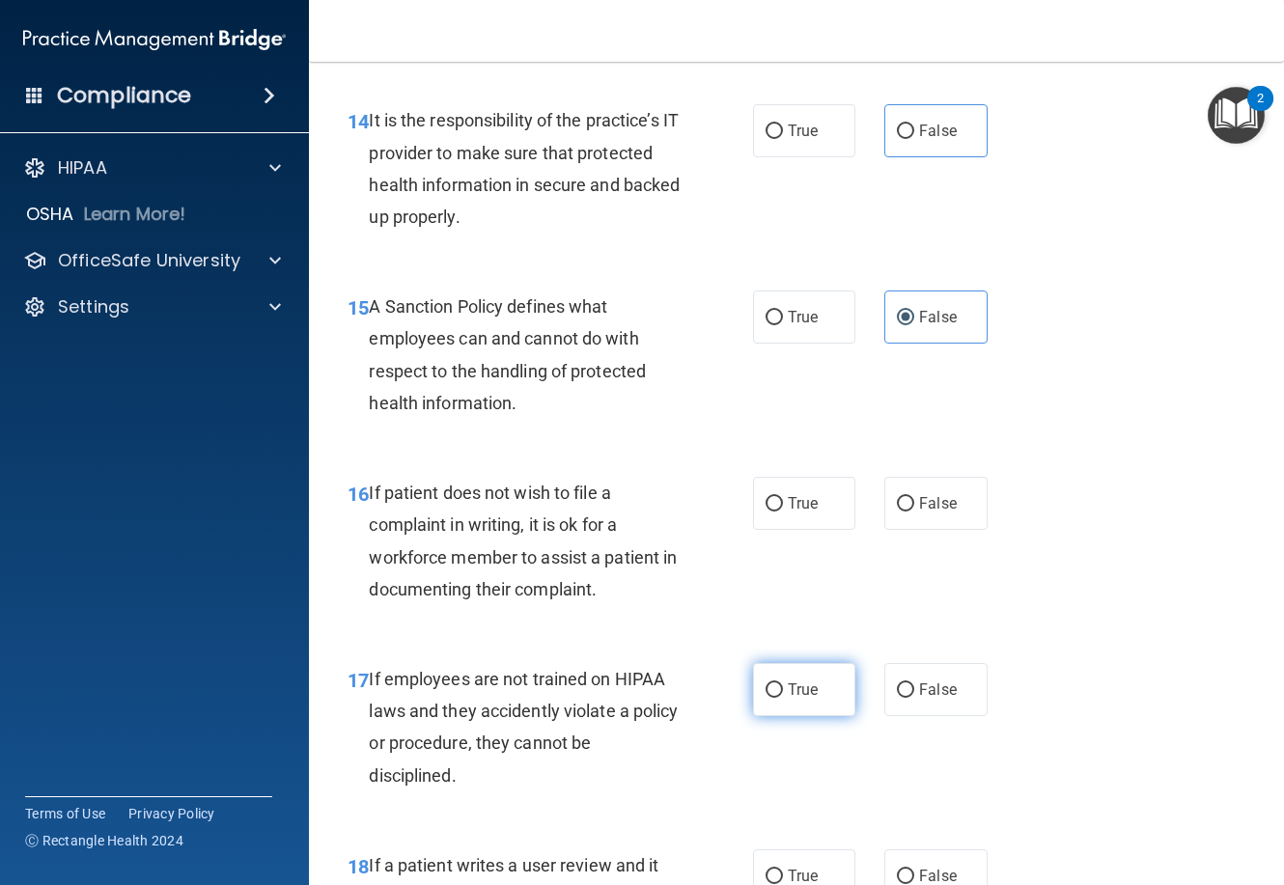
scroll to position [3186, 0]
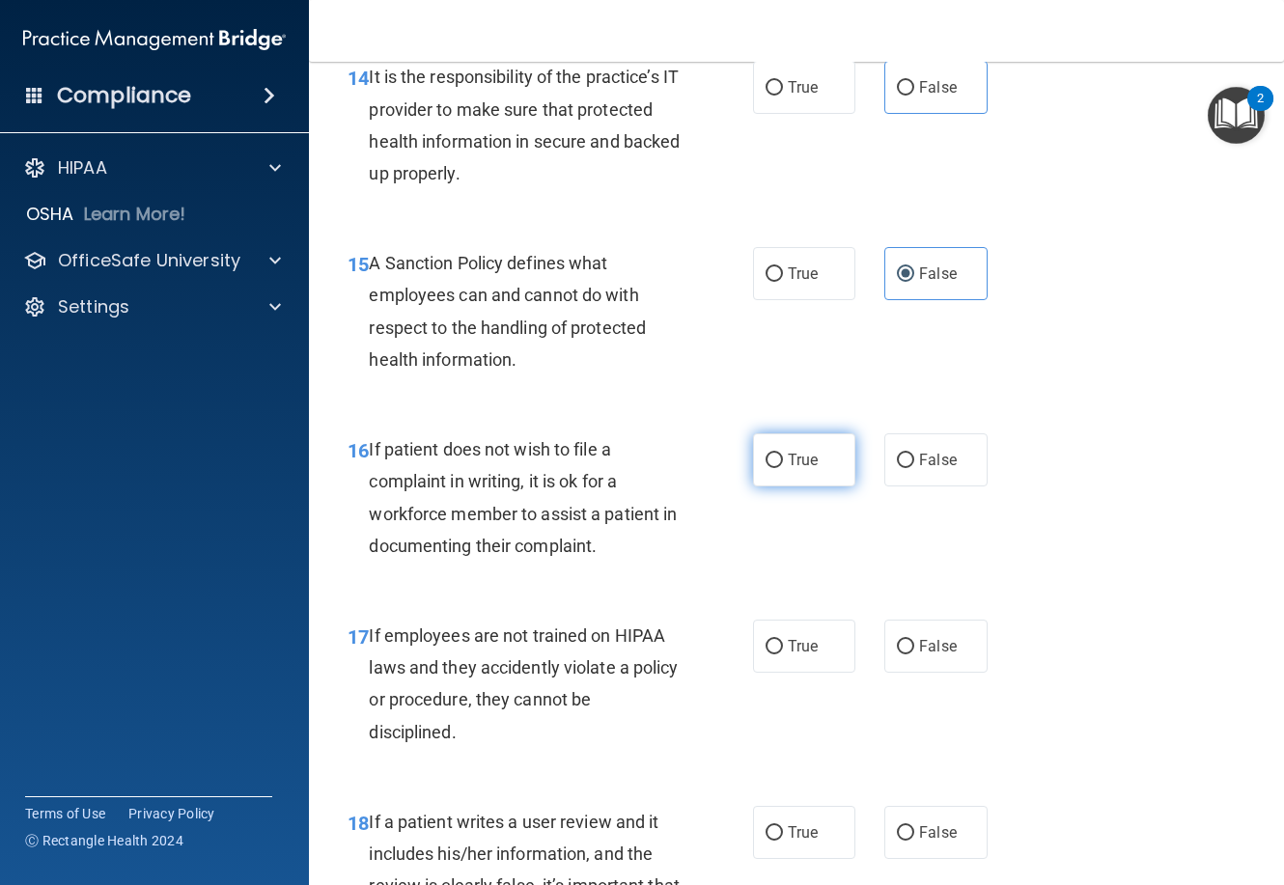
click at [796, 487] on label "True" at bounding box center [804, 460] width 102 height 53
click at [783, 468] on input "True" at bounding box center [774, 461] width 17 height 14
radio input "true"
click at [920, 656] on span "False" at bounding box center [938, 646] width 38 height 18
click at [914, 655] on input "False" at bounding box center [905, 647] width 17 height 14
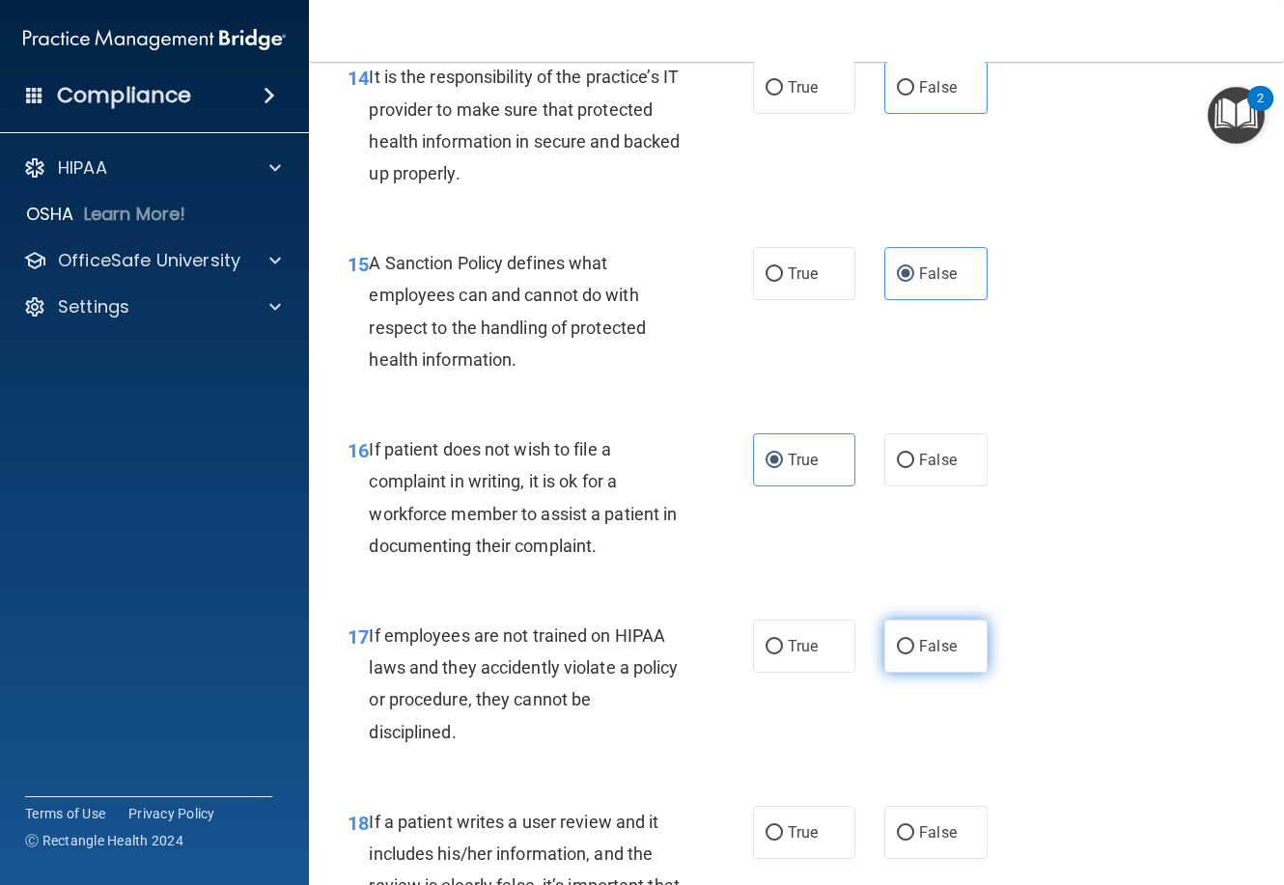
radio input "true"
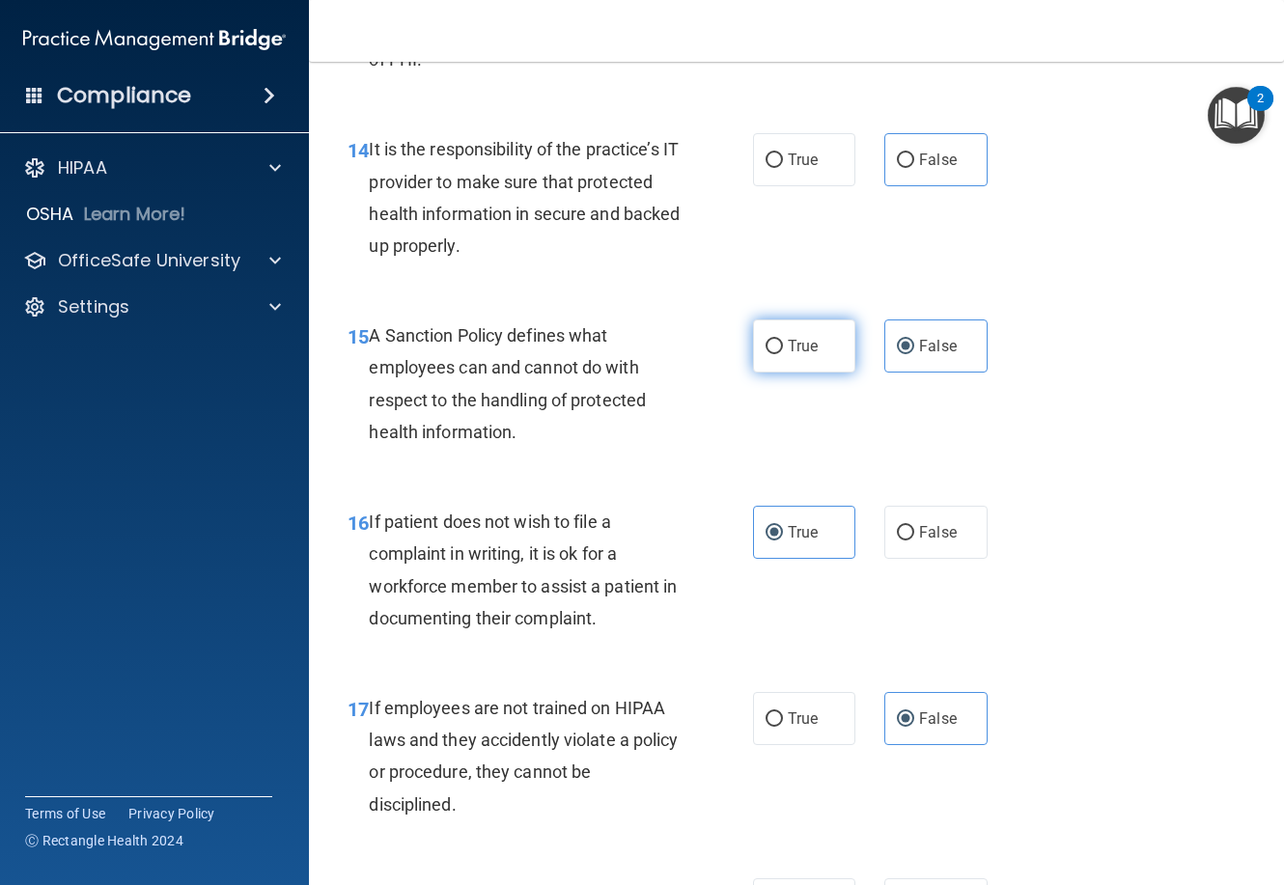
scroll to position [2993, 0]
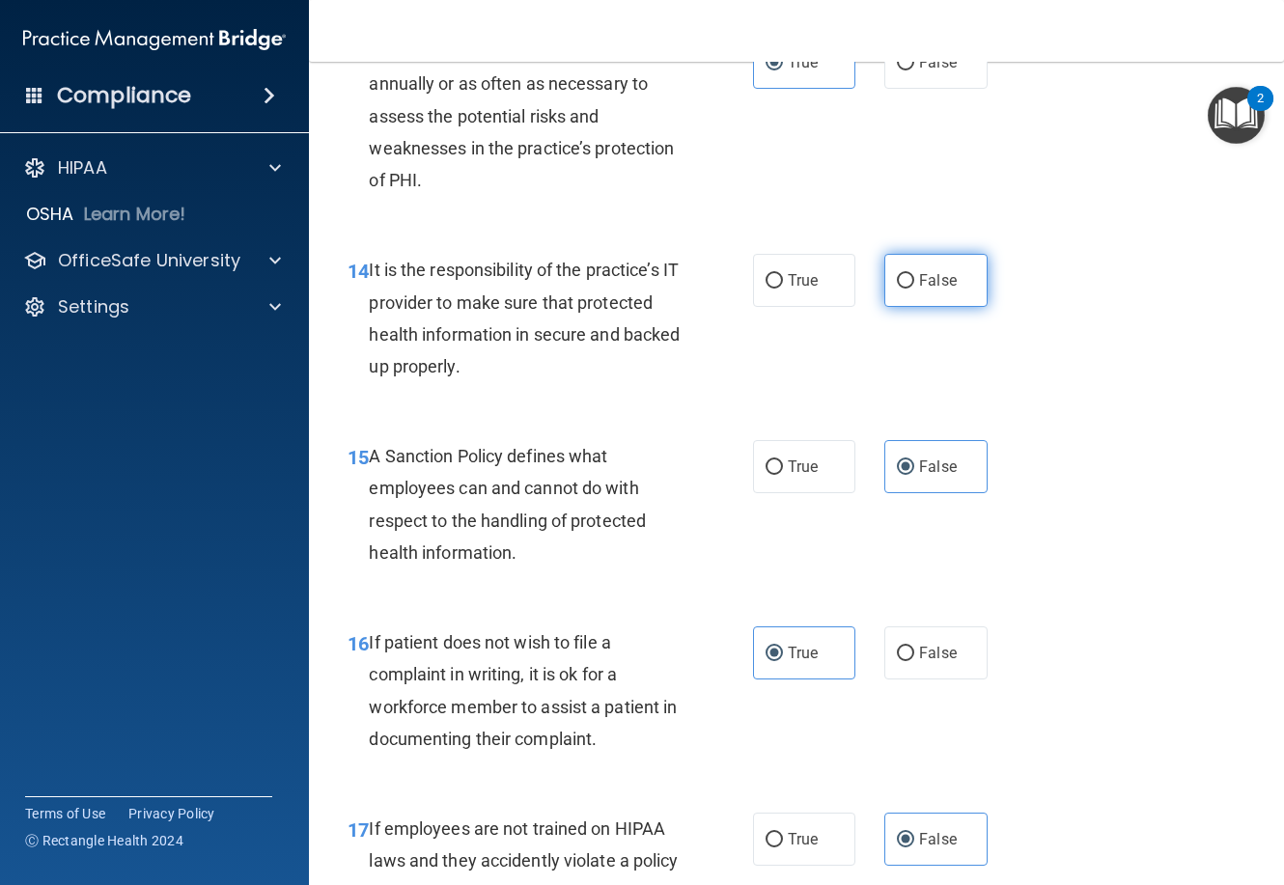
click at [907, 307] on label "False" at bounding box center [935, 280] width 102 height 53
click at [907, 289] on input "False" at bounding box center [905, 281] width 17 height 14
radio input "true"
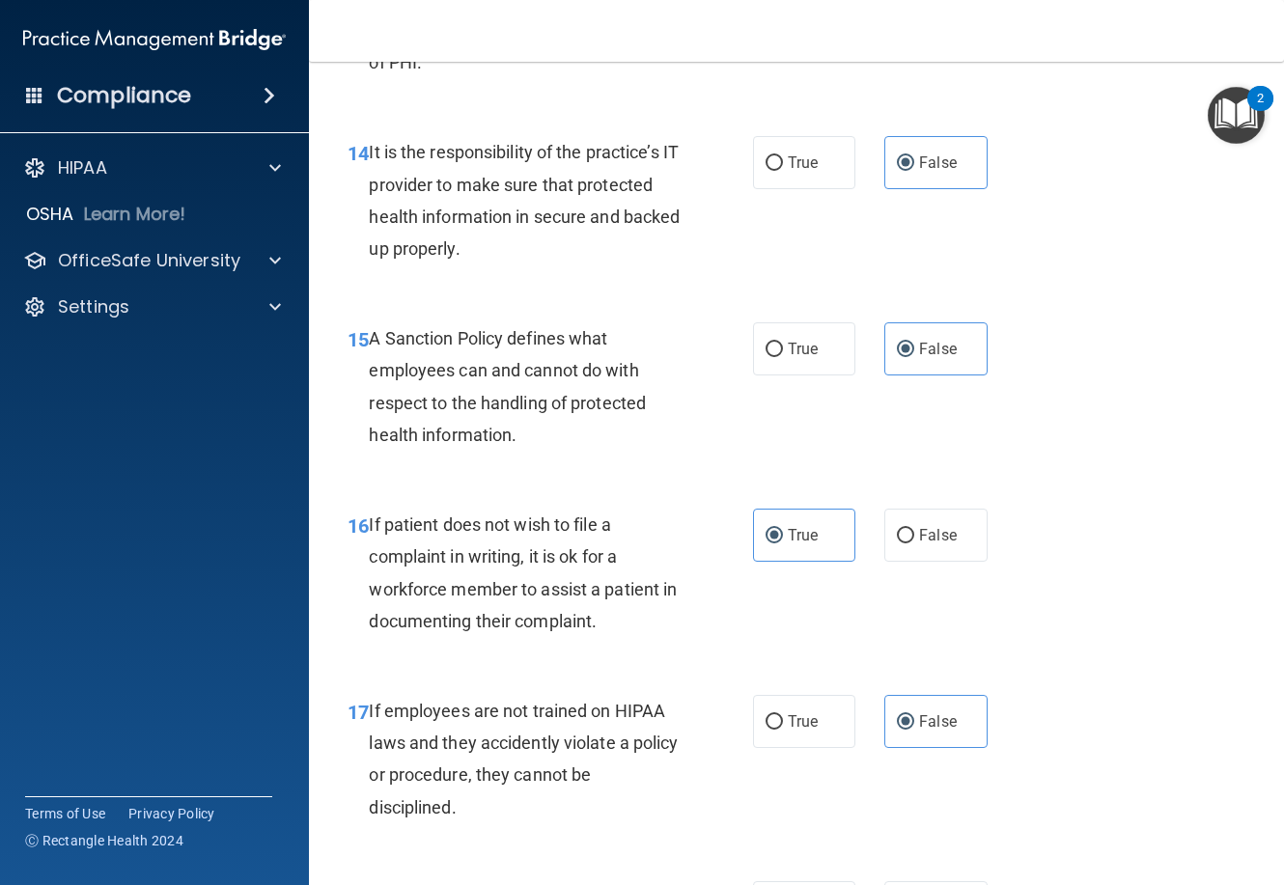
scroll to position [3283, 0]
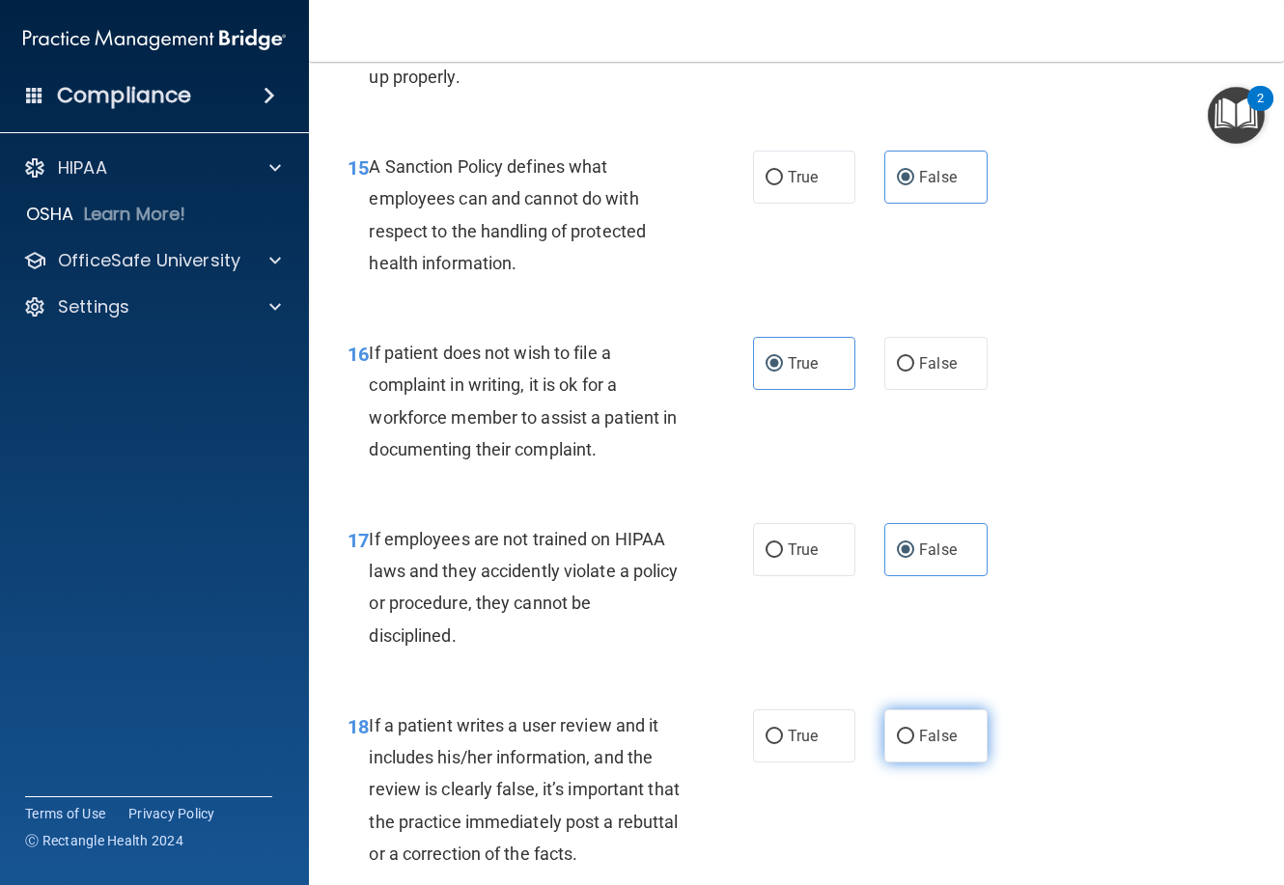
click at [944, 745] on span "False" at bounding box center [938, 736] width 38 height 18
click at [914, 744] on input "False" at bounding box center [905, 737] width 17 height 14
radio input "true"
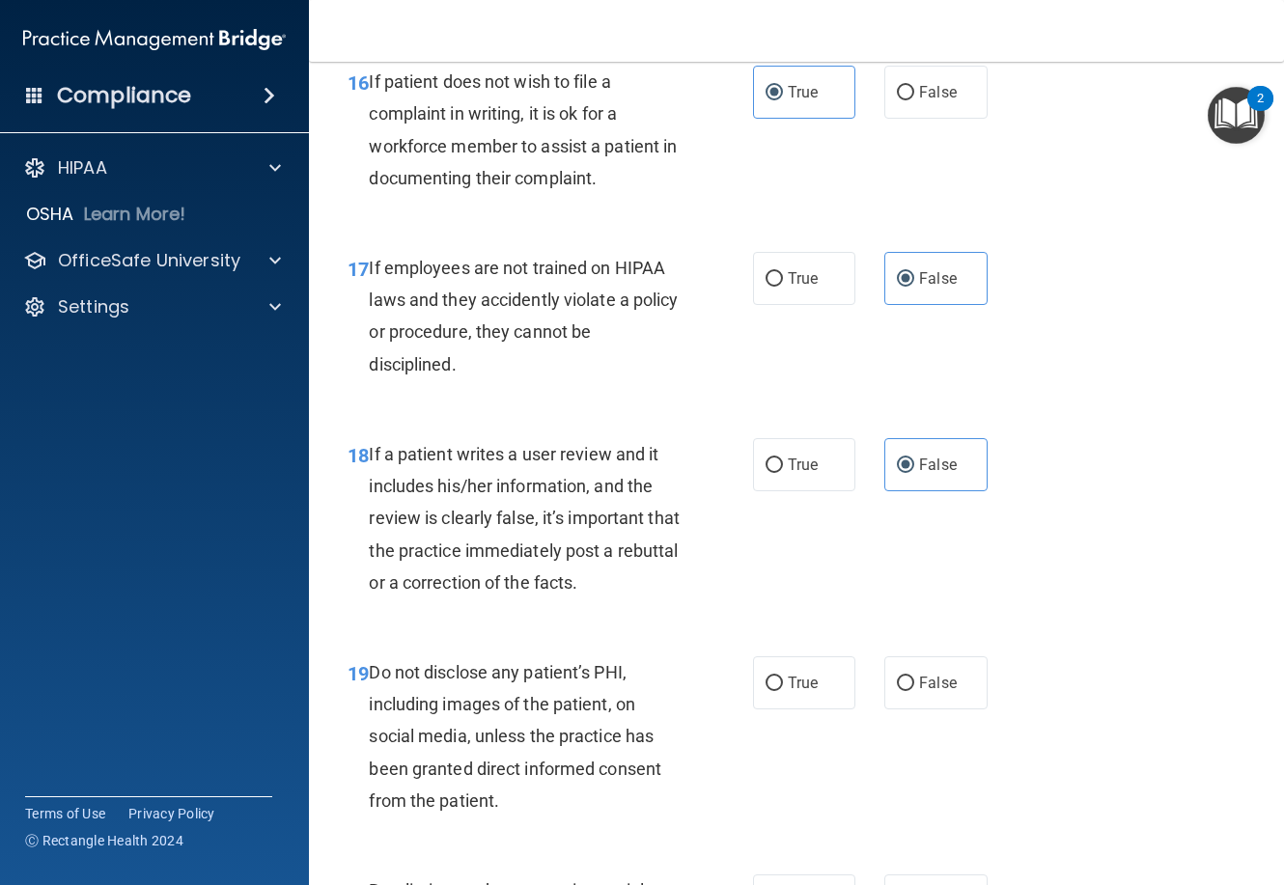
scroll to position [3573, 0]
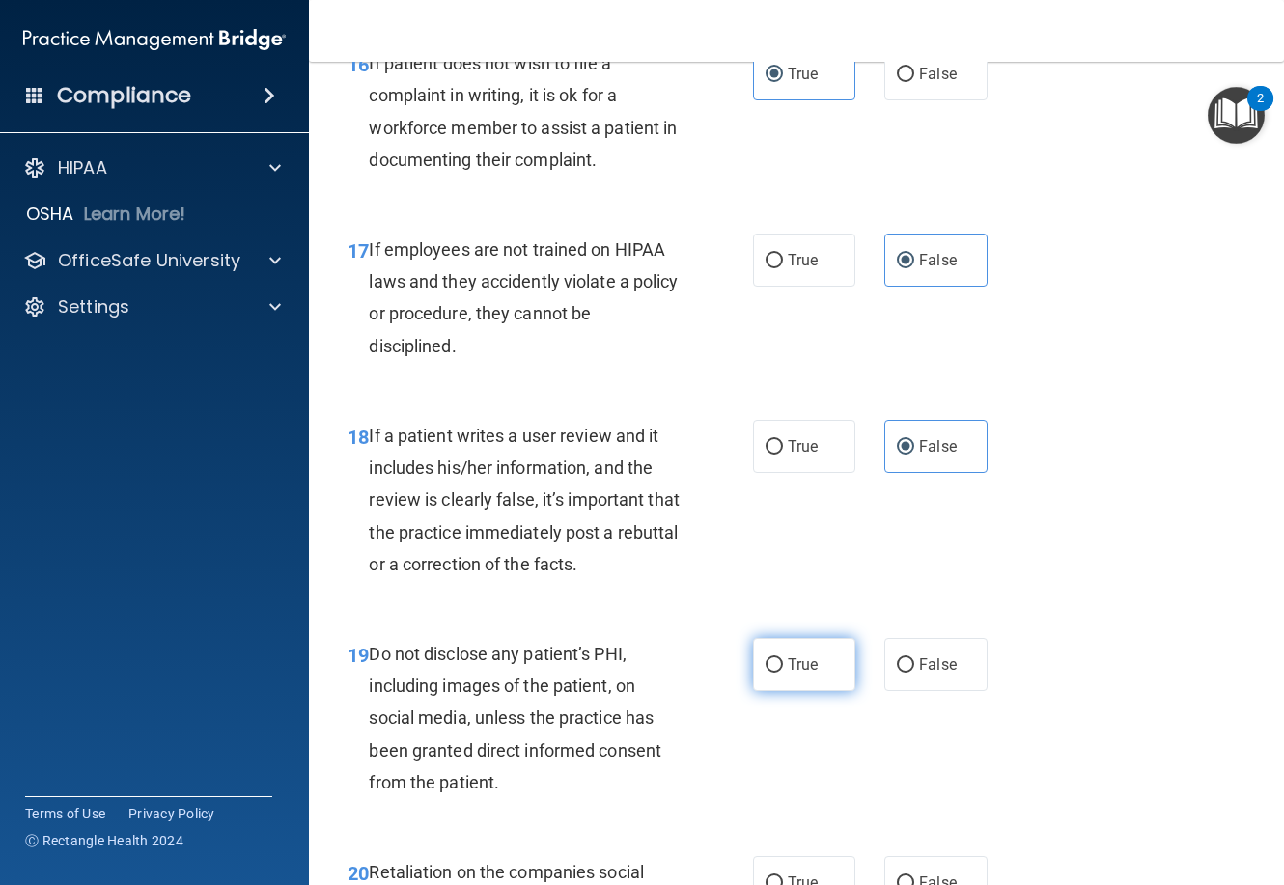
click at [816, 691] on label "True" at bounding box center [804, 664] width 102 height 53
click at [783, 673] on input "True" at bounding box center [774, 666] width 17 height 14
radio input "true"
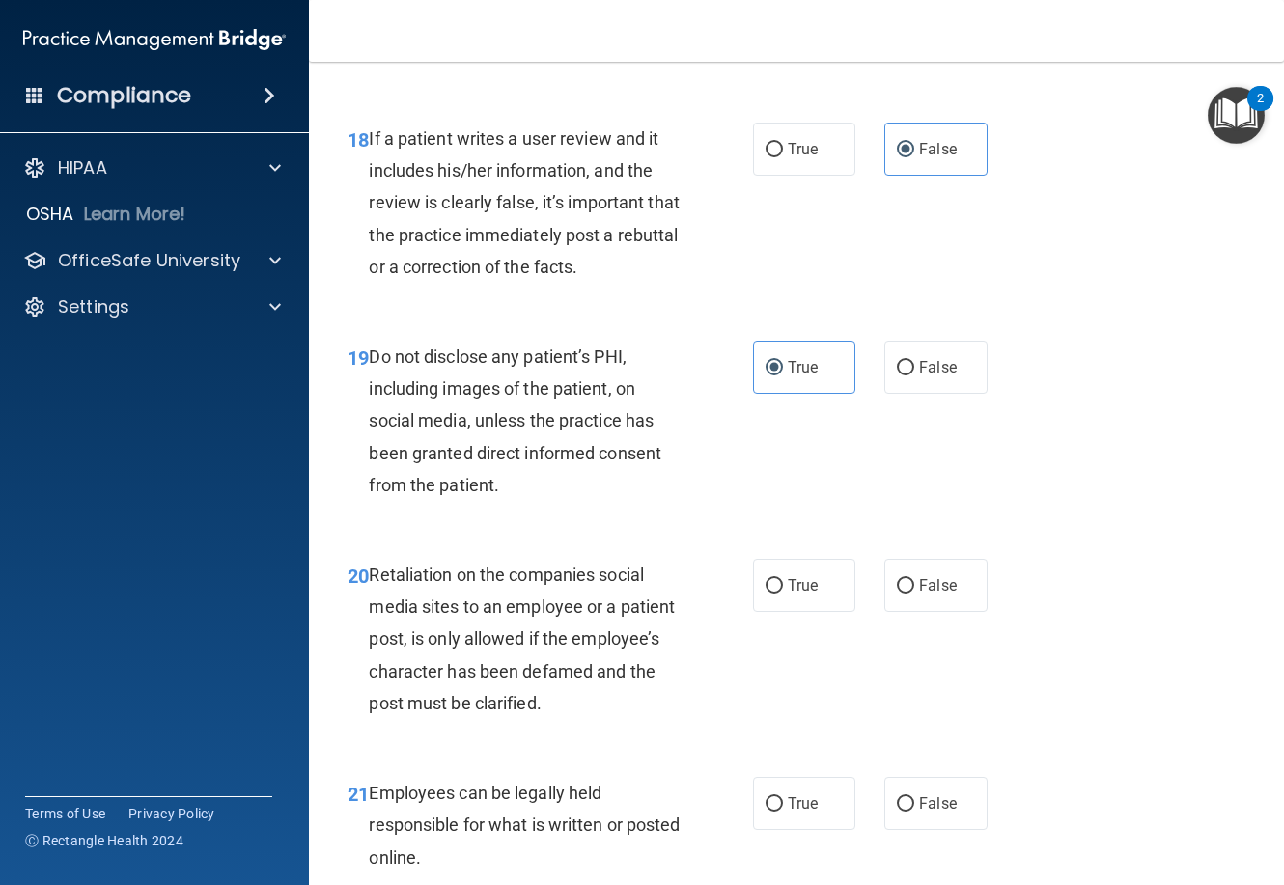
scroll to position [3959, 0]
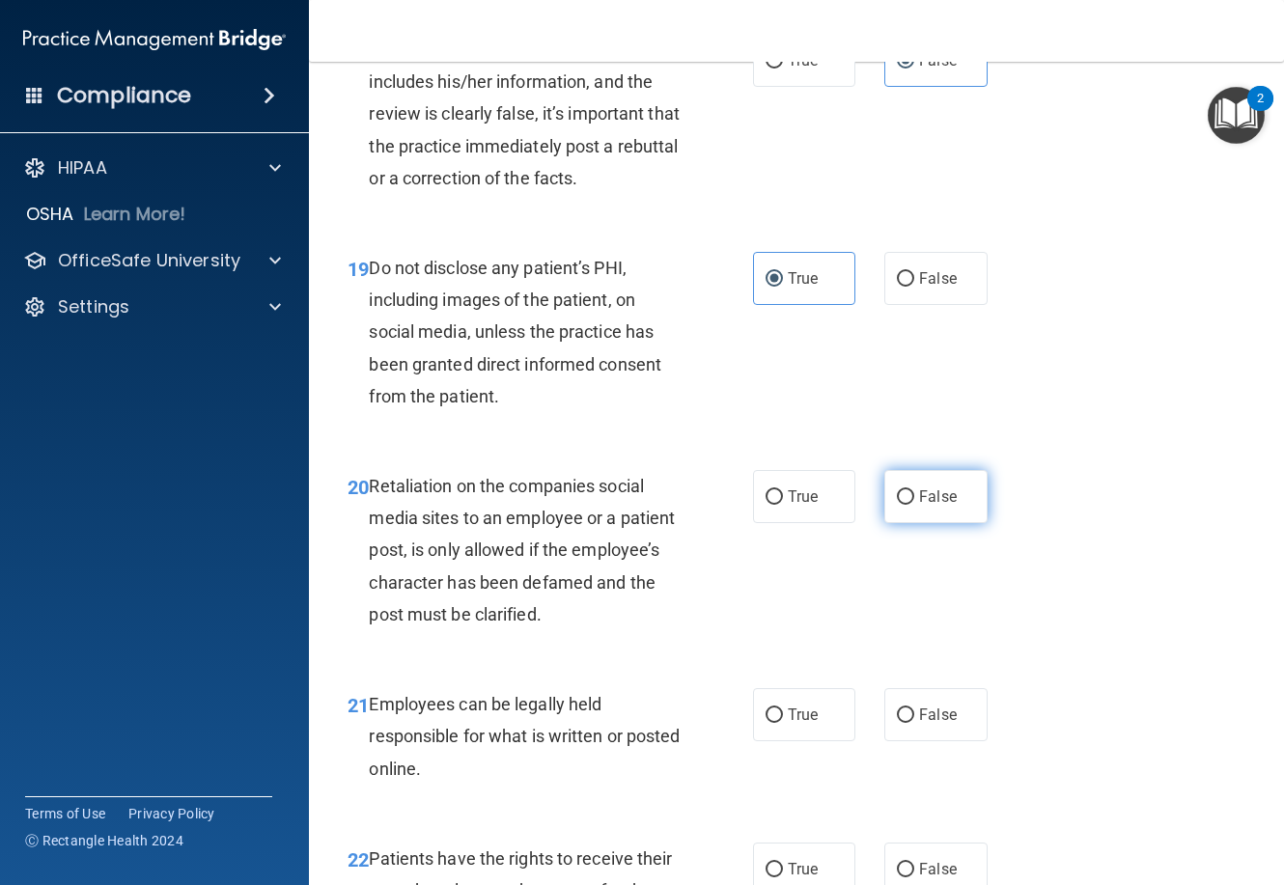
click at [935, 506] on span "False" at bounding box center [938, 497] width 38 height 18
click at [914, 505] on input "False" at bounding box center [905, 498] width 17 height 14
radio input "true"
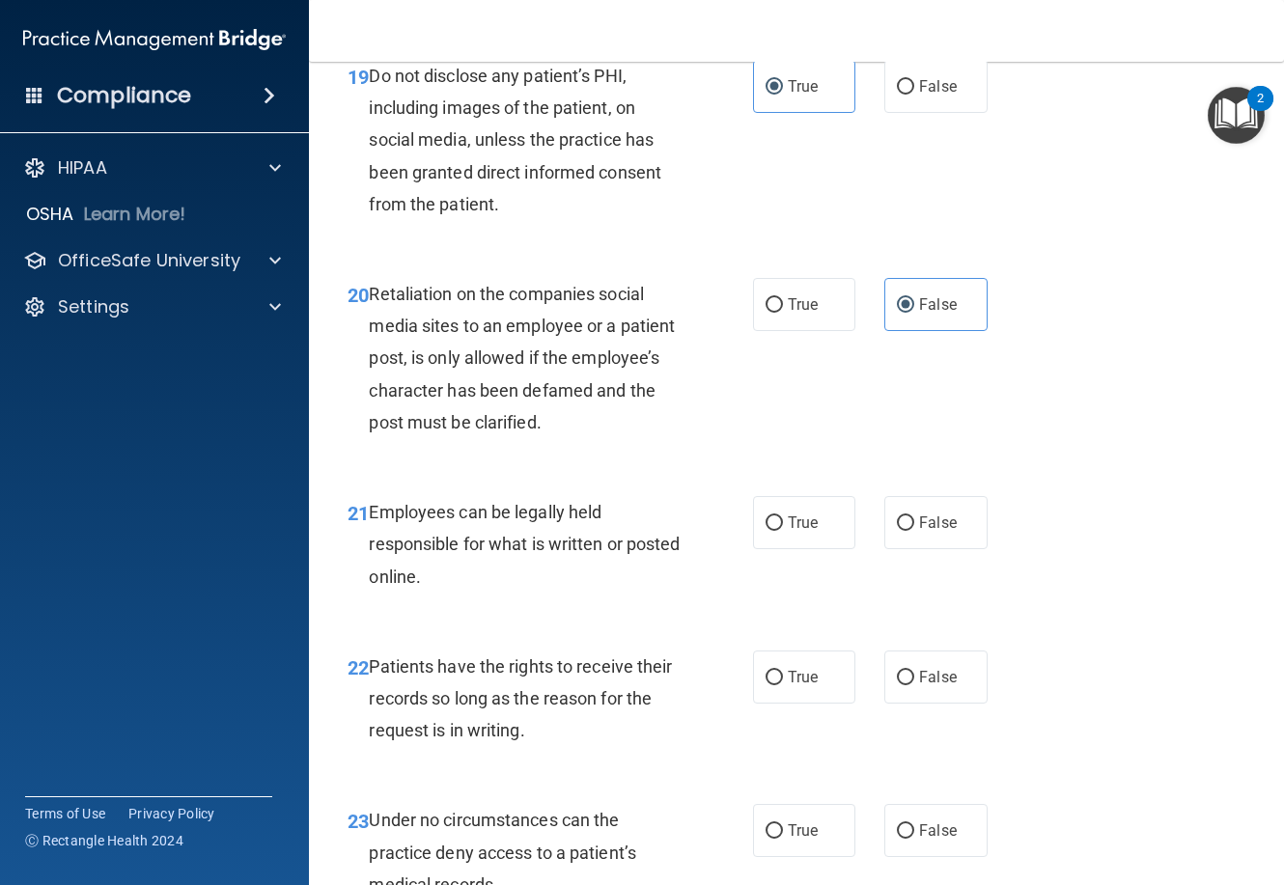
scroll to position [4152, 0]
click at [782, 548] on label "True" at bounding box center [804, 521] width 102 height 53
click at [782, 530] on input "True" at bounding box center [774, 523] width 17 height 14
radio input "true"
click at [903, 685] on input "False" at bounding box center [905, 677] width 17 height 14
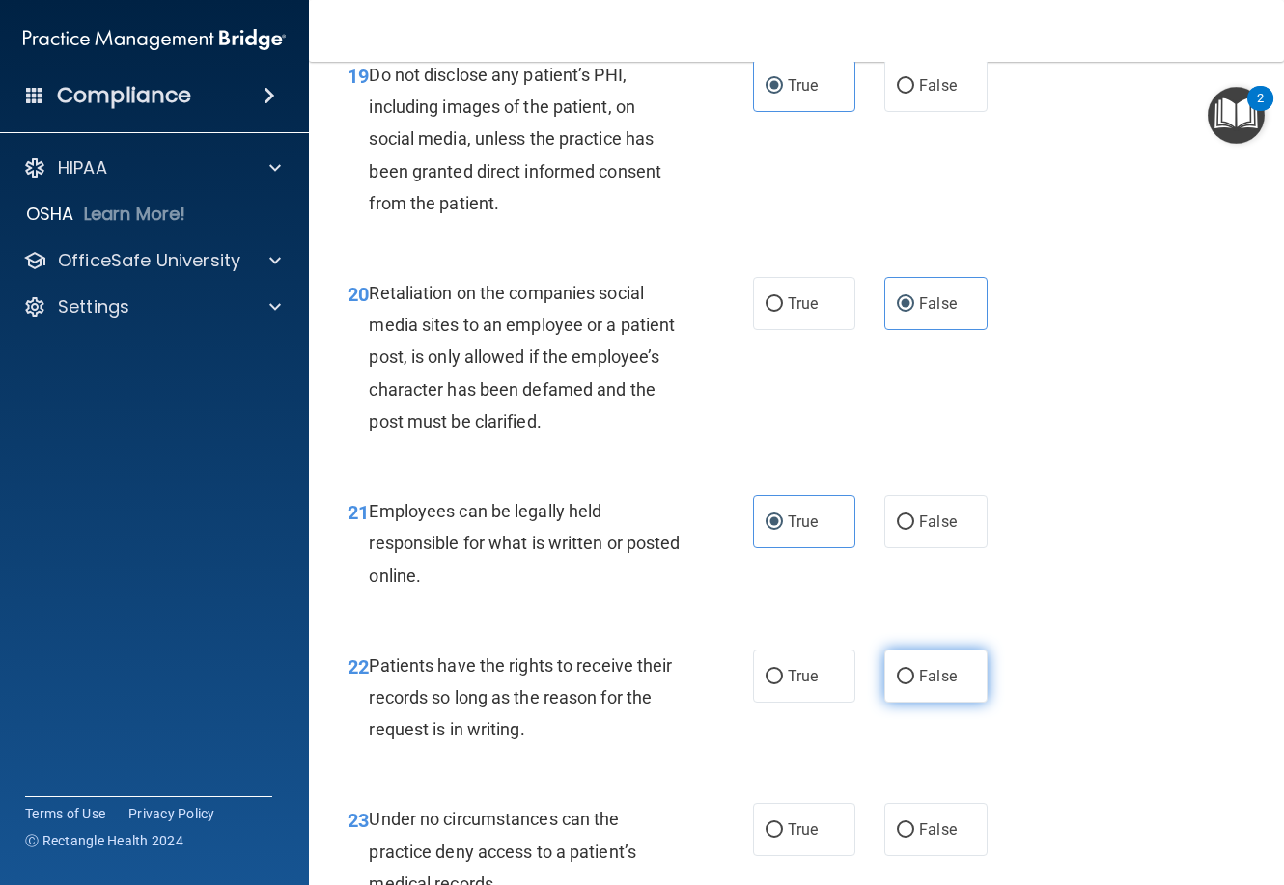
radio input "true"
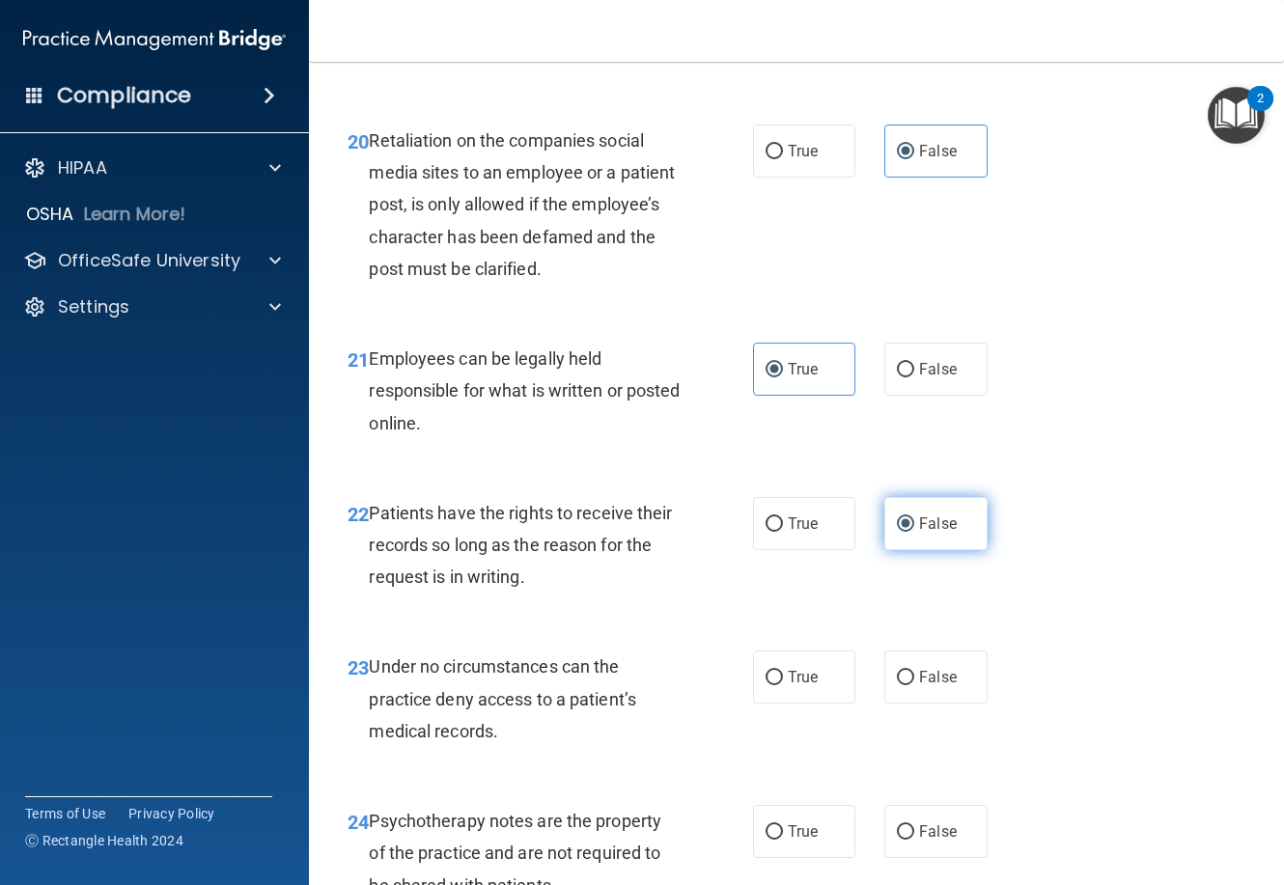
scroll to position [4345, 0]
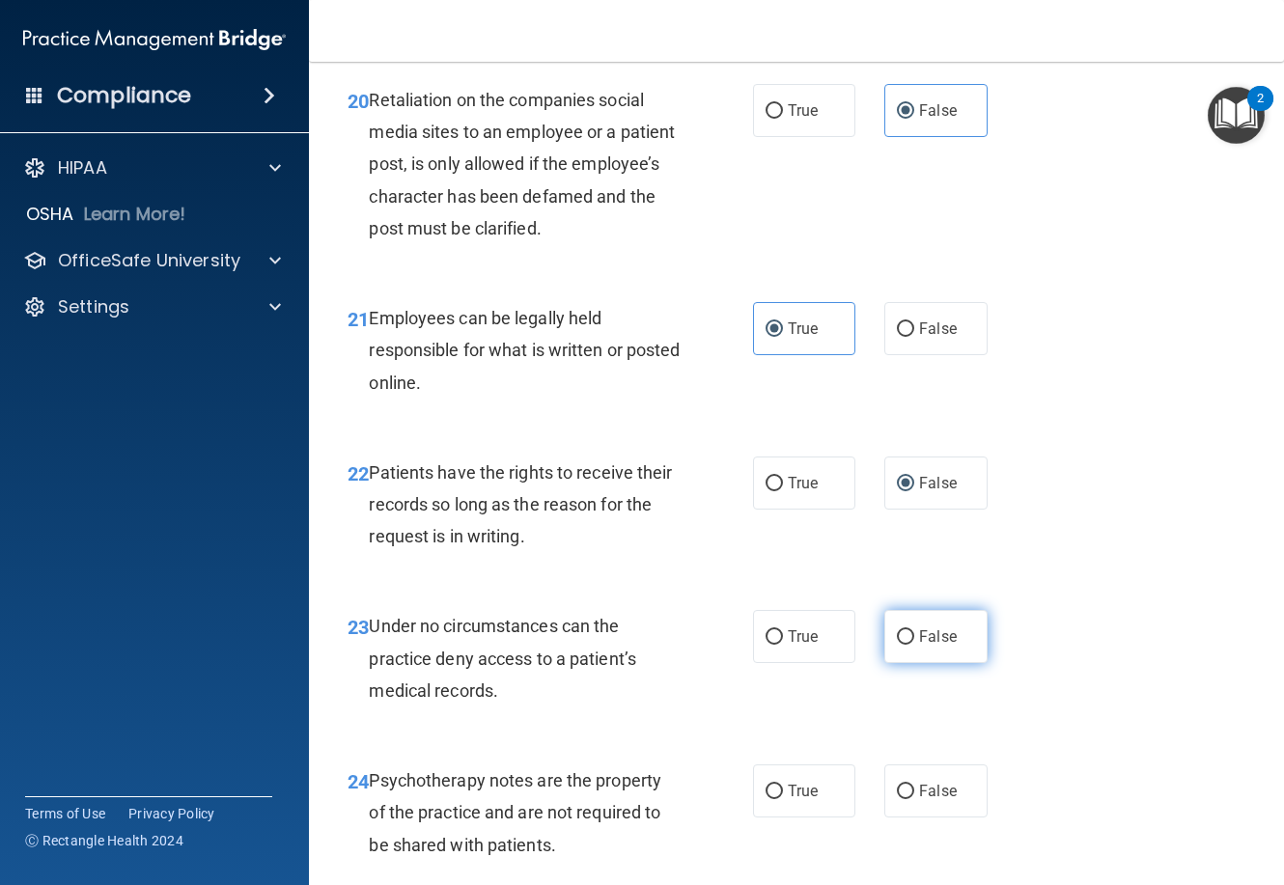
click at [919, 663] on label "False" at bounding box center [935, 636] width 102 height 53
click at [914, 645] on input "False" at bounding box center [905, 638] width 17 height 14
radio input "true"
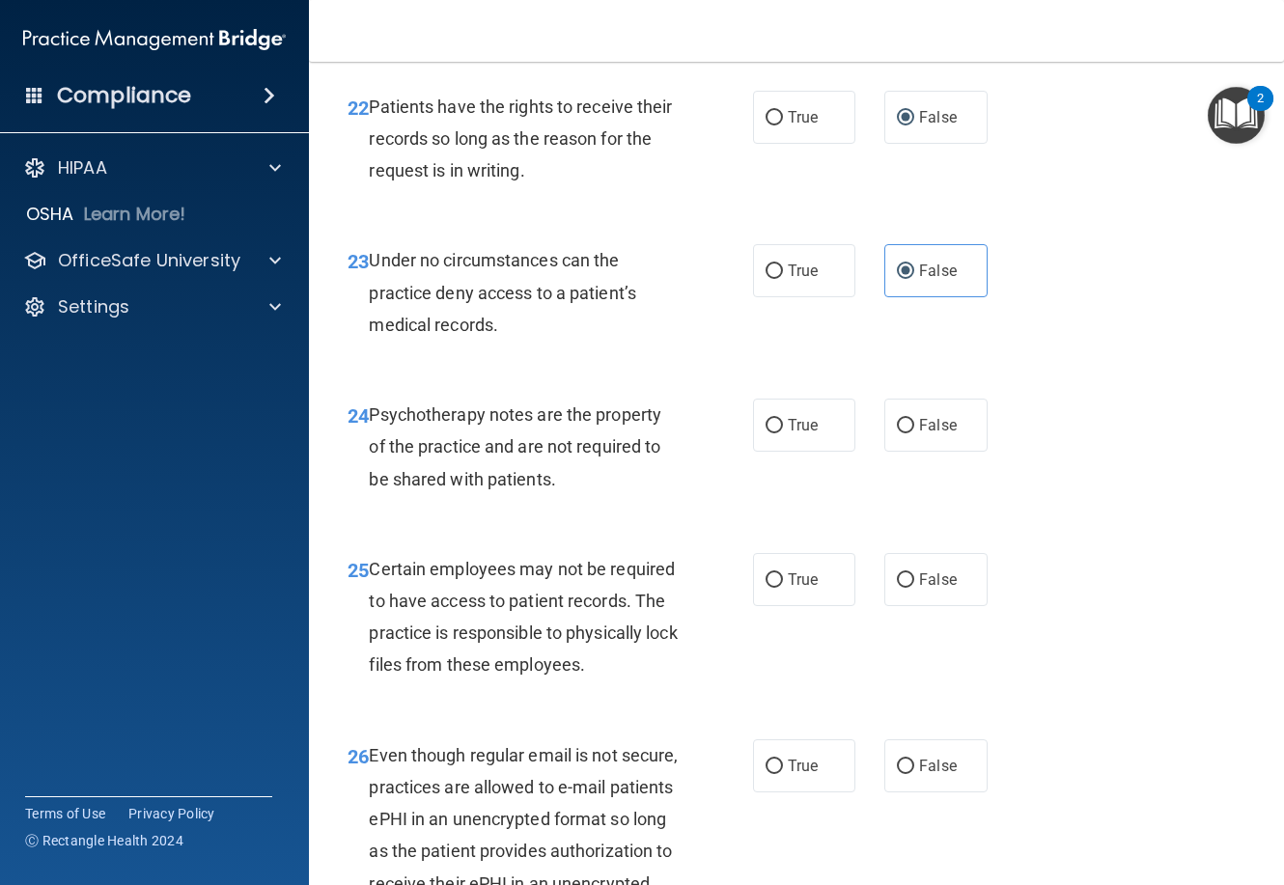
scroll to position [4731, 0]
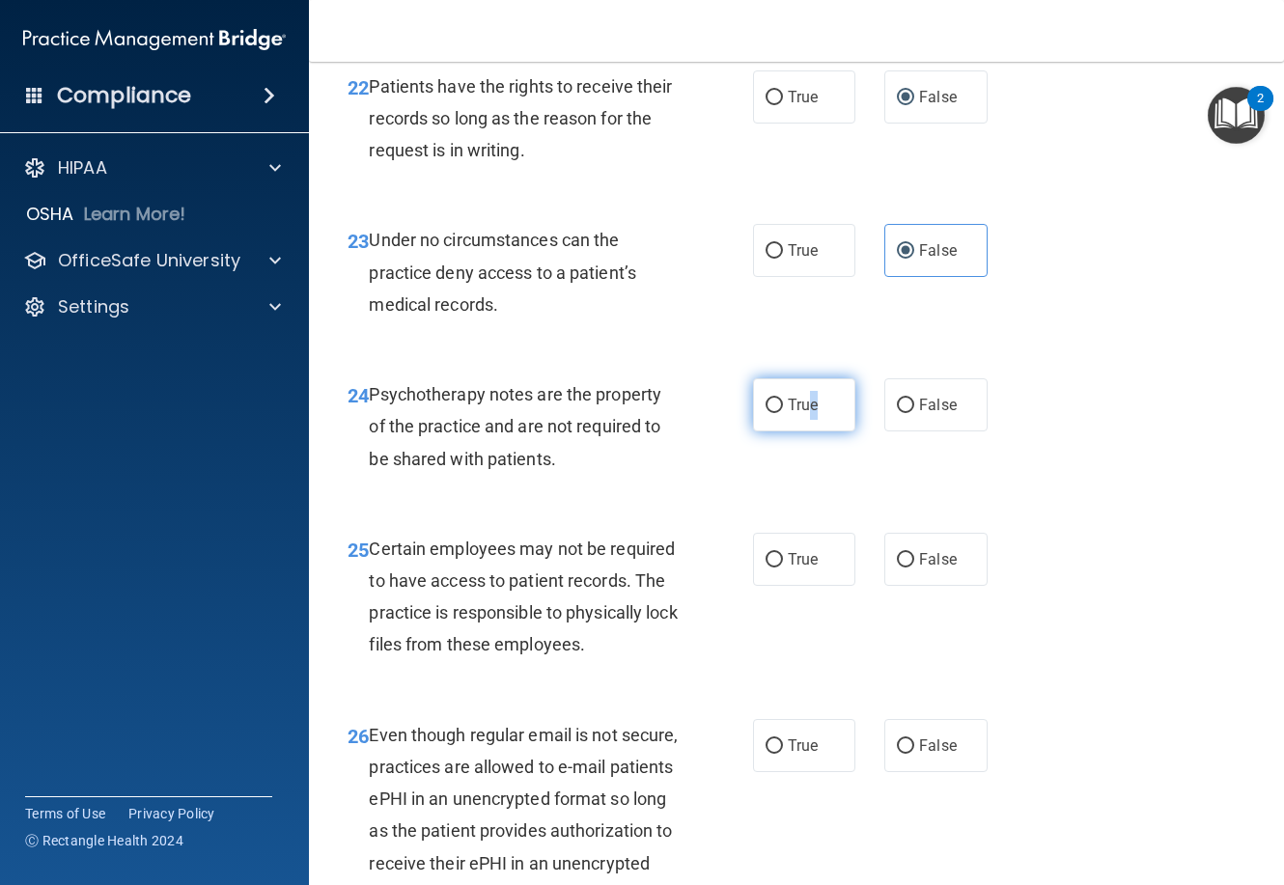
click at [808, 432] on label "True" at bounding box center [804, 405] width 102 height 53
click at [796, 586] on label "True" at bounding box center [804, 559] width 102 height 53
click at [783, 568] on input "True" at bounding box center [774, 560] width 17 height 14
radio input "true"
click at [766, 413] on input "True" at bounding box center [774, 406] width 17 height 14
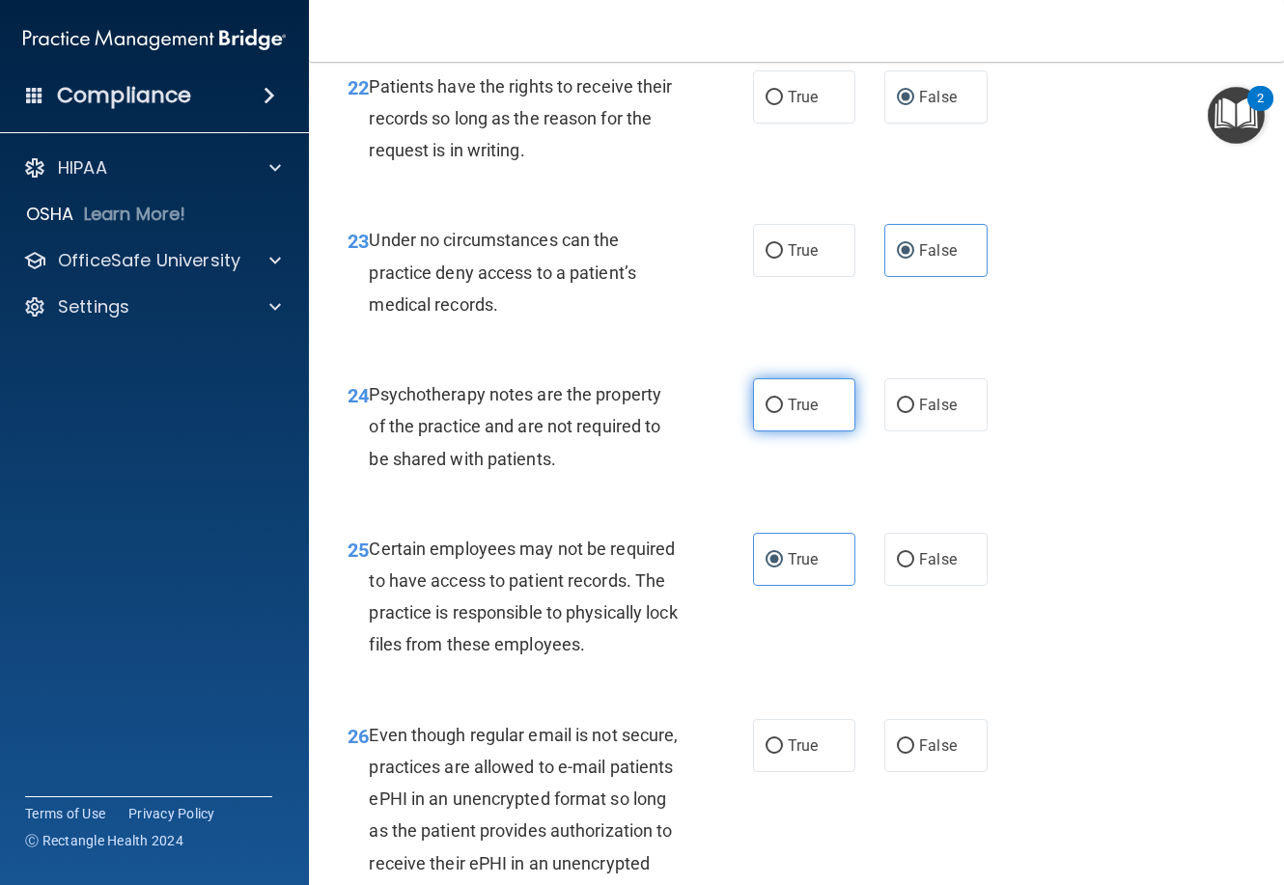
radio input "true"
click at [779, 772] on label "True" at bounding box center [804, 745] width 102 height 53
click at [779, 754] on input "True" at bounding box center [774, 747] width 17 height 14
radio input "true"
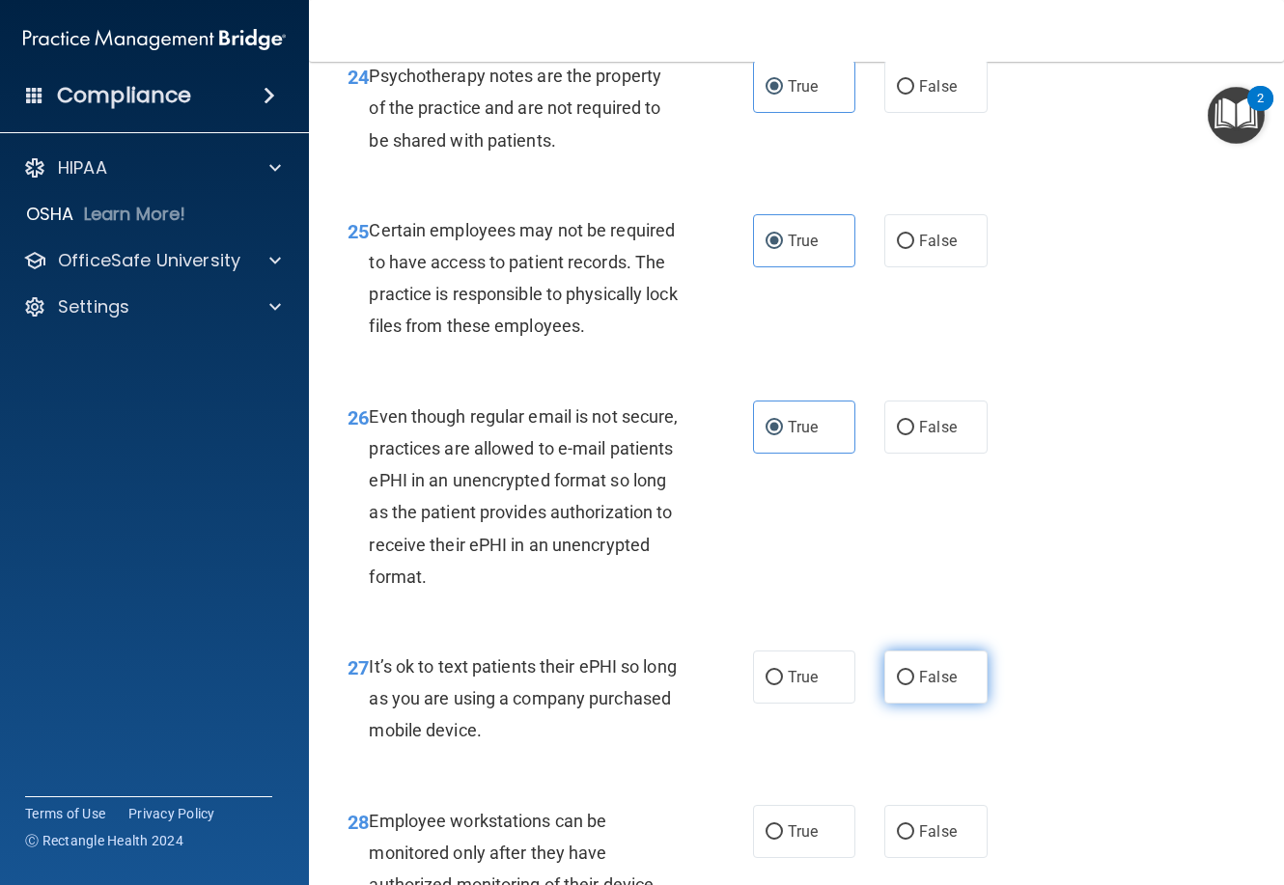
scroll to position [5118, 0]
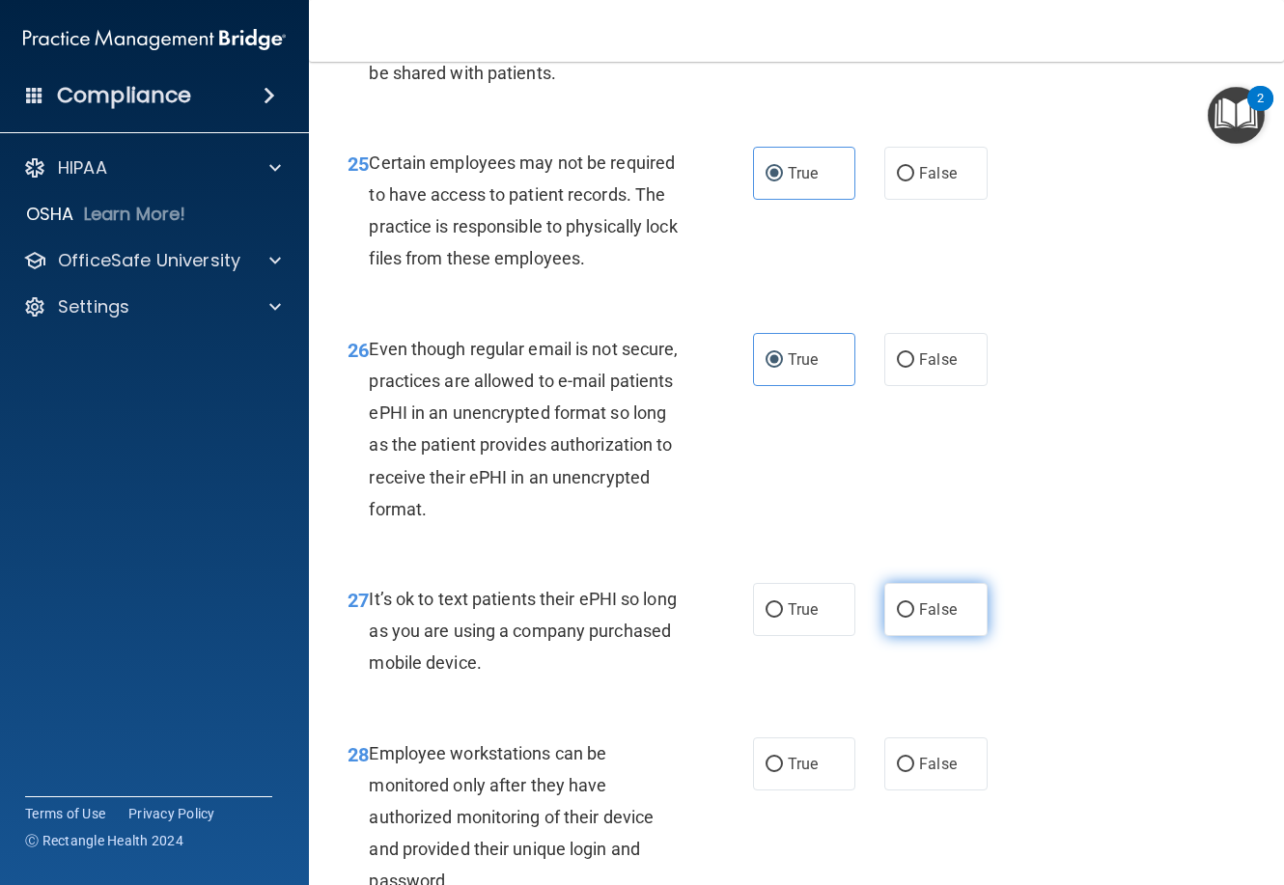
click at [897, 618] on input "False" at bounding box center [905, 610] width 17 height 14
radio input "true"
click at [898, 772] on input "False" at bounding box center [905, 765] width 17 height 14
radio input "true"
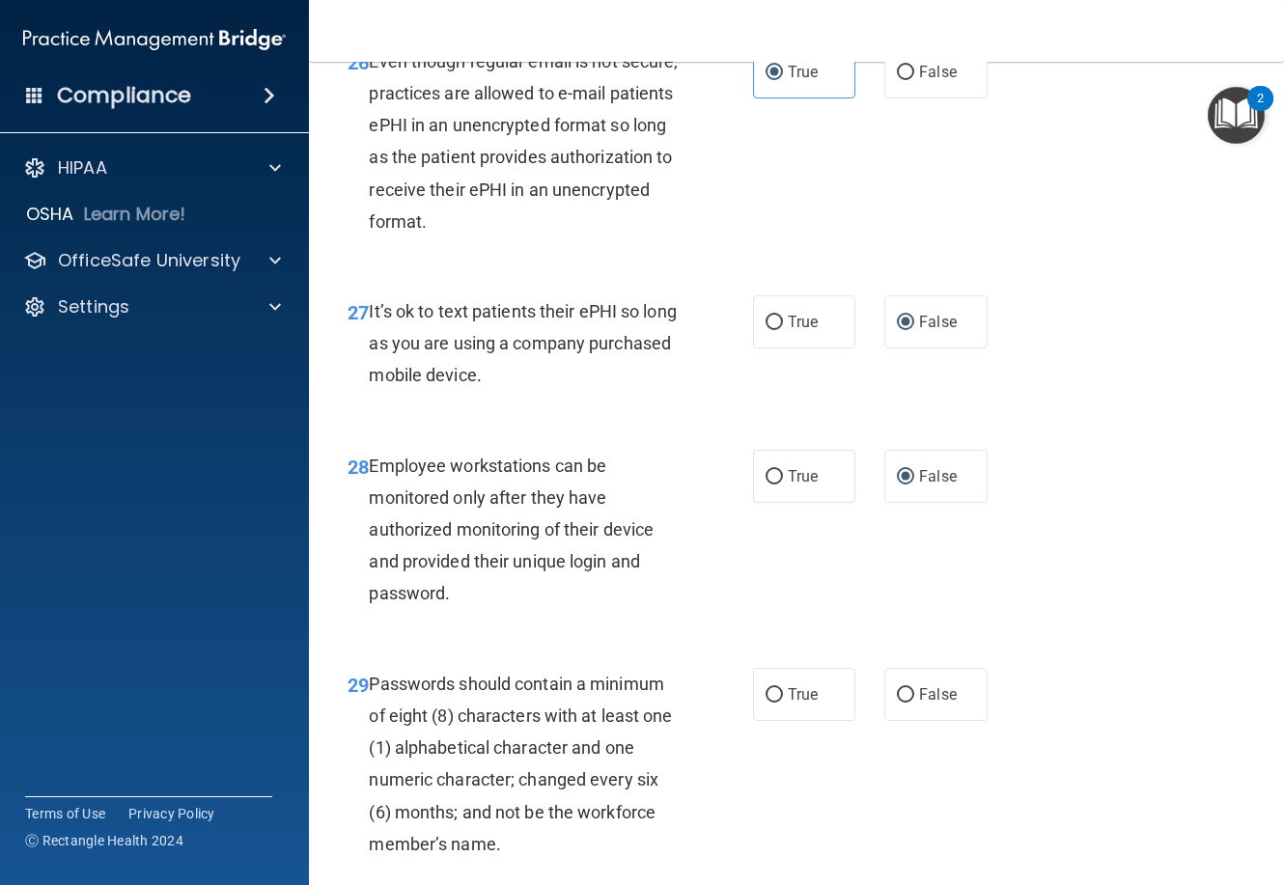
scroll to position [5407, 0]
click at [771, 701] on input "True" at bounding box center [774, 694] width 17 height 14
radio input "true"
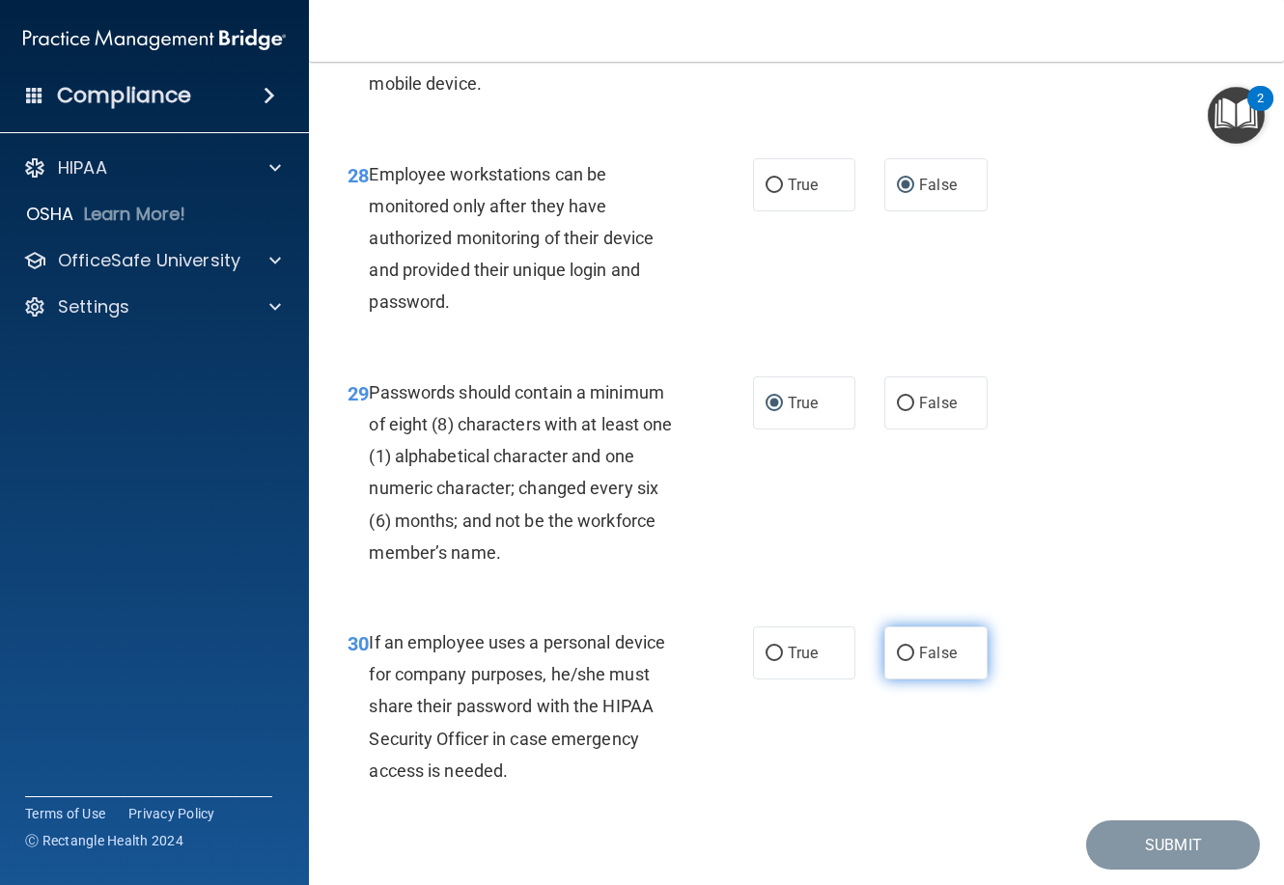
click at [910, 680] on label "False" at bounding box center [935, 653] width 102 height 53
click at [910, 661] on input "False" at bounding box center [905, 654] width 17 height 14
radio input "true"
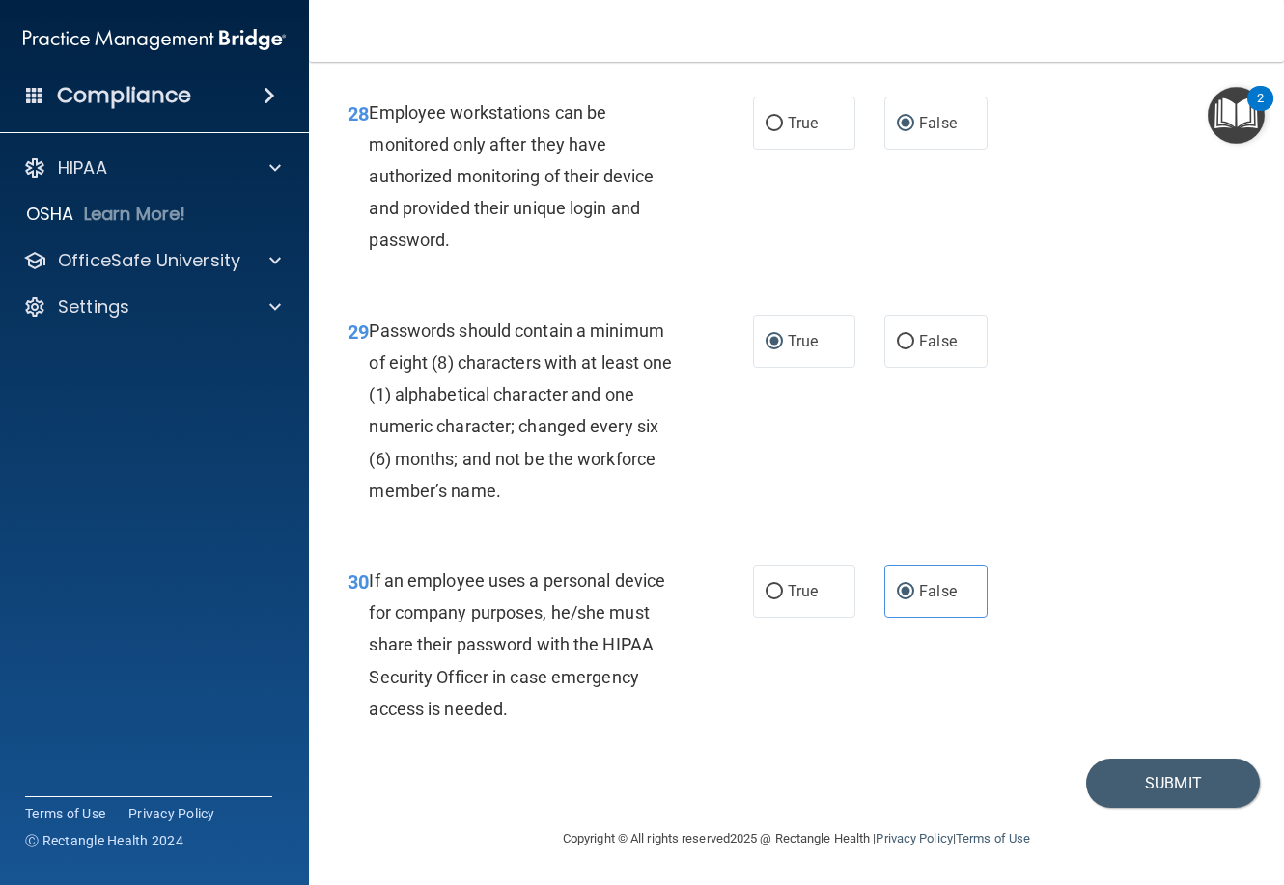
scroll to position [5822, 0]
click at [1151, 791] on button "Submit" at bounding box center [1173, 783] width 174 height 49
click at [1161, 792] on button "Submit" at bounding box center [1173, 783] width 174 height 49
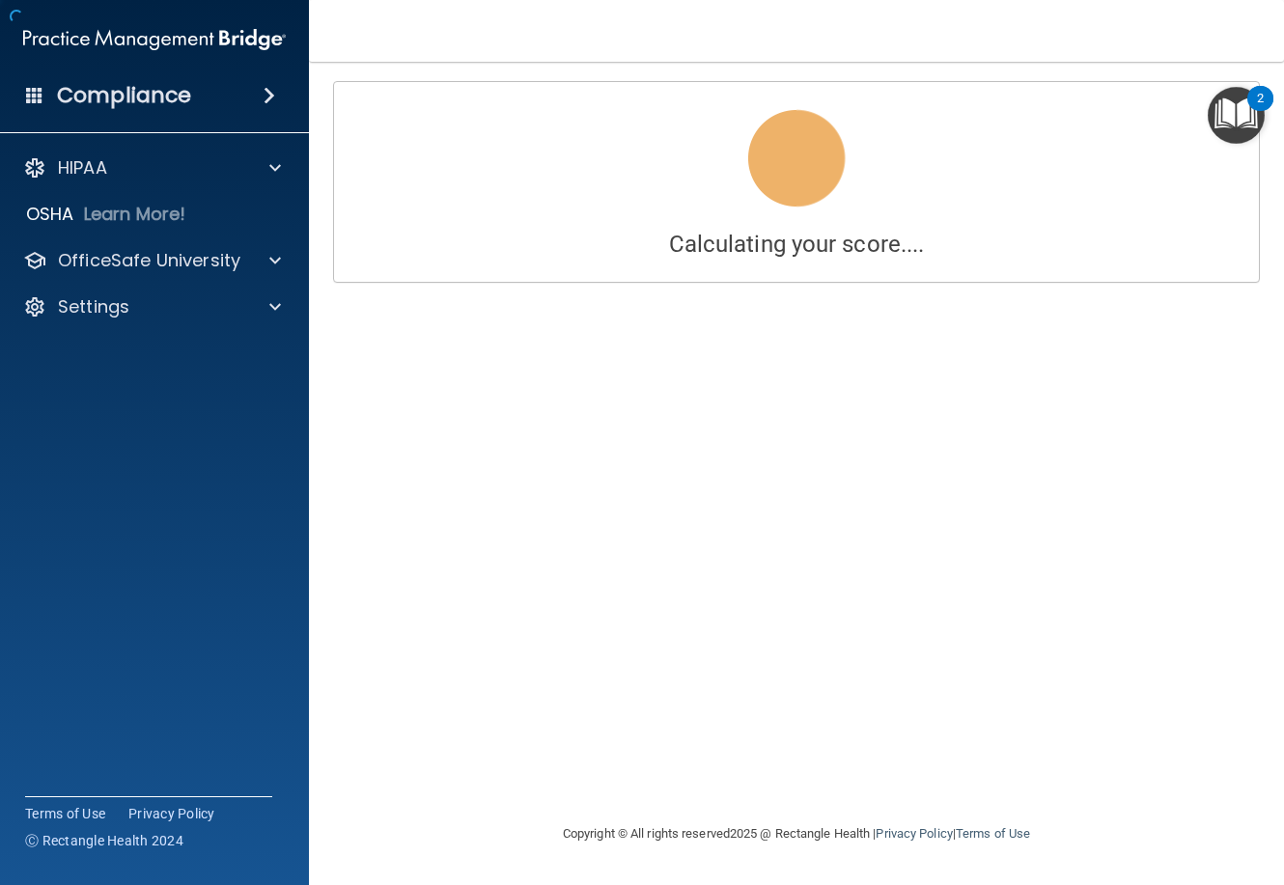
click at [763, 412] on div "Calculating your score.... Success! You've completed " HIPAA Policies and Proce…" at bounding box center [797, 442] width 898 height 722
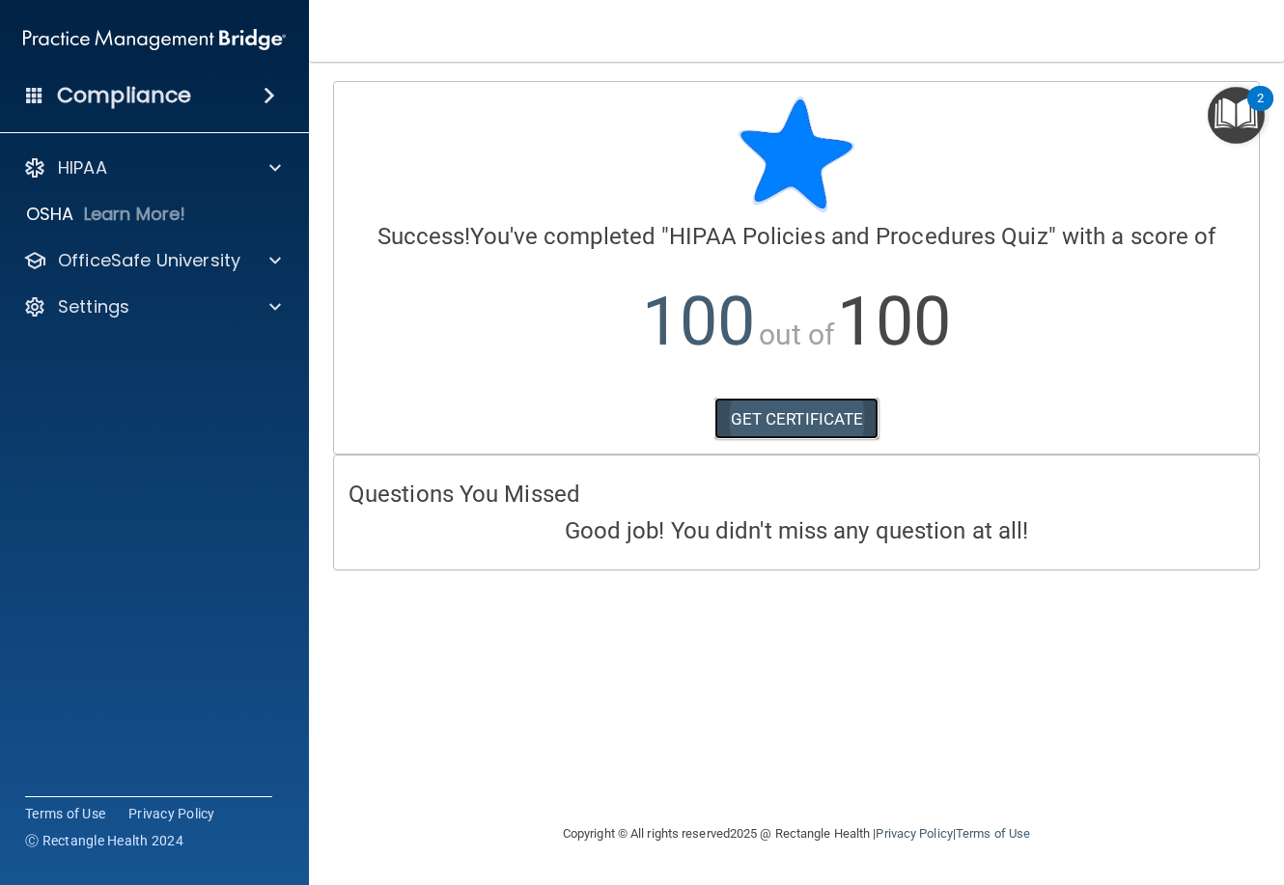
click at [787, 412] on link "GET CERTIFICATE" at bounding box center [797, 419] width 165 height 42
click at [158, 257] on p "OfficeSafe University" at bounding box center [149, 260] width 182 height 23
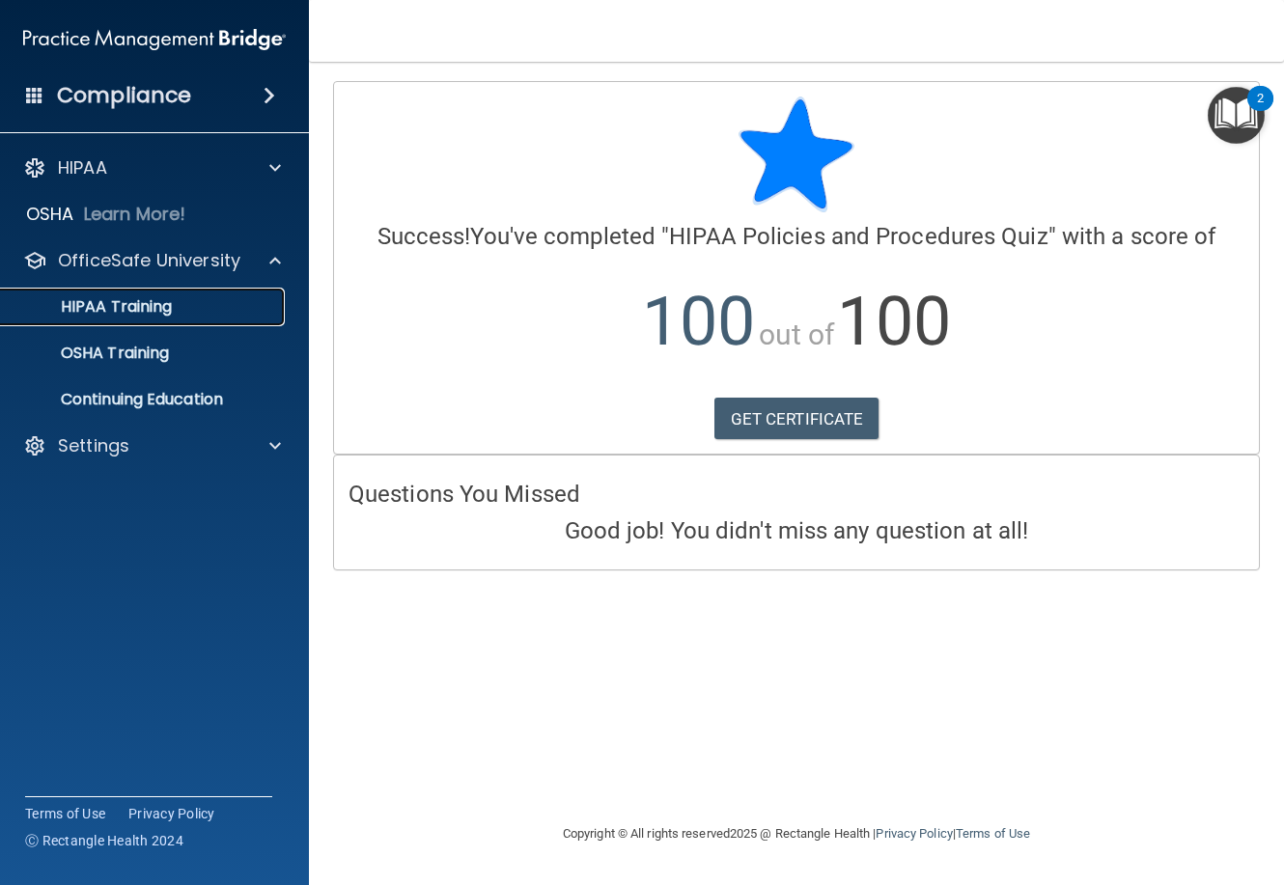
click at [174, 300] on div "HIPAA Training" at bounding box center [145, 306] width 264 height 19
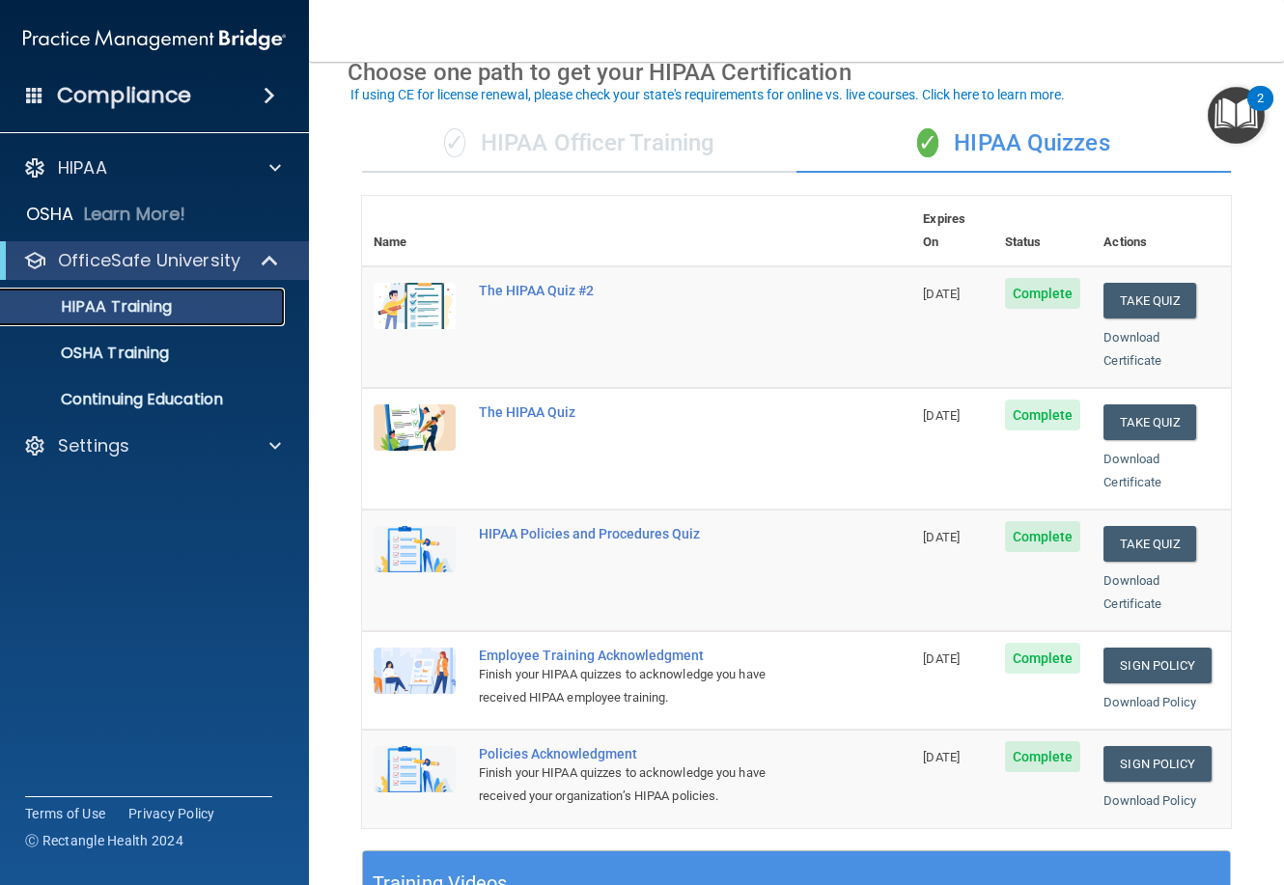
scroll to position [193, 0]
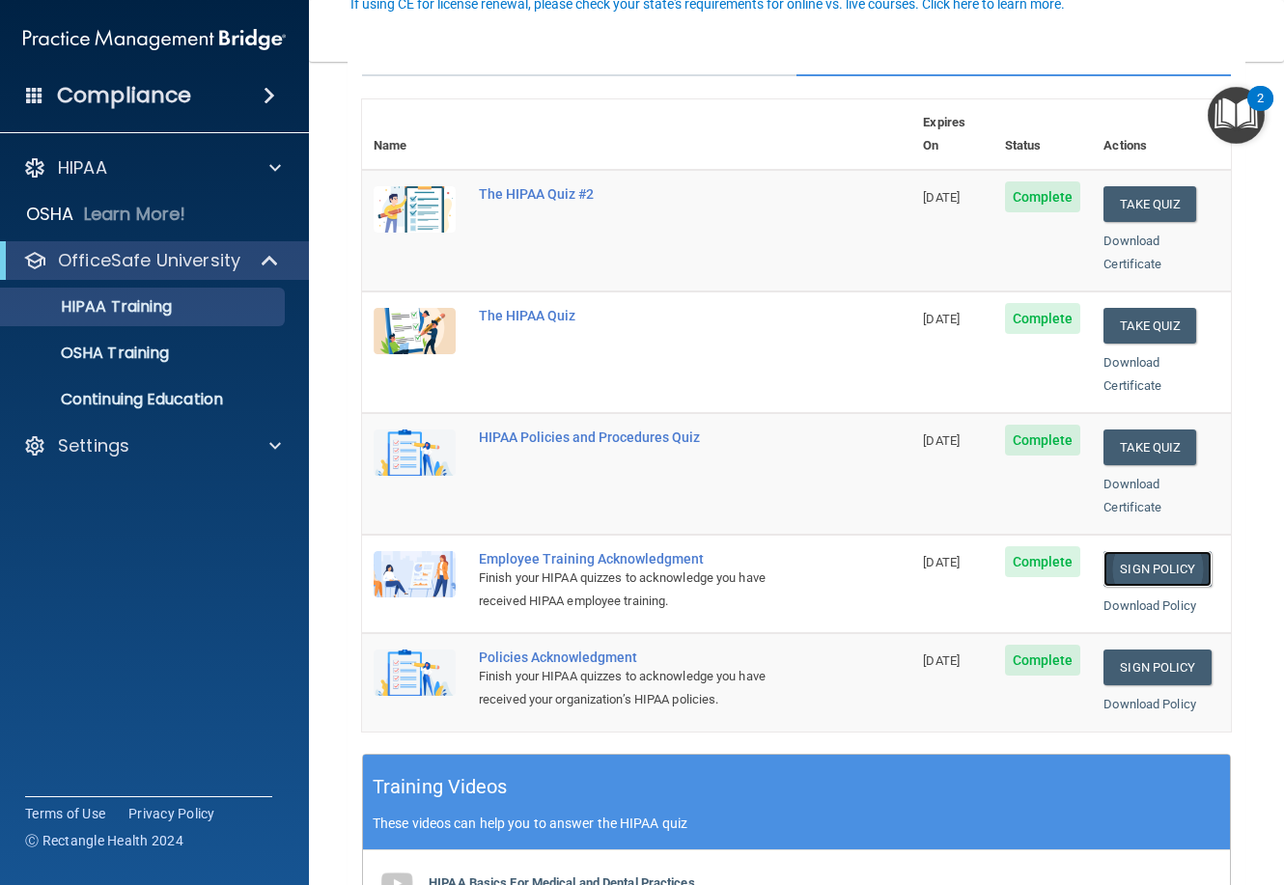
click at [1113, 551] on link "Sign Policy" at bounding box center [1157, 569] width 107 height 36
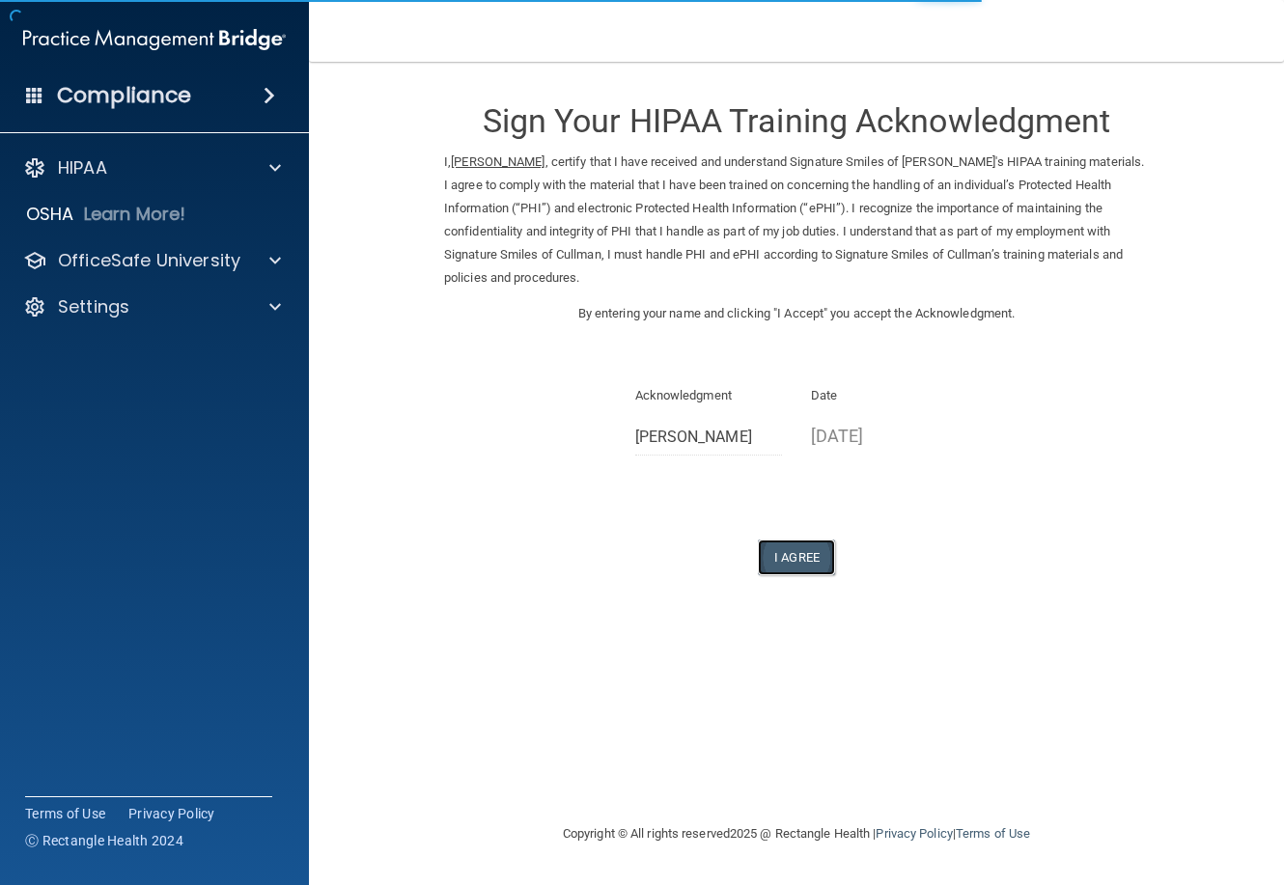
click at [801, 549] on button "I Agree" at bounding box center [796, 558] width 77 height 36
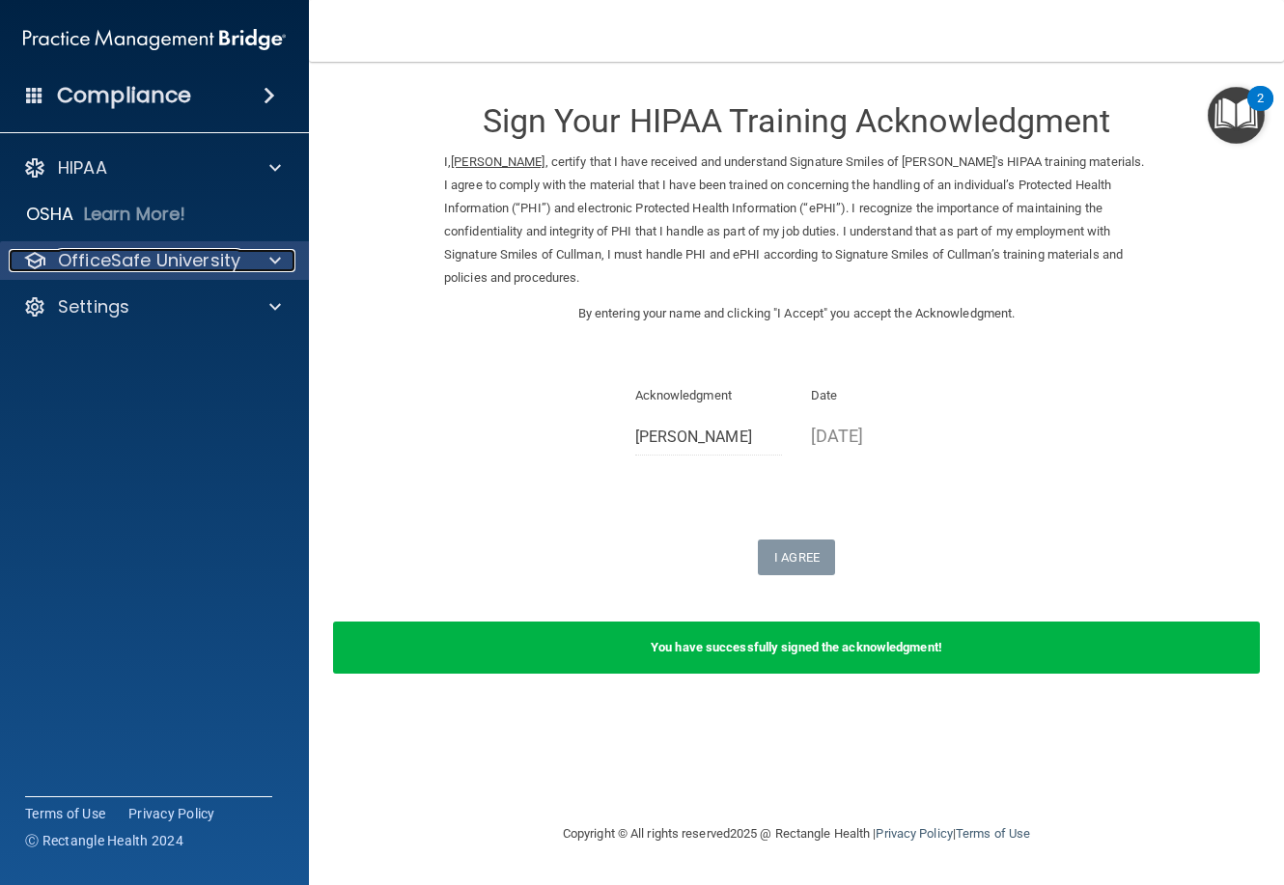
click at [164, 264] on p "OfficeSafe University" at bounding box center [149, 260] width 182 height 23
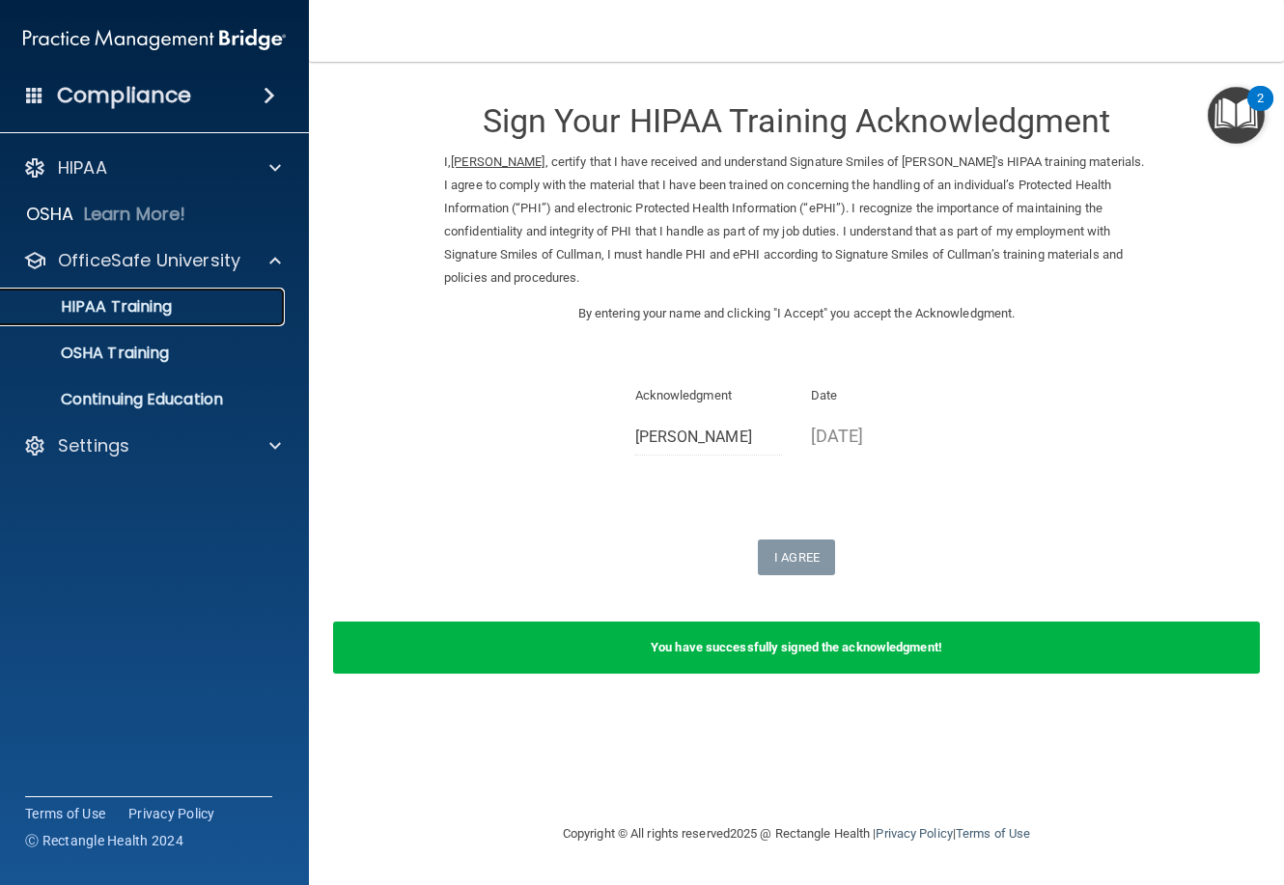
click at [211, 309] on div "HIPAA Training" at bounding box center [145, 306] width 264 height 19
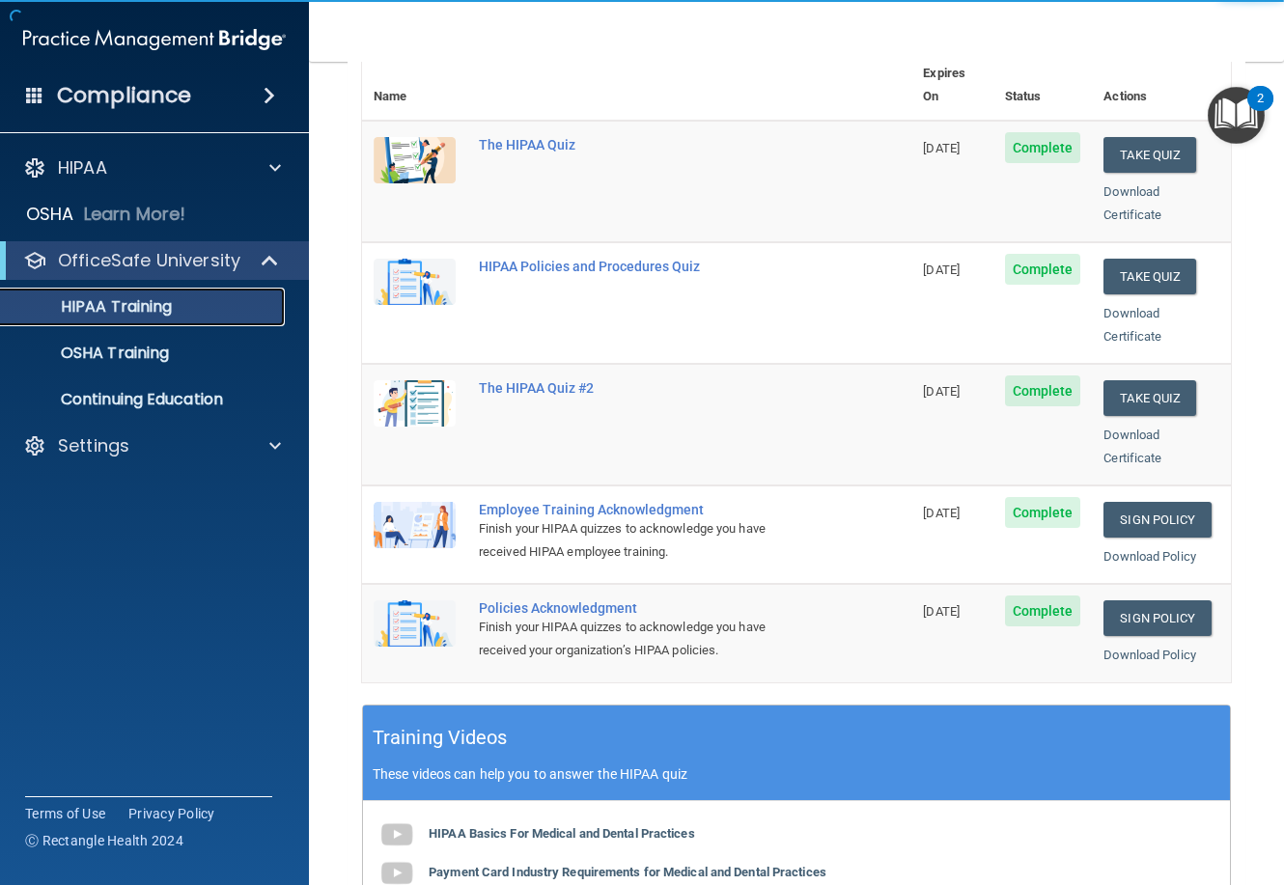
scroll to position [290, 0]
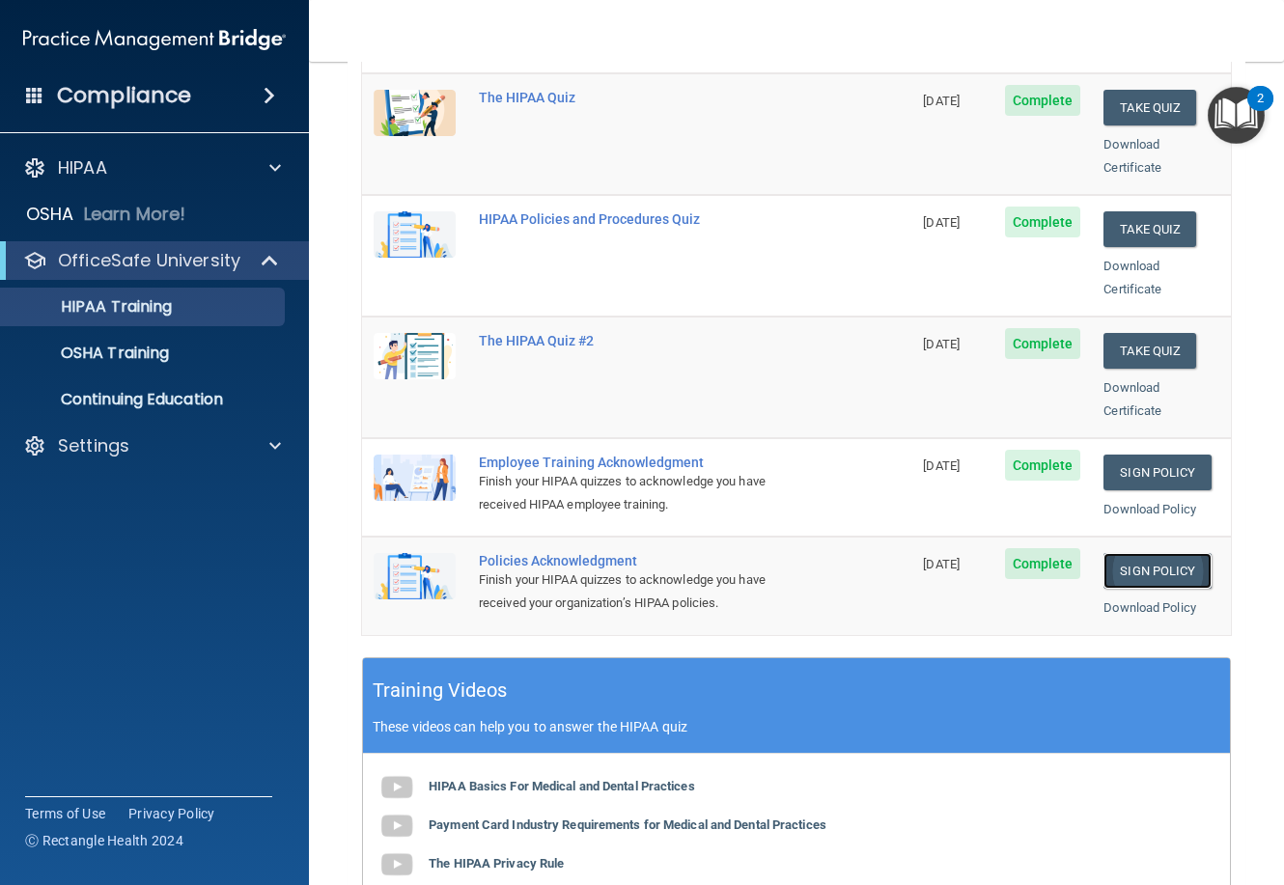
click at [1109, 553] on link "Sign Policy" at bounding box center [1157, 571] width 107 height 36
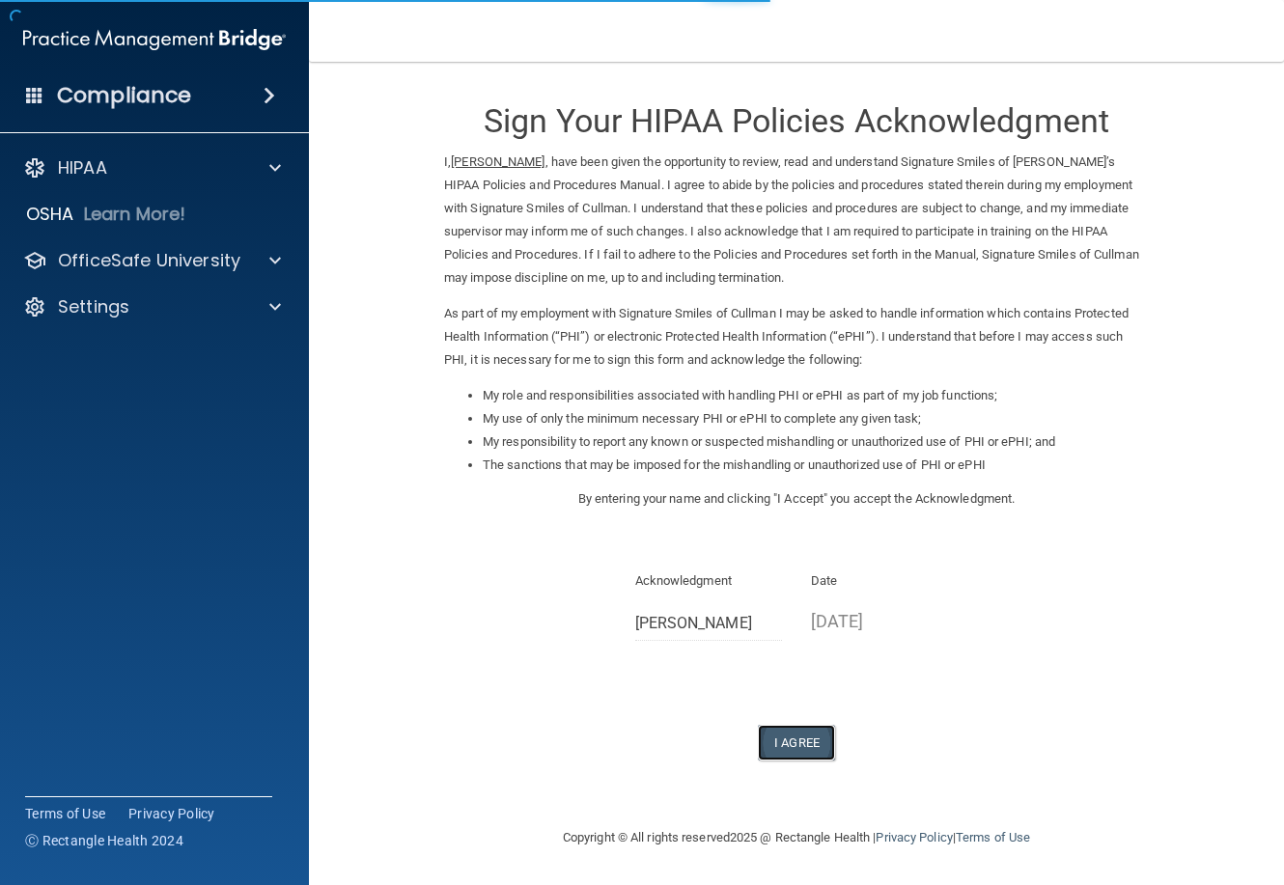
click at [813, 743] on button "I Agree" at bounding box center [796, 743] width 77 height 36
